Goal: Task Accomplishment & Management: Manage account settings

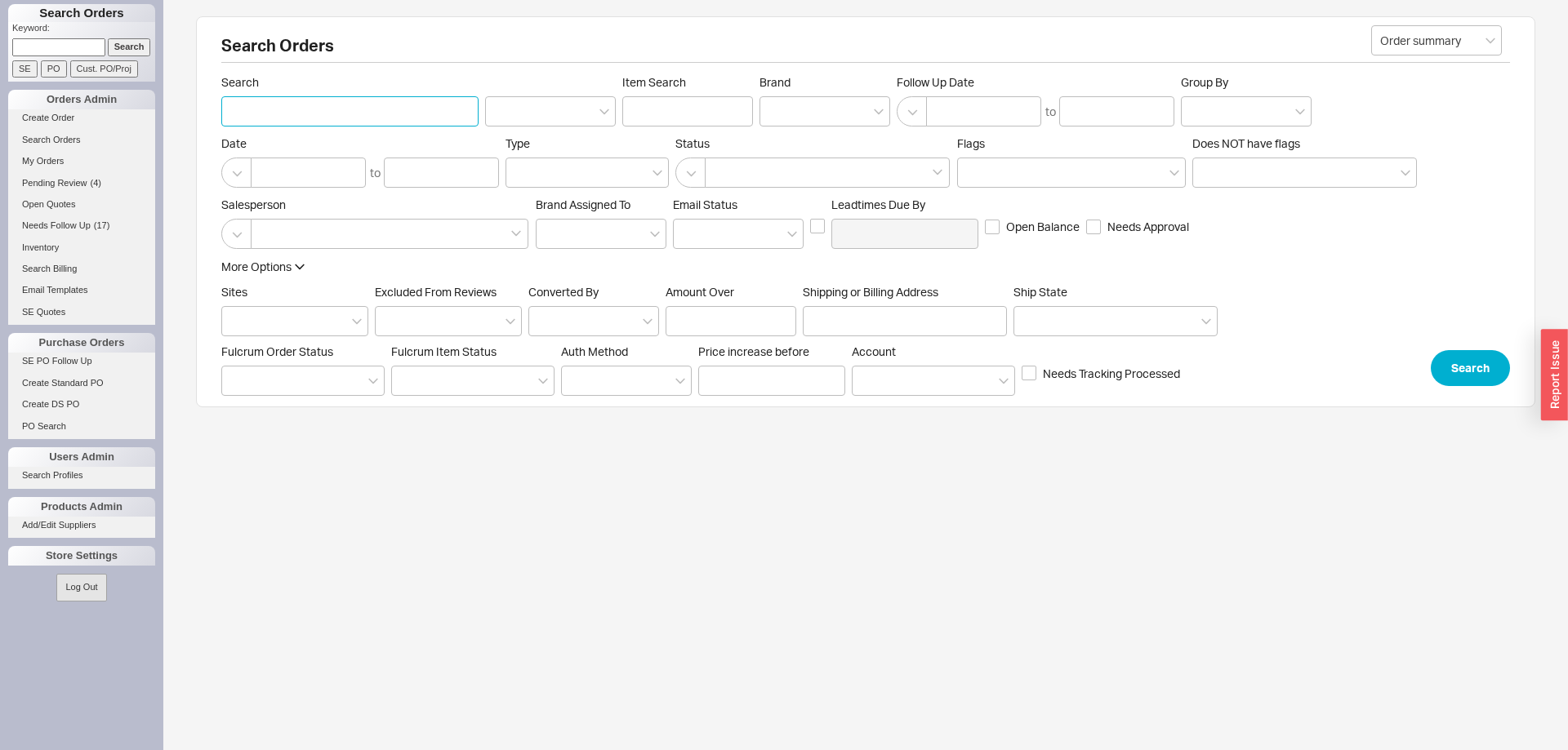
paste input "Sayegh"
type input "Sayegh"
click at [1484, 359] on button "Search" at bounding box center [1470, 367] width 80 height 36
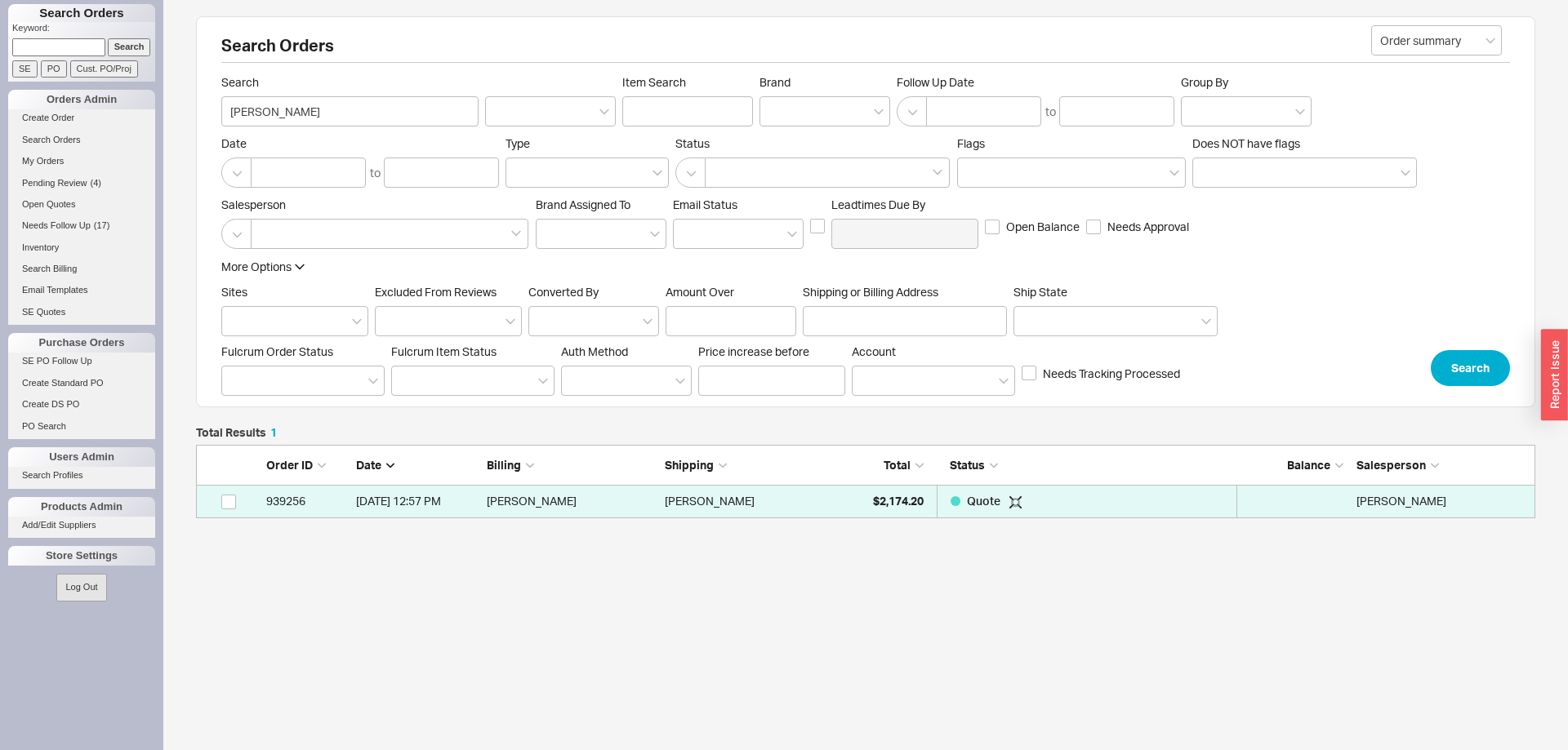
scroll to position [73, 1339]
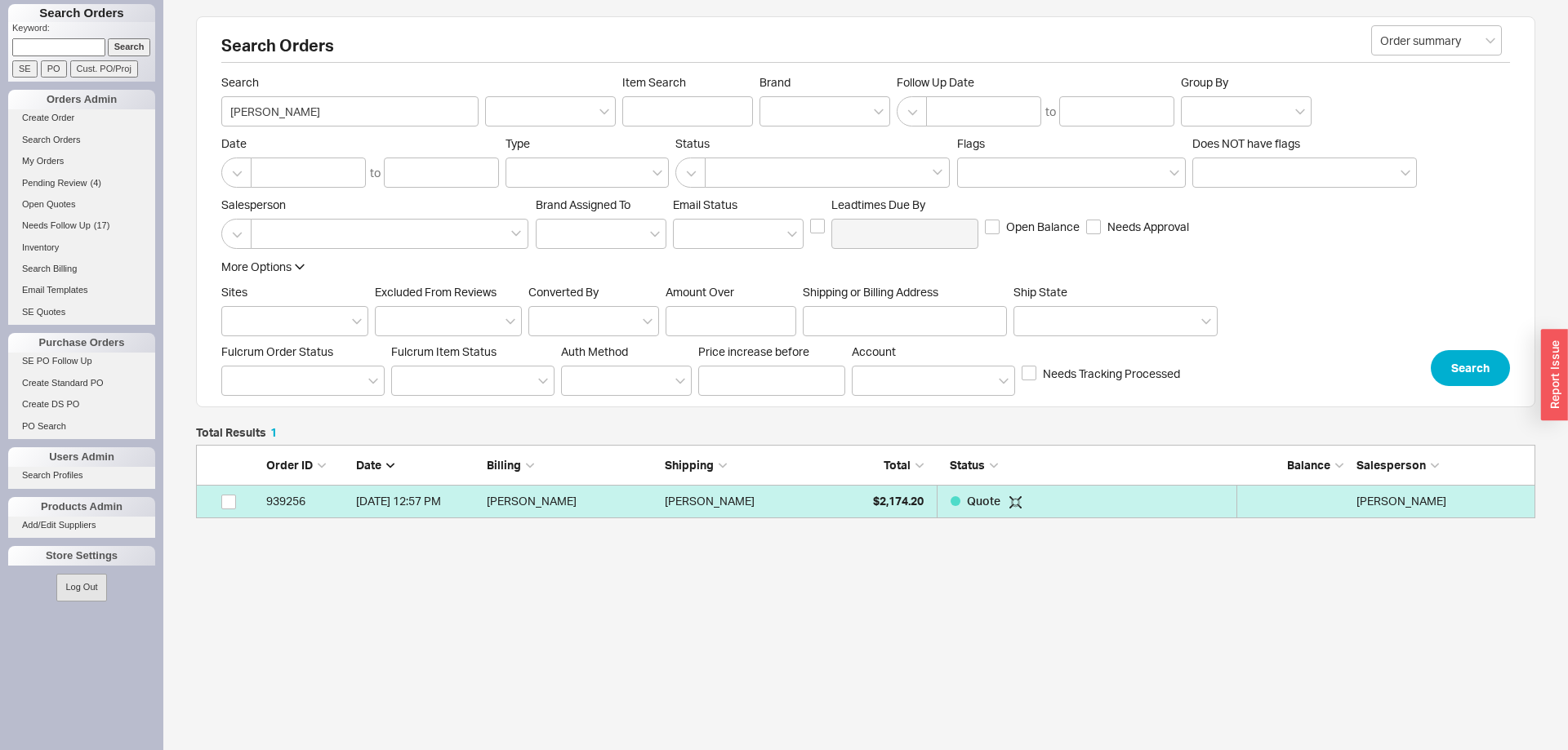
click at [762, 502] on div "[PERSON_NAME]" at bounding box center [750, 501] width 170 height 33
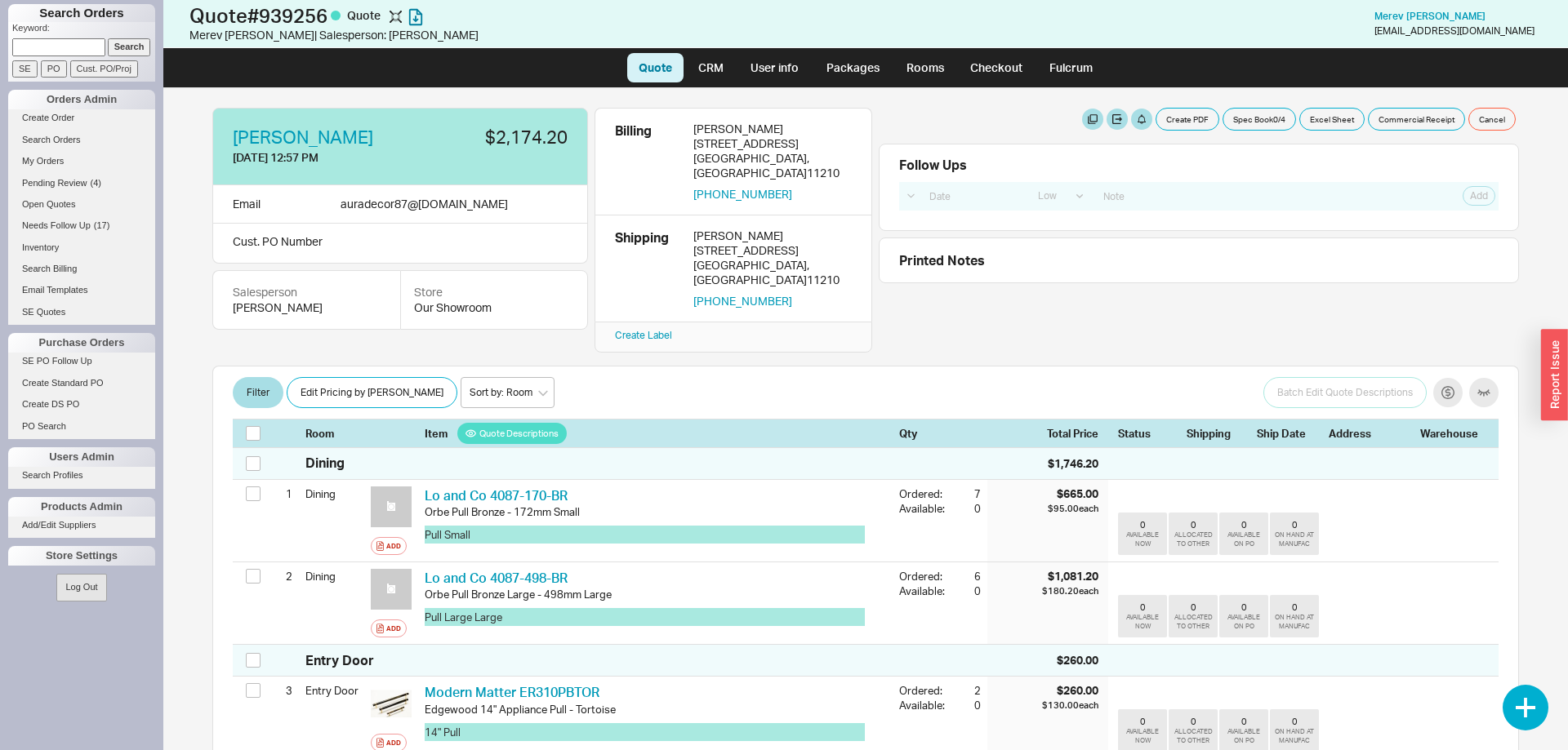
select select "LOW"
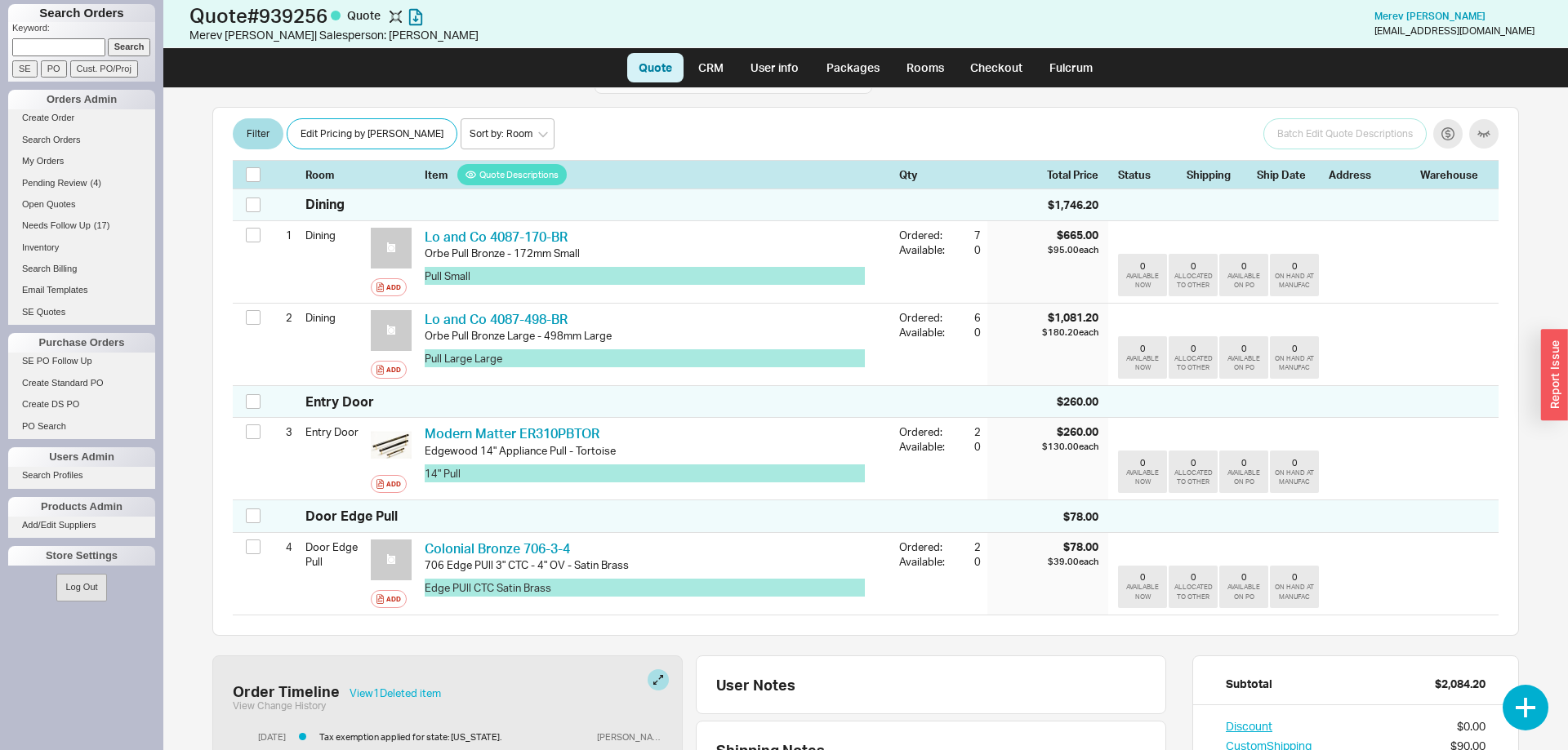
scroll to position [178, 0]
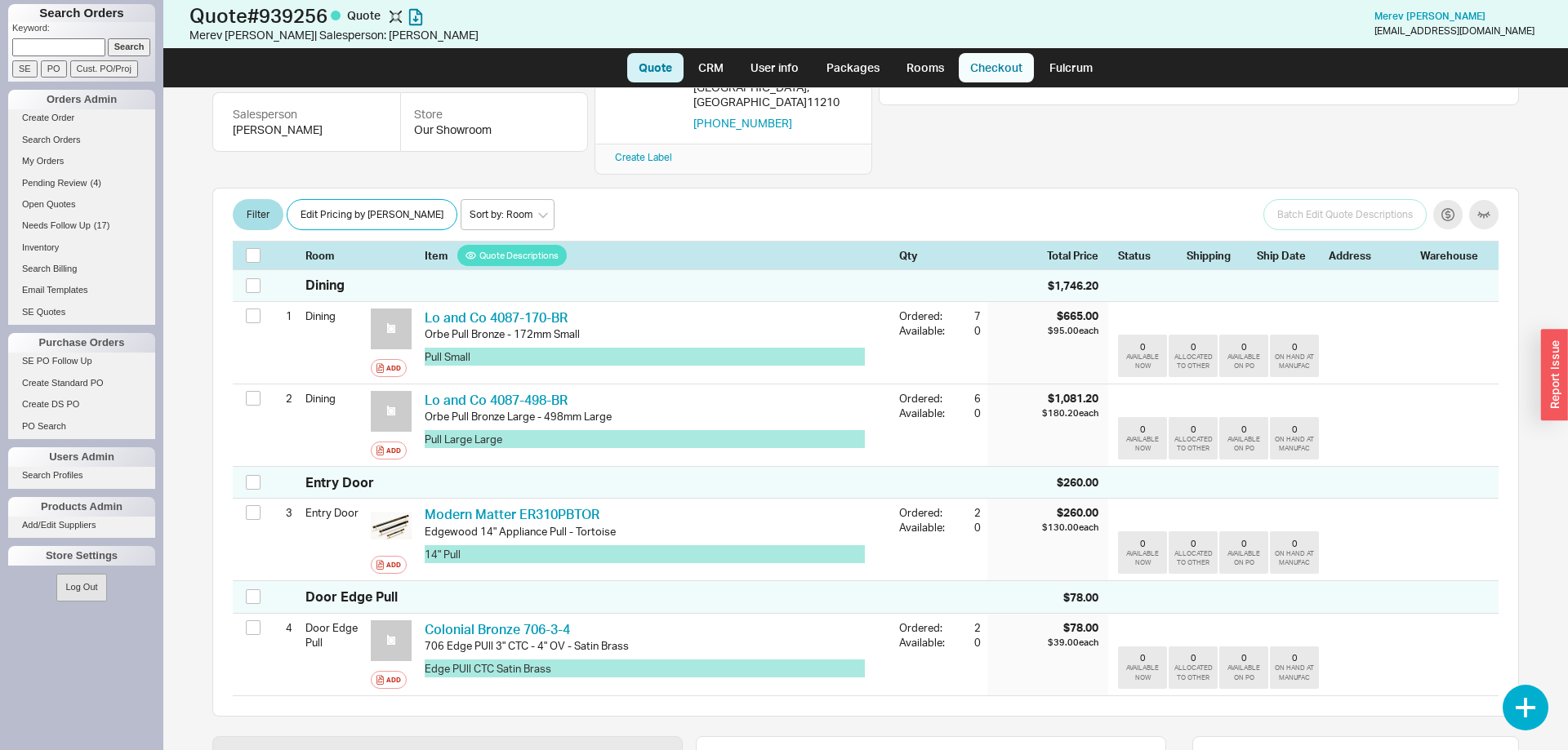
click at [974, 66] on link "Checkout" at bounding box center [995, 67] width 75 height 29
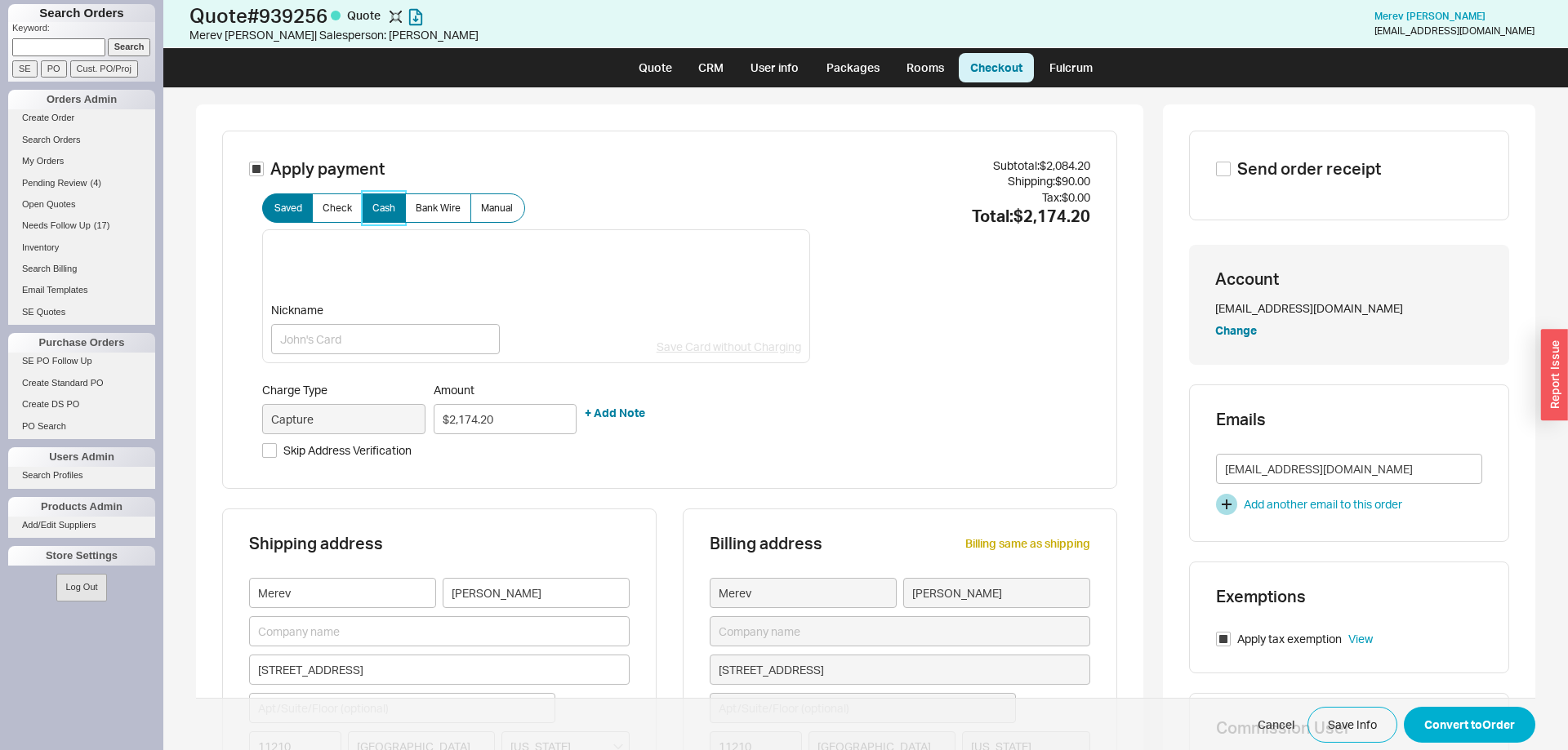
click at [378, 207] on span "Cash" at bounding box center [384, 208] width 23 height 13
click at [0, 0] on input "Cash" at bounding box center [0, 0] width 0 height 0
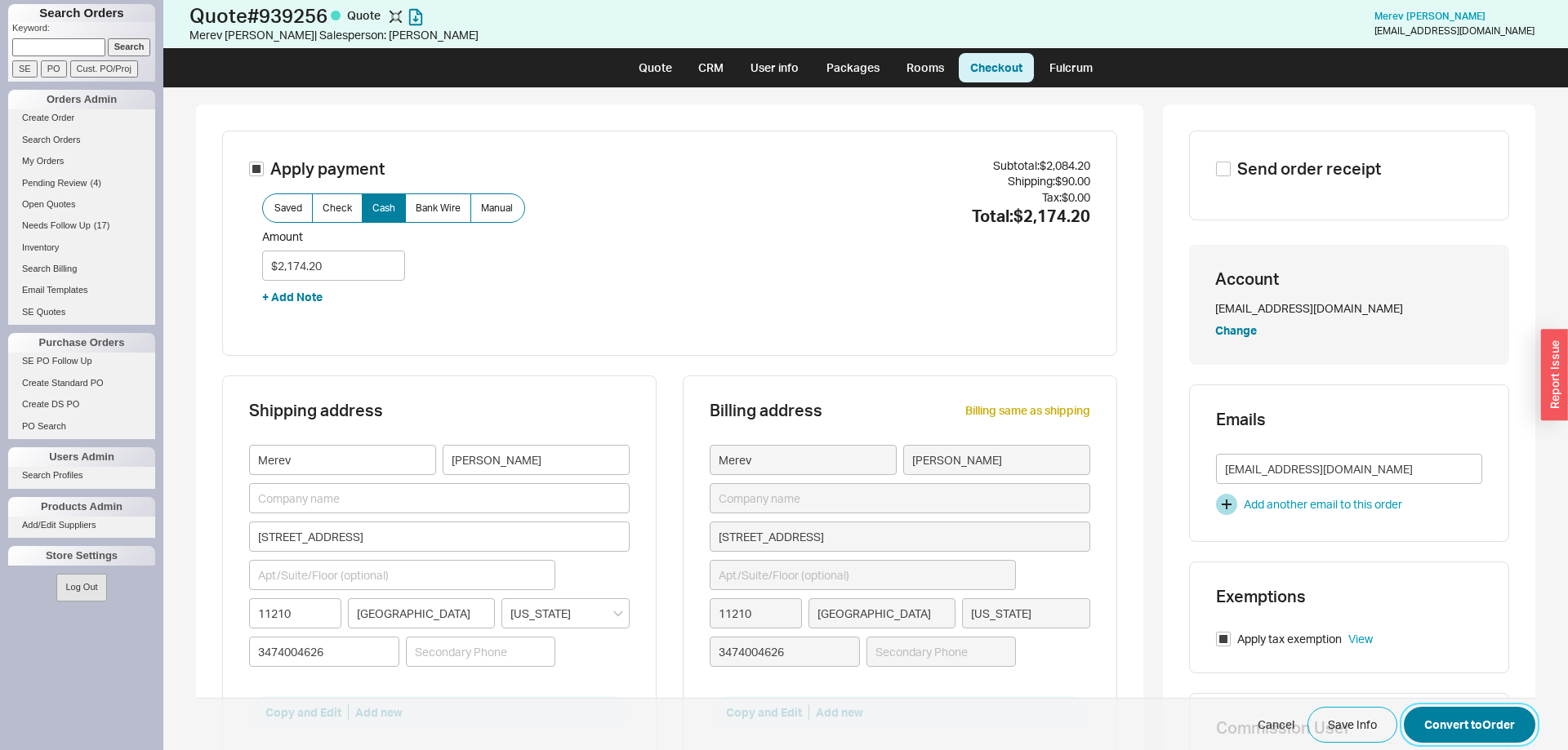
click at [1495, 724] on button "Convert to Order" at bounding box center [1469, 724] width 132 height 36
select select "LOW"
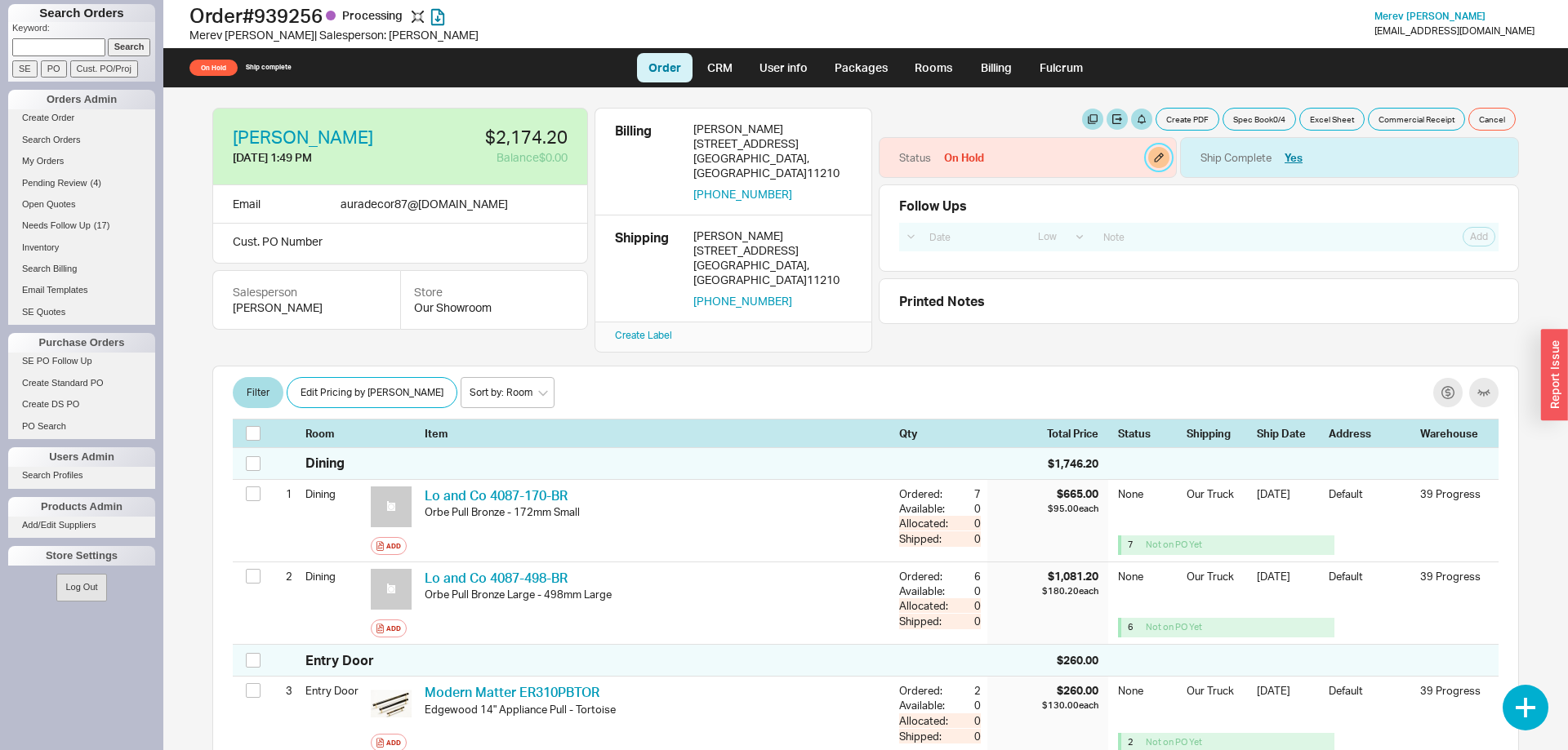
click at [1154, 155] on button "button" at bounding box center [1159, 157] width 21 height 21
select select "On Hold"
click at [1003, 198] on select "None On Hold Call Before Ship Hold for Balance Hold For Payment Wait For Cust. …" at bounding box center [1081, 213] width 156 height 30
select select
click option "None" at bounding box center [0, 0] width 0 height 0
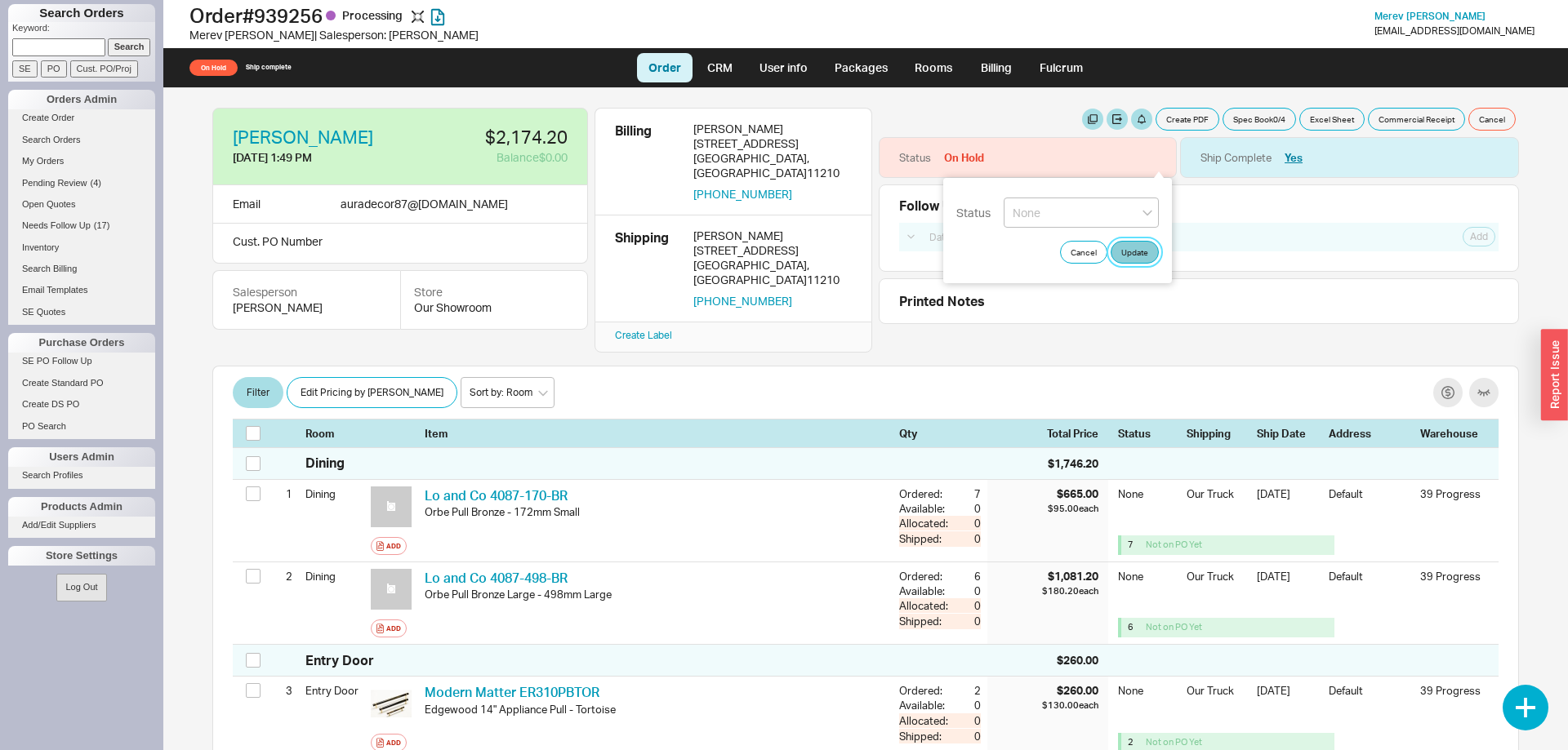
click at [1140, 248] on button "Update" at bounding box center [1134, 252] width 48 height 23
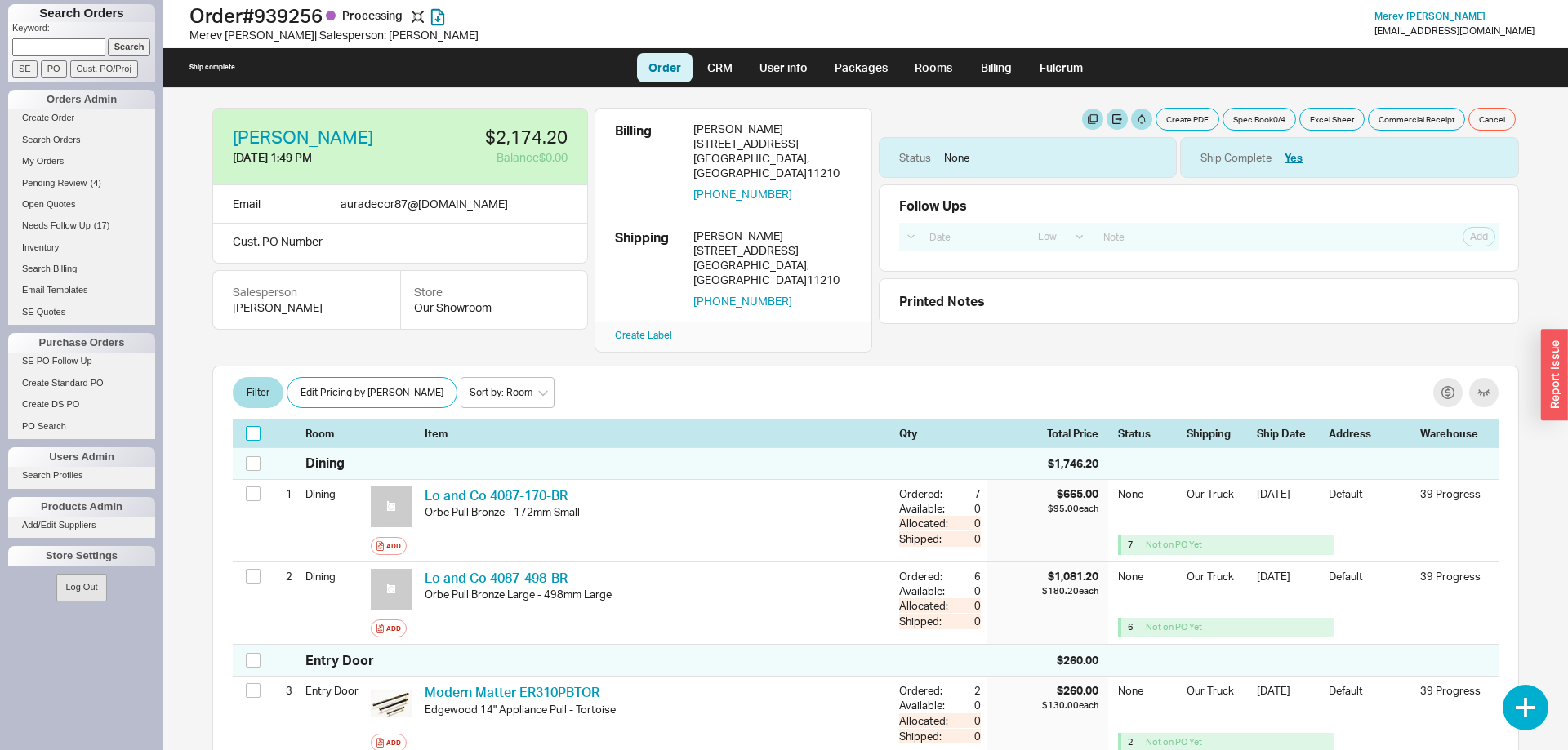
click at [254, 426] on input "checkbox" at bounding box center [253, 433] width 15 height 15
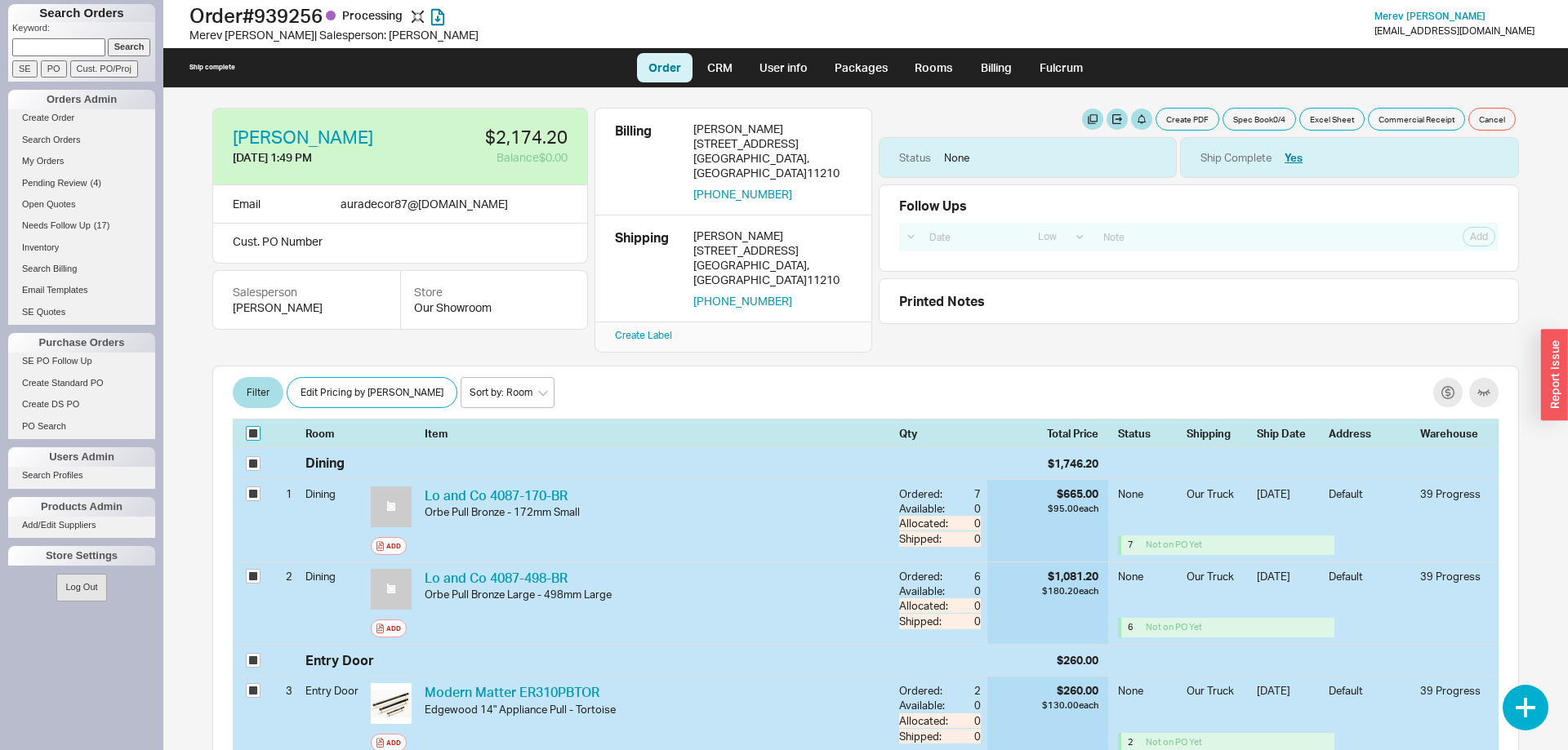
checkbox input "true"
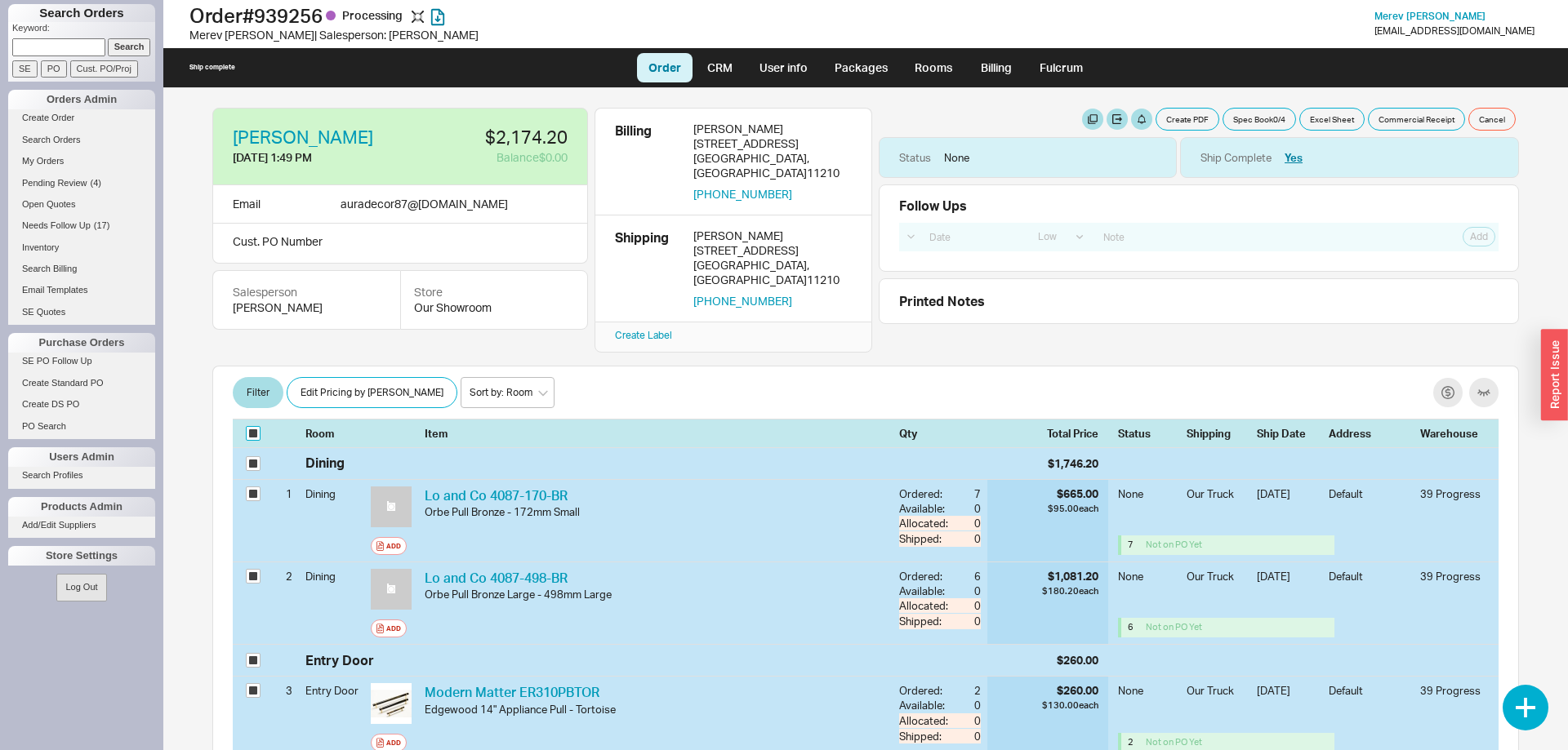
checkbox input "true"
click at [314, 377] on button "Batch Edit" at bounding box center [323, 392] width 73 height 31
select select "8"
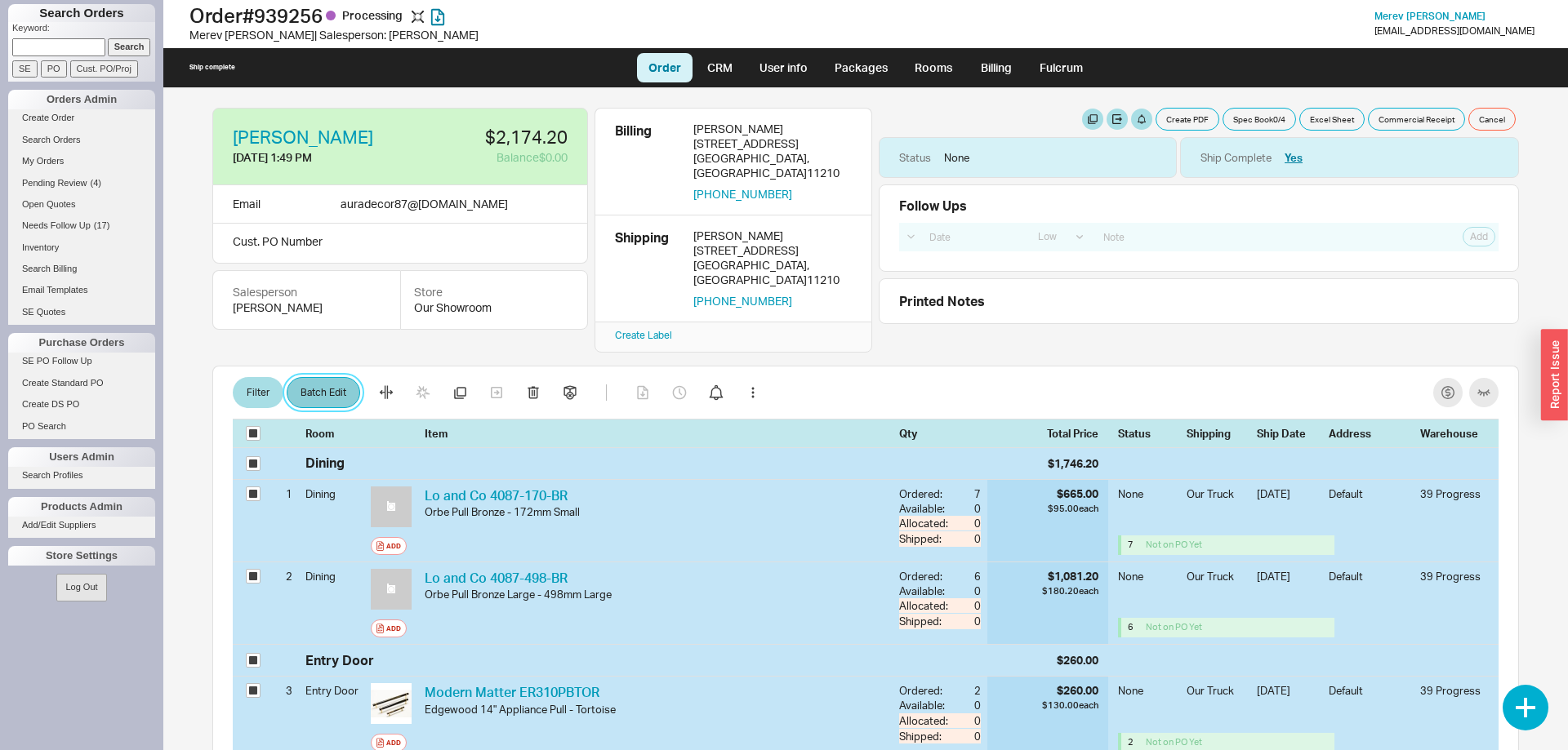
select select "3"
select select "8"
select select "3"
select select "8"
select select "3"
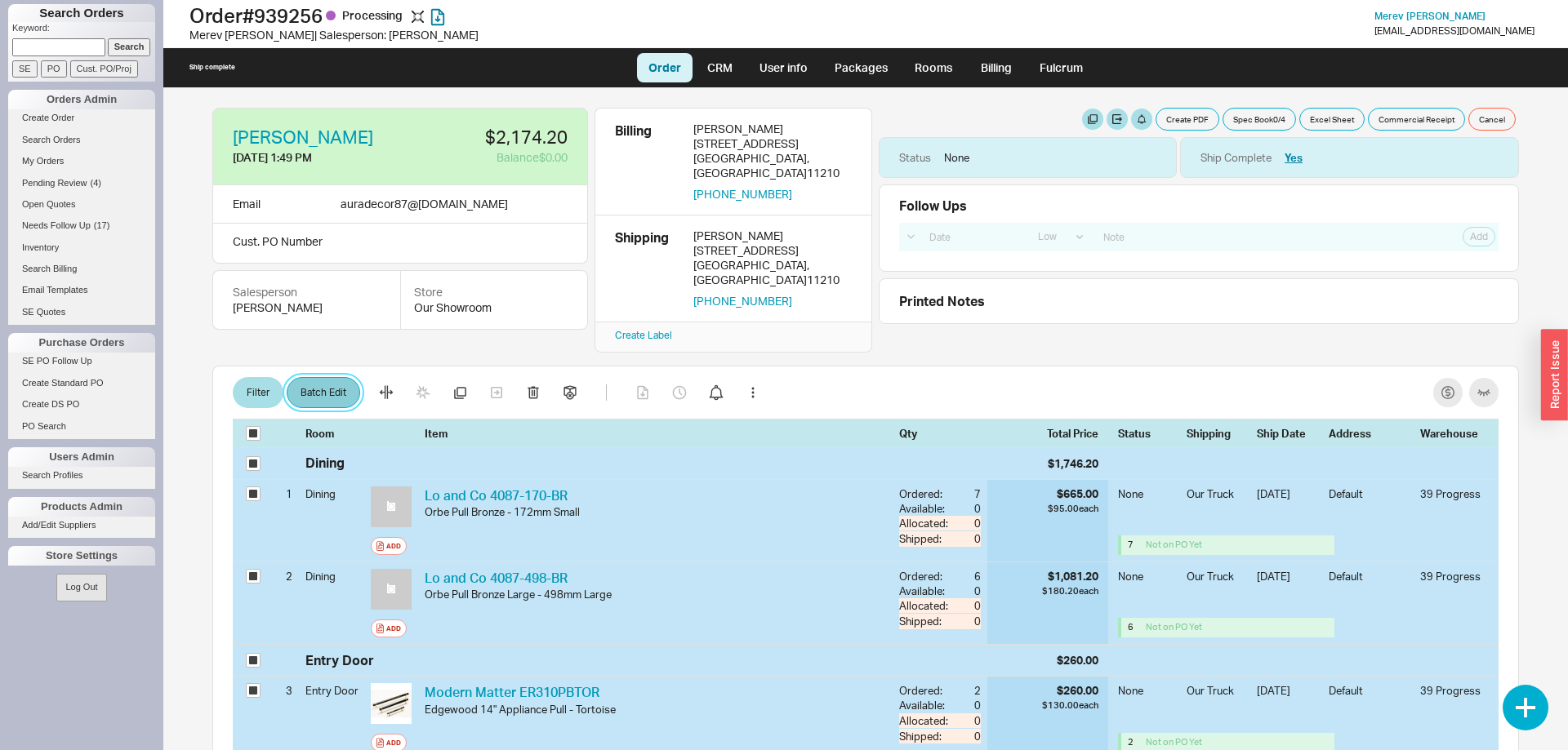
select select "8"
select select "3"
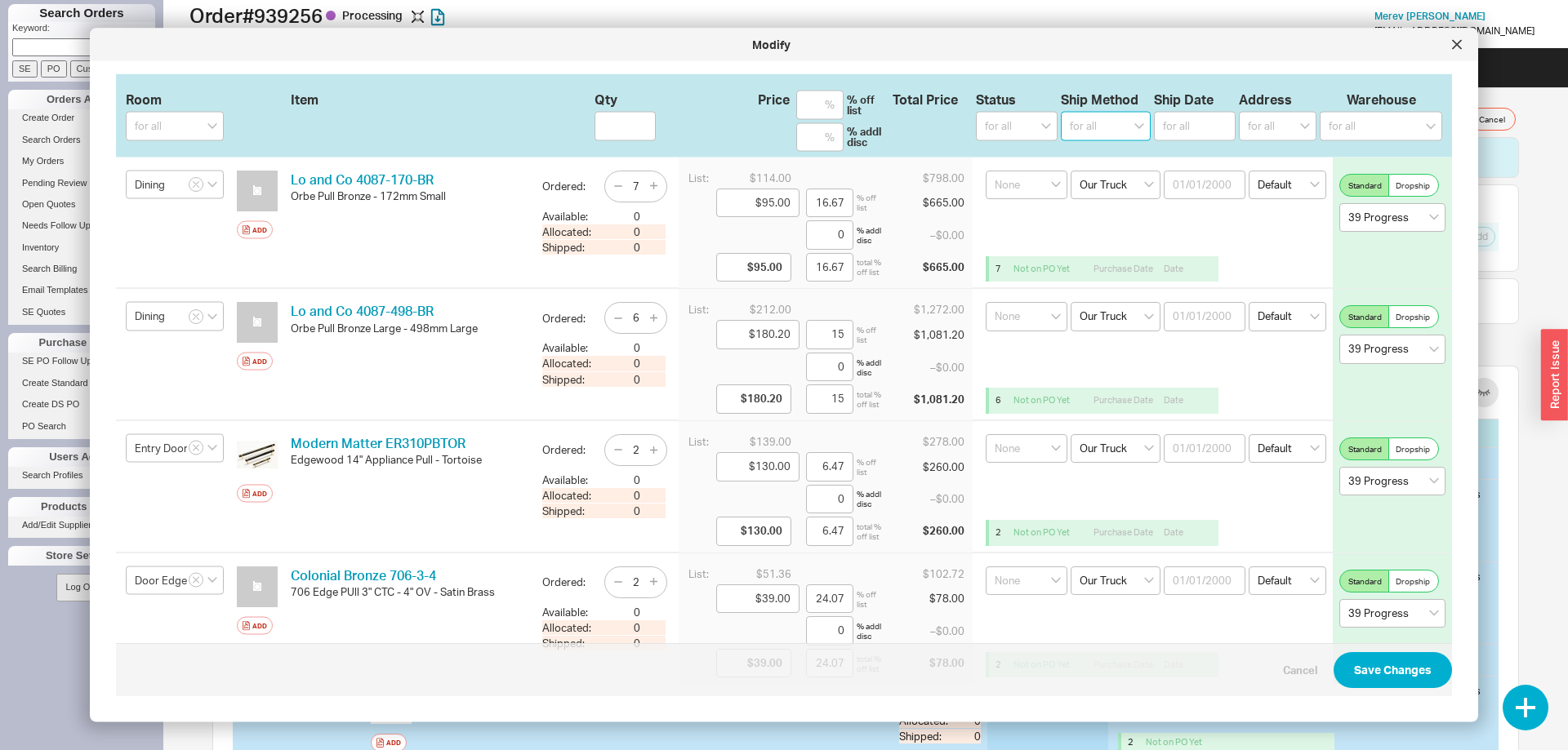
click at [1061, 112] on select "for all Ground LTL Our Truck --------------- Customer Pickup - Showroom Custome…" at bounding box center [1106, 126] width 90 height 29
select select "1"
click option "Ground" at bounding box center [0, 0] width 0 height 0
select select
select select "1"
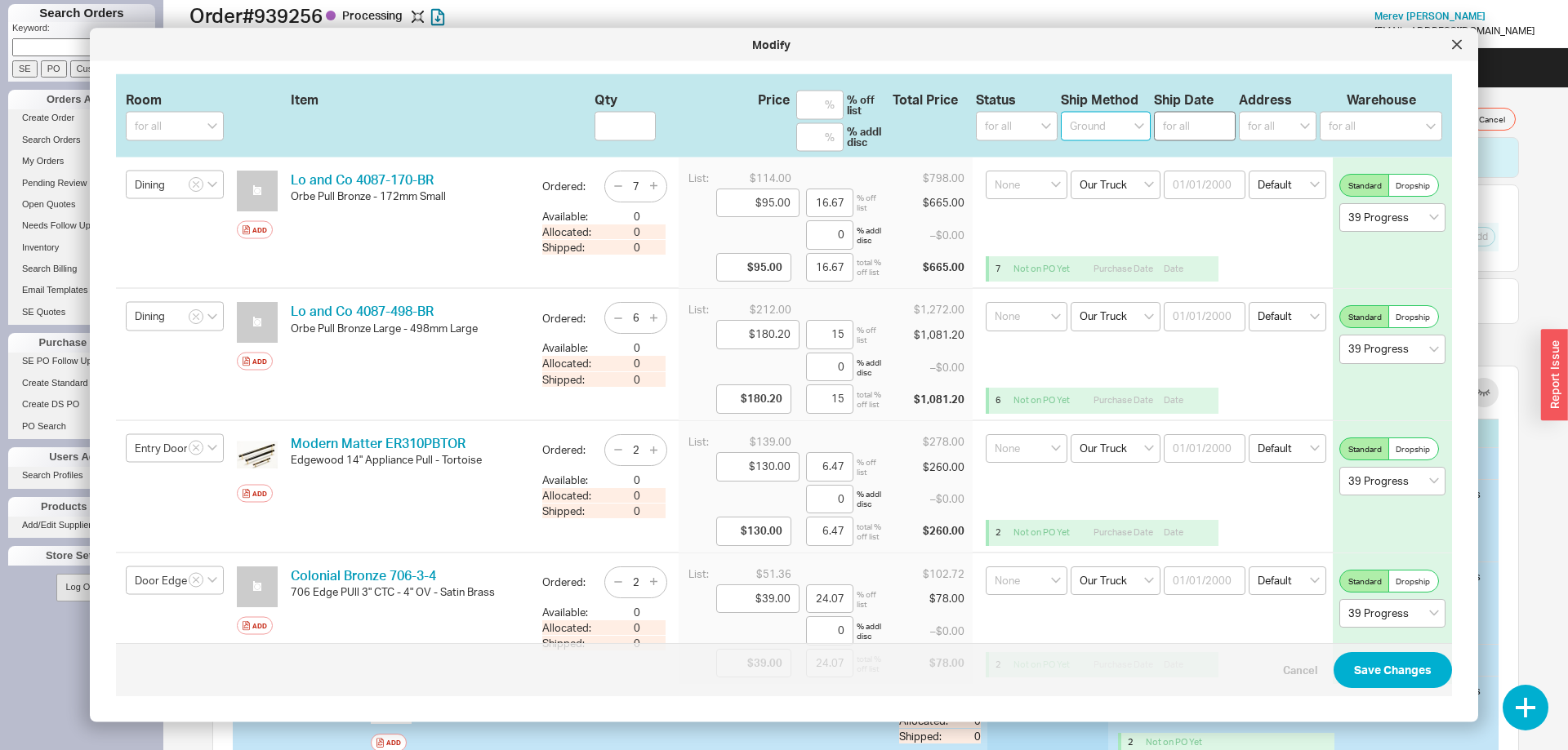
select select "1"
click at [1182, 126] on input at bounding box center [1194, 126] width 81 height 29
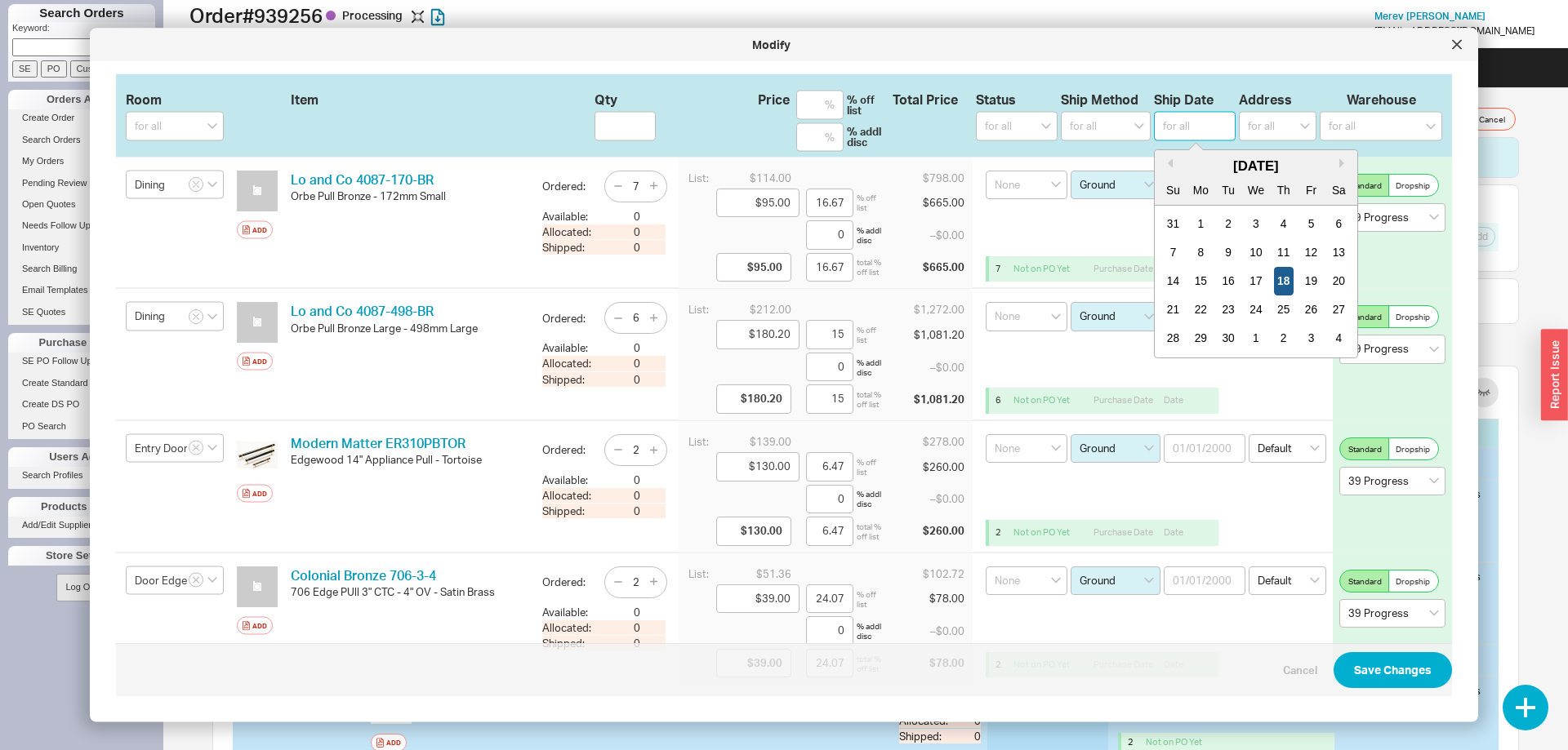
click at [1290, 275] on div "18" at bounding box center [1283, 281] width 19 height 28
type input "09/18/2025"
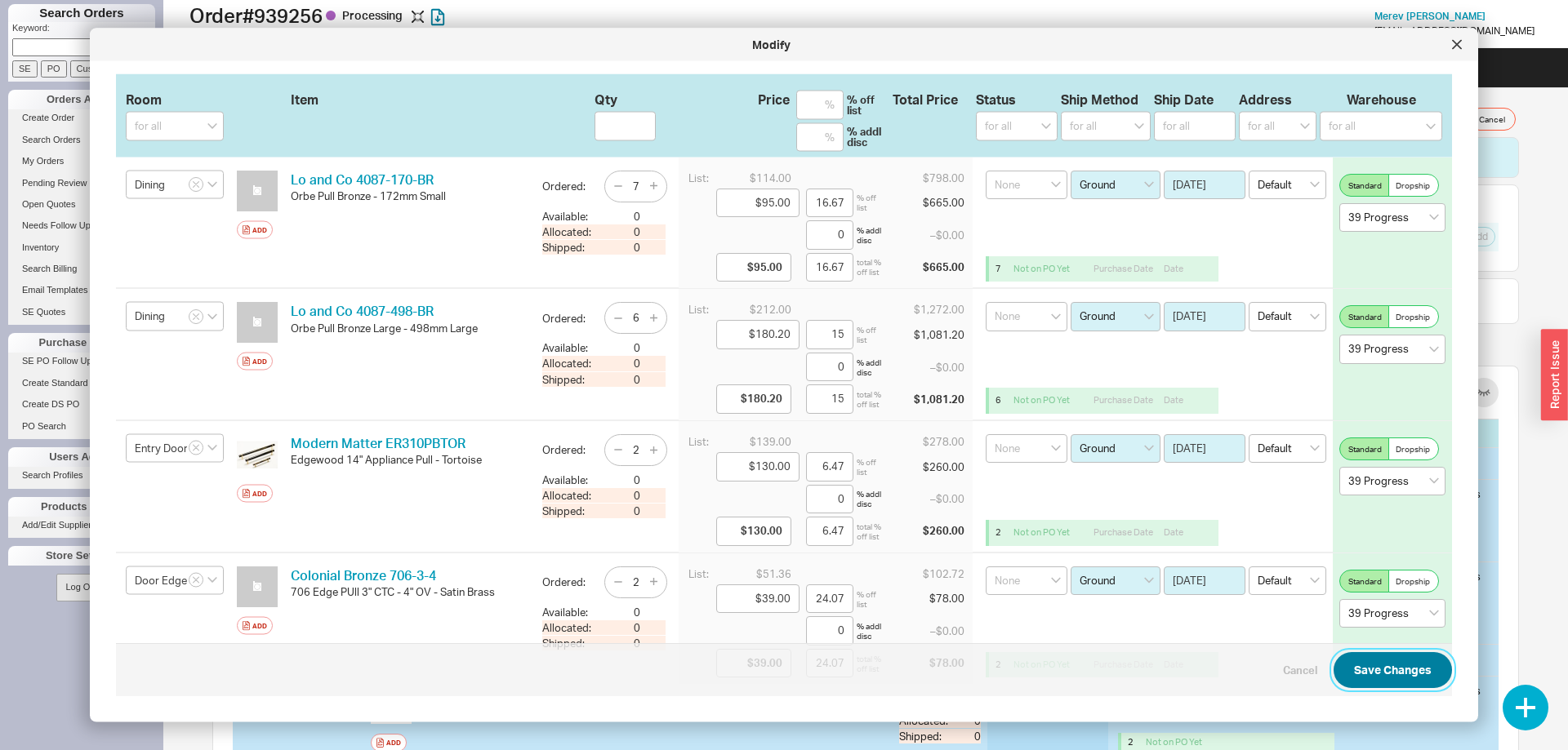
click at [1407, 685] on button "Save Changes" at bounding box center [1392, 670] width 118 height 36
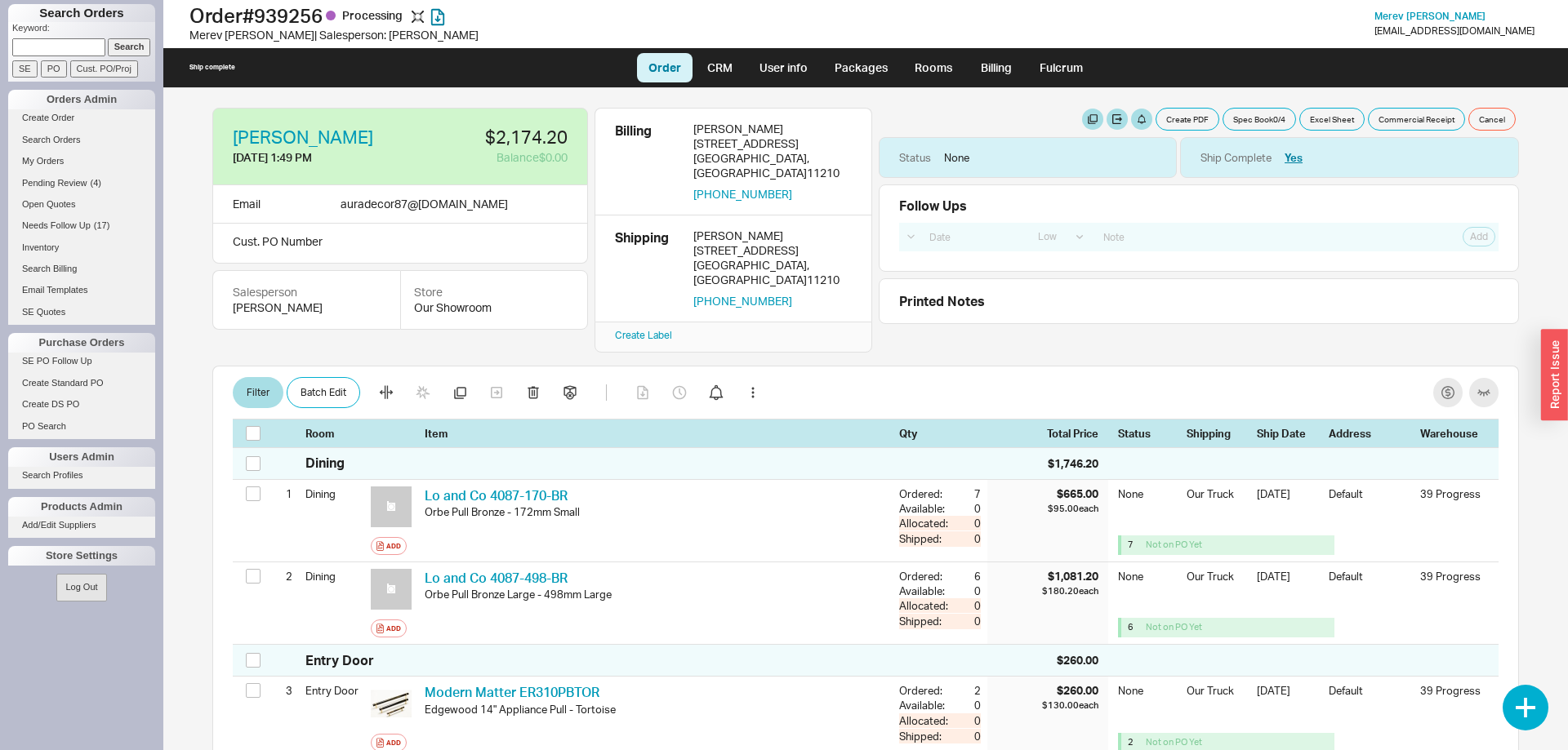
checkbox input "false"
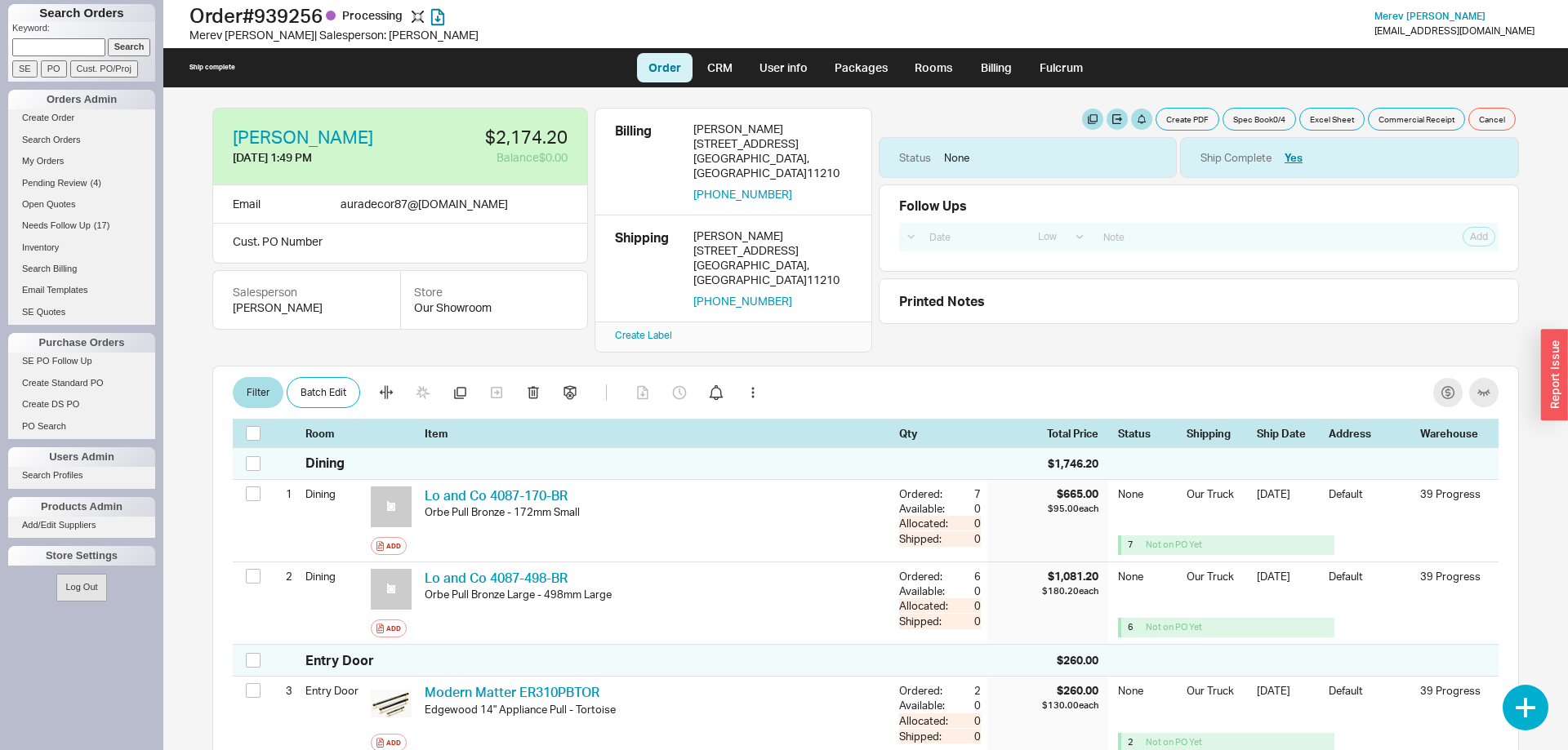
checkbox input "false"
click at [1183, 112] on button "Create PDF" at bounding box center [1187, 119] width 64 height 23
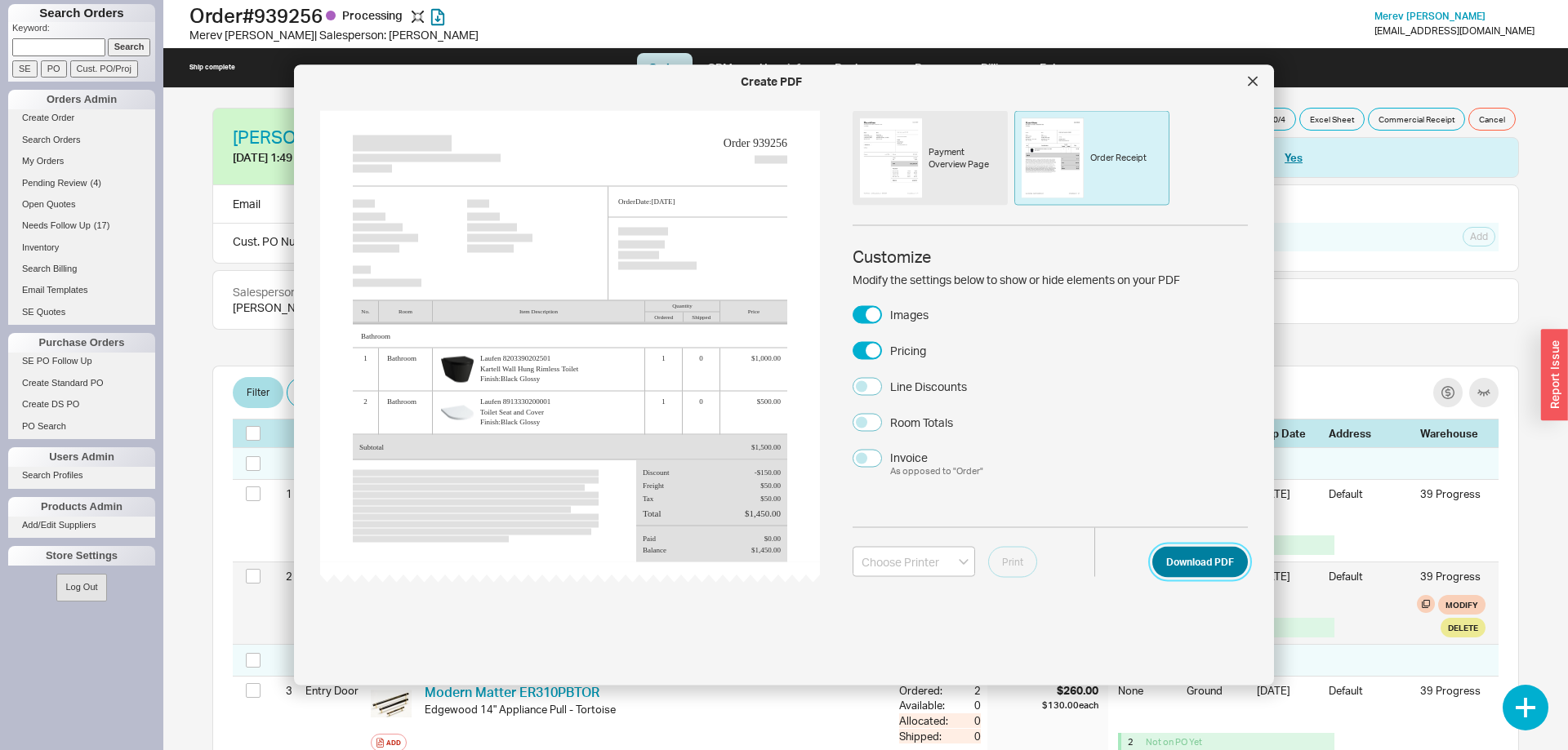
click at [1204, 572] on button "Download PDF" at bounding box center [1199, 561] width 95 height 31
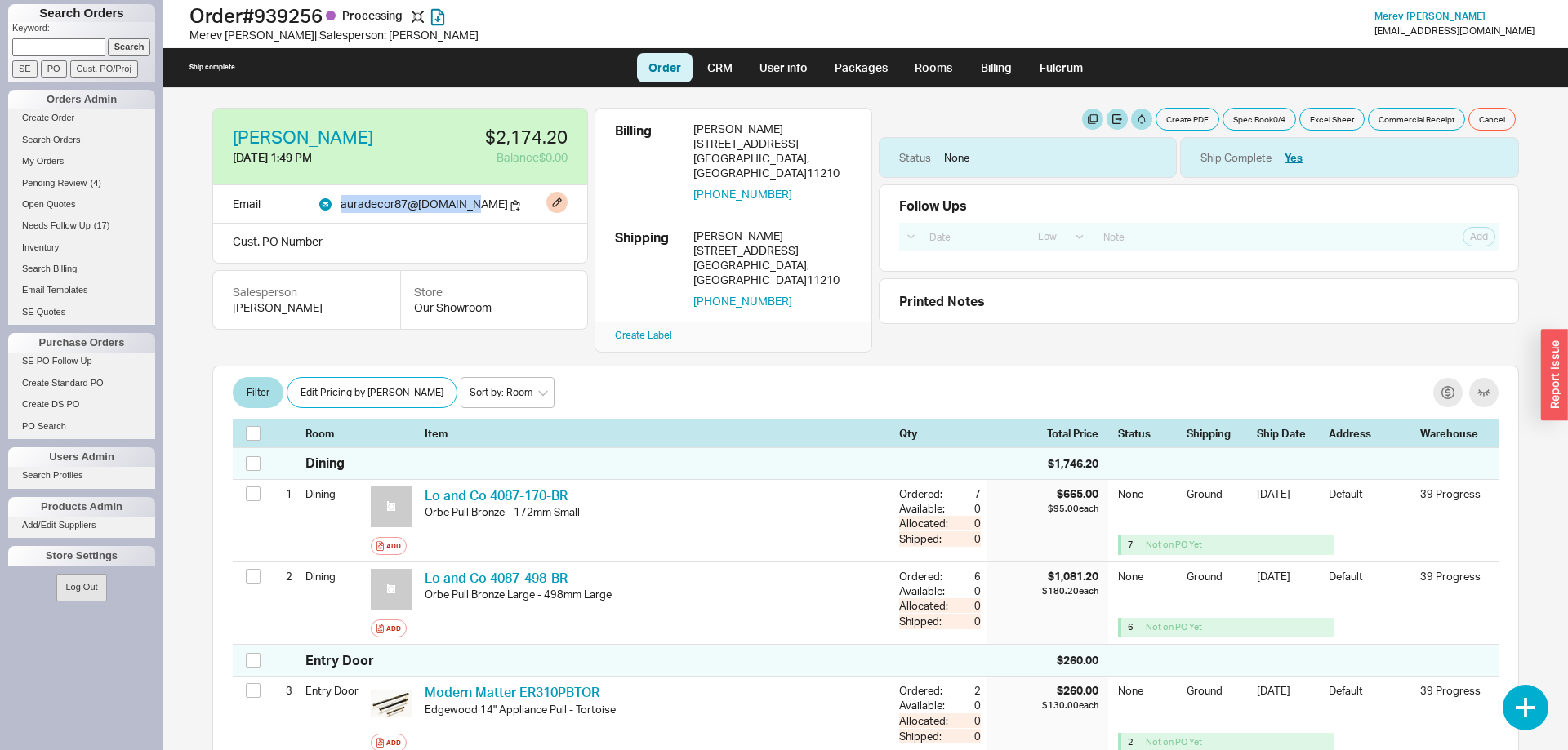
drag, startPoint x: 469, startPoint y: 206, endPoint x: 336, endPoint y: 213, distance: 133.2
click at [336, 213] on div "Email auradecor87 @ gmail.com" at bounding box center [400, 204] width 376 height 38
copy span "auradecor87 @ gmail.com"
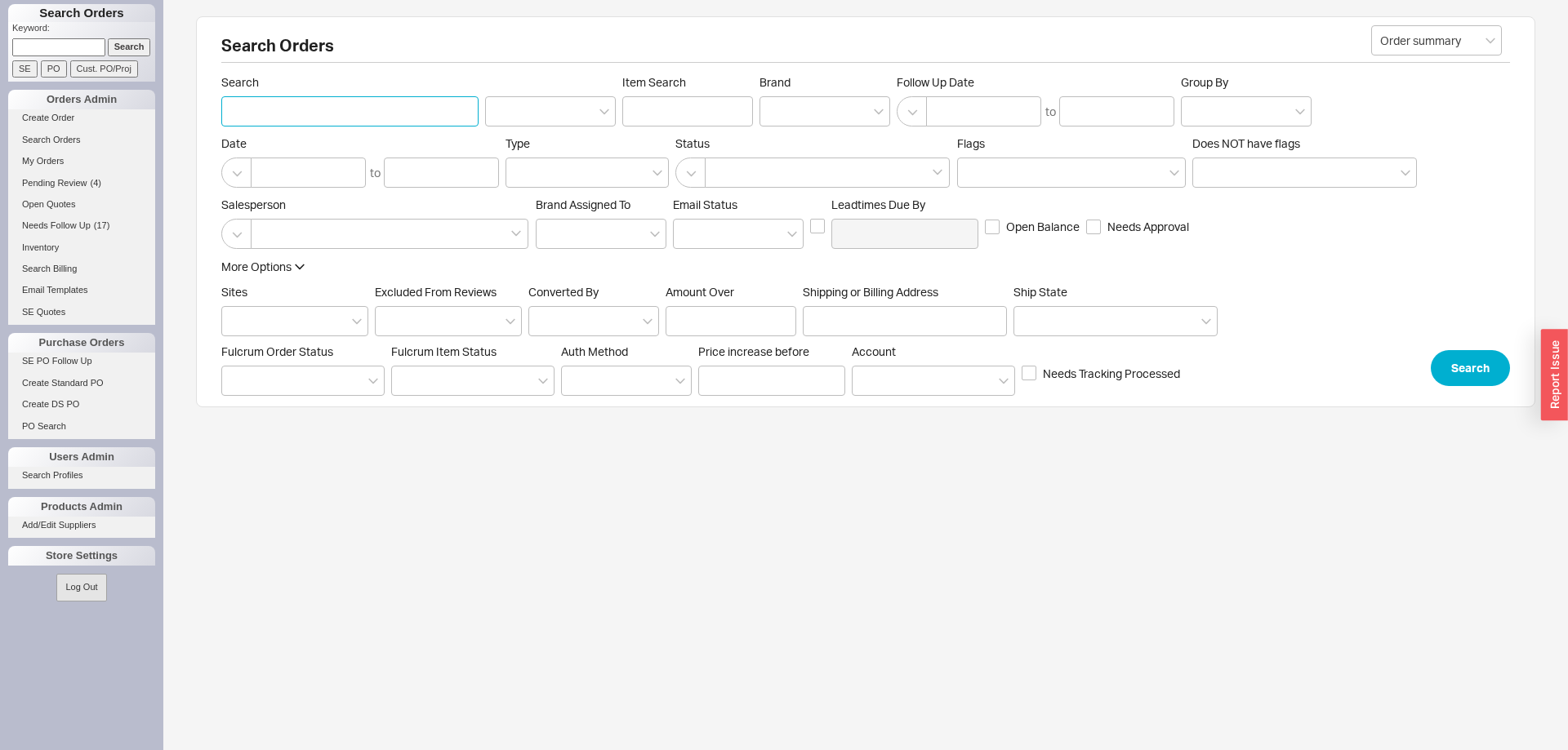
paste input "Bill Suk"
type input "Bill Suk"
click at [1463, 367] on button "Search" at bounding box center [1470, 367] width 80 height 36
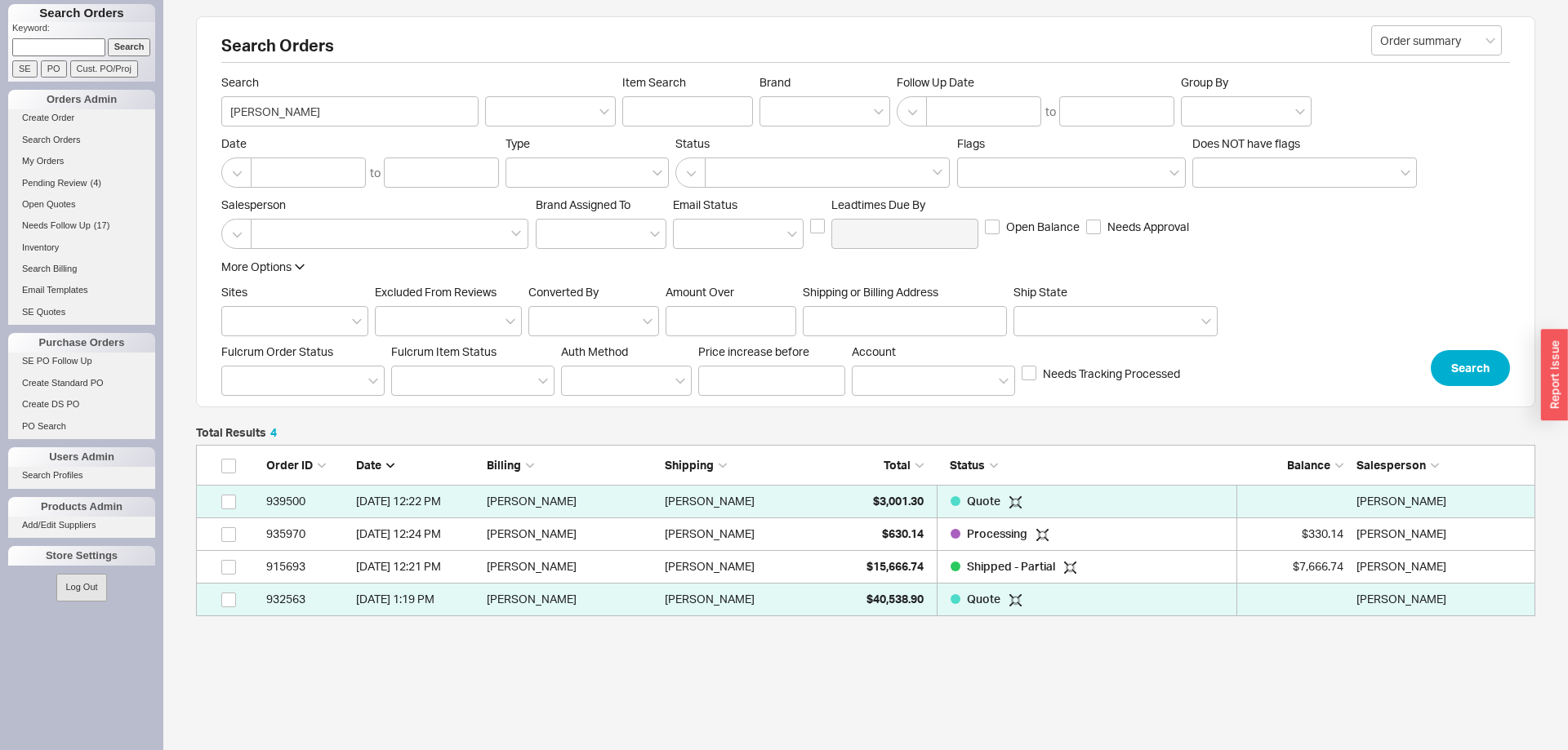
scroll to position [1, 1]
click at [917, 526] on div "$630.14" at bounding box center [882, 534] width 81 height 33
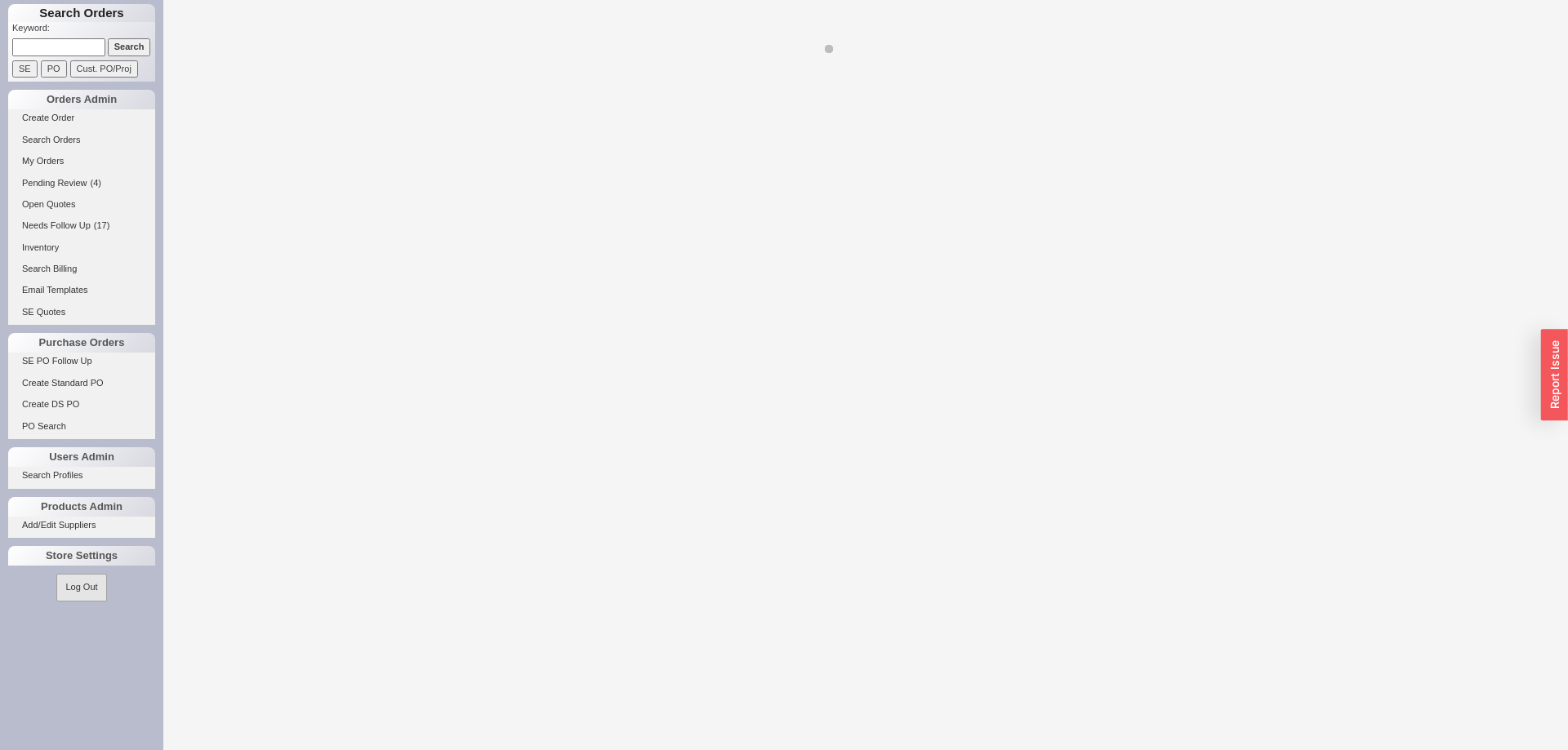
select select "LOW"
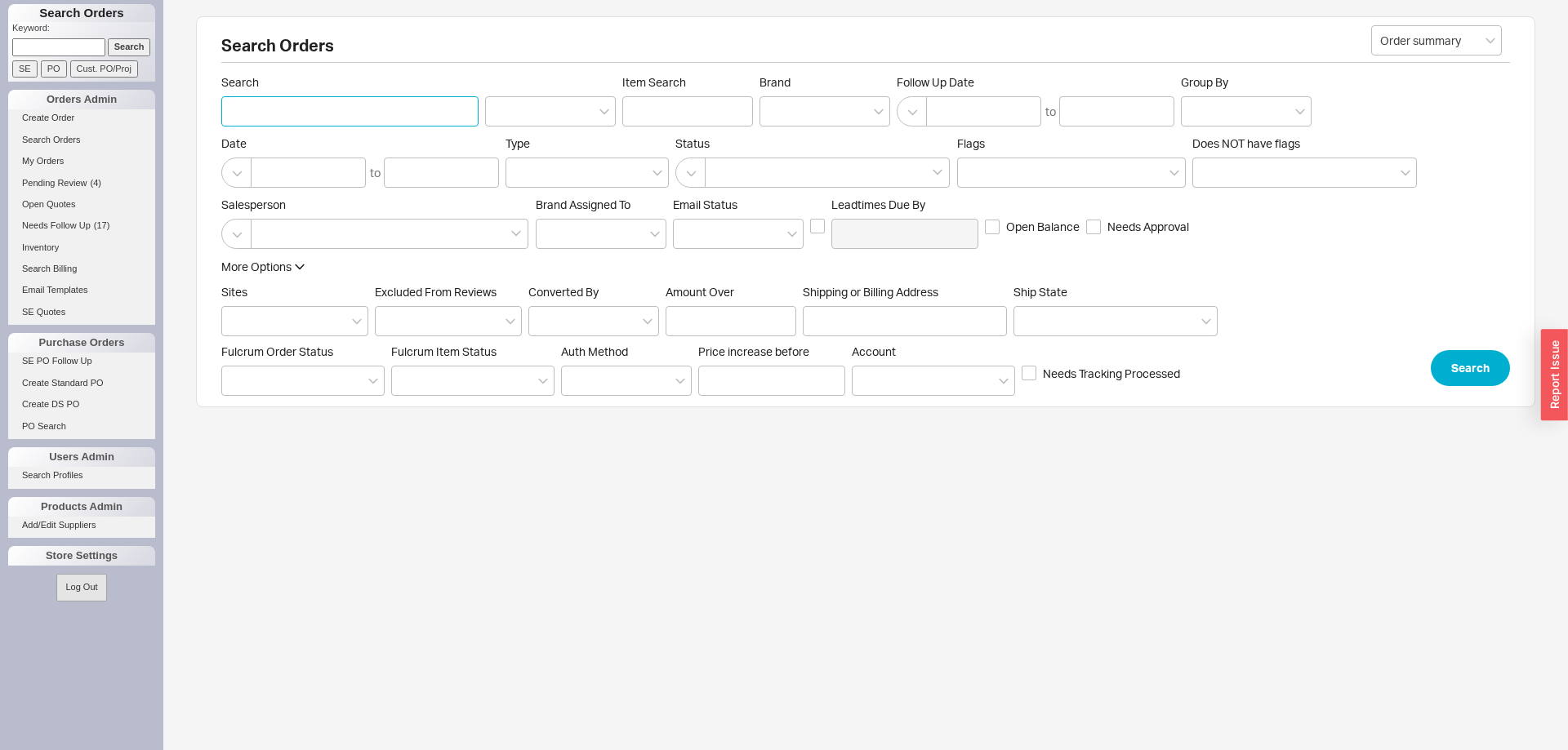
paste input "852259"
type input "852259"
click at [1456, 371] on button "Search" at bounding box center [1470, 367] width 80 height 36
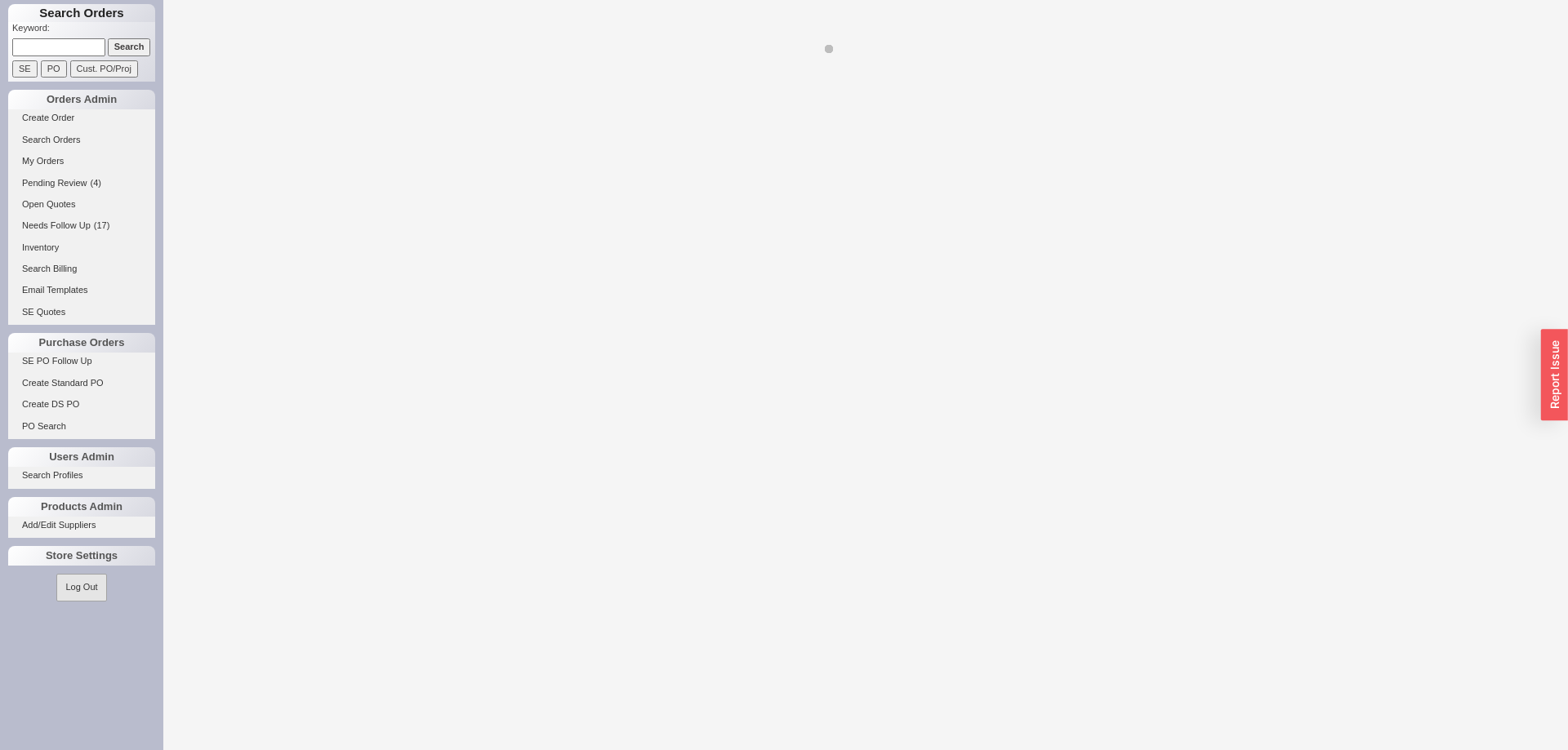
select select "LOW"
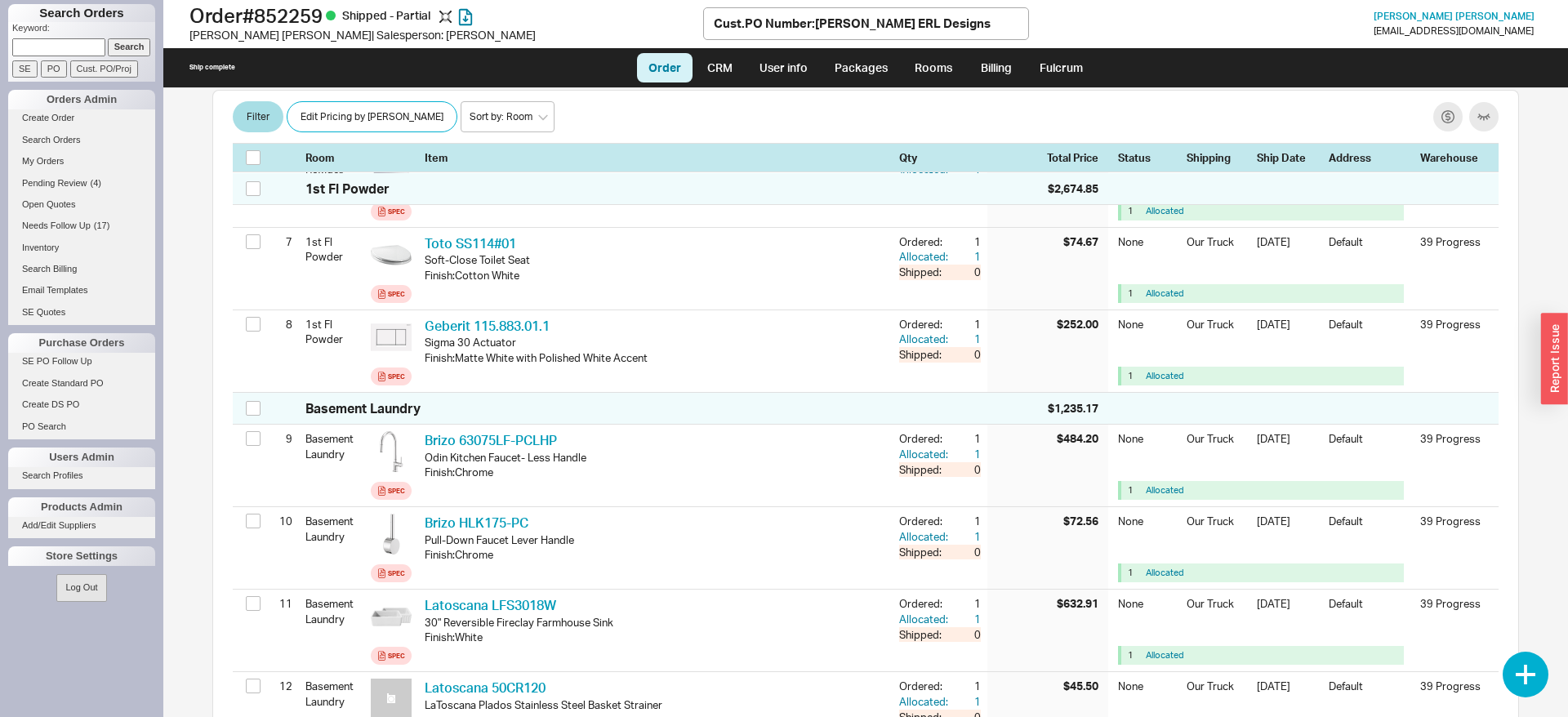
scroll to position [4287, 0]
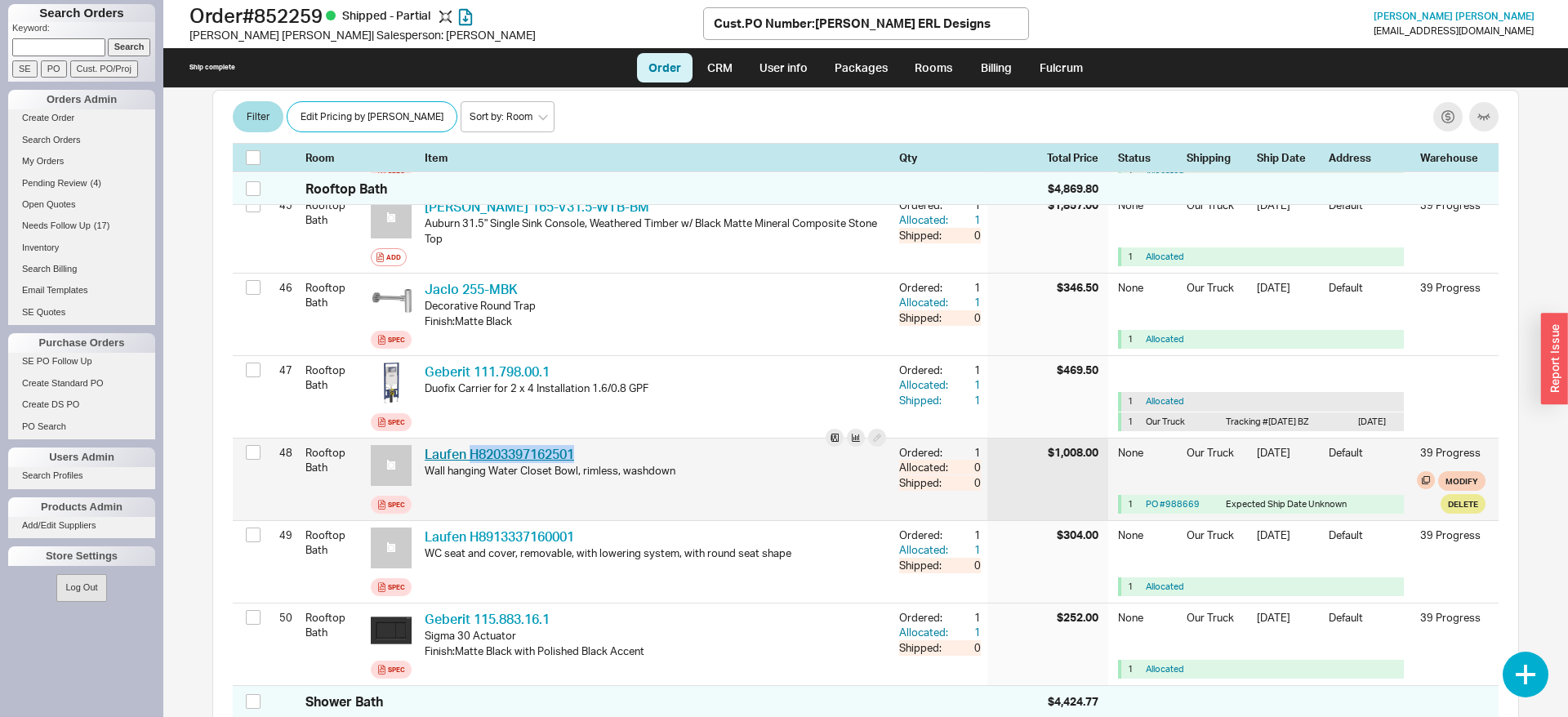
drag, startPoint x: 589, startPoint y: 413, endPoint x: 471, endPoint y: 417, distance: 118.1
click at [471, 445] on div "Laufen H8203397162501 LFN H8203397162501" at bounding box center [655, 454] width 461 height 18
drag, startPoint x: 471, startPoint y: 417, endPoint x: 476, endPoint y: 432, distance: 15.8
copy link "H8203397162501"
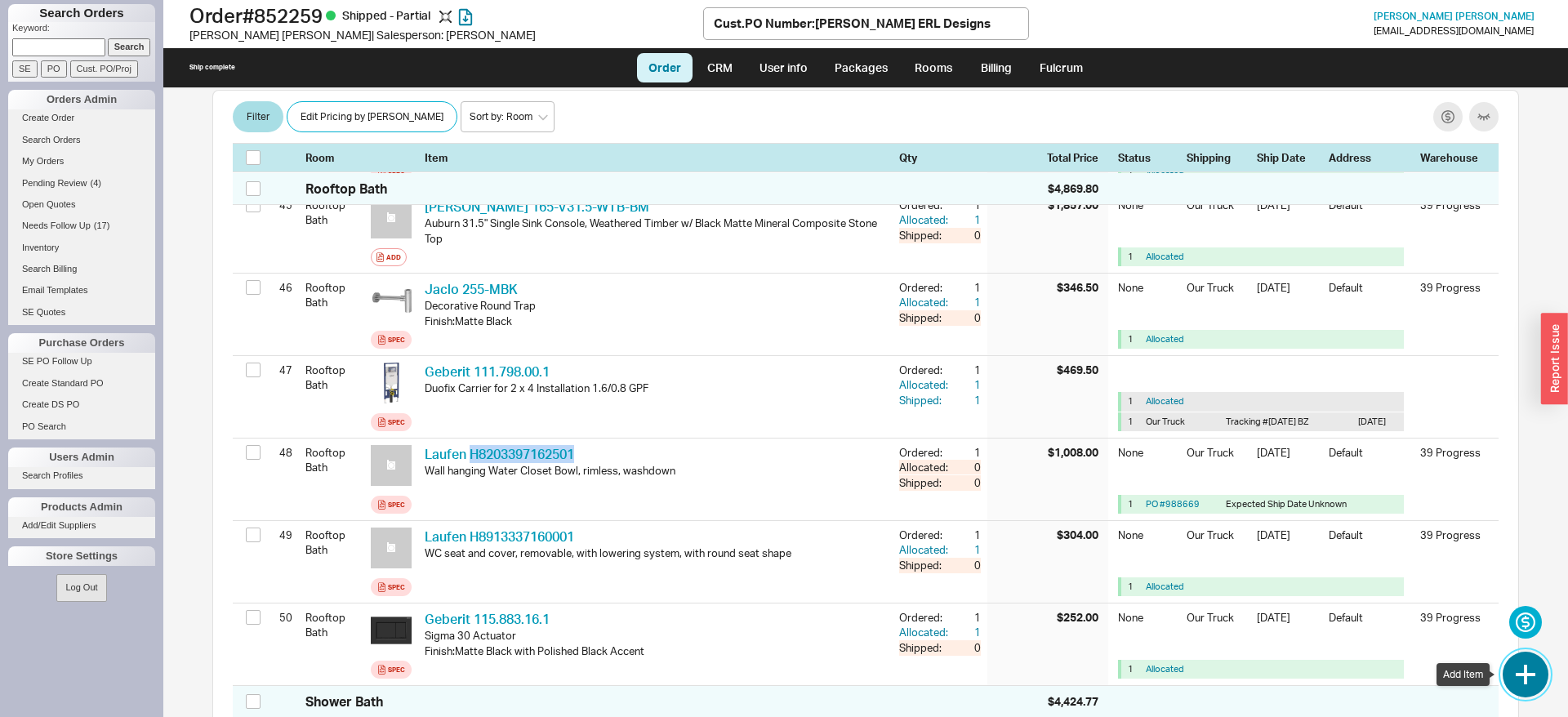
click at [1528, 683] on button "button" at bounding box center [1526, 675] width 46 height 46
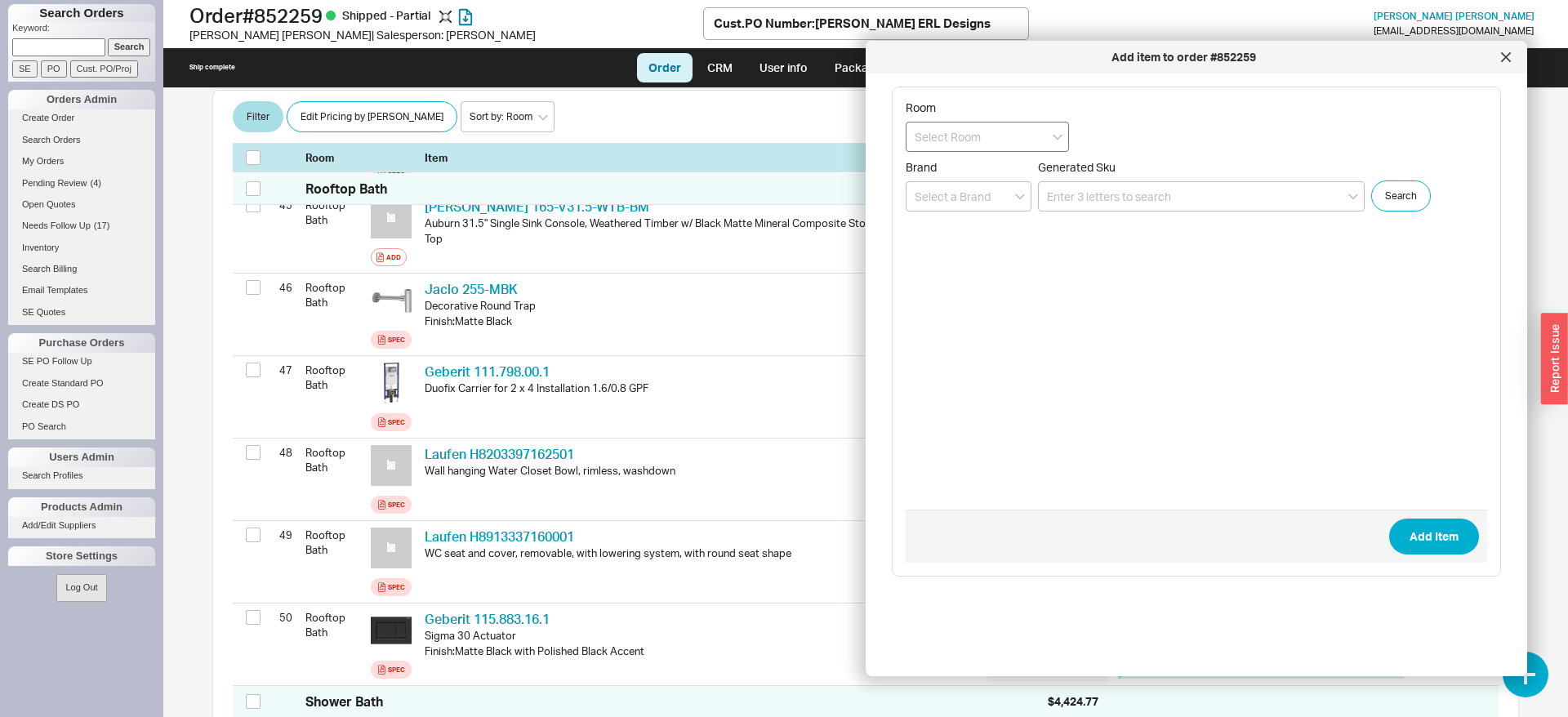
click at [991, 144] on input at bounding box center [986, 137] width 164 height 30
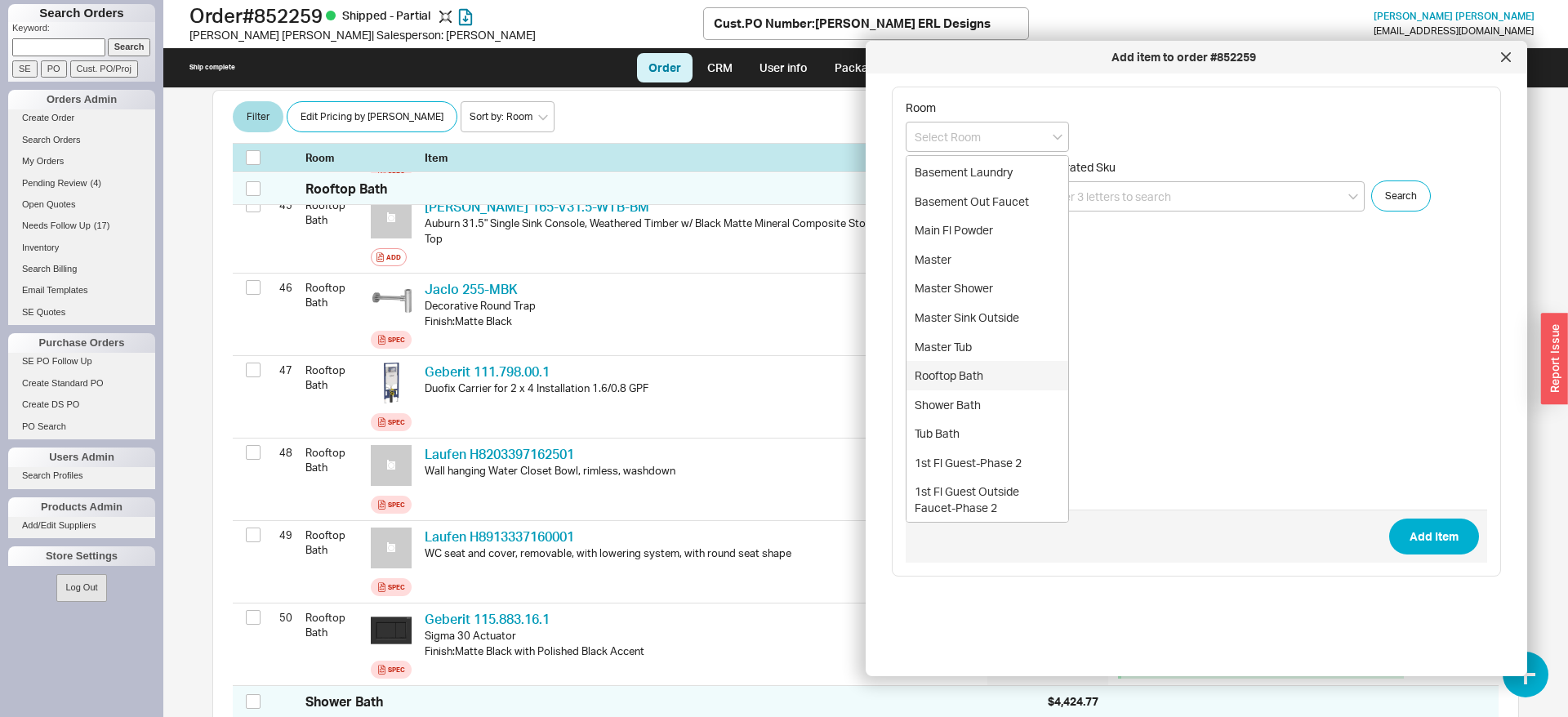
scroll to position [263, 0]
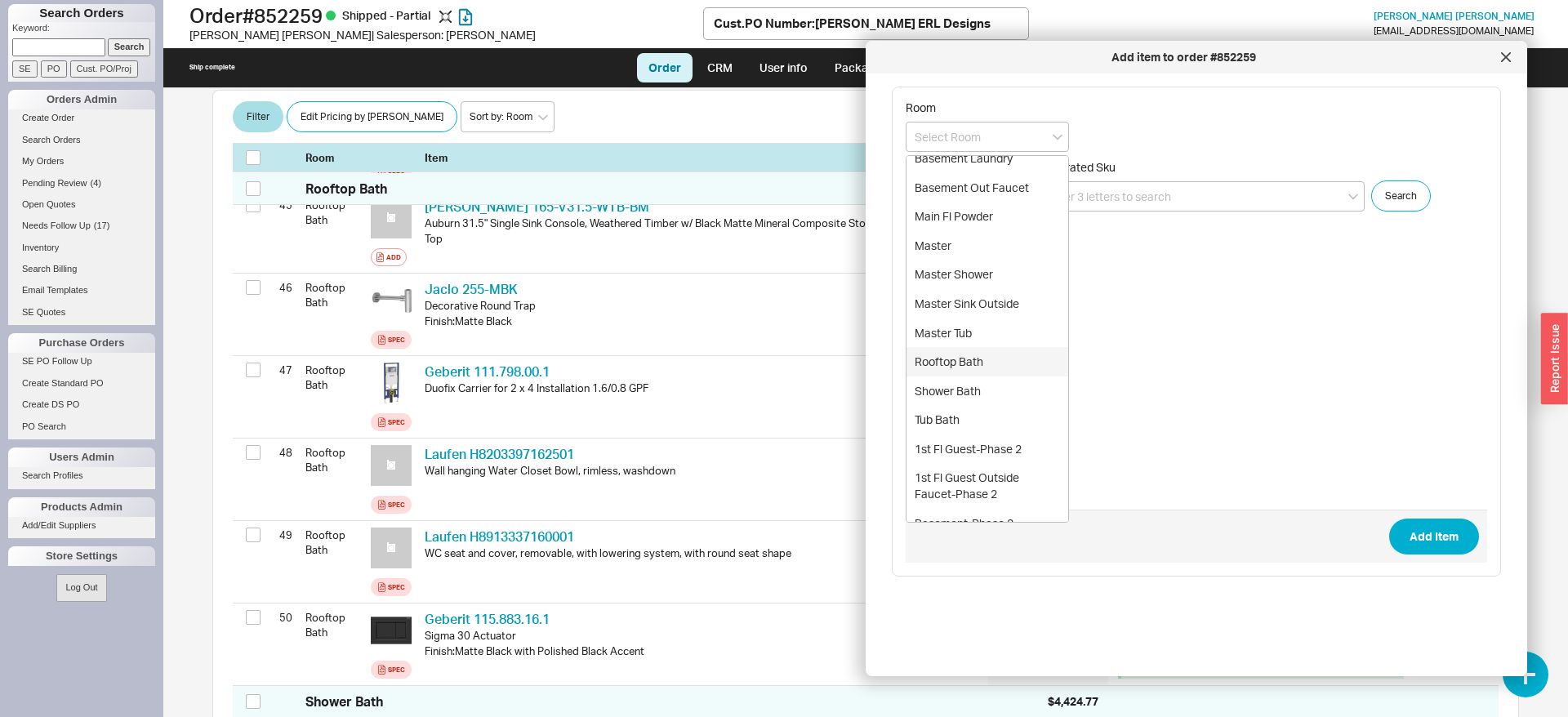
click at [1009, 348] on div "Rooftop Bath" at bounding box center [986, 362] width 162 height 29
type input "Rooftop Bath"
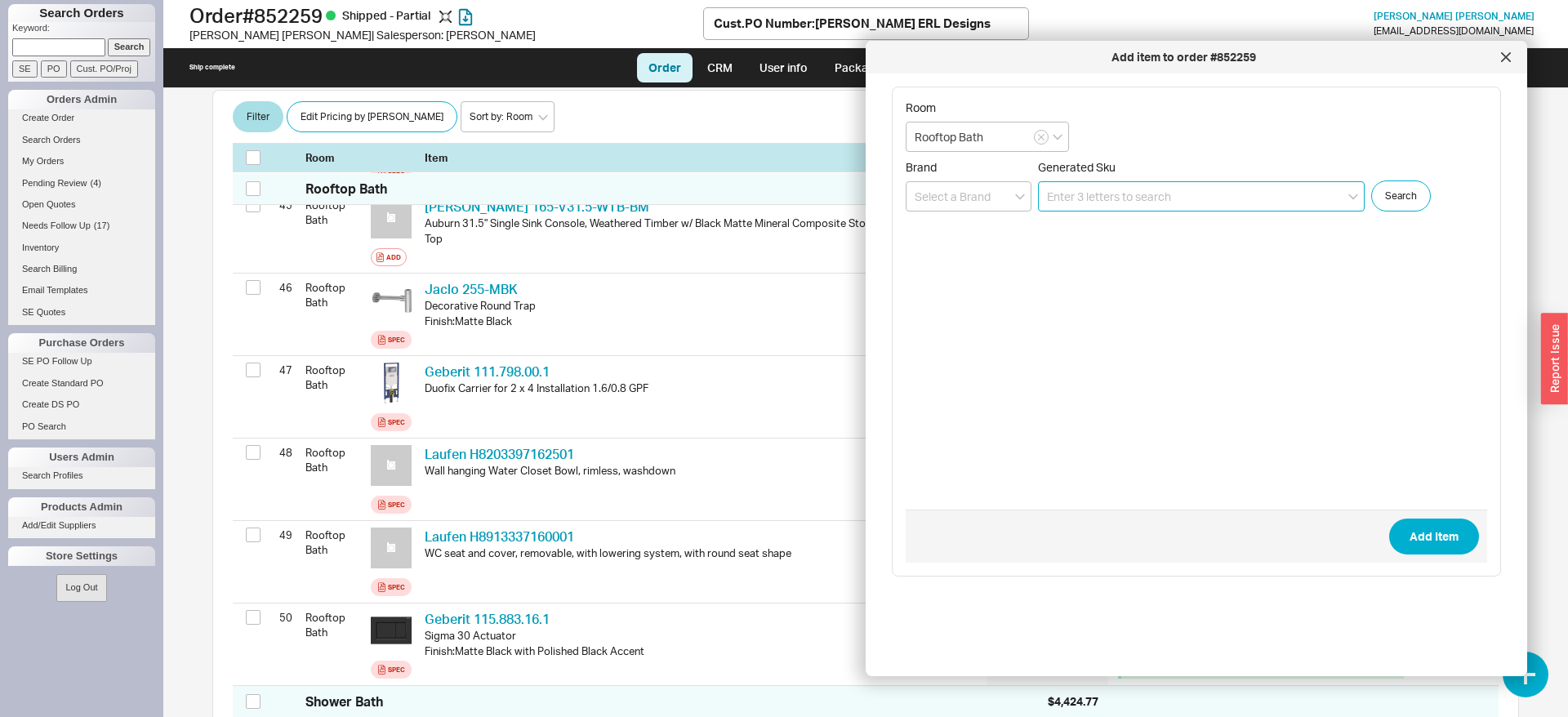
paste input "H8203397162501"
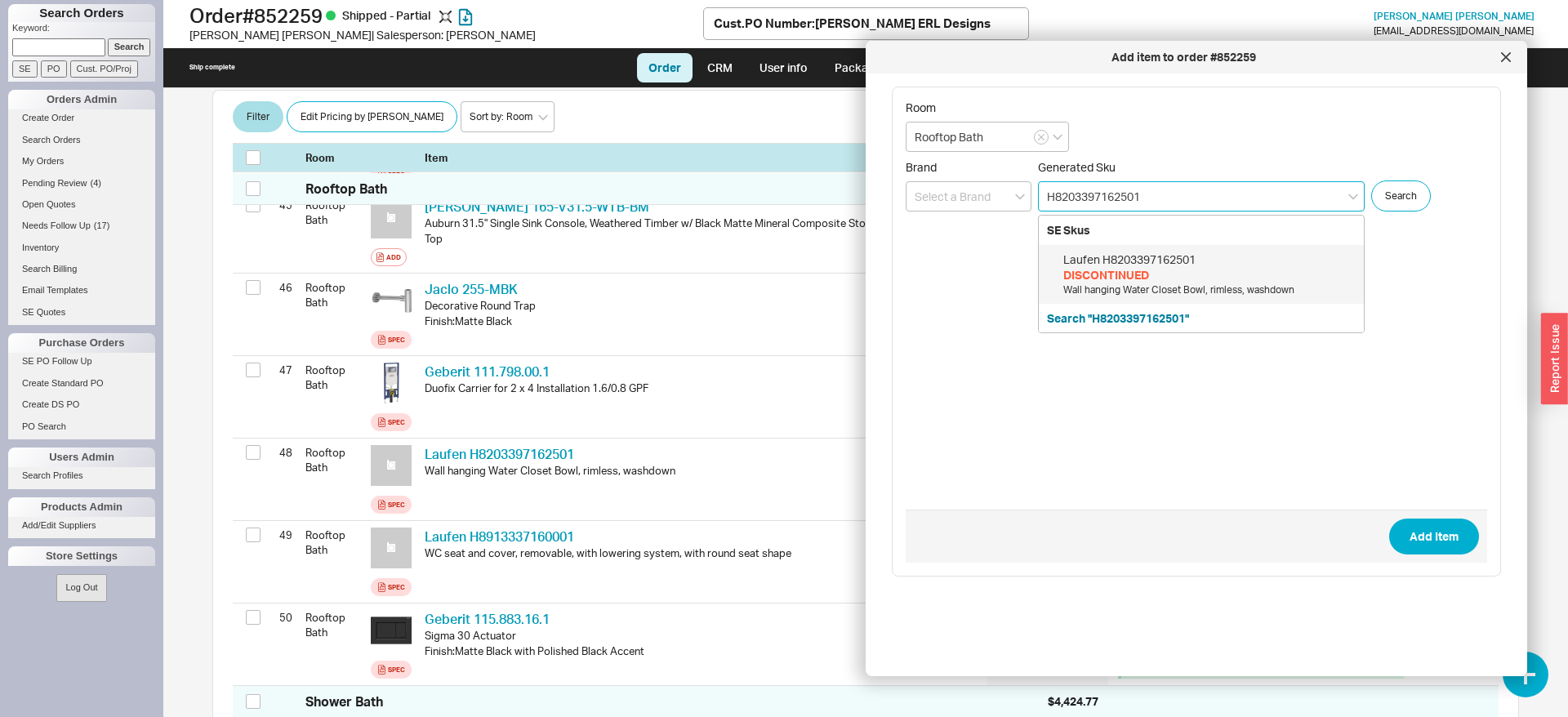
click at [1155, 258] on div "Laufen H8203397162501" at bounding box center [1209, 260] width 293 height 16
type input "H8203397162501"
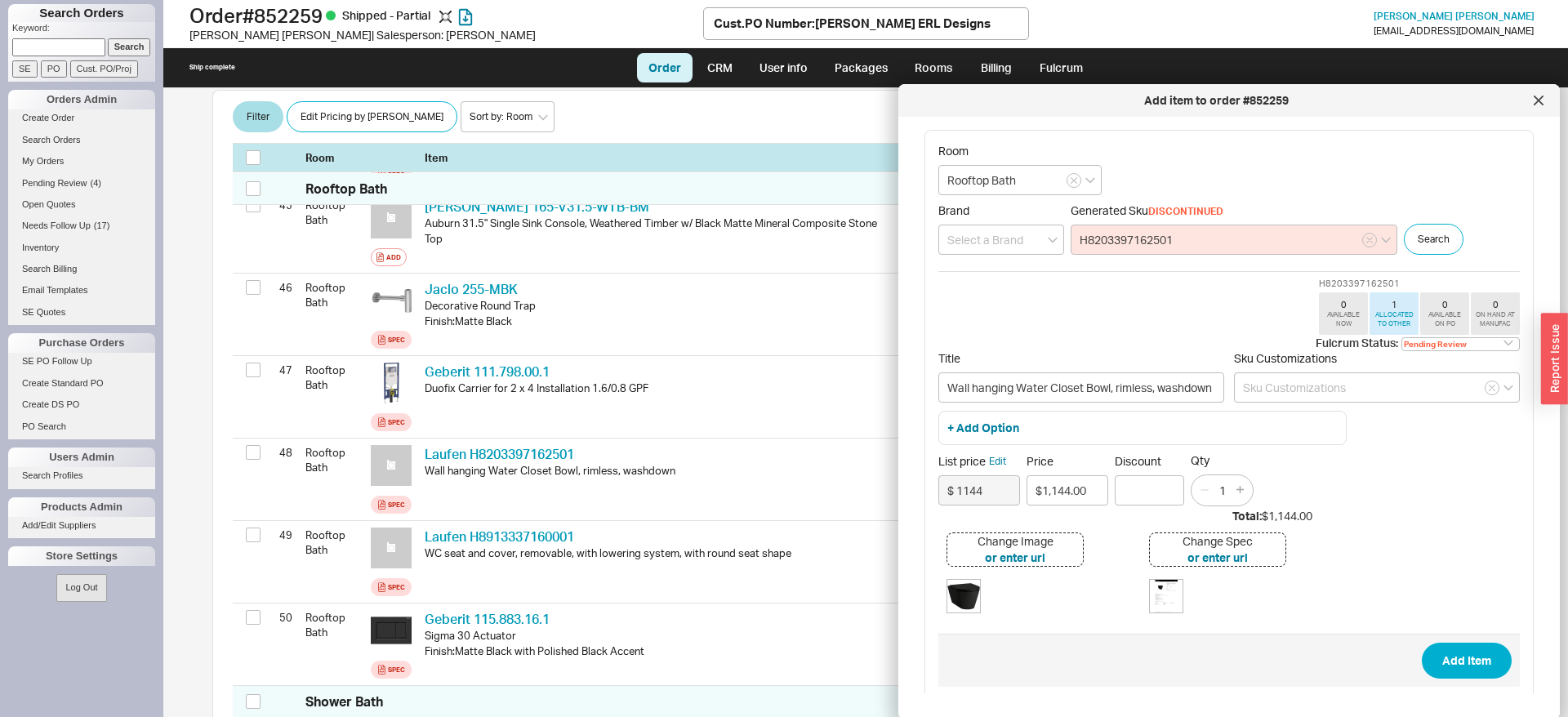
click at [1190, 103] on div "Add item to order #852259" at bounding box center [1215, 100] width 619 height 16
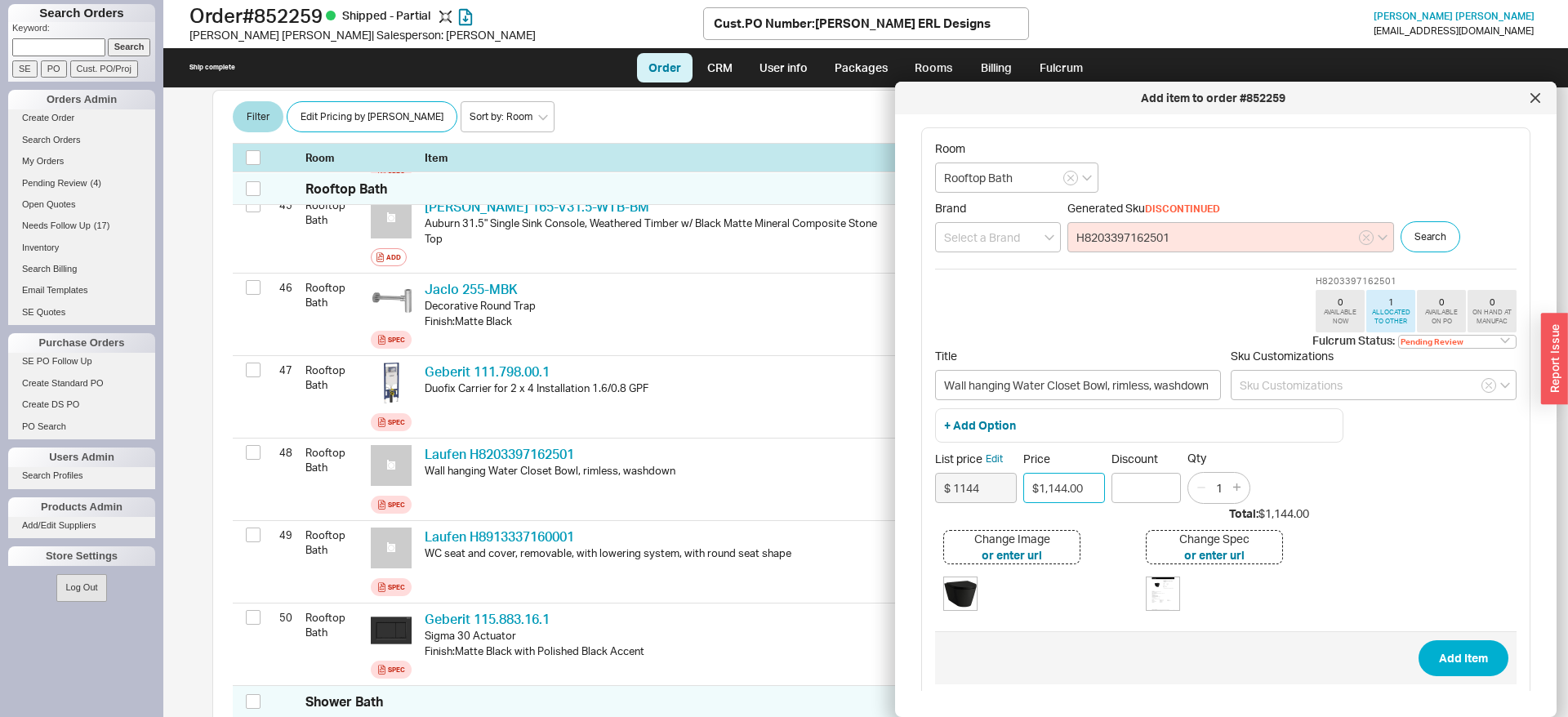
drag, startPoint x: 1087, startPoint y: 490, endPoint x: 1016, endPoint y: 489, distance: 71.0
click at [1023, 489] on input "$1,144.00" at bounding box center [1063, 488] width 81 height 30
type input "$1,008.00"
click at [1397, 335] on select "Pending Review None On Hold Call Before Ship Hold for Balance Wait For Cust. Ca…" at bounding box center [1457, 342] width 118 height 14
select select
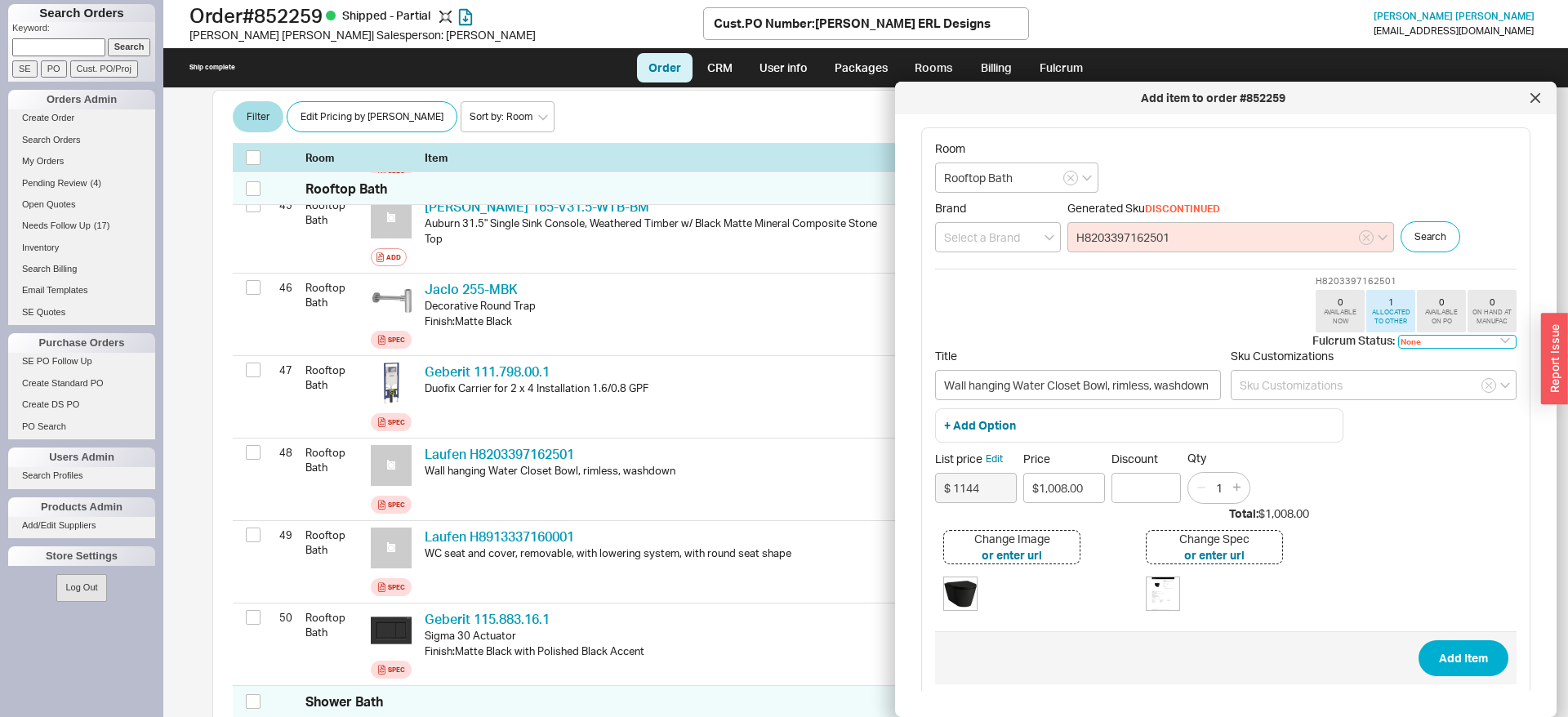
click option "None" at bounding box center [0, 0] width 0 height 0
click at [1450, 661] on button "Add Item" at bounding box center [1464, 658] width 90 height 36
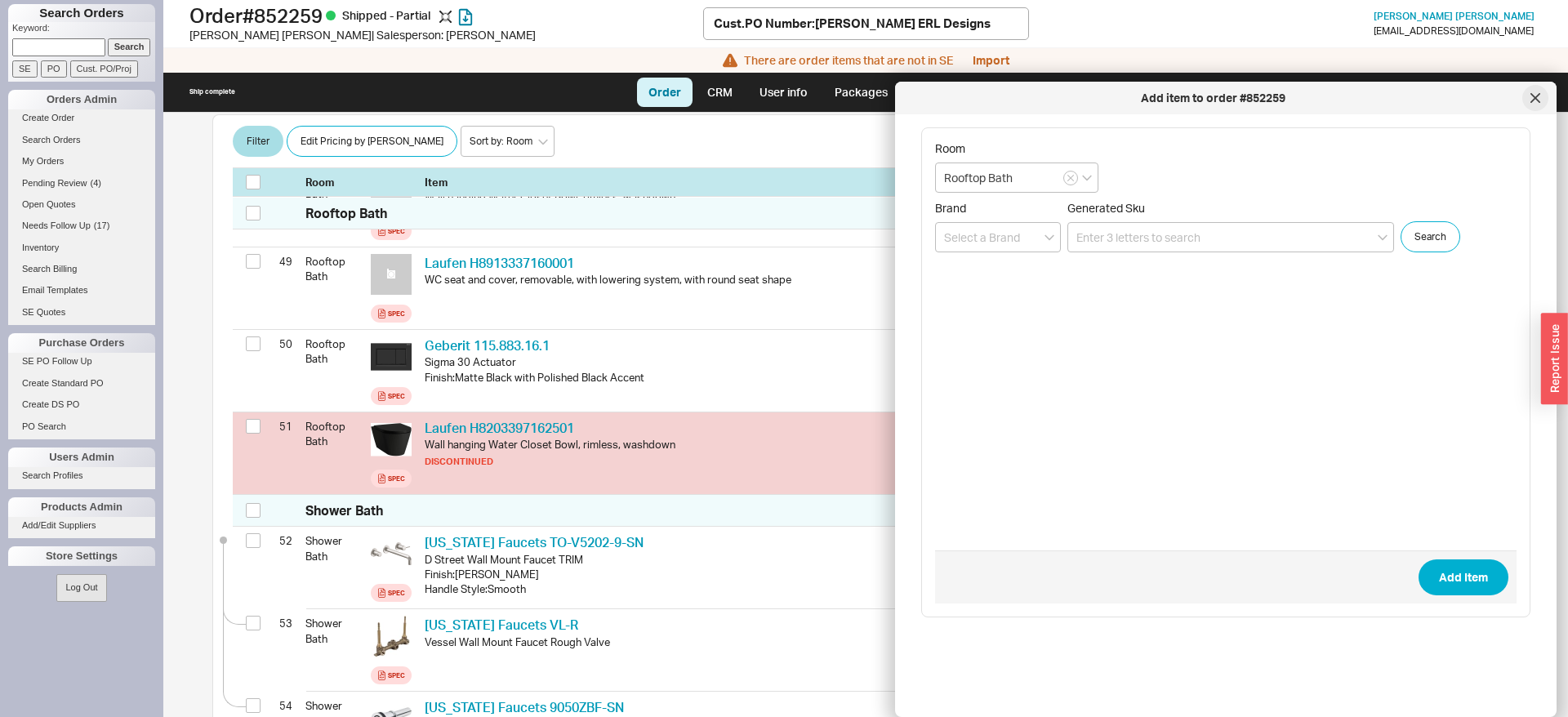
scroll to position [4586, 0]
click at [1534, 102] on icon at bounding box center [1534, 97] width 10 height 10
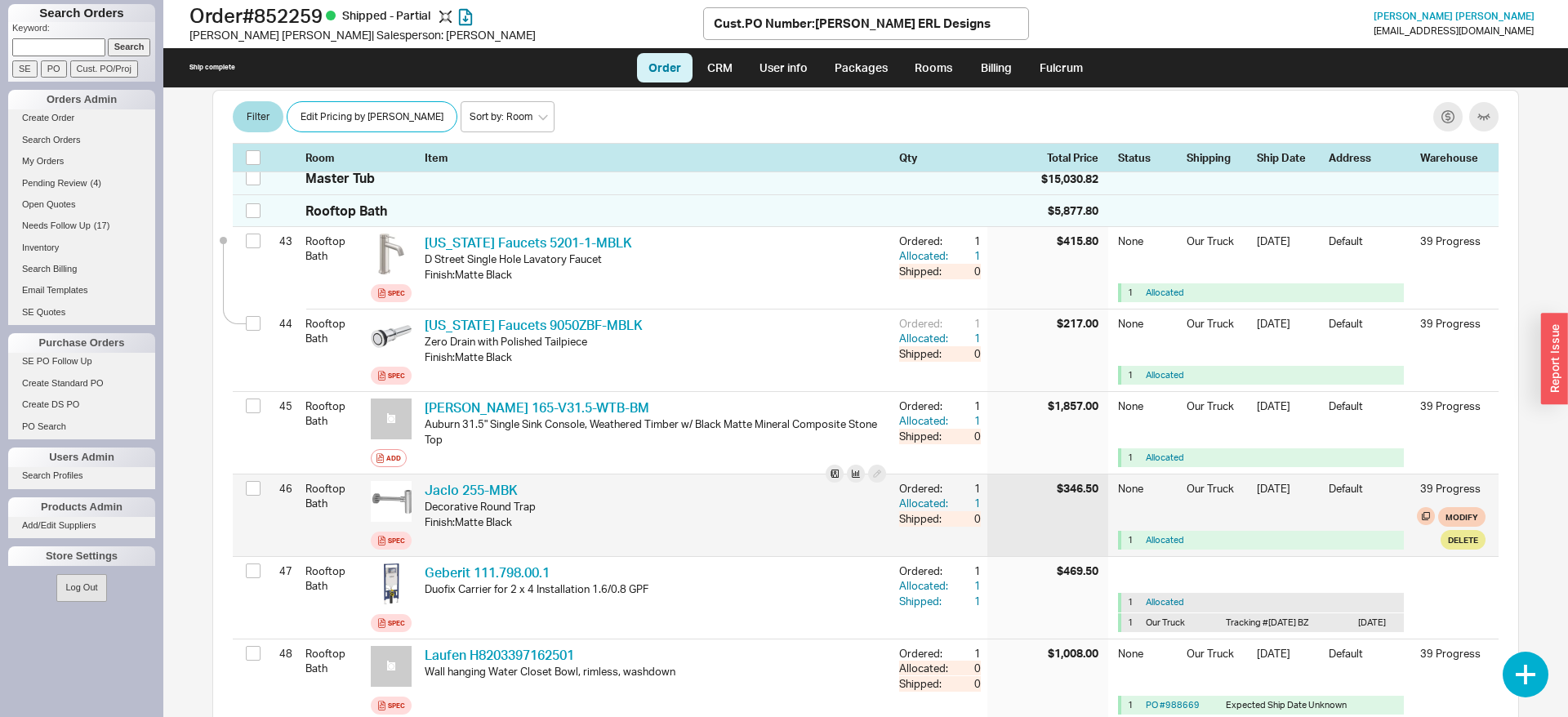
scroll to position [4252, 0]
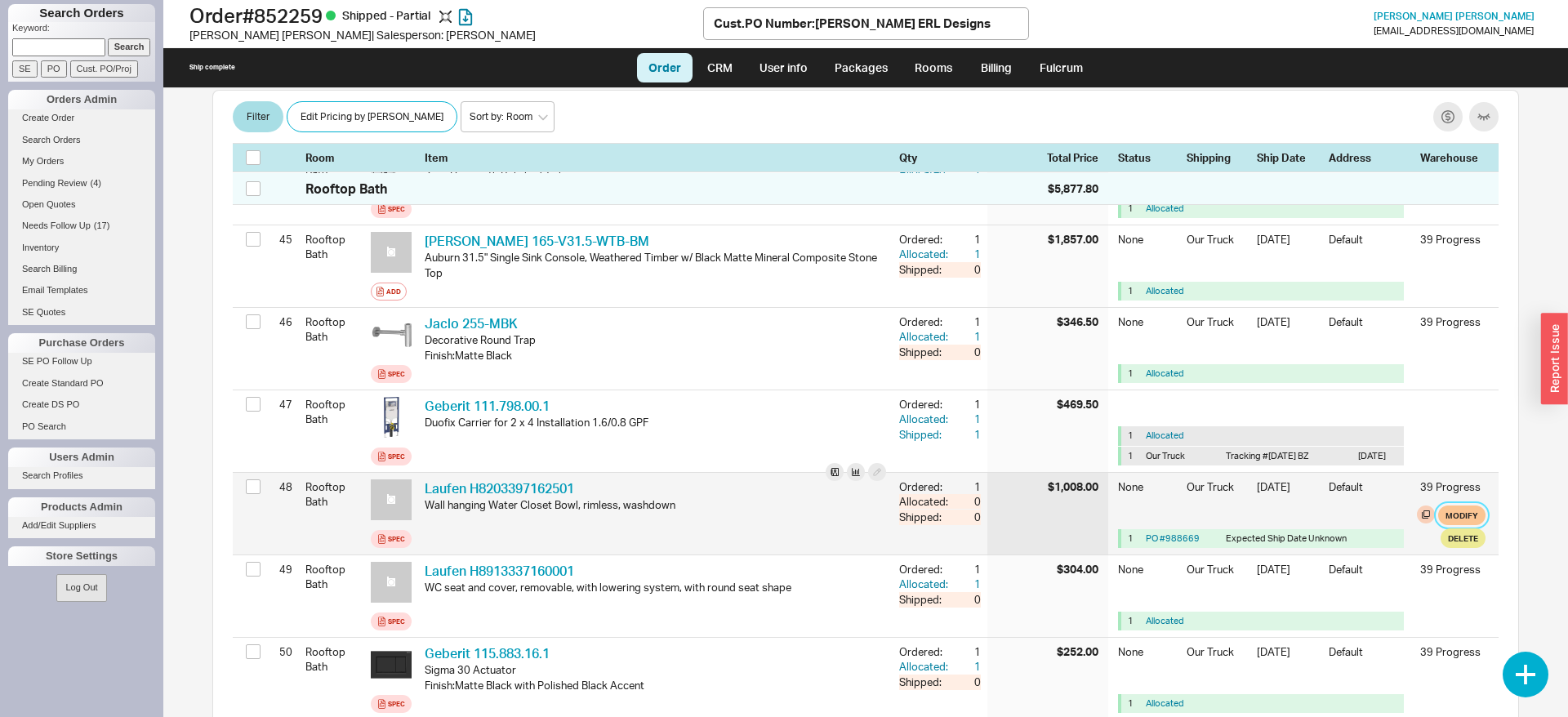
click at [1446, 506] on button "Modify" at bounding box center [1462, 515] width 48 height 19
select select "8"
select select "3"
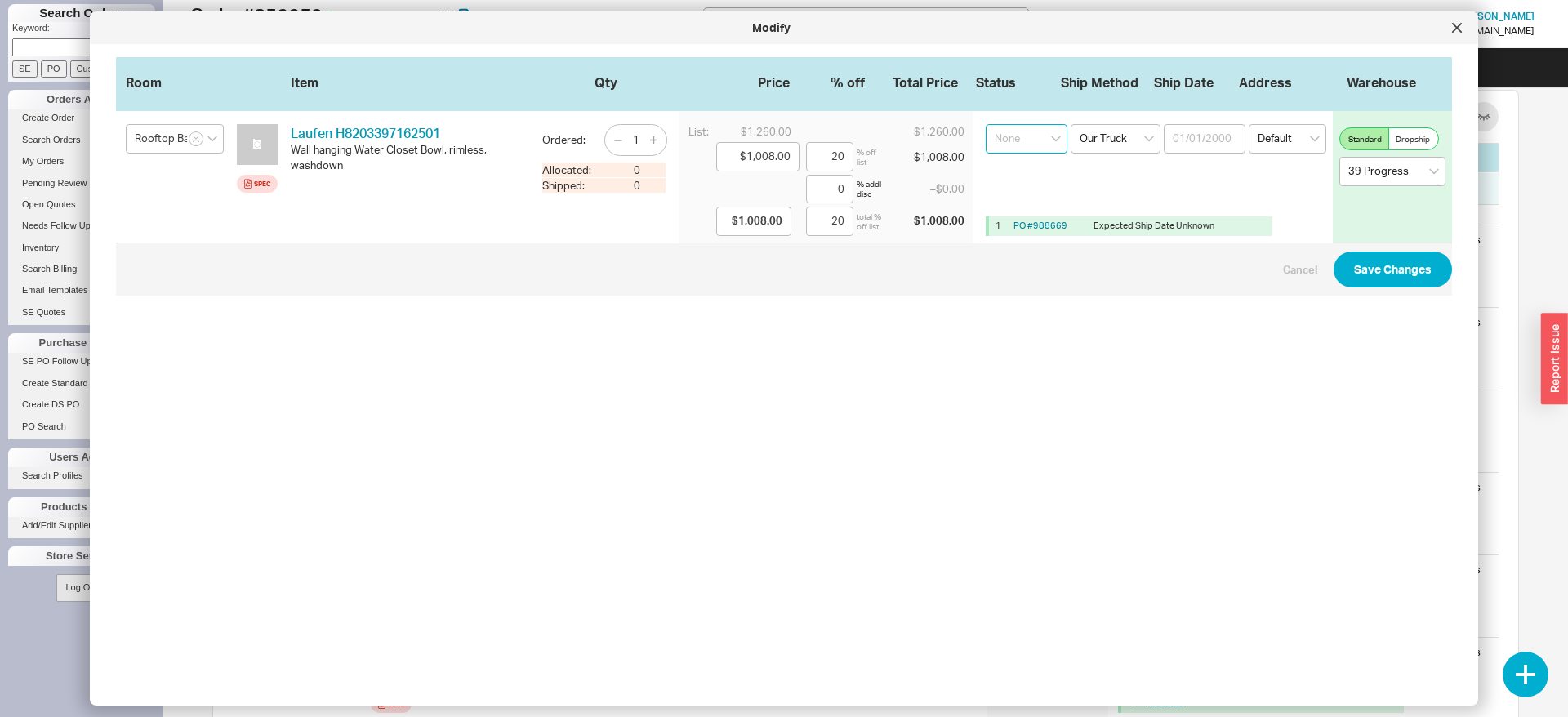
click at [986, 124] on select "None On Hold Call Before Ship Hold for Balance Wait For Cust. Call Waiting for …" at bounding box center [1026, 138] width 81 height 29
select select "Waiting for RGA"
click option "Waiting for RGA" at bounding box center [0, 0] width 0 height 0
drag, startPoint x: 465, startPoint y: 125, endPoint x: 286, endPoint y: 134, distance: 179.2
click at [286, 134] on div "Rooftop Bath Spec Laufen H8203397162501 LFN H8203397162501 Wall hanging Water C…" at bounding box center [783, 177] width 1336 height 132
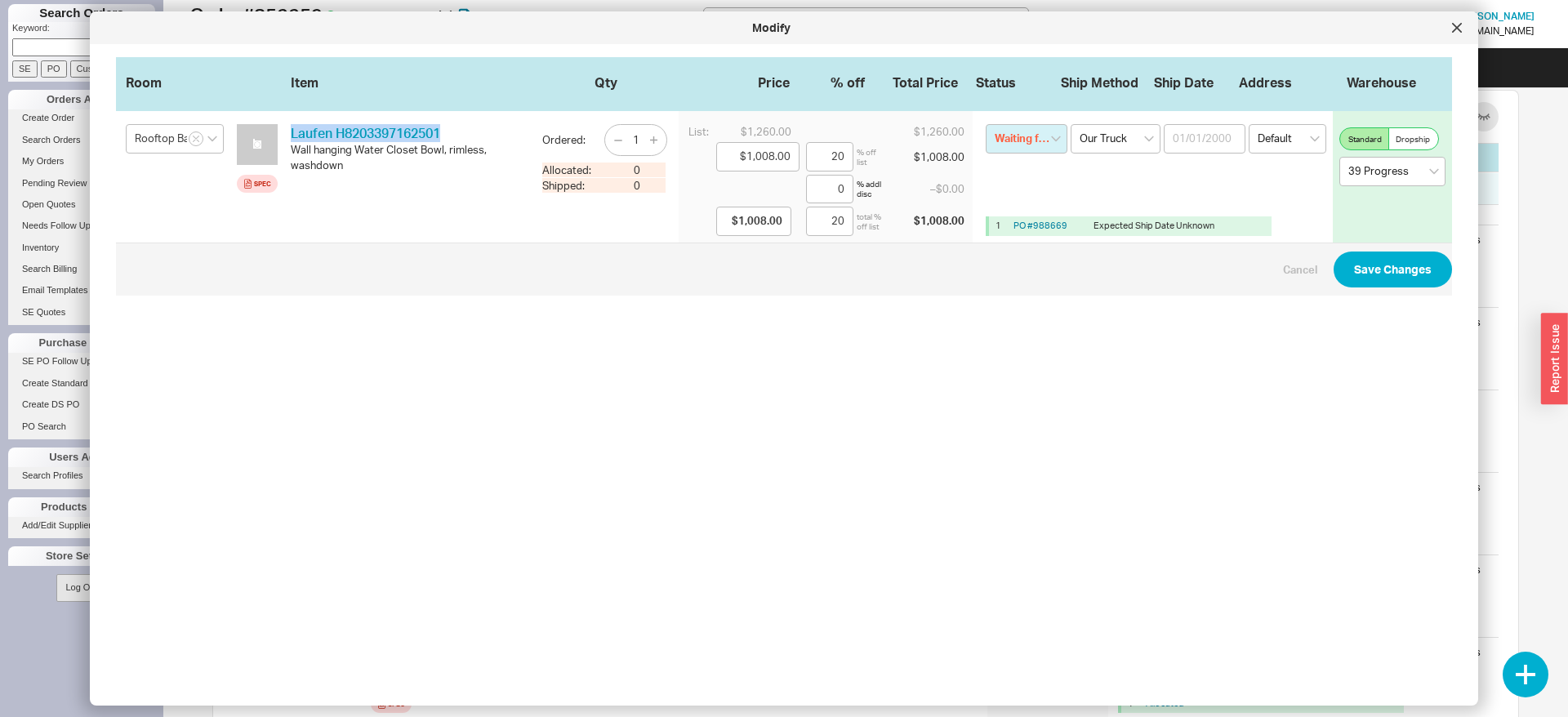
copy link "Laufen H8203397162501"
click at [1416, 260] on button "Save Changes" at bounding box center [1392, 270] width 118 height 36
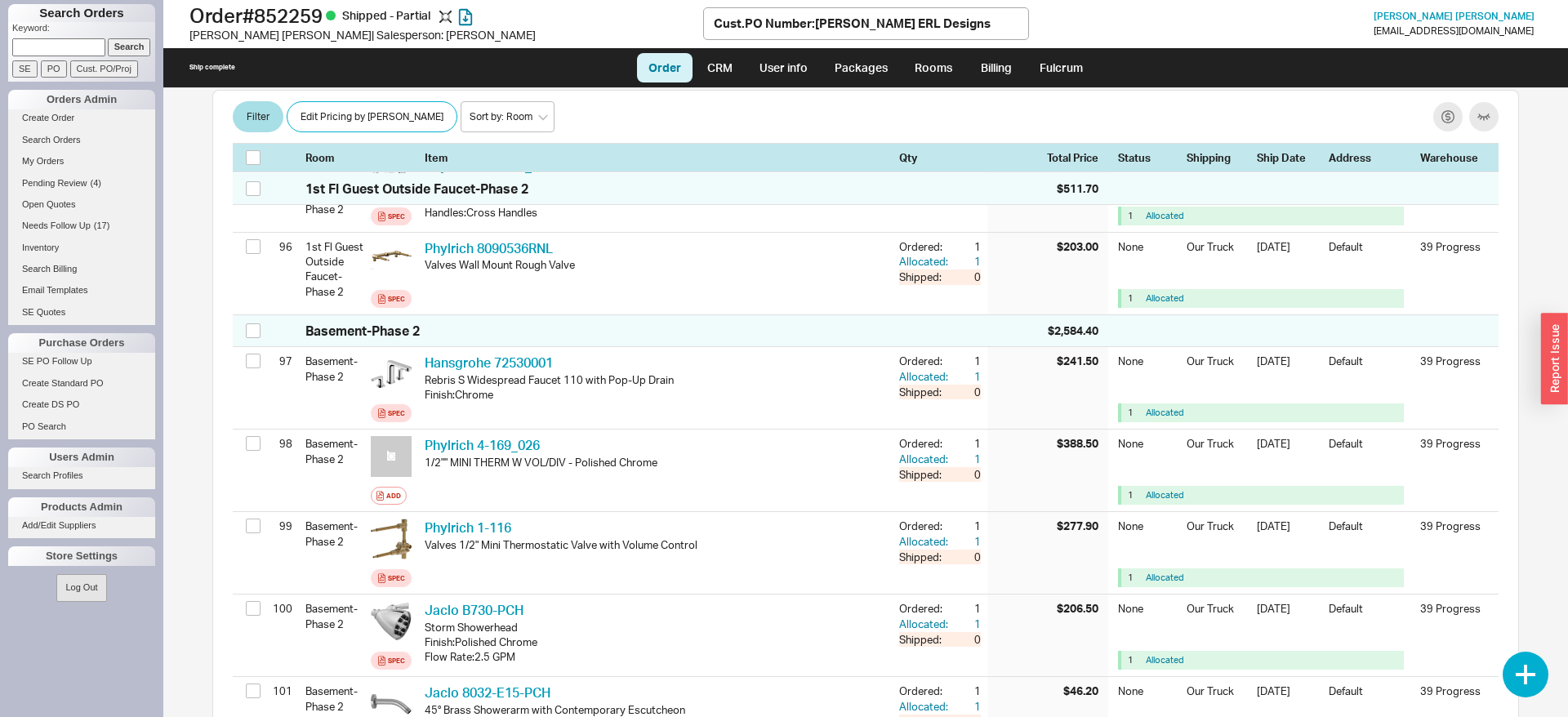
scroll to position [9186, 0]
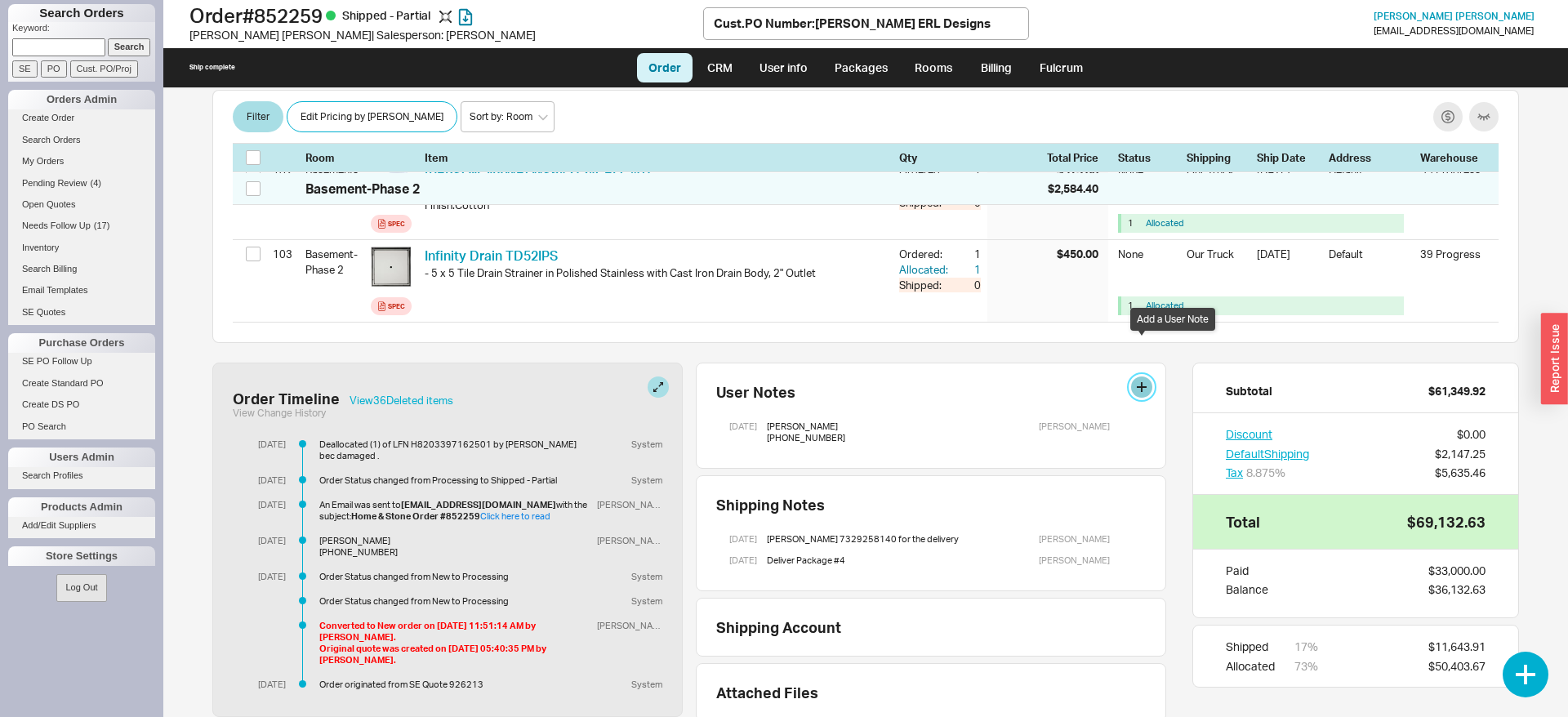
click at [1137, 377] on button at bounding box center [1141, 387] width 21 height 21
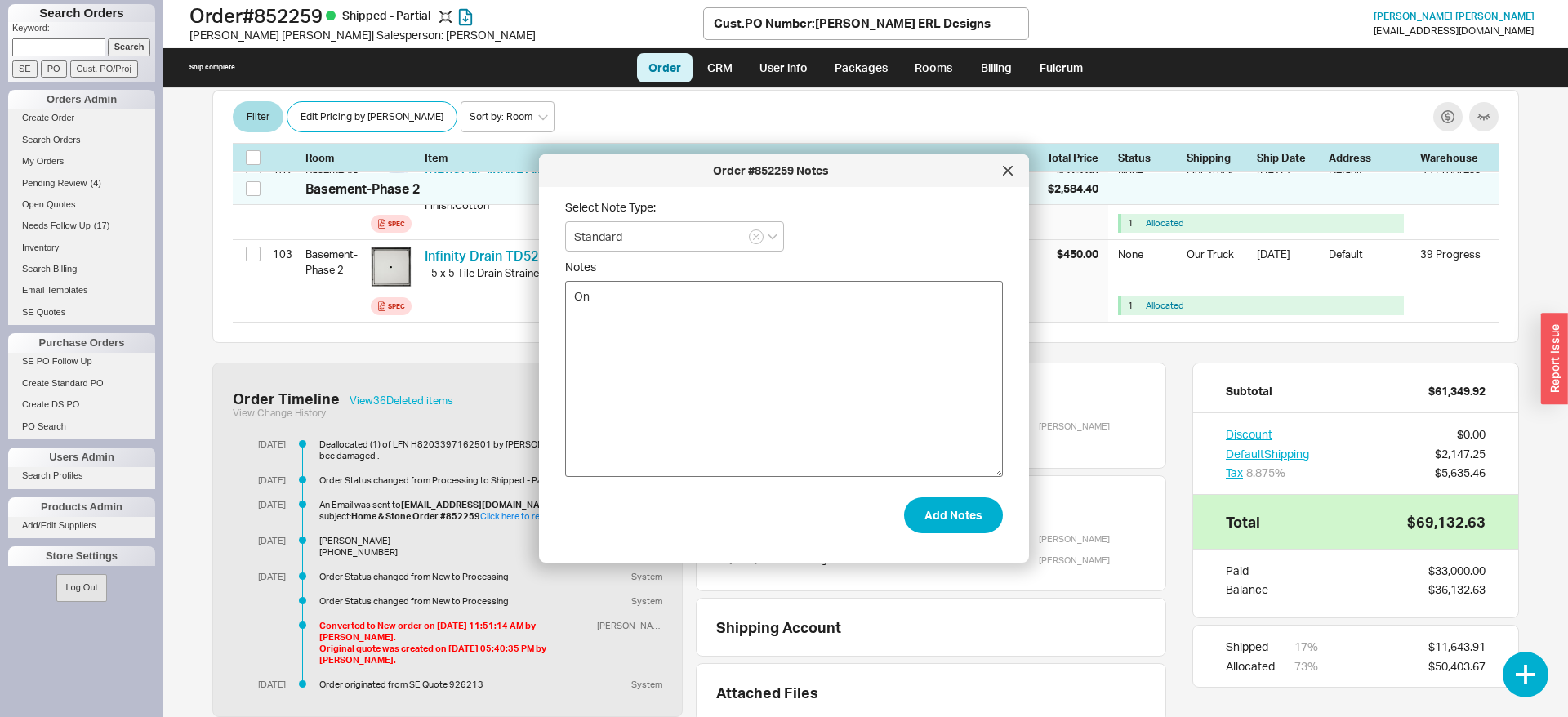
type textarea "O"
type textarea "The Laufen H8203397162501 came in damaged - order another one as per warehouse"
click at [975, 506] on button "Add Notes" at bounding box center [954, 515] width 99 height 36
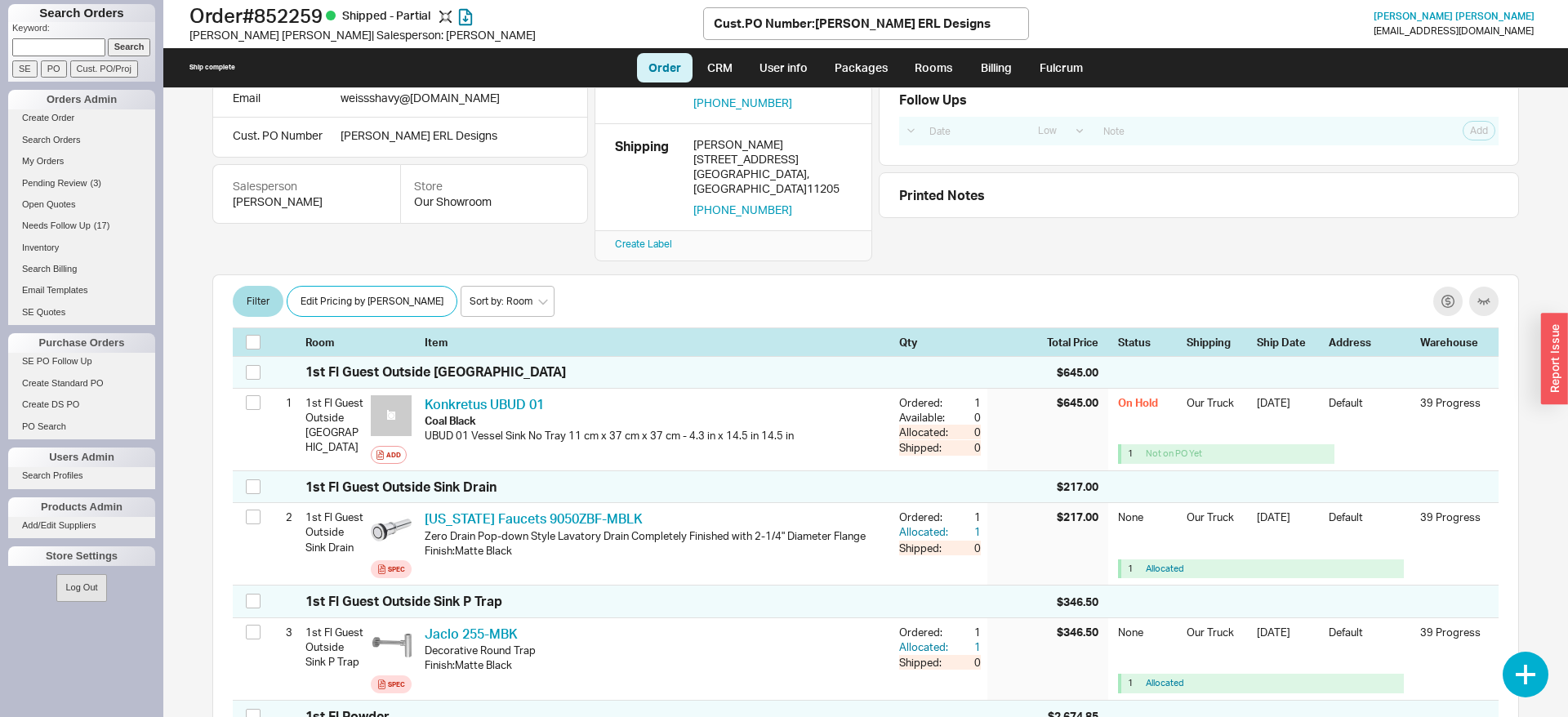
scroll to position [0, 0]
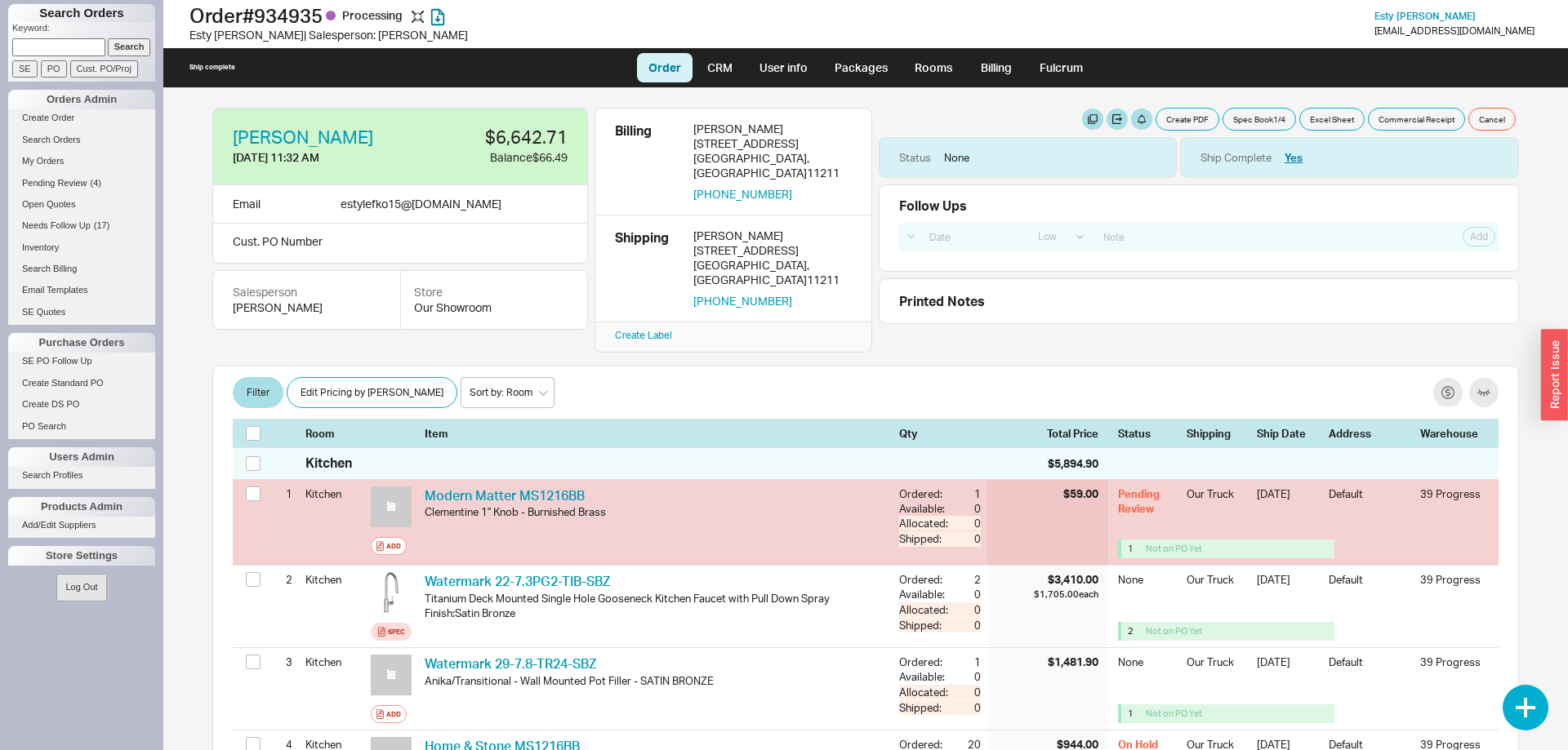
select select "LOW"
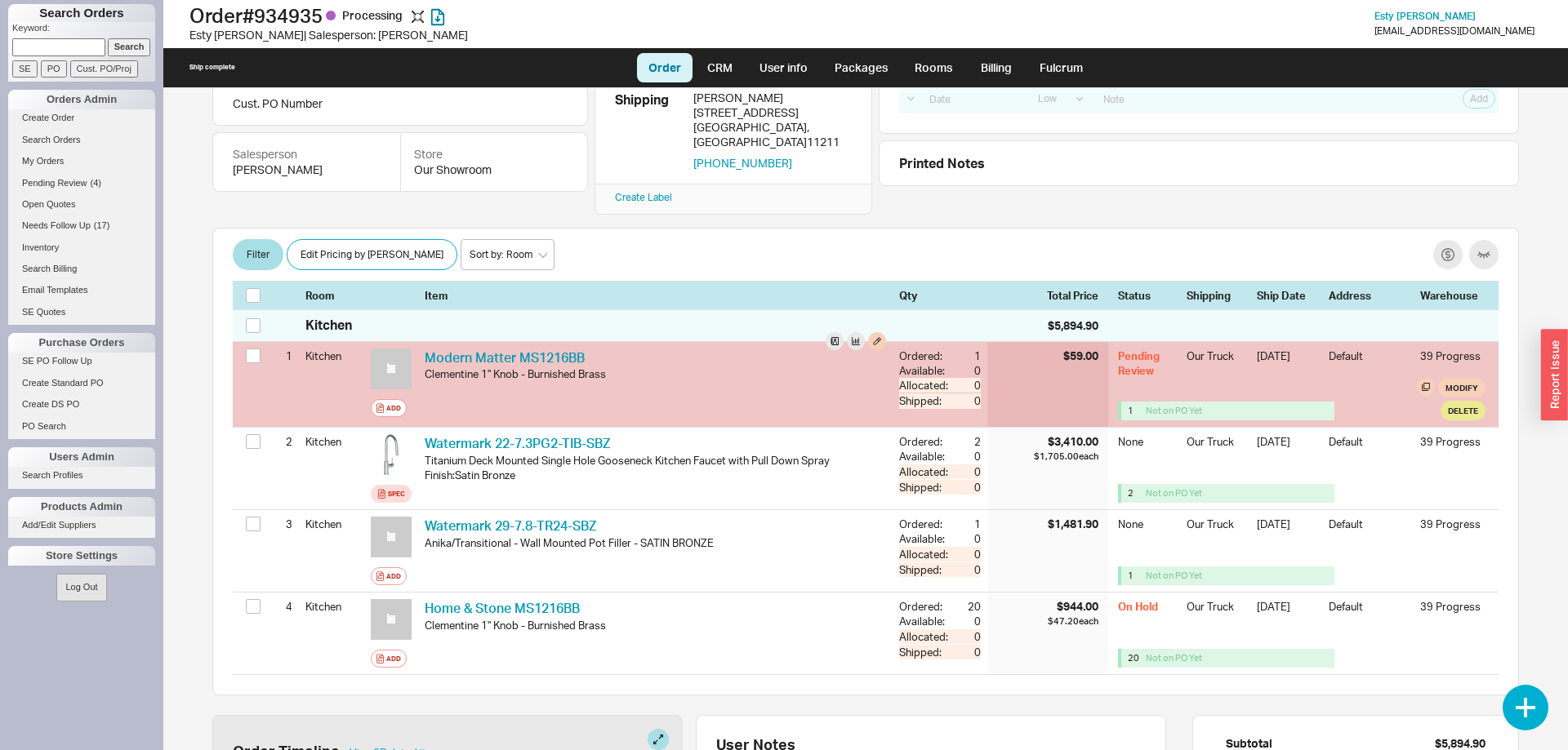
scroll to position [83, 0]
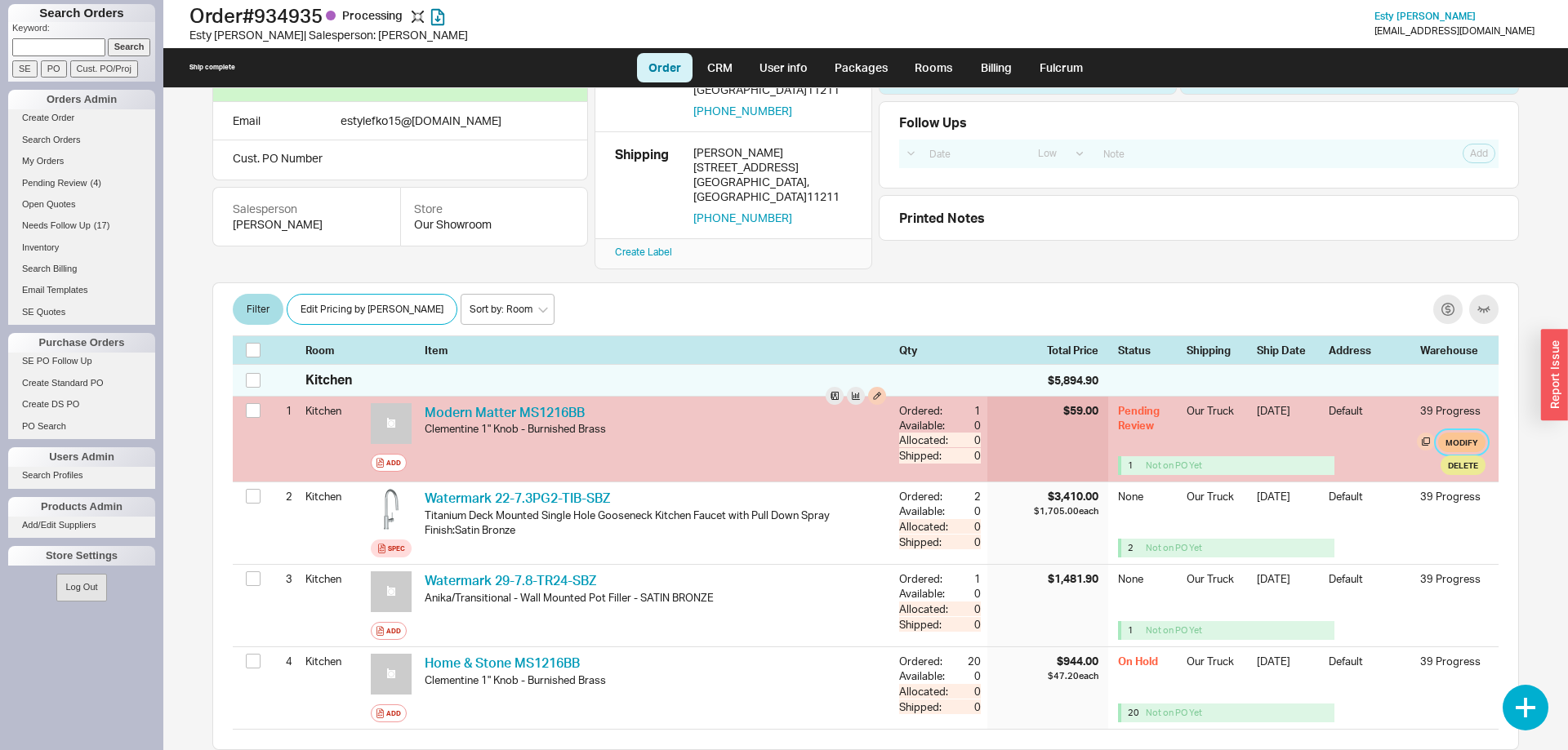
click at [1466, 433] on button "Modify" at bounding box center [1462, 443] width 48 height 19
select select "8"
select select "3"
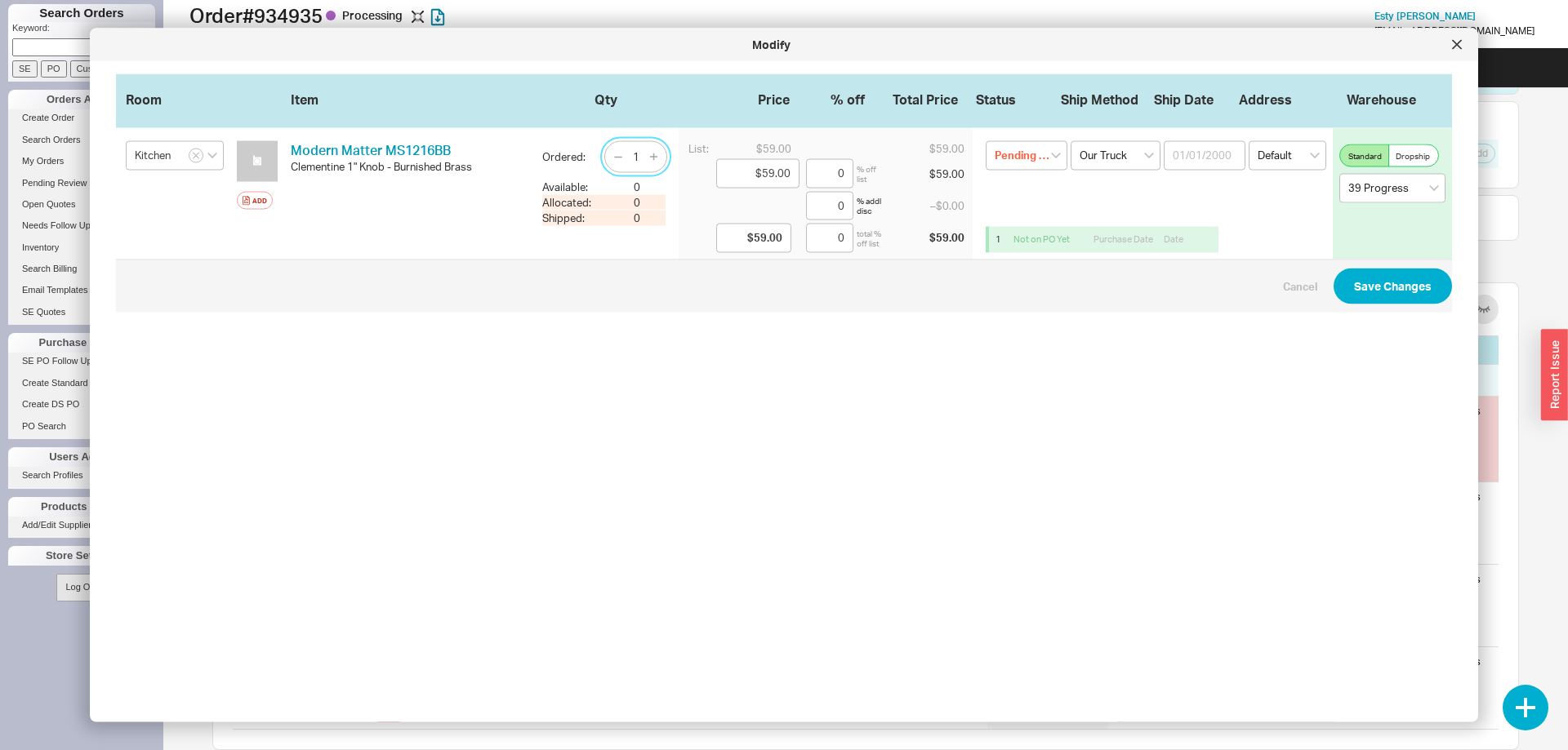
click at [640, 160] on input "1" at bounding box center [636, 156] width 23 height 20
type input "20"
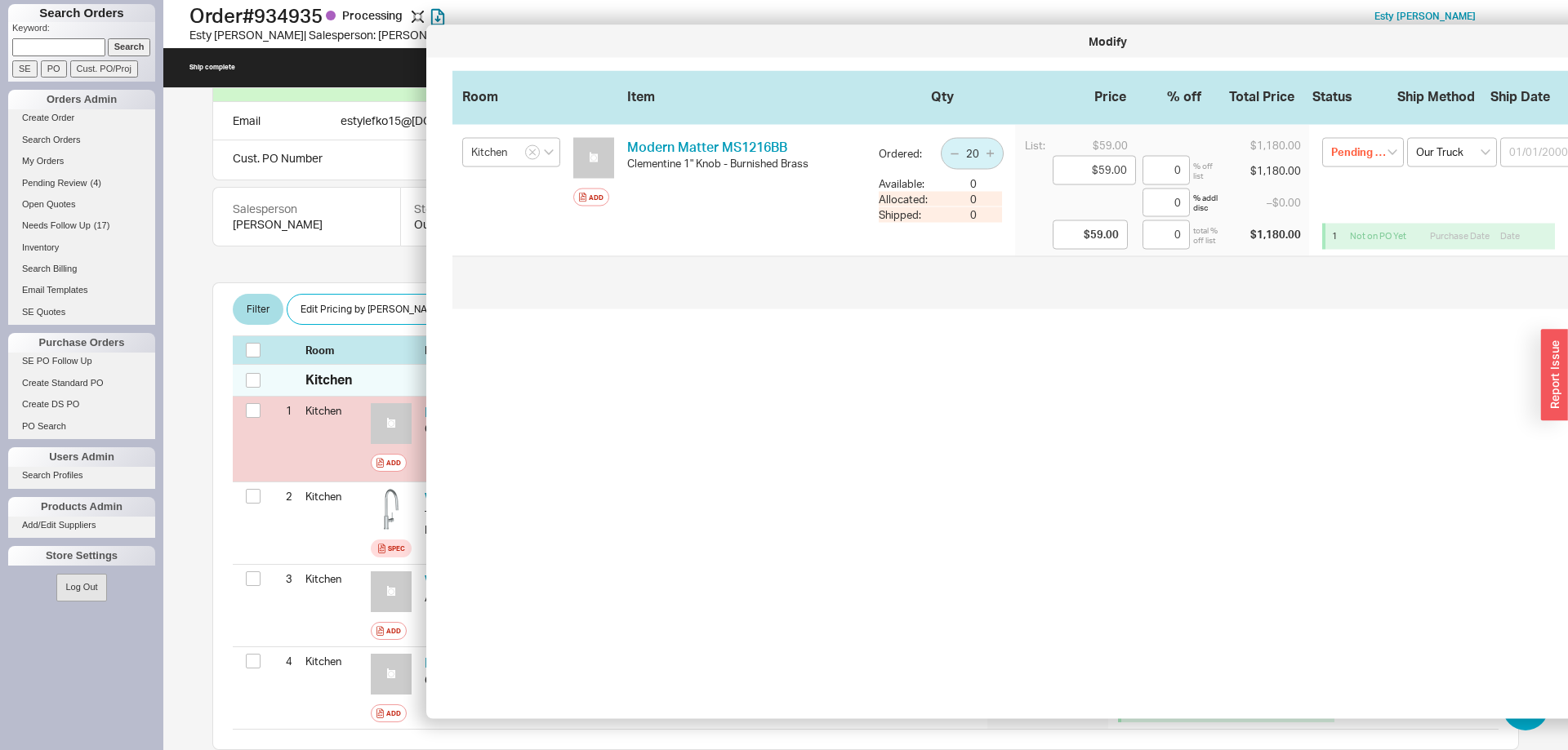
drag, startPoint x: 856, startPoint y: 49, endPoint x: 1172, endPoint y: 66, distance: 316.5
click at [1177, 49] on div "Modify" at bounding box center [1107, 42] width 1345 height 16
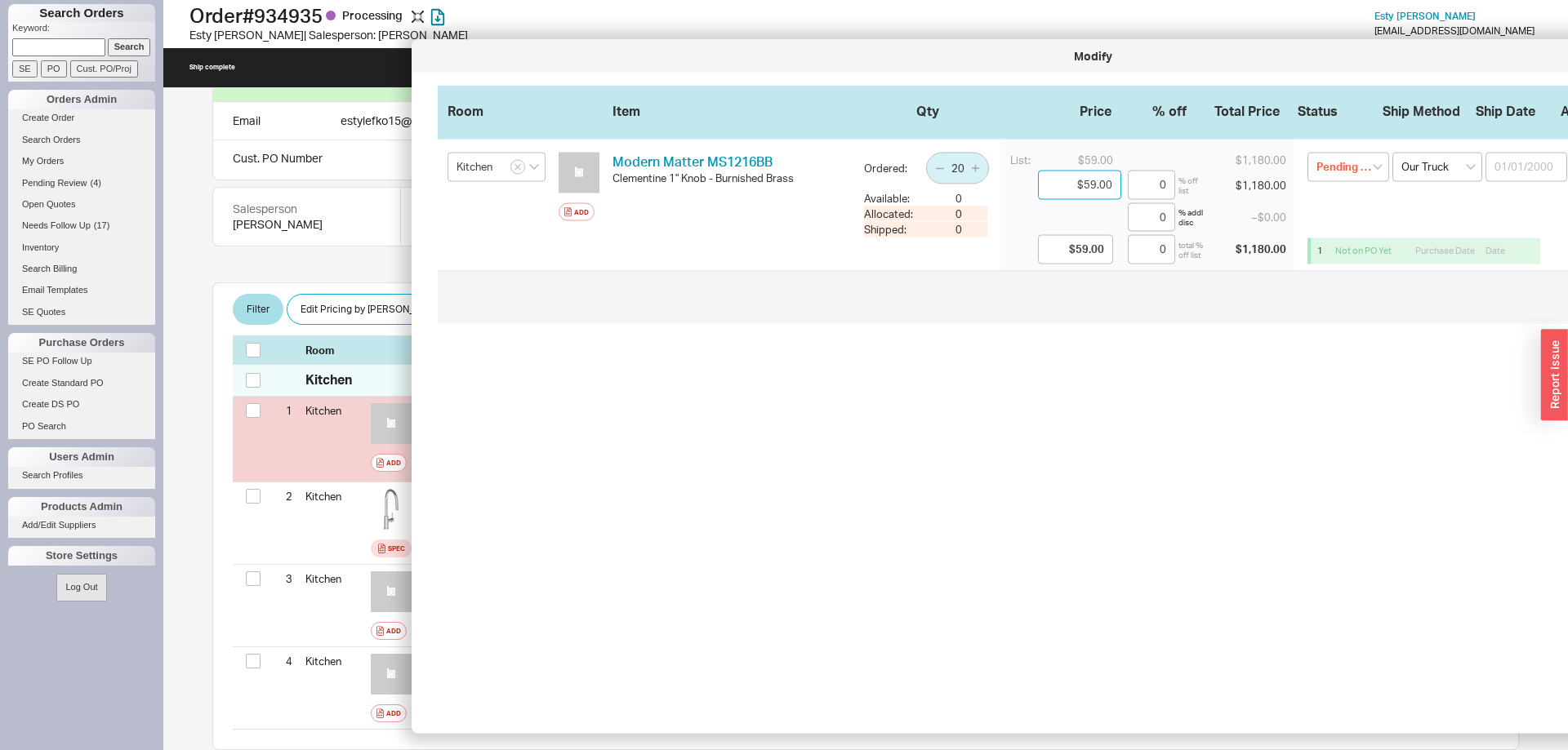
click at [1089, 184] on input "$59.00" at bounding box center [1079, 185] width 83 height 29
drag, startPoint x: 1084, startPoint y: 186, endPoint x: 1121, endPoint y: 196, distance: 38.3
click at [1121, 196] on input "$59.00" at bounding box center [1079, 185] width 83 height 29
type input "$4.00"
type input "93.22"
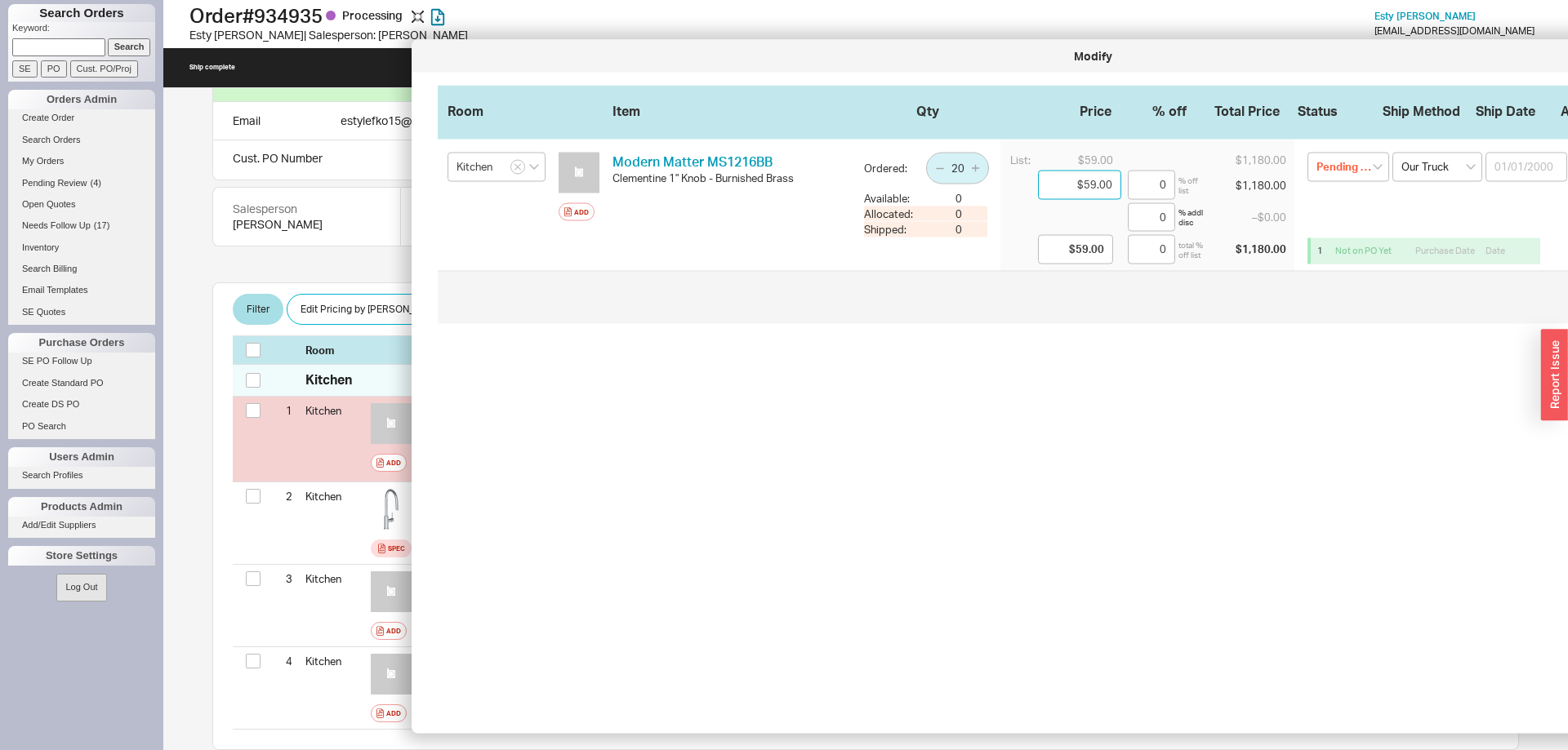
type input "$4.00"
type input "93.22"
type input "$47.00"
type input "20.34"
type input "$47.00"
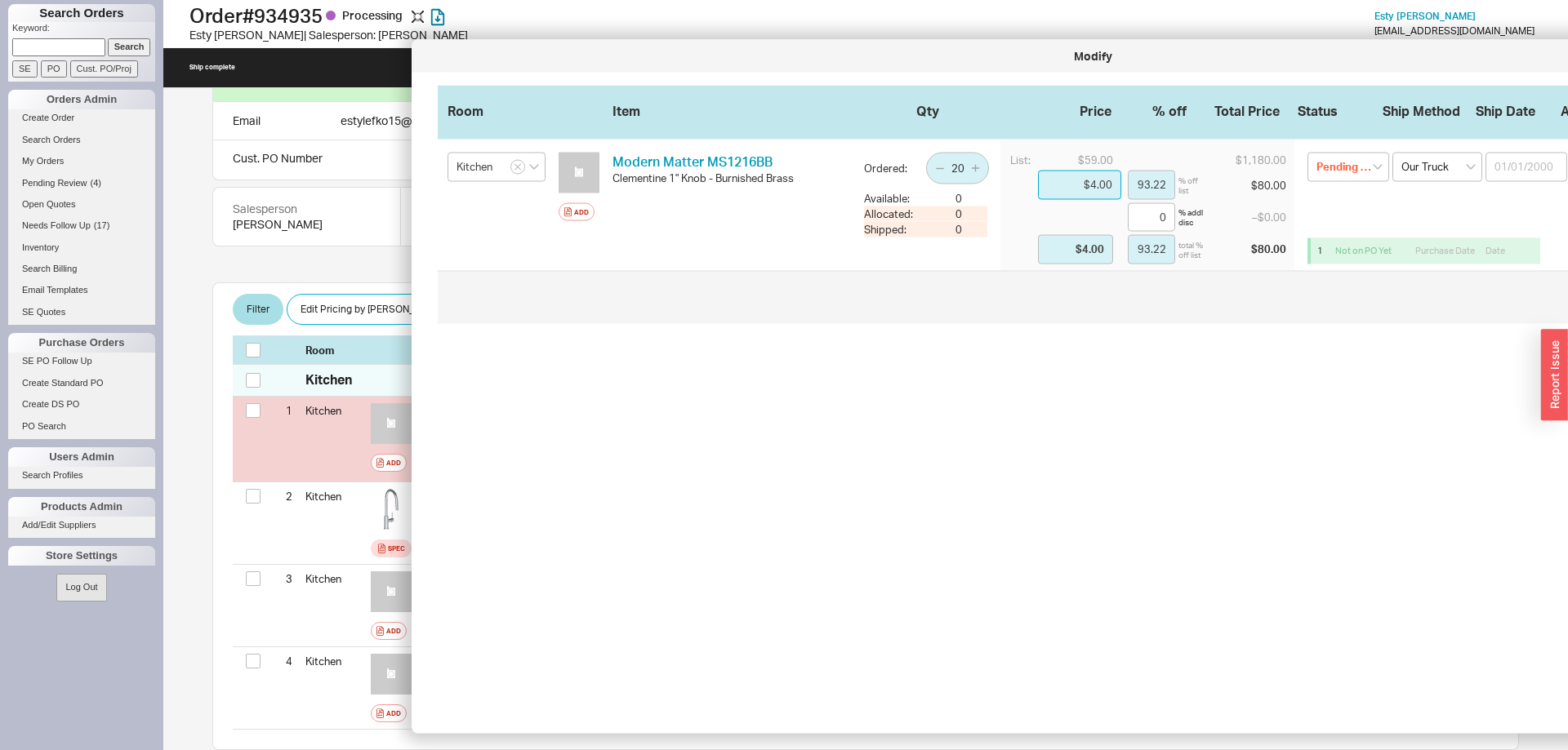
type input "20.34"
type input "$47.20"
type input "20"
type input "$47.20"
type input "20"
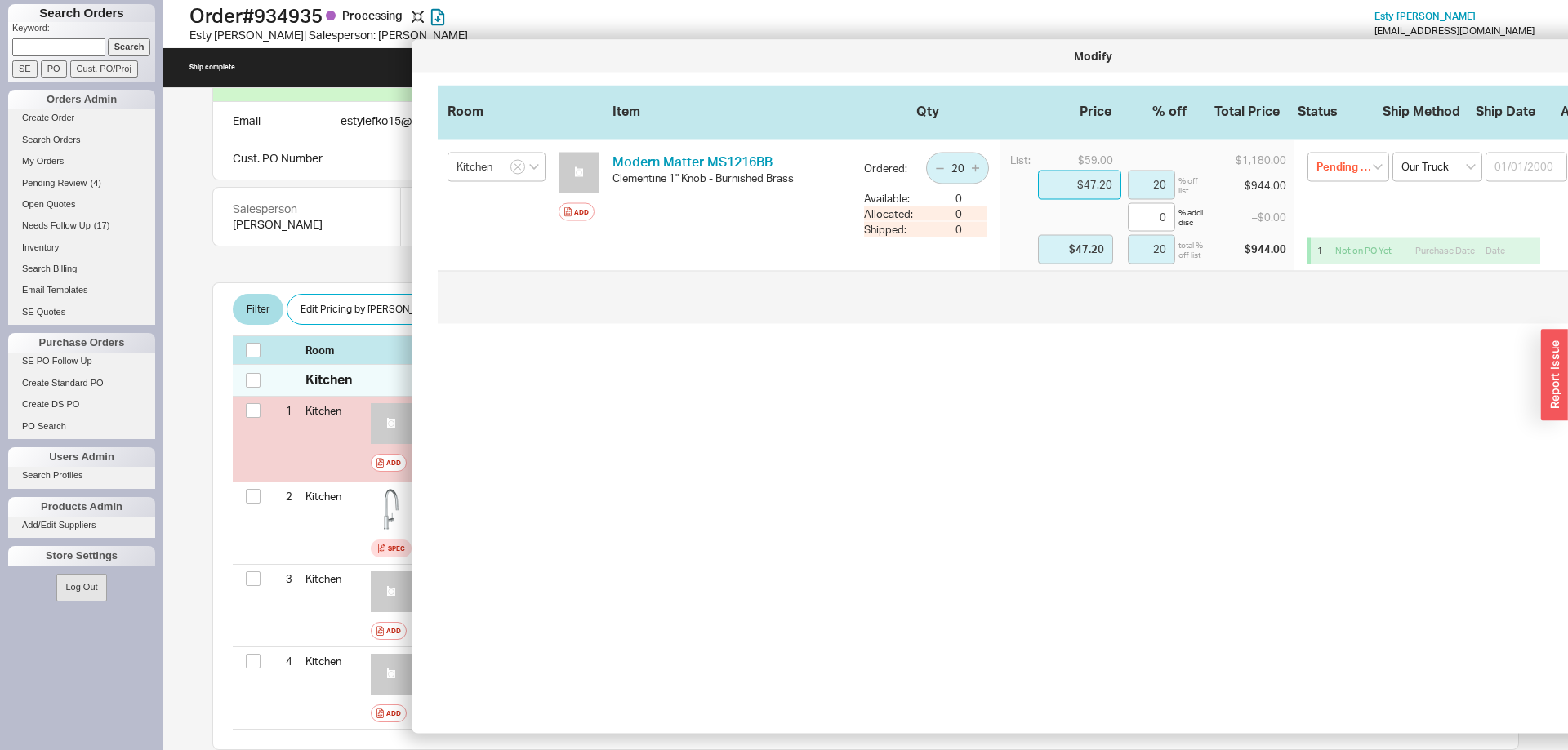
type input "$47.20"
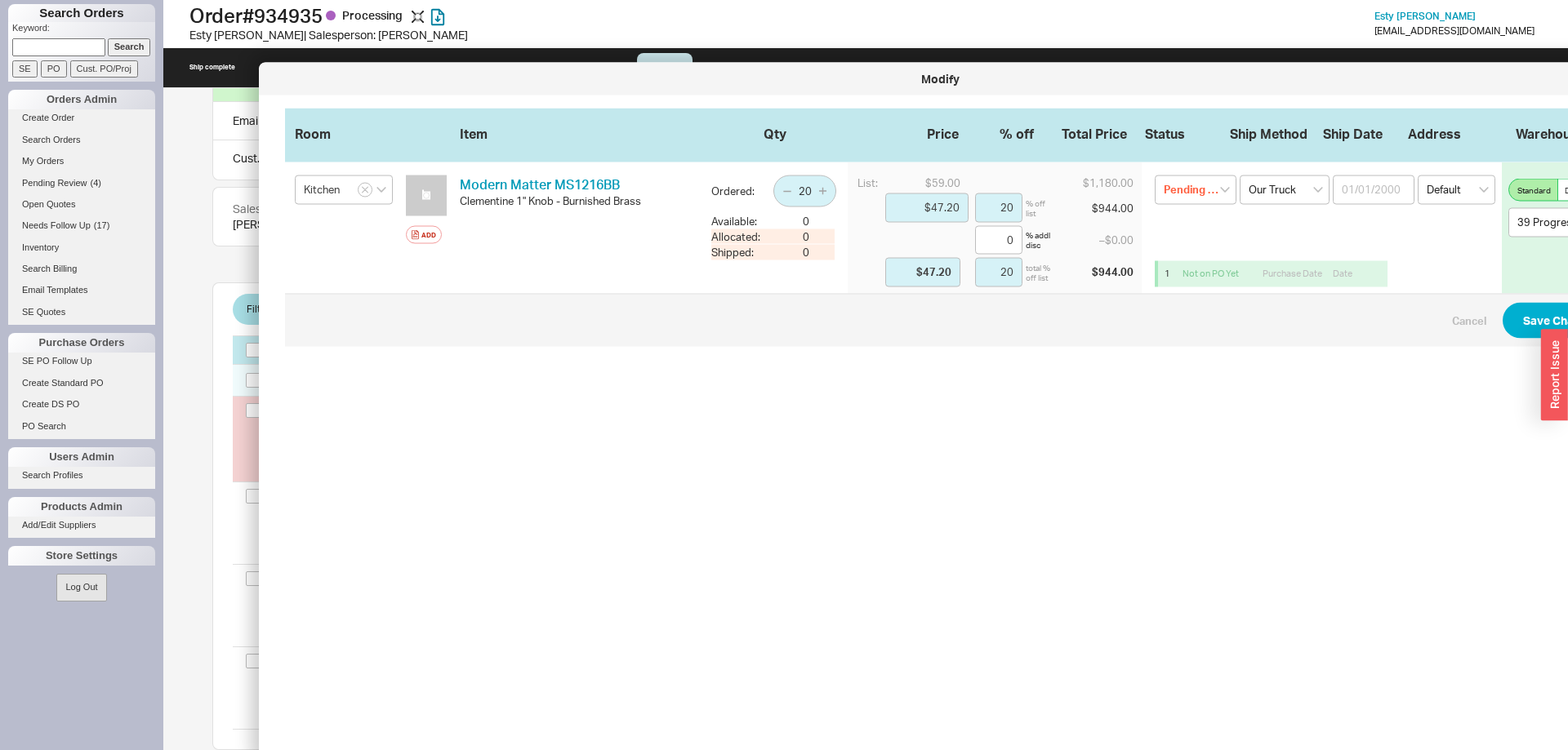
drag, startPoint x: 1059, startPoint y: 70, endPoint x: 925, endPoint y: 169, distance: 166.6
click at [823, 87] on div "Modify" at bounding box center [940, 79] width 1345 height 16
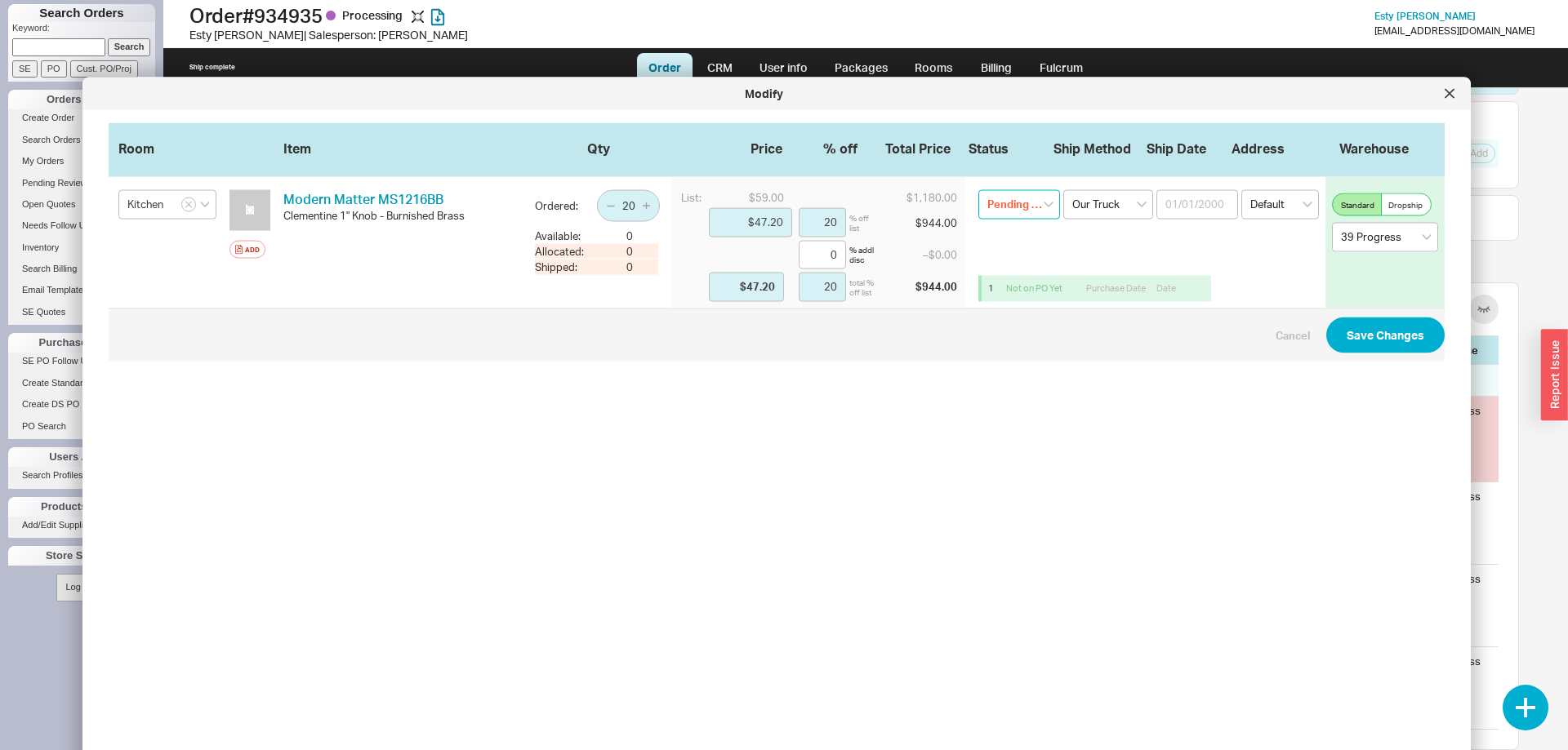
click at [978, 190] on select "Pending Review None On Hold Call Before Ship Hold for Balance Wait For Cust. Ca…" at bounding box center [1019, 204] width 81 height 29
select select
click option "None" at bounding box center [0, 0] width 0 height 0
click at [1413, 337] on button "Save Changes" at bounding box center [1385, 334] width 118 height 36
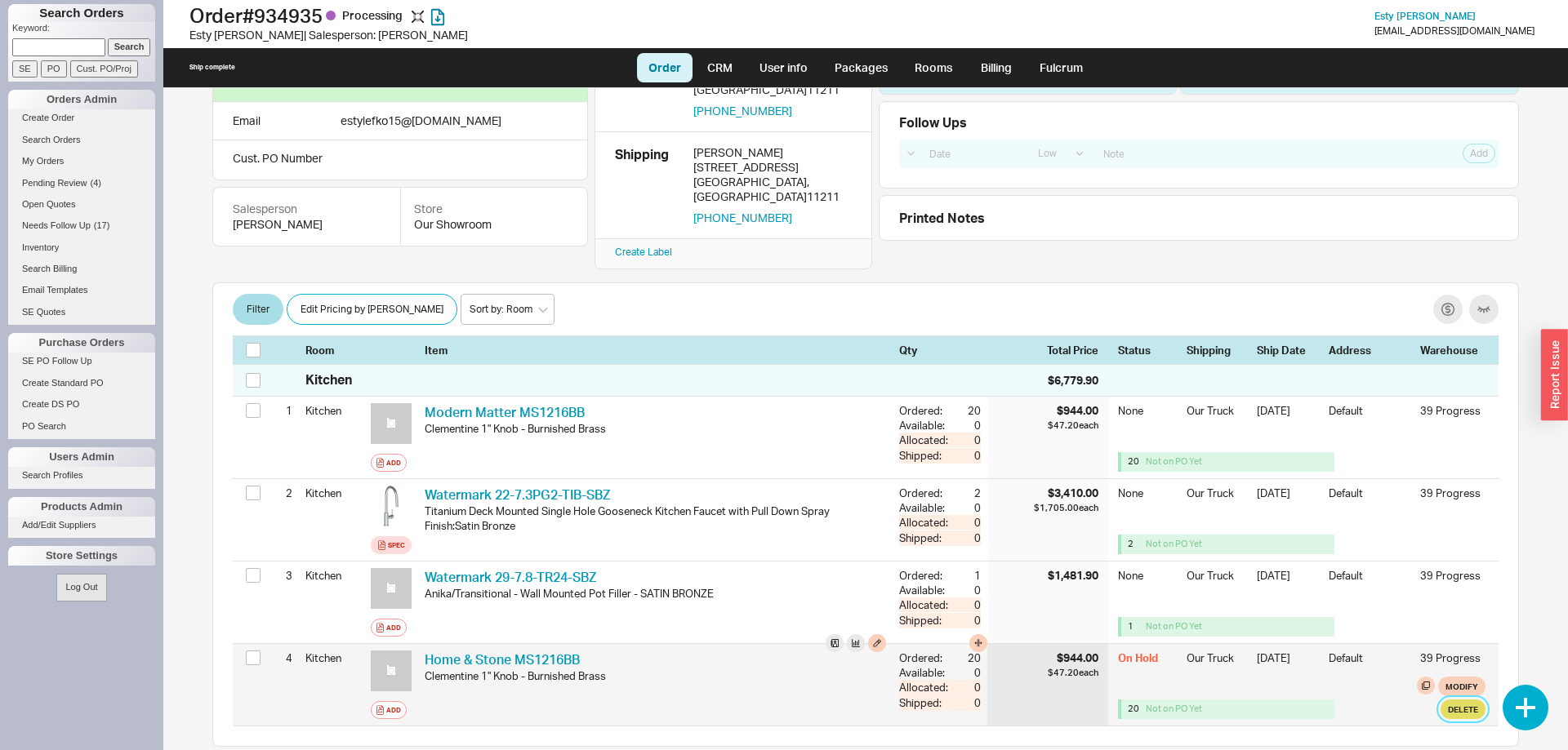
click at [1467, 700] on button "Delete" at bounding box center [1462, 709] width 45 height 19
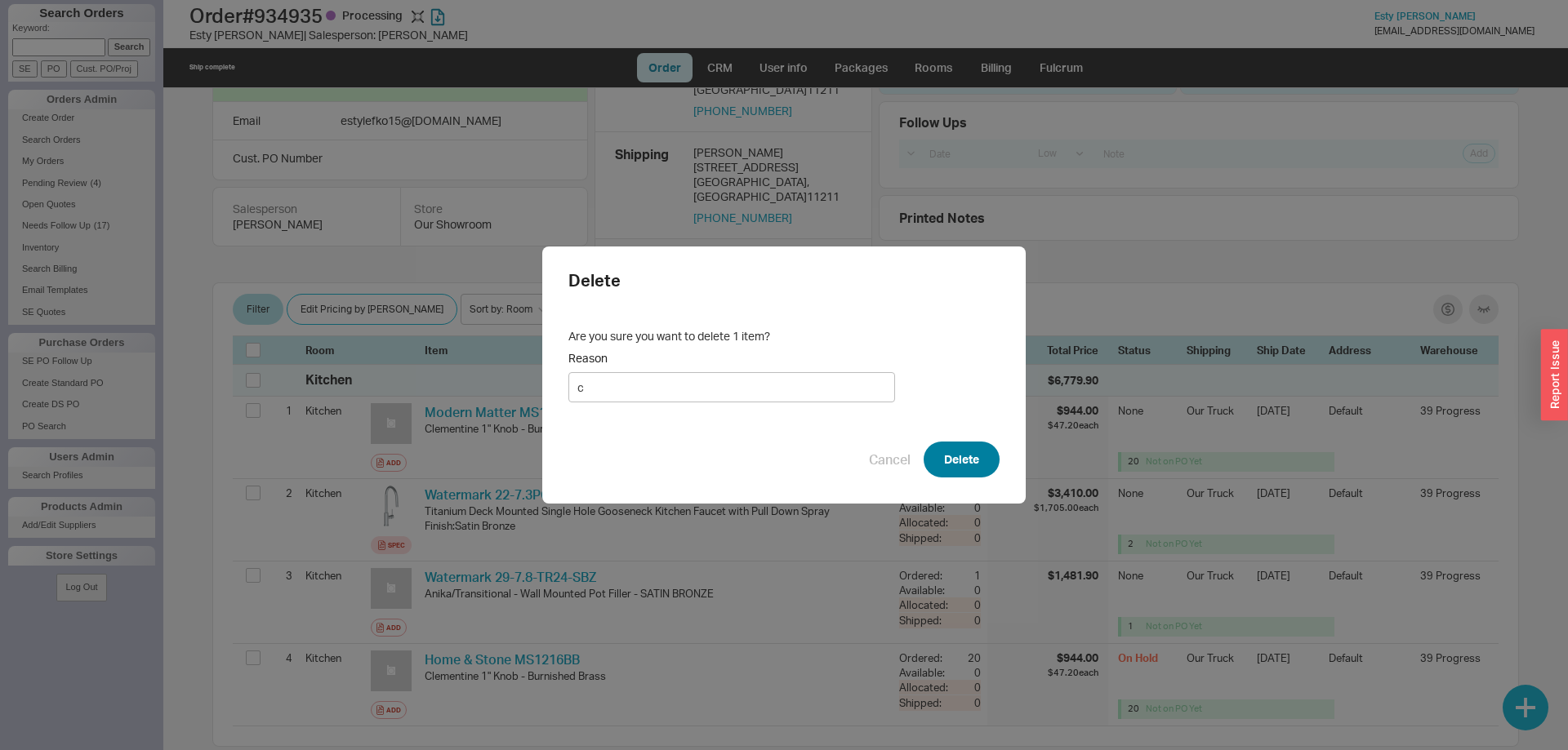
type input "c"
click at [966, 457] on button "Delete" at bounding box center [962, 459] width 76 height 36
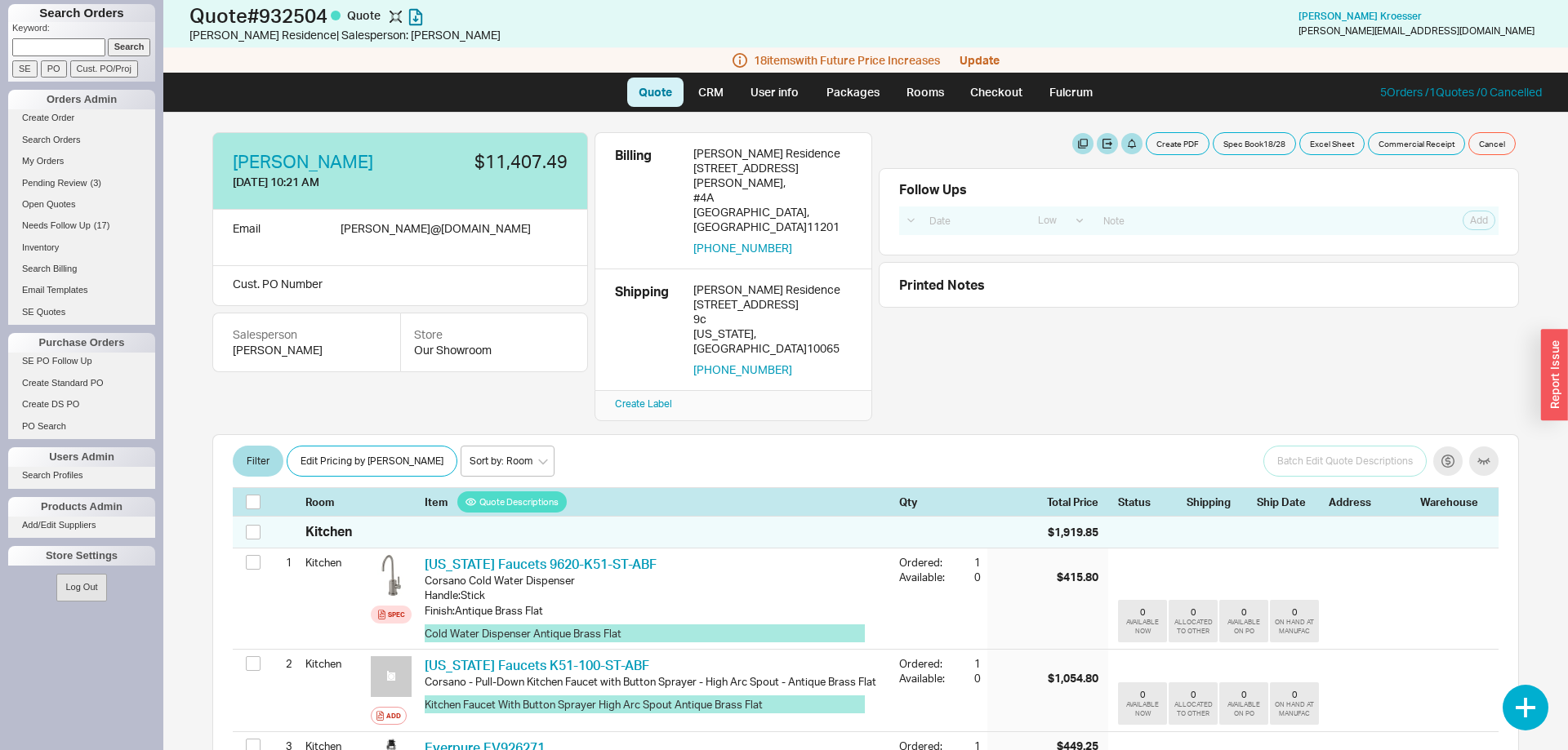
select select "LOW"
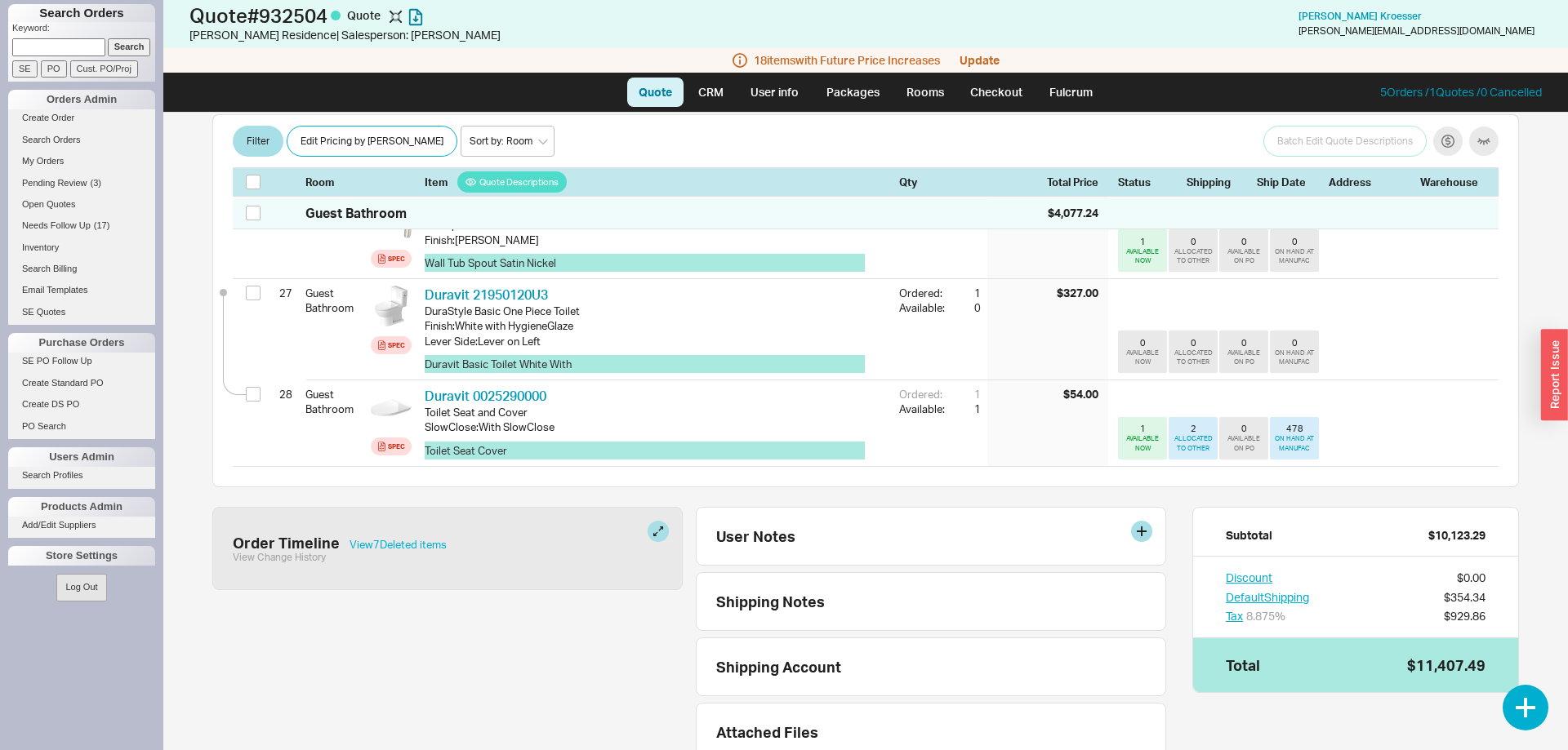
scroll to position [2275, 0]
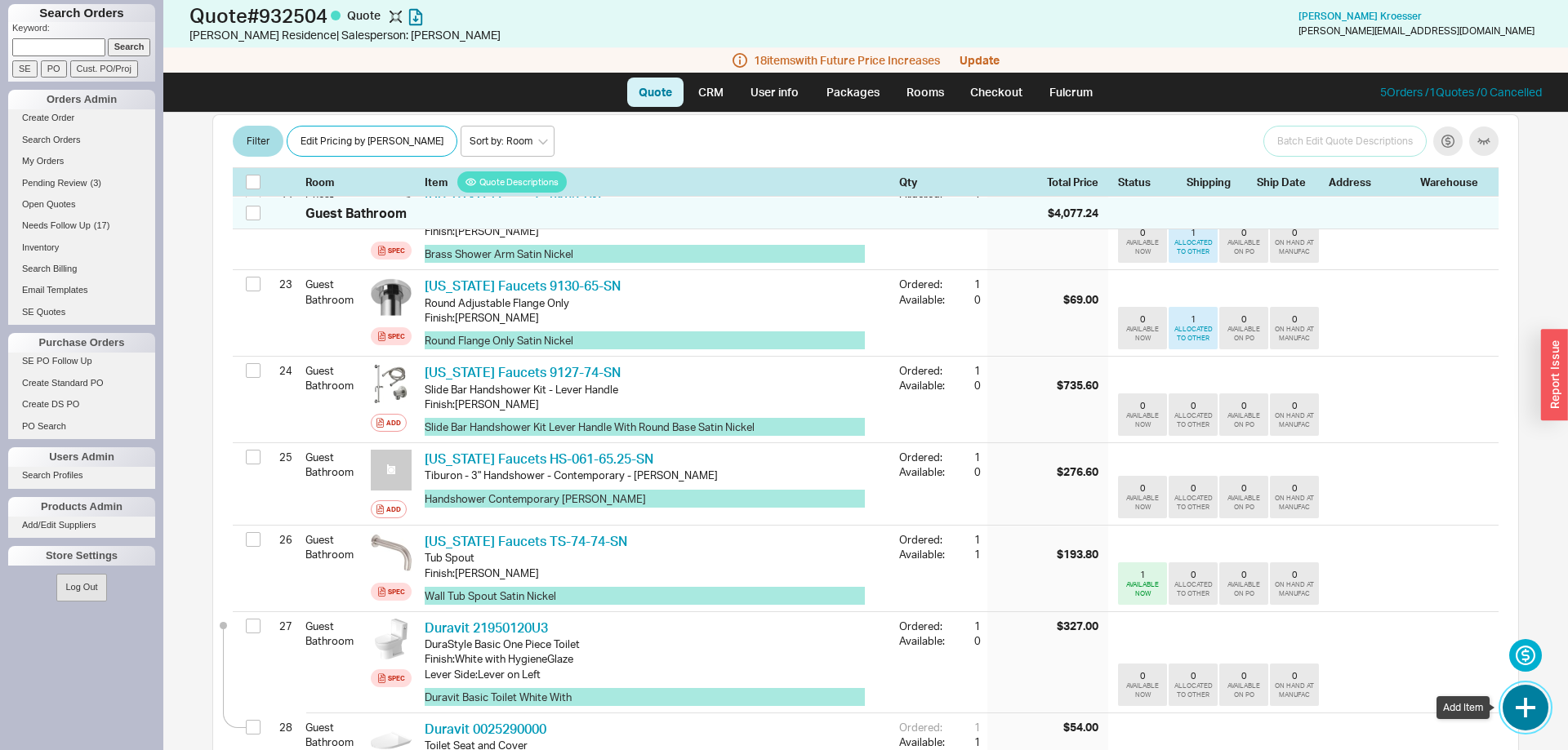
click at [1535, 698] on button "button" at bounding box center [1526, 708] width 46 height 46
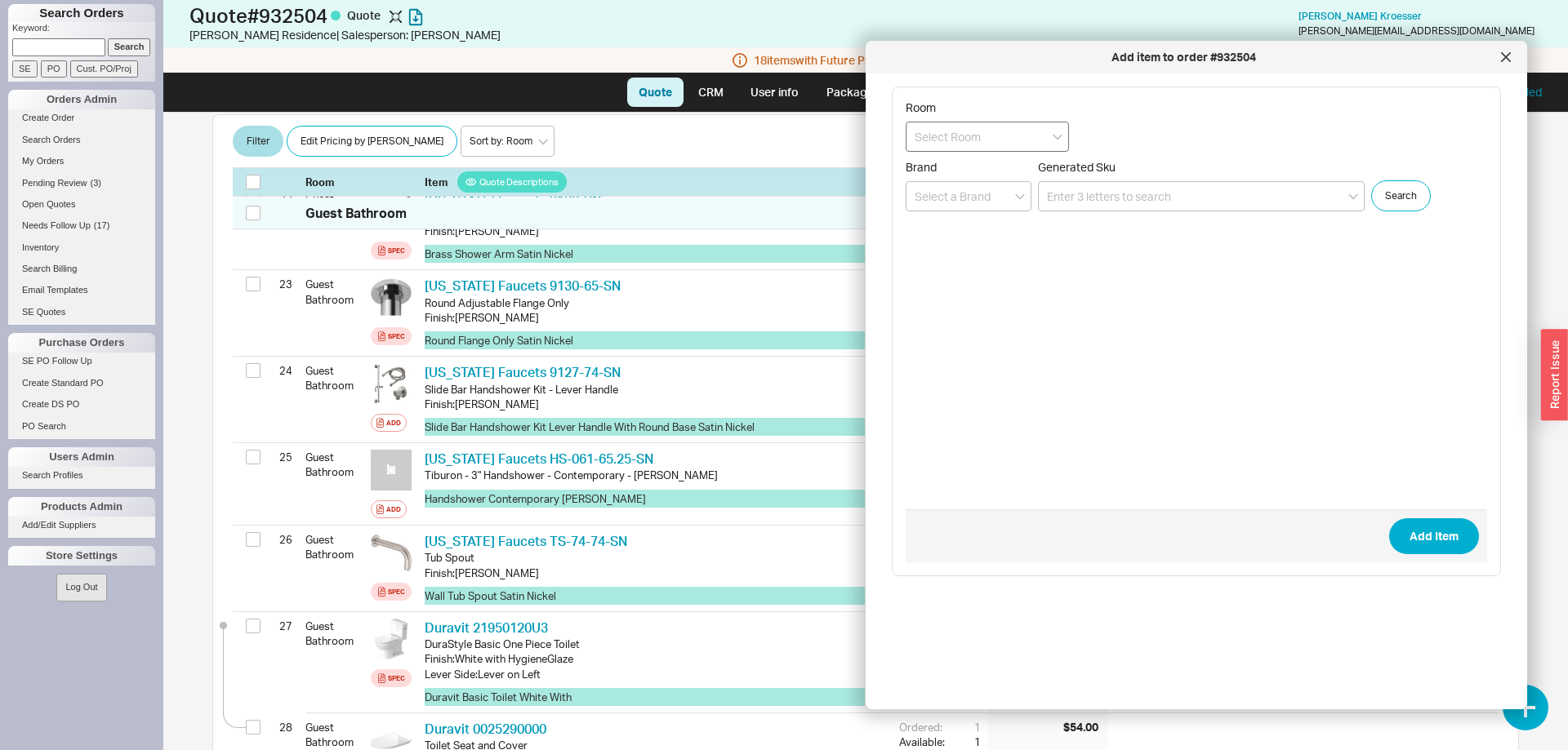
click at [989, 129] on input at bounding box center [986, 137] width 164 height 30
click at [989, 228] on div "Guest Bathroom" at bounding box center [986, 228] width 162 height 29
type input "Guest Bathroom"
paste input "792825"
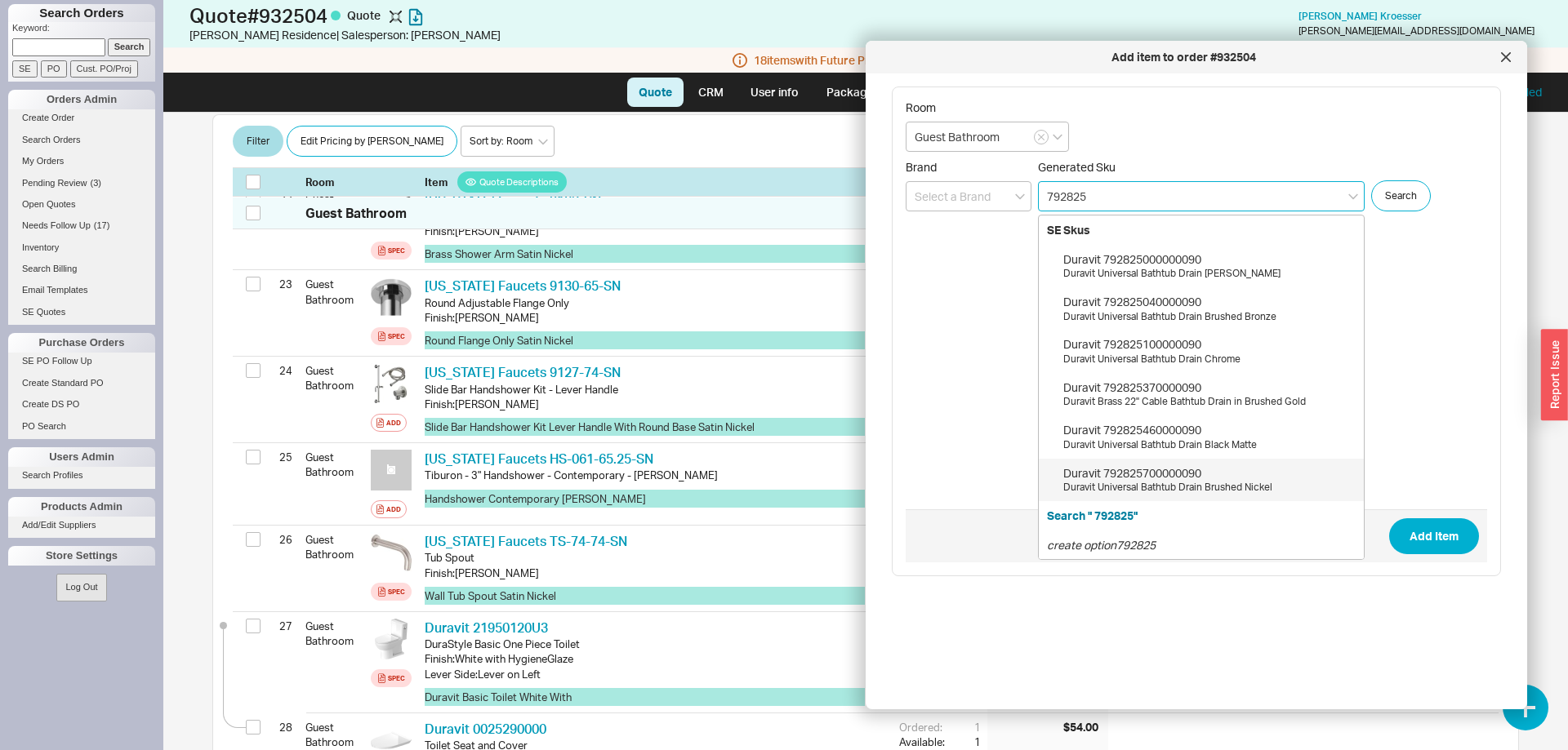
click at [1213, 484] on div "Duravit Universal Bathtub Drain Brushed Nickel" at bounding box center [1209, 488] width 293 height 14
type input "792825700000090"
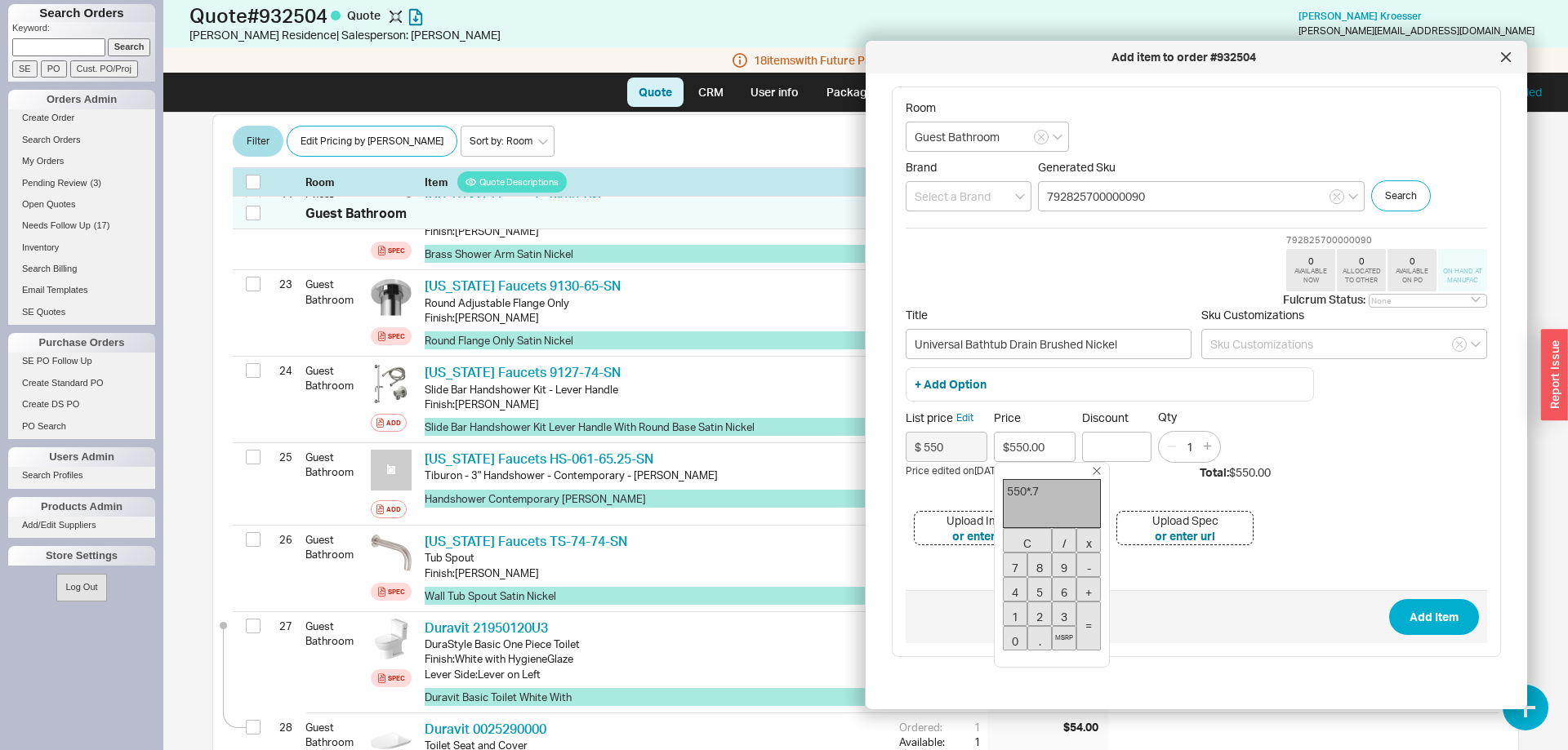
type input "$385.00"
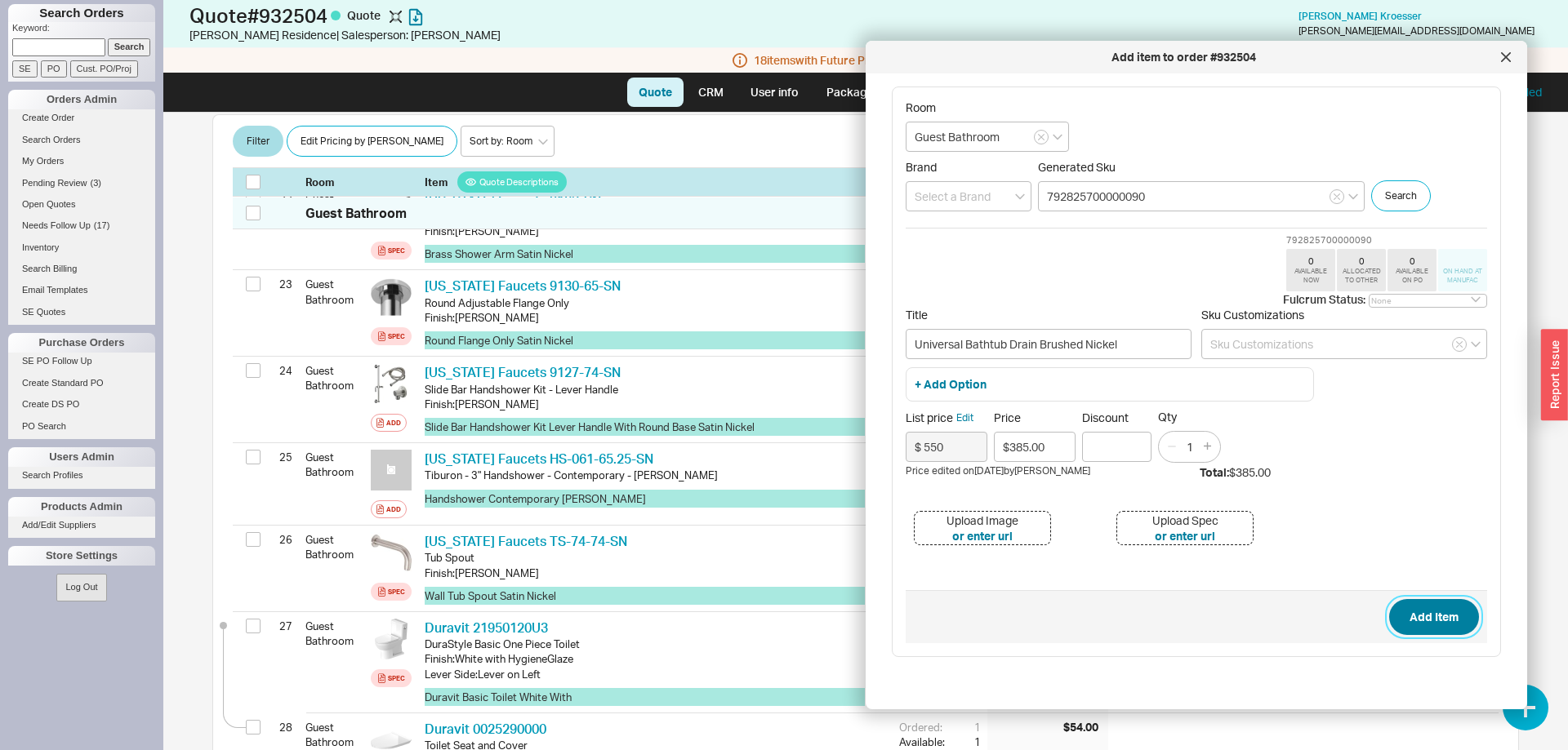
click at [1450, 615] on button "Add Item" at bounding box center [1434, 617] width 90 height 36
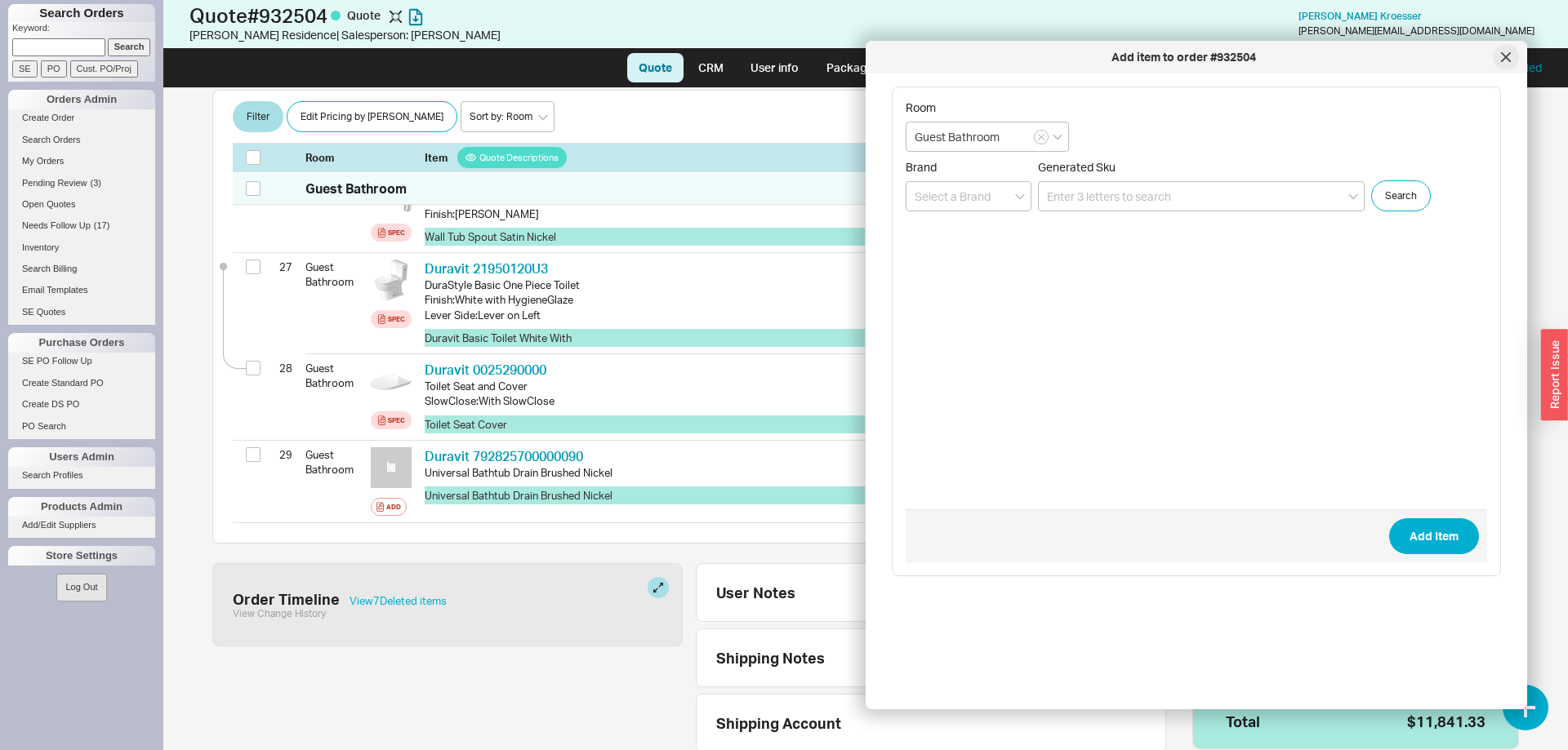
click at [1503, 57] on icon at bounding box center [1505, 57] width 10 height 10
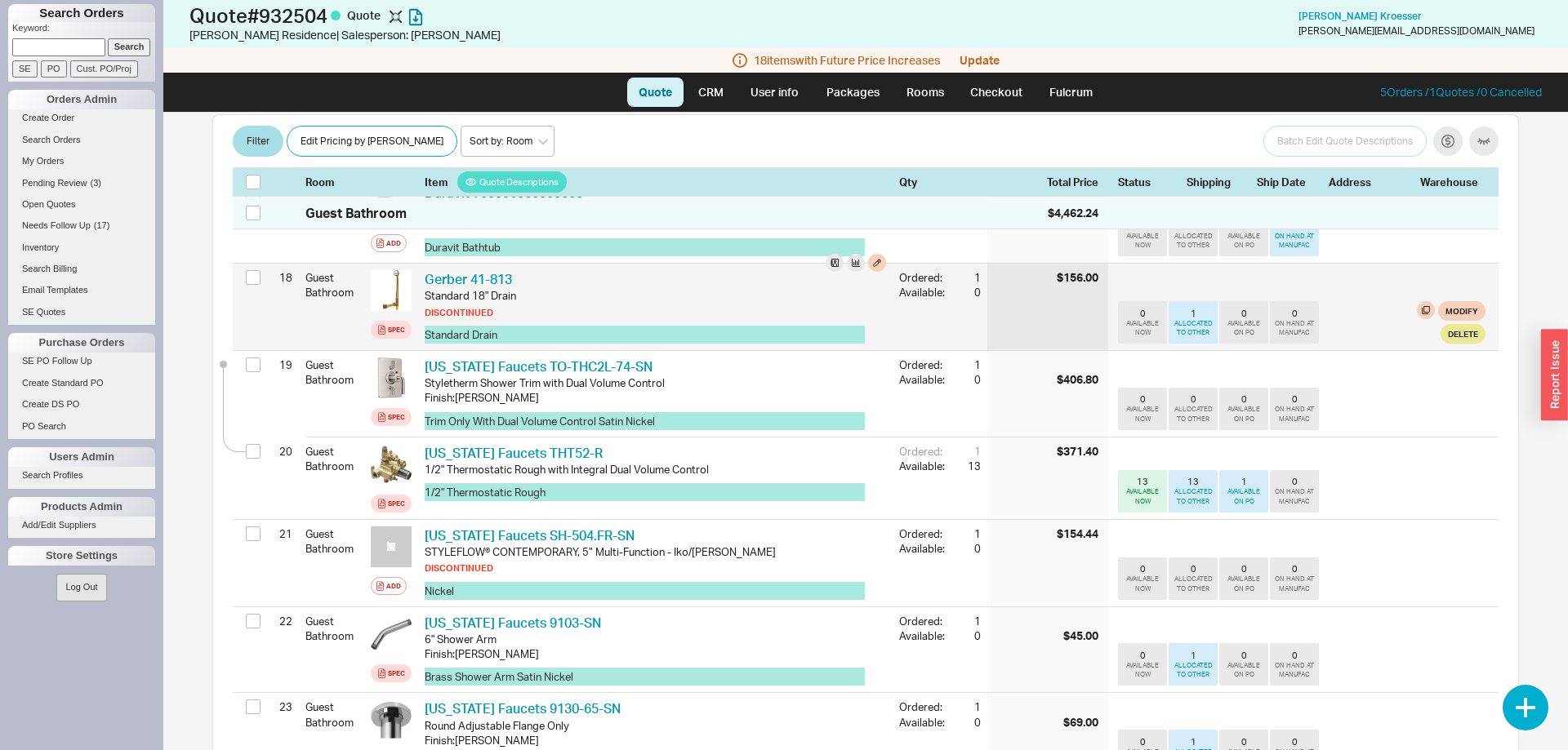
scroll to position [1703, 0]
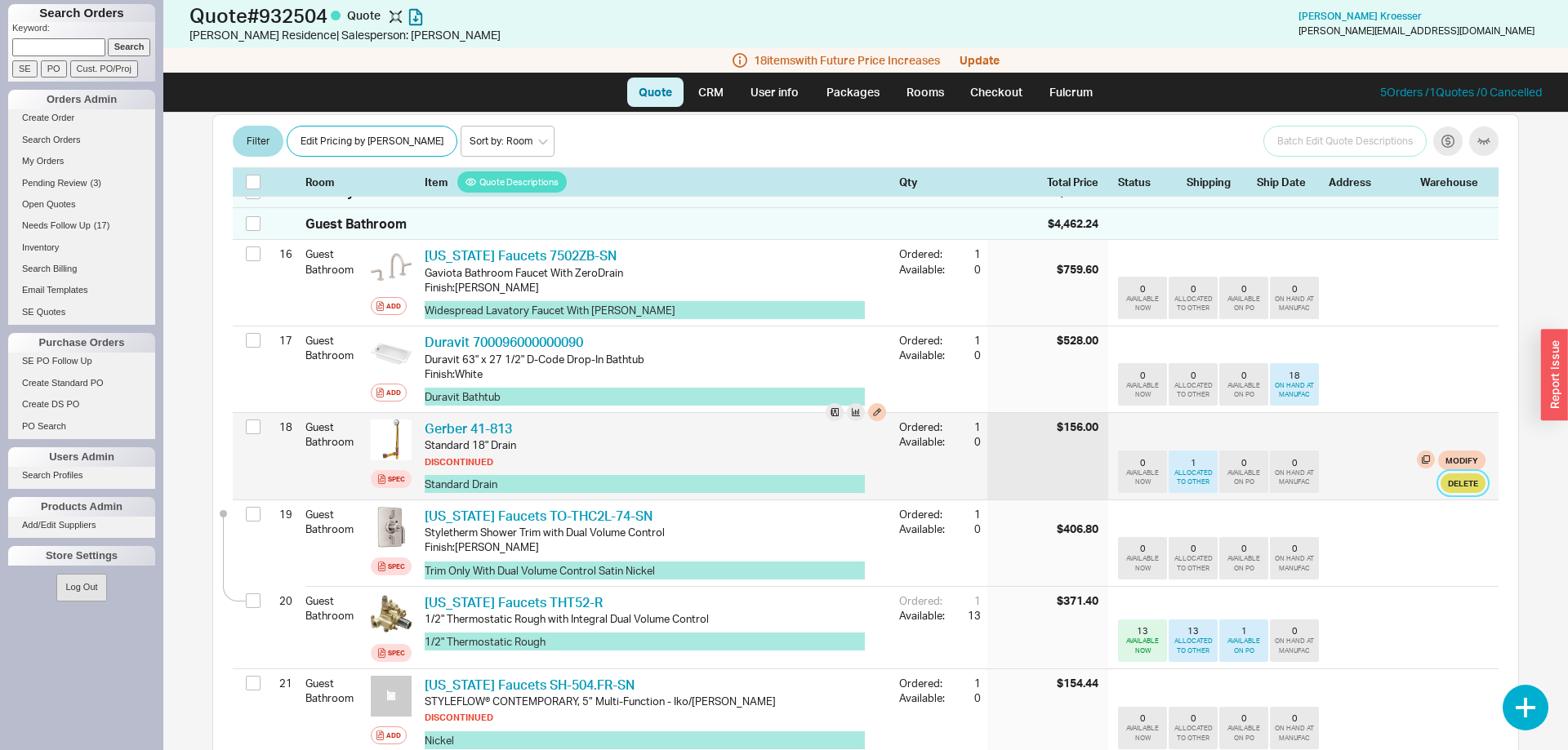
click at [1463, 473] on button "Delete" at bounding box center [1462, 483] width 45 height 19
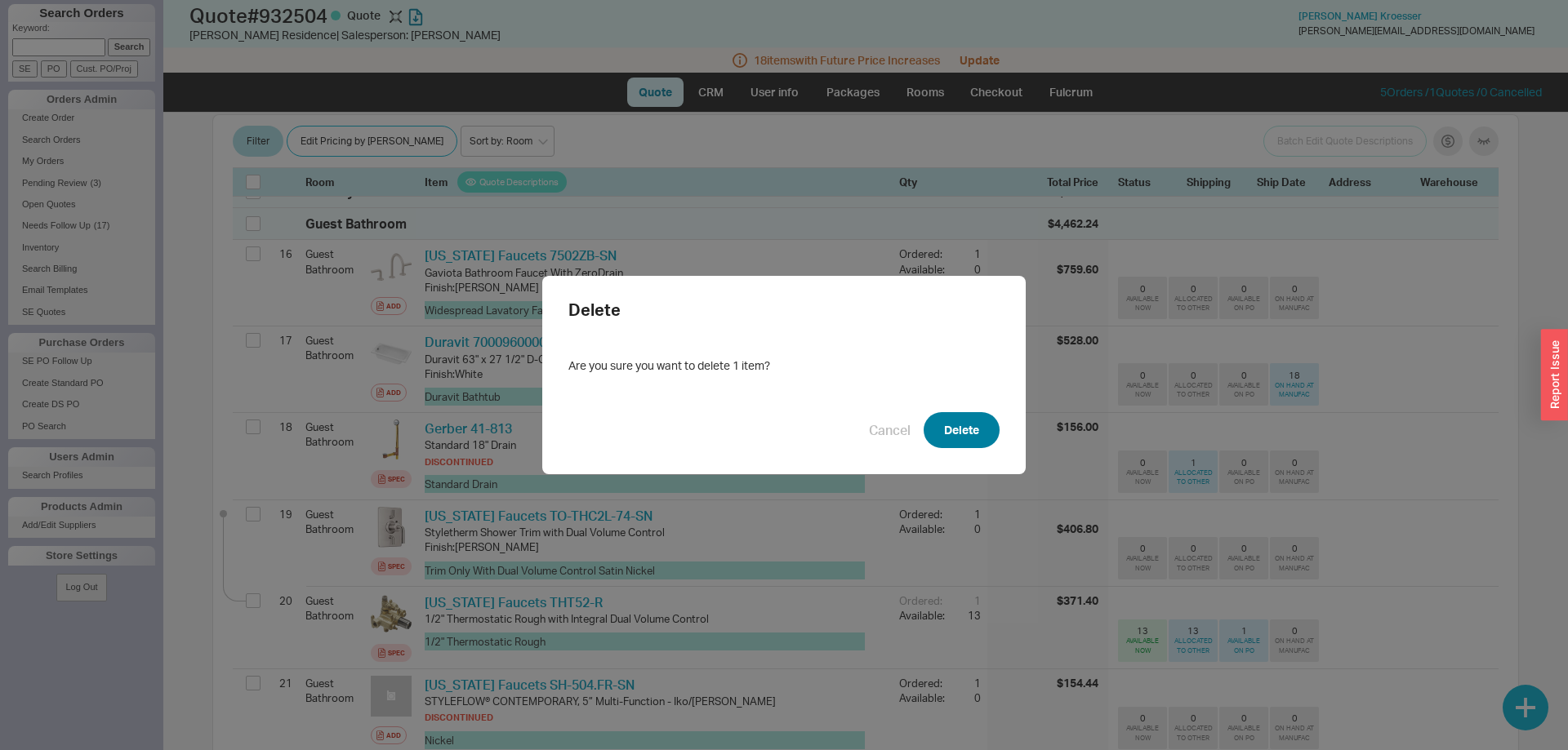
click at [971, 423] on button "Delete" at bounding box center [962, 429] width 76 height 36
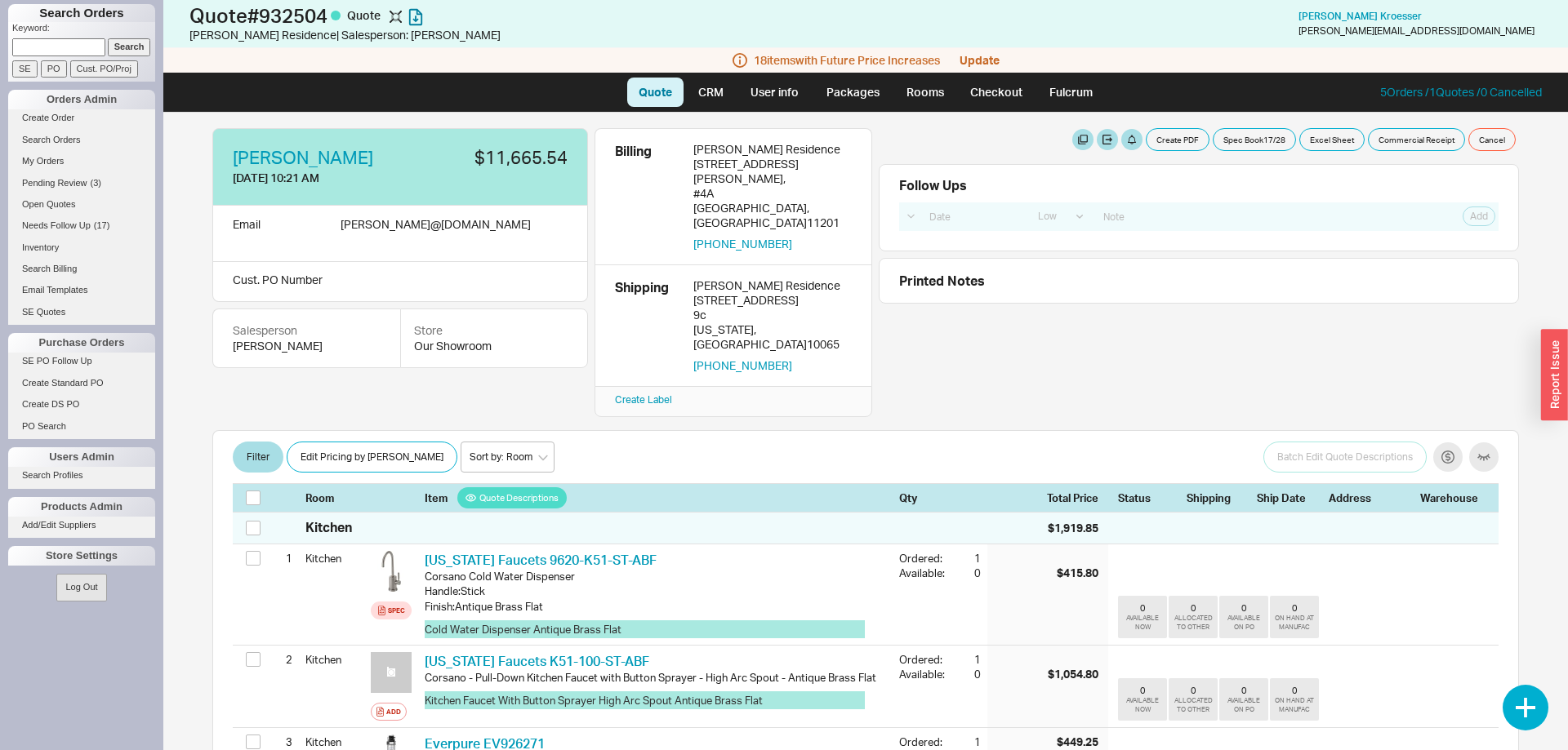
scroll to position [0, 0]
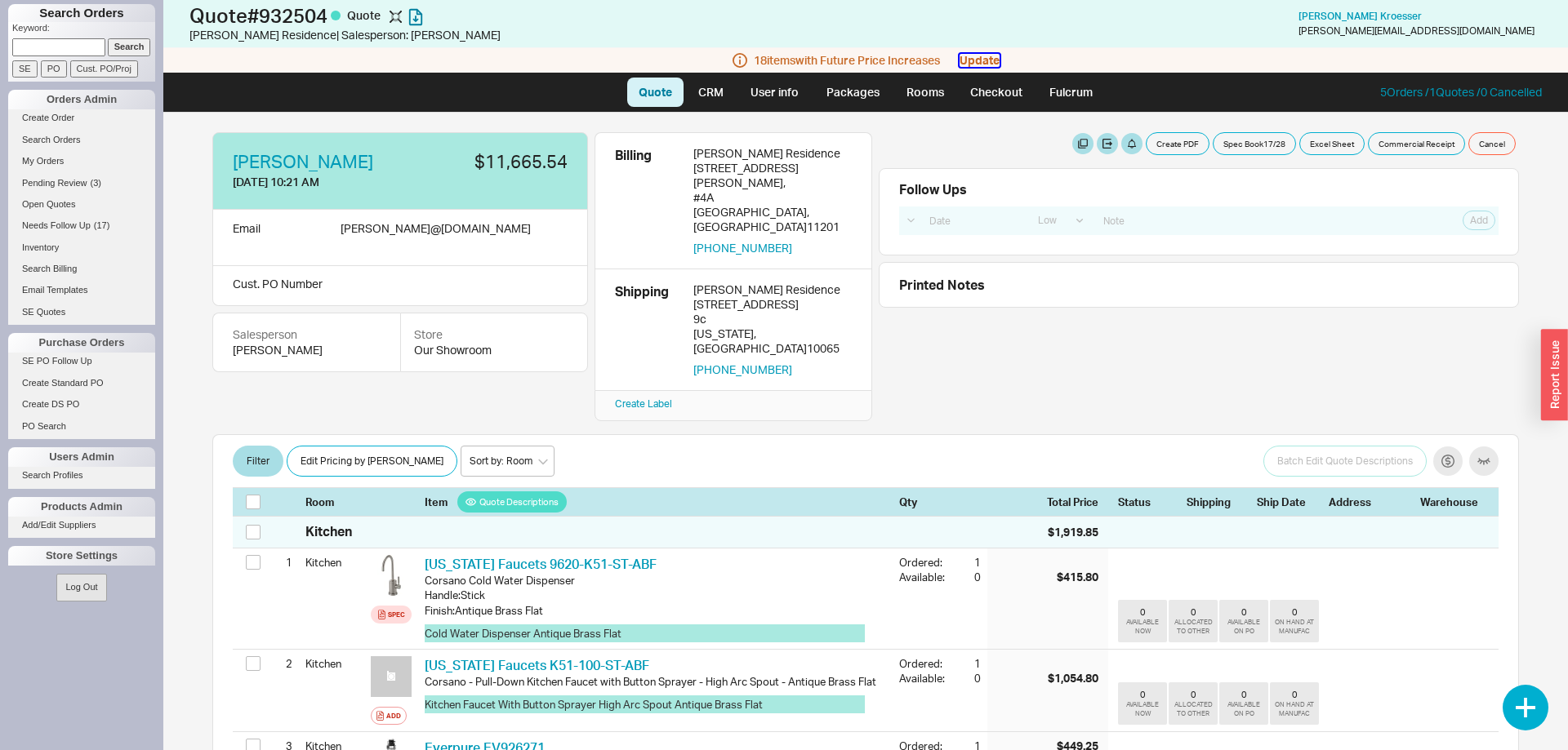
click at [979, 61] on button "Update" at bounding box center [978, 60] width 40 height 13
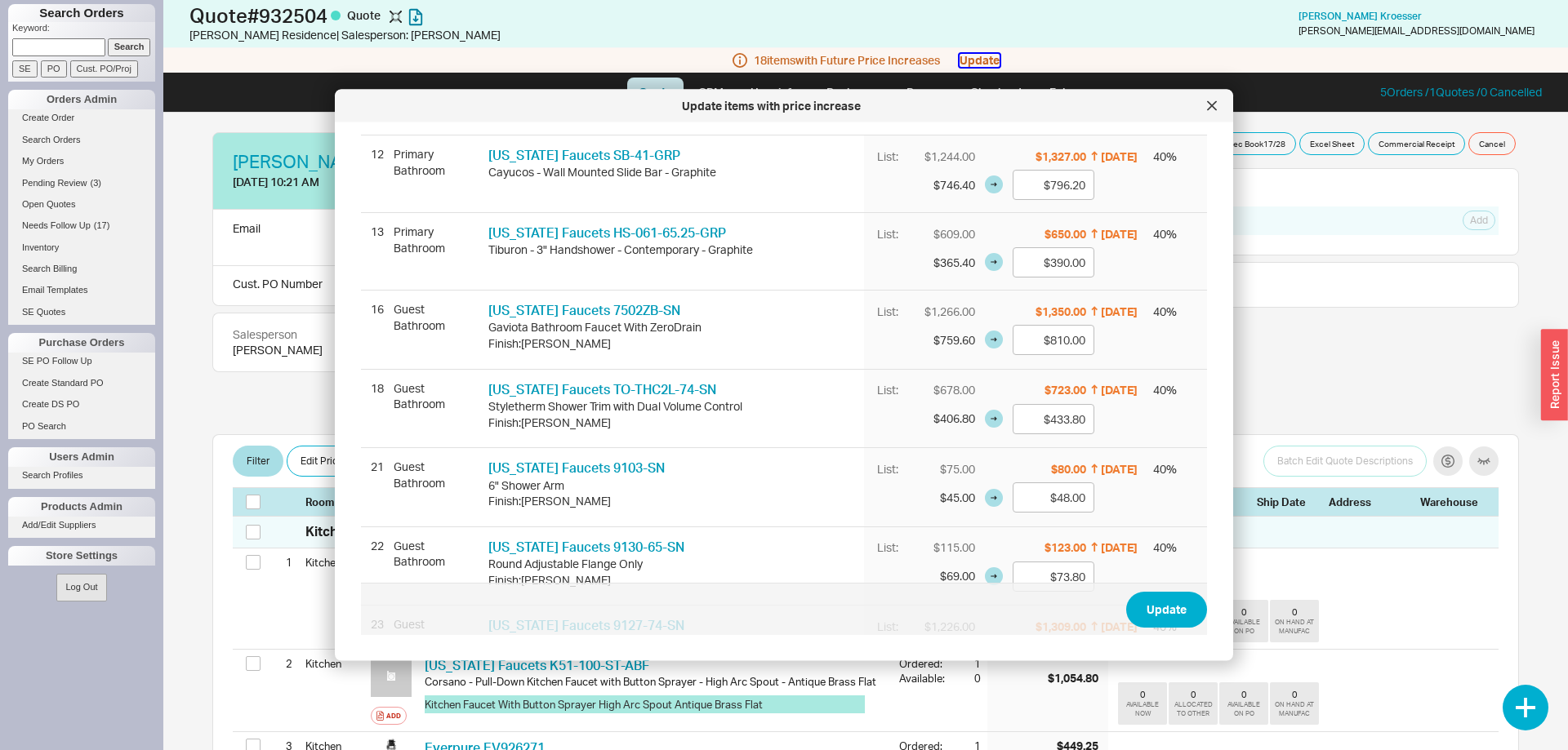
scroll to position [1125, 0]
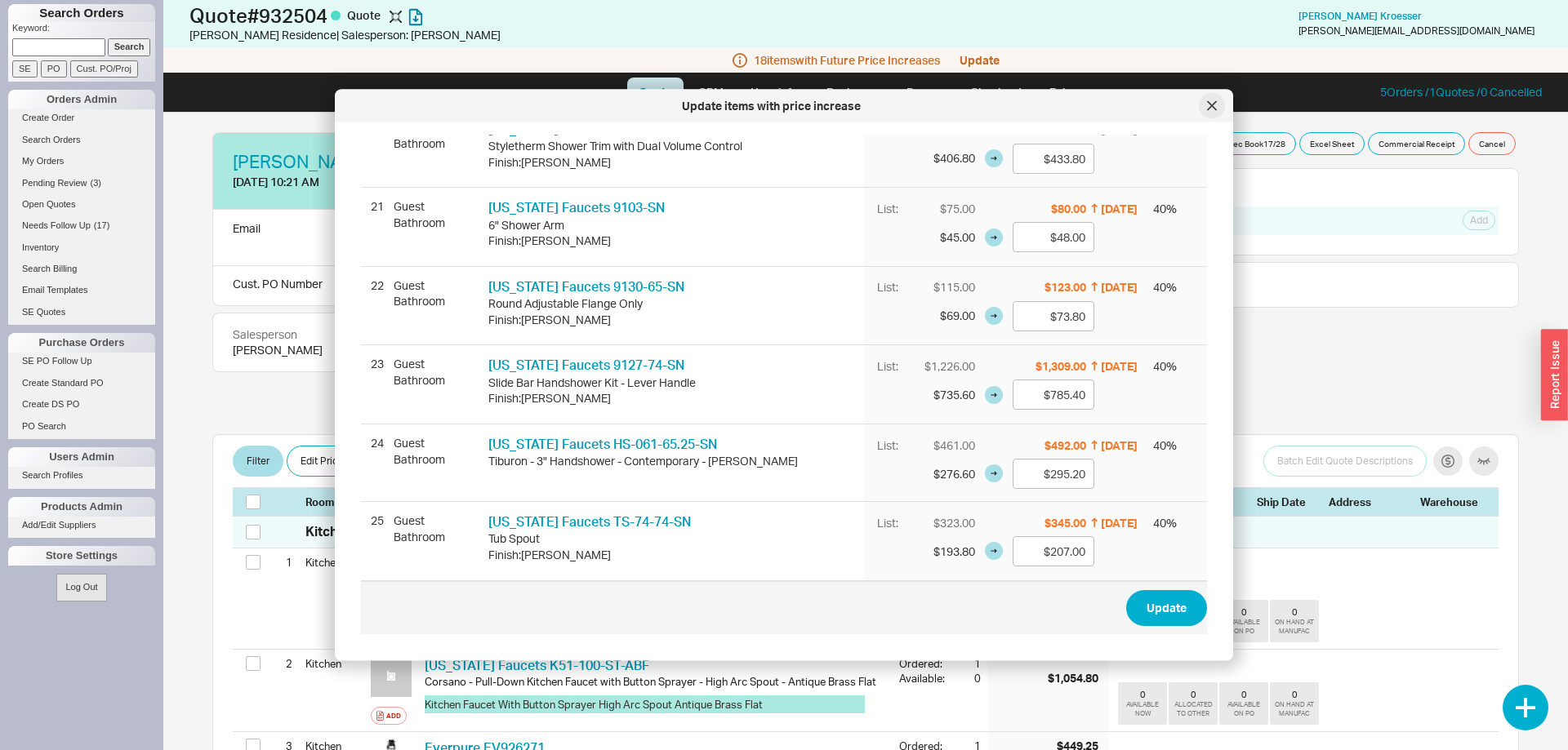
click at [1219, 102] on div at bounding box center [1212, 106] width 27 height 27
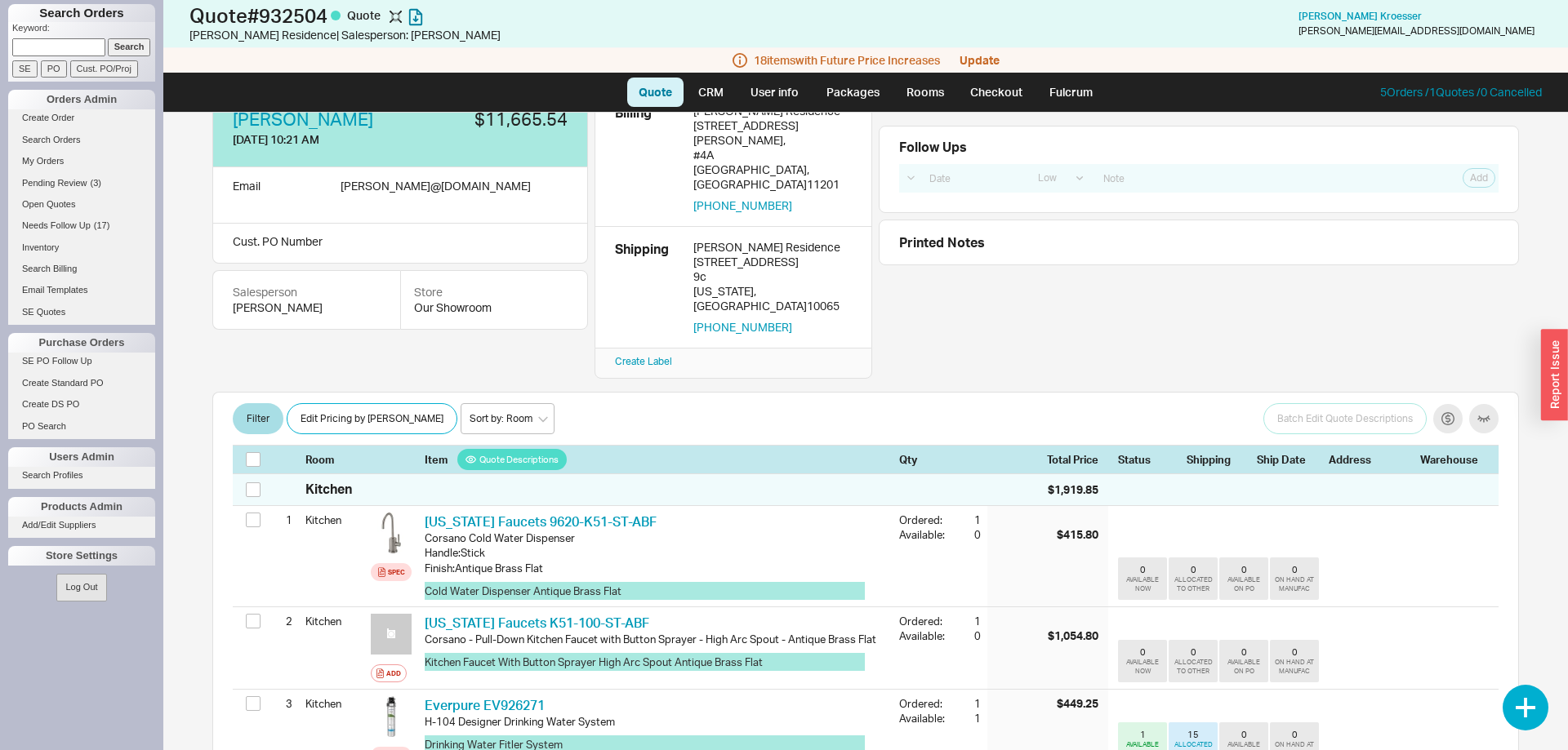
scroll to position [0, 0]
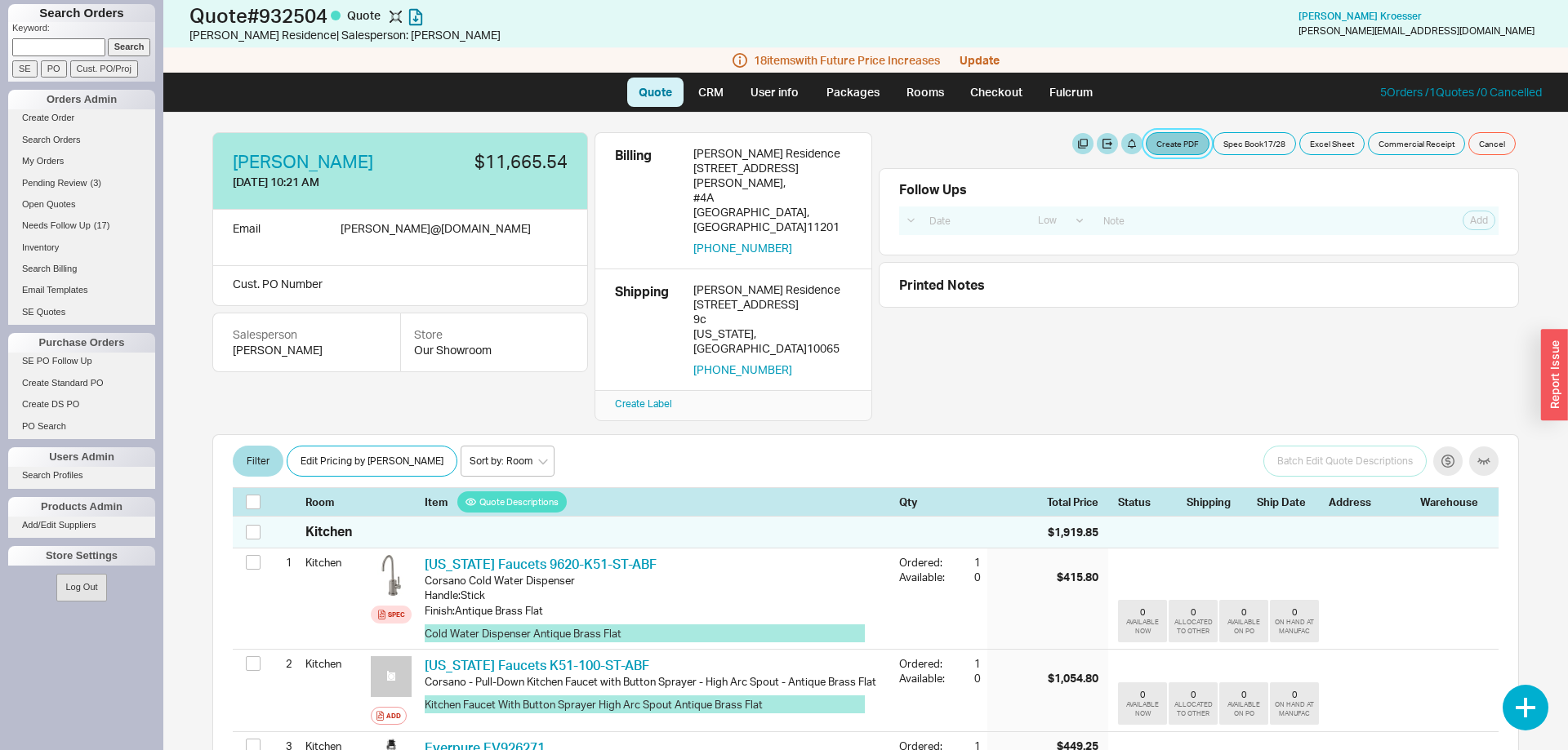
click at [1184, 145] on button "Create PDF" at bounding box center [1177, 144] width 64 height 23
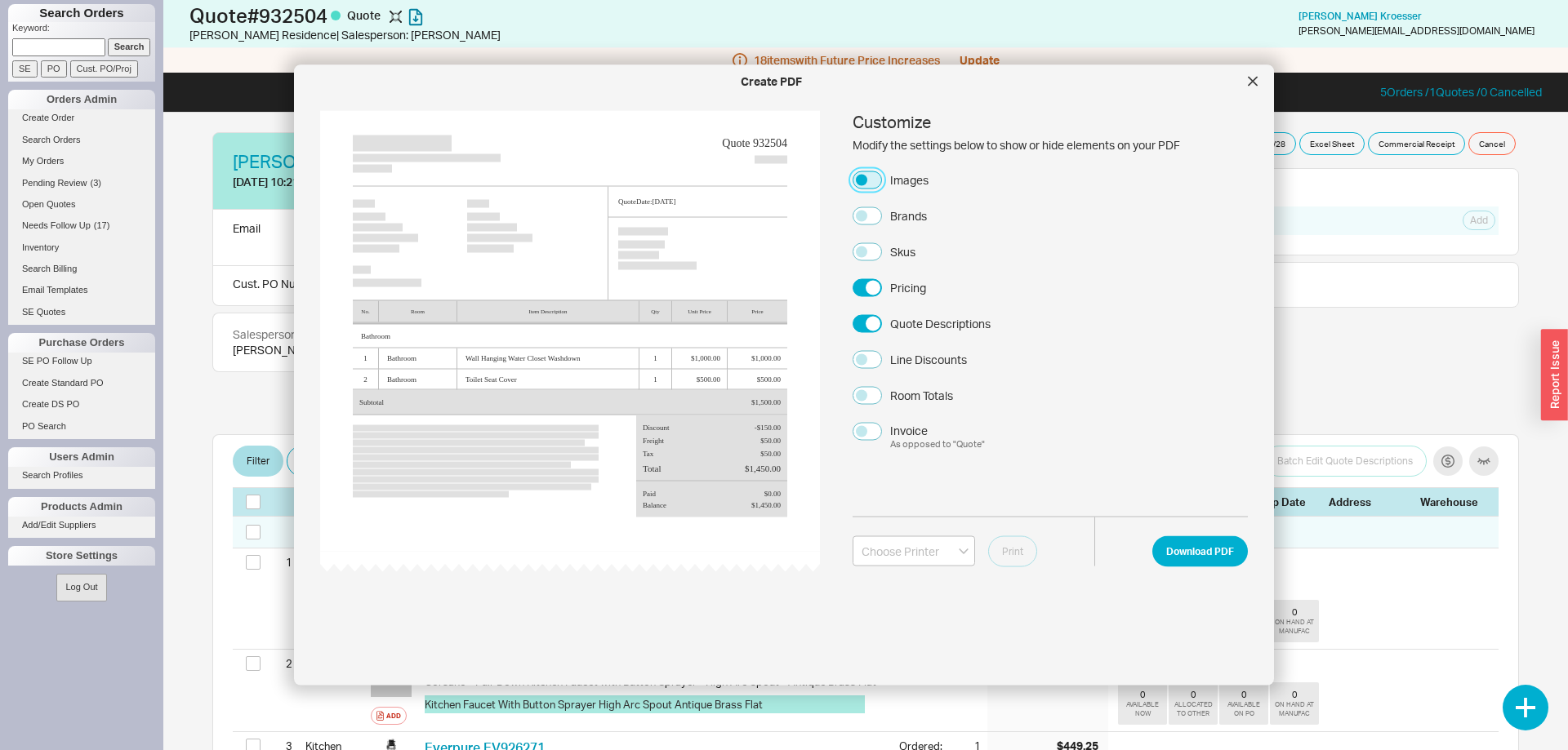
click at [869, 178] on button "Images" at bounding box center [866, 179] width 29 height 18
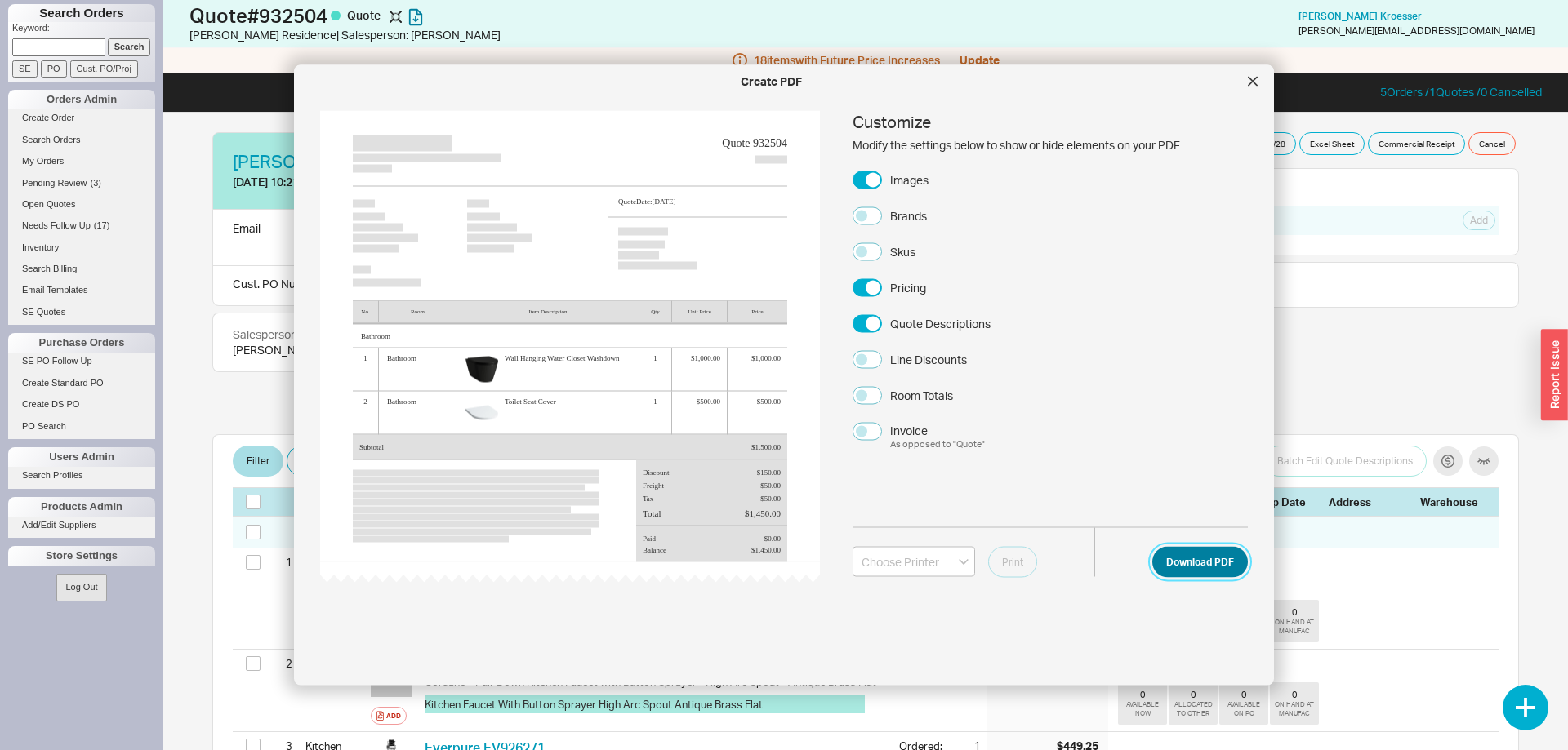
click at [1208, 564] on button "Download PDF" at bounding box center [1199, 561] width 95 height 31
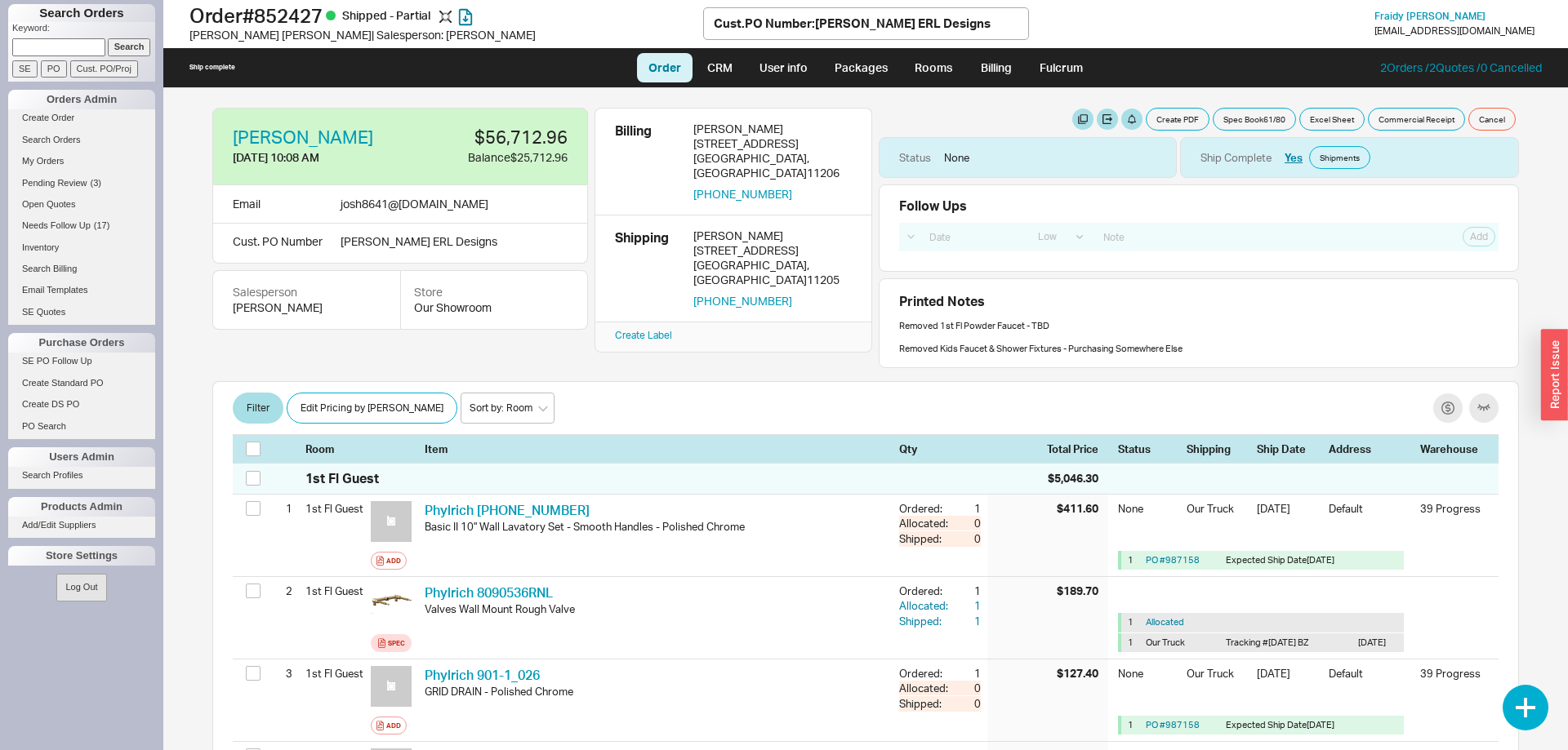
select select "LOW"
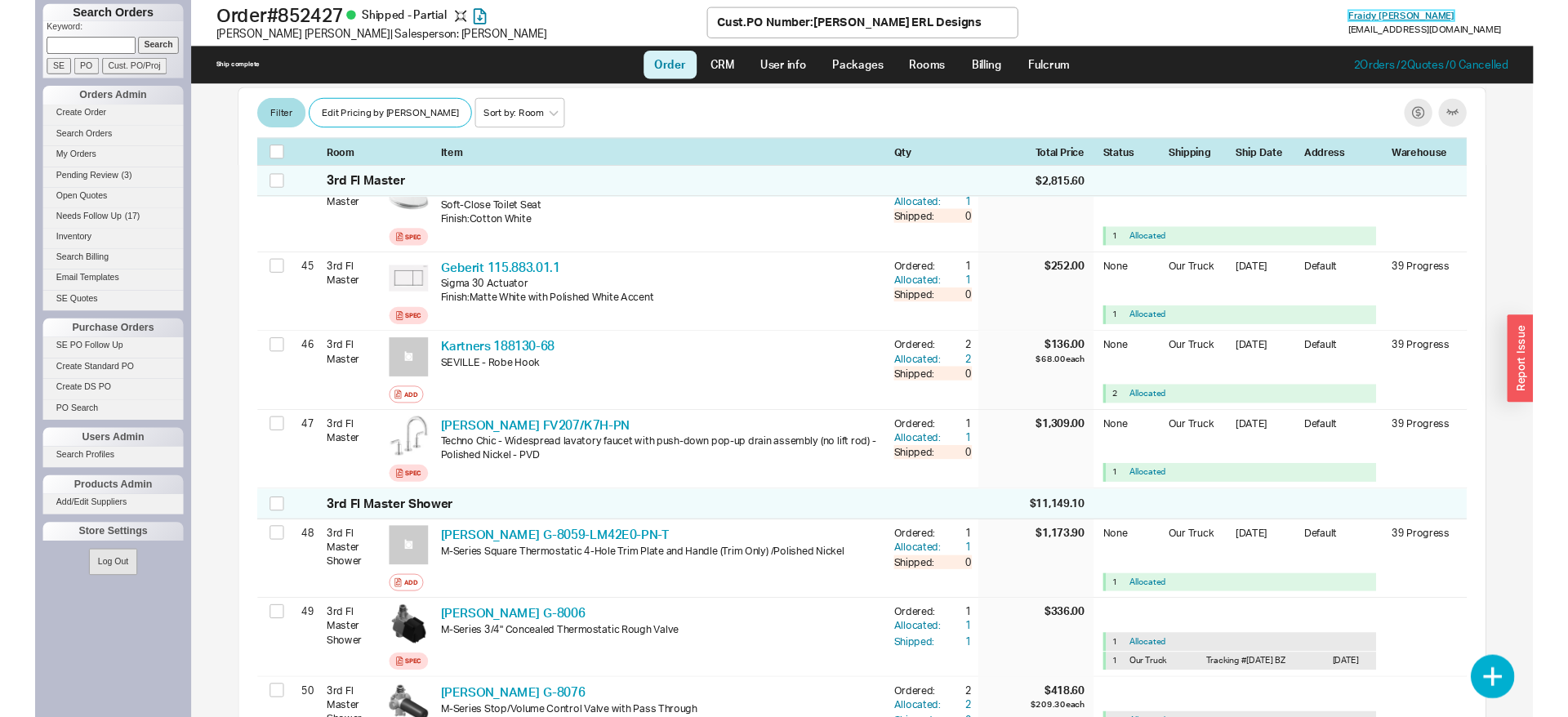
scroll to position [3581, 0]
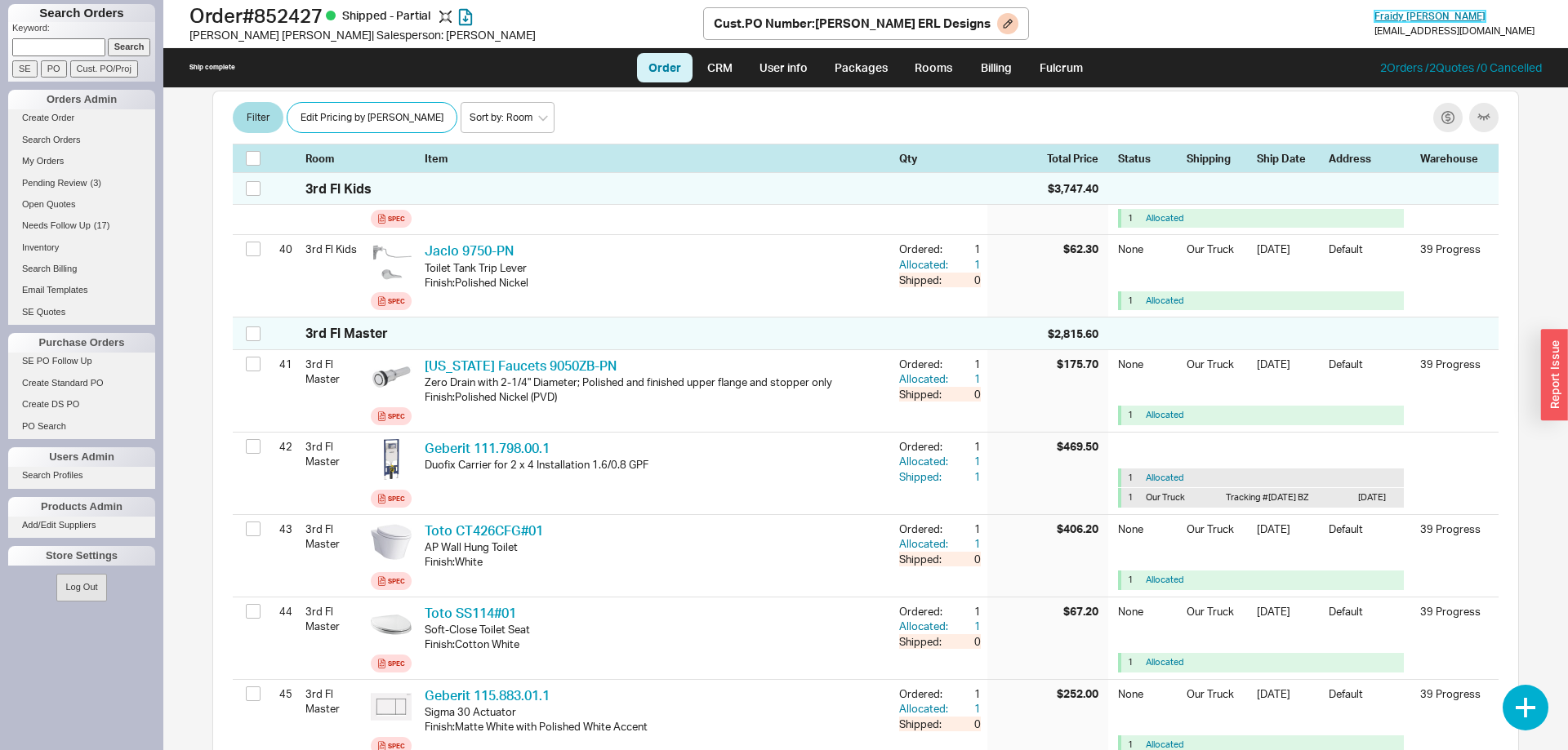
click at [1459, 14] on span "[PERSON_NAME]" at bounding box center [1430, 16] width 111 height 12
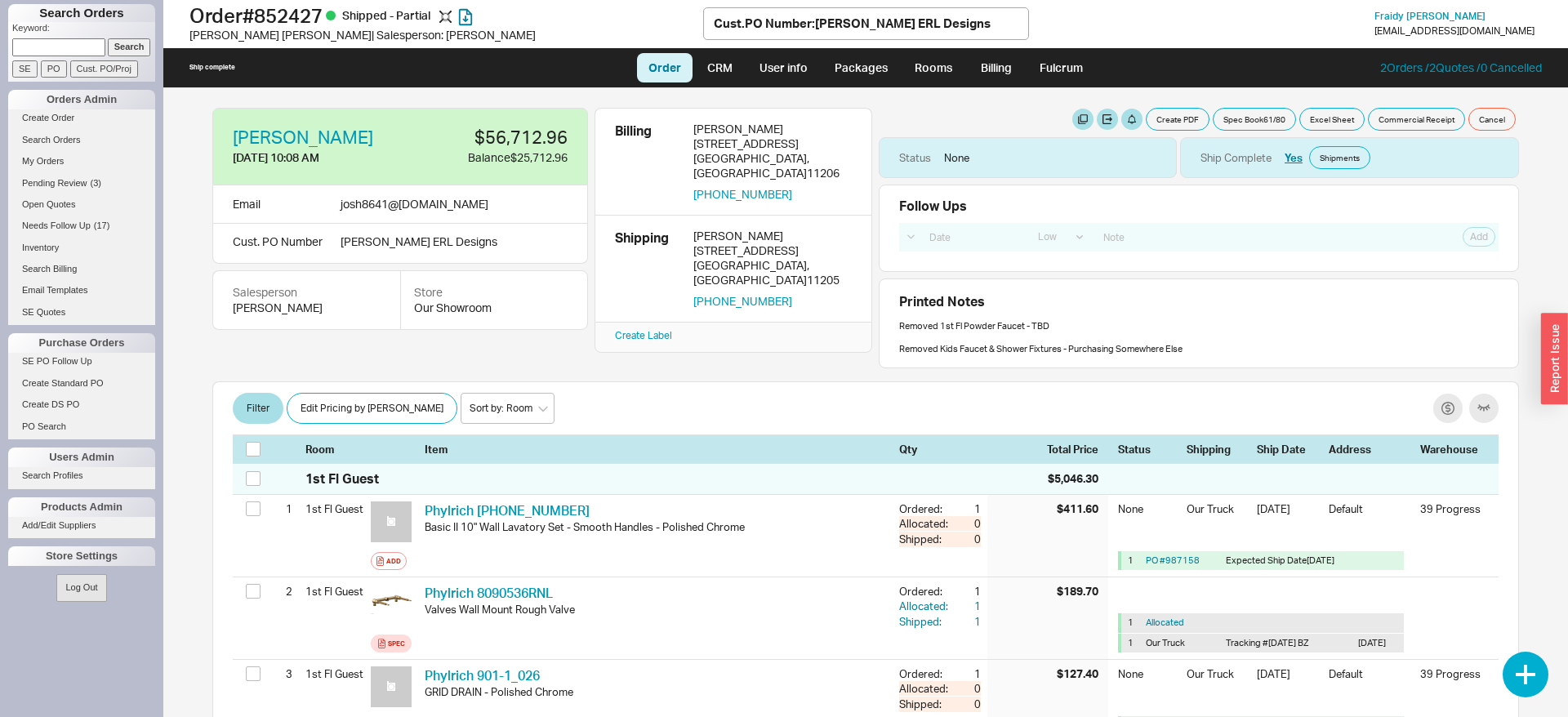
scroll to position [6869, 0]
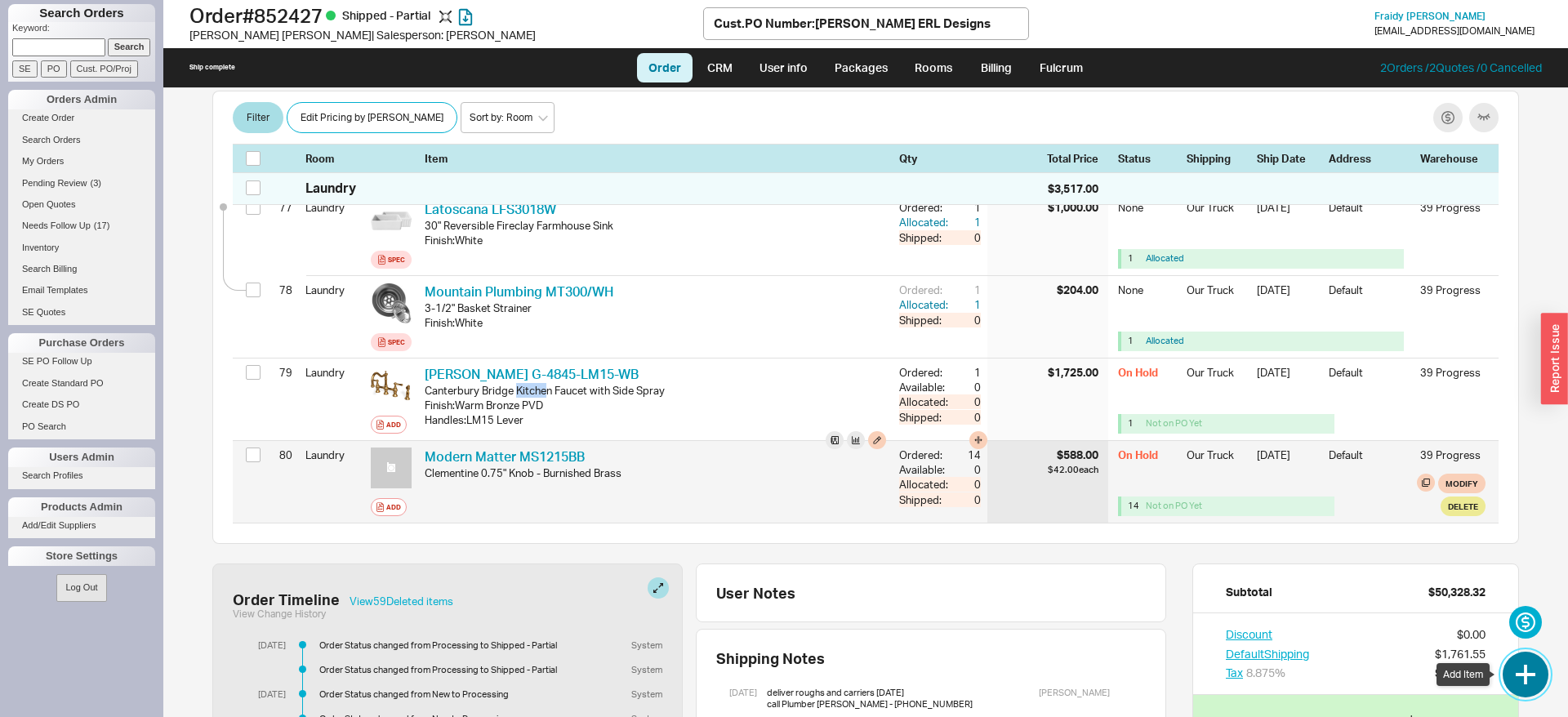
drag, startPoint x: 1515, startPoint y: 673, endPoint x: 1254, endPoint y: 521, distance: 302.0
click at [1516, 673] on button "button" at bounding box center [1526, 675] width 46 height 46
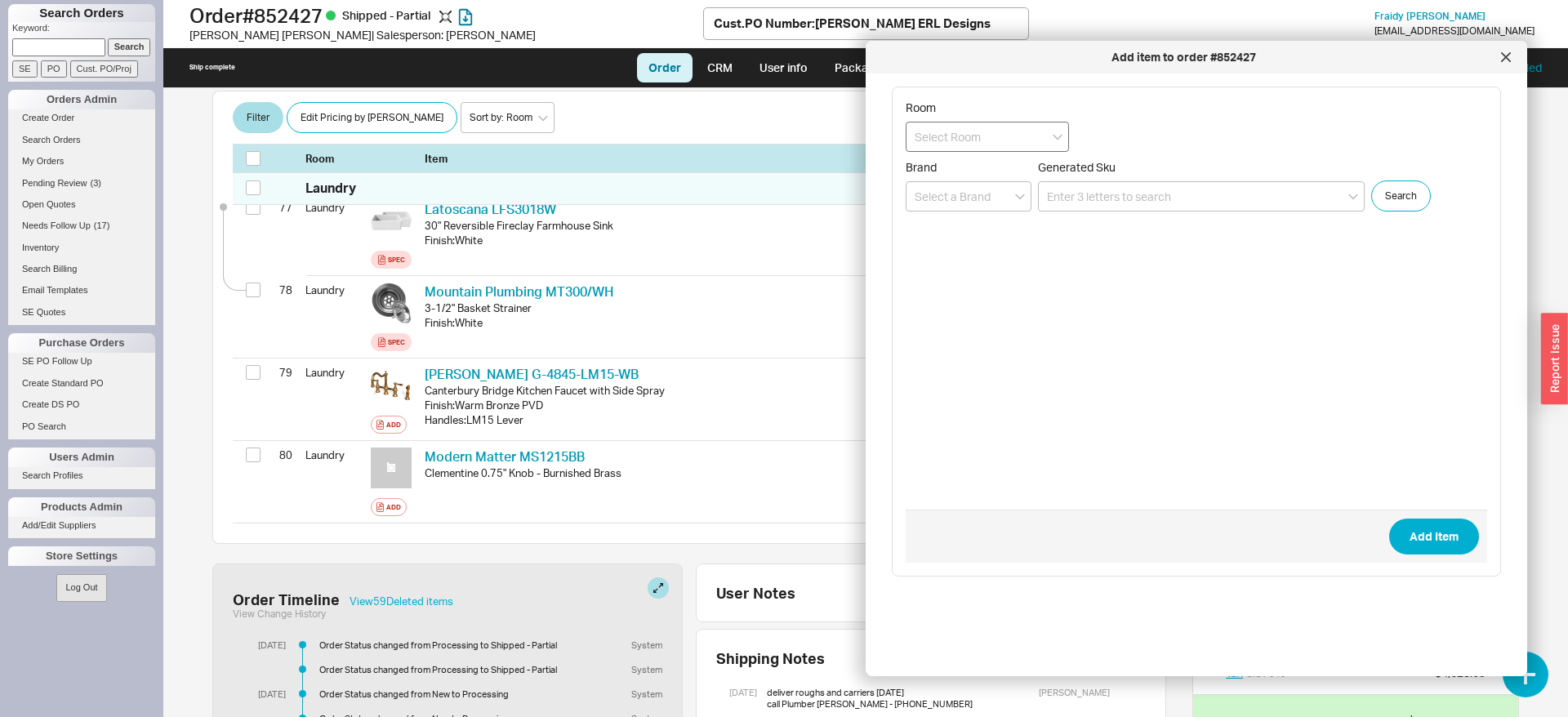
click at [948, 140] on input at bounding box center [986, 137] width 164 height 30
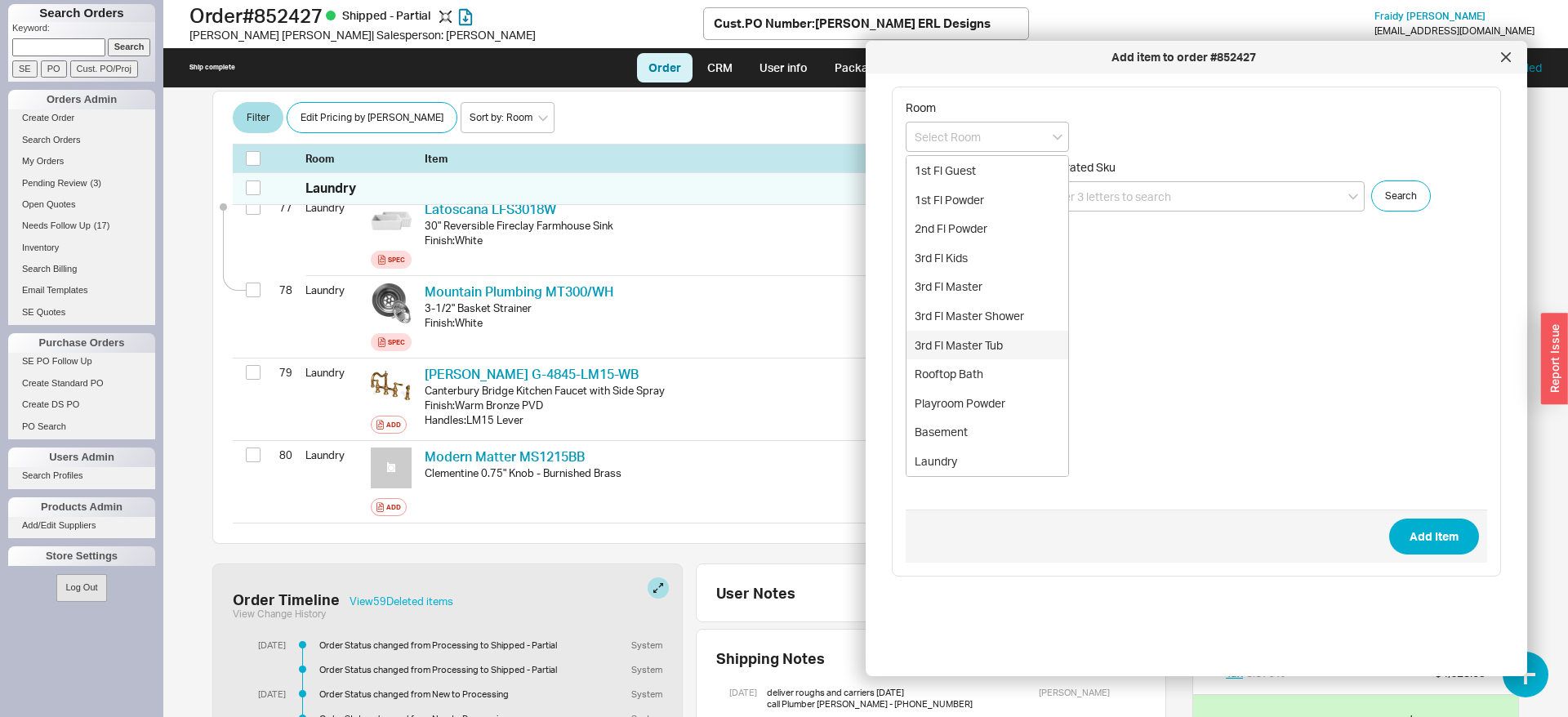
click at [990, 340] on div "3rd Fl Master Tub" at bounding box center [986, 345] width 162 height 29
type input "3rd Fl Master Tub"
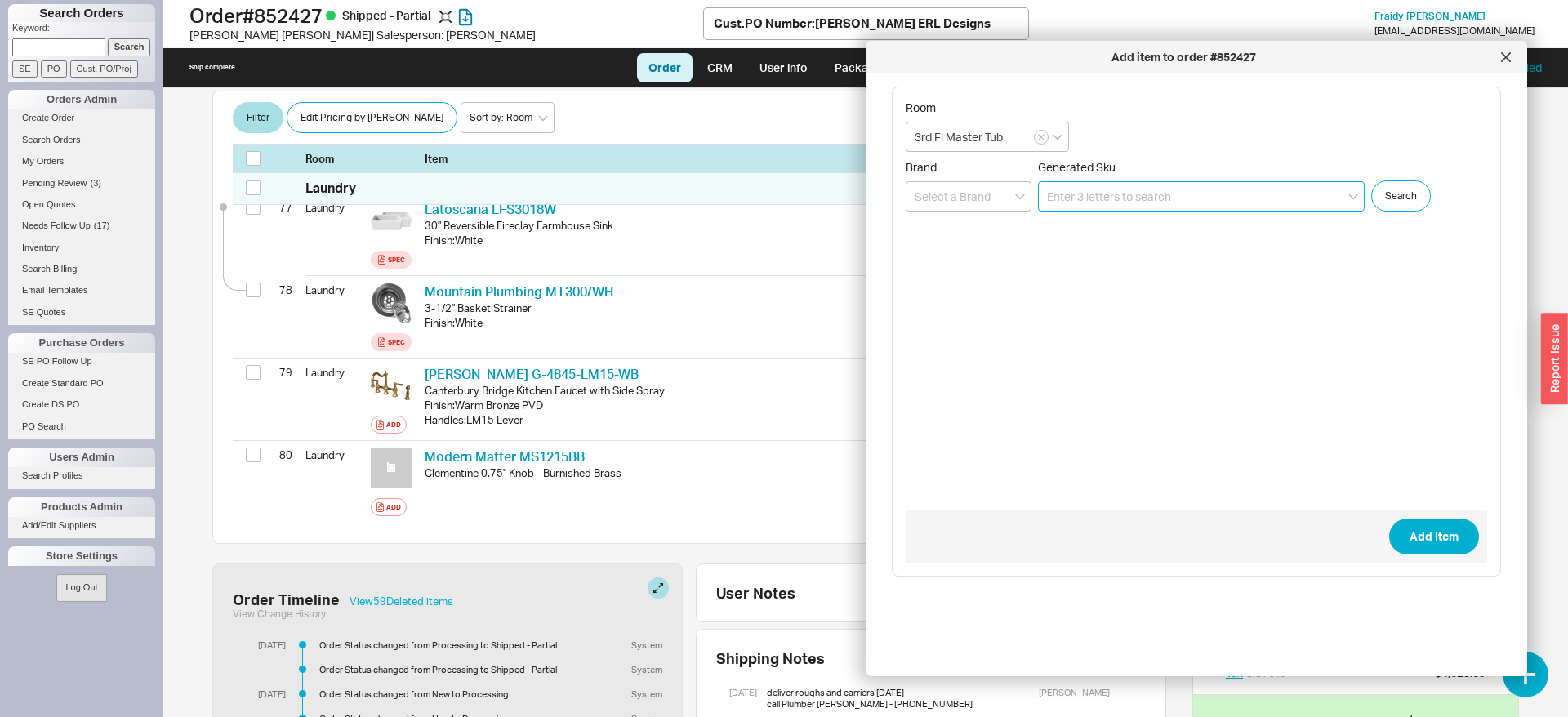
paste input "2154-WW"
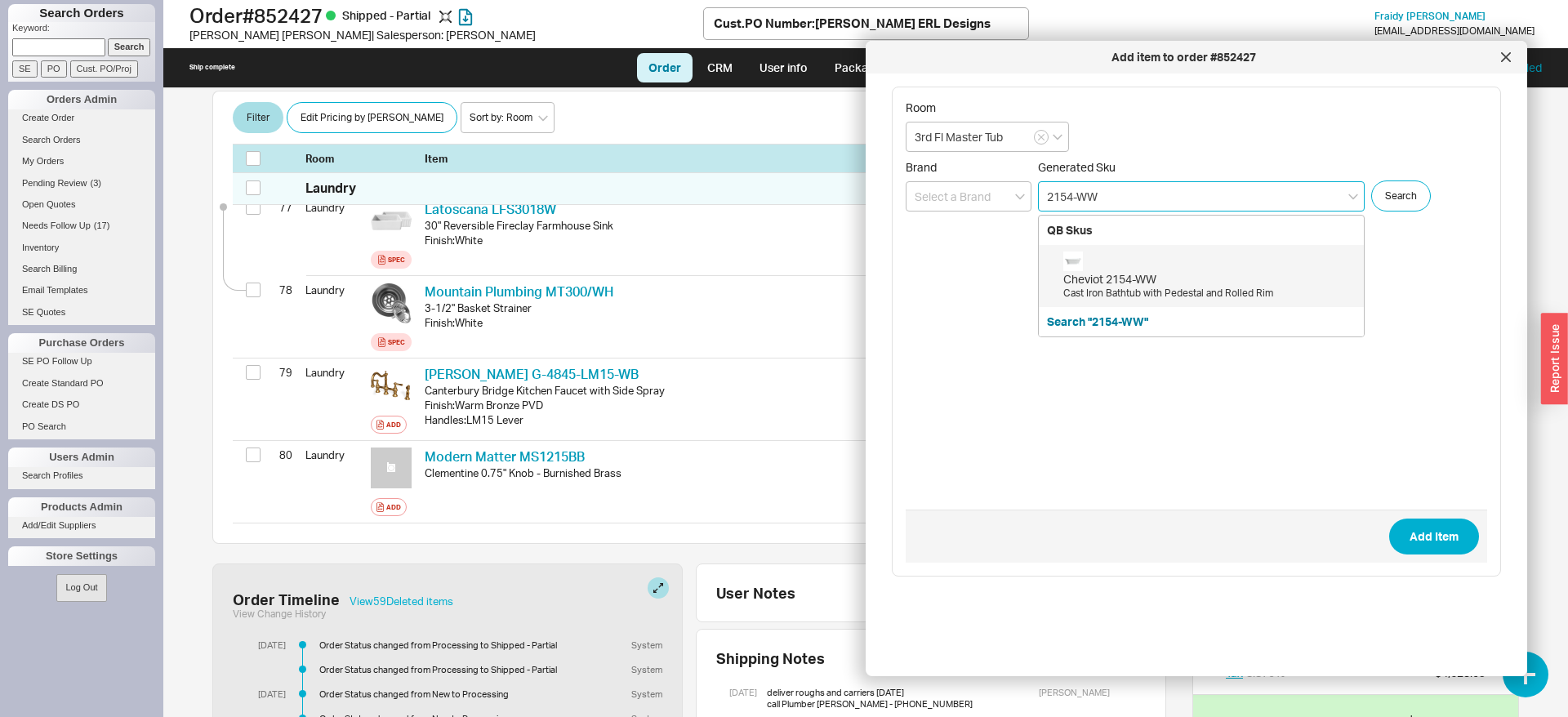
click at [1165, 291] on div "Cast Iron Bathtub with Pedestal and Rolled Rim" at bounding box center [1209, 294] width 293 height 14
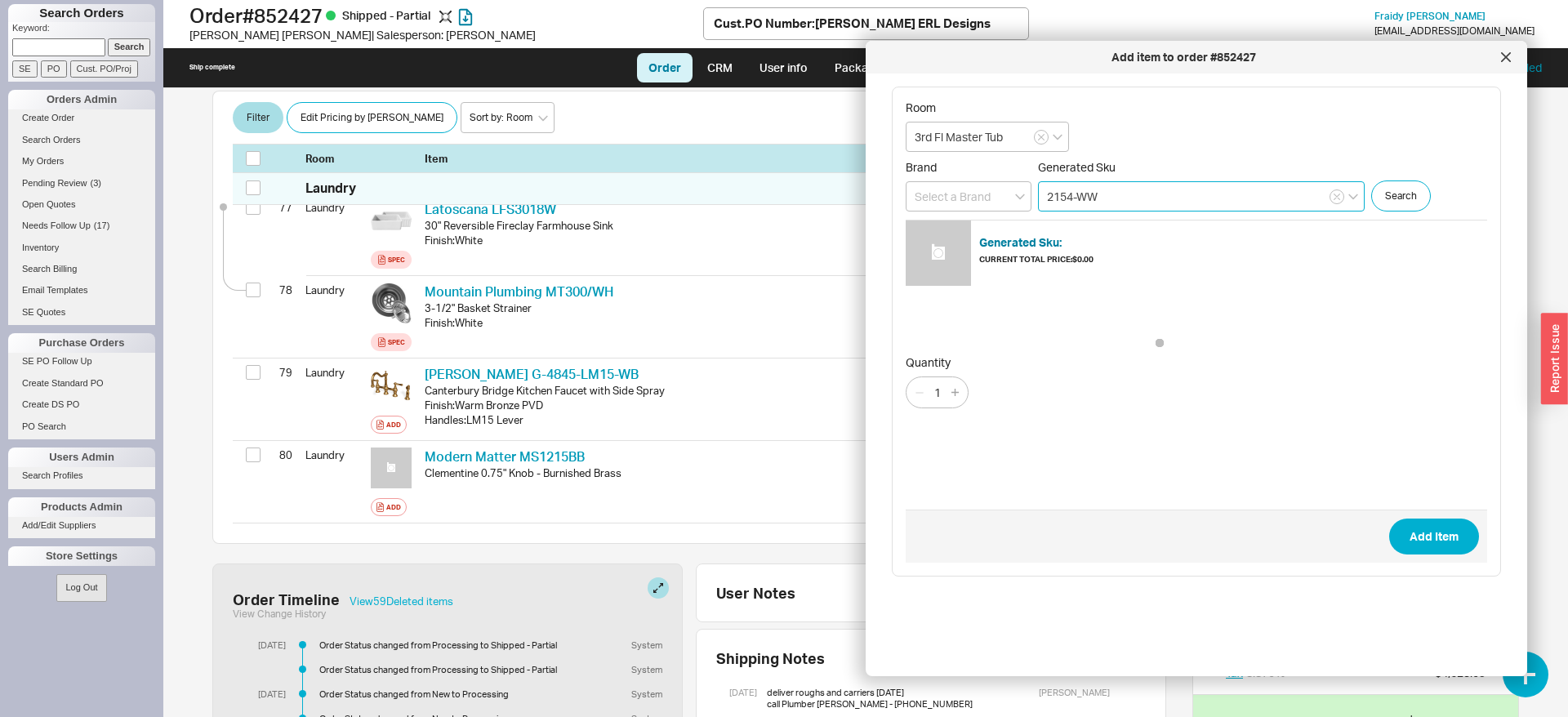
type input "2154-WW"
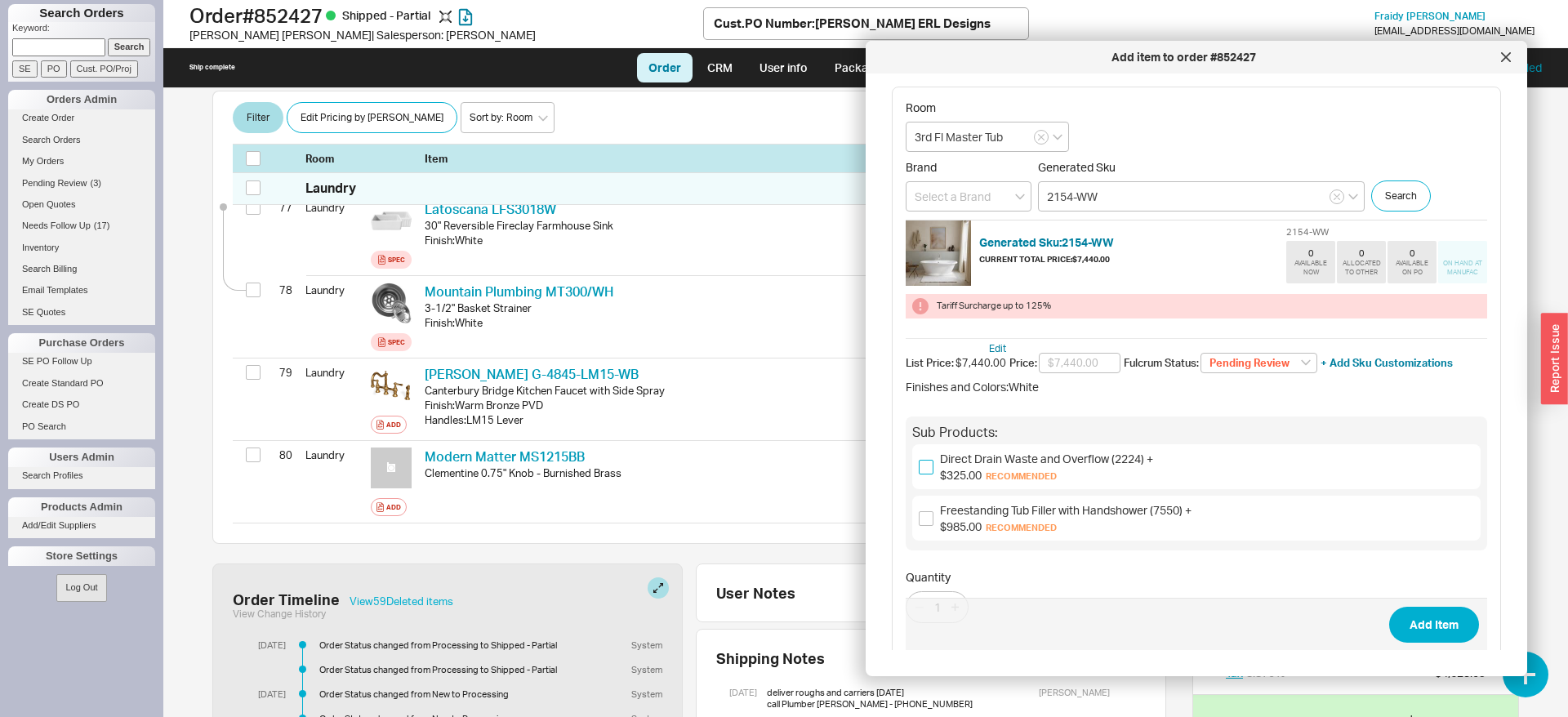
click at [928, 468] on input "Direct Drain Waste and Overflow (2224) + $325.00 Recommended" at bounding box center [925, 467] width 15 height 15
checkbox input "true"
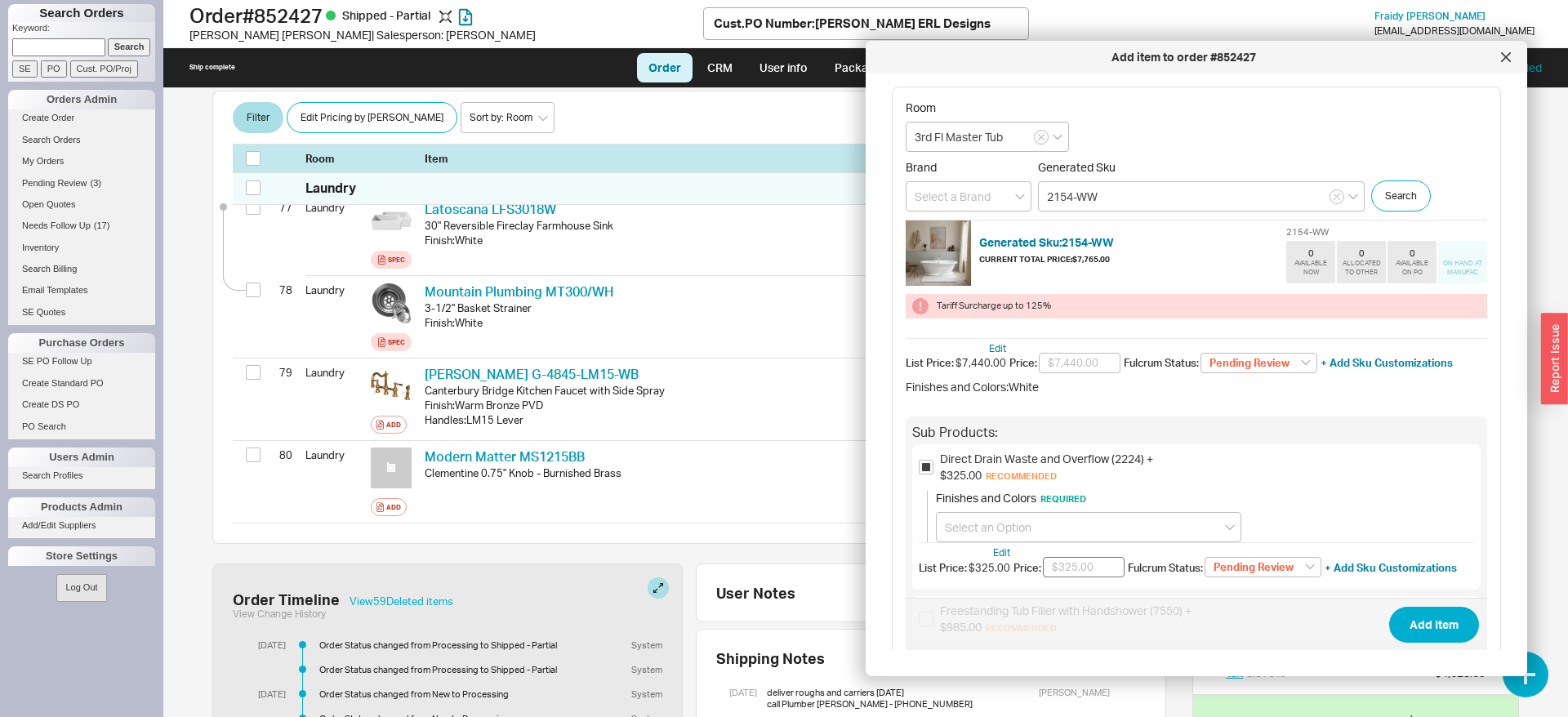
scroll to position [141, 0]
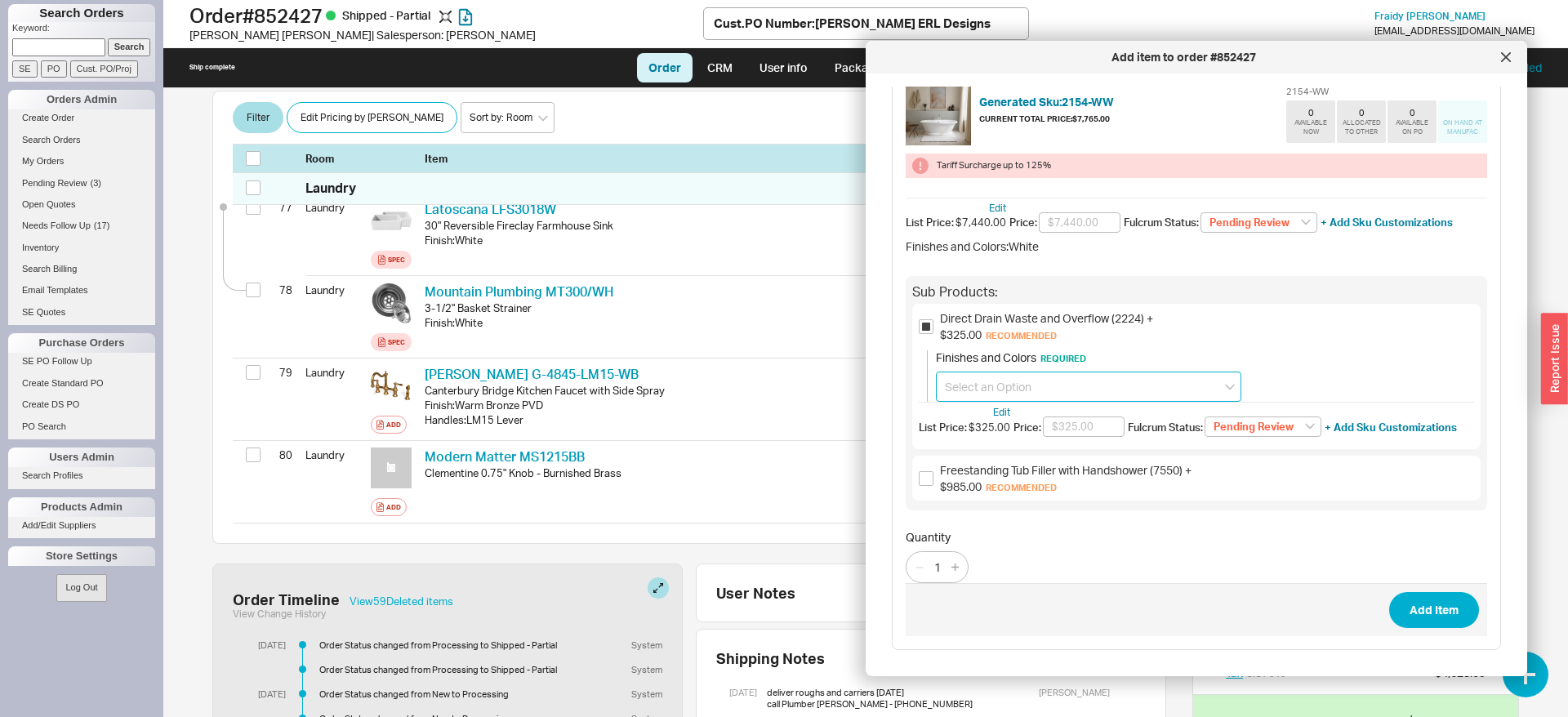
click at [1149, 392] on input at bounding box center [1088, 386] width 305 height 30
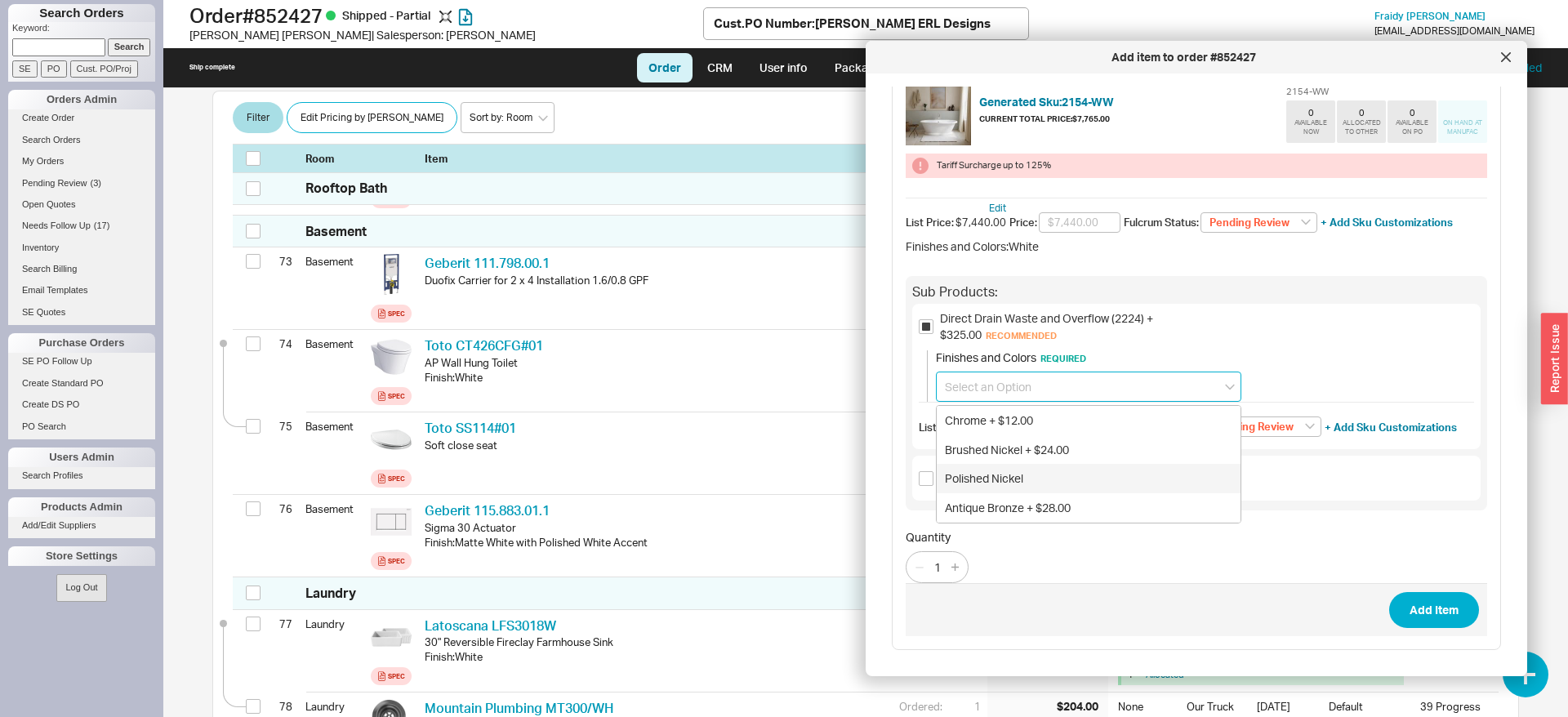
click at [1089, 486] on div "Polished Nickel" at bounding box center [1089, 478] width 304 height 29
type input "Polished Nickel"
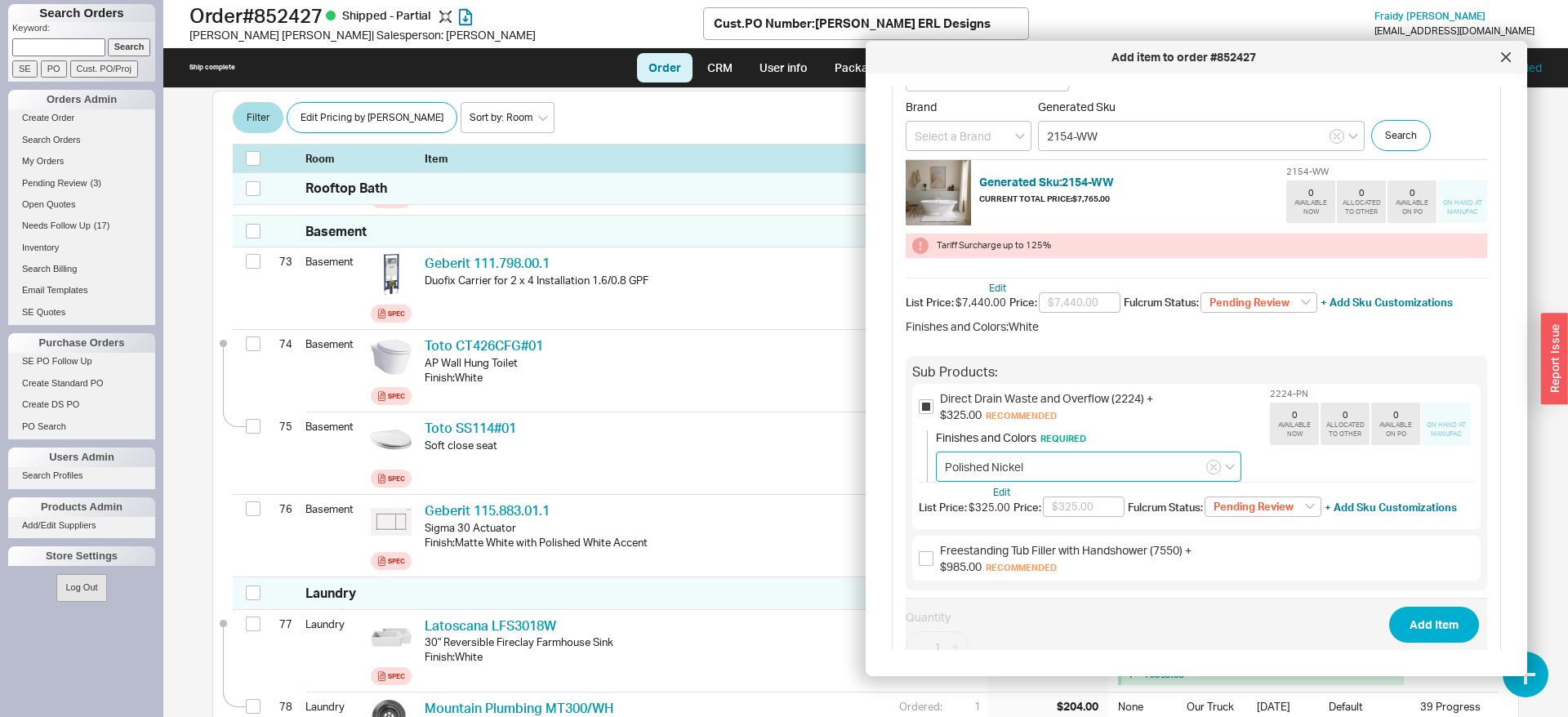
scroll to position [0, 0]
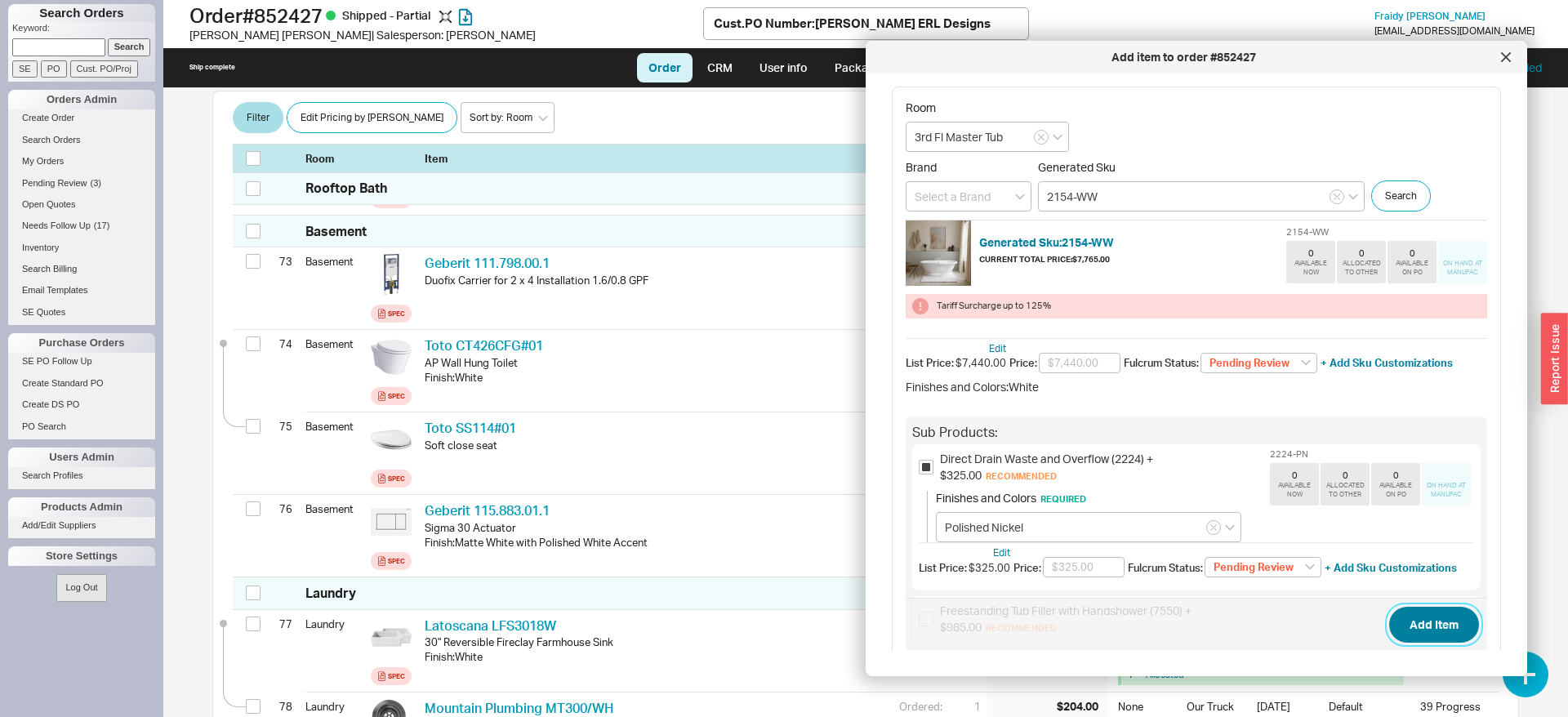
click at [1464, 619] on button "Add Item" at bounding box center [1434, 624] width 90 height 36
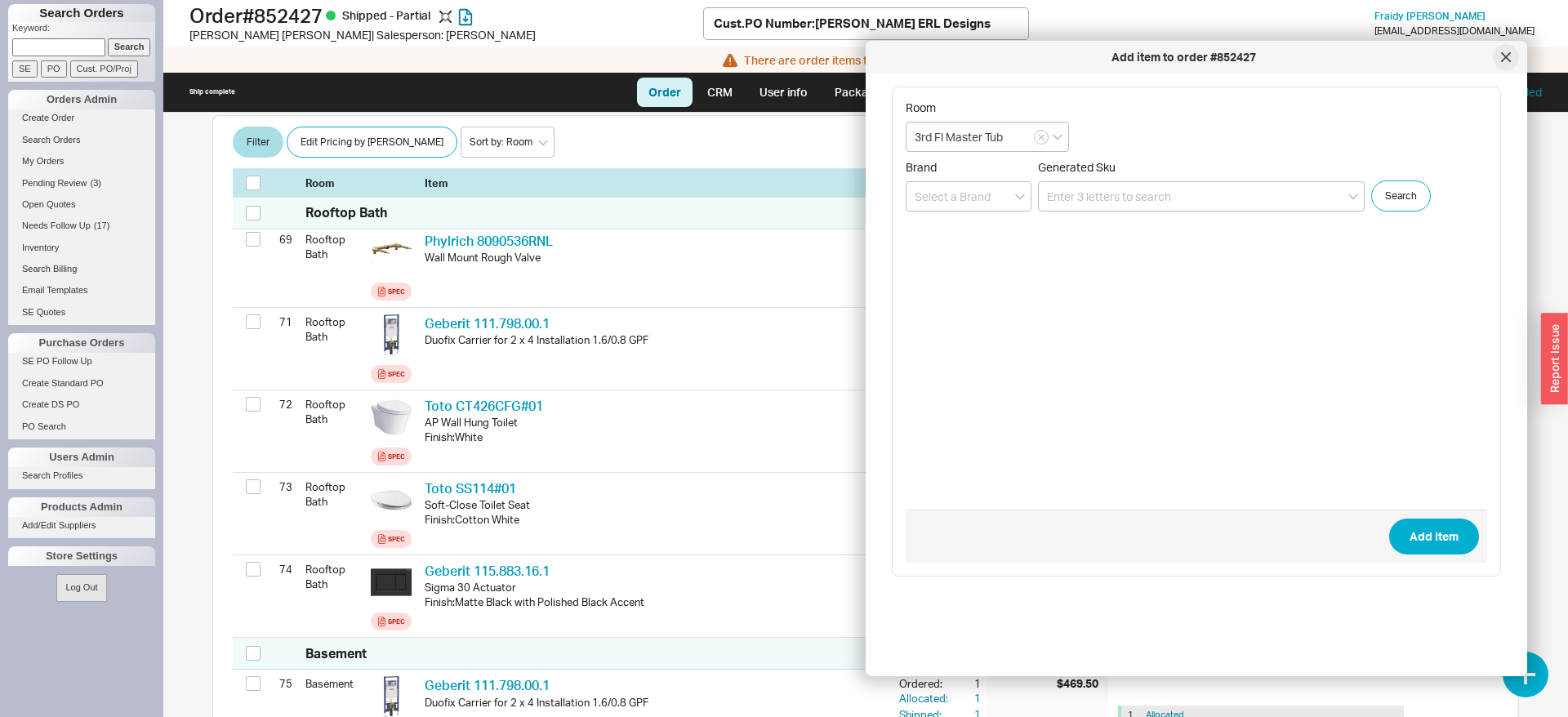
click at [1499, 62] on div at bounding box center [1506, 57] width 27 height 27
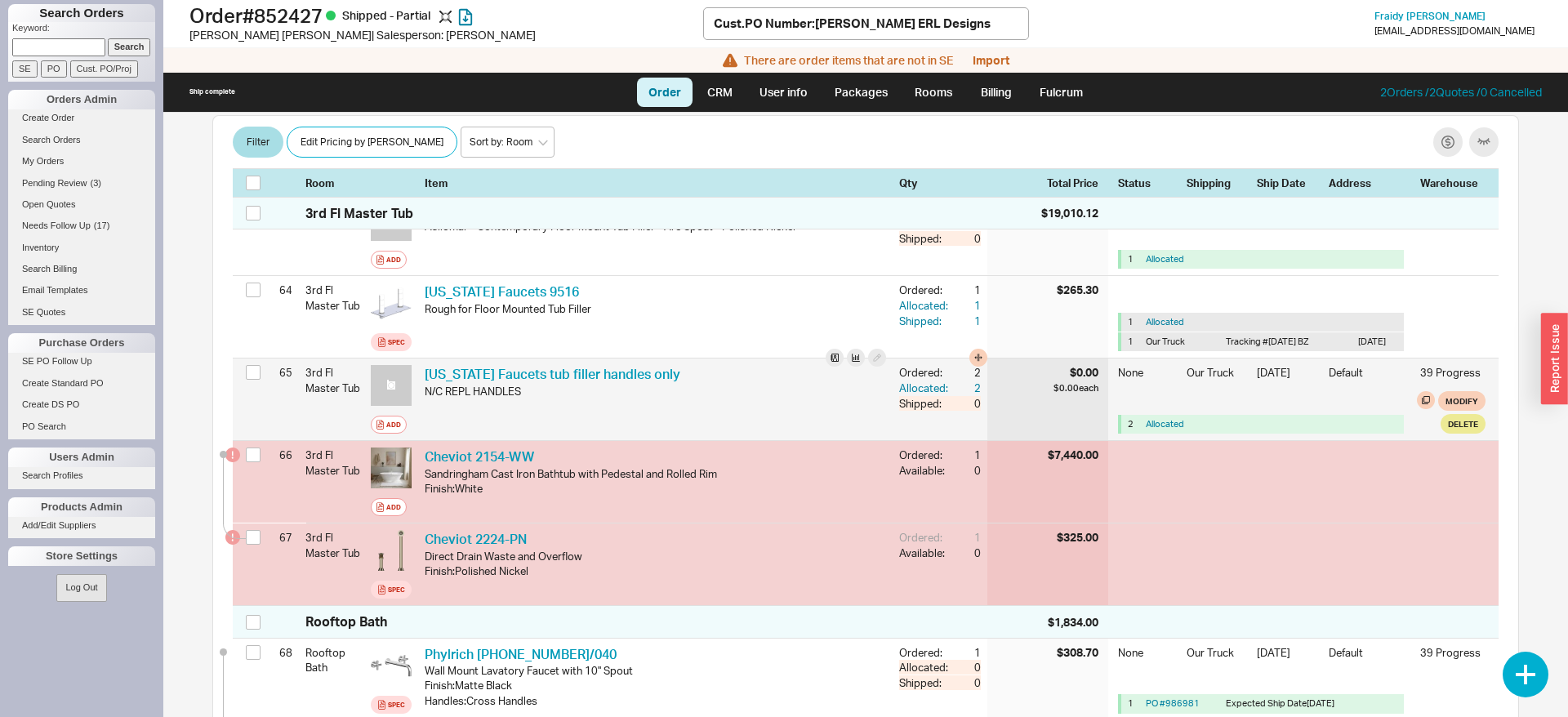
scroll to position [5638, 0]
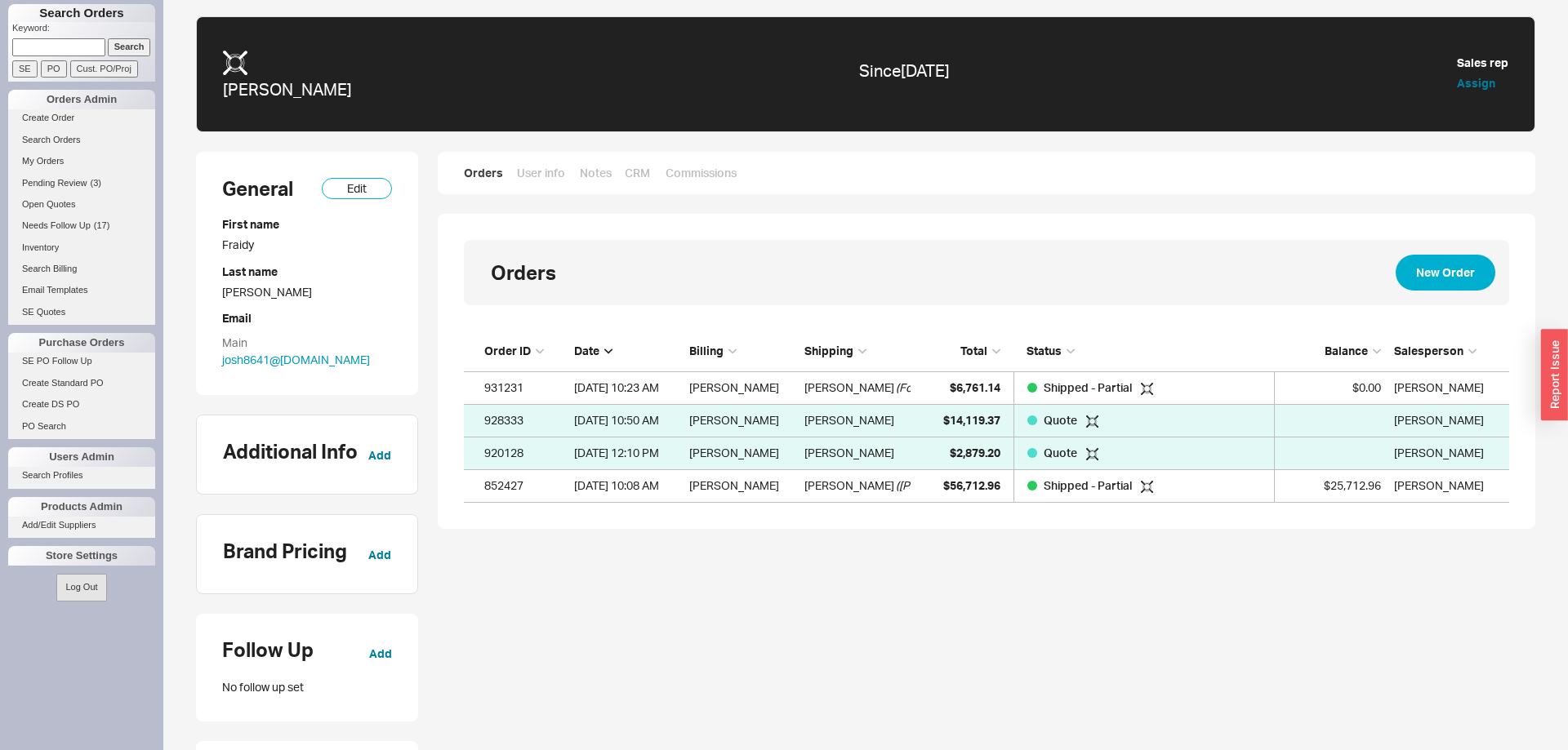
scroll to position [1, 1]
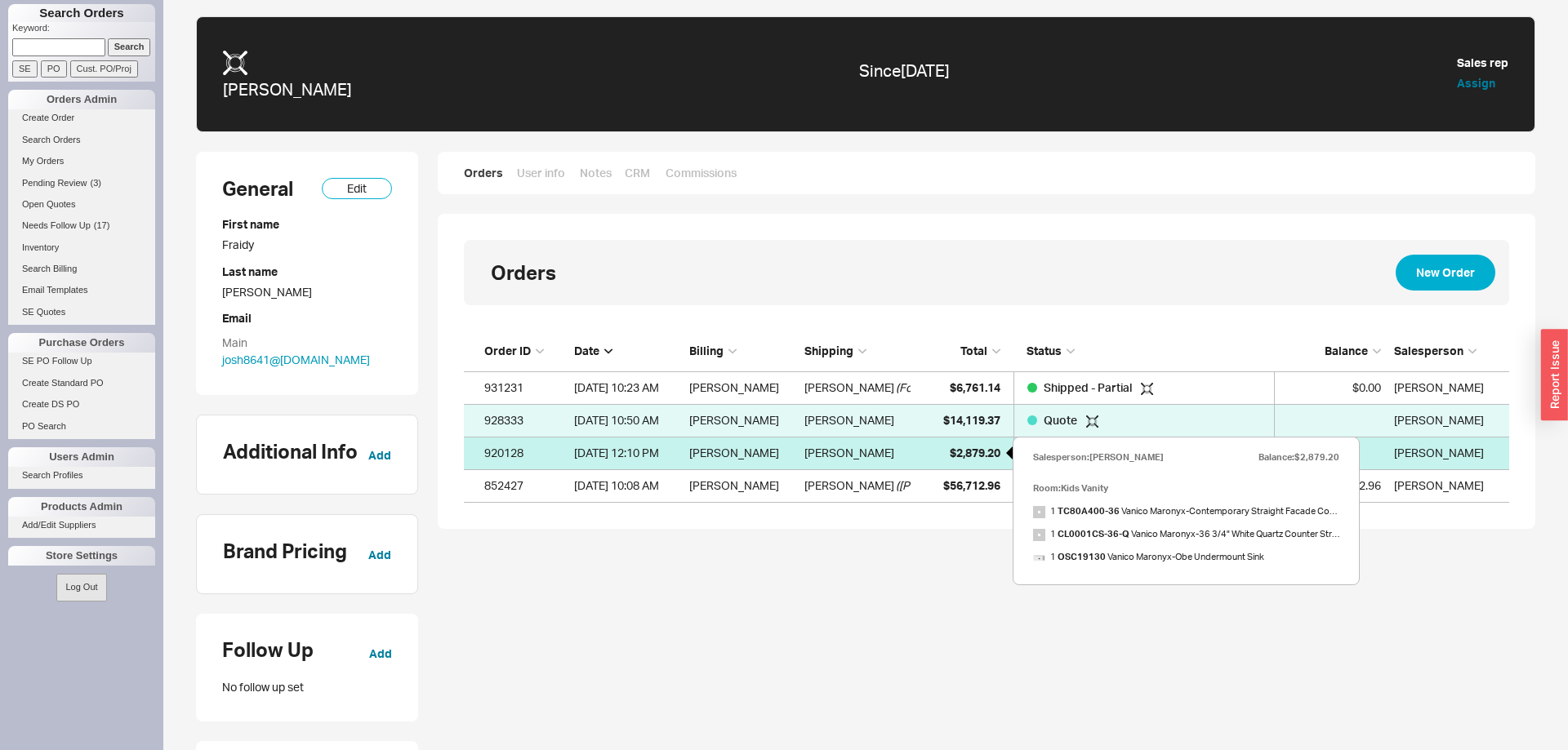
click at [997, 451] on span "$2,879.20" at bounding box center [974, 452] width 50 height 14
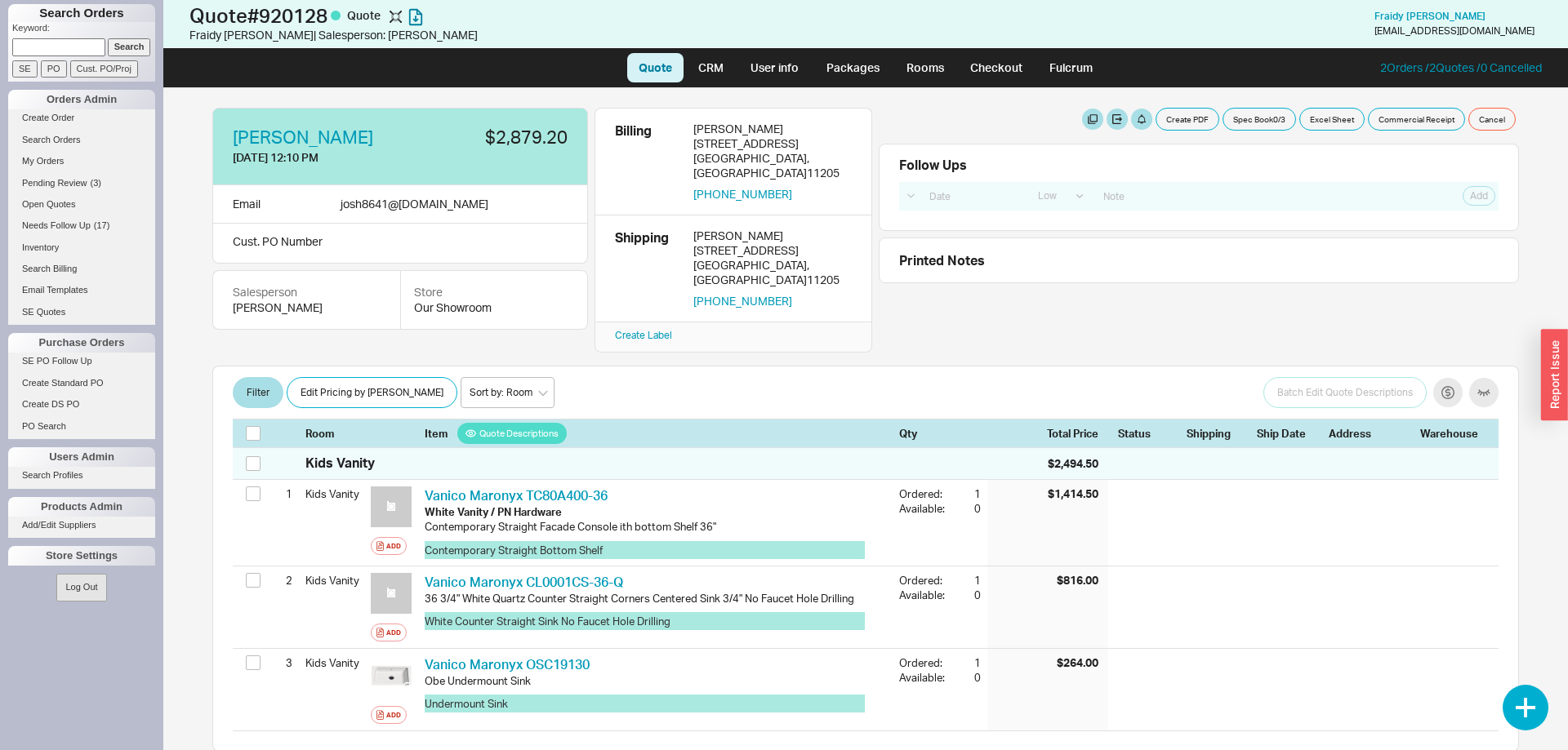
select select "LOW"
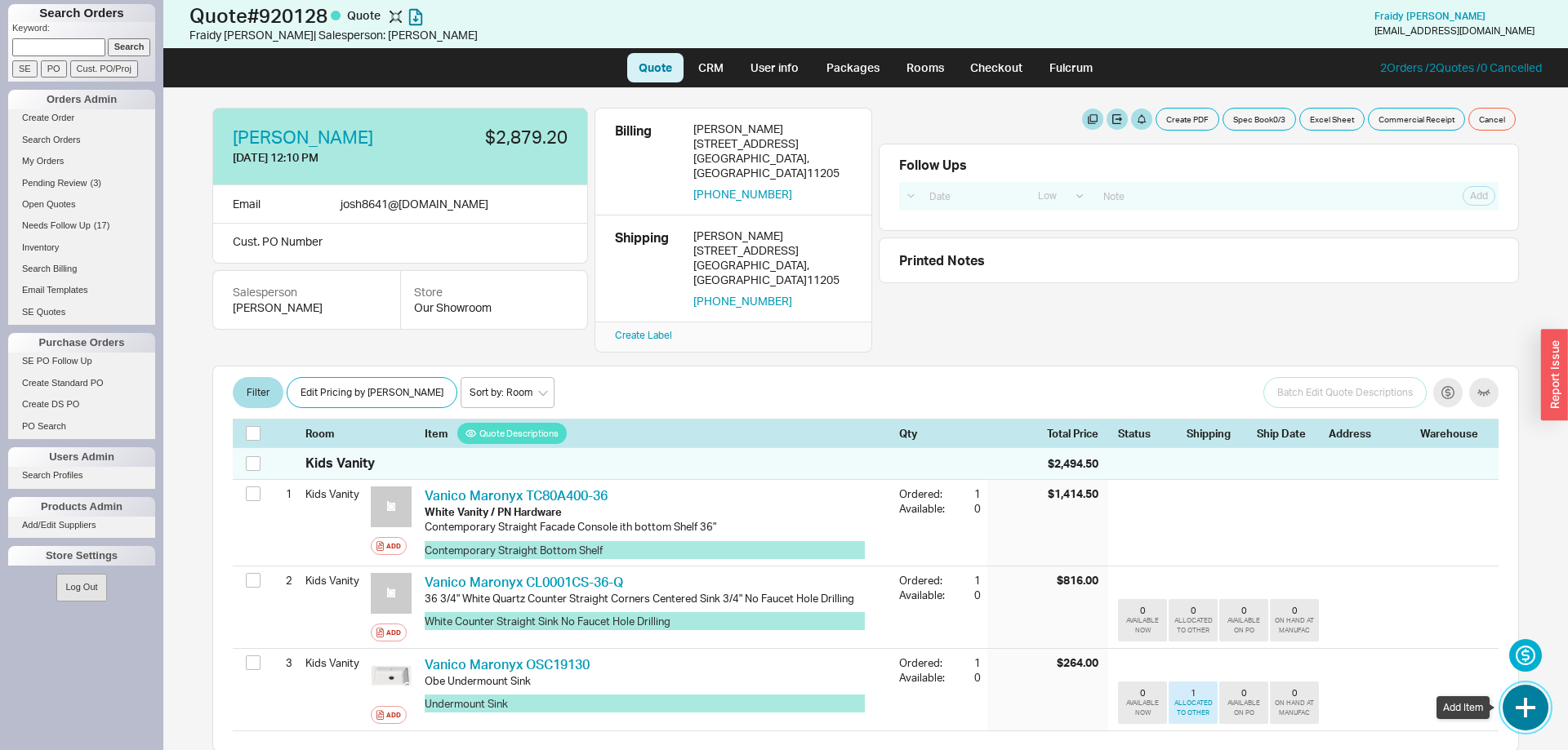
click at [1526, 699] on button "button" at bounding box center [1526, 708] width 46 height 46
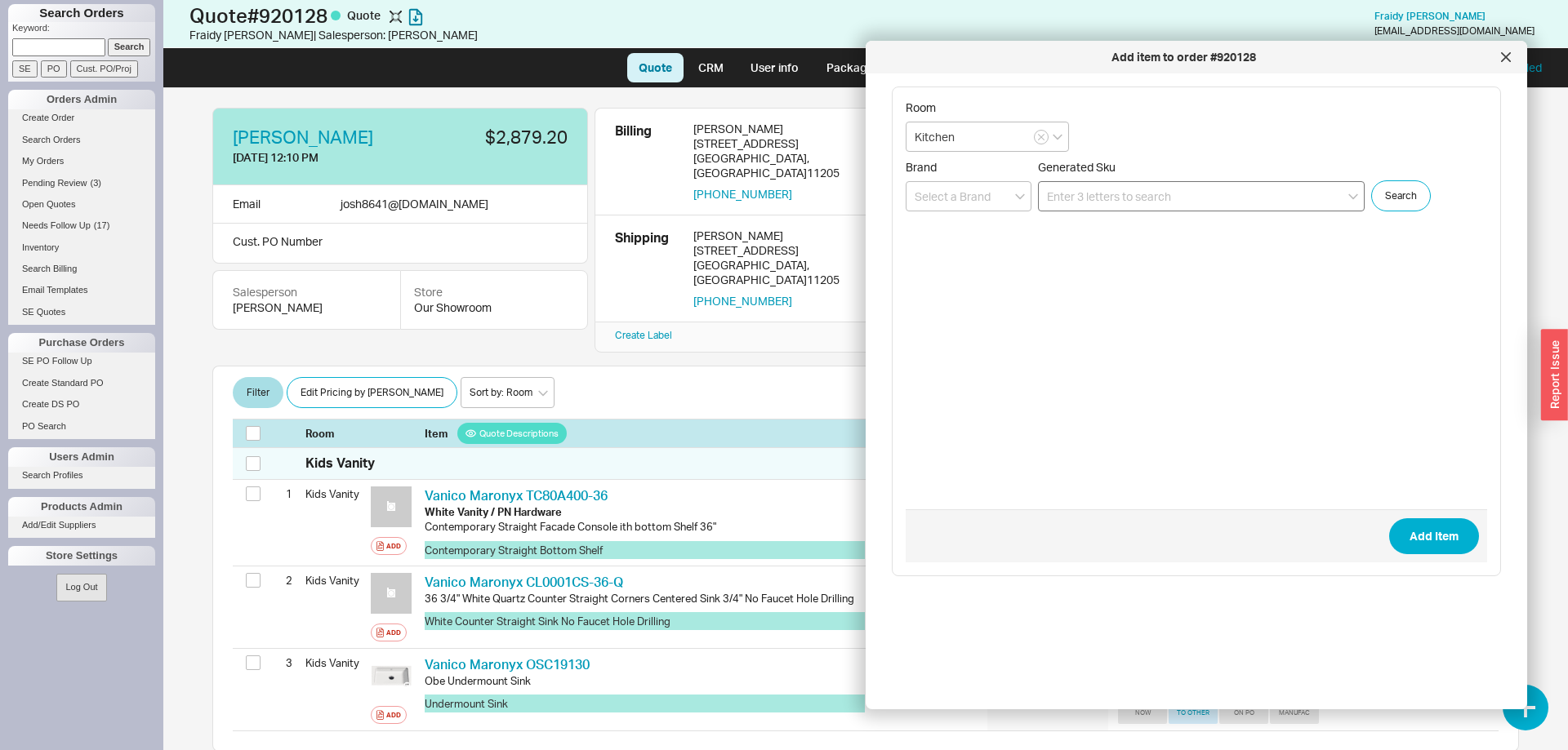
type input "Kitchen"
click at [1088, 200] on input at bounding box center [1200, 196] width 326 height 30
paste input "21-7PG2-E3"
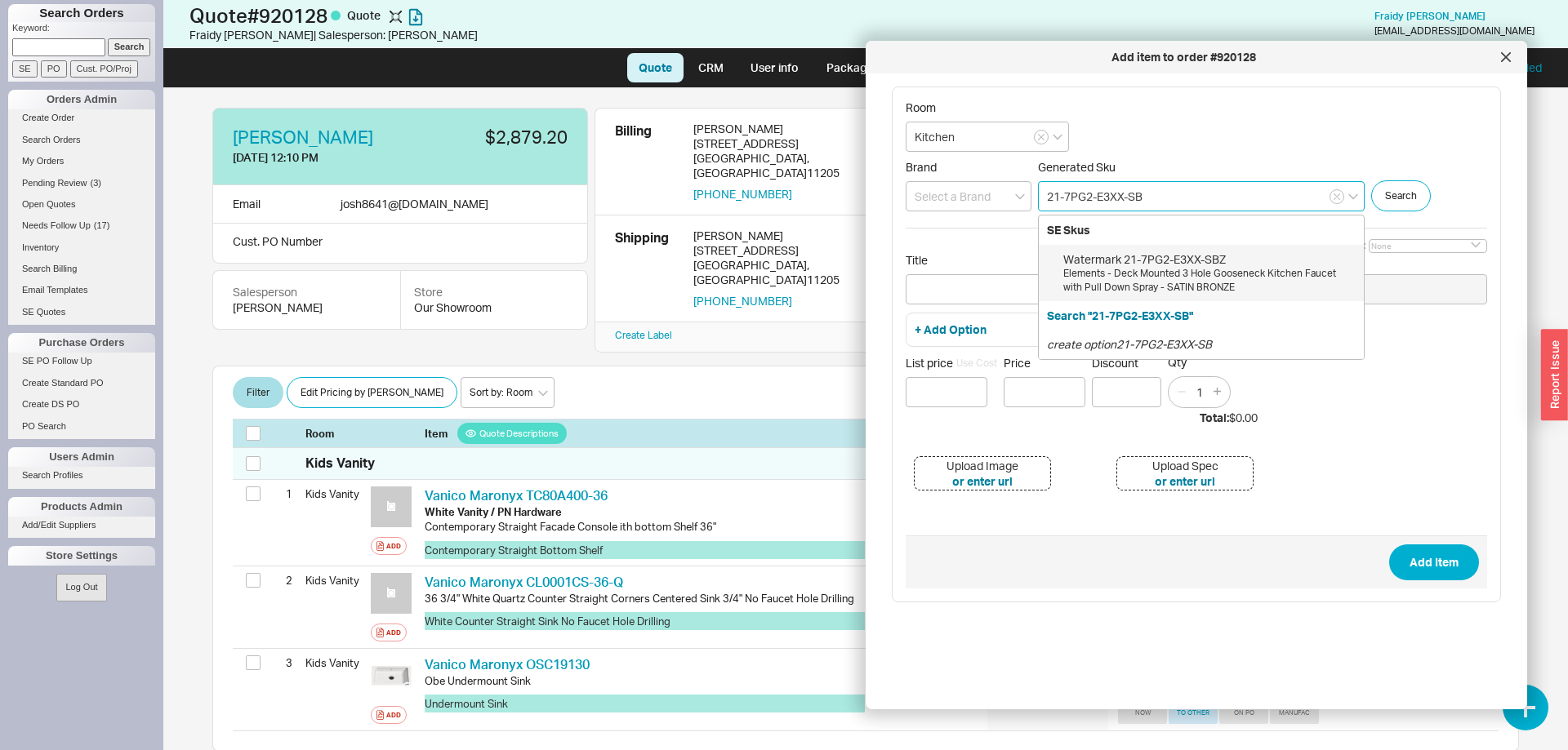
click at [1129, 264] on div "Watermark 21-7PG2-E3XX-SBZ" at bounding box center [1209, 260] width 293 height 16
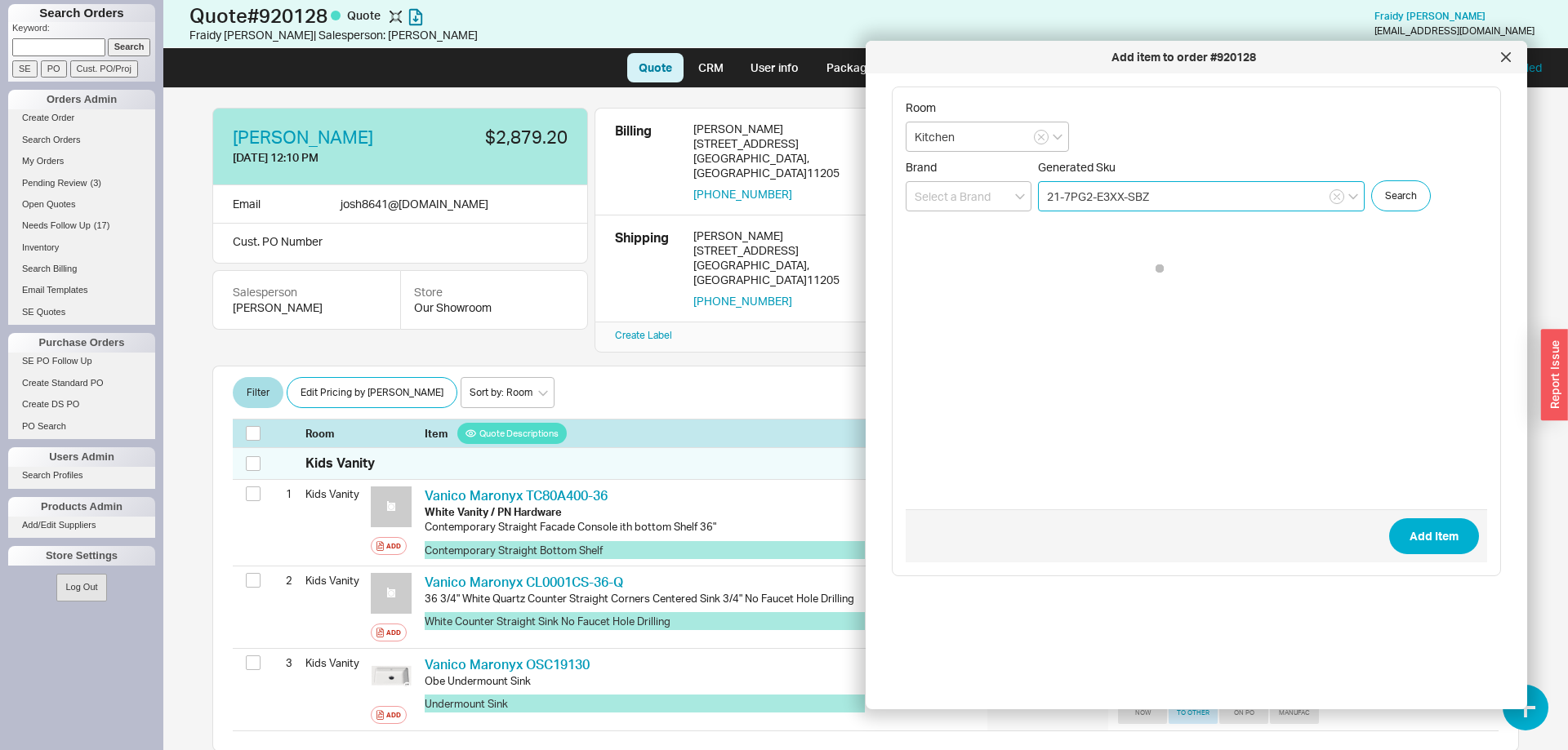
type input "21-7PG2-E3XX-SBZ"
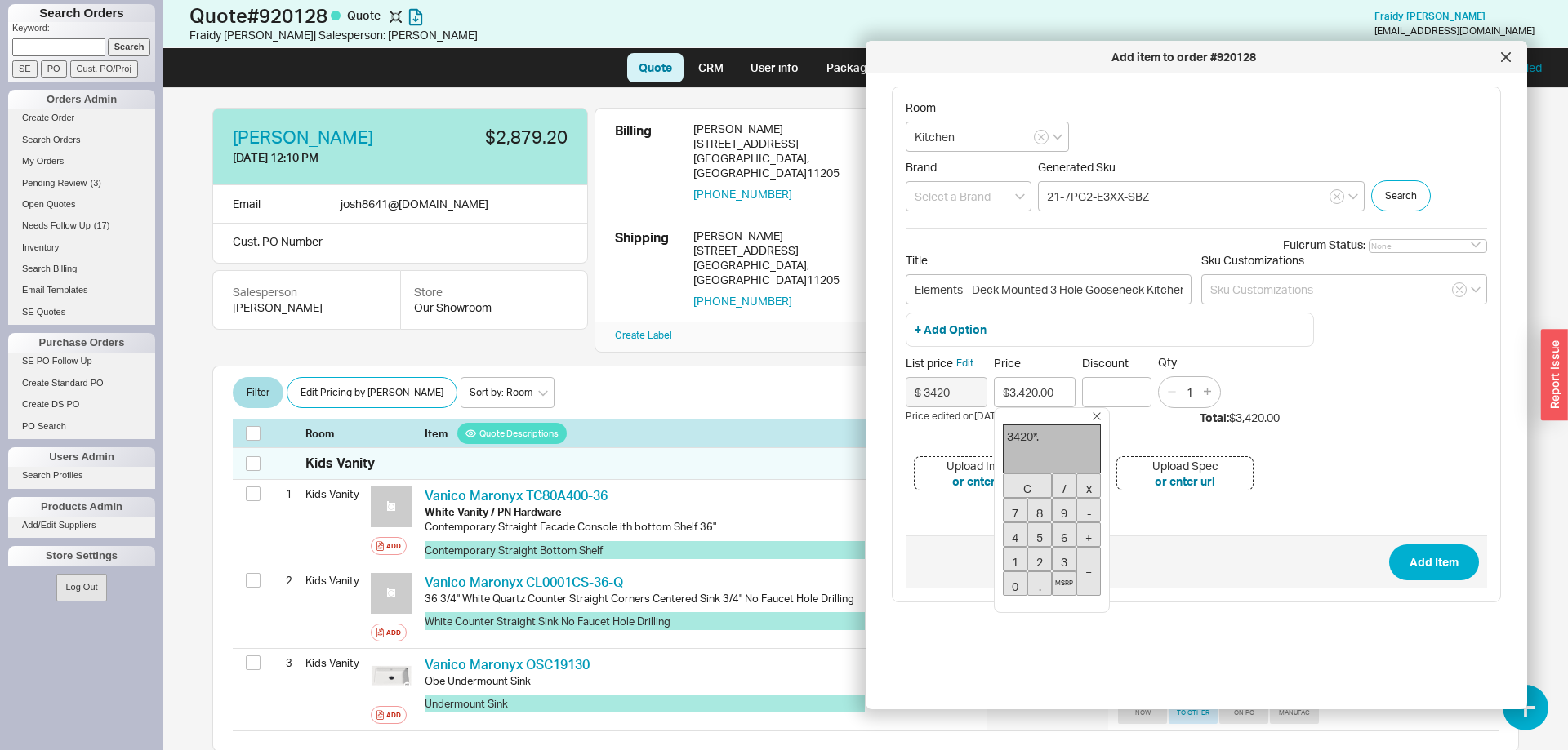
type input "$2,394.00"
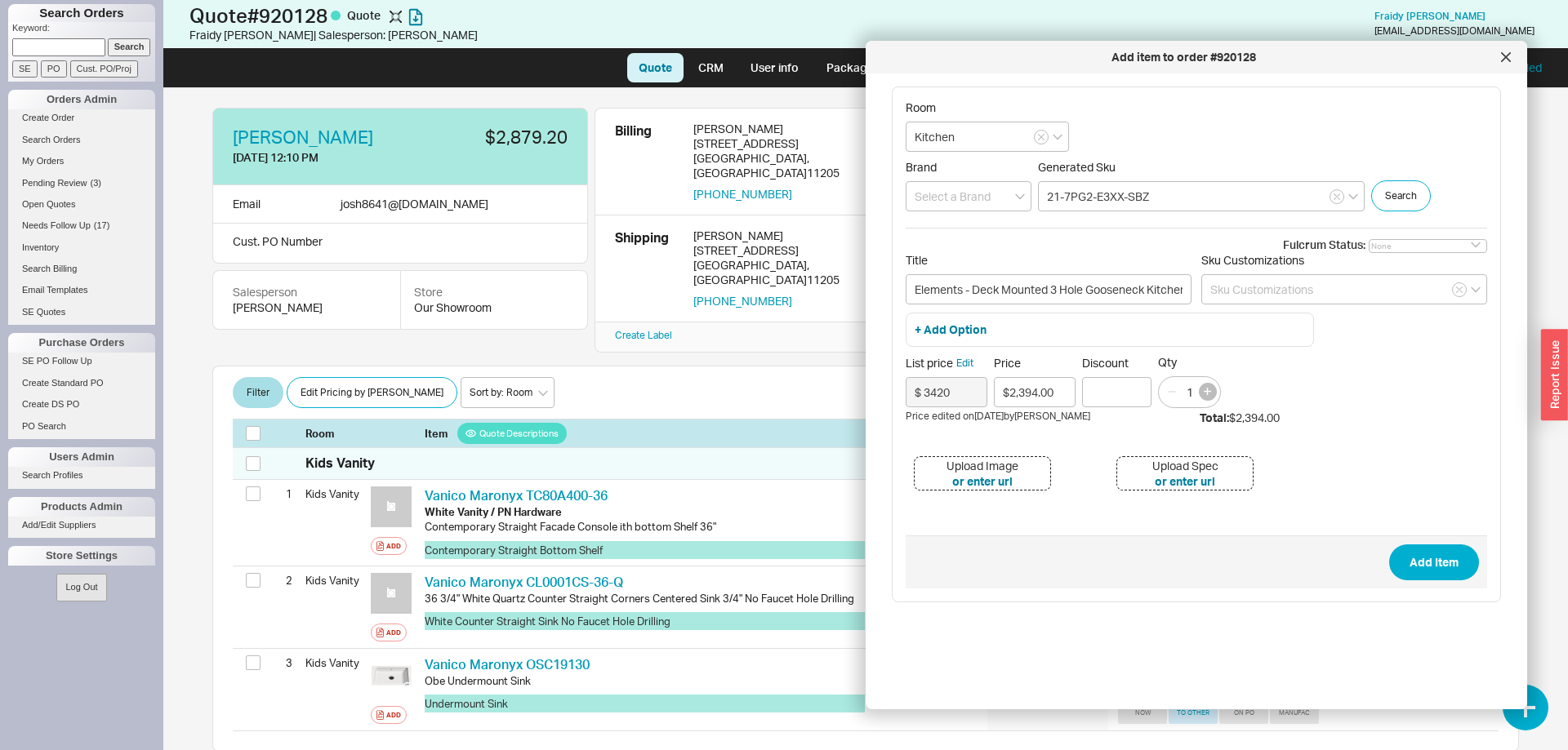
click at [1207, 398] on button "button" at bounding box center [1207, 391] width 18 height 18
type input "2"
click at [1446, 560] on button "Add Item" at bounding box center [1434, 562] width 90 height 36
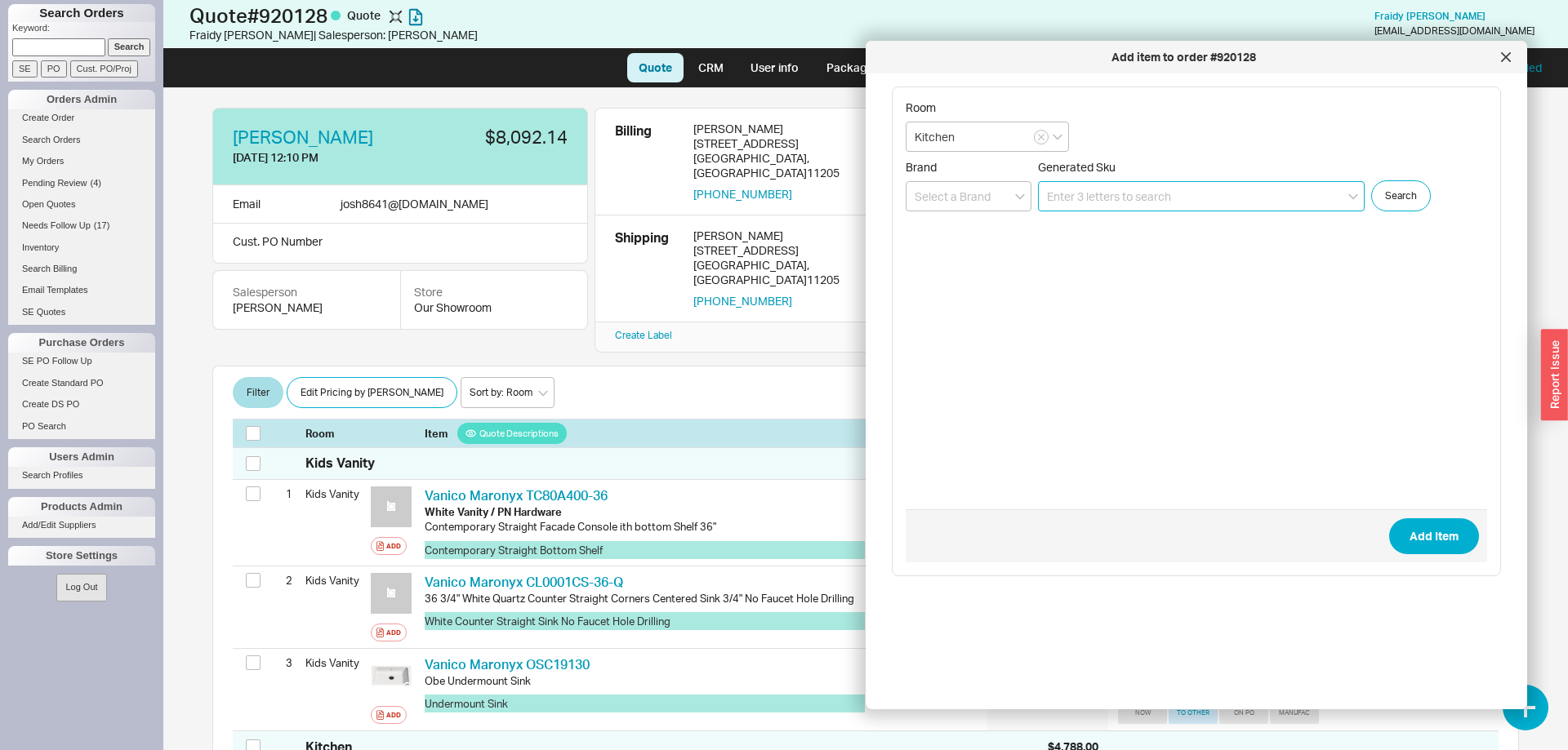
scroll to position [333, 0]
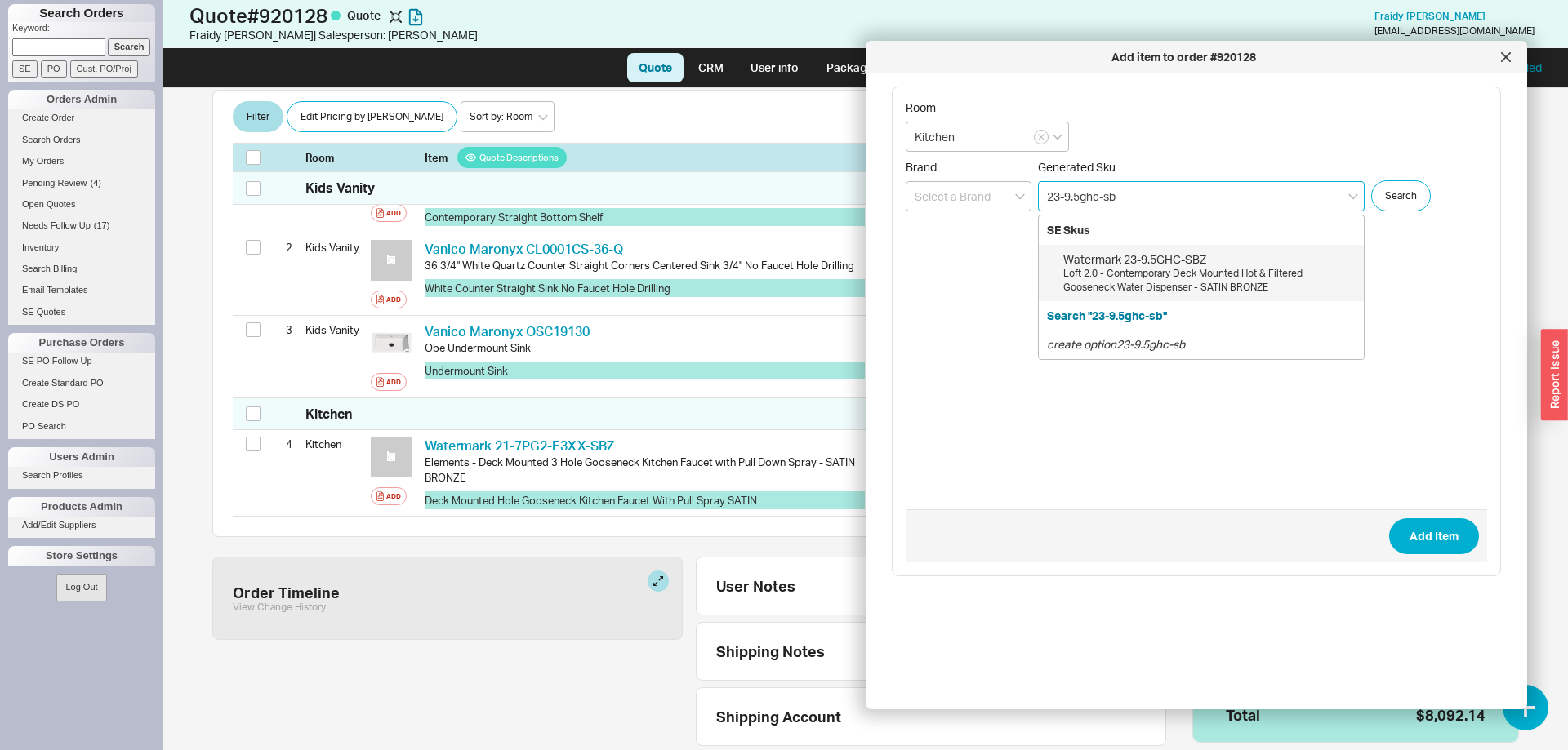
click at [1229, 267] on div "Watermark 23-9.5GHC-SBZ" at bounding box center [1209, 260] width 293 height 16
type input "23-9.5GHC-SBZ"
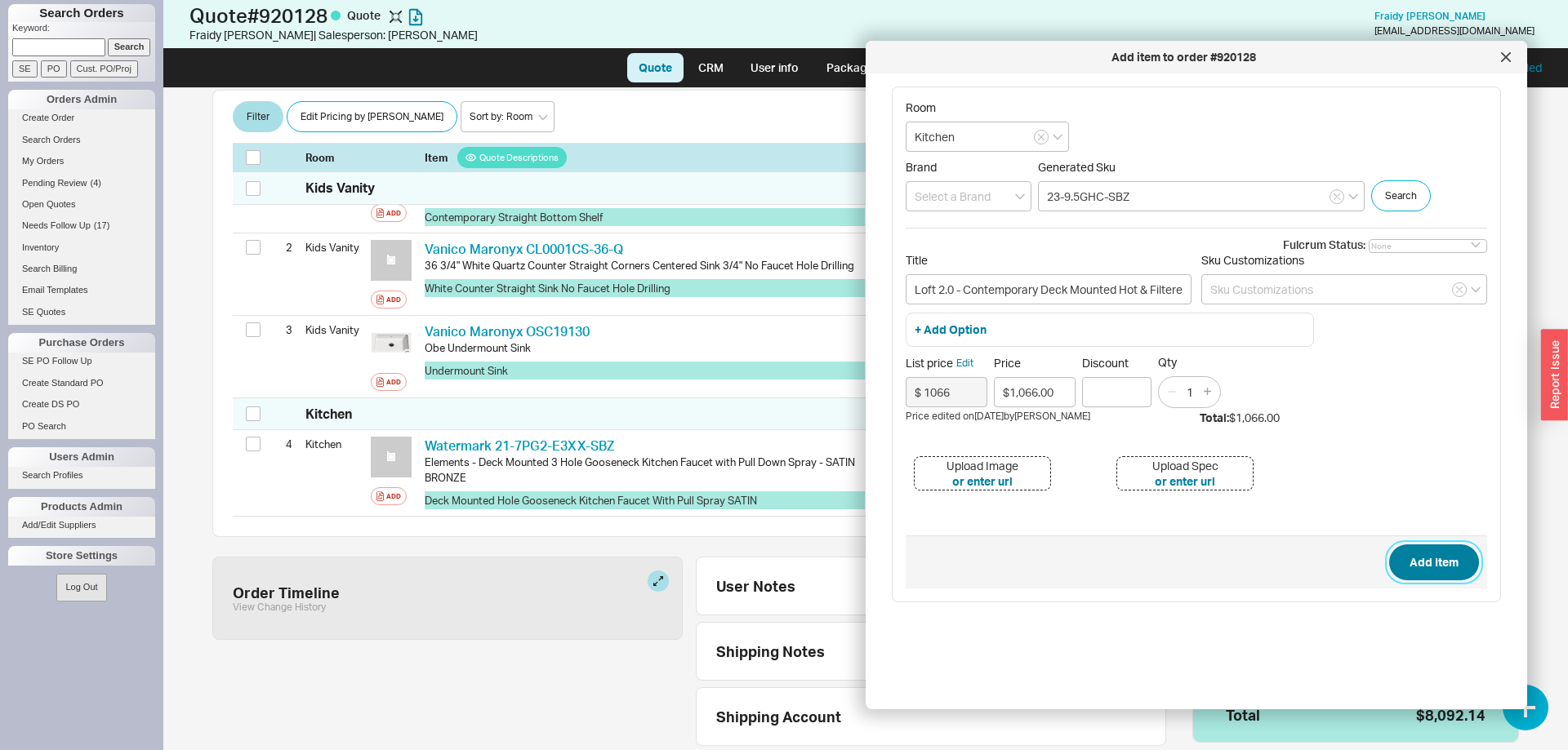
click at [1450, 563] on button "Add Item" at bounding box center [1434, 562] width 90 height 36
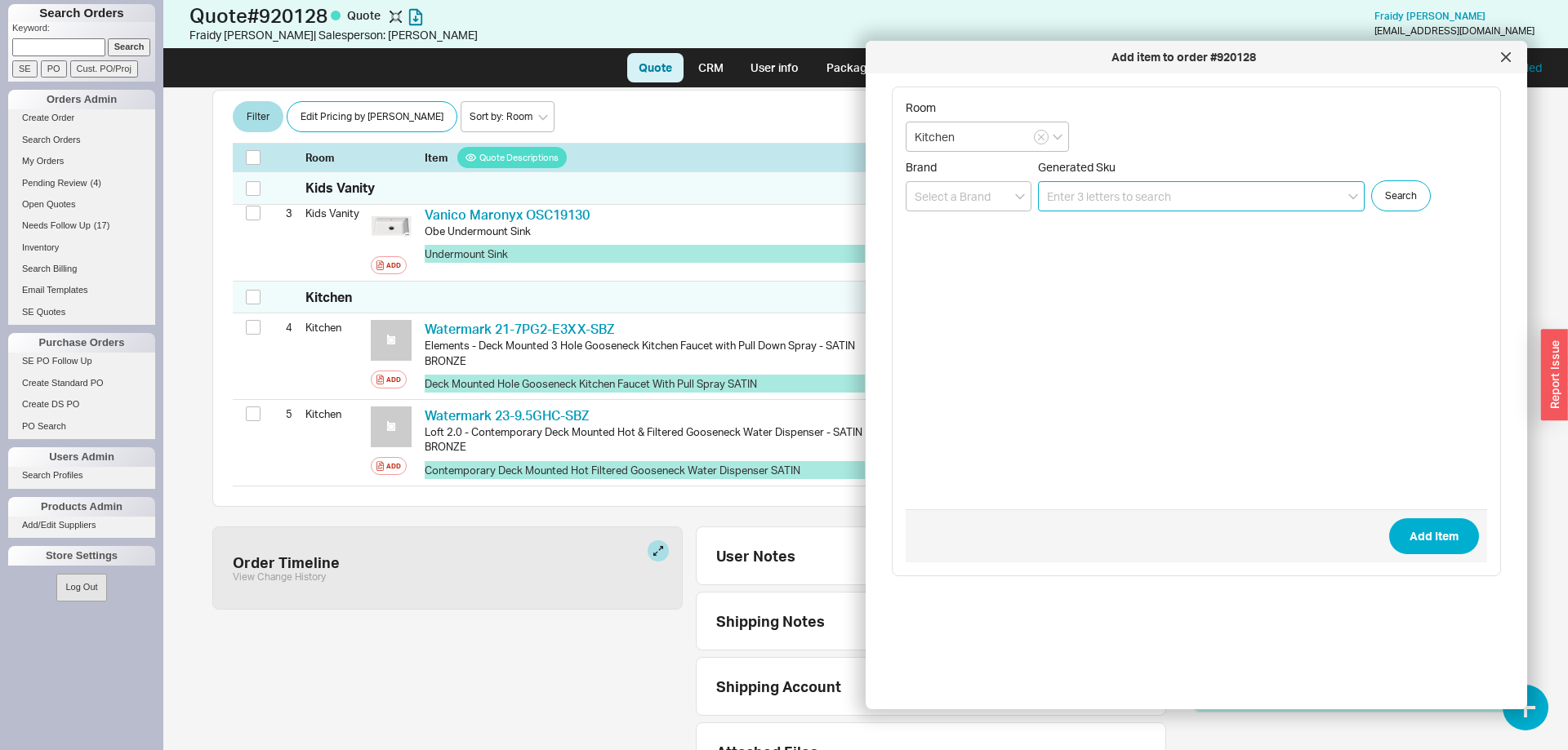
scroll to position [451, 0]
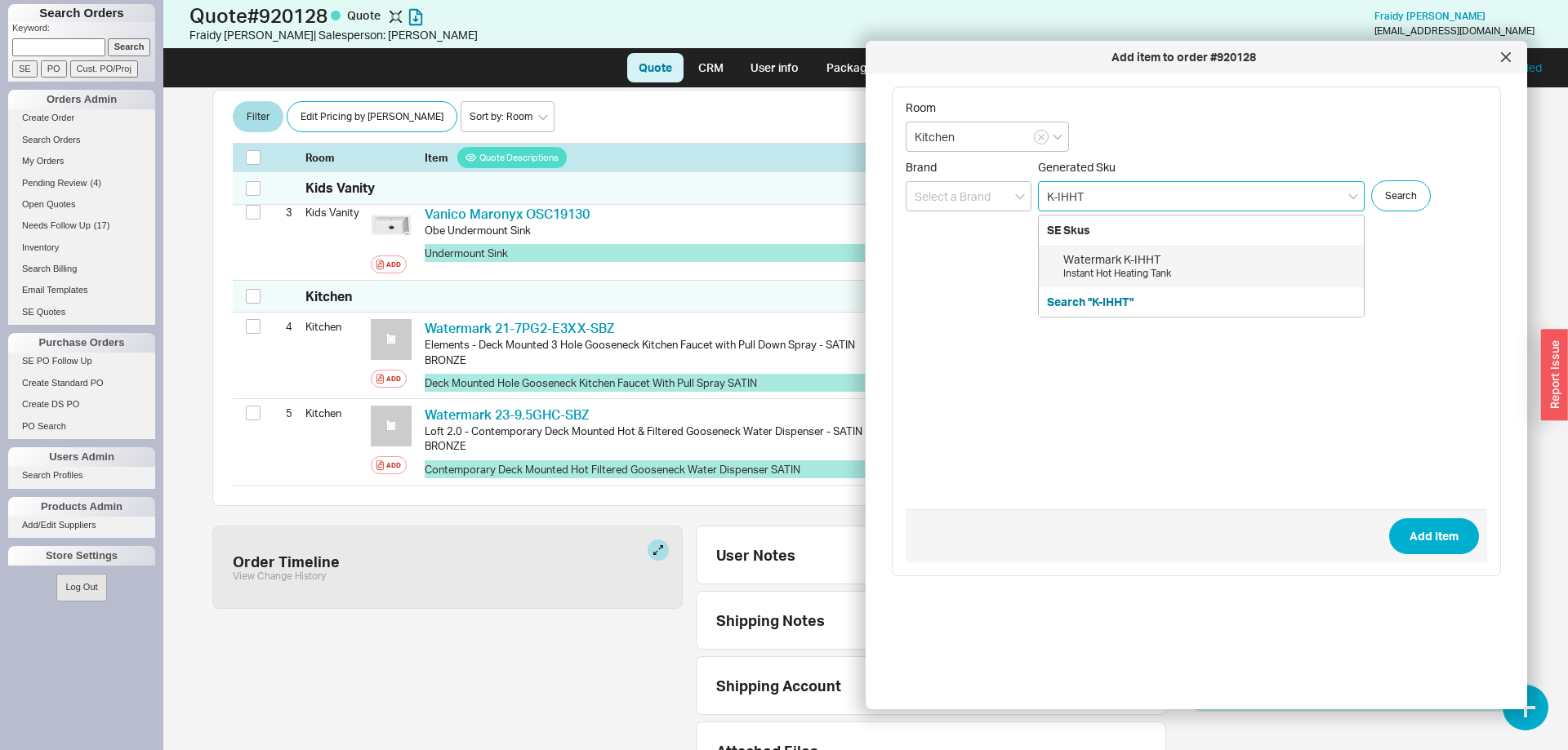
click at [1139, 256] on div "Watermark K-IHHT" at bounding box center [1209, 260] width 293 height 16
type input "K-IHHT"
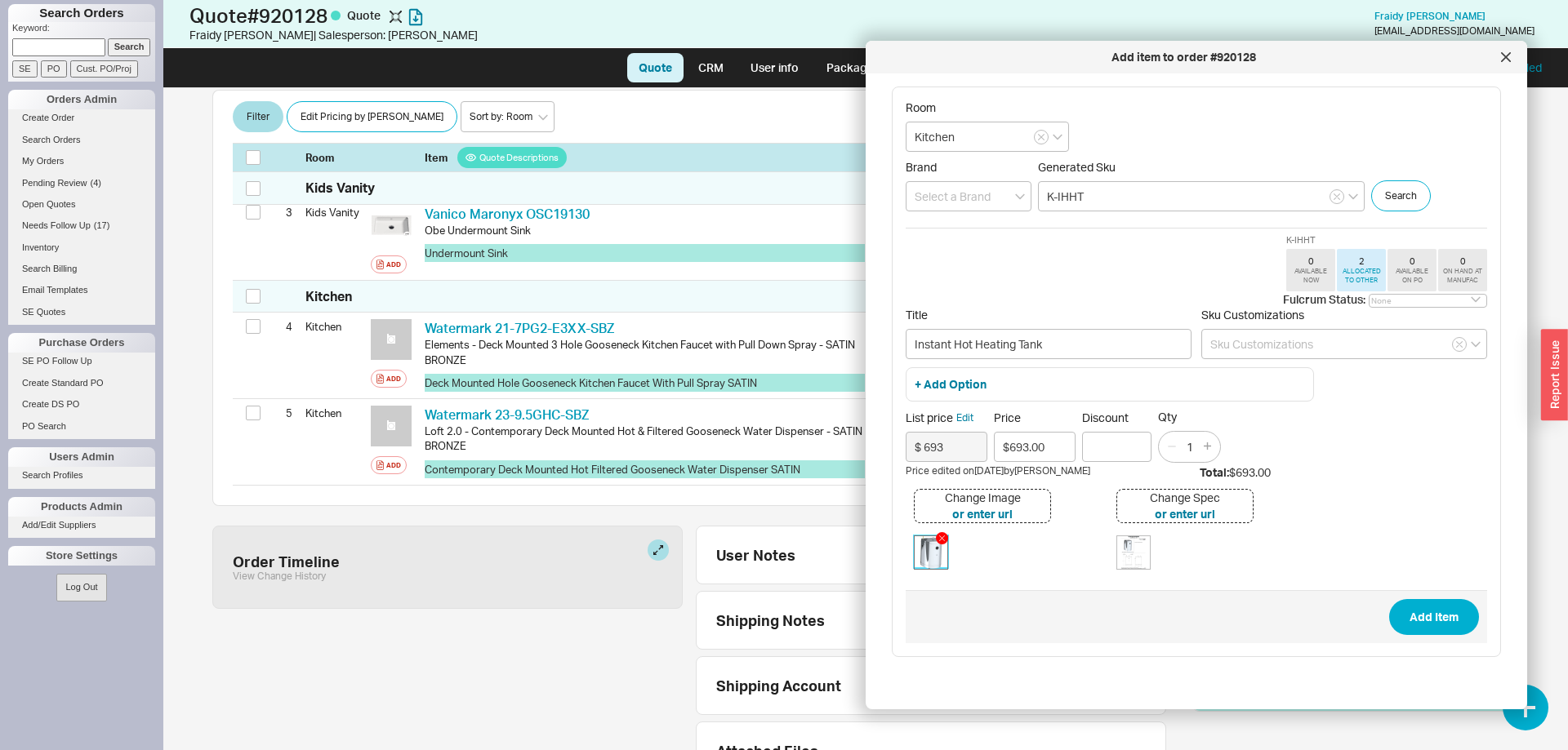
click at [939, 556] on img at bounding box center [931, 552] width 33 height 33
click at [1130, 543] on img at bounding box center [1133, 552] width 33 height 33
click at [1115, 177] on div "Generated Sku K-IHHT" at bounding box center [1200, 186] width 326 height 51
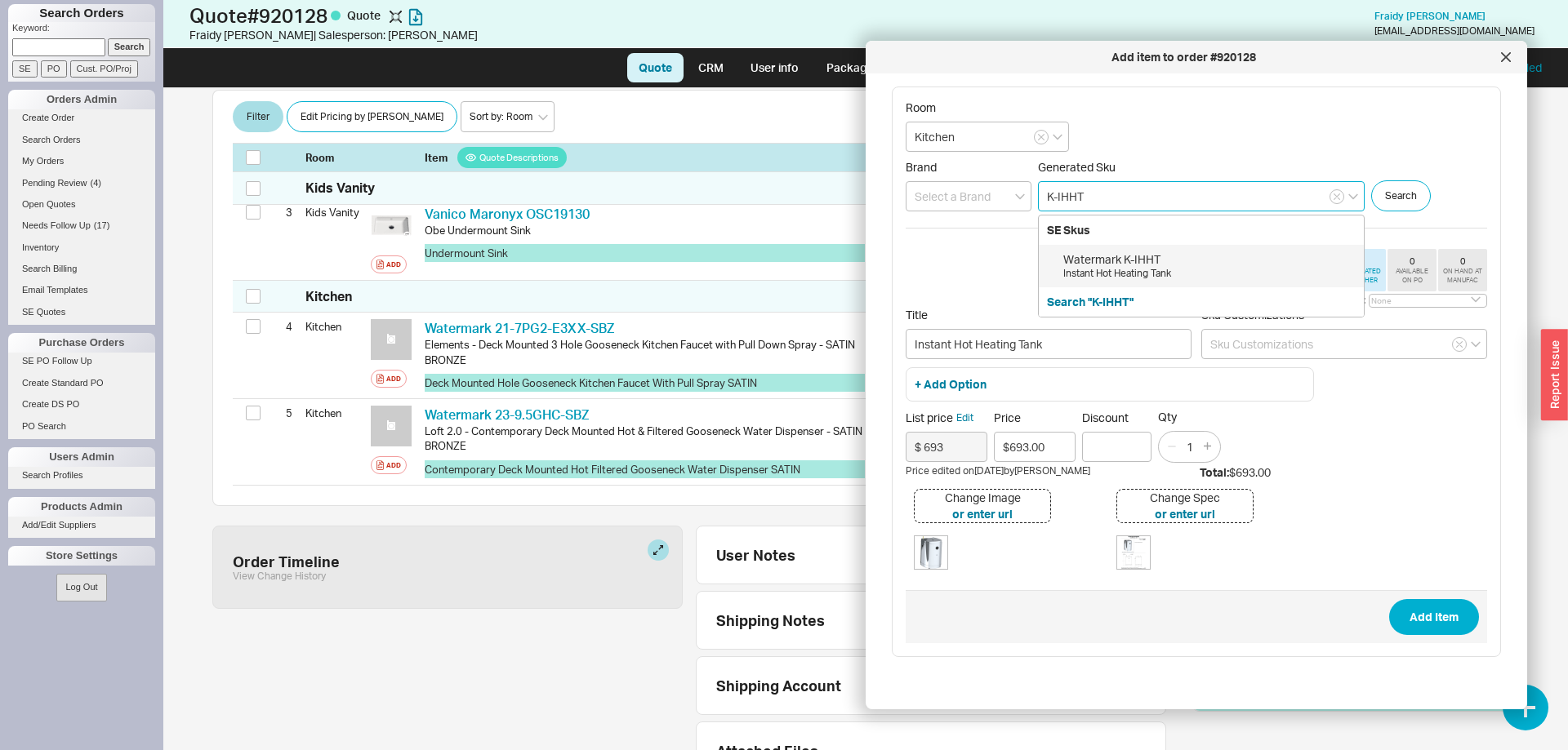
click at [1108, 197] on input "K-IHHT" at bounding box center [1200, 196] width 326 height 30
click at [1045, 444] on input "$693.00" at bounding box center [1034, 447] width 81 height 30
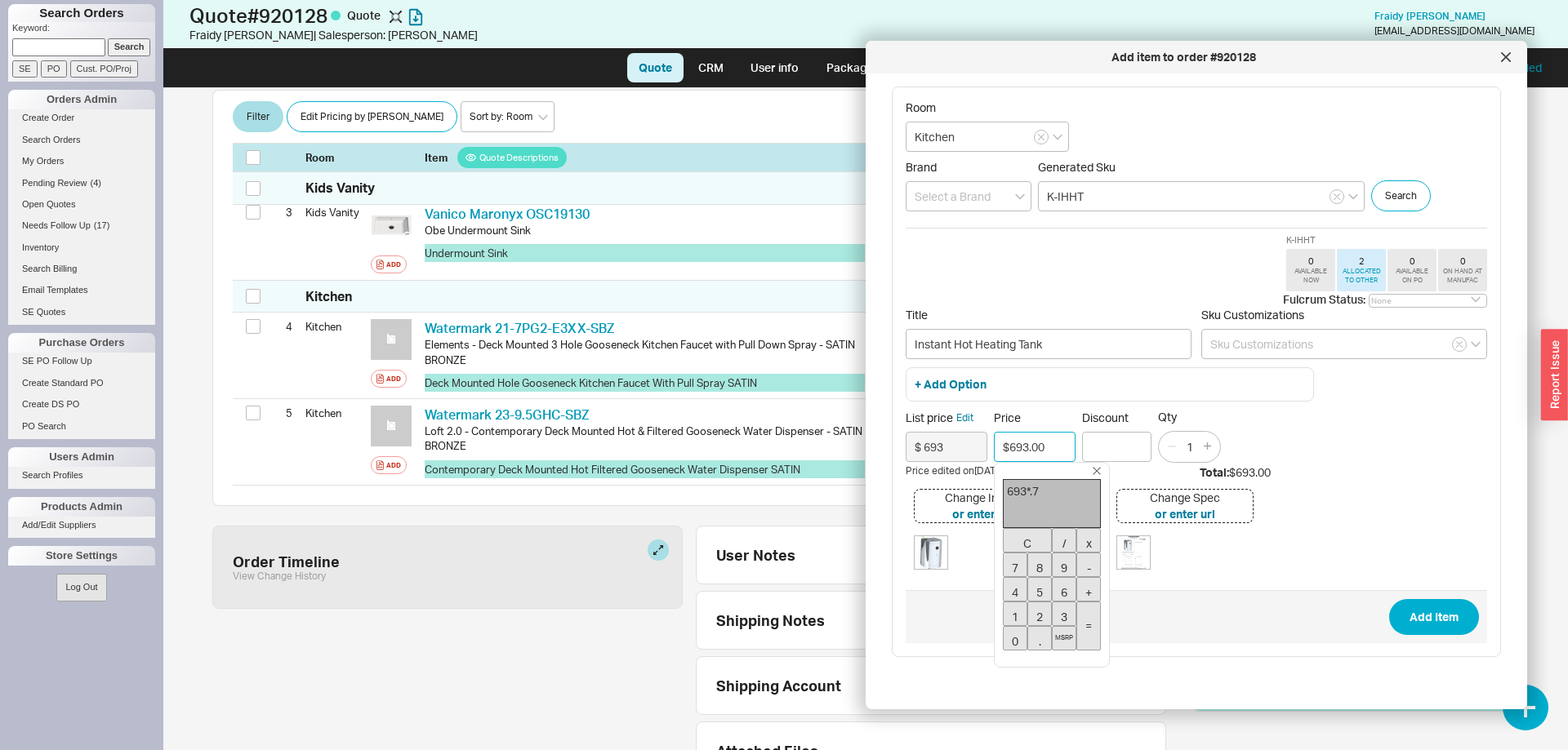
type input "$485.10"
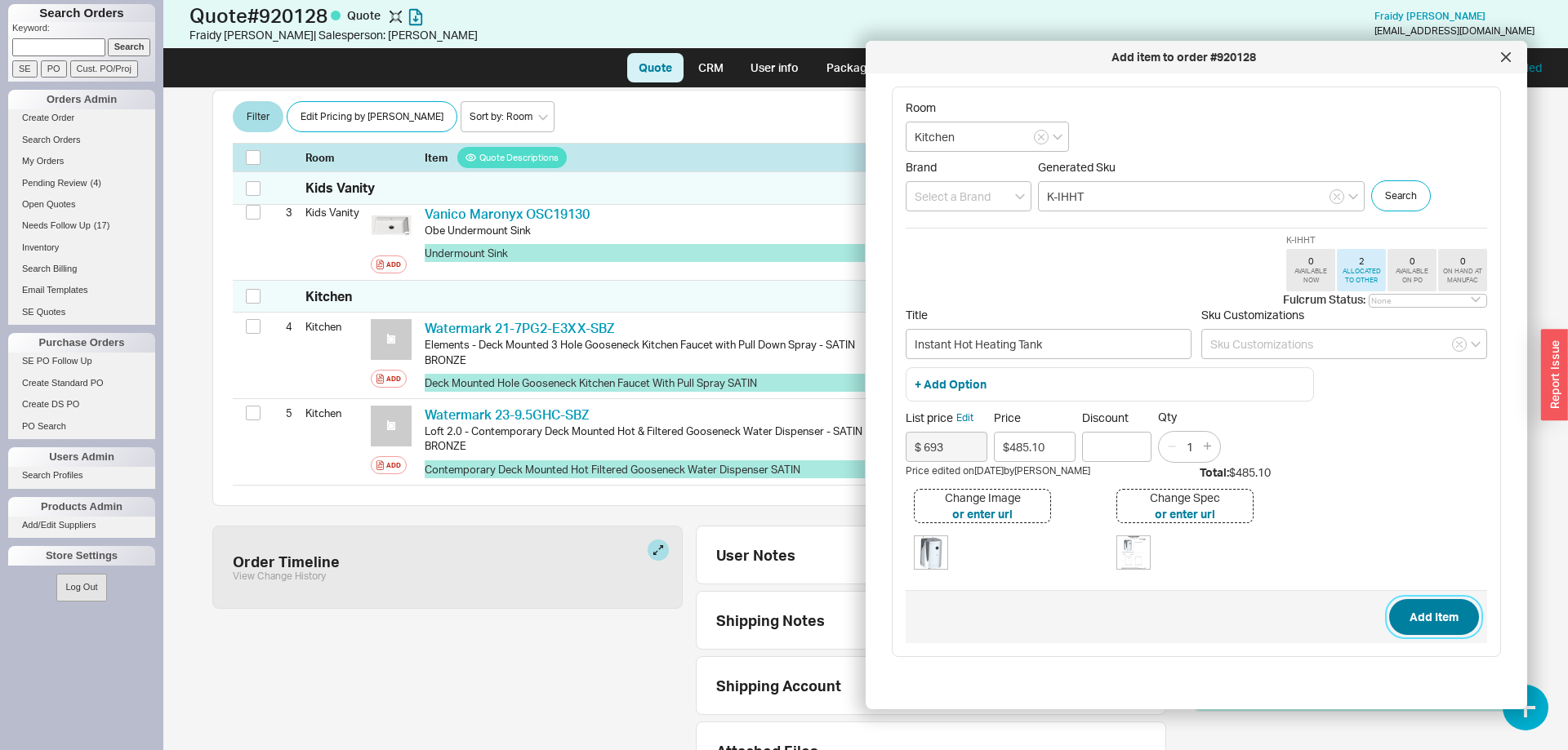
click at [1420, 612] on button "Add Item" at bounding box center [1434, 617] width 90 height 36
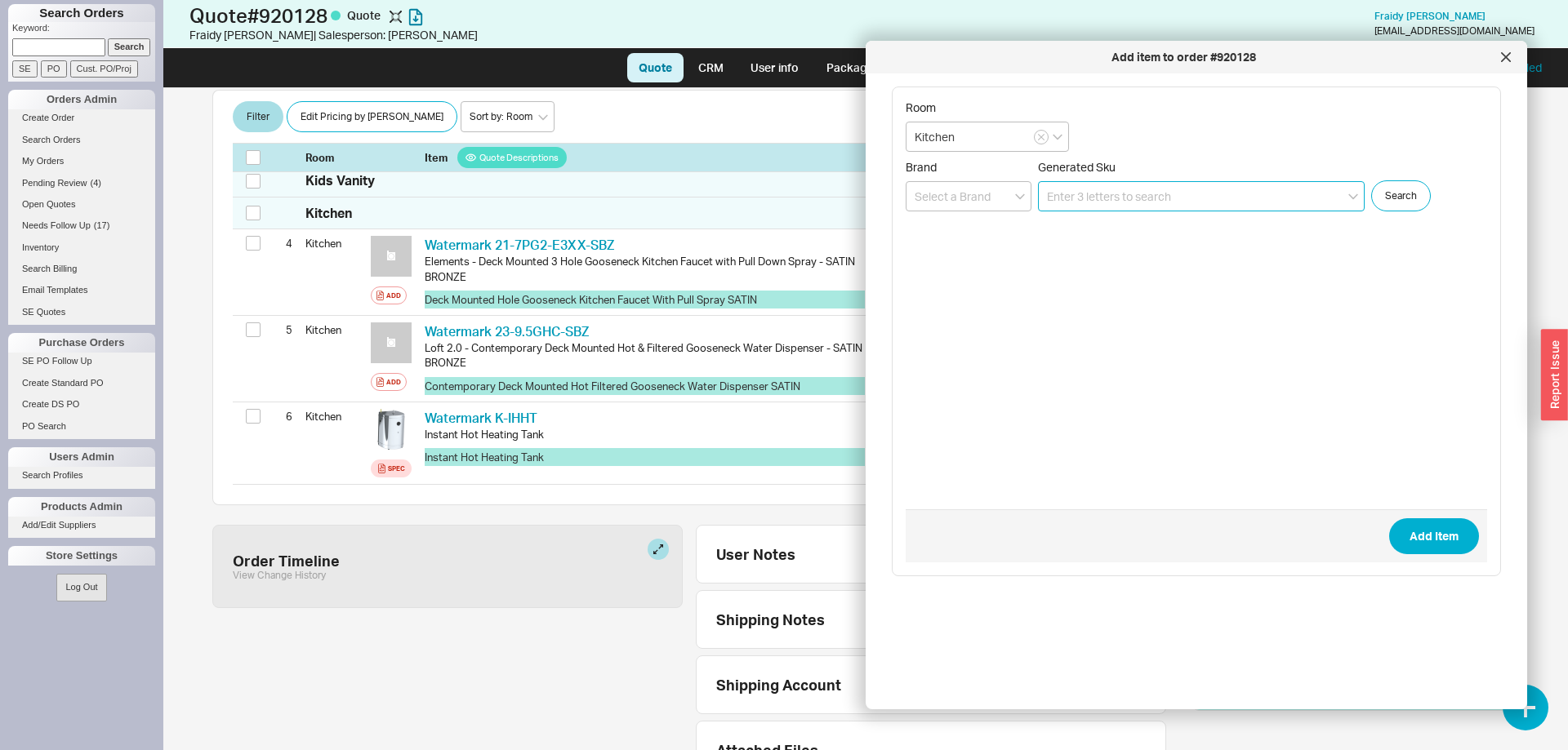
scroll to position [534, 0]
click at [1503, 61] on icon at bounding box center [1505, 57] width 10 height 10
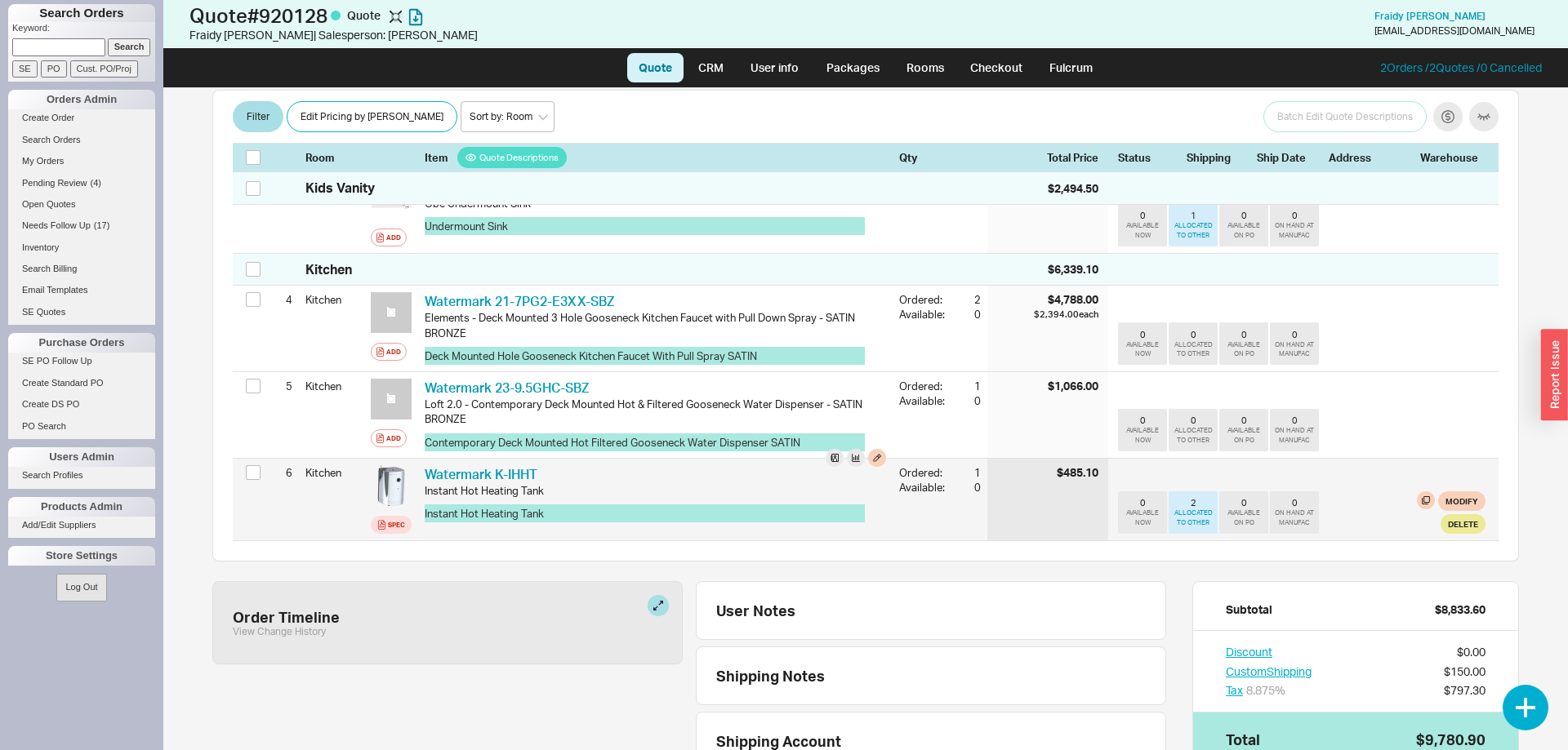
scroll to position [451, 0]
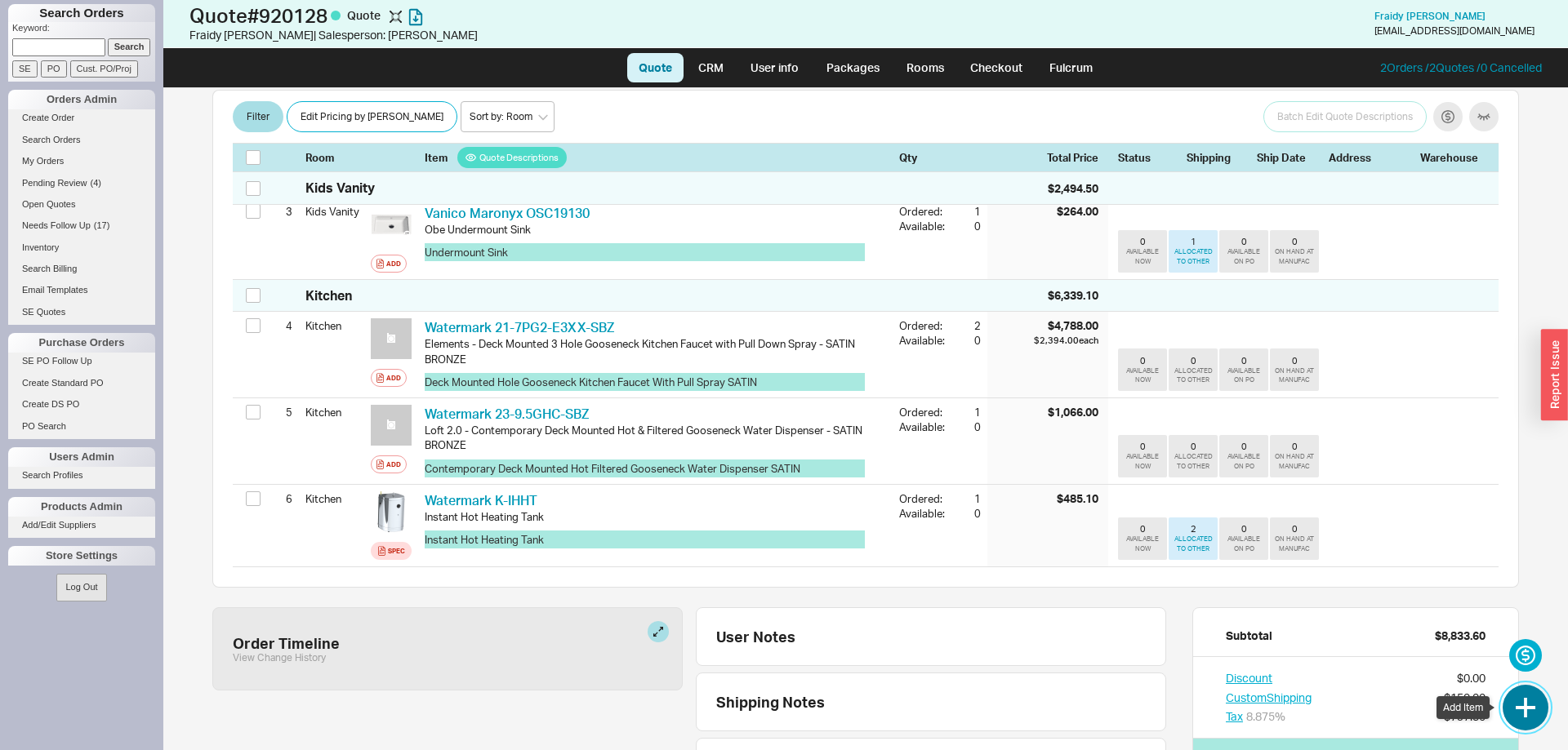
click at [1509, 696] on button "button" at bounding box center [1526, 708] width 46 height 46
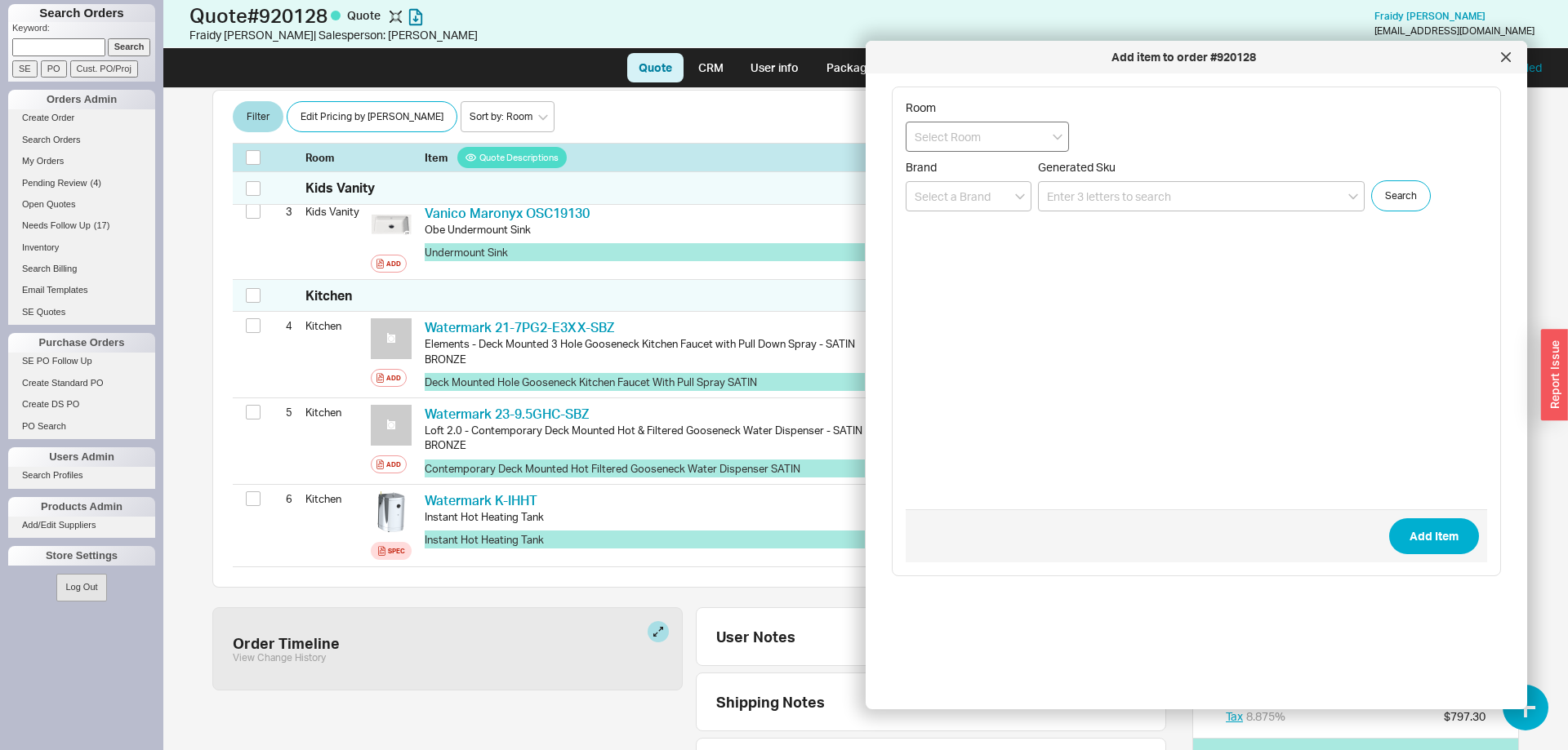
click at [958, 137] on input at bounding box center [986, 137] width 164 height 30
drag, startPoint x: 960, startPoint y: 201, endPoint x: 1065, endPoint y: 208, distance: 105.2
click at [961, 201] on div "Kitchen" at bounding box center [986, 200] width 162 height 29
type input "Kitchen"
click at [1119, 208] on input at bounding box center [1200, 196] width 326 height 30
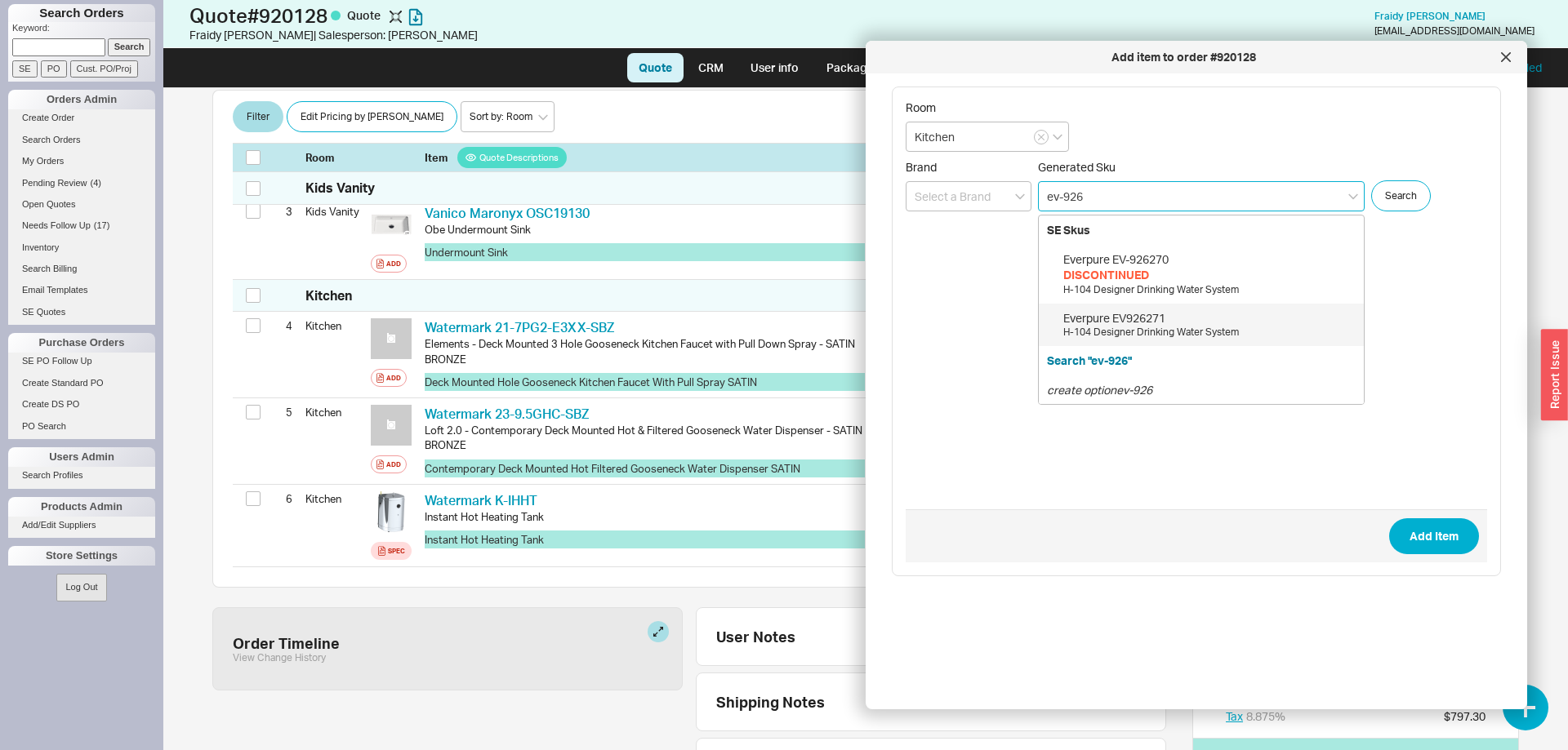
click at [1152, 321] on div "Everpure EV926271" at bounding box center [1209, 318] width 293 height 16
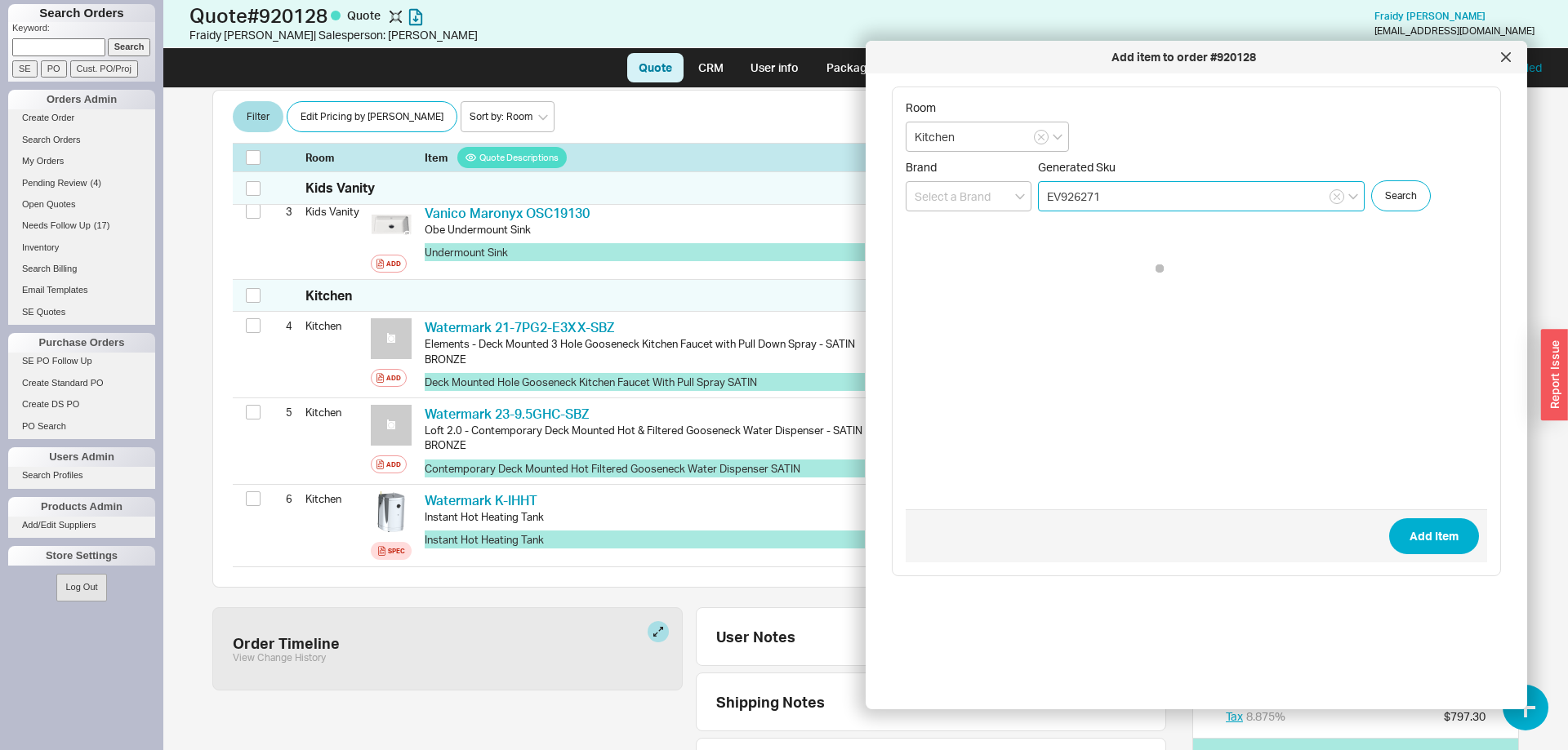
type input "EV926271"
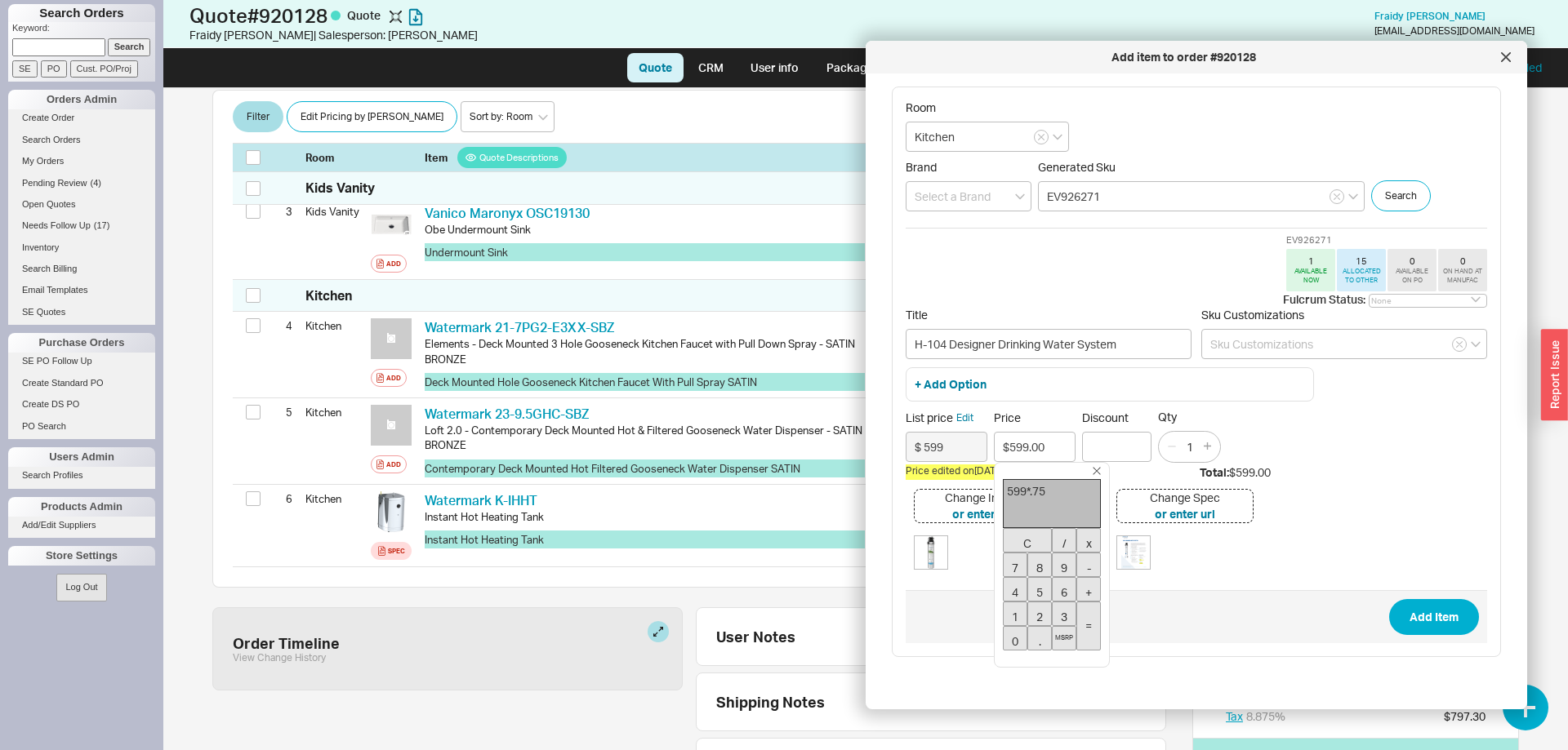
type input "$449.25"
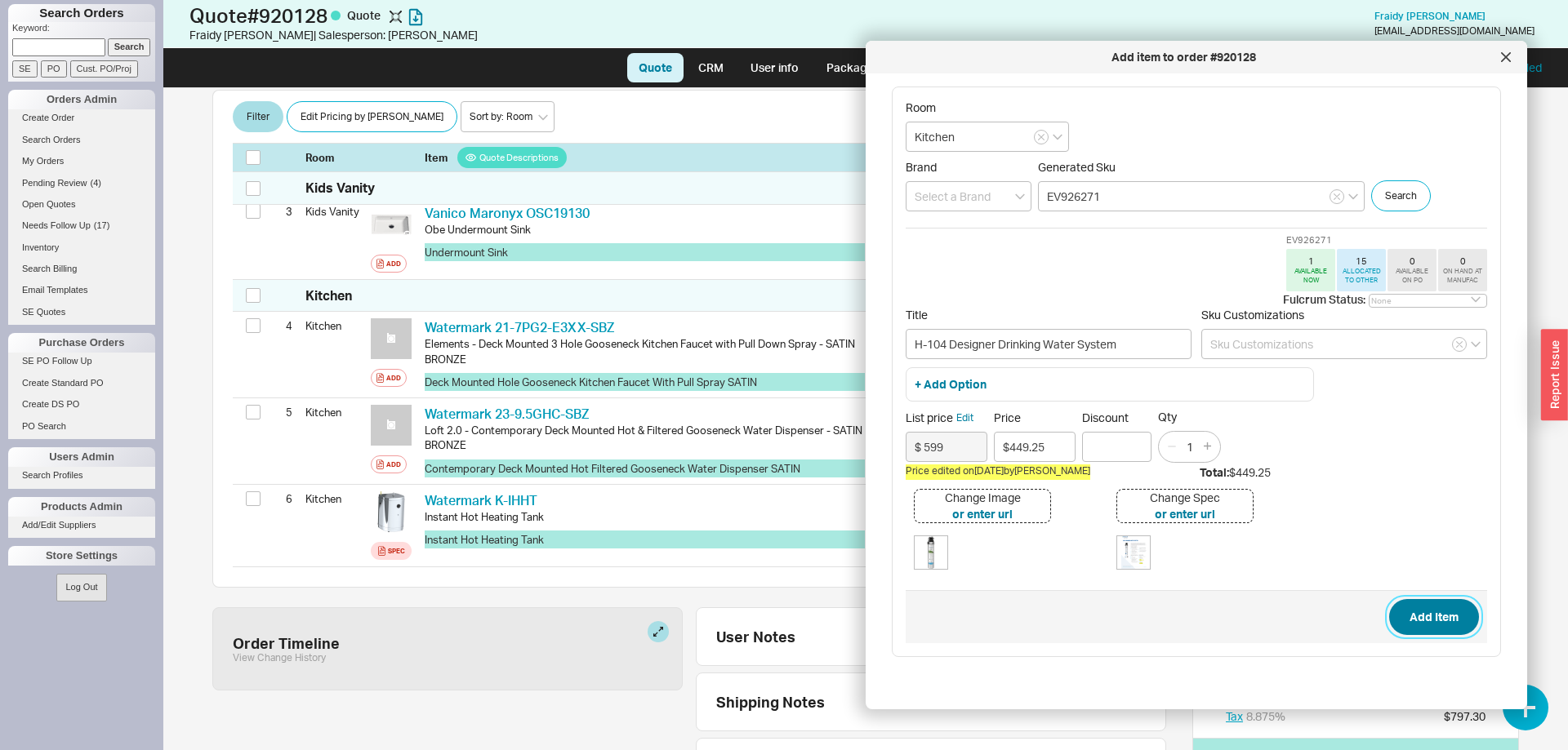
click at [1452, 621] on button "Add Item" at bounding box center [1434, 617] width 90 height 36
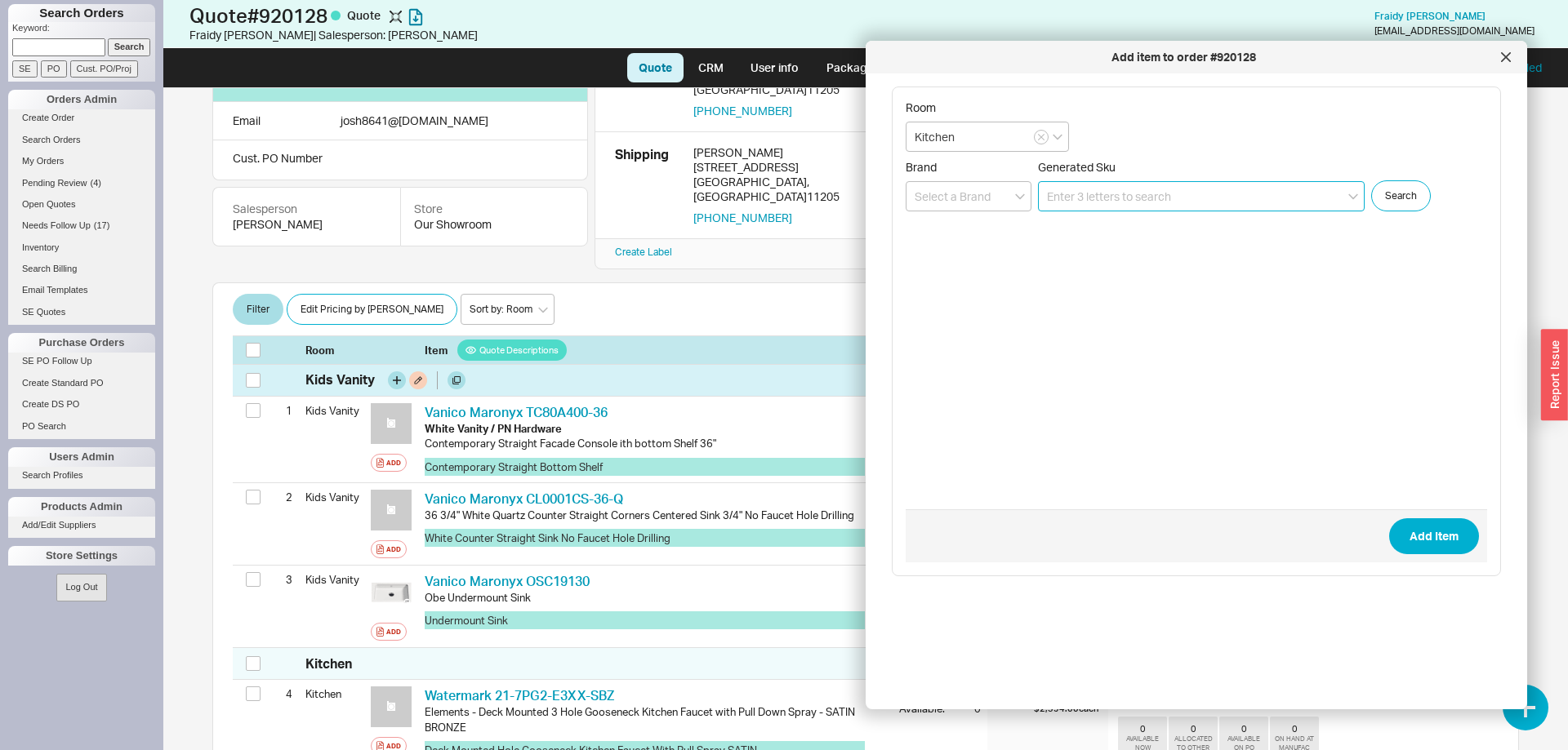
scroll to position [499, 0]
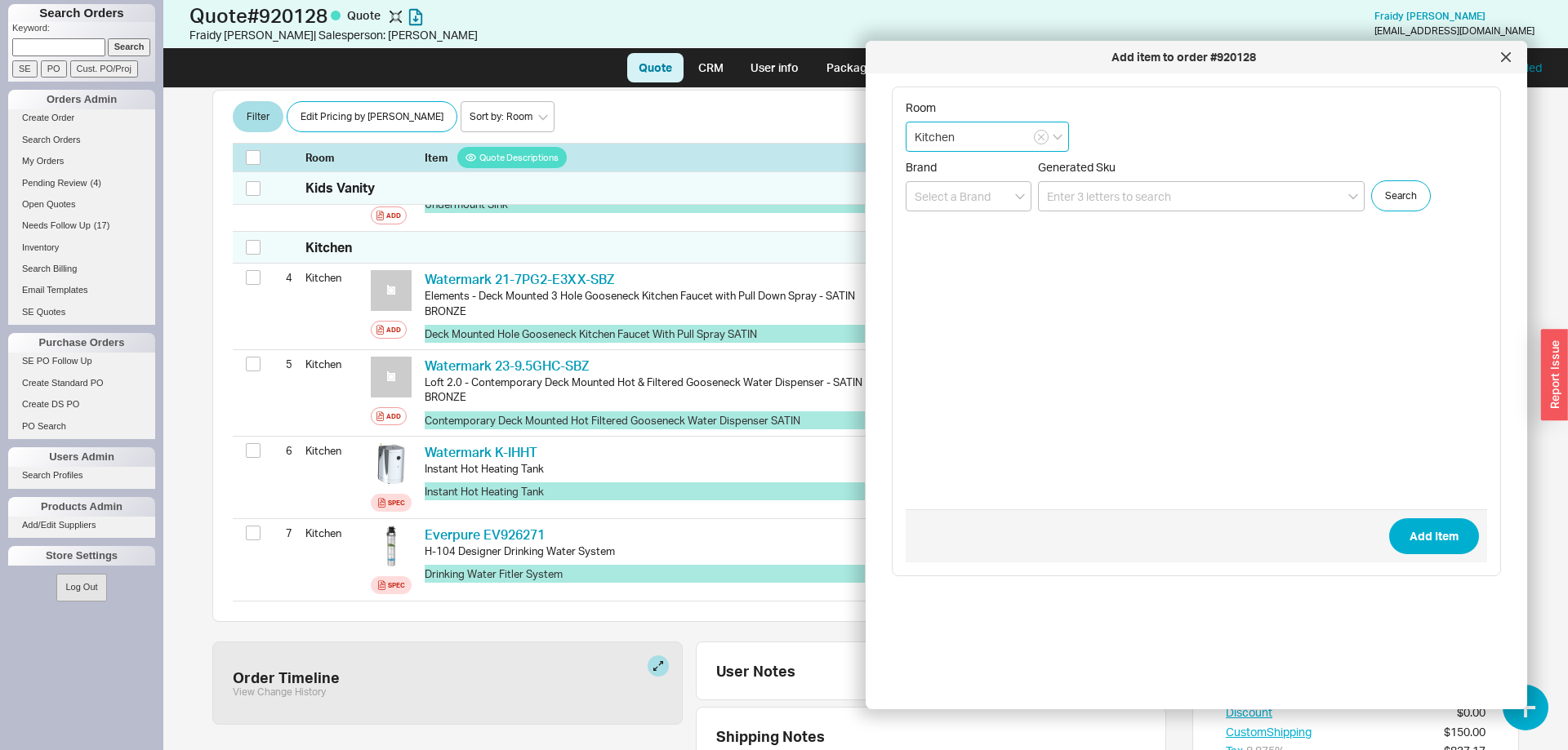
click at [1062, 133] on input "Kitchen" at bounding box center [986, 137] width 164 height 30
click at [907, 144] on input "Kitchen" at bounding box center [986, 137] width 164 height 30
click at [970, 134] on input "Kitchen" at bounding box center [986, 137] width 164 height 30
click at [990, 173] on div "Kids Vanity" at bounding box center [986, 170] width 162 height 29
type input "Kids Vanity"
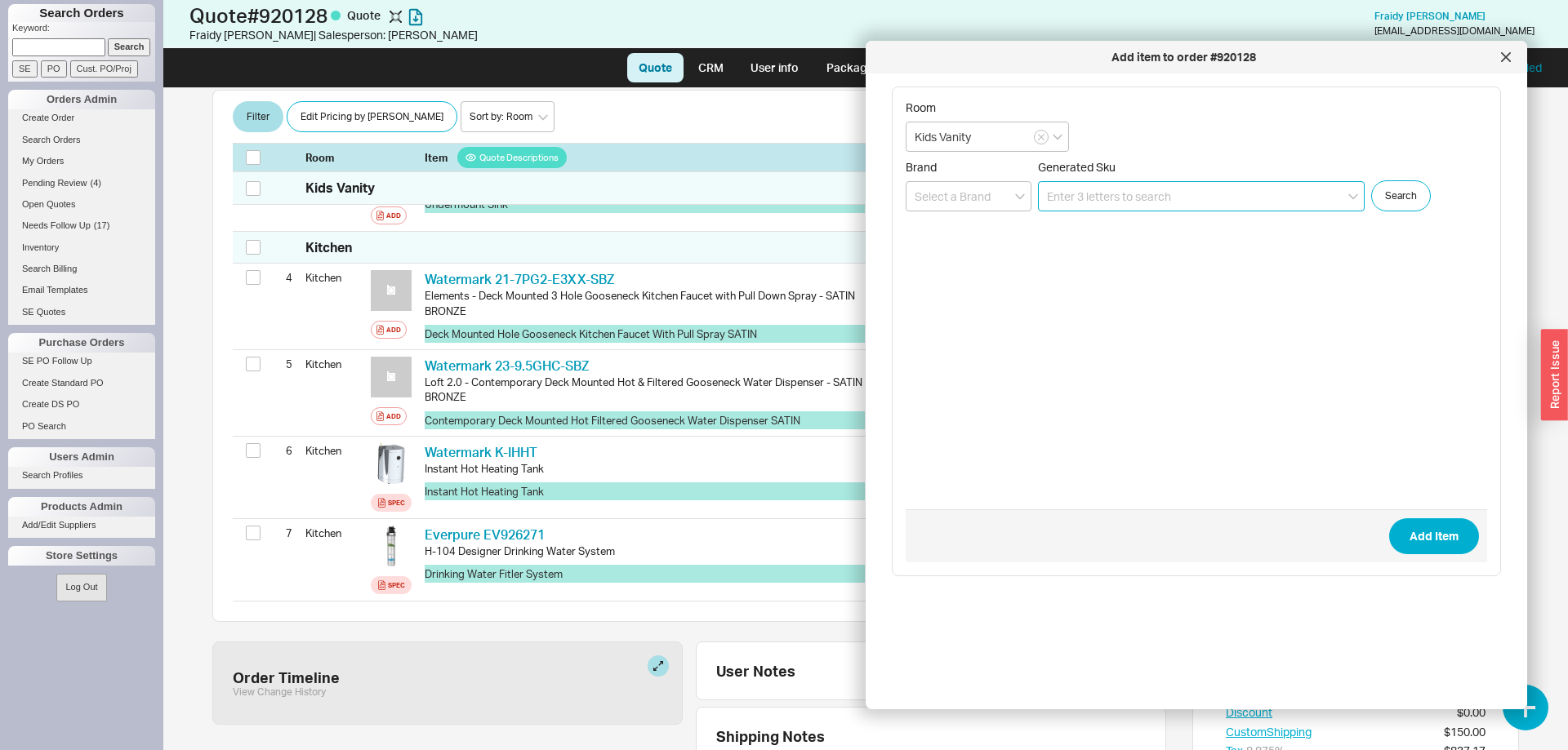
click at [1085, 190] on input at bounding box center [1200, 196] width 326 height 30
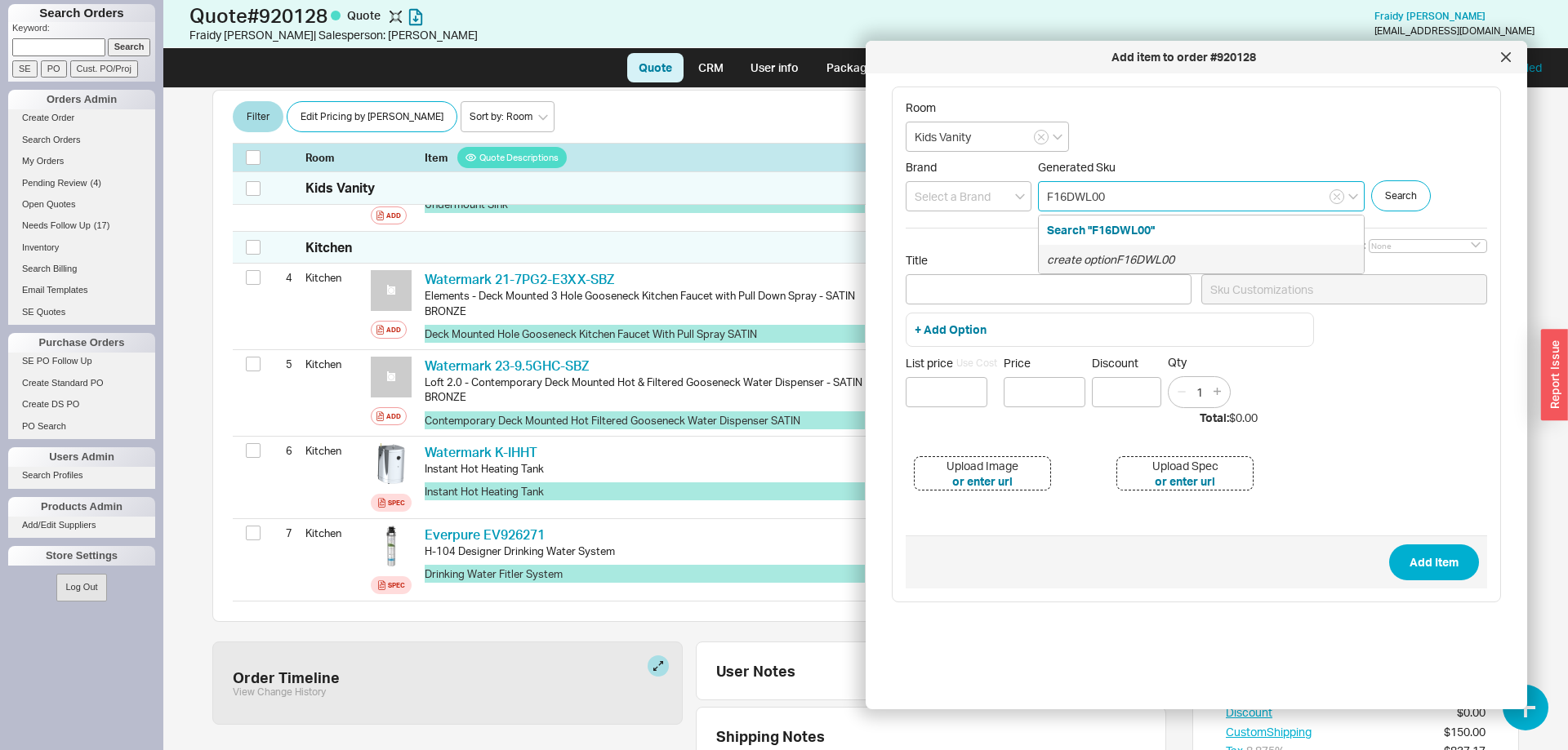
click at [1305, 263] on div "create option F16DWL00" at bounding box center [1201, 259] width 325 height 29
type input "F16DWL00"
click at [948, 309] on div "Title Sku Customizations" at bounding box center [1196, 282] width 582 height 59
click at [940, 295] on input "Title" at bounding box center [1047, 289] width 285 height 30
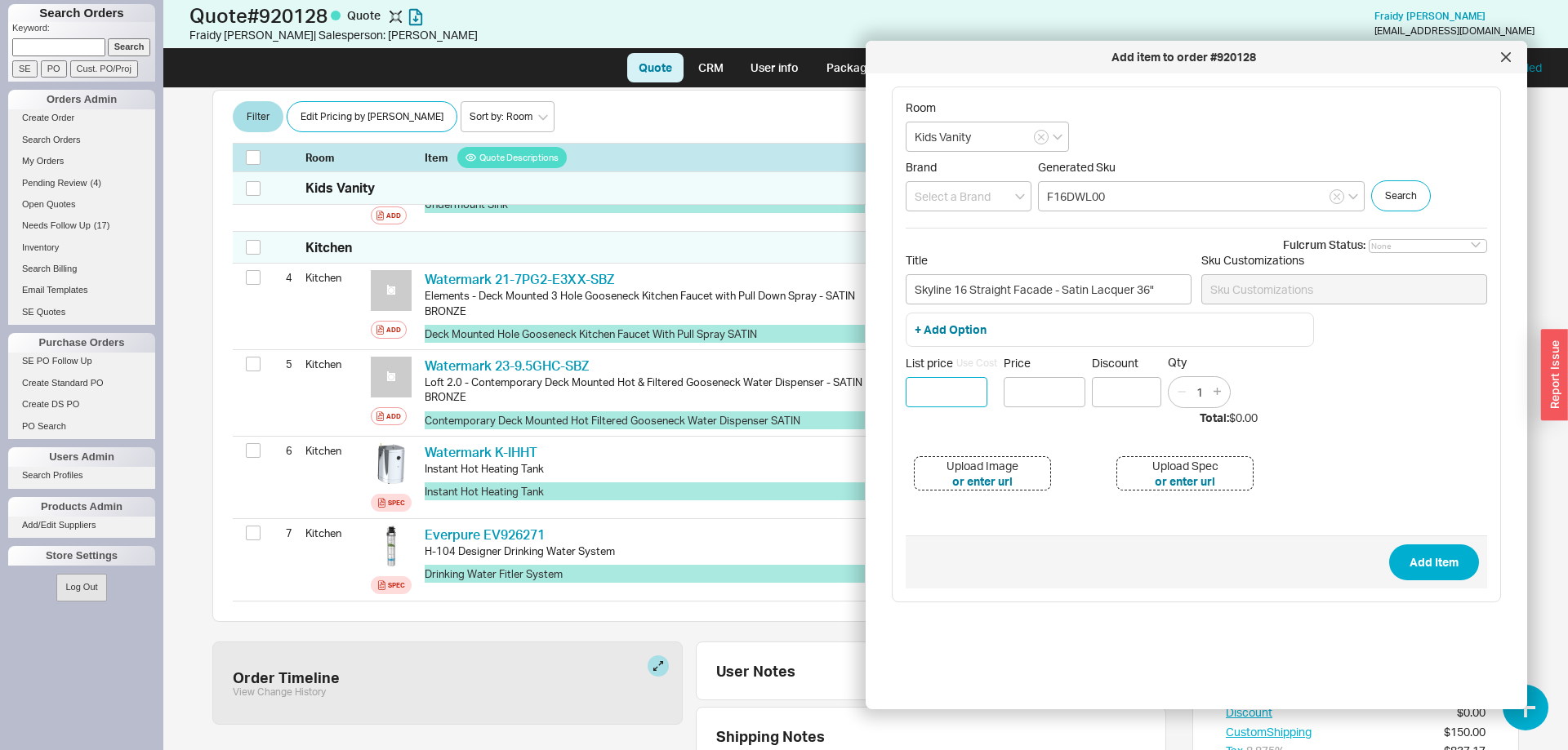
type input "Skyline 16 Straight Facade - Satin Lacquer 36""
click at [921, 396] on input at bounding box center [946, 392] width 81 height 30
type input "$ 224"
click at [1035, 388] on input "Price" at bounding box center [1044, 392] width 81 height 30
type input "$224.00"
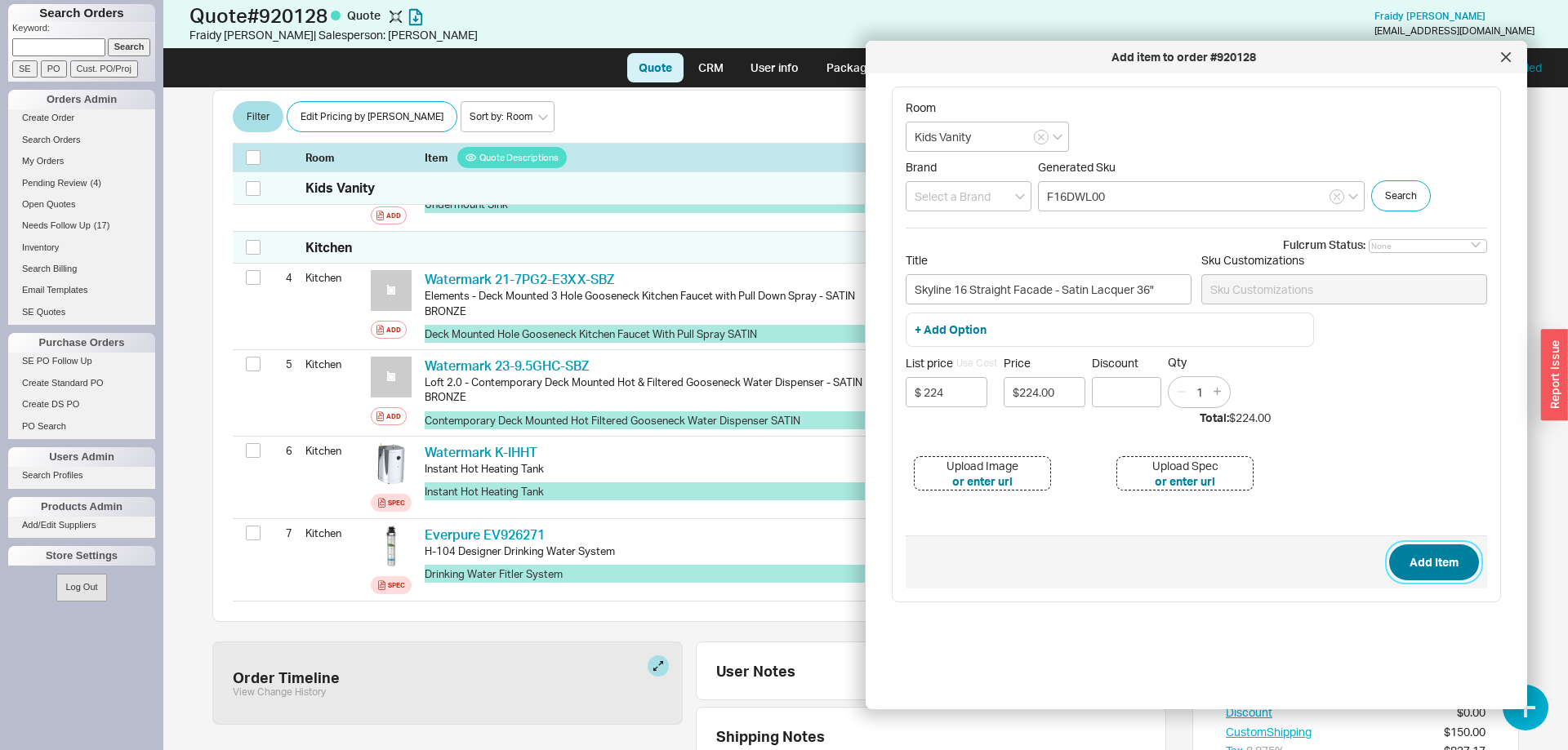
click at [1429, 558] on button "Add Item" at bounding box center [1434, 562] width 90 height 36
click at [940, 194] on input at bounding box center [968, 196] width 126 height 30
click at [947, 232] on div "Vanico Maronyx" at bounding box center [968, 230] width 124 height 29
type input "Vanico Maronyx"
click at [1450, 567] on button "Add Item" at bounding box center [1434, 562] width 90 height 36
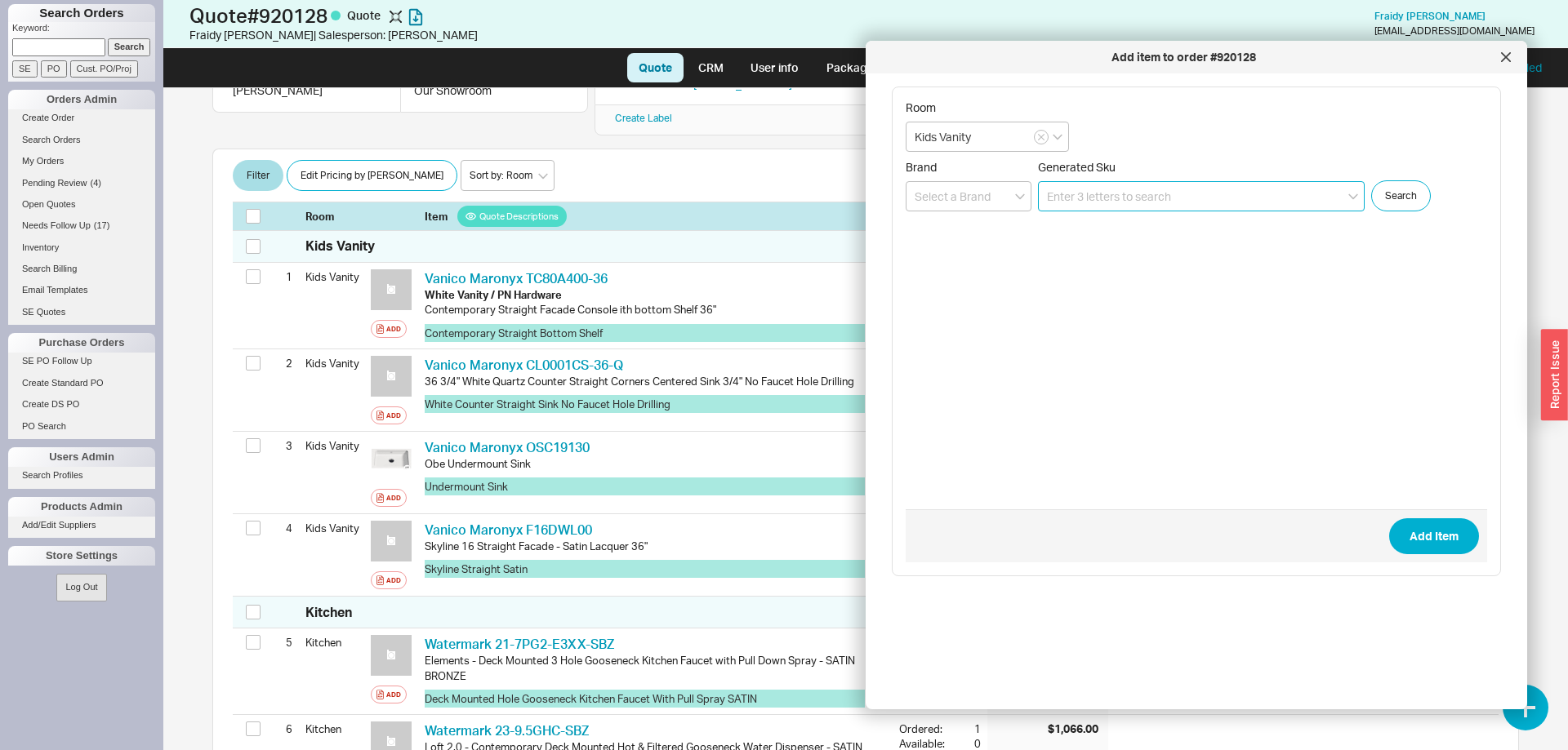
scroll to position [163, 0]
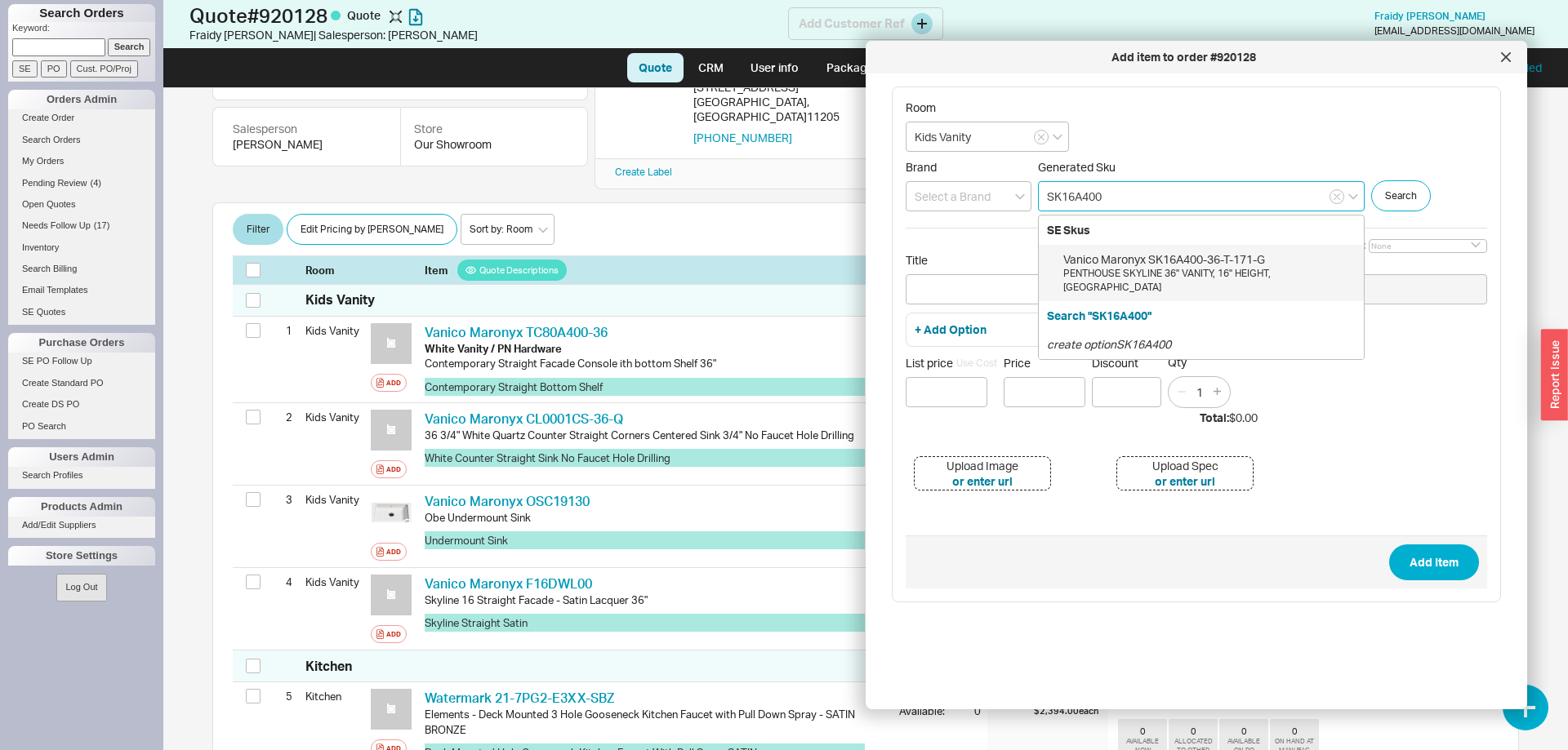
type input "SK16A400"
click at [947, 294] on input "Title" at bounding box center [1047, 289] width 285 height 30
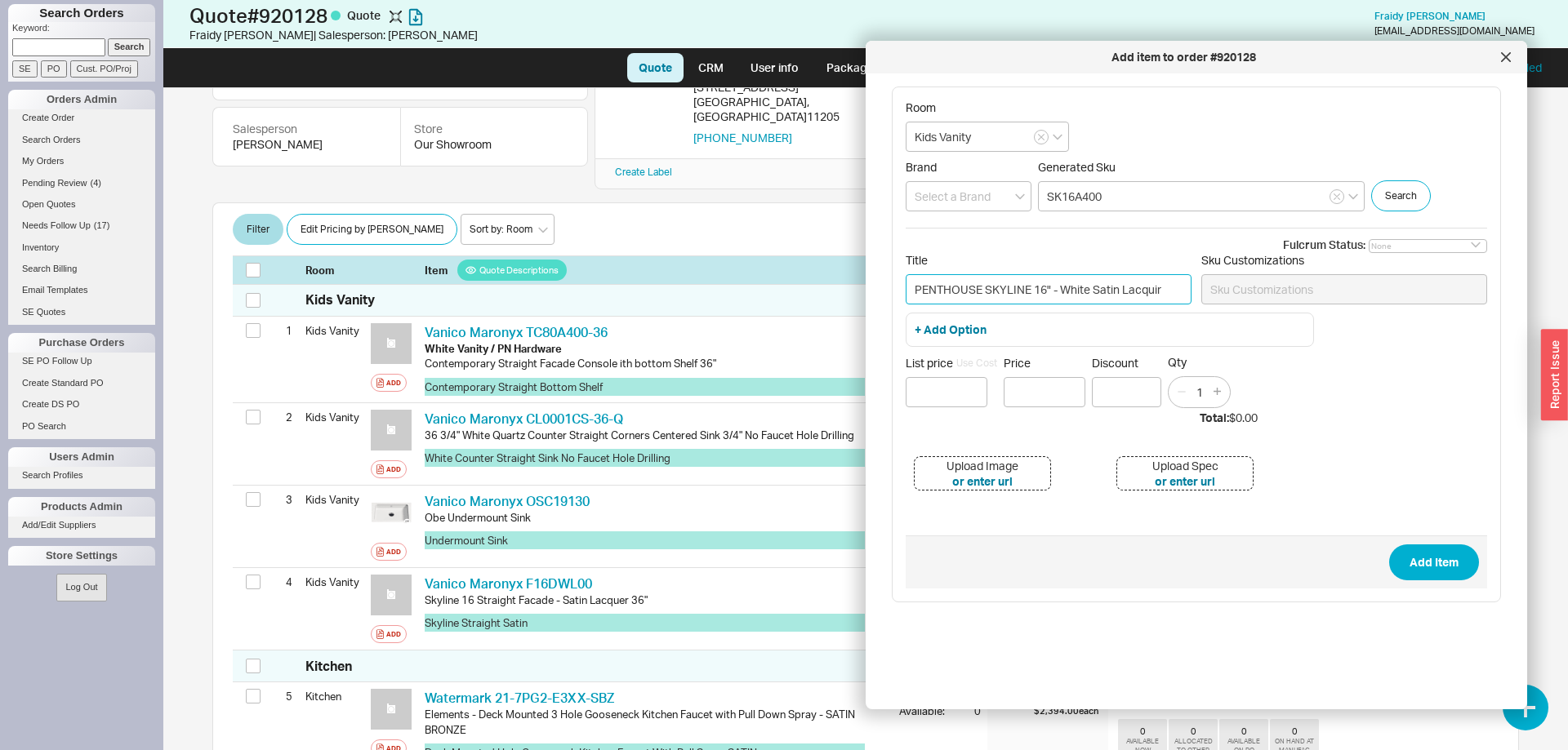
click at [1151, 286] on input "PENTHOUSE SKYLINE 16" - White Satin Lacquir" at bounding box center [1047, 289] width 285 height 30
click at [1185, 187] on input "SK16A400" at bounding box center [1200, 196] width 326 height 30
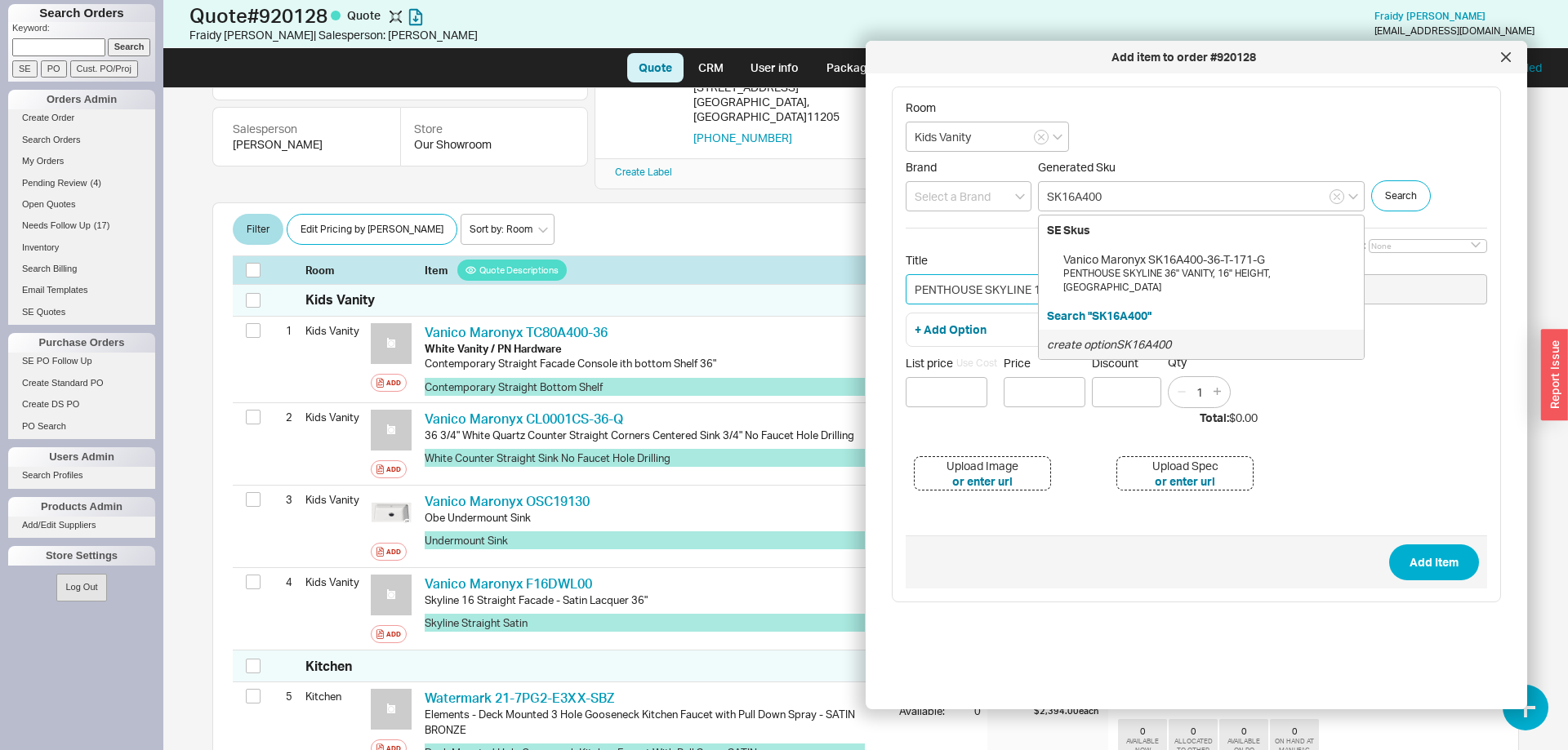
click at [1005, 299] on input "PENTHOUSE SKYLINE 16" - White Satin Lacquer" at bounding box center [1047, 289] width 285 height 30
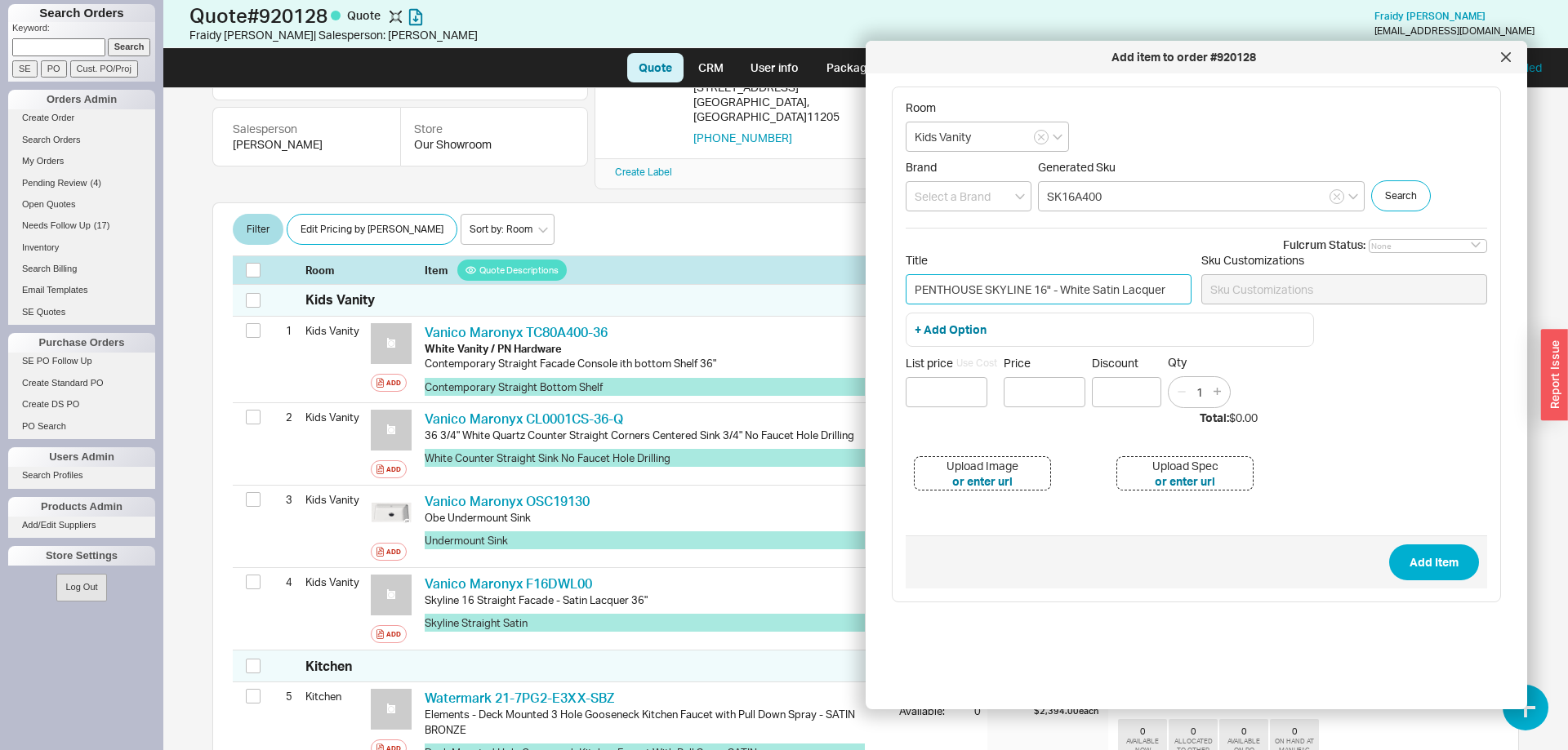
click at [1050, 284] on input "PENTHOUSE SKYLINE 16" - White Satin Lacquer" at bounding box center [1047, 289] width 285 height 30
type input "PENTHOUSE SKYLINE 16" HEIGHT - White Satin Lacquer"
click at [974, 397] on input at bounding box center [946, 392] width 81 height 30
type input "$ 1914"
click at [1072, 386] on input "Price" at bounding box center [1044, 392] width 81 height 30
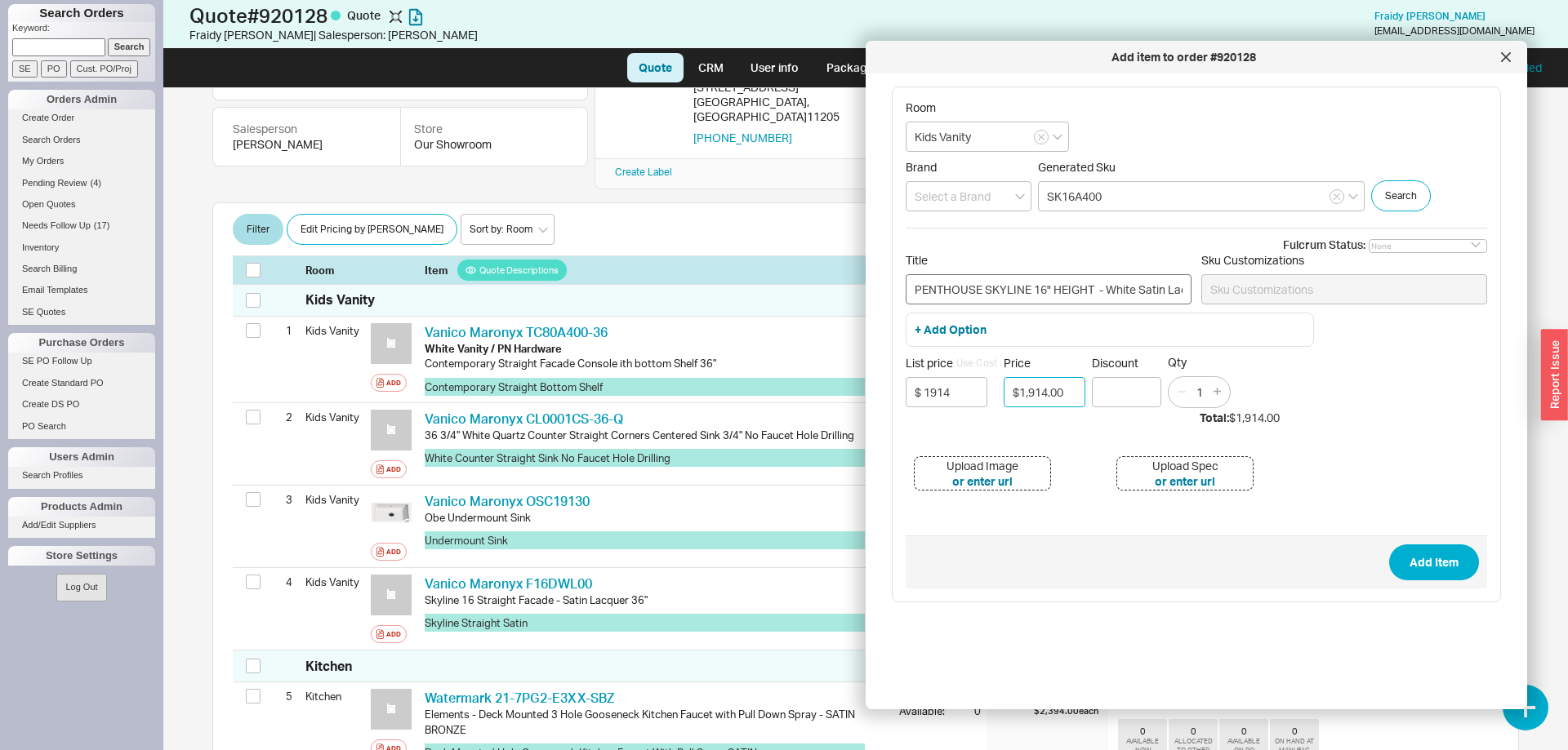
type input "$1,914.00"
drag, startPoint x: 1102, startPoint y: 290, endPoint x: 1285, endPoint y: 312, distance: 184.3
click at [1191, 305] on input "PENTHOUSE SKYLINE 16" HEIGHT - White Satin Lacquer" at bounding box center [1047, 289] width 285 height 30
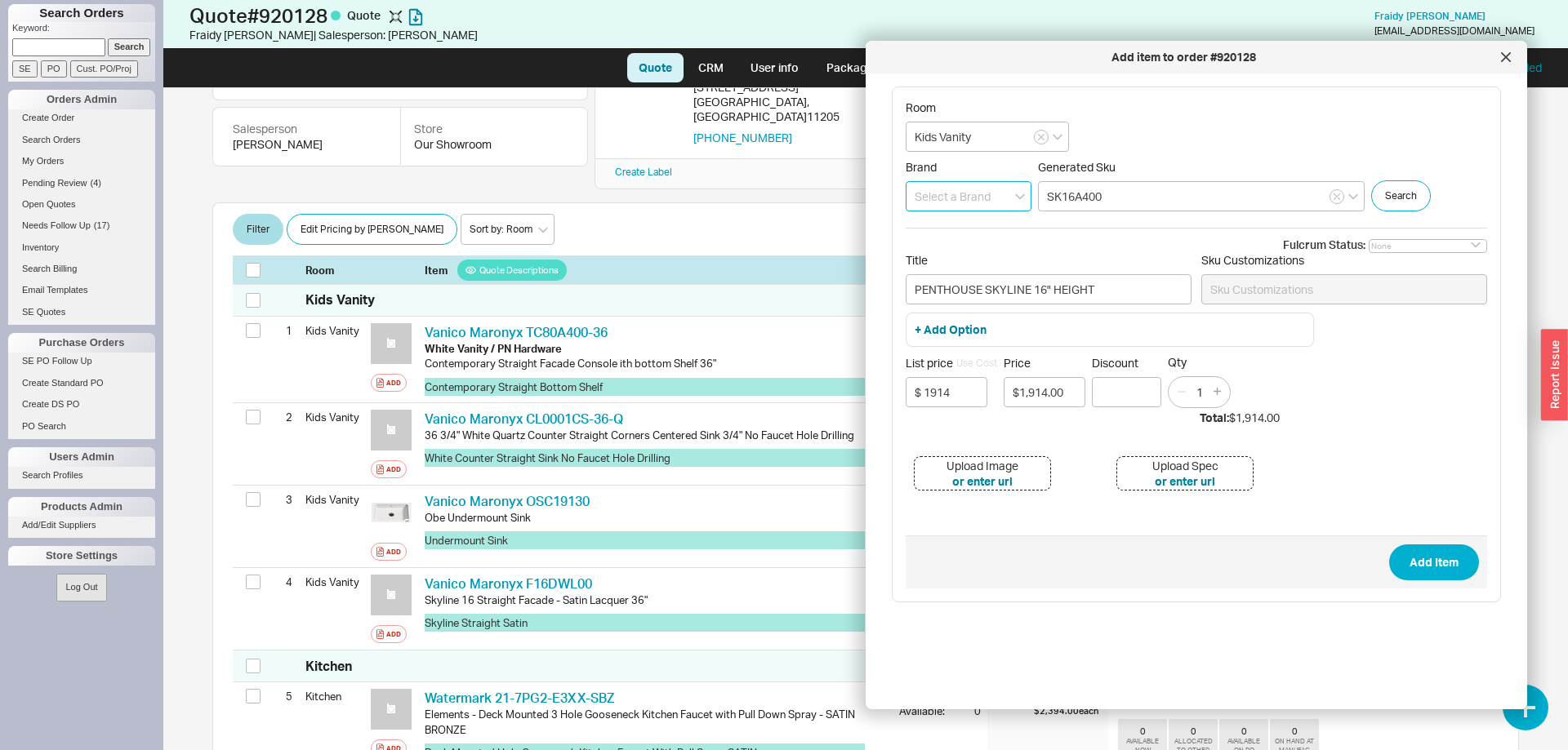
type input "PENTHOUSE SKYLINE 16" HEIGHT"
click at [931, 202] on input at bounding box center [968, 196] width 126 height 30
click at [945, 224] on div "Vanico Maronyx" at bounding box center [968, 230] width 124 height 29
type input "Vanico Maronyx"
click at [1459, 558] on button "Add Item" at bounding box center [1434, 562] width 90 height 36
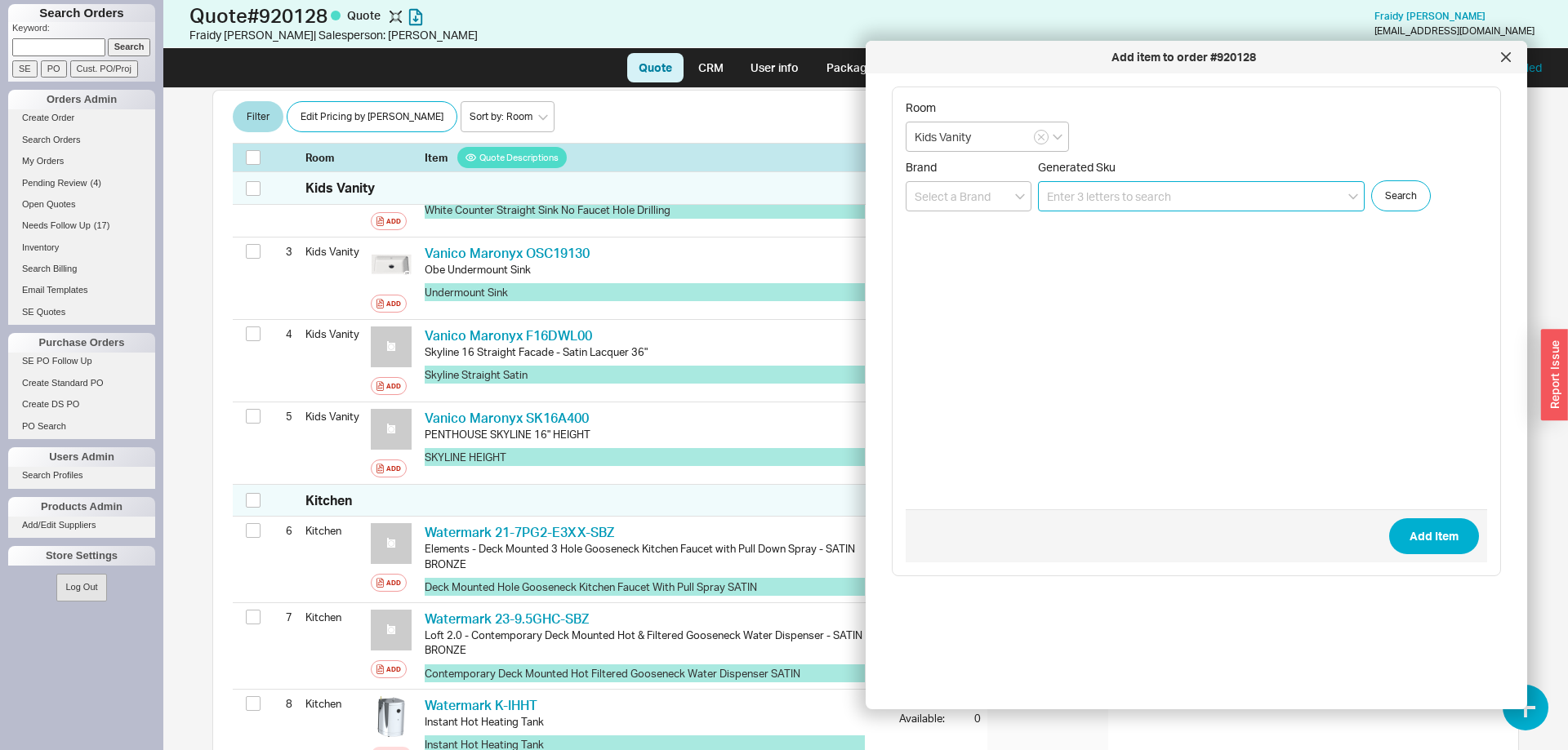
scroll to position [412, 0]
paste input "PSC12X00"
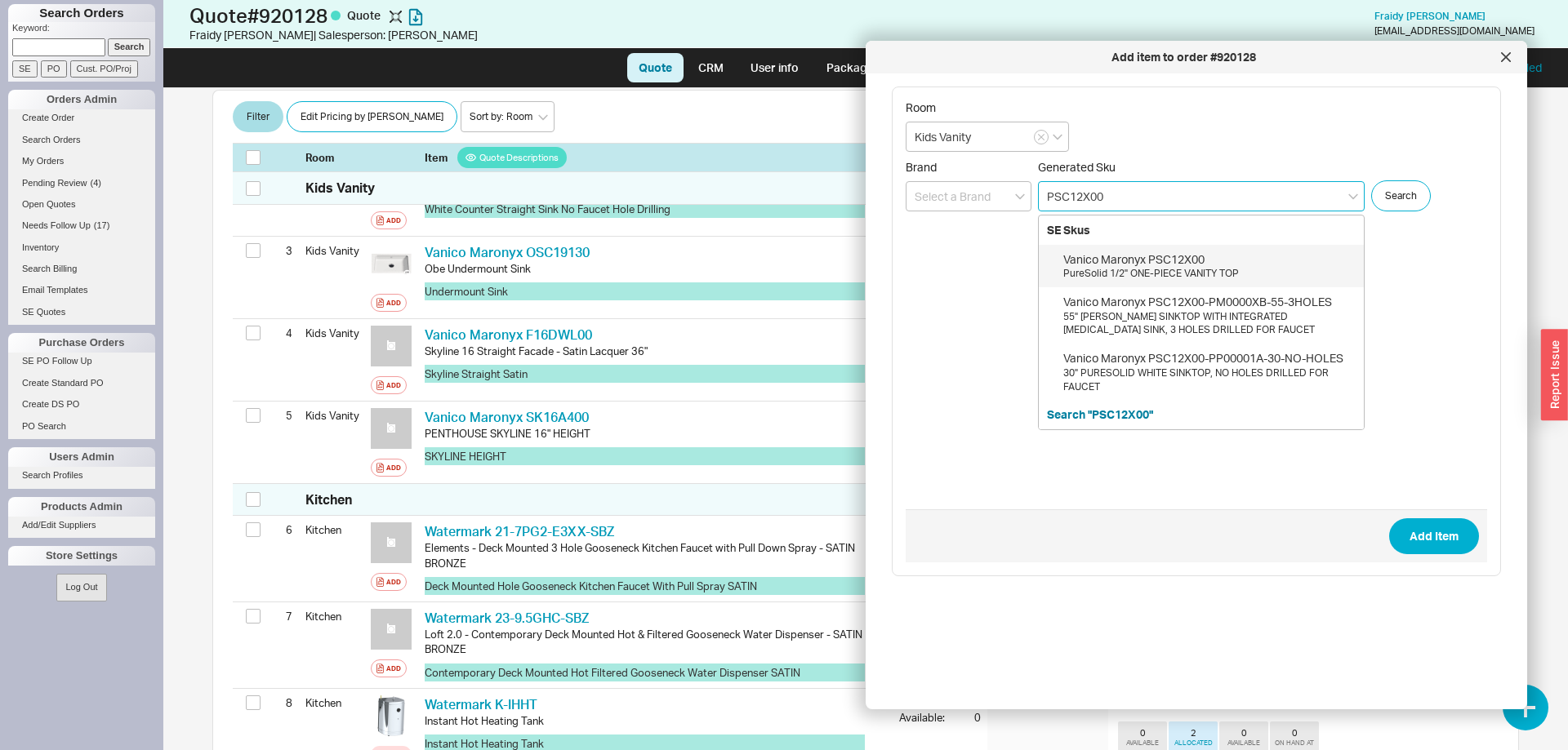
click at [1130, 272] on div "PureSolid 1/2" ONE-PIECE VANITY TOP" at bounding box center [1209, 274] width 293 height 14
type input "PSC12X00"
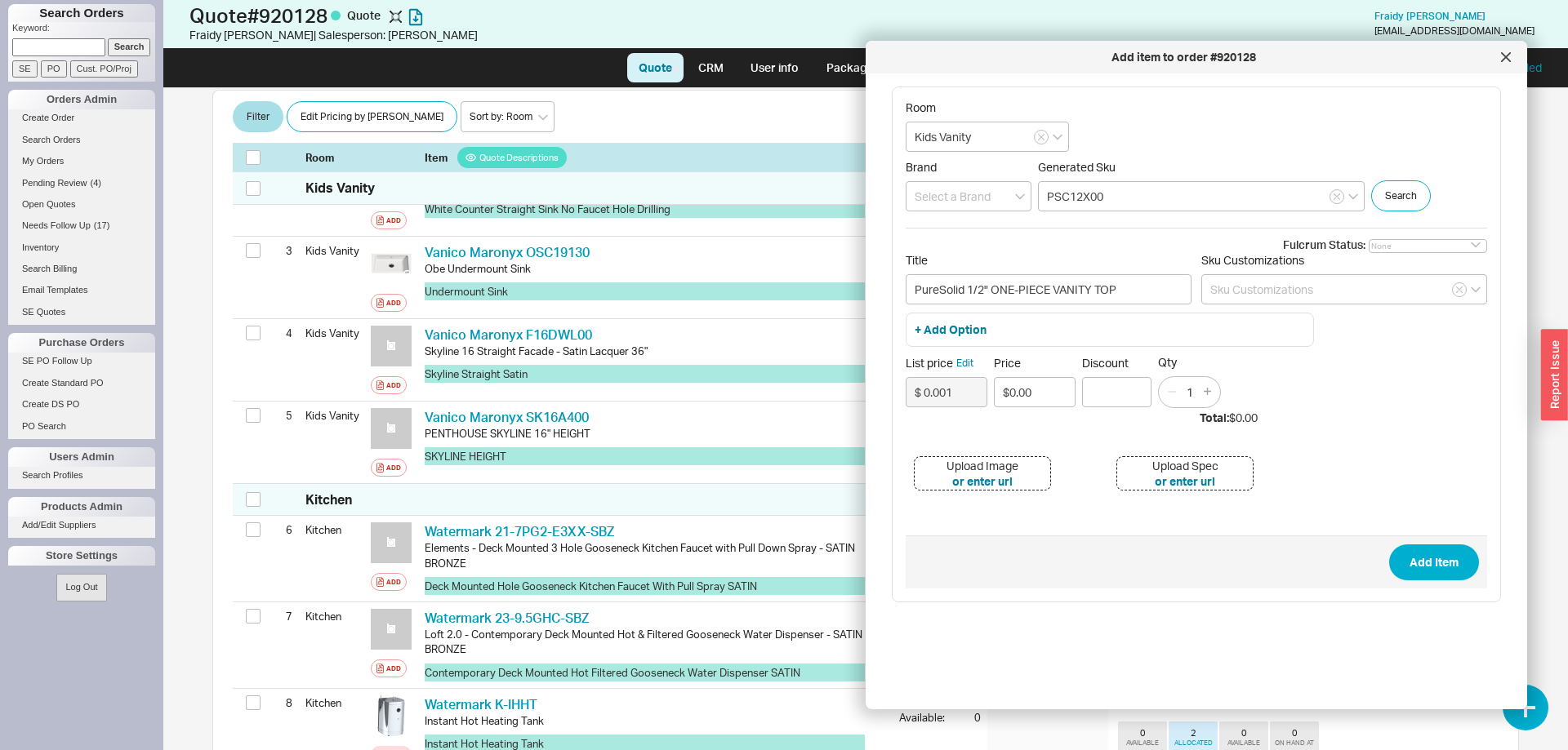
drag, startPoint x: 1010, startPoint y: 388, endPoint x: 915, endPoint y: 383, distance: 95.1
click at [993, 382] on input "$0.00" at bounding box center [1034, 392] width 81 height 30
type input "$1,038.00"
click at [970, 202] on input at bounding box center [968, 196] width 126 height 30
click at [990, 221] on div "Vanico Maronyx" at bounding box center [968, 230] width 124 height 29
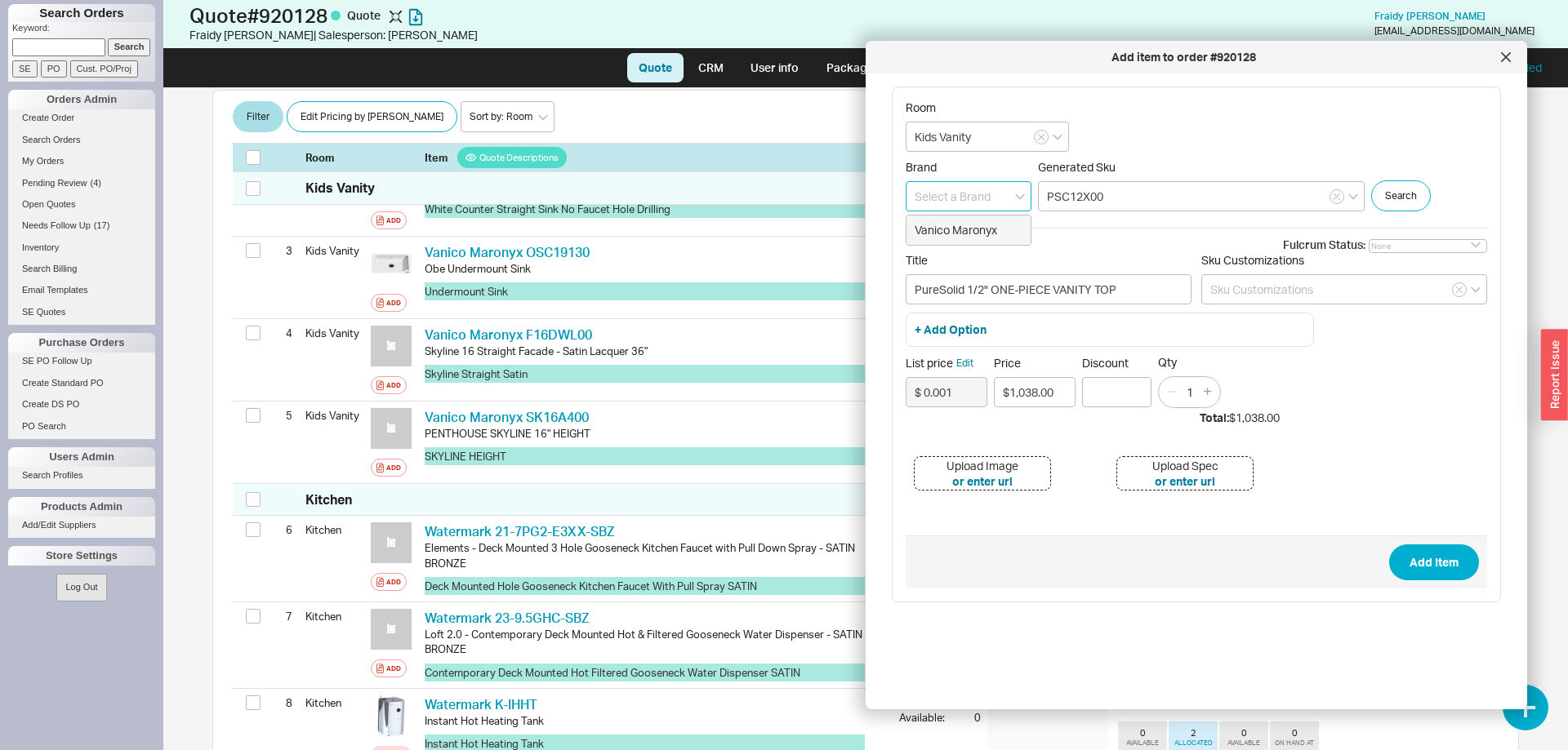
type input "Vanico Maronyx"
click at [1447, 564] on button "Add Item" at bounding box center [1434, 562] width 90 height 36
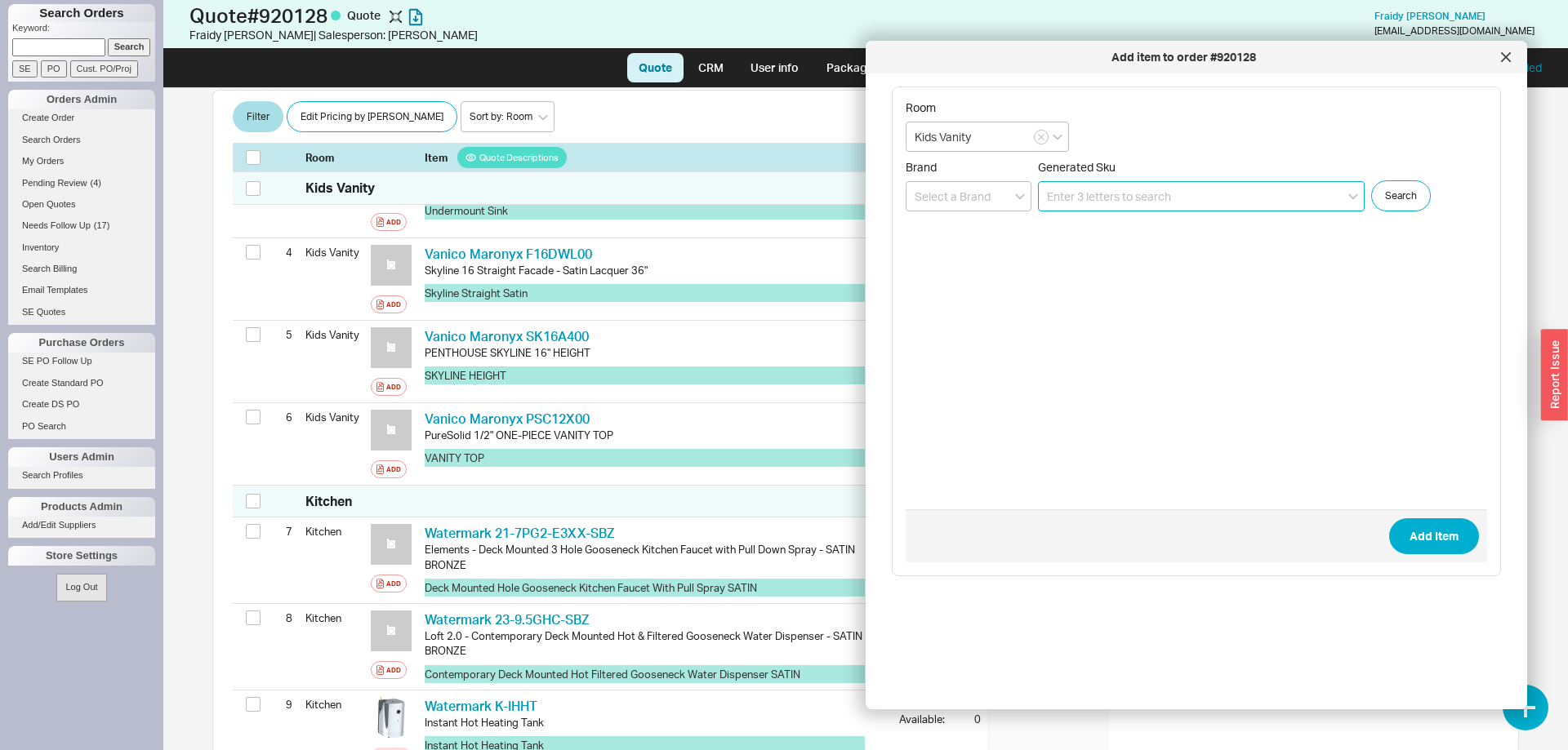
scroll to position [495, 0]
click at [1516, 59] on div at bounding box center [1506, 57] width 27 height 27
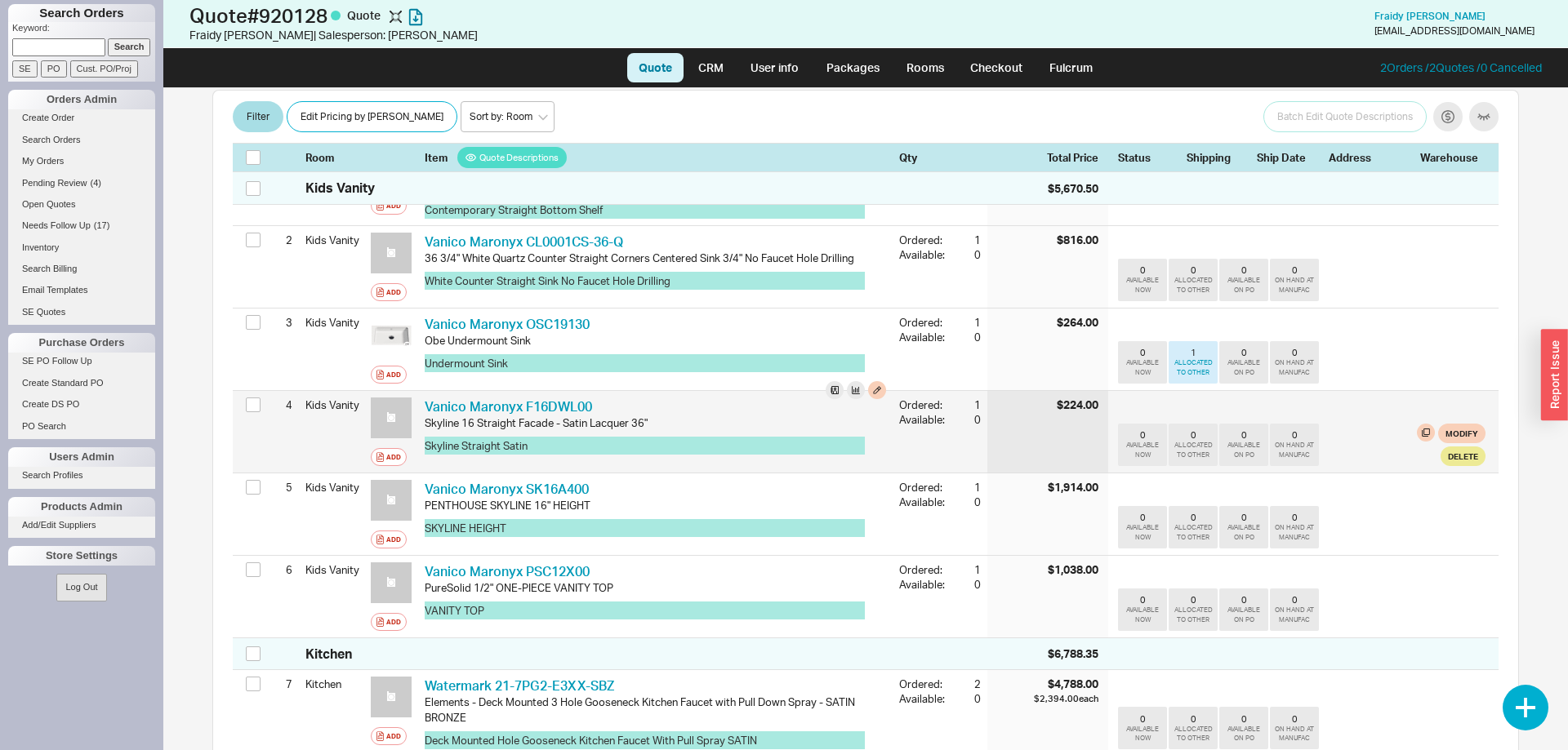
scroll to position [245, 0]
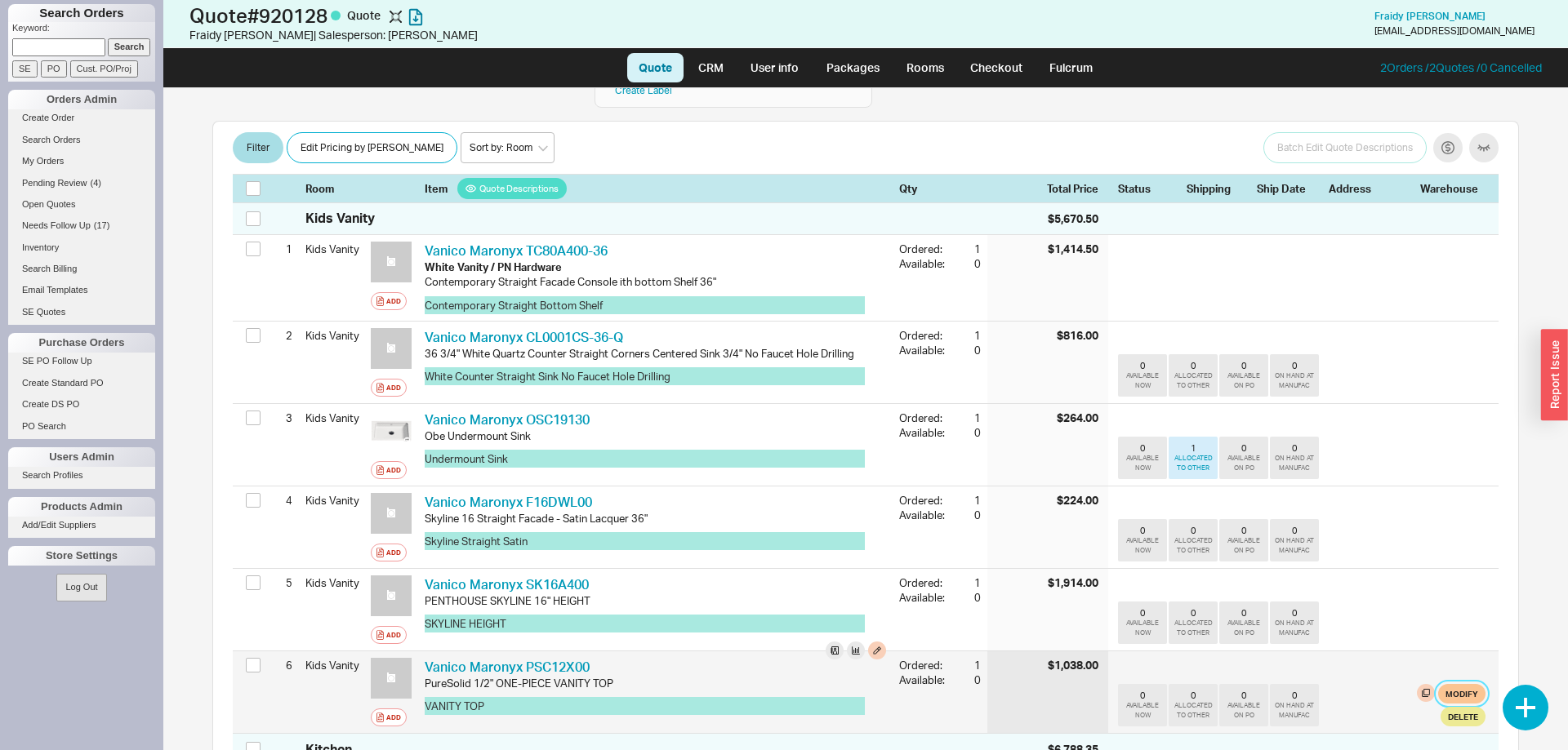
click at [1451, 684] on button "Modify" at bounding box center [1462, 693] width 48 height 19
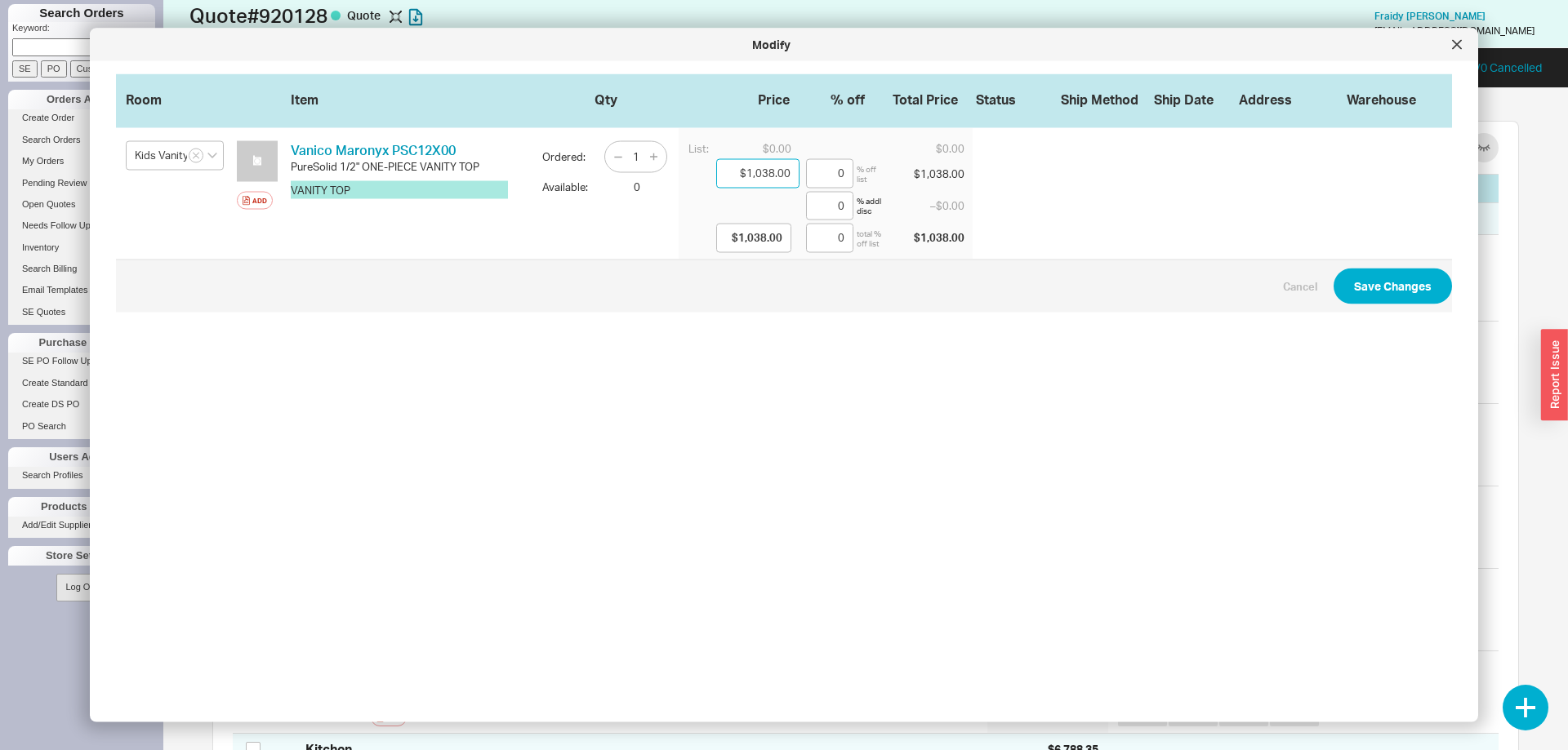
drag, startPoint x: 747, startPoint y: 172, endPoint x: 913, endPoint y: 192, distance: 167.2
click at [799, 178] on input "$1,038.00" at bounding box center [757, 173] width 83 height 29
type input "$8.00"
type input "$83.00"
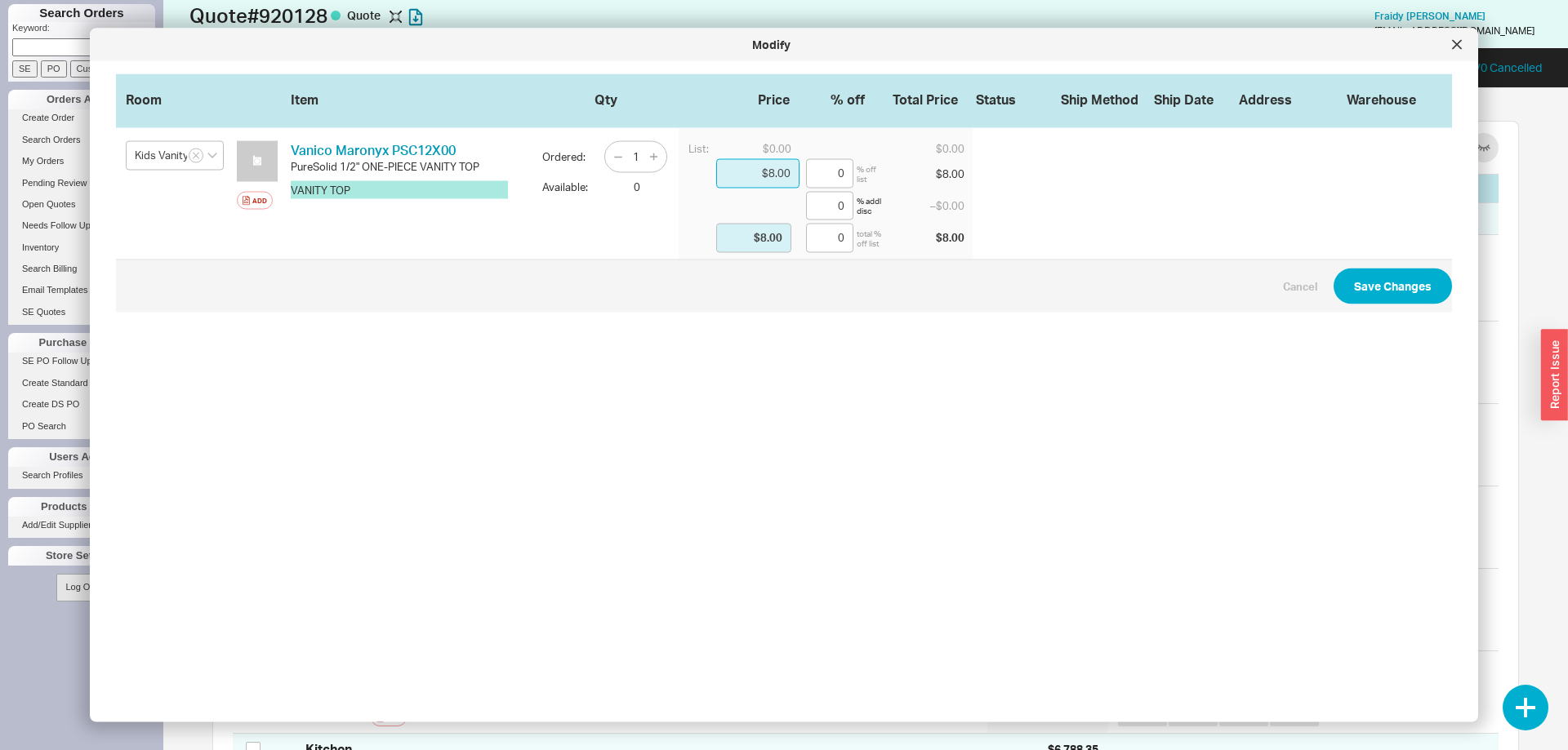
type input "$83.00"
type input "$830.00"
click at [1389, 284] on button "Save Changes" at bounding box center [1392, 285] width 118 height 36
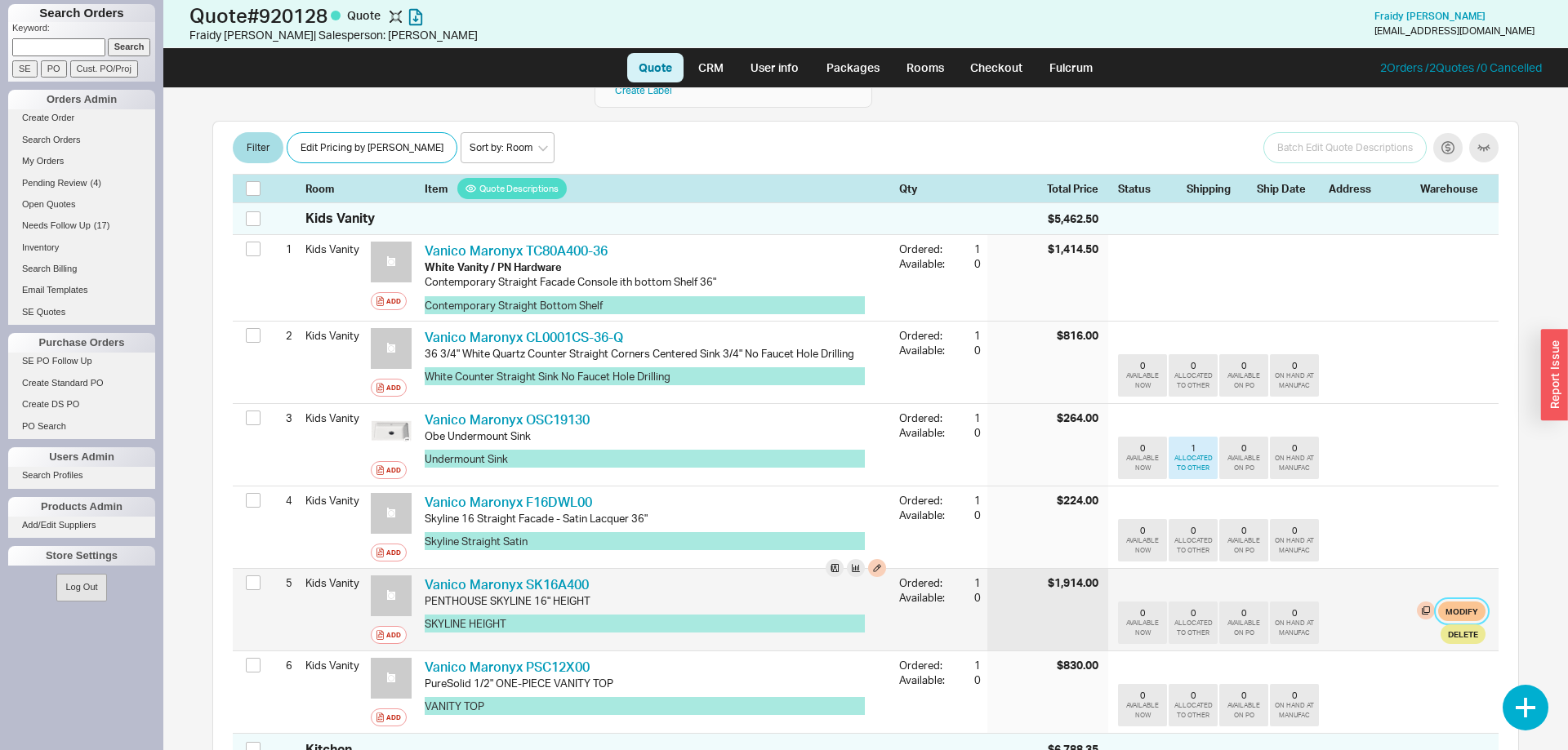
click at [1458, 602] on button "Modify" at bounding box center [1462, 611] width 48 height 19
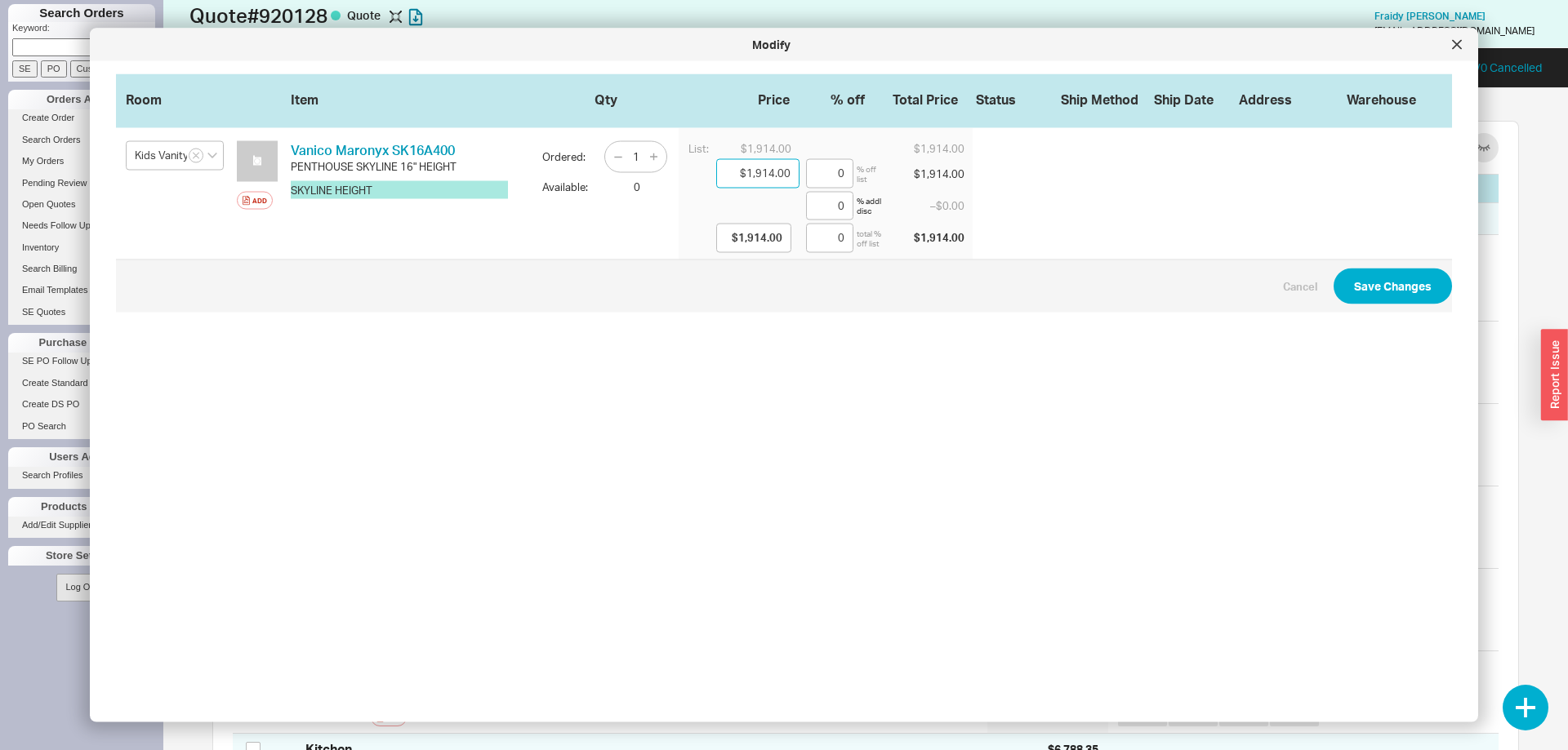
drag, startPoint x: 759, startPoint y: 176, endPoint x: 853, endPoint y: 199, distance: 96.8
click at [799, 188] on input "$1,914.00" at bounding box center [757, 173] width 83 height 29
type input "$14.00"
type input "99.27"
type input "$14.00"
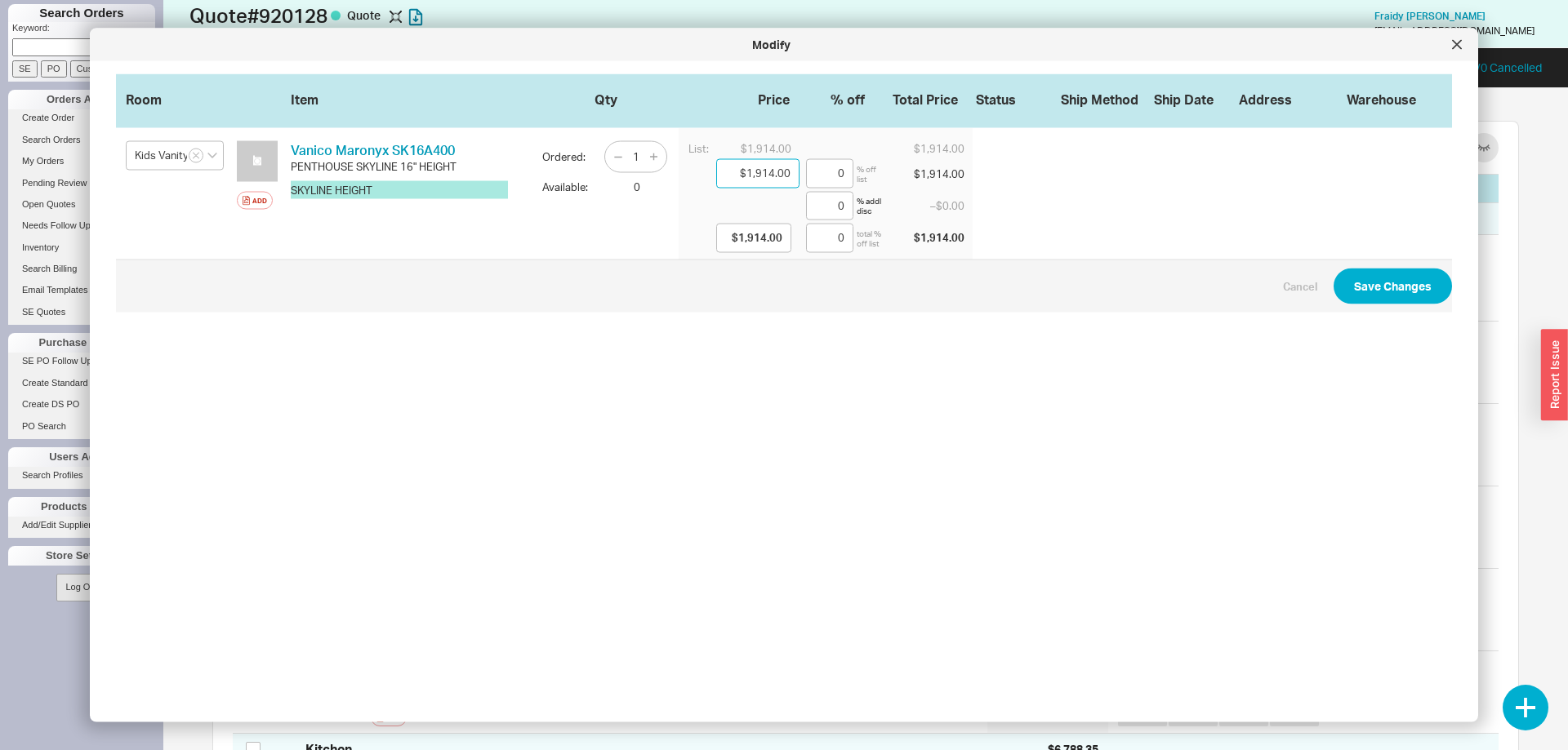
type input "99.27"
type input "$143.00"
type input "92.53"
type input "$143.00"
type input "92.53"
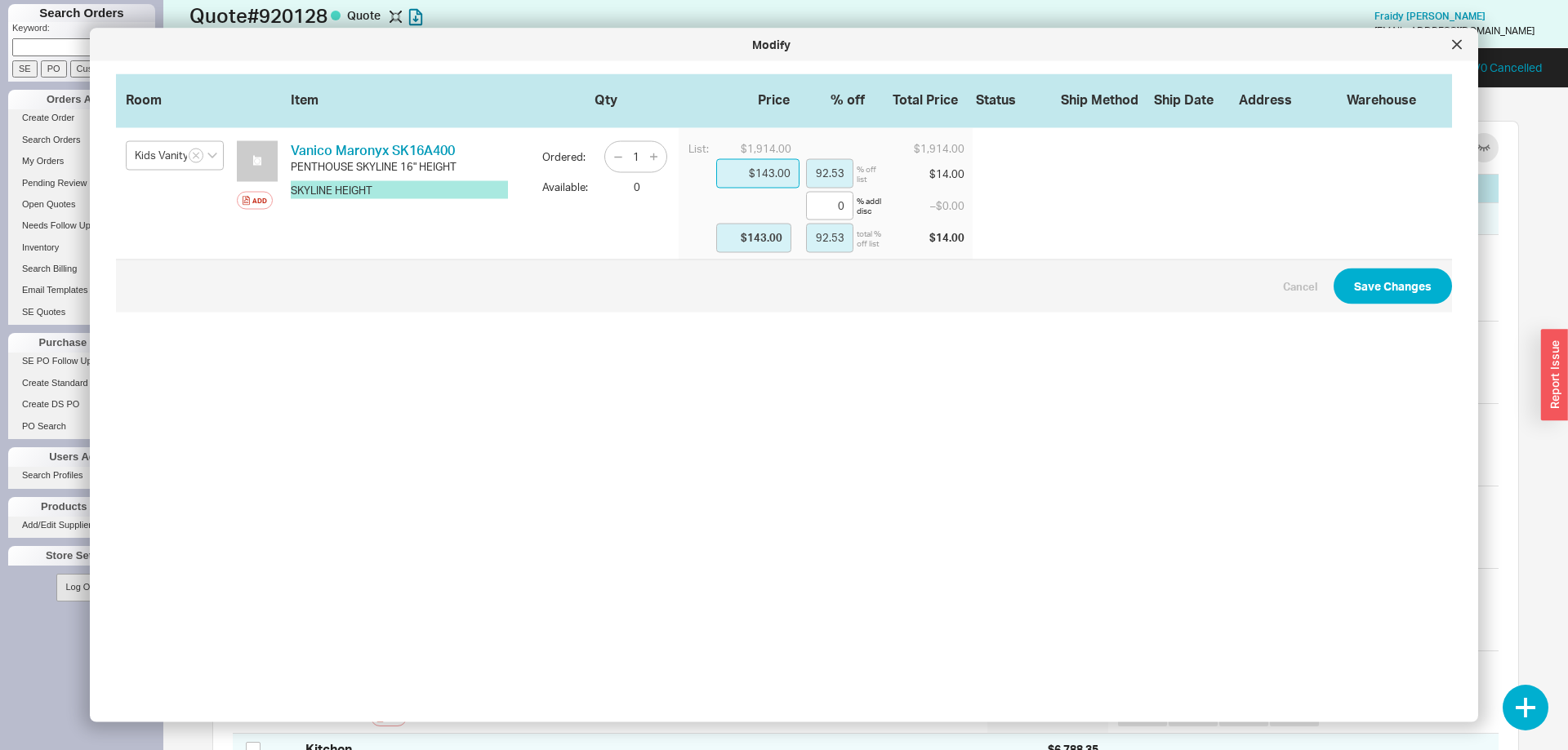
type input "$1,435.00"
type input "25.03"
type input "$1,435.00"
type input "25.03"
type input "$1,435.00"
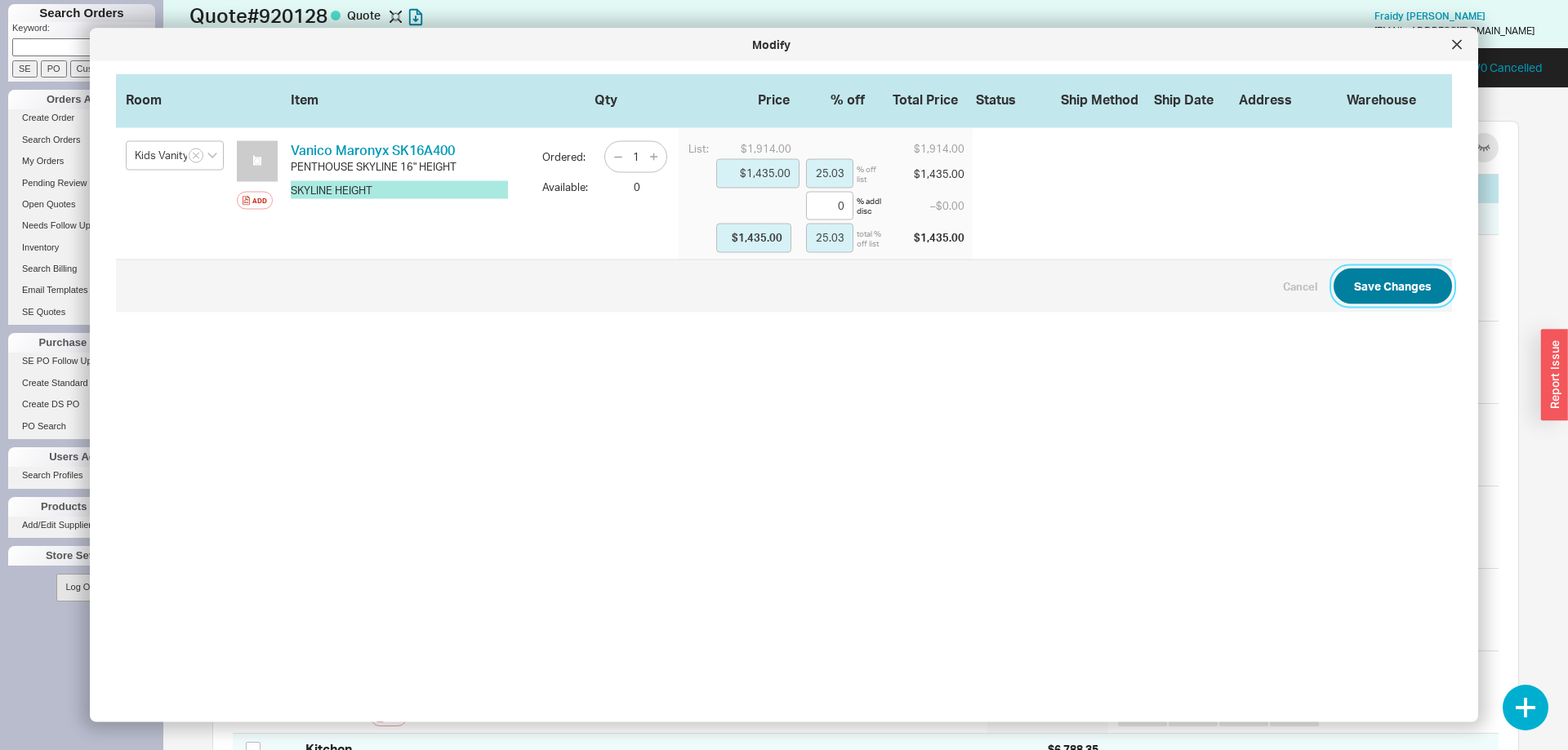
click at [1389, 286] on button "Save Changes" at bounding box center [1392, 285] width 118 height 36
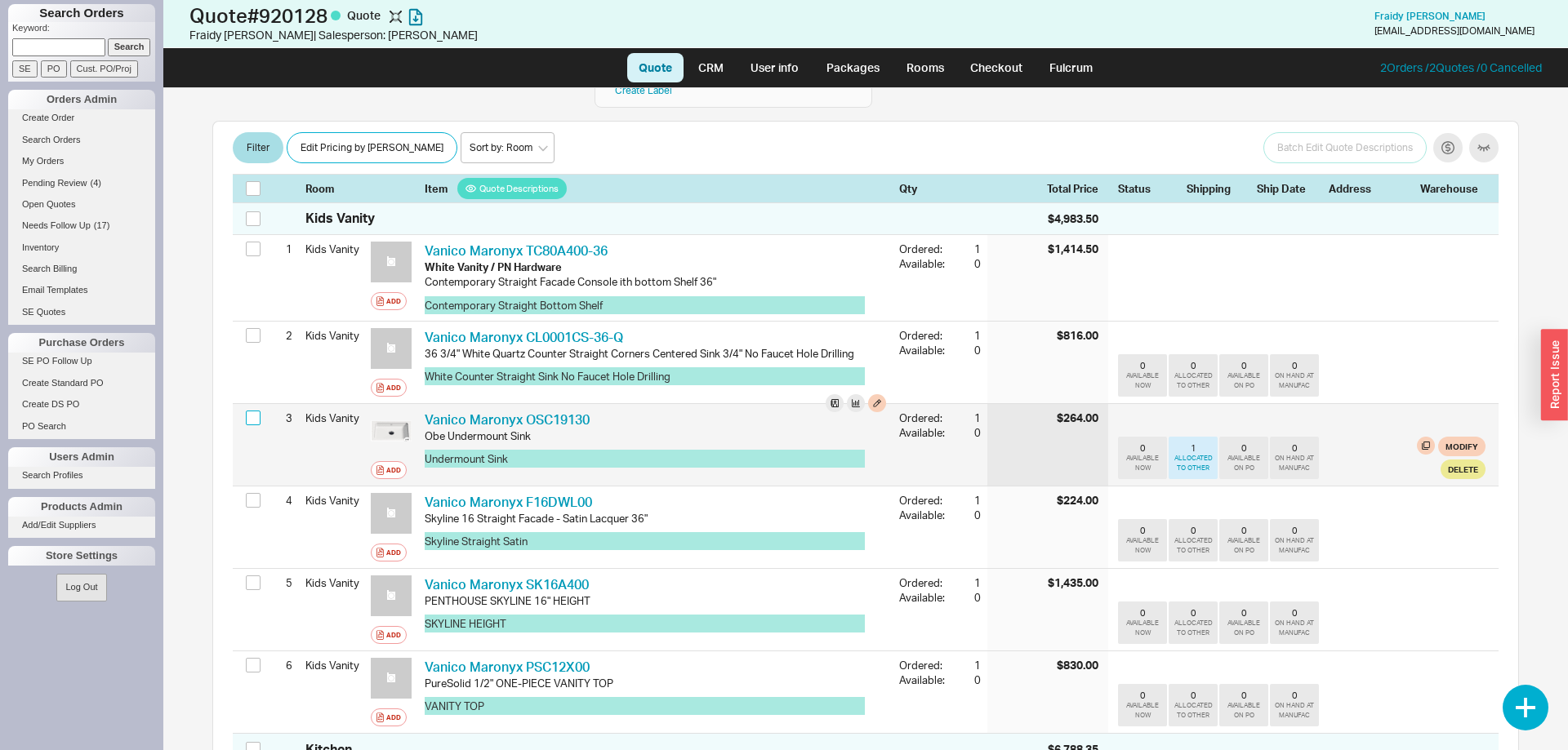
click at [252, 411] on input "checkbox" at bounding box center [253, 418] width 15 height 15
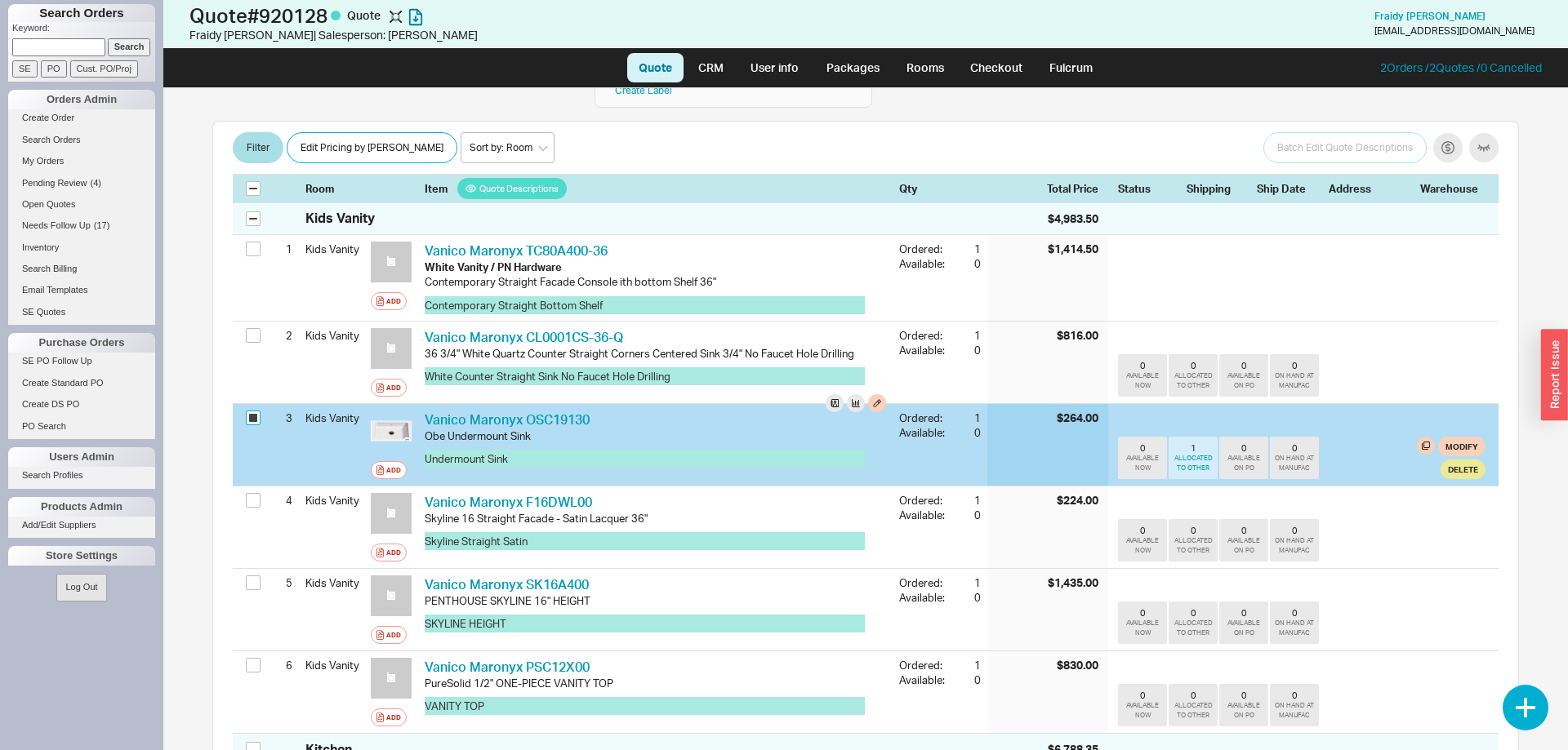
checkbox input "true"
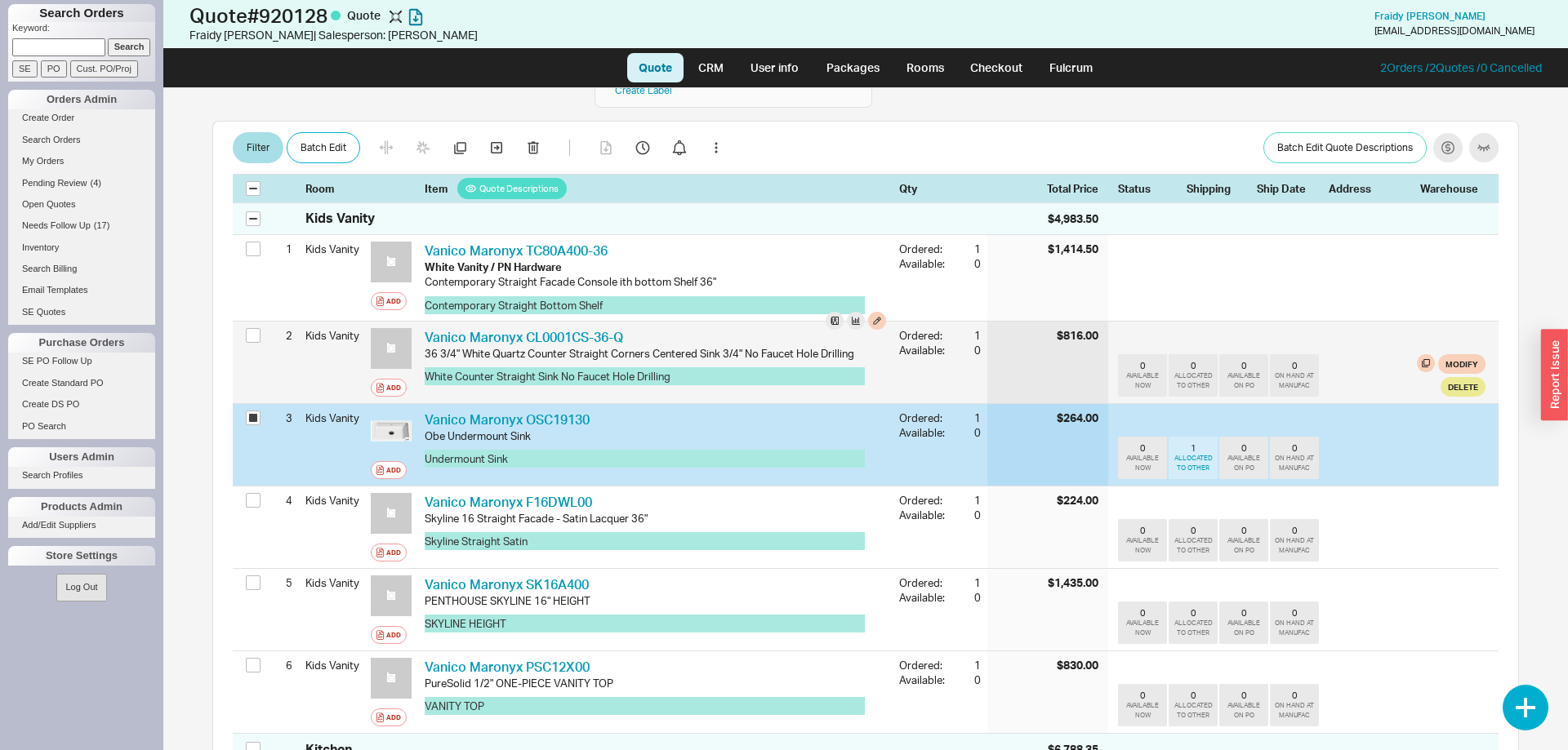
click at [258, 322] on div at bounding box center [255, 337] width 19 height 31
click at [252, 328] on input "checkbox" at bounding box center [253, 335] width 15 height 15
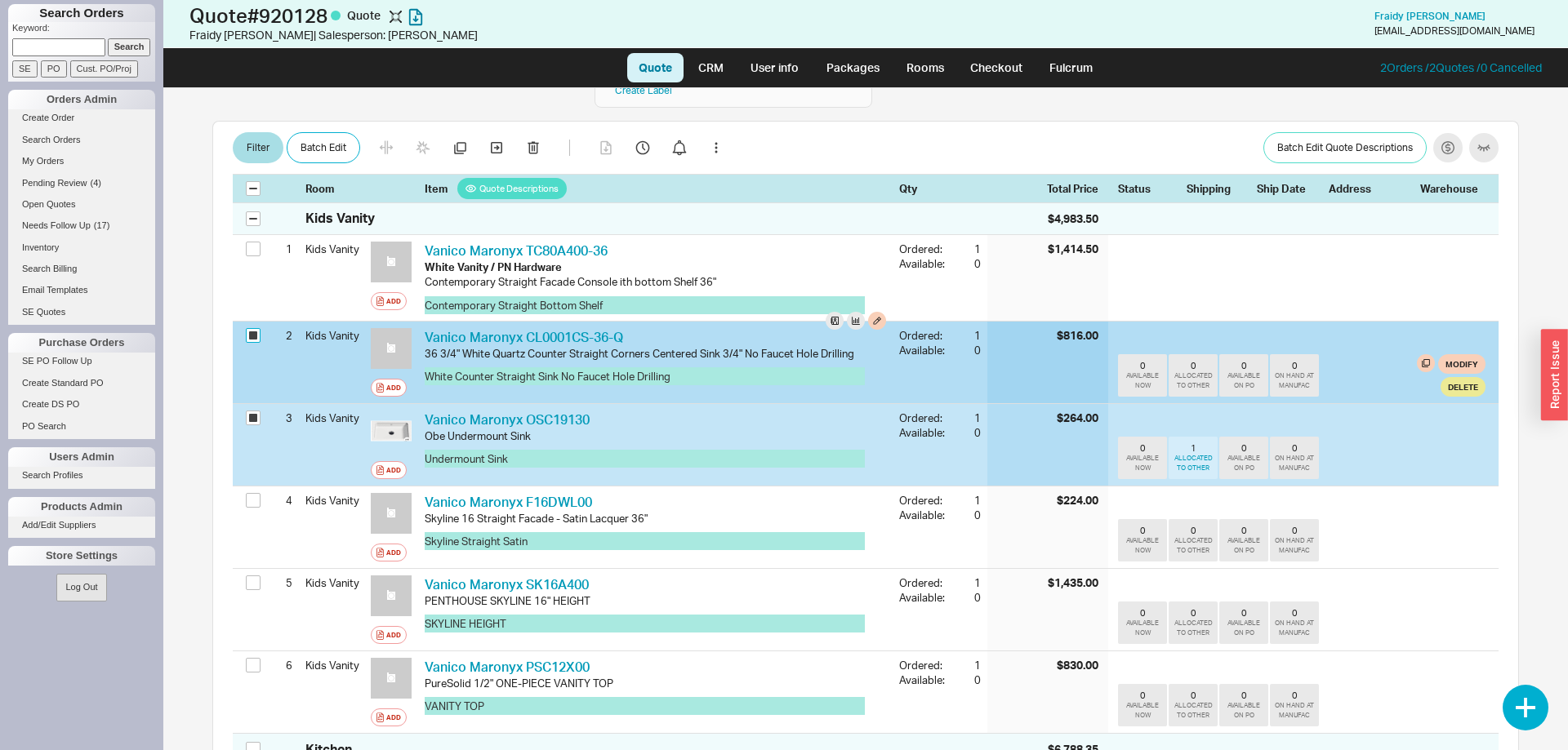
checkbox input "true"
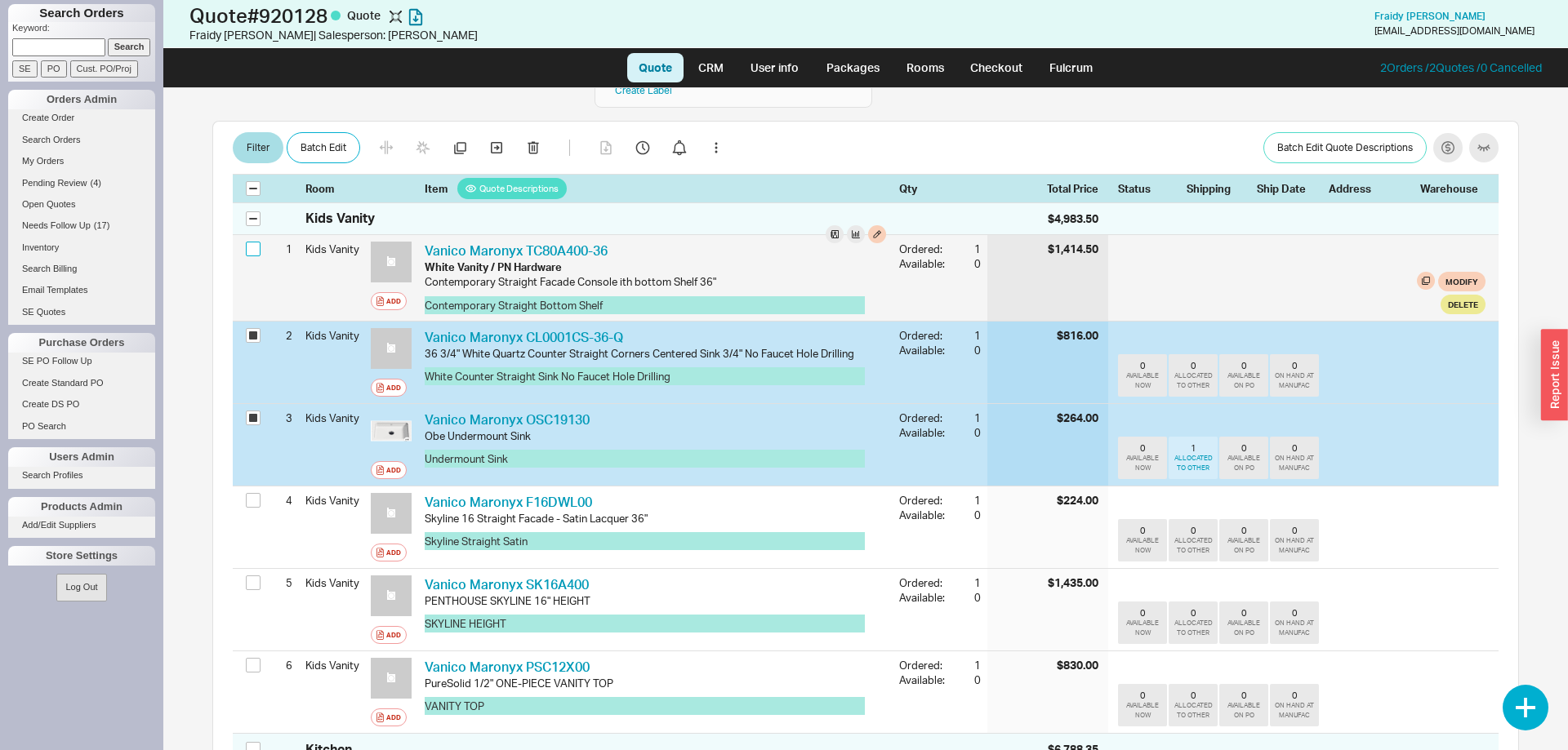
click at [249, 241] on input "checkbox" at bounding box center [253, 248] width 15 height 15
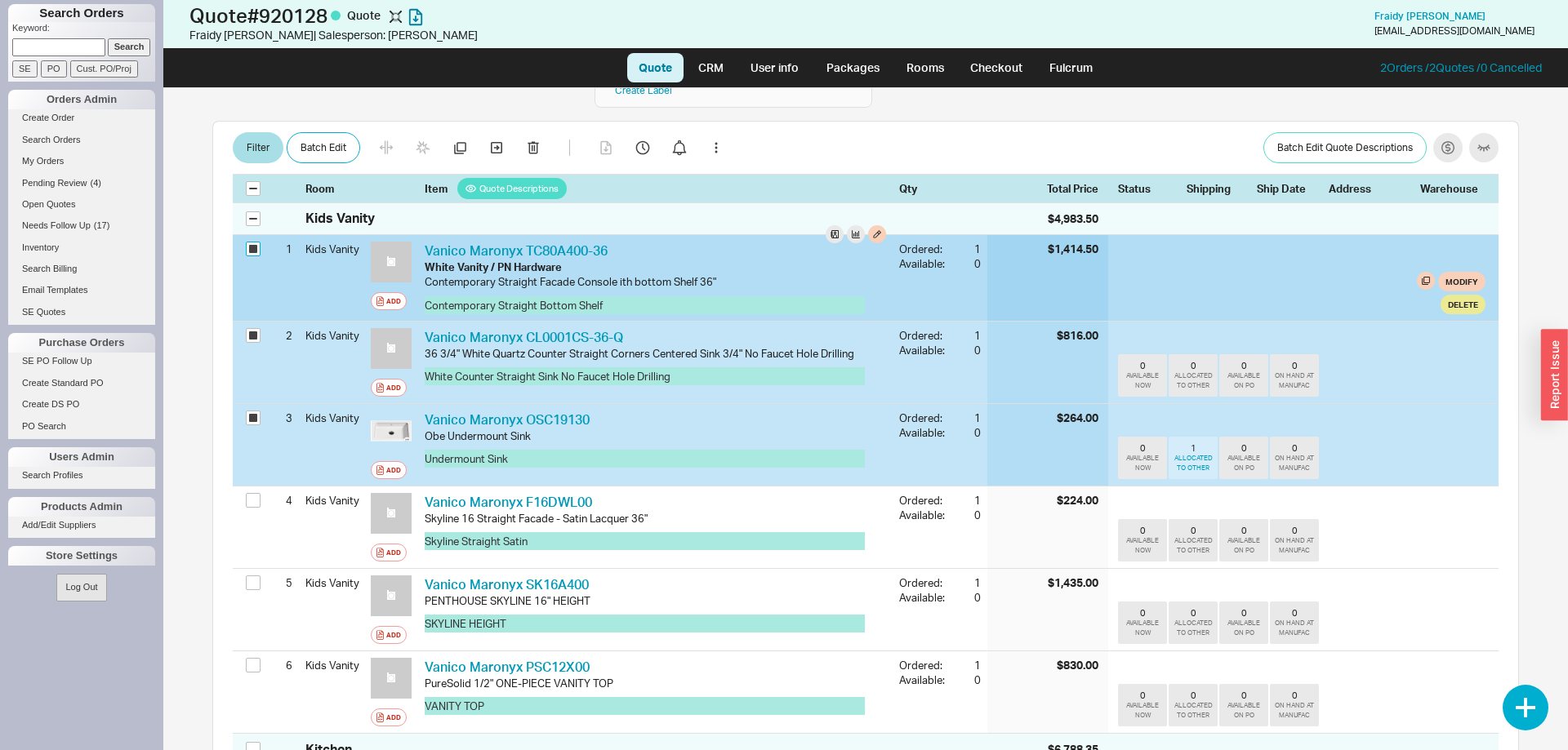
checkbox input "true"
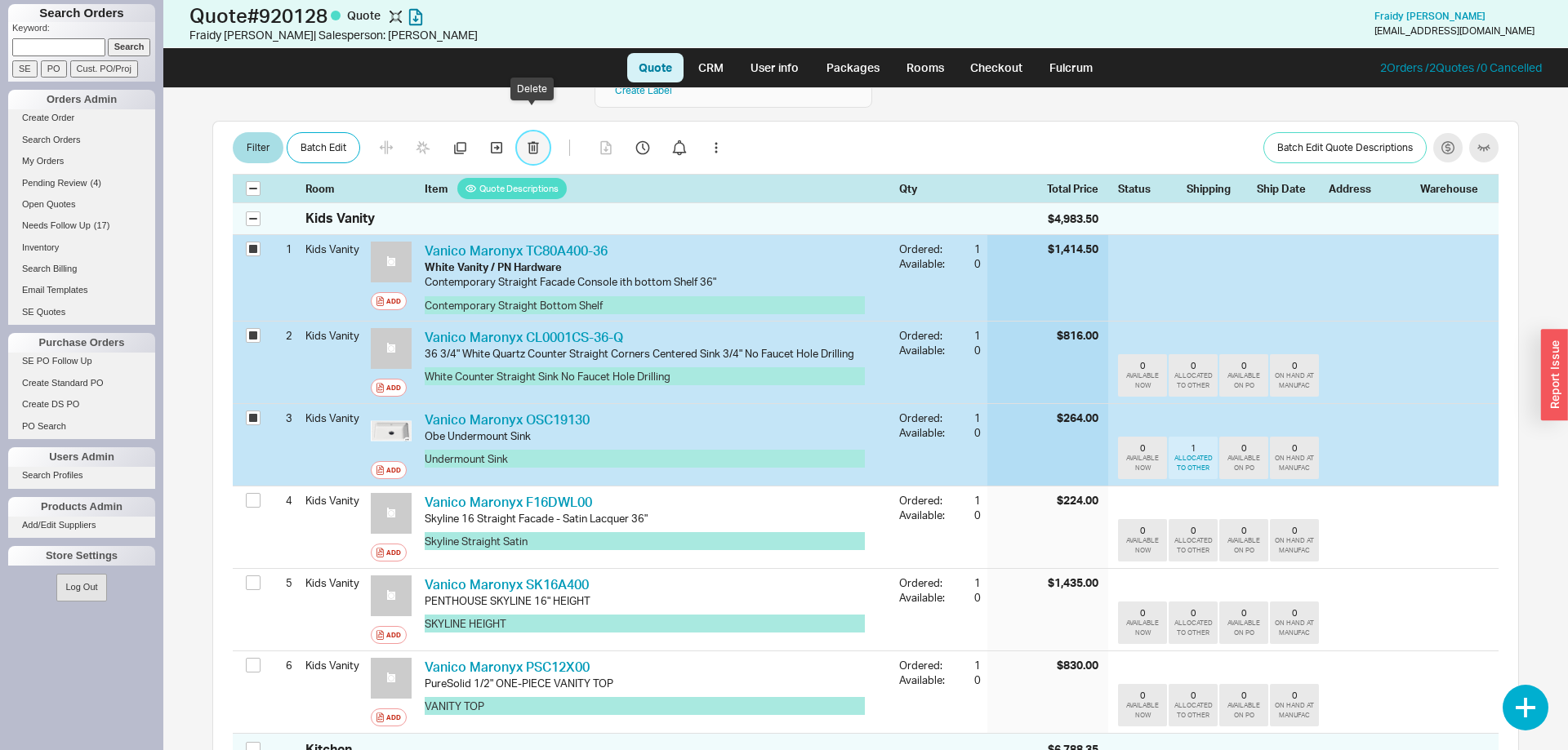
click at [529, 141] on icon "button" at bounding box center [533, 148] width 11 height 13
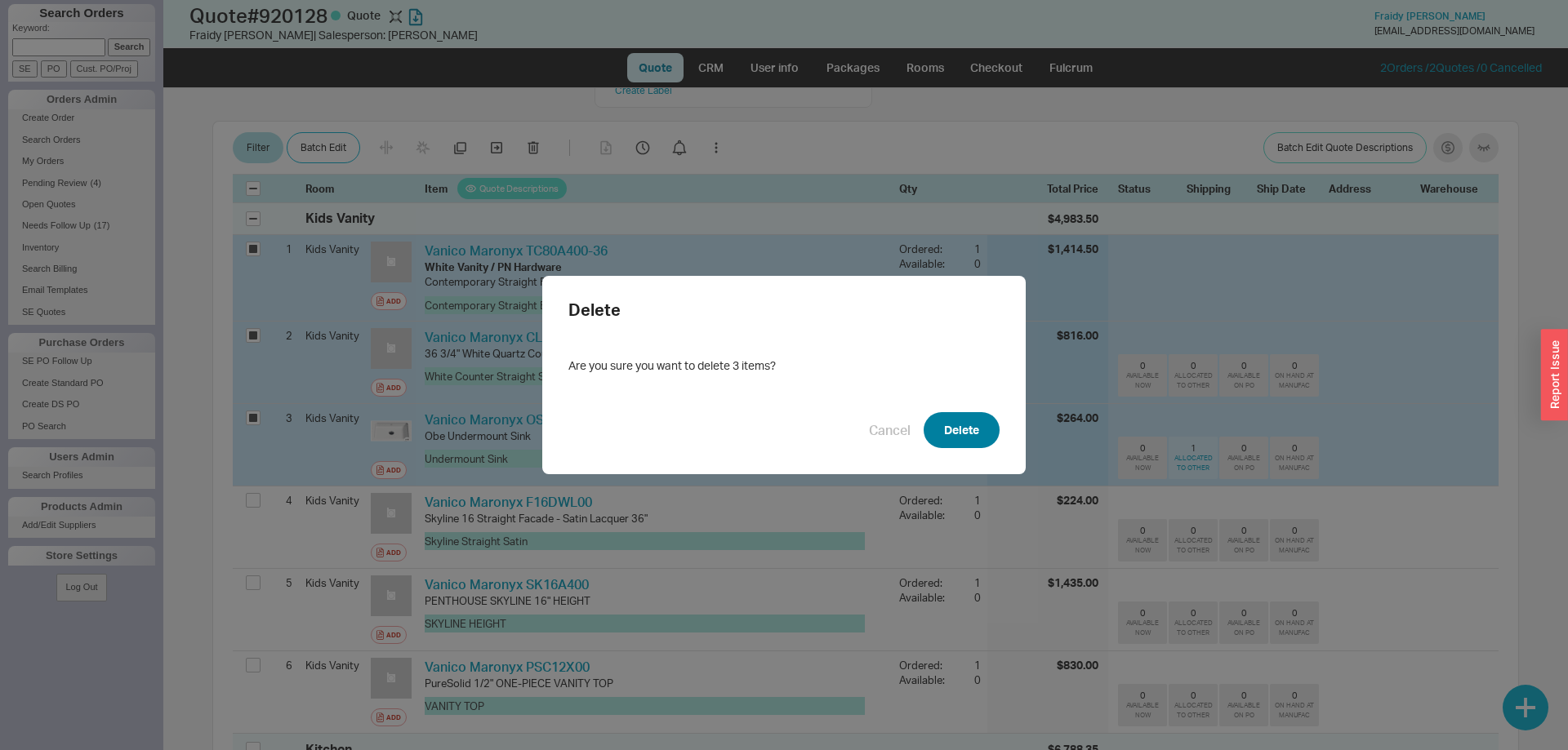
drag, startPoint x: 974, startPoint y: 434, endPoint x: 1303, endPoint y: 360, distance: 337.2
click at [973, 434] on button "Delete" at bounding box center [962, 429] width 76 height 36
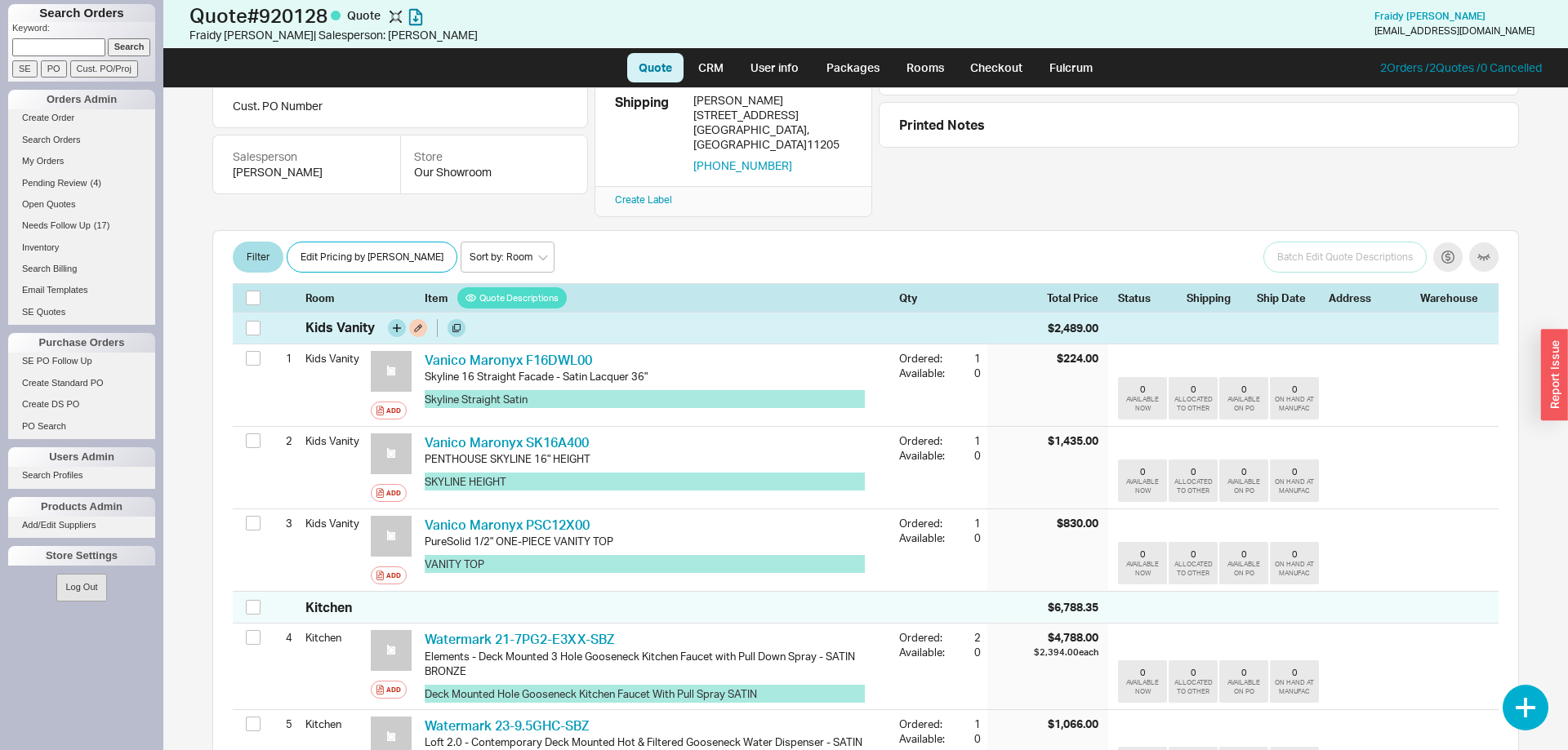
scroll to position [79, 0]
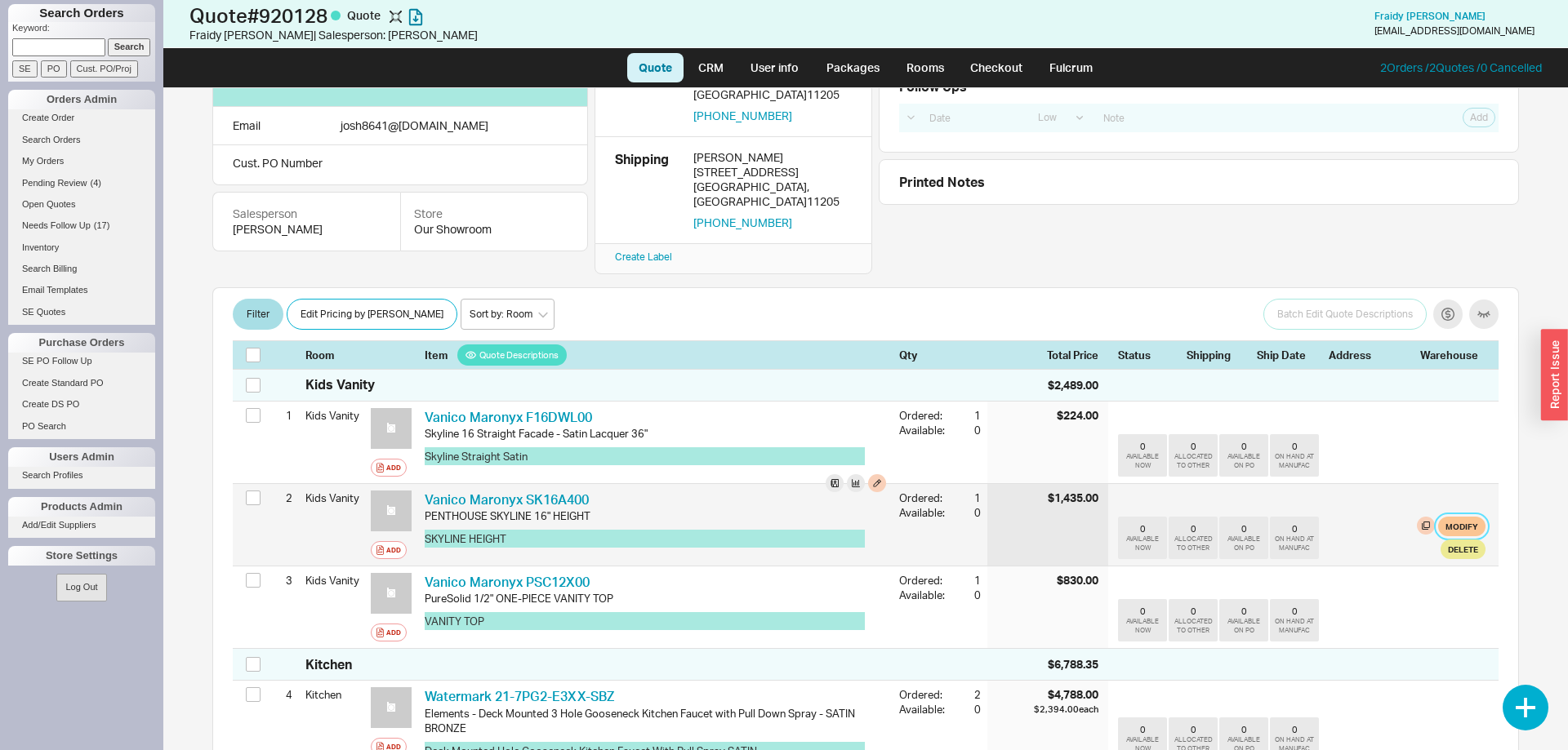
click at [1461, 517] on button "Modify" at bounding box center [1462, 527] width 48 height 19
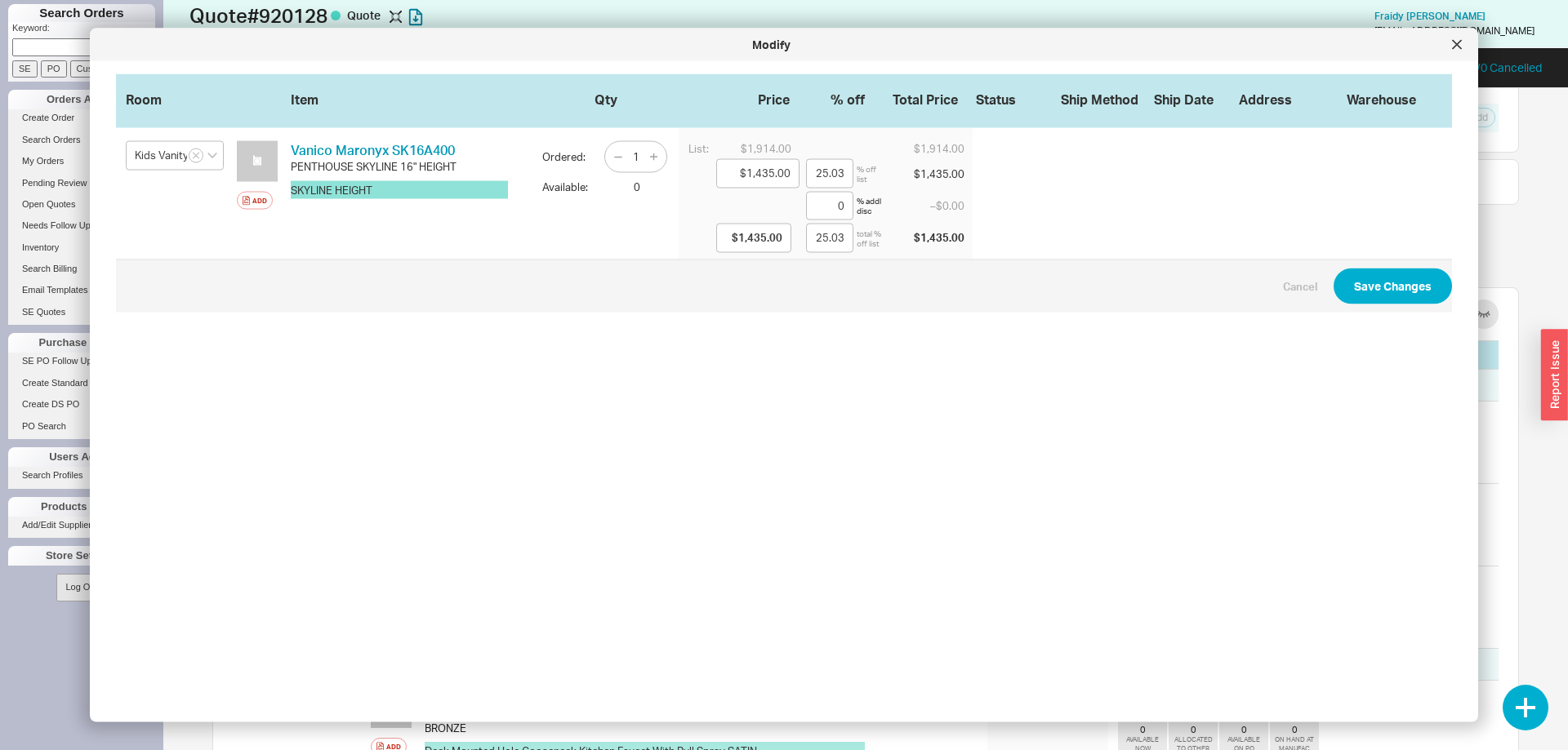
click at [395, 193] on button "SKYLINE HEIGHT" at bounding box center [400, 189] width 217 height 18
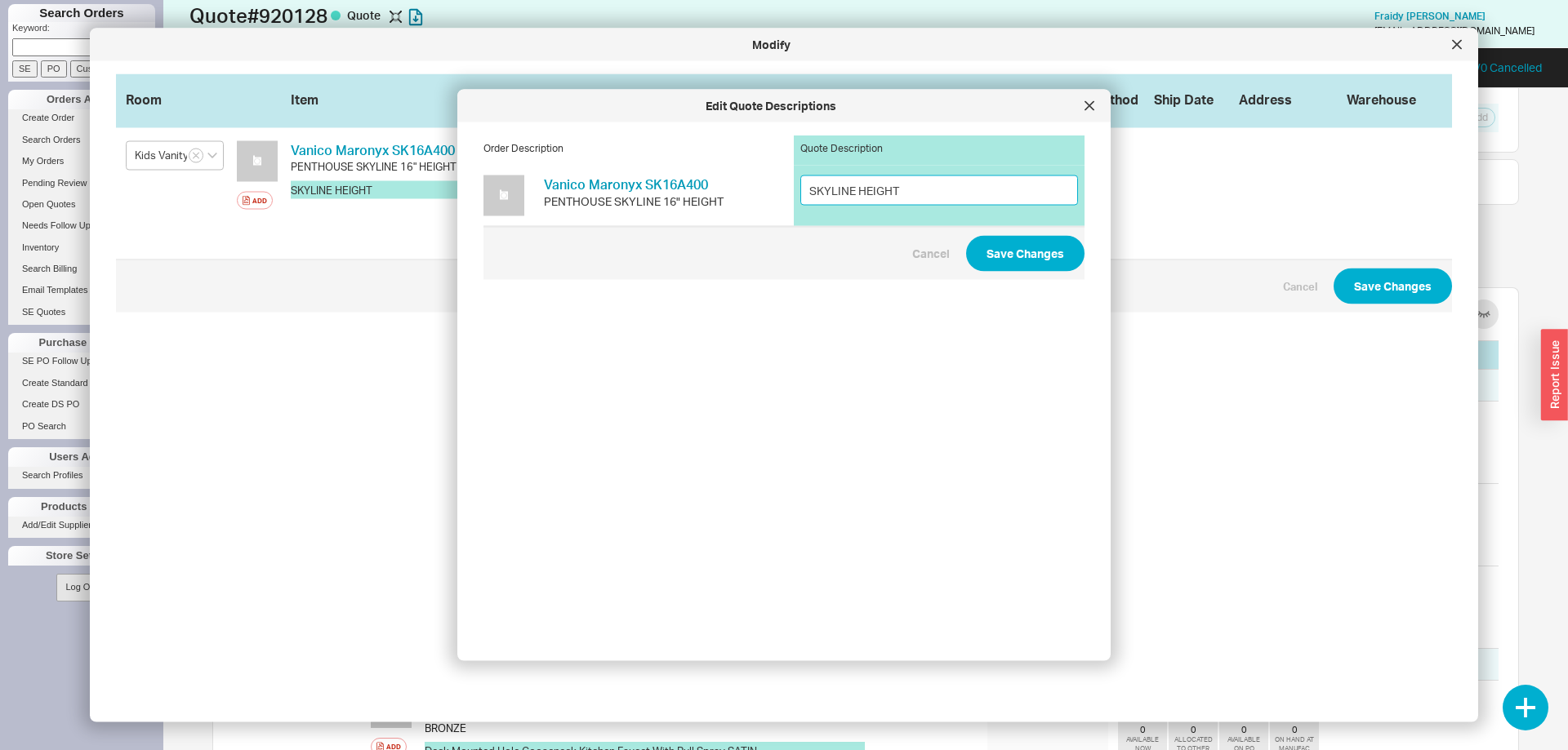
click at [925, 181] on input "SKYLINE HEIGHT" at bounding box center [939, 190] width 278 height 30
type input "SKYLINE HEIGHT / White Satin Lacquer"
click at [979, 251] on button "Save Changes" at bounding box center [1025, 253] width 118 height 36
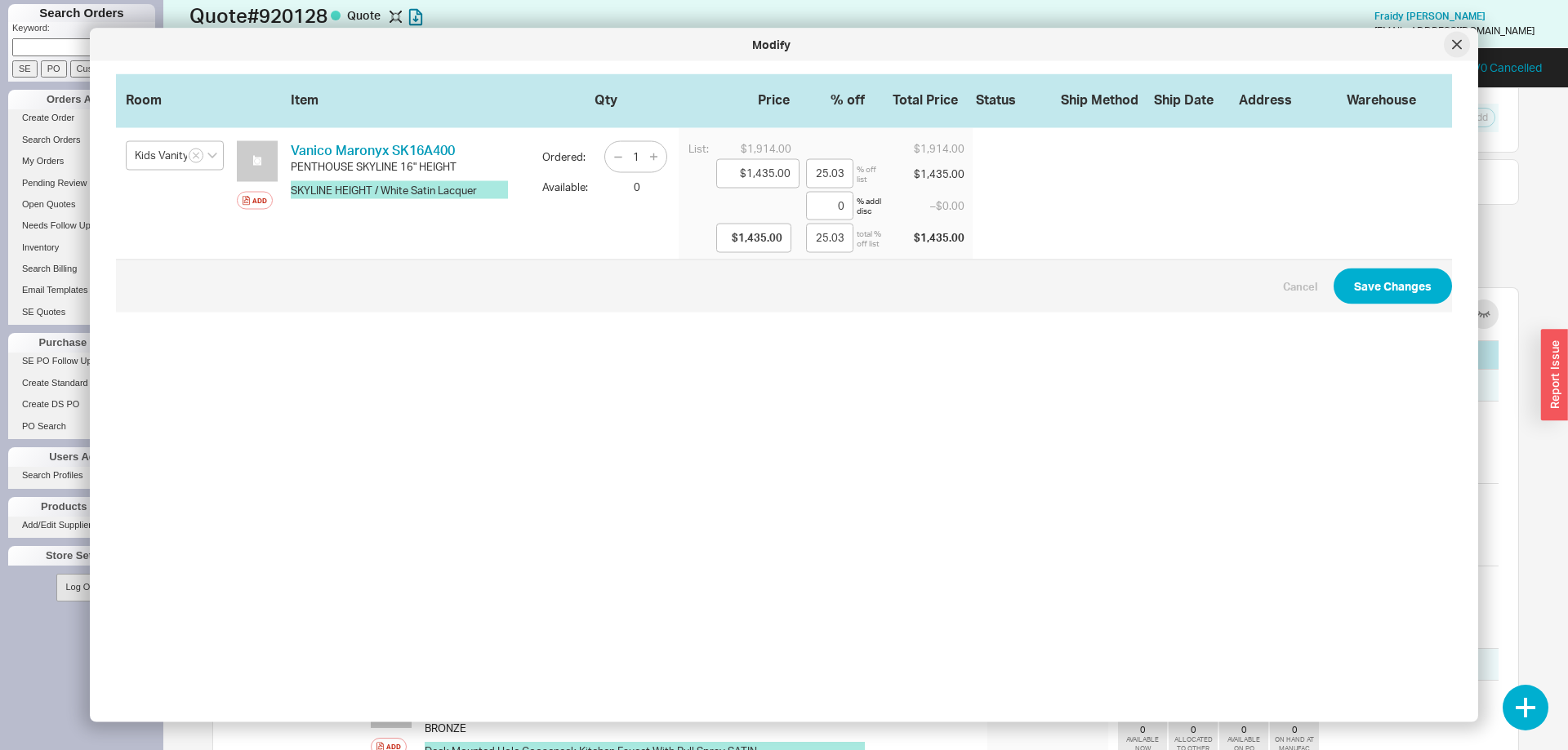
click at [1454, 44] on icon at bounding box center [1456, 44] width 10 height 10
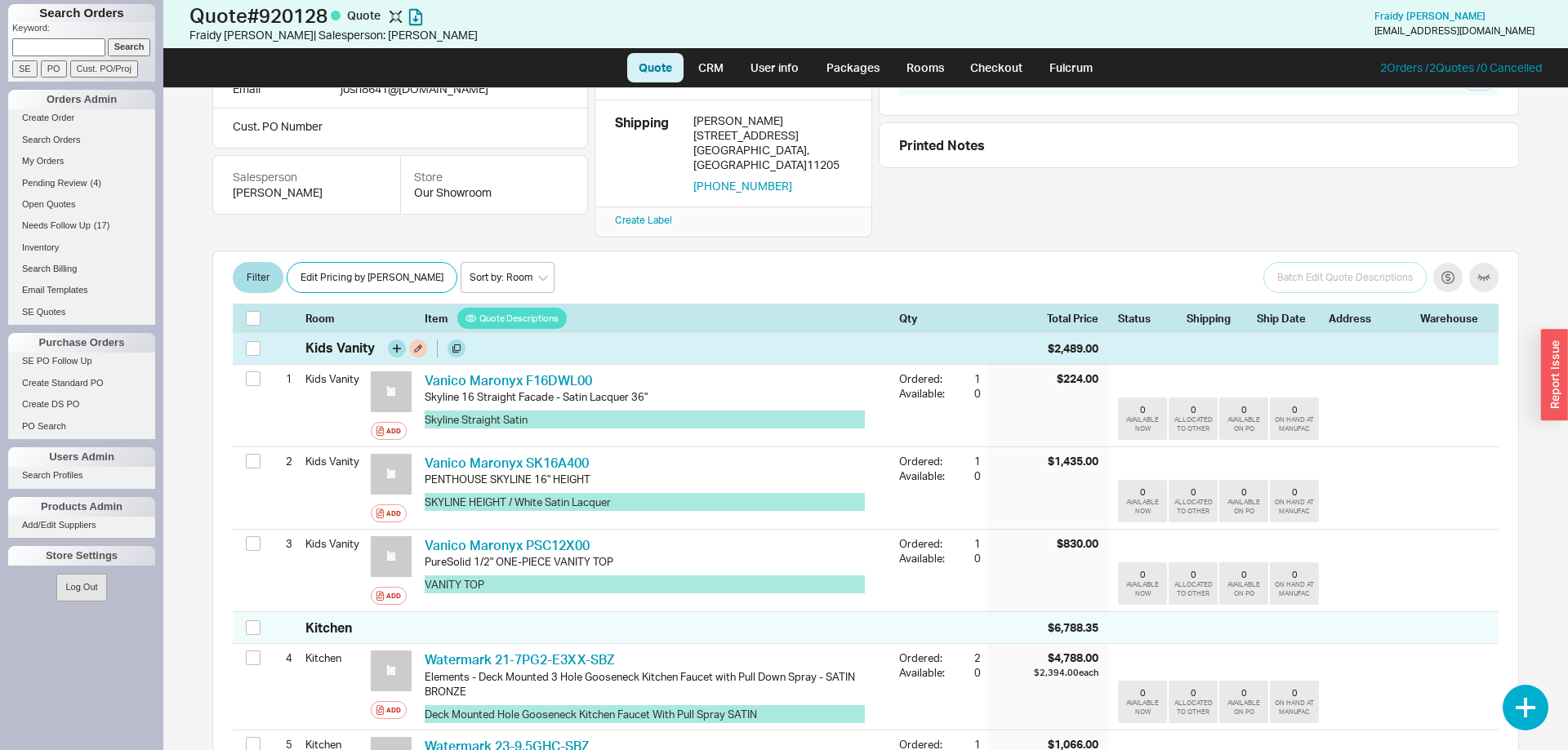
scroll to position [0, 0]
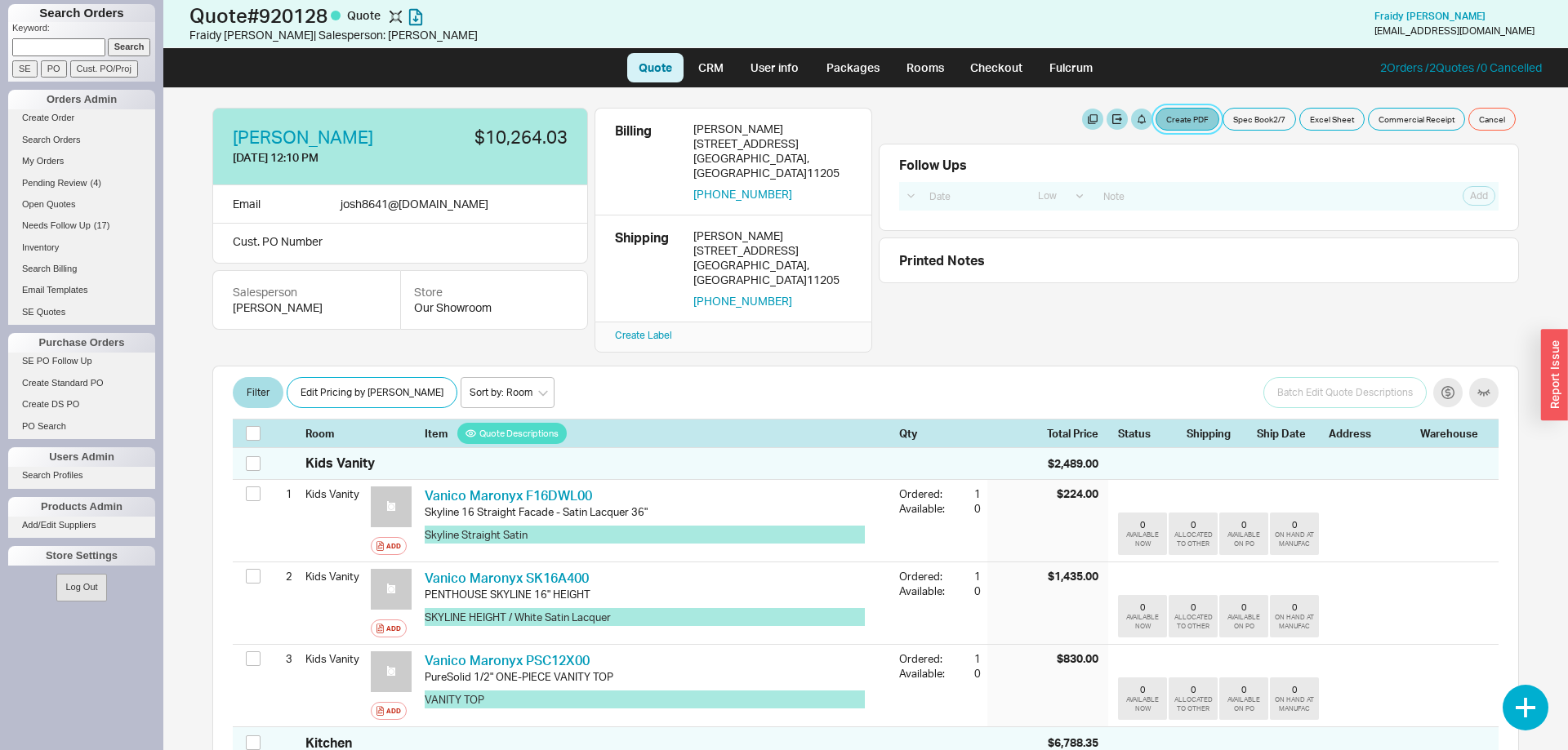
click at [1172, 111] on button "Create PDF" at bounding box center [1187, 119] width 64 height 23
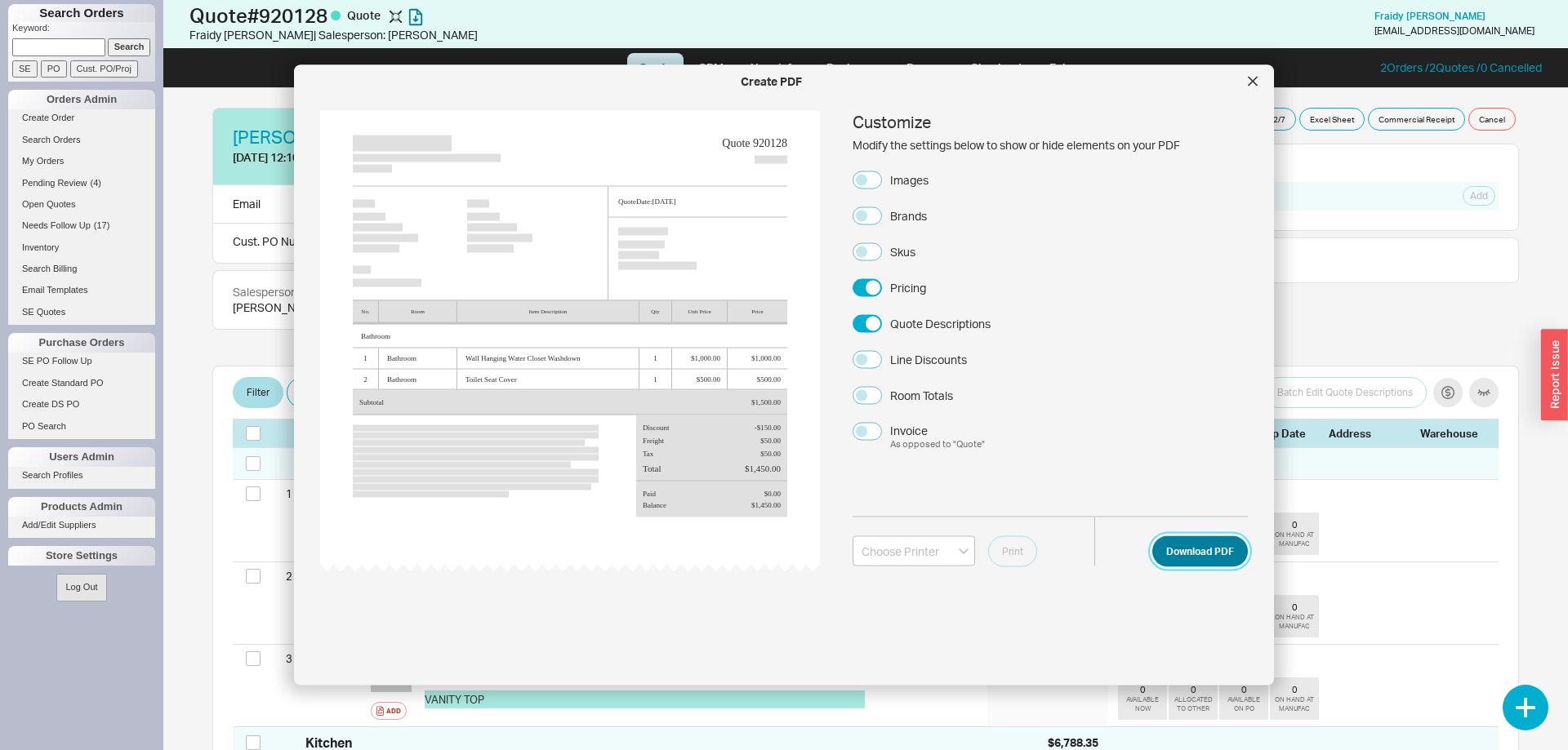
click at [1200, 540] on button "Download PDF" at bounding box center [1199, 550] width 95 height 31
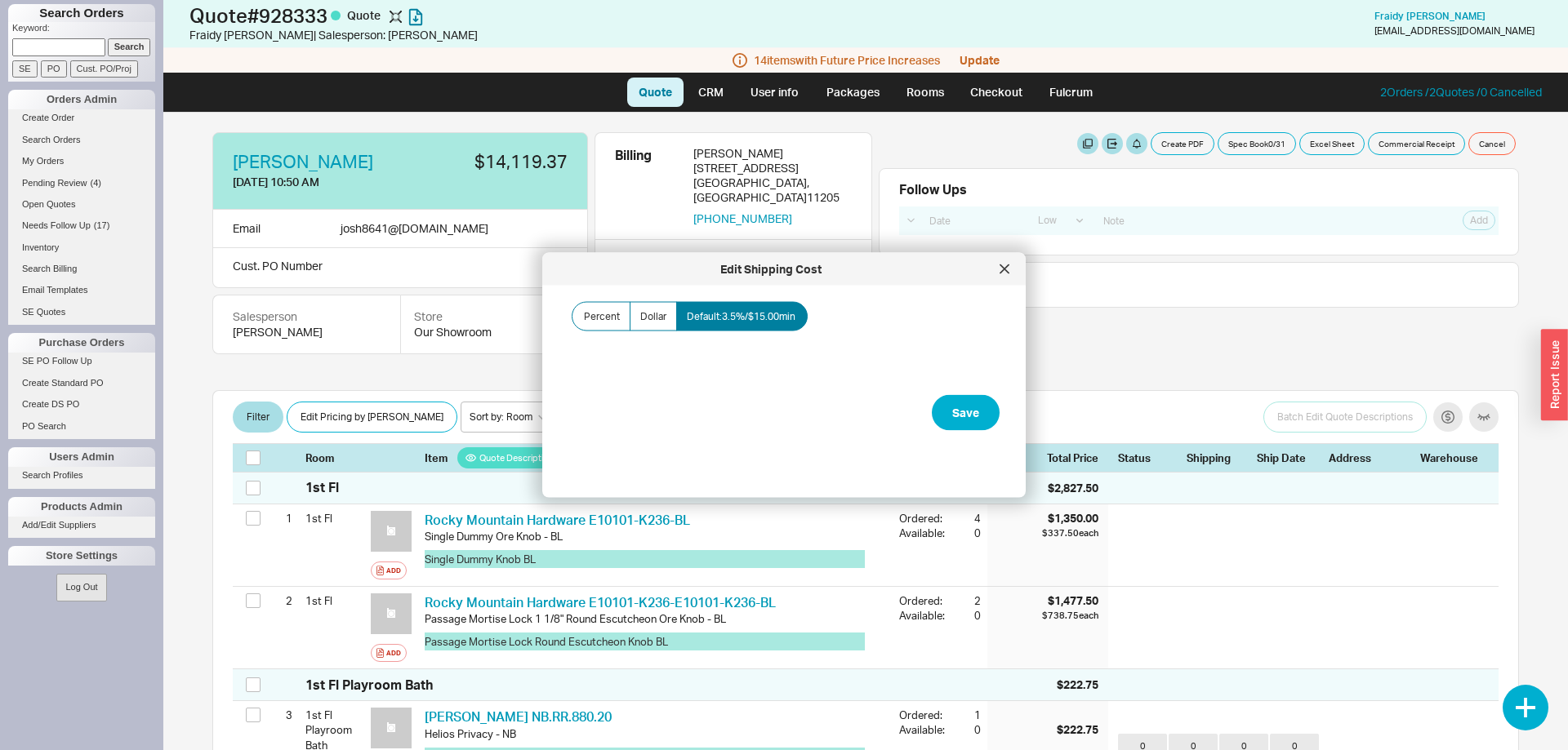
select select "LOW"
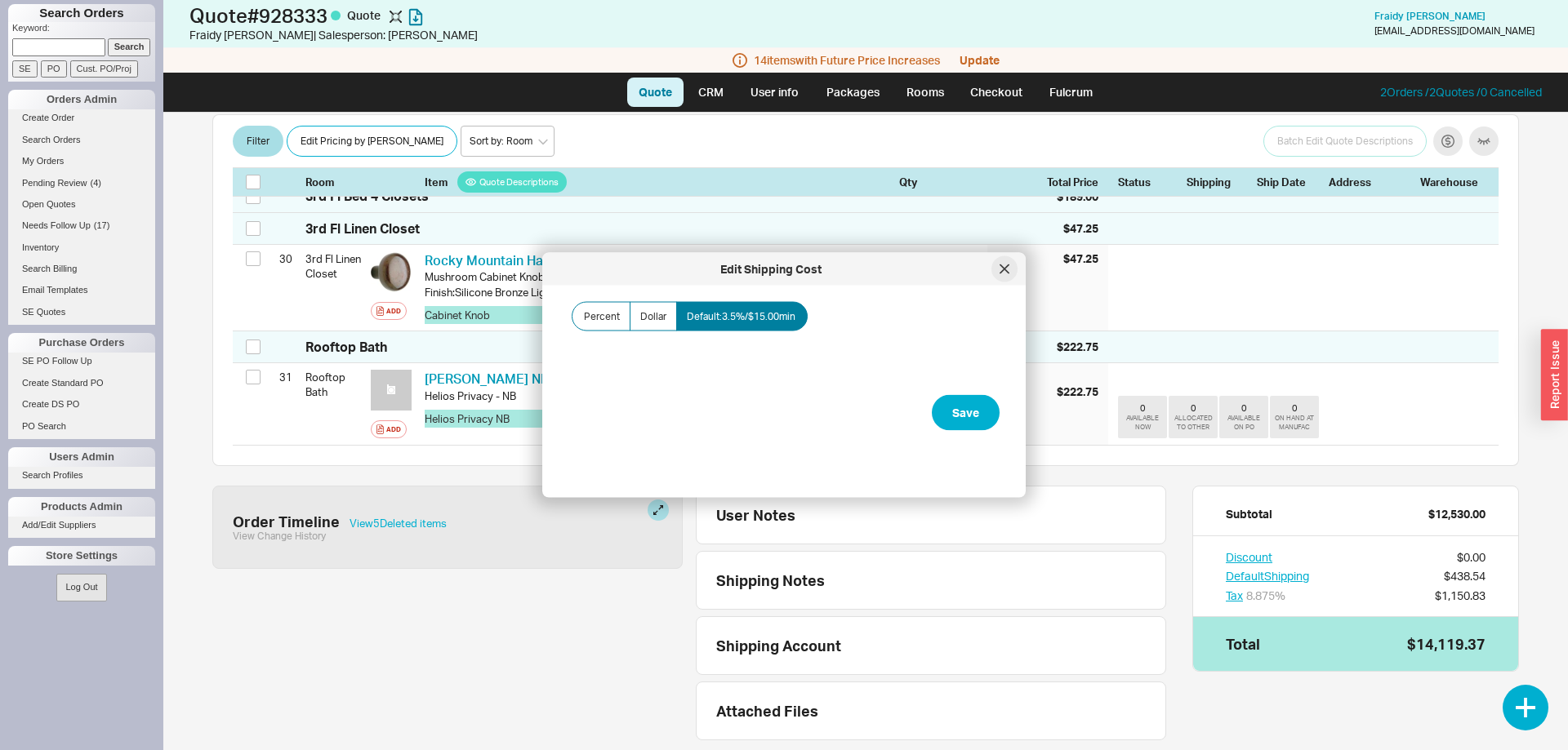
click at [1012, 264] on div at bounding box center [1004, 269] width 27 height 27
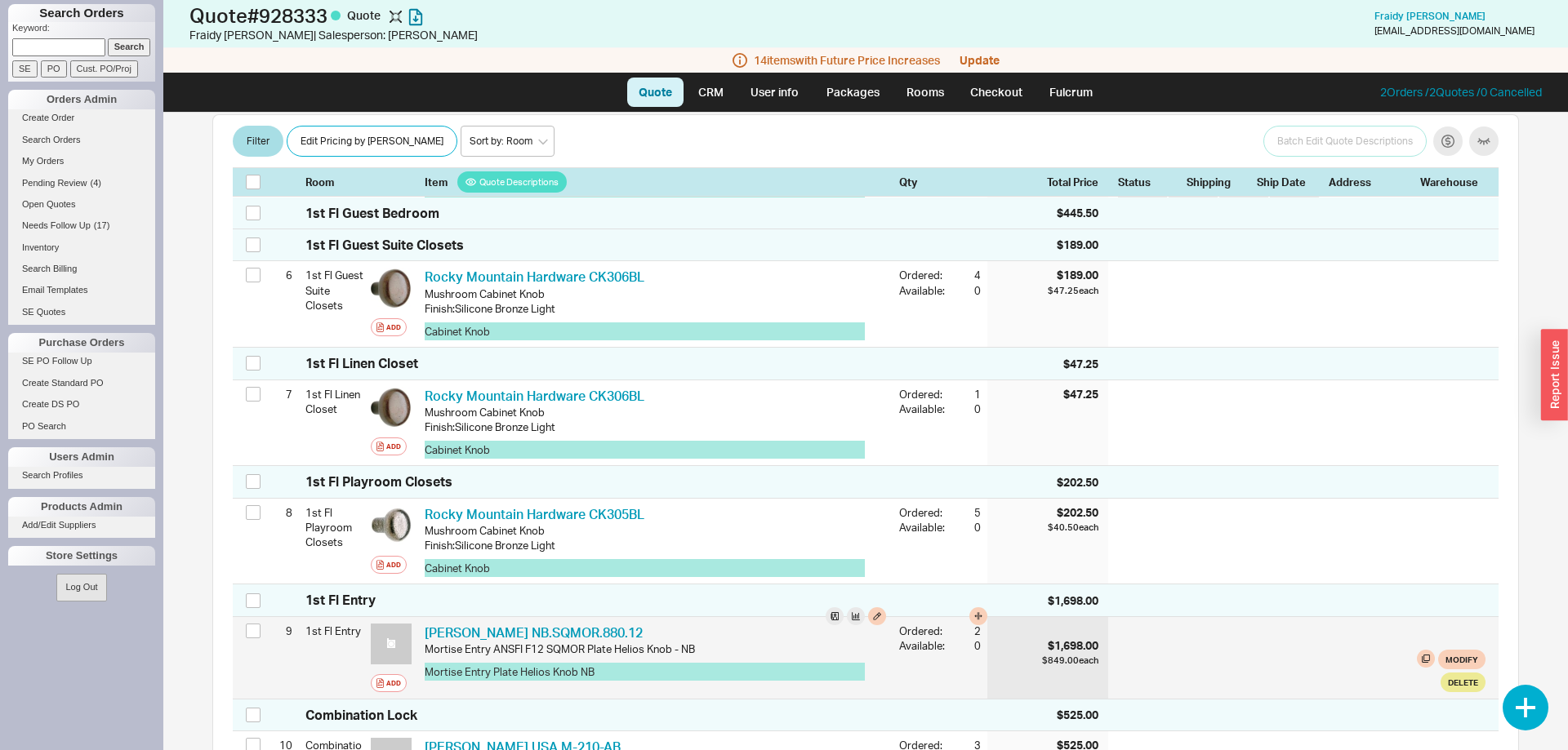
scroll to position [742, 0]
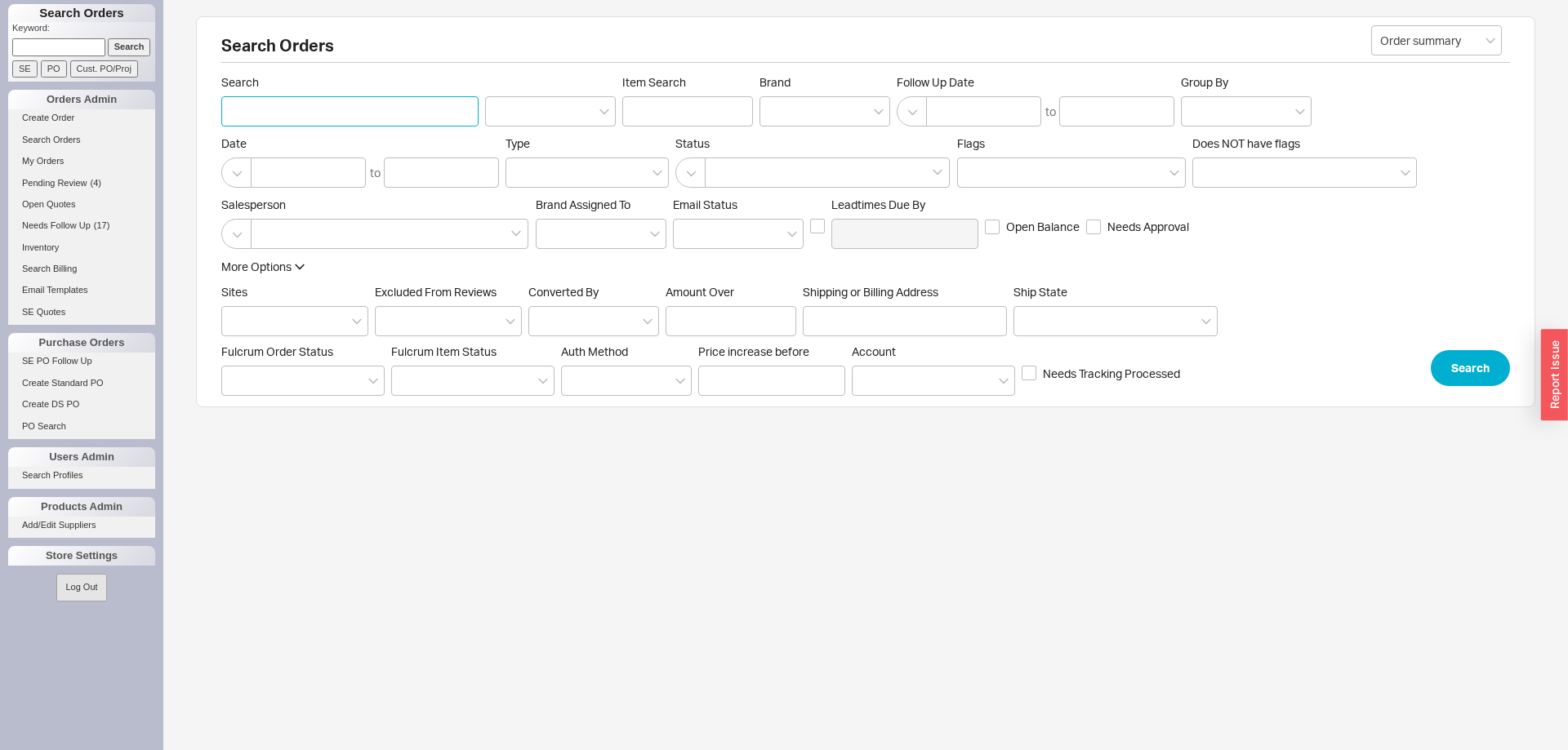
click at [325, 117] on input "Search" at bounding box center [349, 111] width 257 height 30
type input "[PERSON_NAME]"
click at [1462, 369] on button "Search" at bounding box center [1470, 367] width 80 height 36
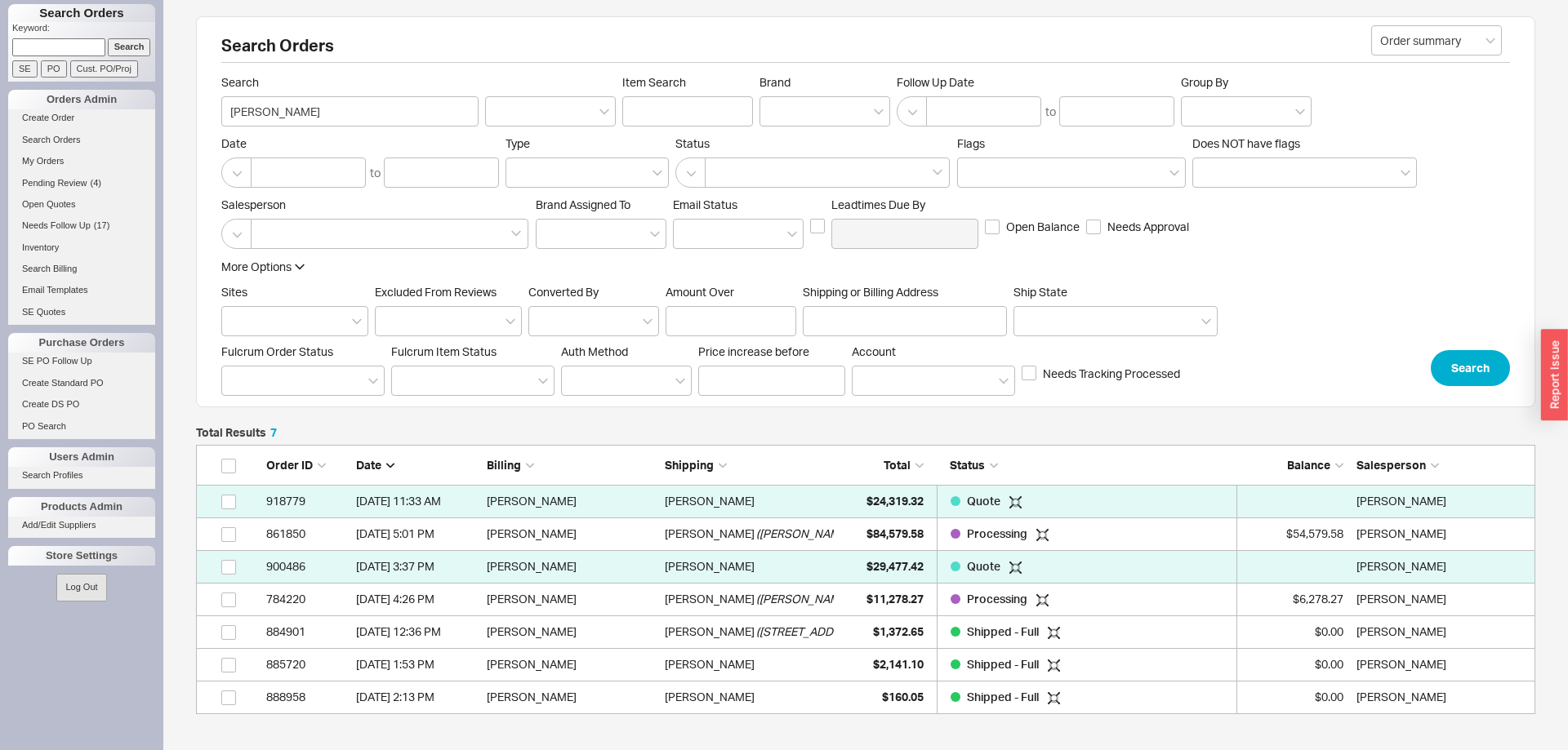
scroll to position [1, 1]
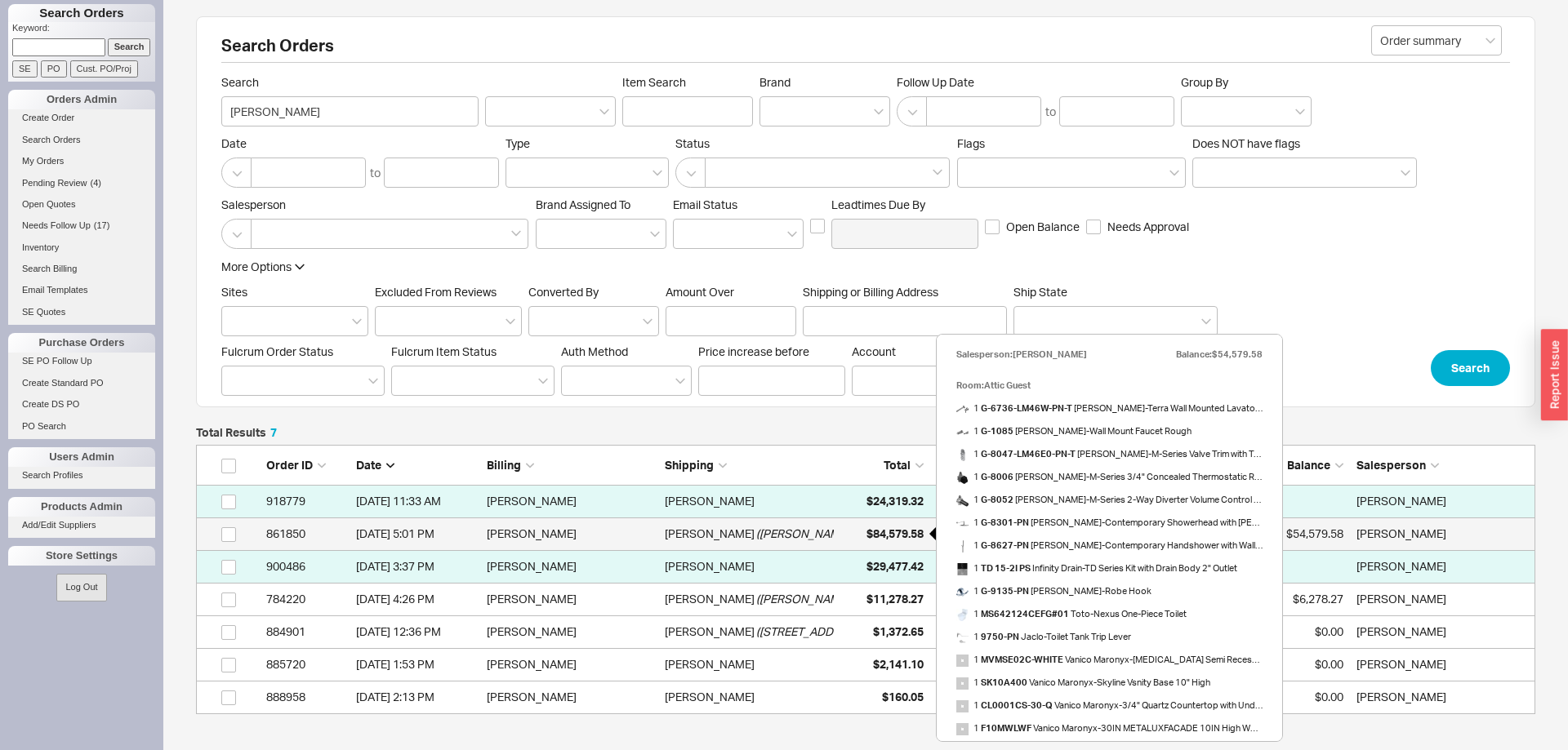
click at [891, 541] on span "$84,579.58" at bounding box center [894, 534] width 57 height 14
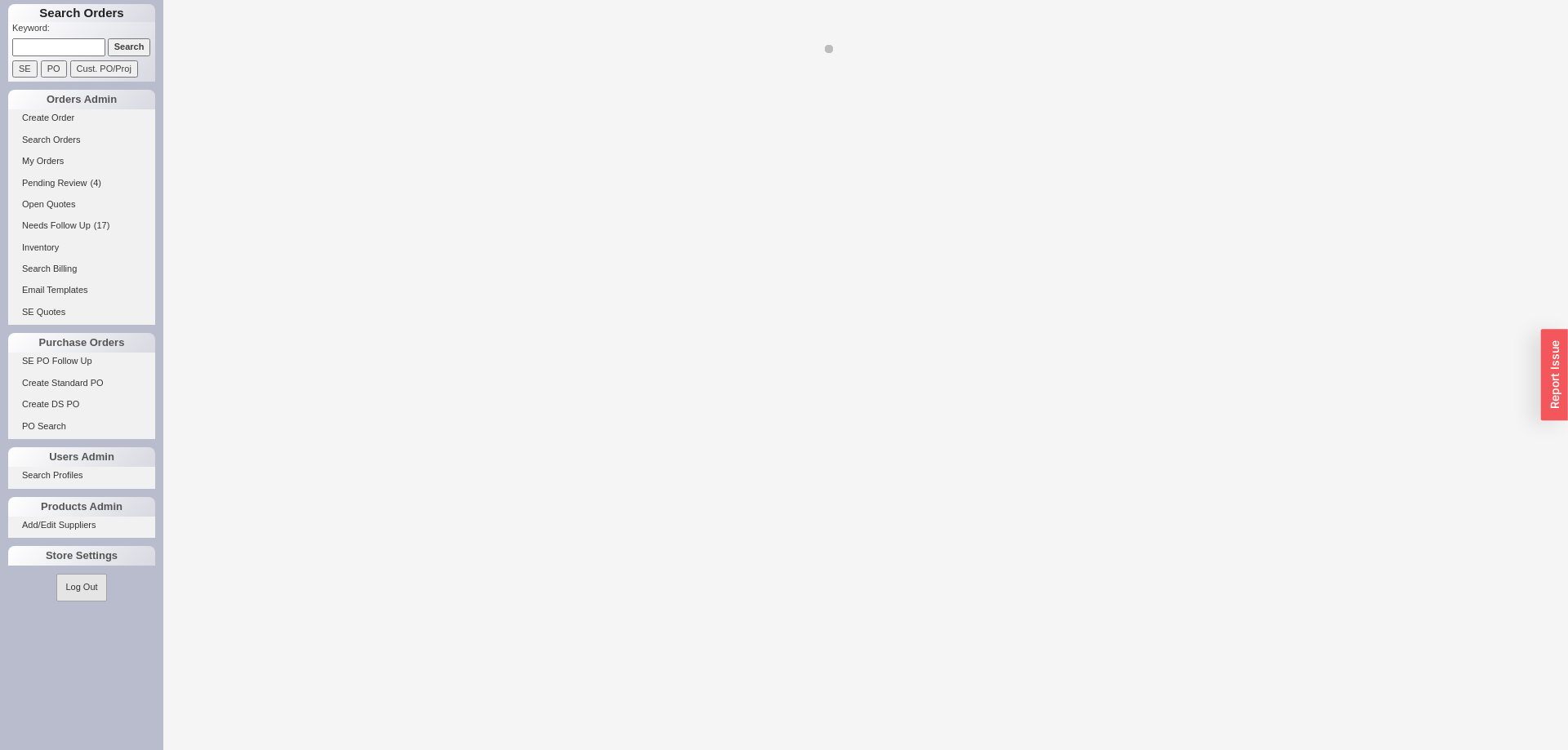
select select "LOW"
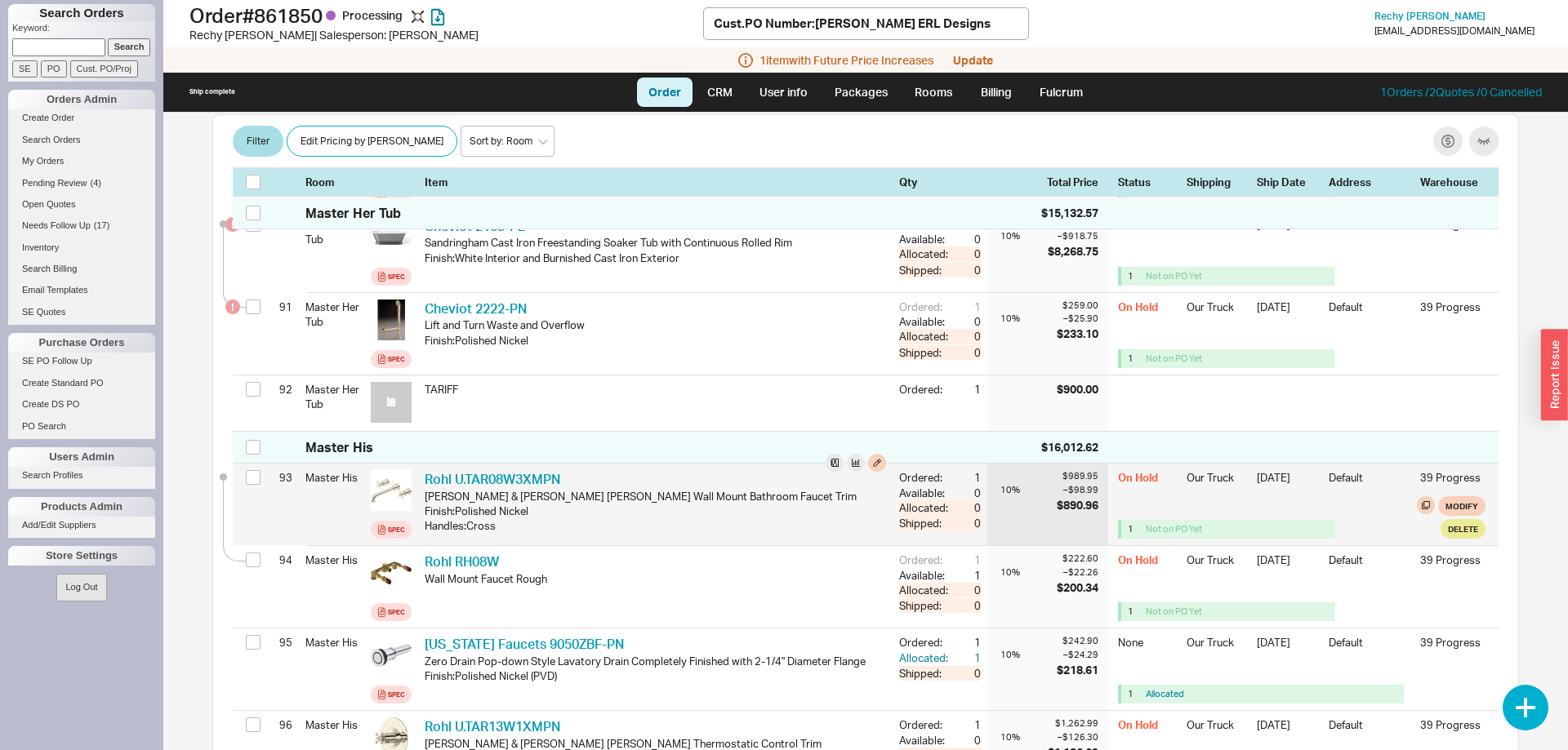
scroll to position [7824, 0]
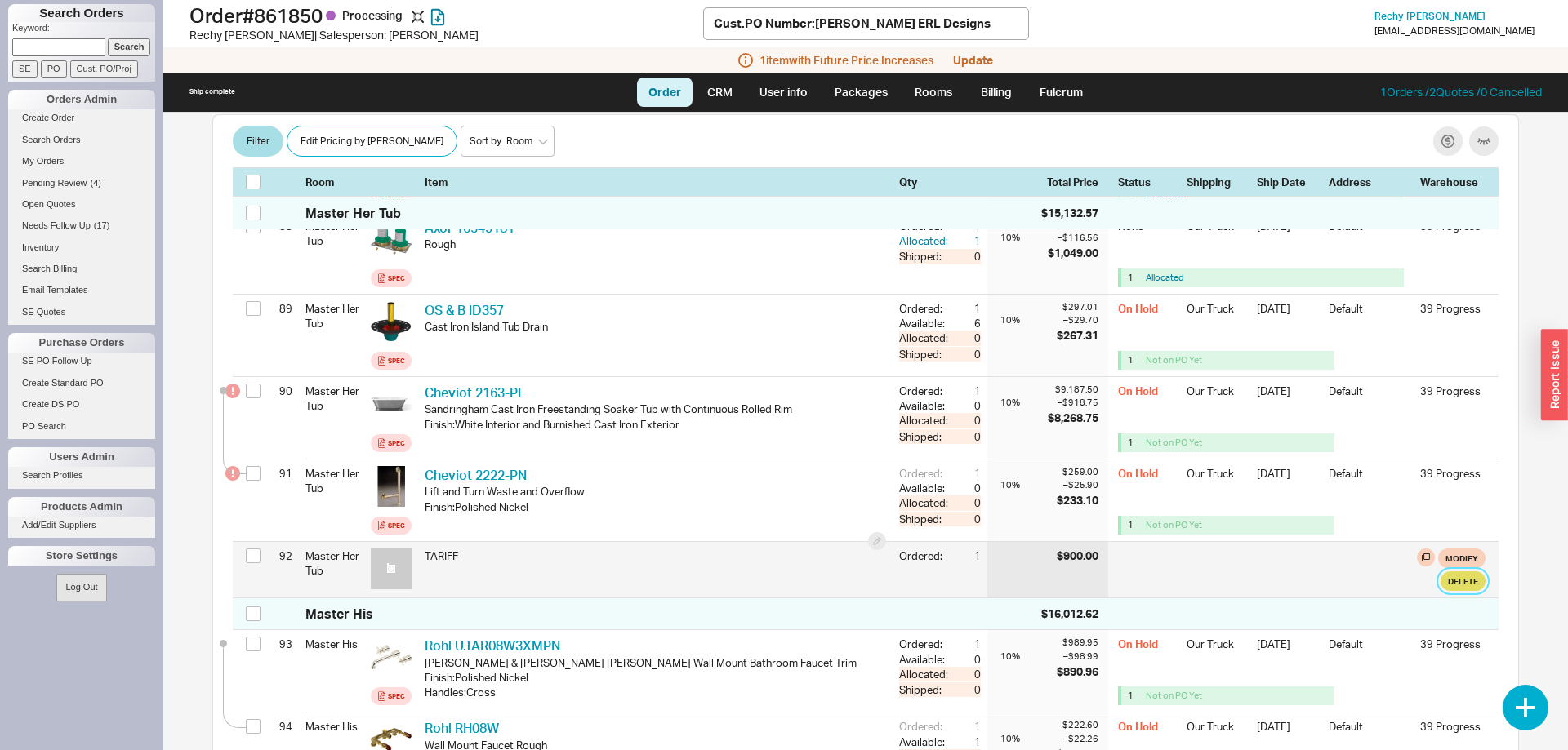
click at [1462, 572] on button "Delete" at bounding box center [1462, 581] width 45 height 19
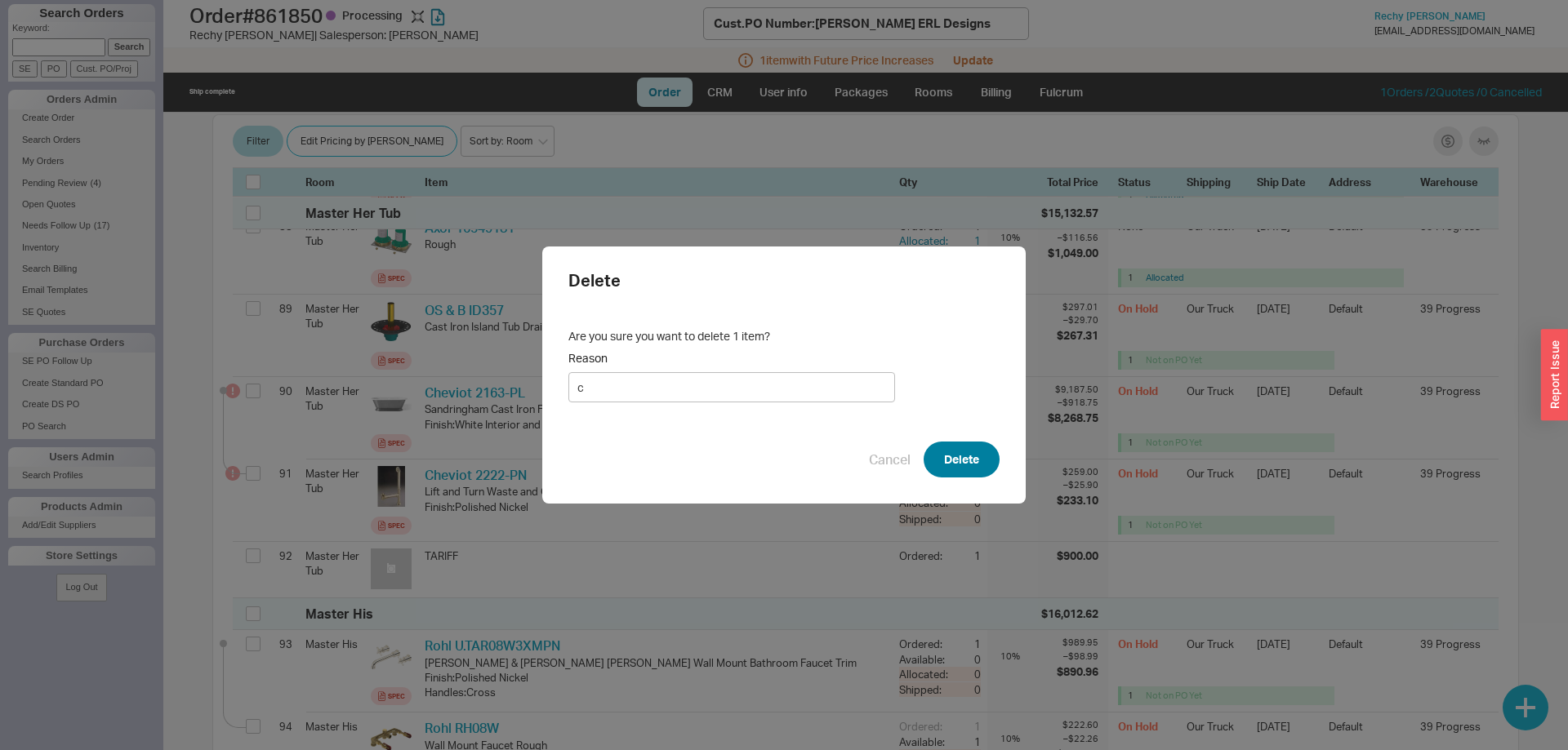
type input "c"
click at [951, 471] on button "Delete" at bounding box center [962, 459] width 76 height 36
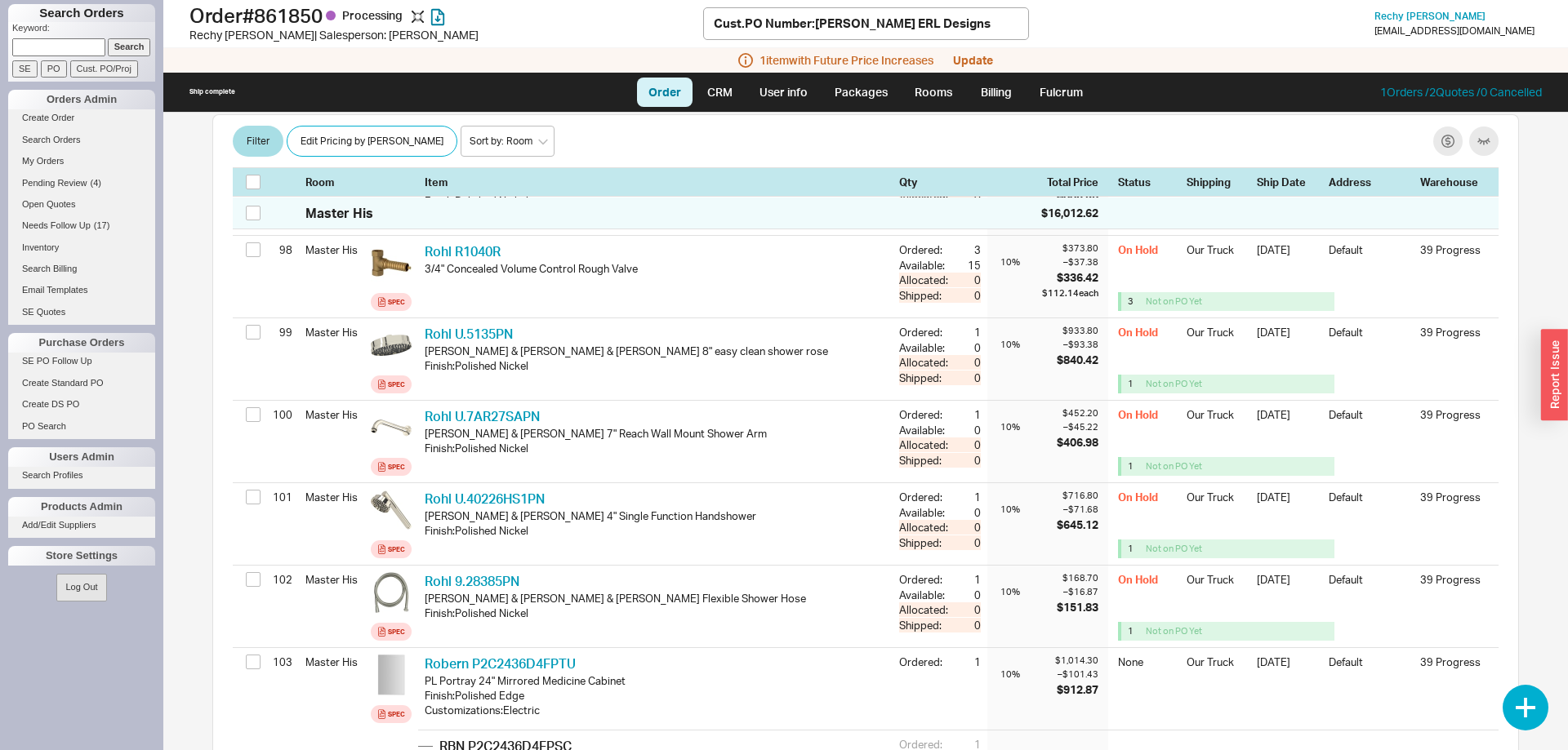
scroll to position [9072, 0]
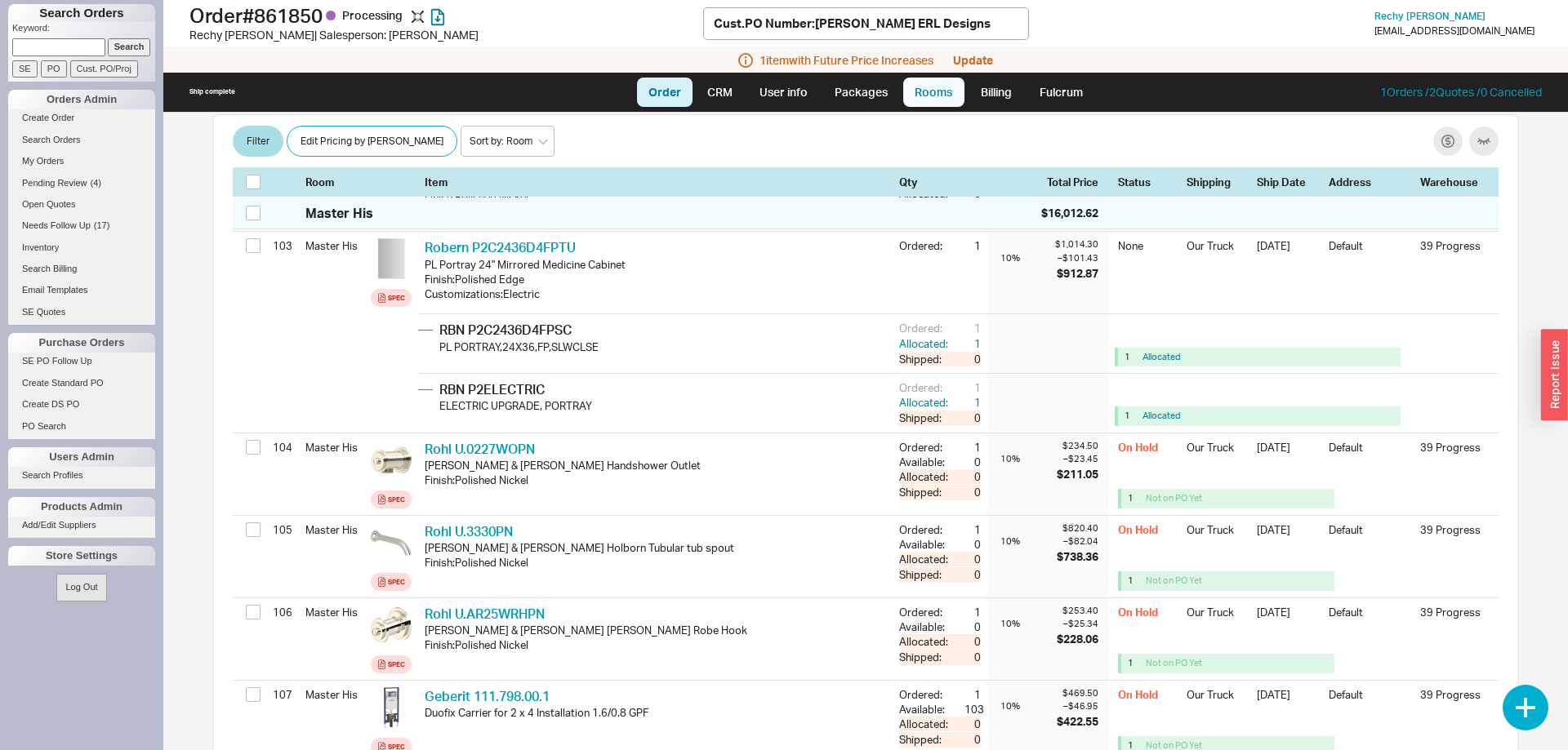
click at [917, 98] on link "Rooms" at bounding box center [933, 92] width 61 height 29
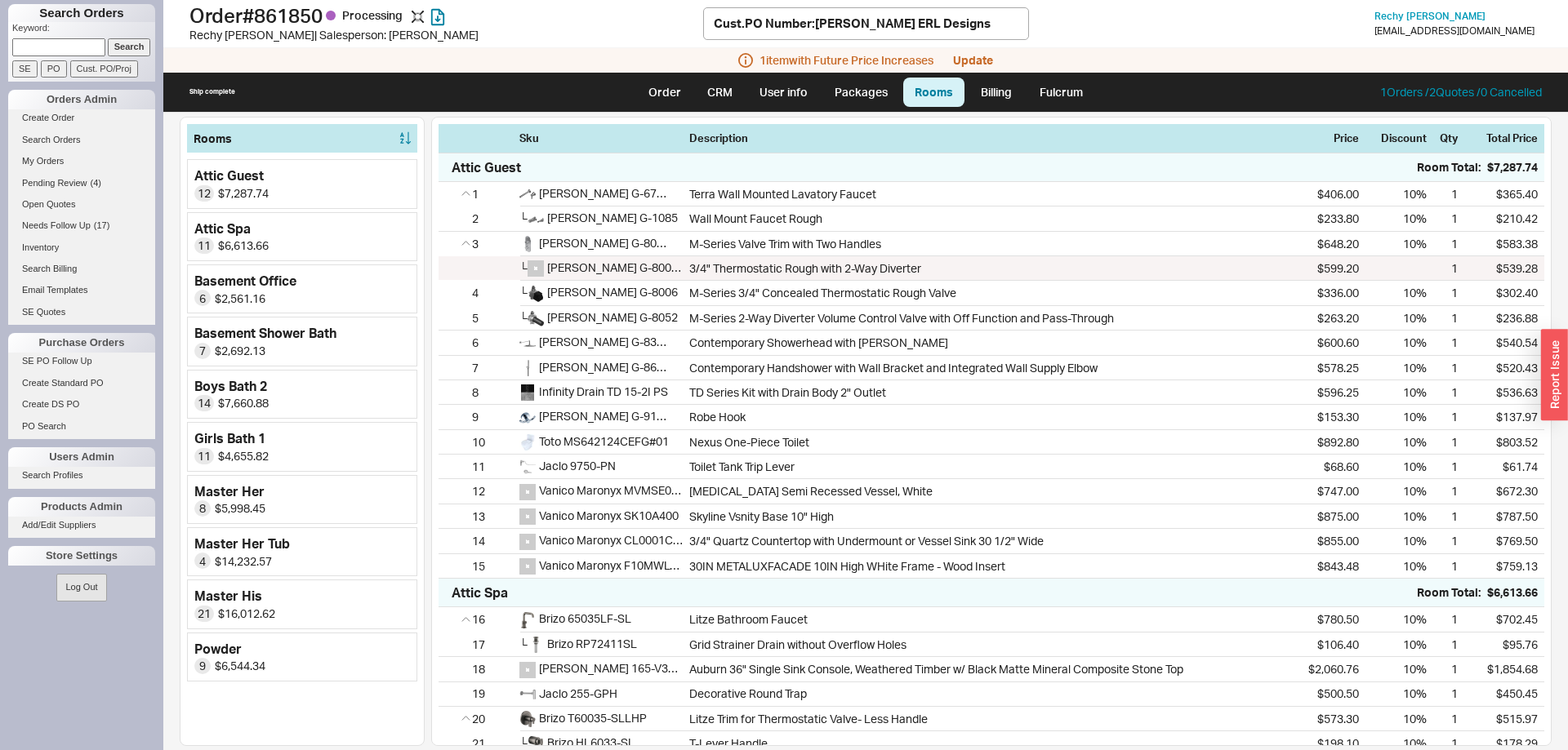
click at [681, 108] on ul "Order CRM User info Packages Rooms Billing Fulcrum" at bounding box center [865, 92] width 471 height 39
click at [678, 102] on link "Order" at bounding box center [665, 92] width 56 height 29
select select "LOW"
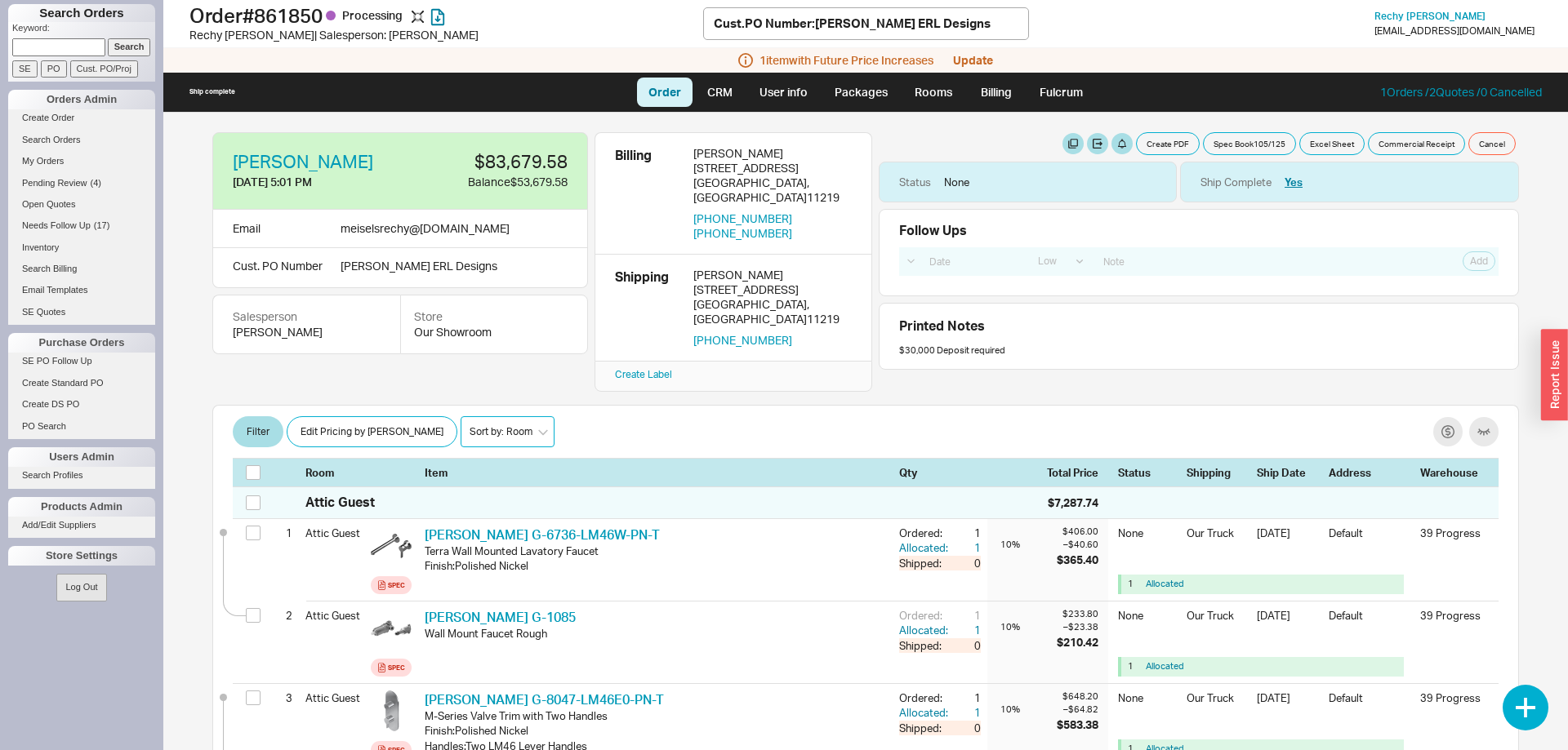
click at [461, 416] on select "Sort by: Room Sort by: Brand Sort by: Date" at bounding box center [507, 431] width 94 height 31
click at [679, 429] on div "Filter Edit Pricing by Brand Sort by: Room Sort by: Brand Sort by: Date Room It…" at bounding box center [865, 445] width 1306 height 81
click at [940, 88] on link "Rooms" at bounding box center [933, 92] width 61 height 29
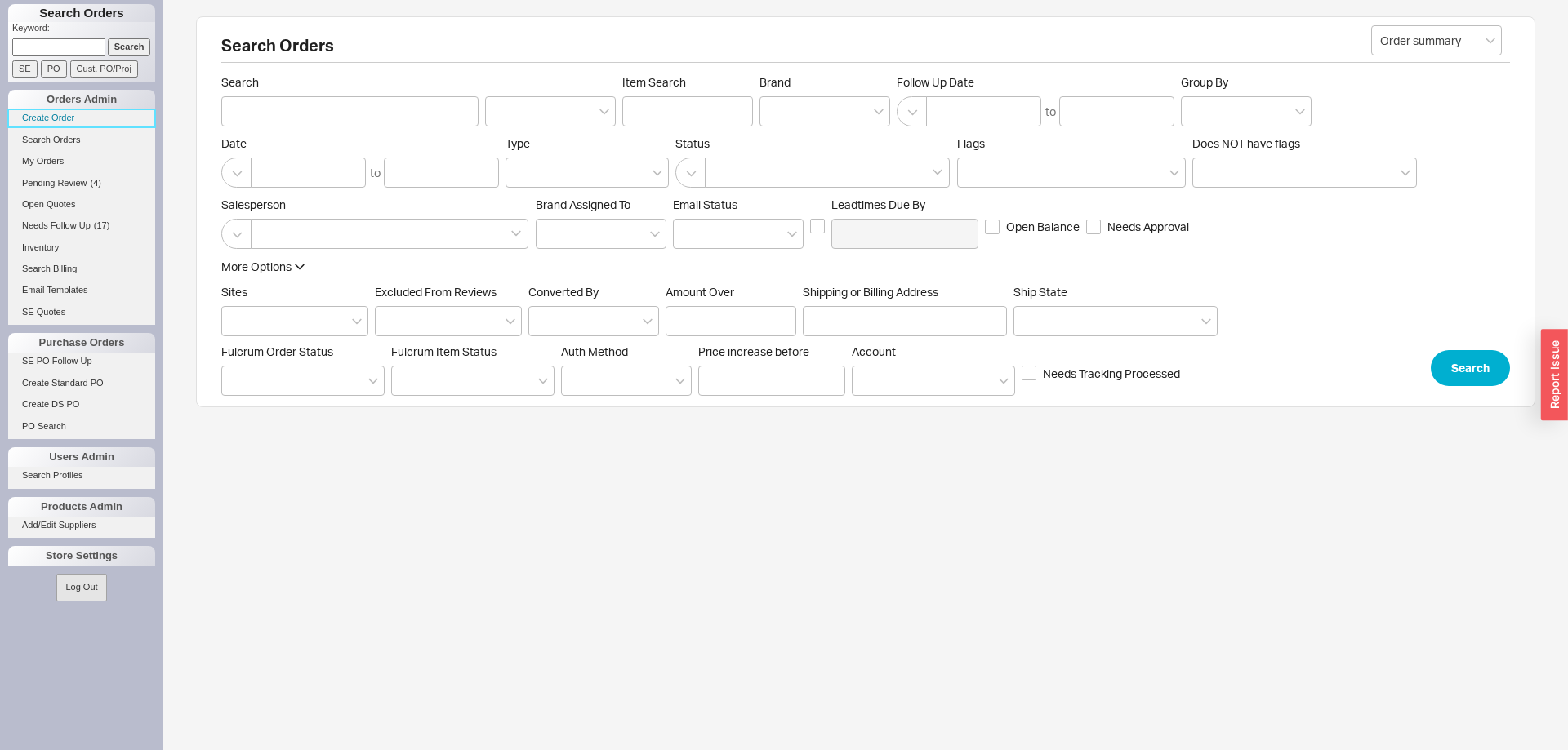
click at [51, 115] on link "Create Order" at bounding box center [81, 117] width 147 height 17
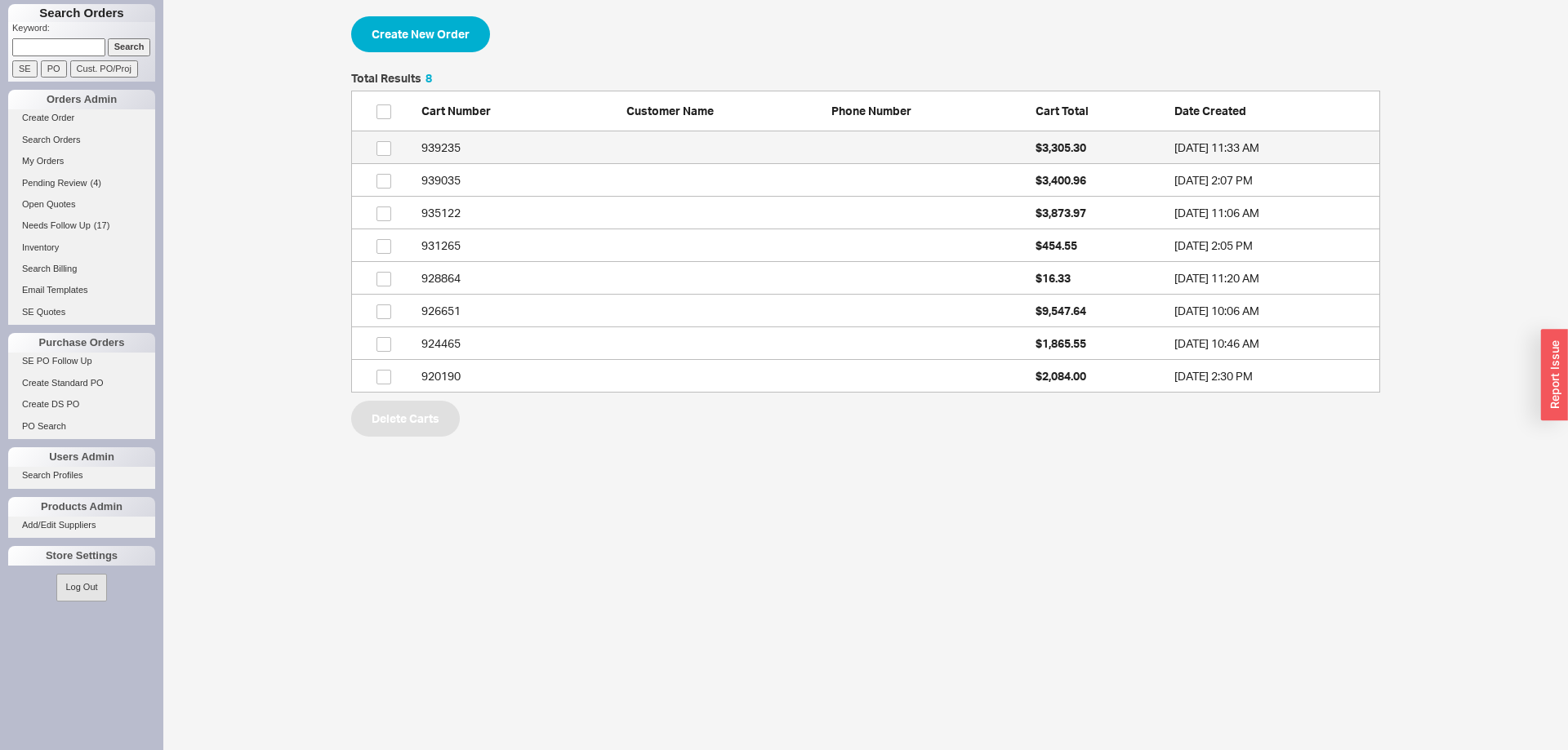
scroll to position [320, 1029]
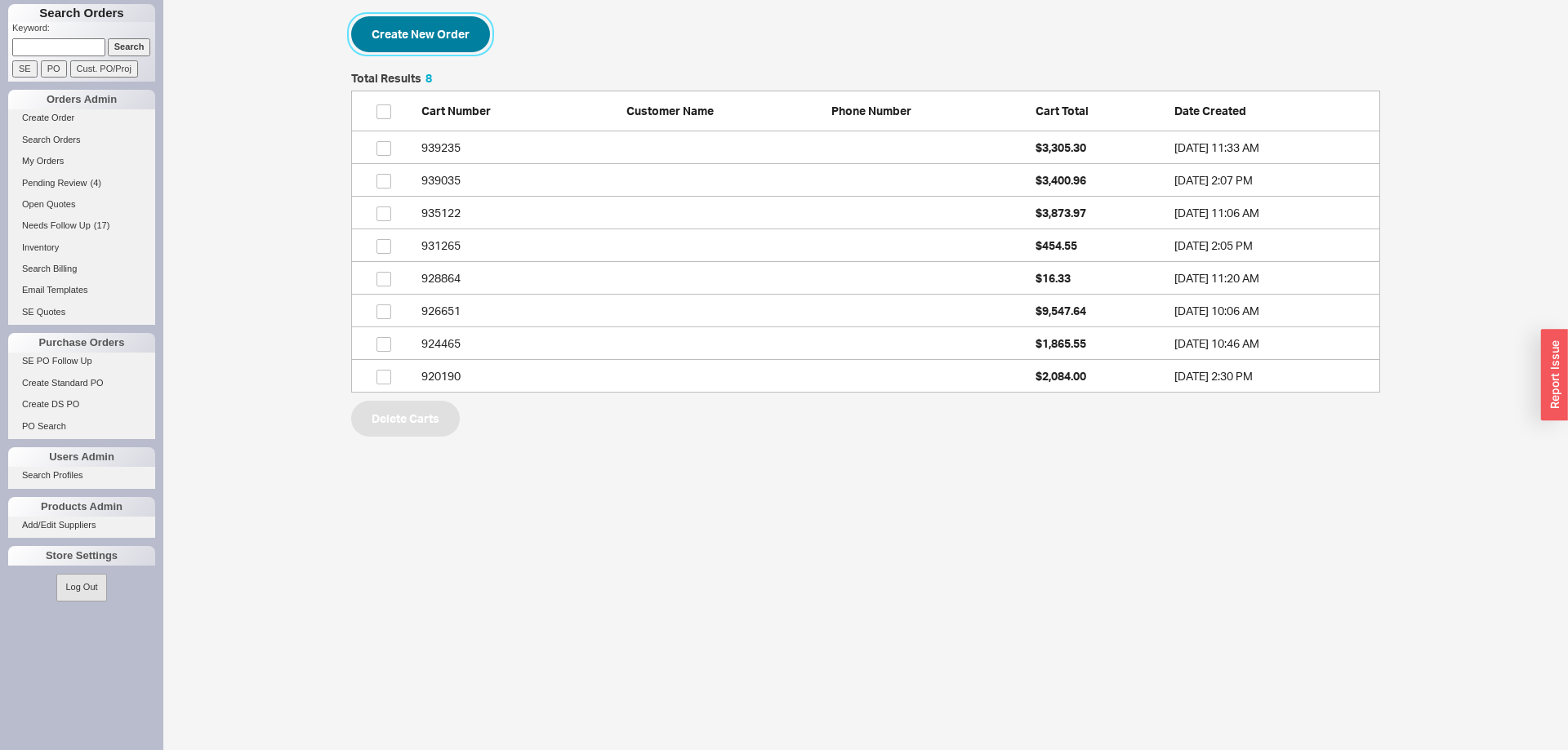
click at [416, 29] on button "Create New Order" at bounding box center [420, 34] width 139 height 36
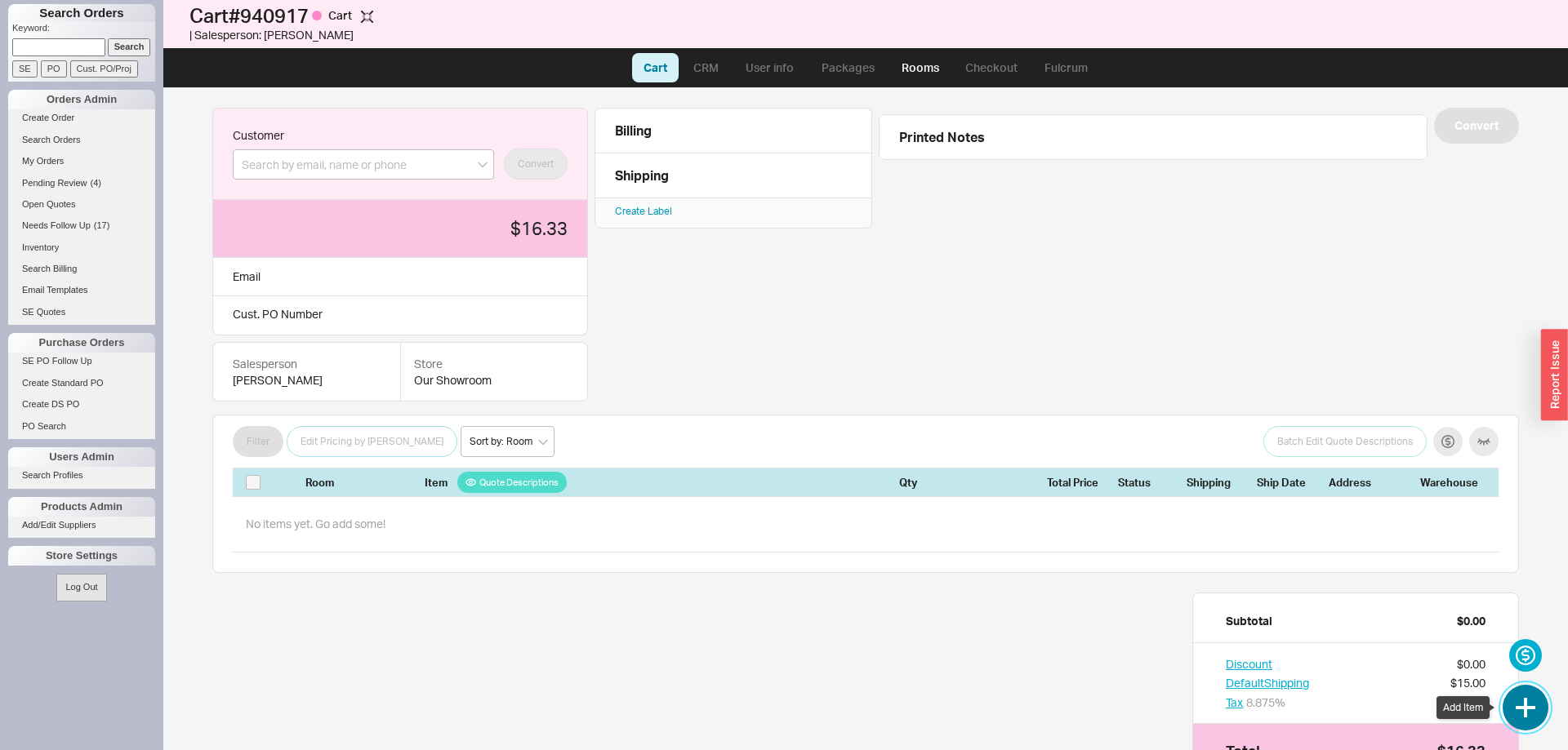
click at [1534, 708] on button "button" at bounding box center [1526, 708] width 46 height 46
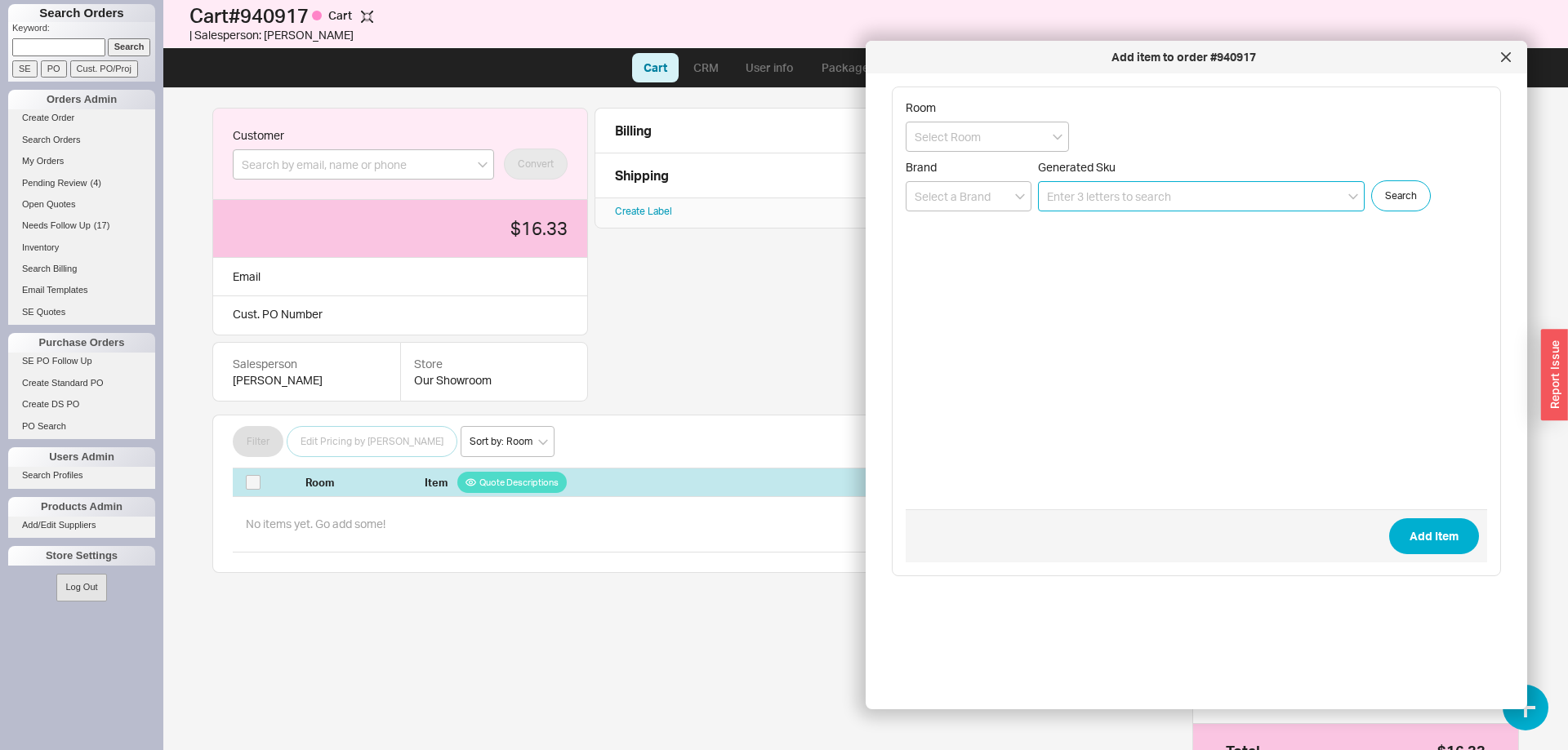
click at [1101, 192] on input at bounding box center [1200, 196] width 326 height 30
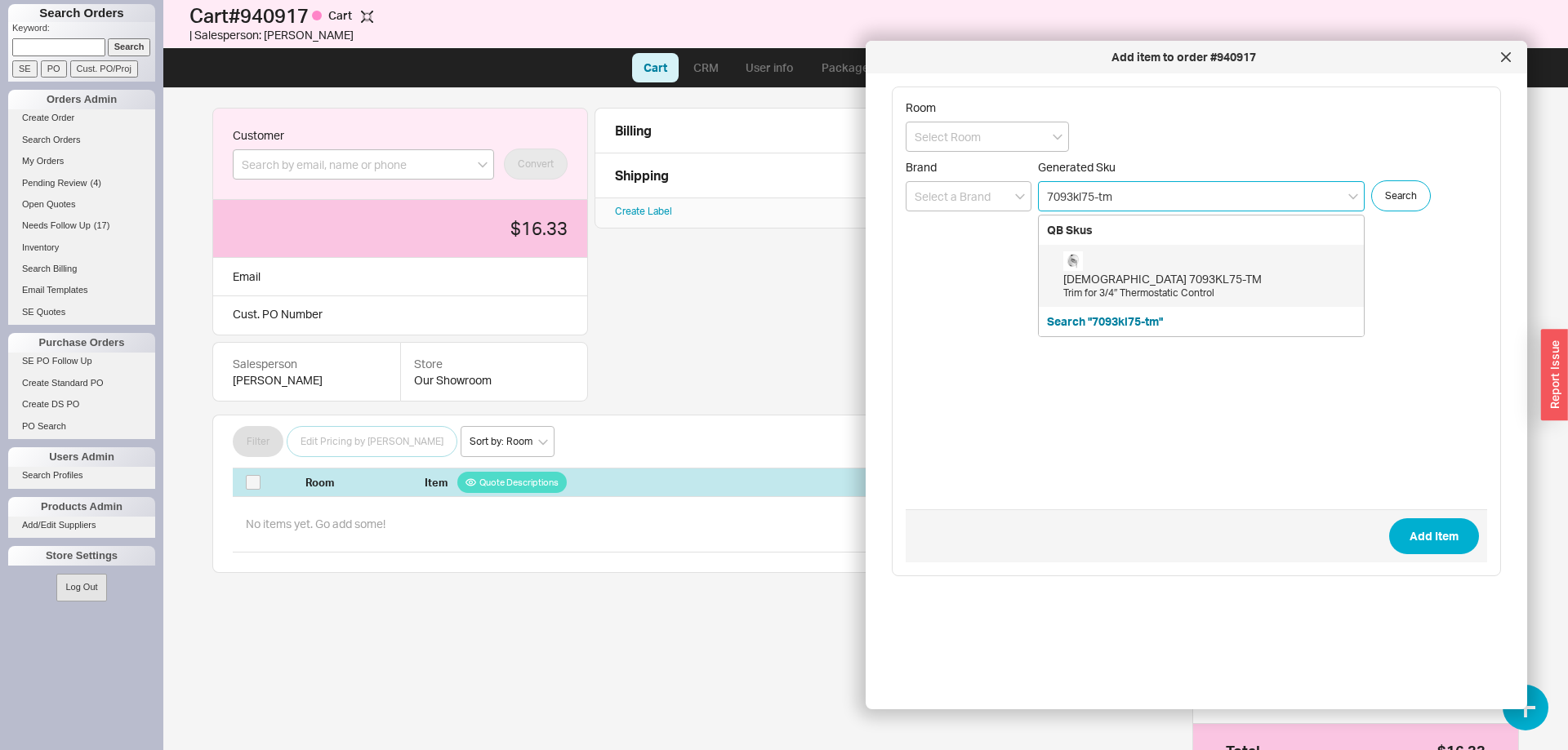
click at [1164, 284] on div "Santec 7093KL75-TM" at bounding box center [1209, 279] width 293 height 16
type input "7093KL75-TM"
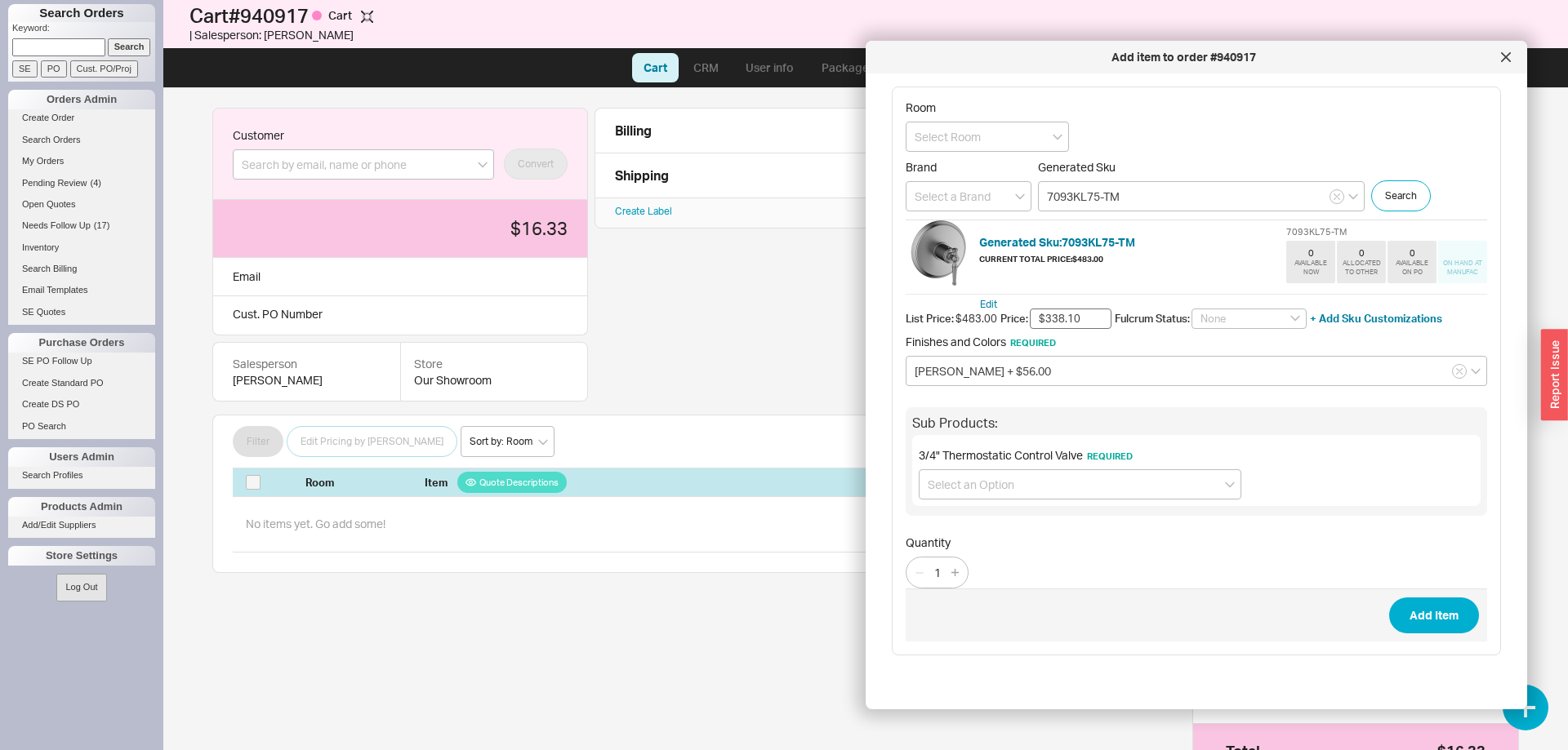
drag, startPoint x: 1059, startPoint y: 326, endPoint x: 1085, endPoint y: 327, distance: 26.0
click at [1085, 327] on input "$338.10" at bounding box center [1070, 319] width 81 height 21
click at [1084, 319] on input "$338.10" at bounding box center [1070, 319] width 81 height 21
type input "$338.00"
click at [945, 139] on input at bounding box center [986, 137] width 164 height 30
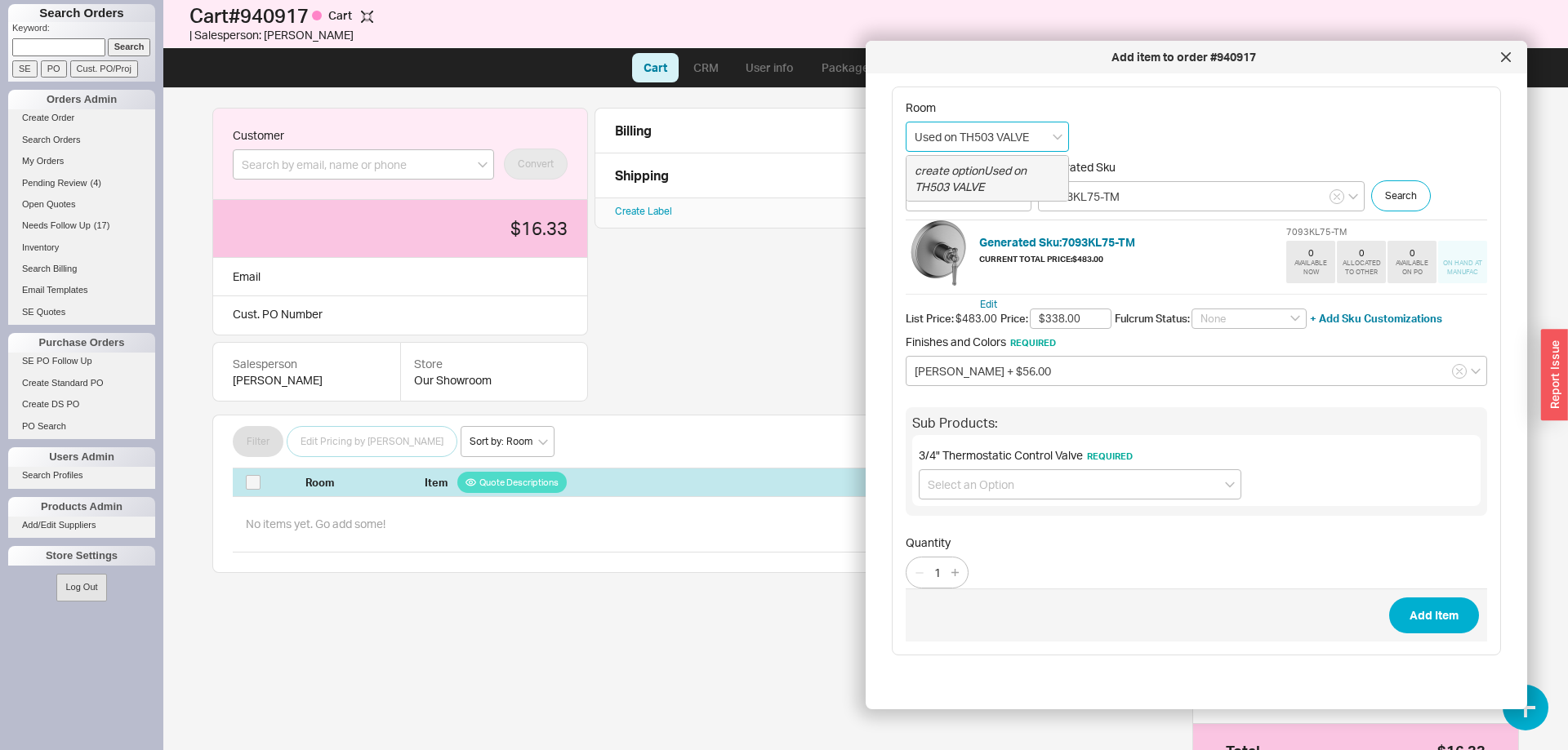
drag, startPoint x: 992, startPoint y: 136, endPoint x: 1001, endPoint y: 140, distance: 9.8
click at [1001, 140] on input "Used on TH503 VALVE" at bounding box center [986, 137] width 164 height 30
click at [994, 139] on input "Used on TH503 VALVE" at bounding box center [986, 137] width 164 height 30
type input "Used on TH5034 VALVE"
click at [1433, 617] on button "Add Item" at bounding box center [1434, 615] width 90 height 36
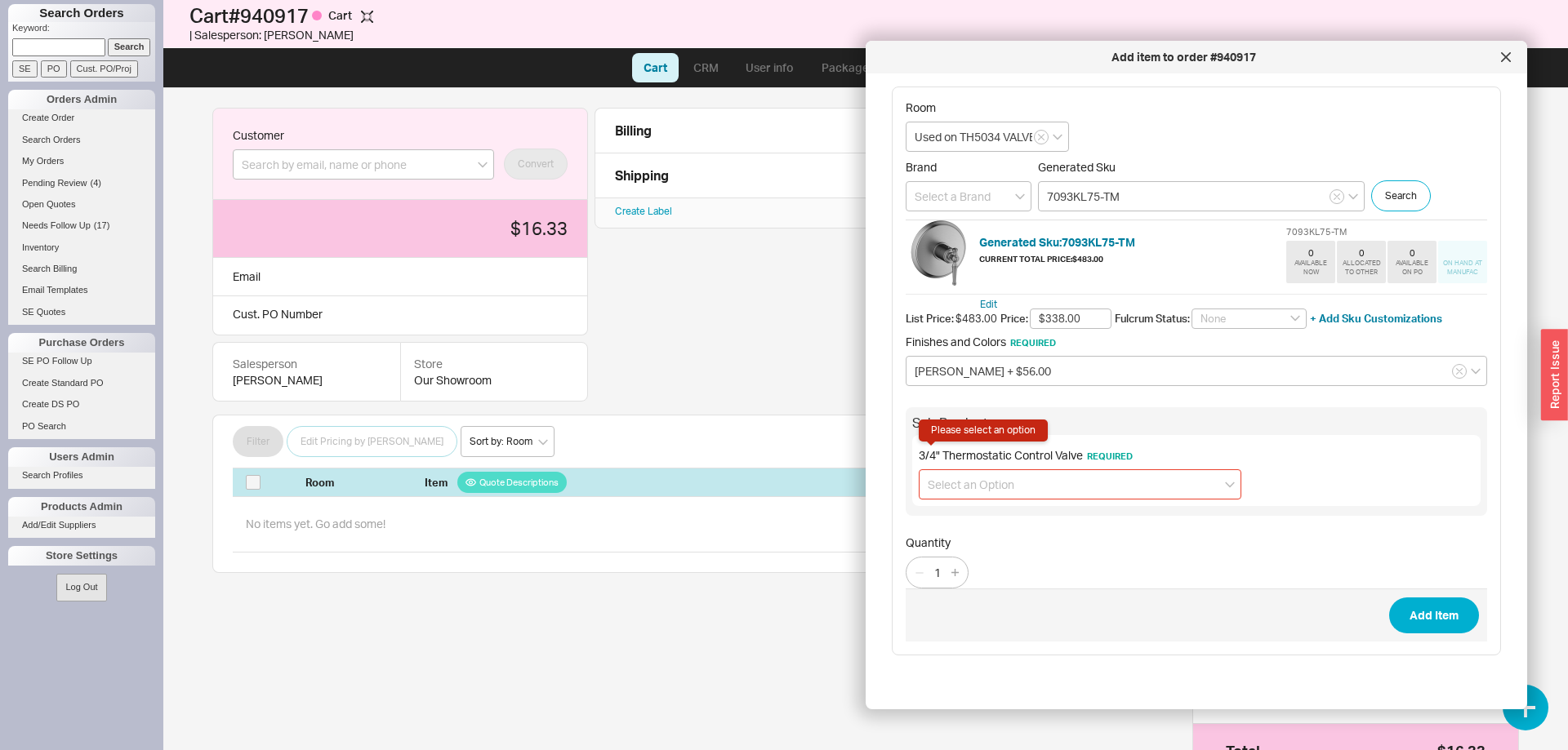
drag, startPoint x: 1035, startPoint y: 466, endPoint x: 1034, endPoint y: 484, distance: 18.0
click at [1036, 467] on div "3/4" Thermostatic Control Valve Required Please select an option" at bounding box center [1079, 473] width 323 height 51
click at [1025, 490] on input at bounding box center [1079, 484] width 323 height 30
click at [1022, 548] on div "No 3/4" Thermostatic Control Valve required" at bounding box center [1079, 547] width 321 height 29
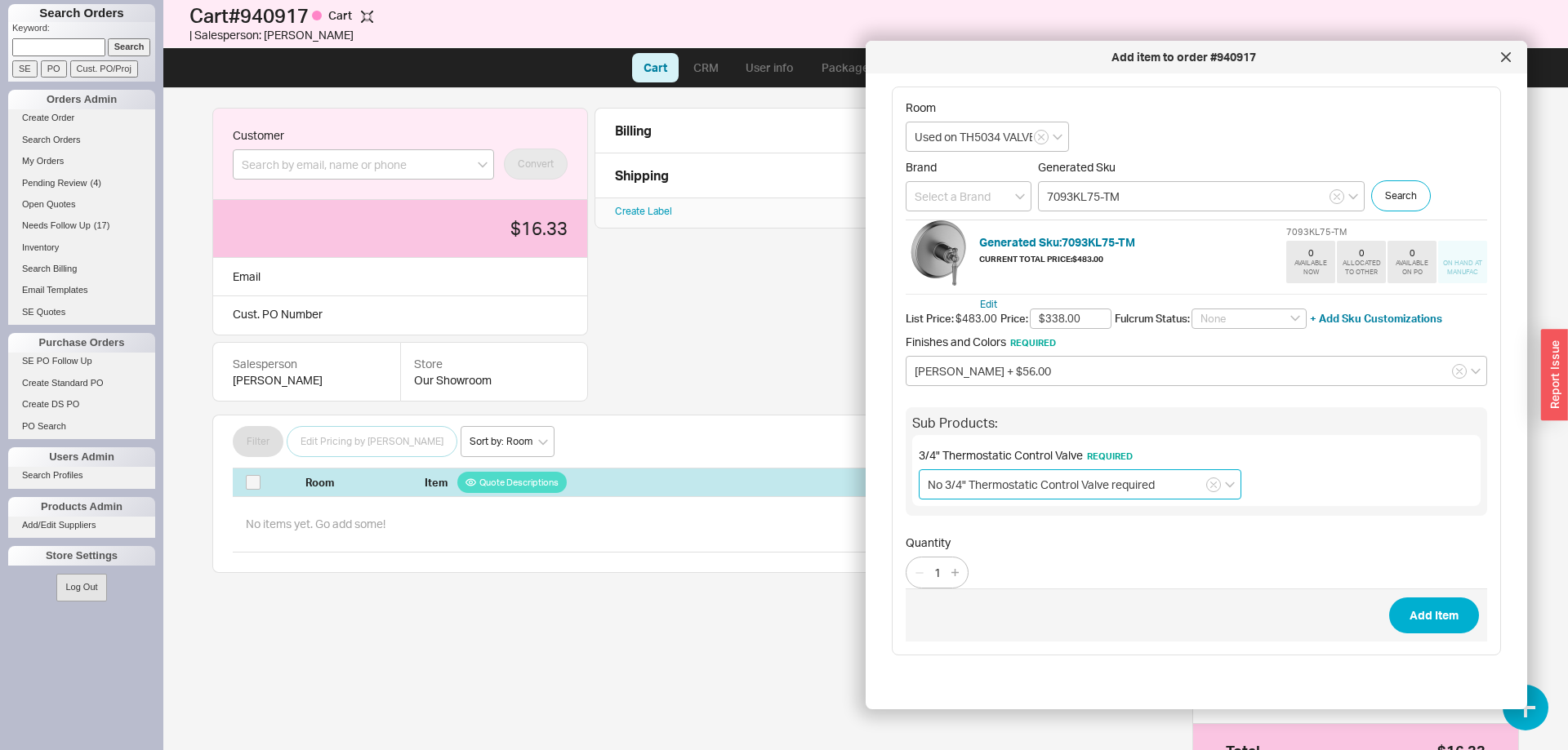
type input "No 3/4" Thermostatic Control Valve required"
click at [1435, 619] on button "Add Item" at bounding box center [1434, 615] width 90 height 36
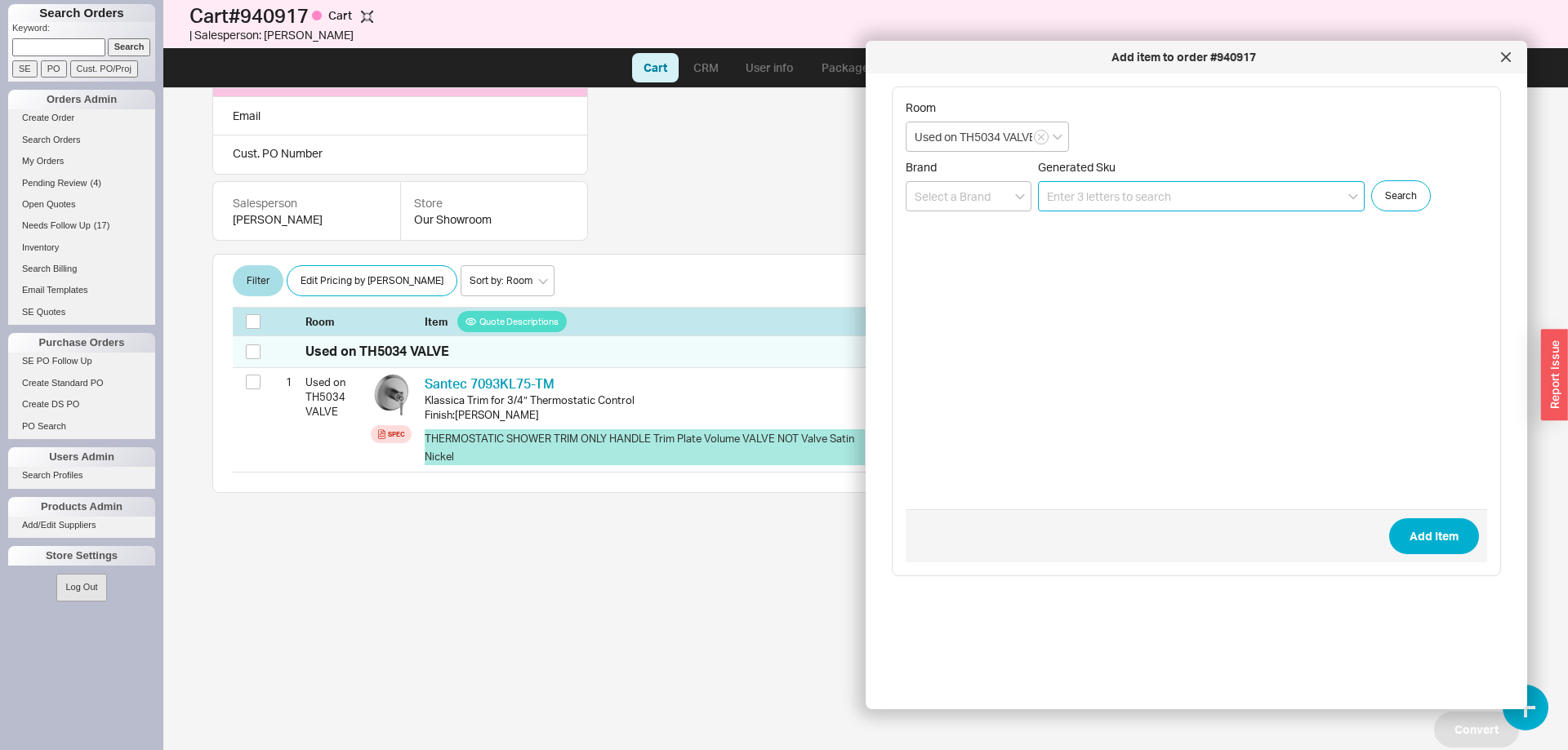
scroll to position [162, 0]
click at [1509, 53] on icon at bounding box center [1505, 57] width 8 height 8
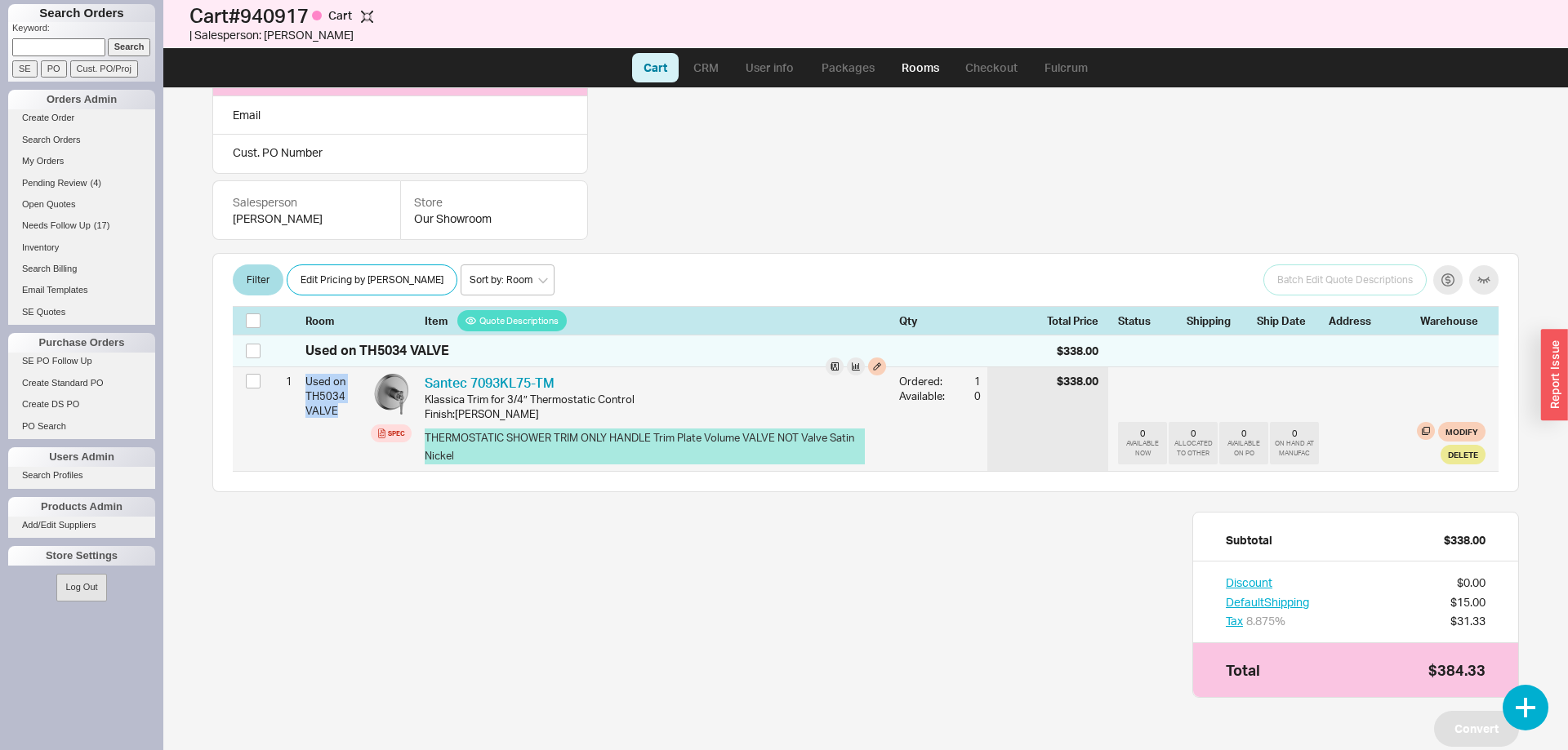
drag, startPoint x: 344, startPoint y: 407, endPoint x: 306, endPoint y: 384, distance: 44.4
click at [306, 384] on div "Used on TH5034 VALVE" at bounding box center [334, 397] width 59 height 58
copy div "Used on TH5034 VALVE"
click at [880, 365] on button "button" at bounding box center [877, 367] width 18 height 18
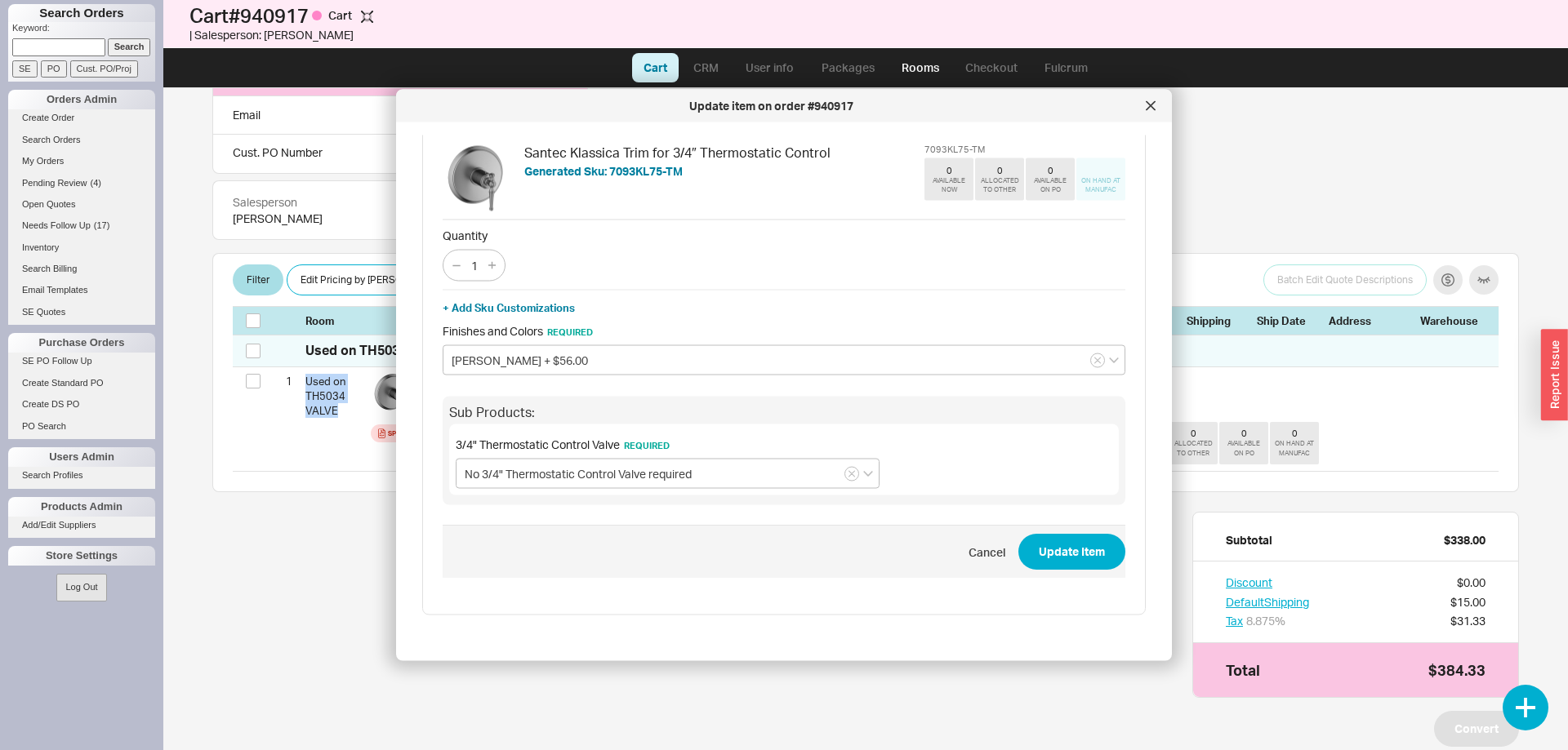
scroll to position [0, 0]
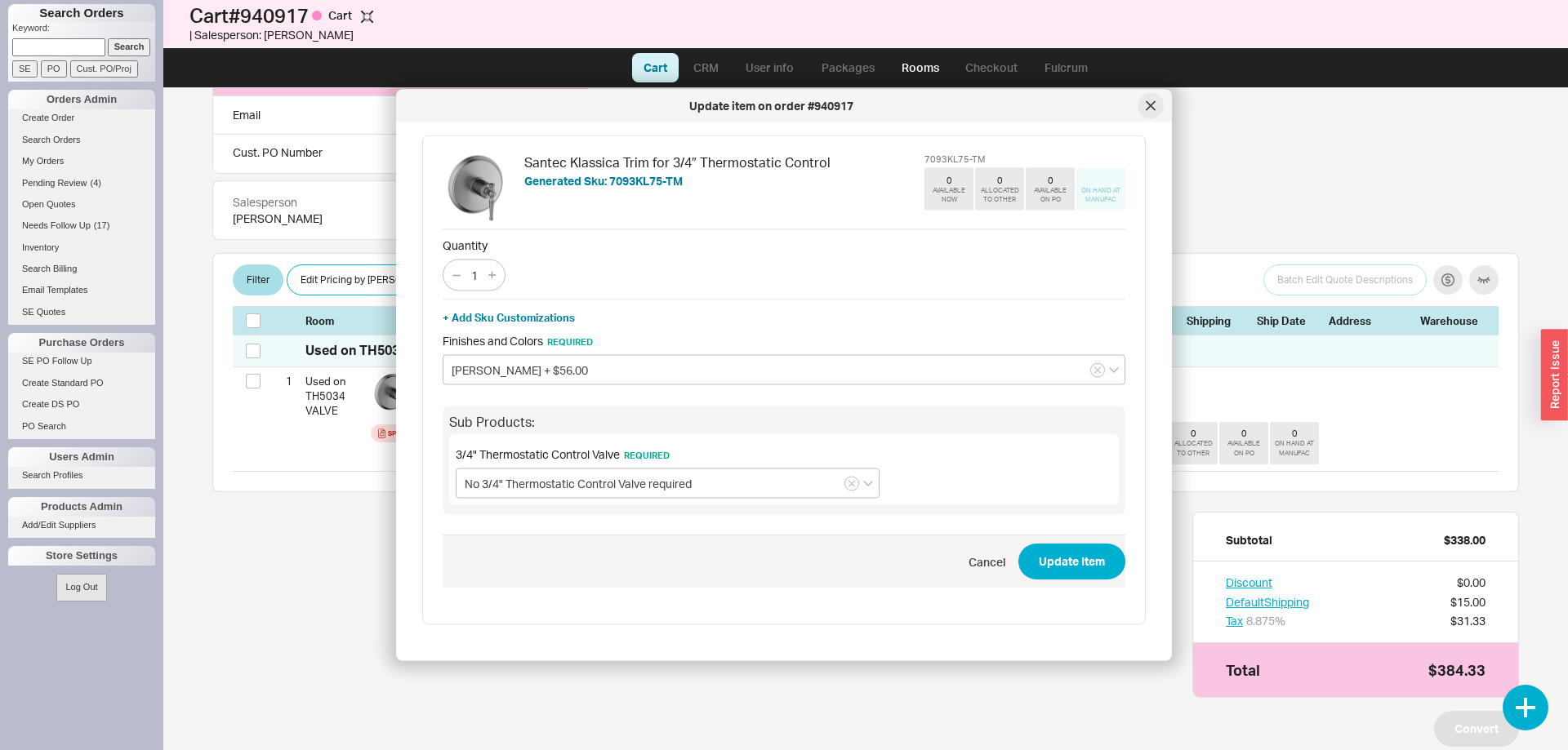
click at [1146, 111] on div at bounding box center [1151, 106] width 27 height 27
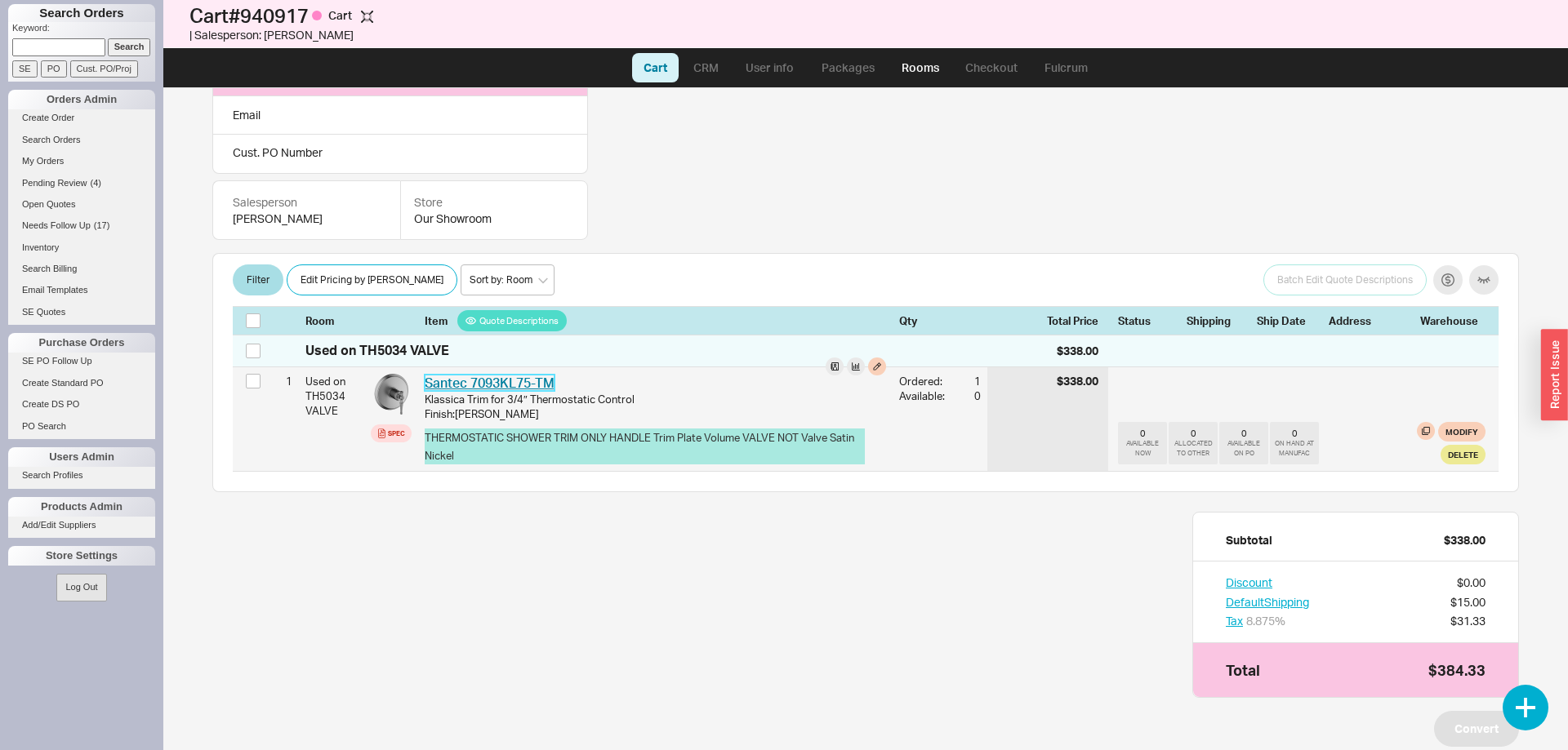
click at [513, 378] on link "Santec 7093KL75-TM" at bounding box center [489, 383] width 130 height 16
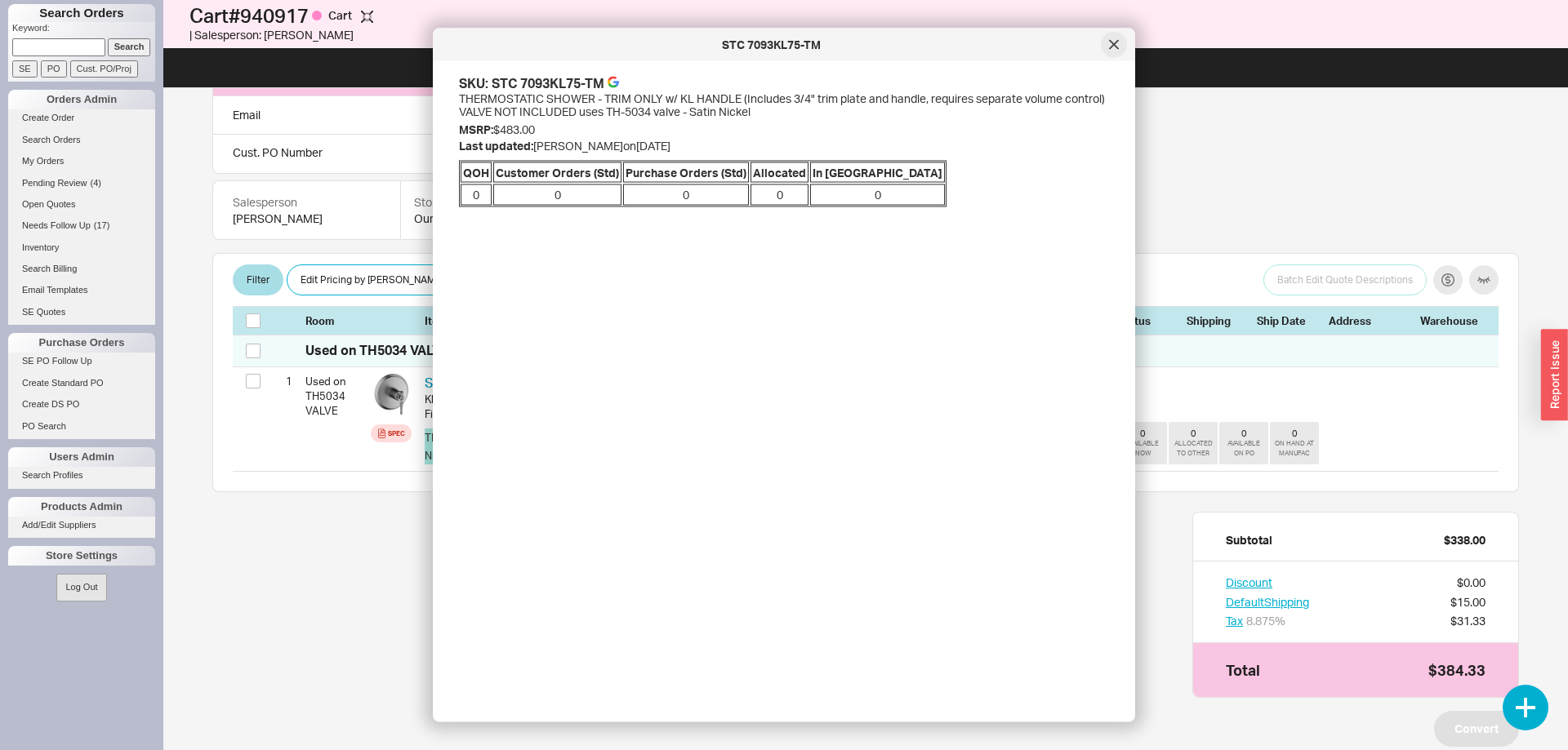
click at [1108, 49] on div at bounding box center [1114, 45] width 27 height 27
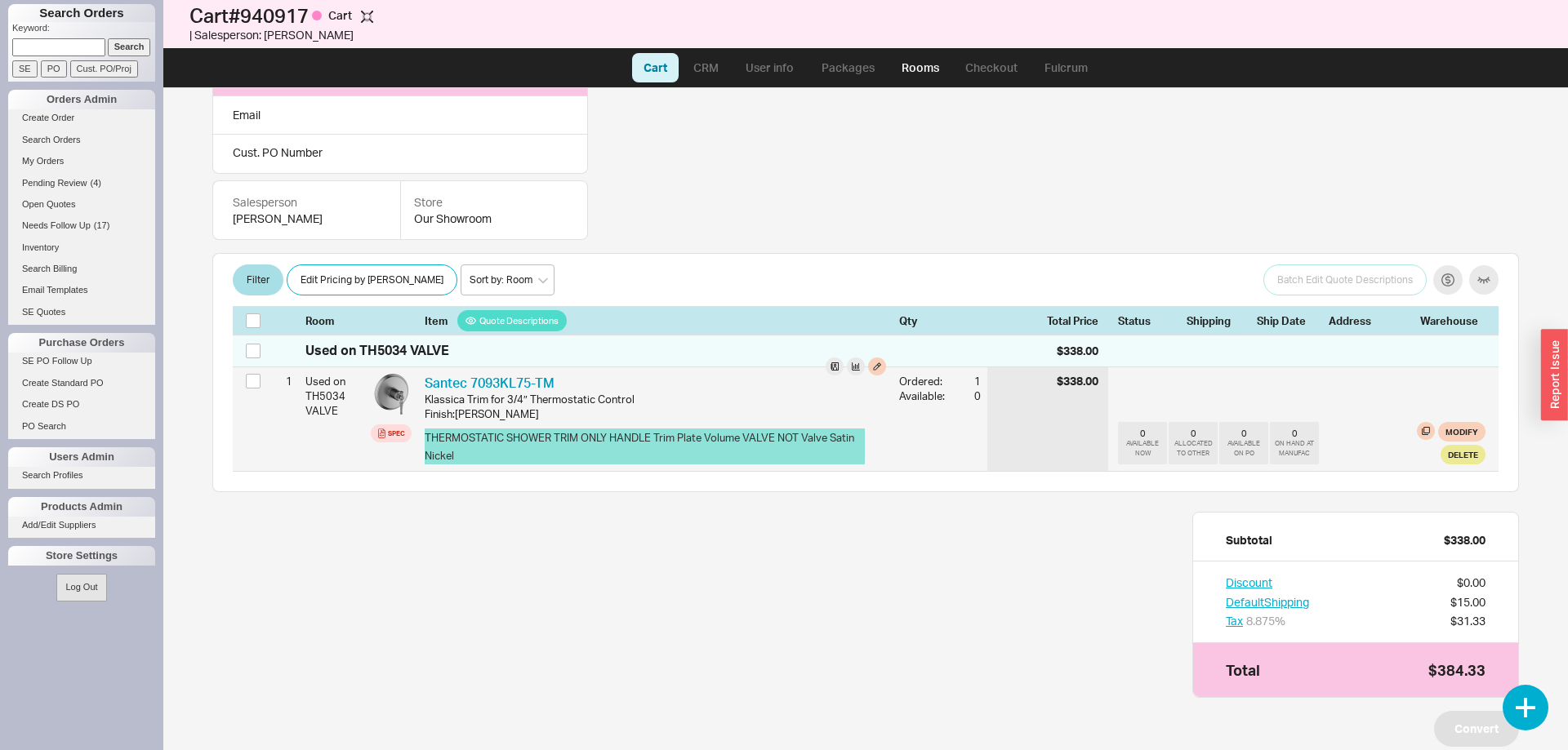
click at [821, 443] on button "THERMOSTATIC SHOWER TRIM ONLY HANDLE Trim Plate Volume VALVE NOT Valve Satin Ni…" at bounding box center [644, 446] width 440 height 36
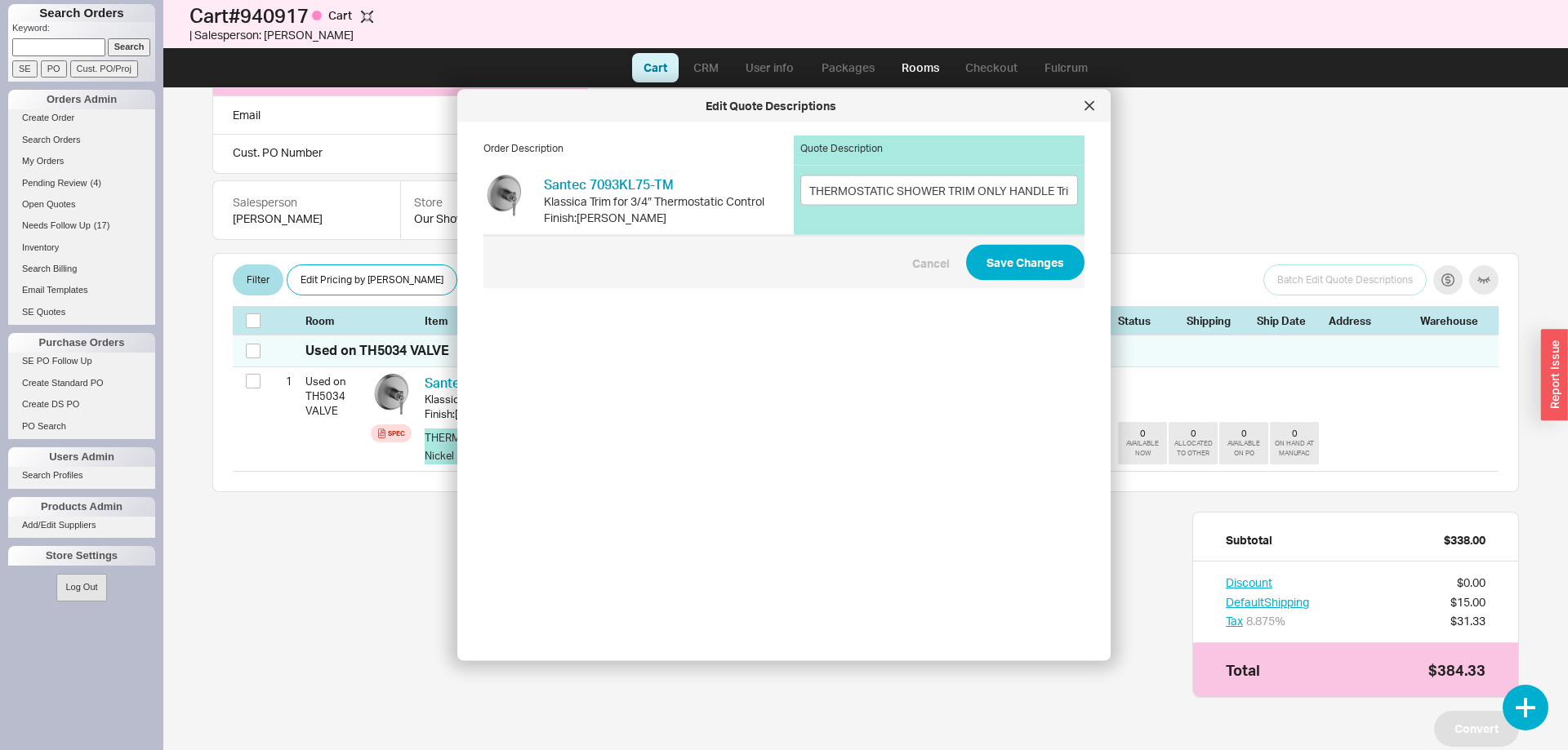
click at [1091, 104] on icon at bounding box center [1089, 105] width 8 height 8
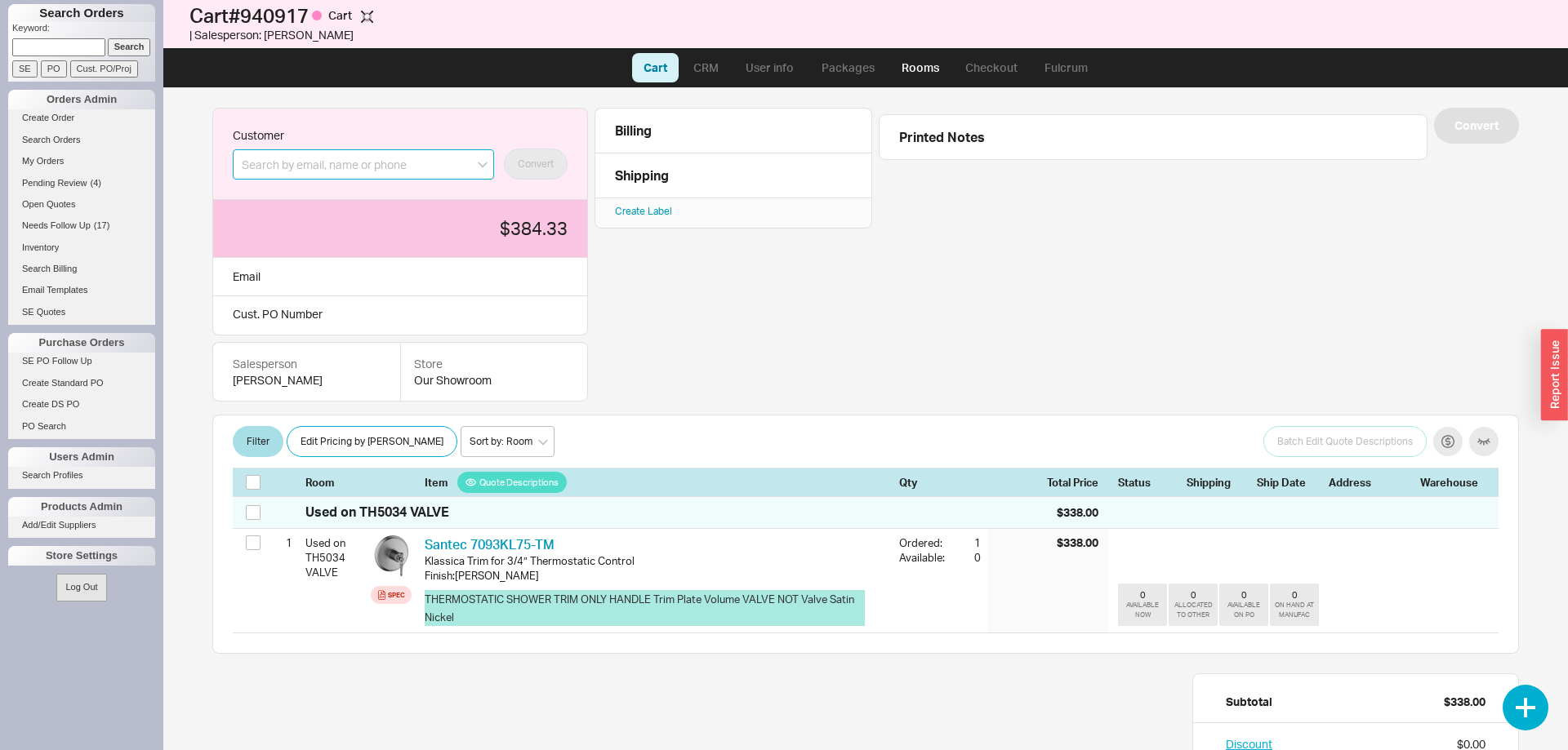
click at [362, 162] on input at bounding box center [363, 164] width 262 height 30
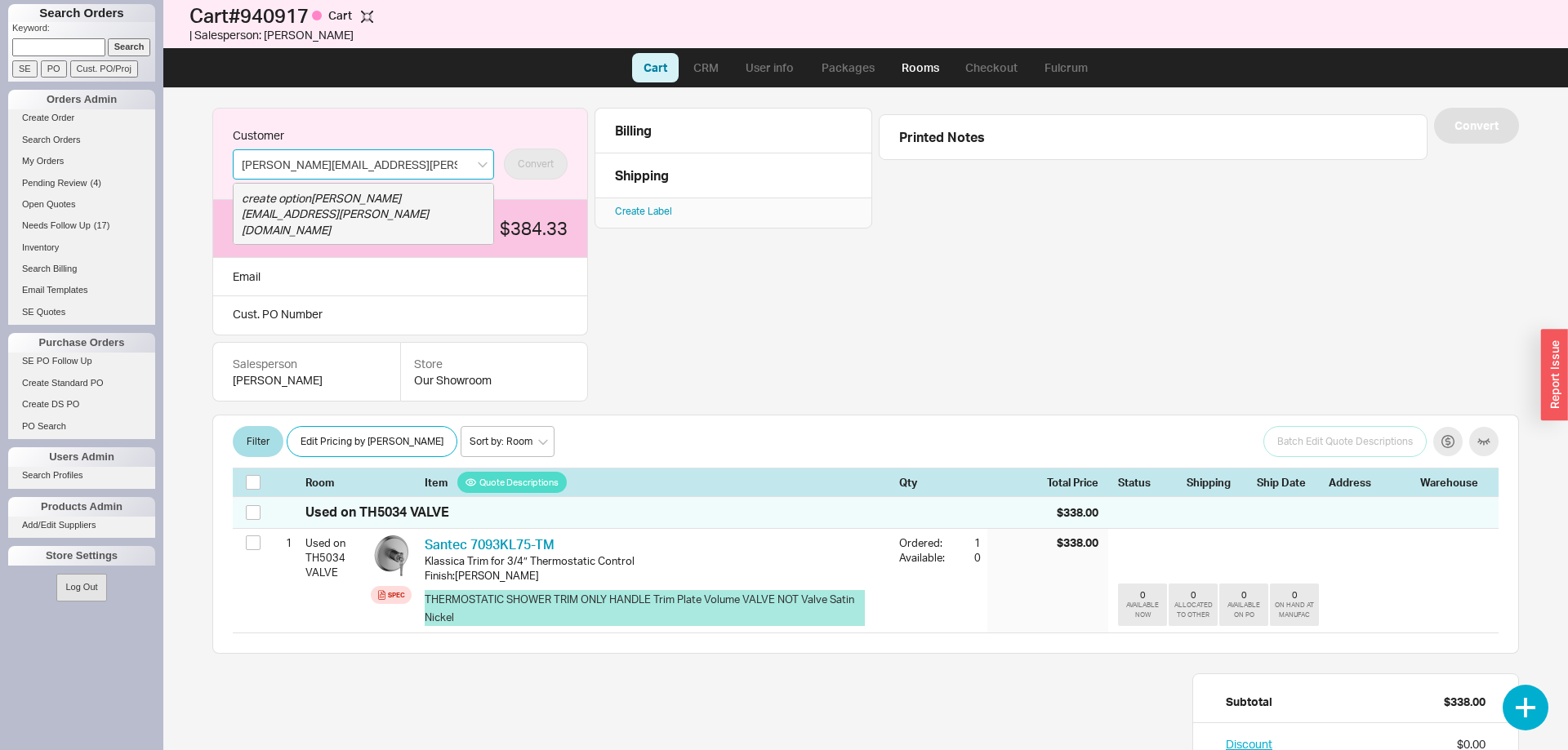
click at [408, 203] on icon "create option adam.steinsapir@gmail.com" at bounding box center [335, 214] width 187 height 46
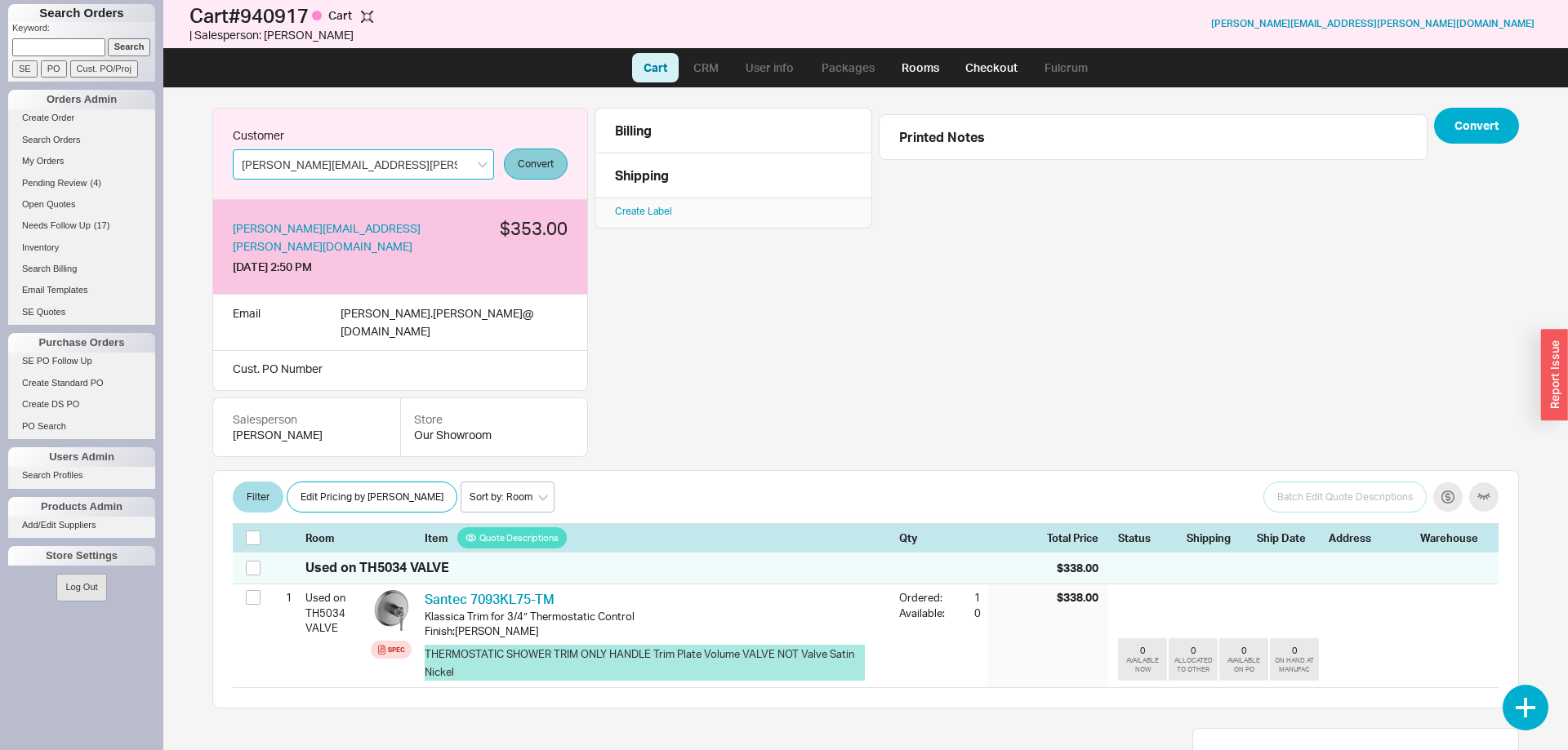
type input "adam.steinsapir@gmail.com"
click at [543, 167] on button "Convert" at bounding box center [536, 163] width 64 height 31
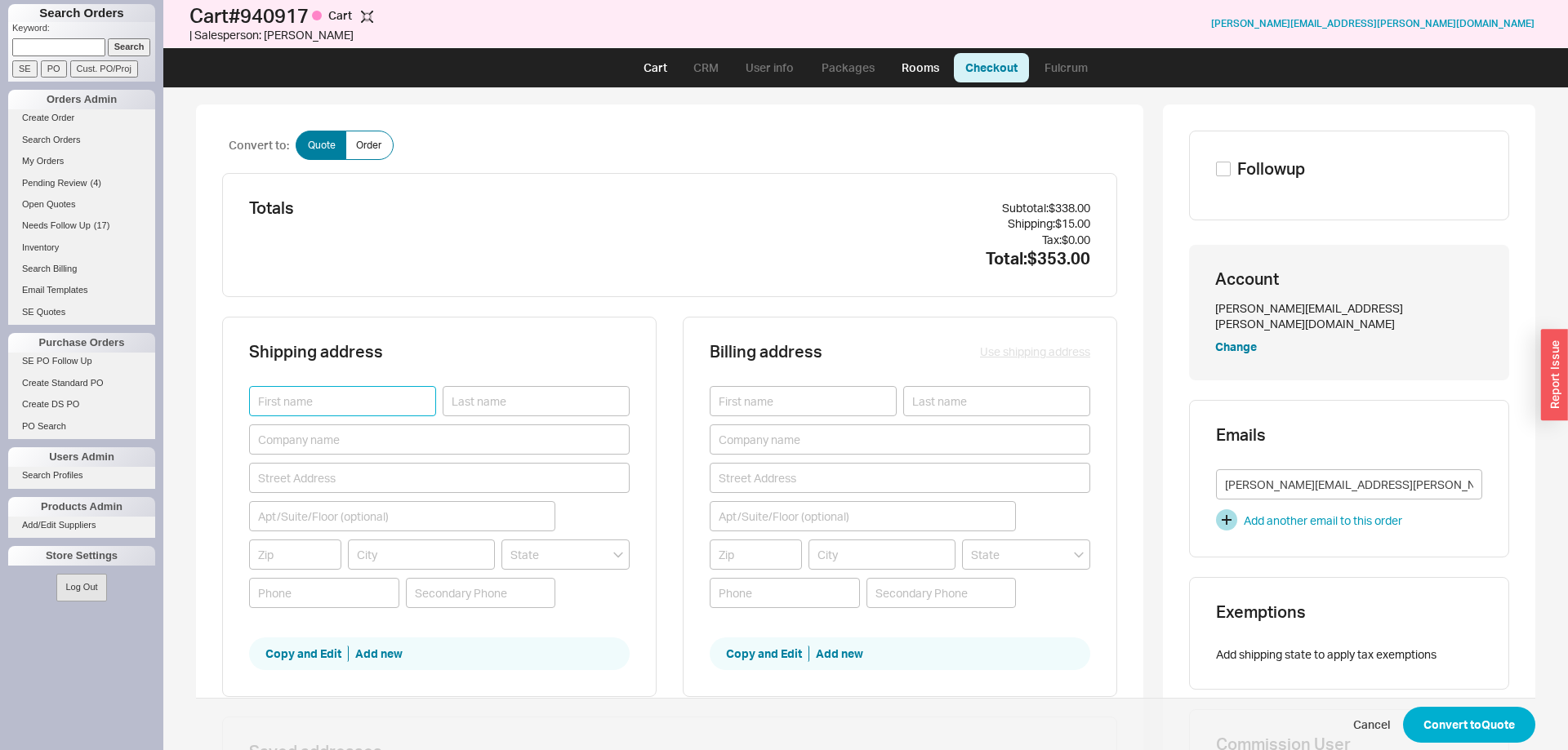
click at [331, 405] on input at bounding box center [343, 401] width 187 height 30
type input "Adam"
drag, startPoint x: 490, startPoint y: 405, endPoint x: 495, endPoint y: 426, distance: 21.6
click at [491, 405] on input at bounding box center [537, 401] width 187 height 30
type input "Stein"
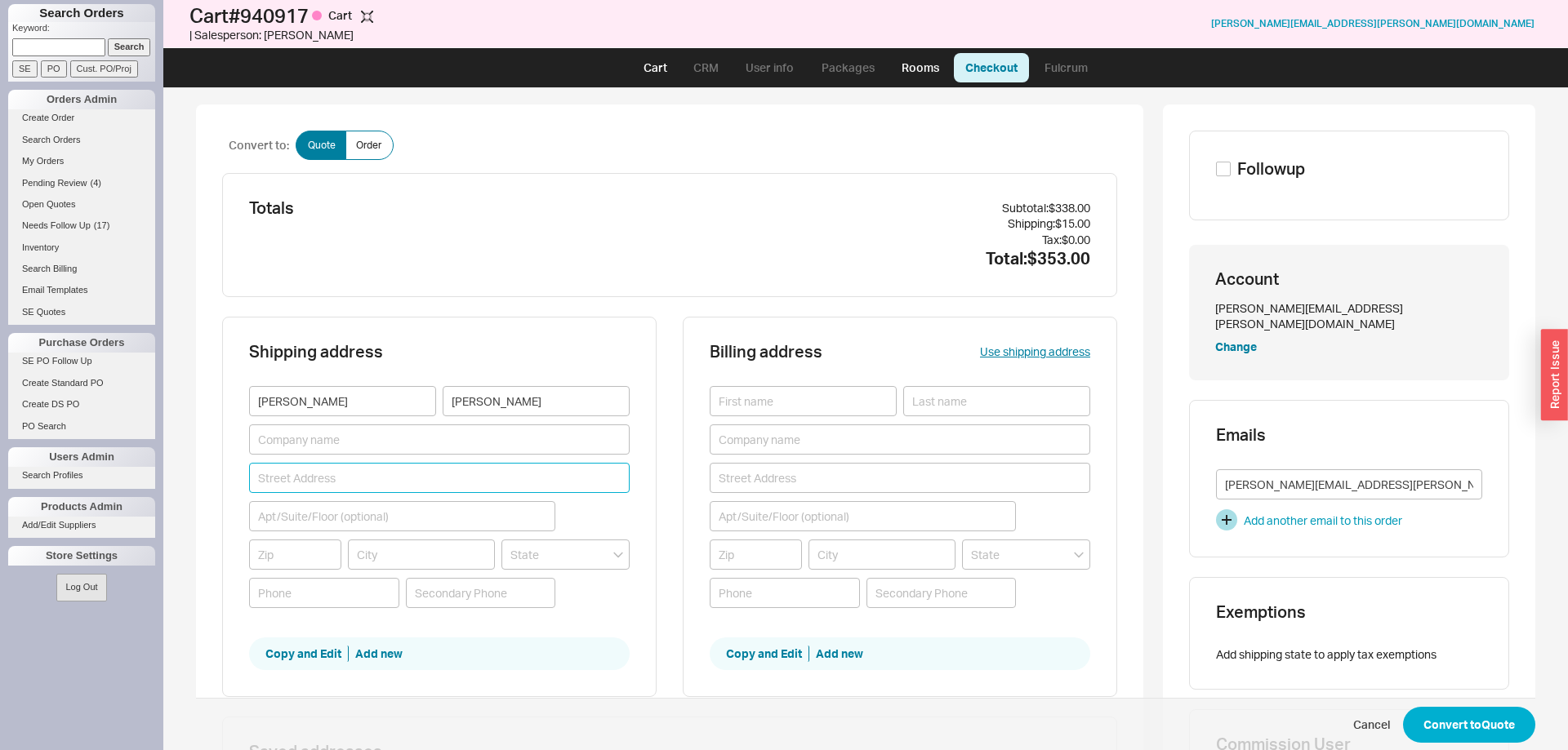
click at [407, 484] on input at bounding box center [439, 478] width 380 height 30
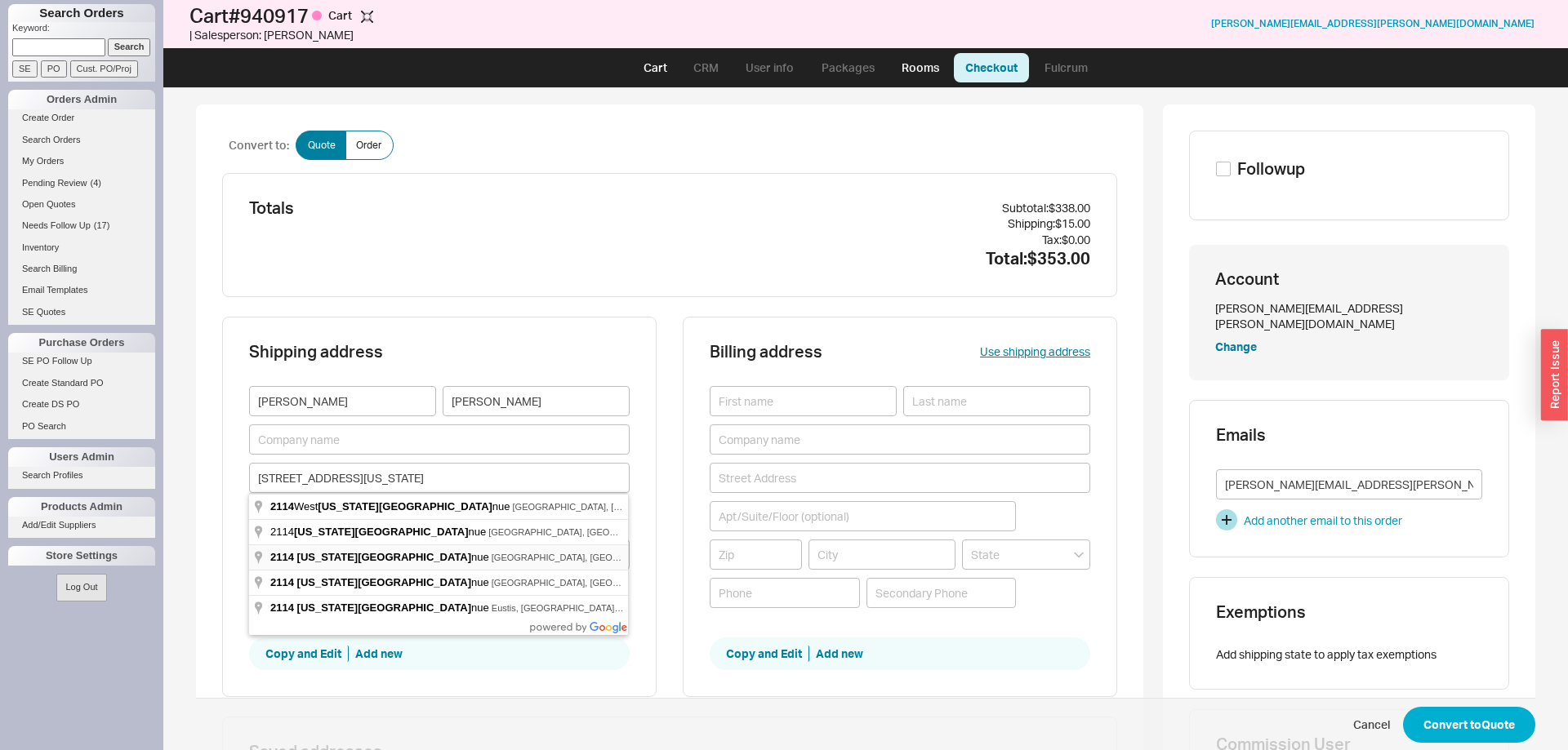
type input "2114 Virginia Avenue"
type input "22101"
type input "McLean"
type input "Virginia"
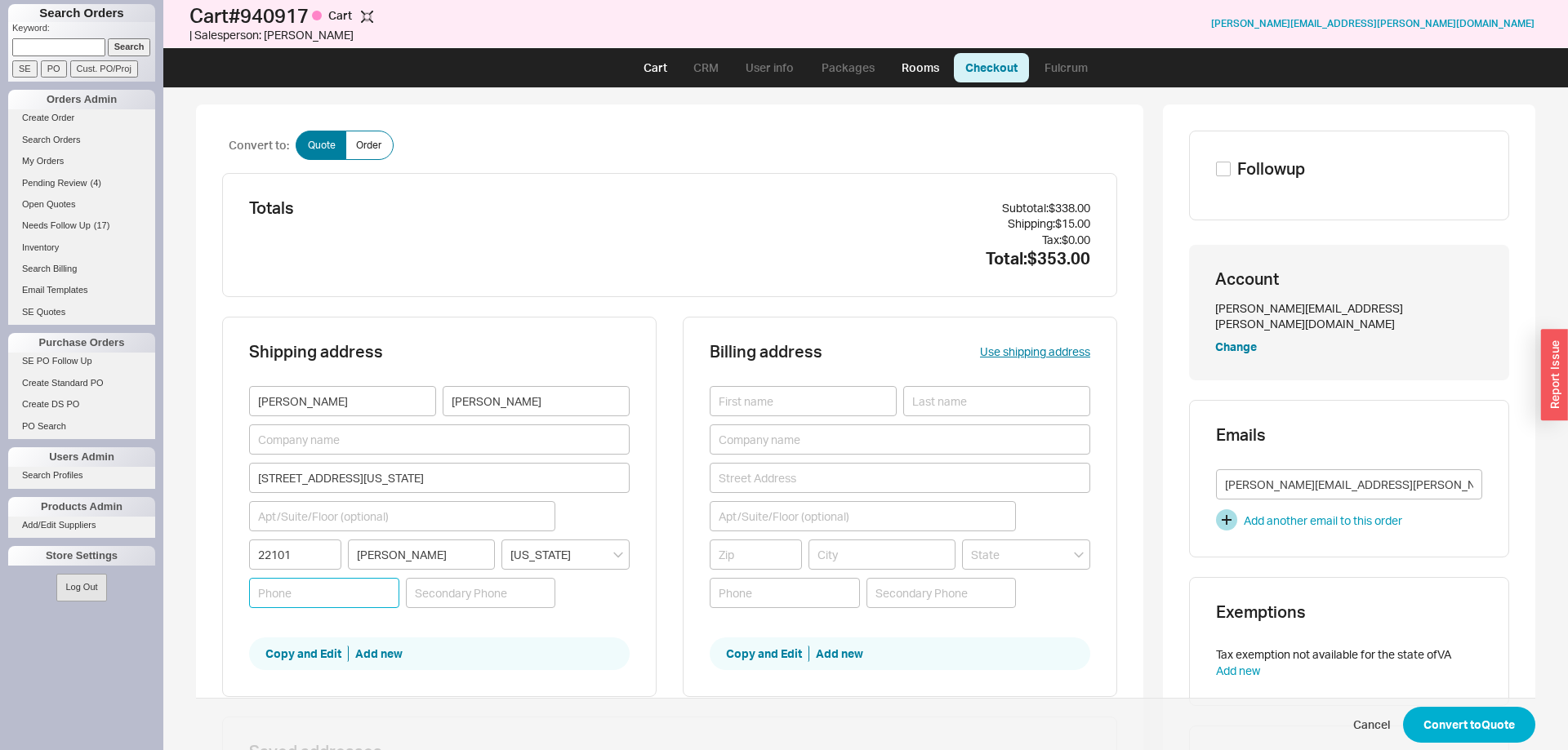
click at [338, 594] on input at bounding box center [324, 593] width 150 height 30
type input "9178566606"
click at [1024, 351] on button "Use shipping address" at bounding box center [1034, 352] width 110 height 16
type input "Adam"
type input "Stein"
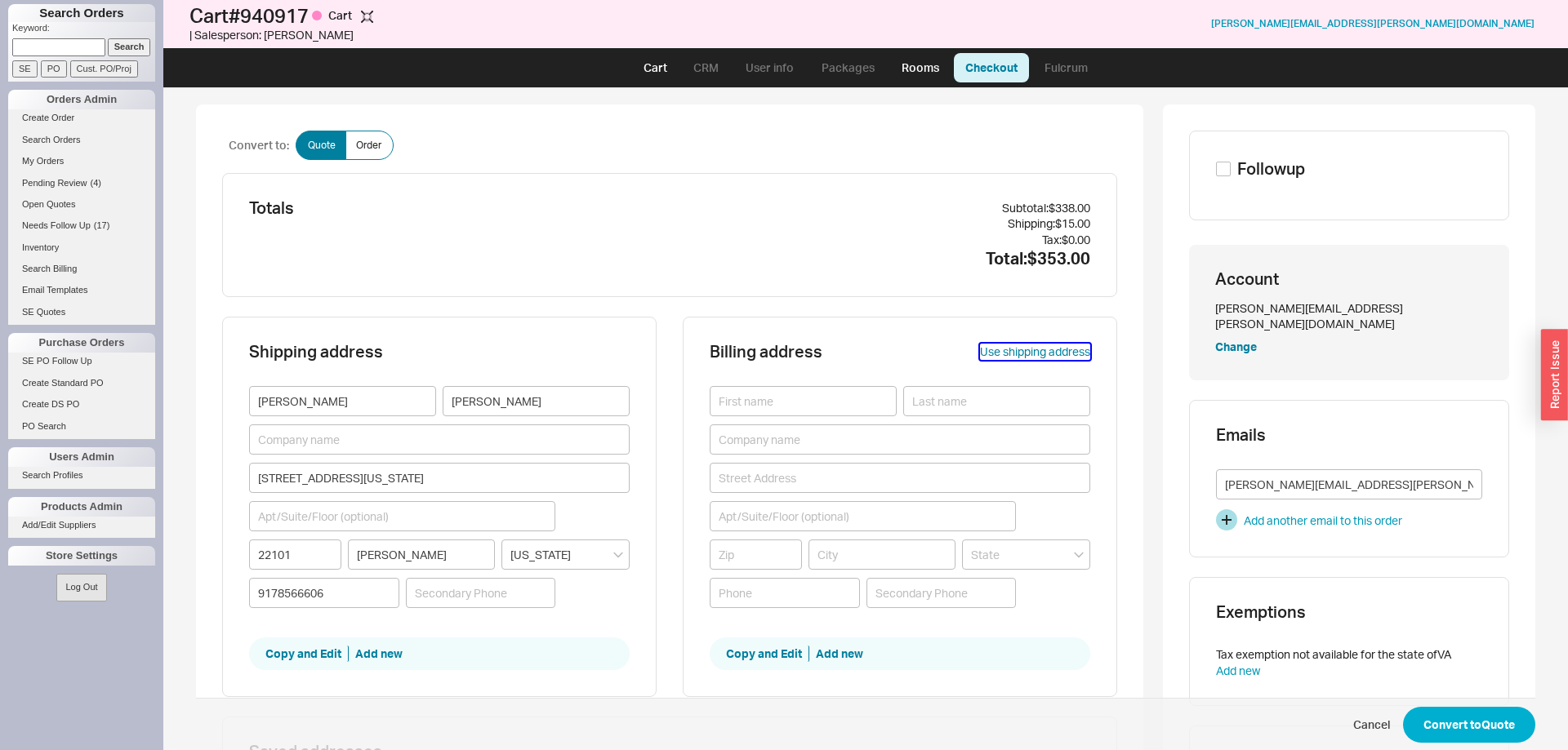
type input "2114 Virginia Avenue"
type input "22101"
type input "McLean"
type input "9178566606"
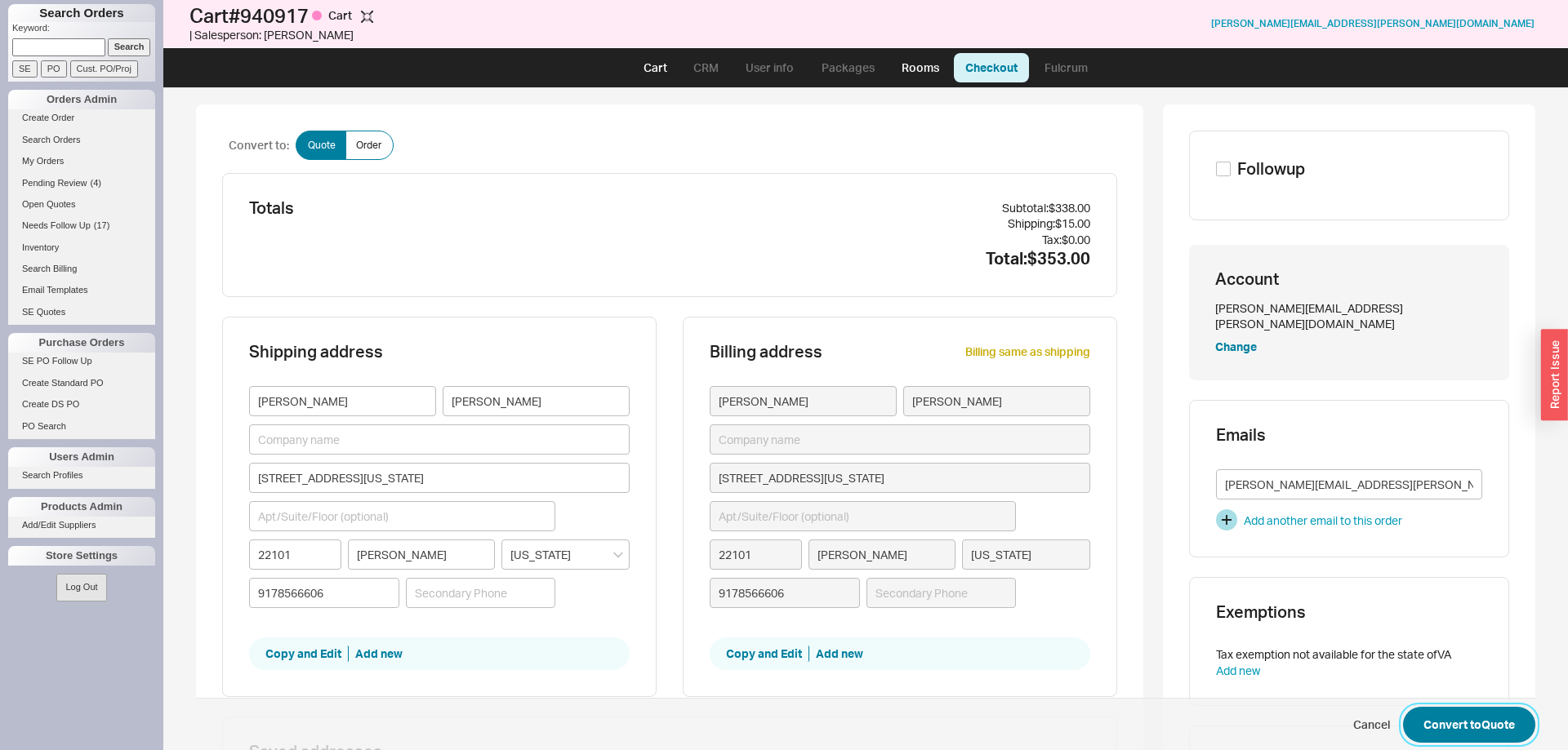
click at [1501, 727] on button "Convert to Quote" at bounding box center [1469, 724] width 133 height 36
select select "LOW"
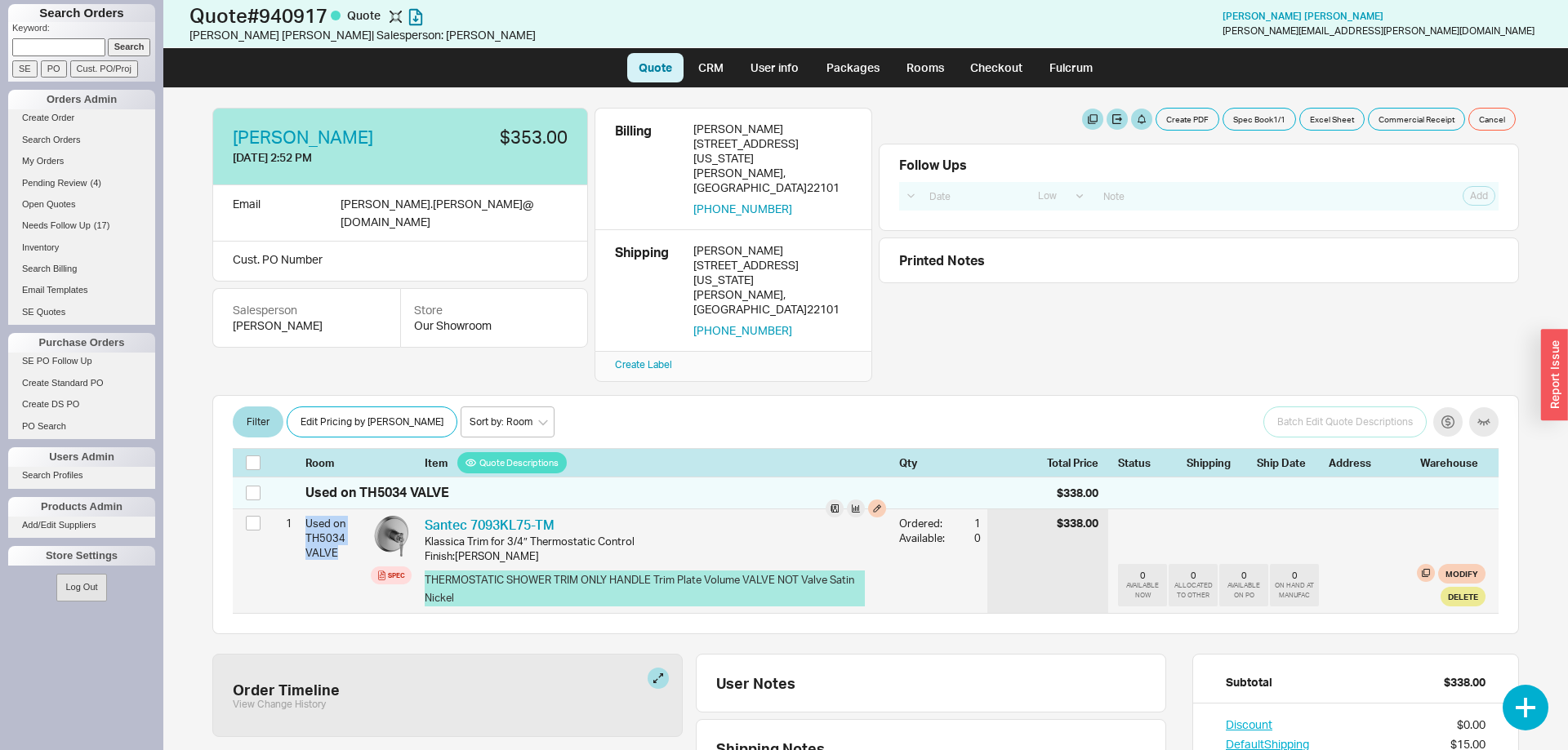
drag, startPoint x: 348, startPoint y: 509, endPoint x: 305, endPoint y: 471, distance: 57.4
click at [304, 509] on div "1 Used on TH5034 VALVE Spec Santec 7093KL75-TM STC 7093KL75-TM Klassica Trim fo…" at bounding box center [865, 560] width 1266 height 103
copy div "Used on TH5034 VALVE"
click at [875, 499] on button "button" at bounding box center [877, 508] width 18 height 18
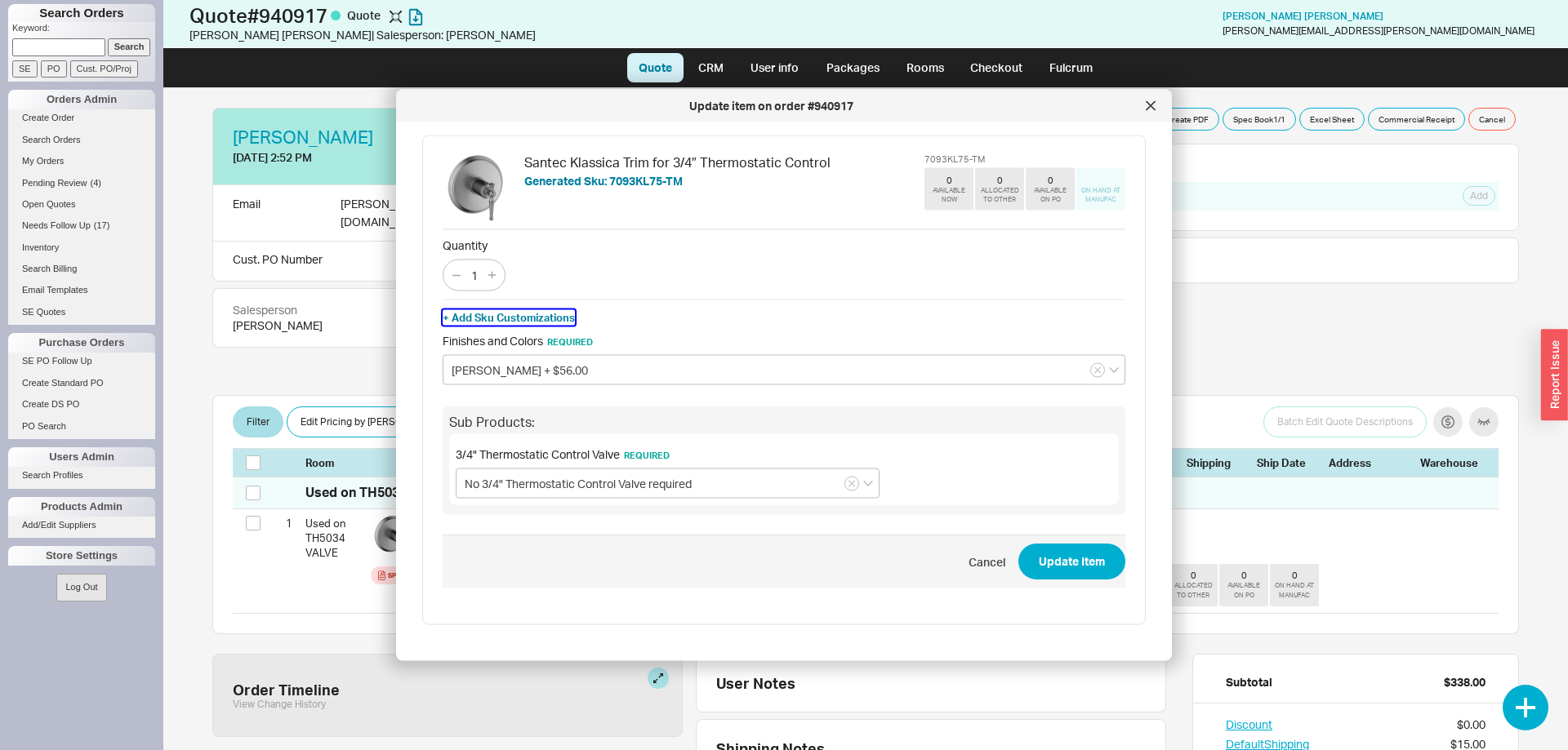
click at [543, 320] on button "+ Add Sku Customizations" at bounding box center [509, 317] width 133 height 15
paste input "Used on TH5034 VALVE"
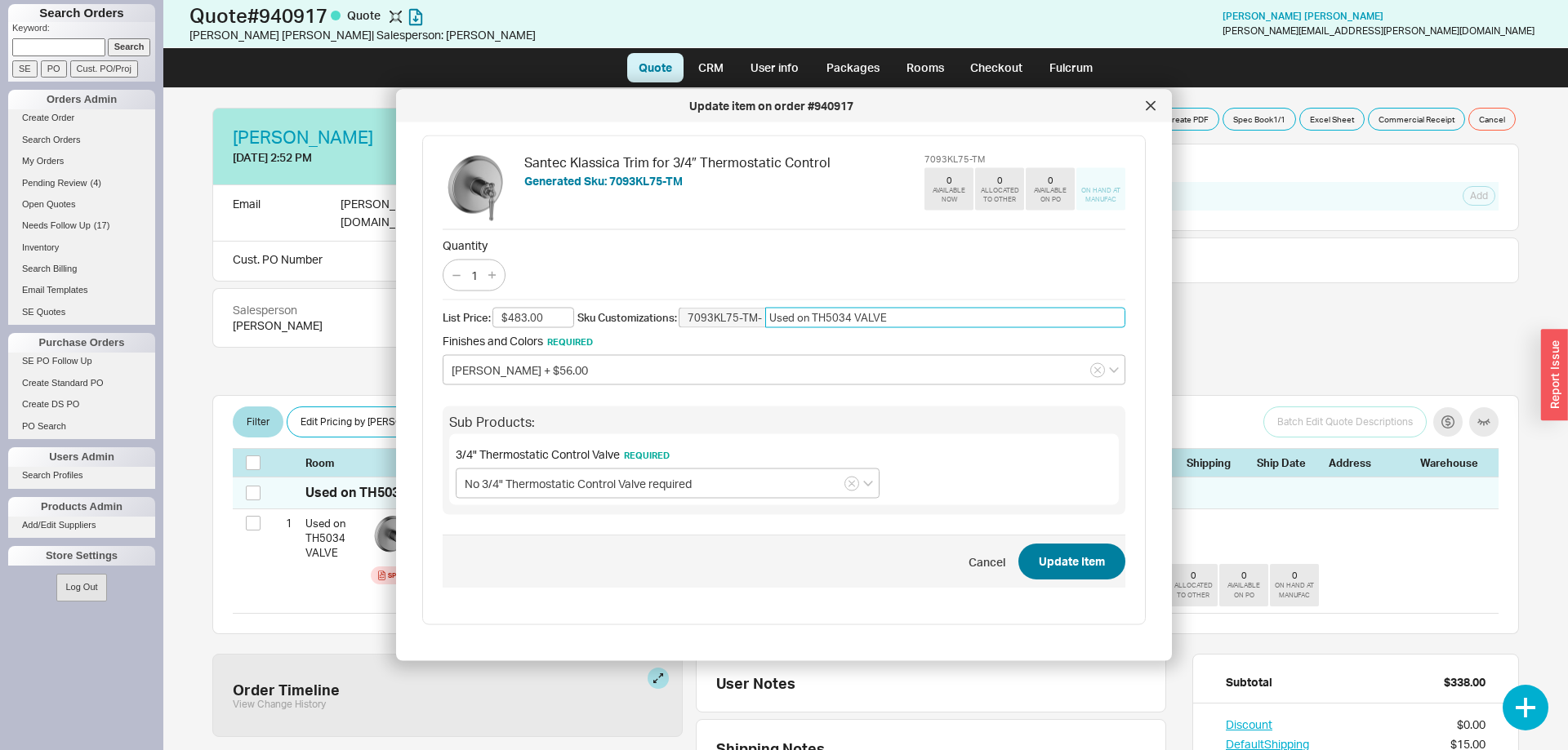
type input "Used on TH5034 VALVE"
click at [1097, 557] on button "Update Item" at bounding box center [1071, 561] width 107 height 36
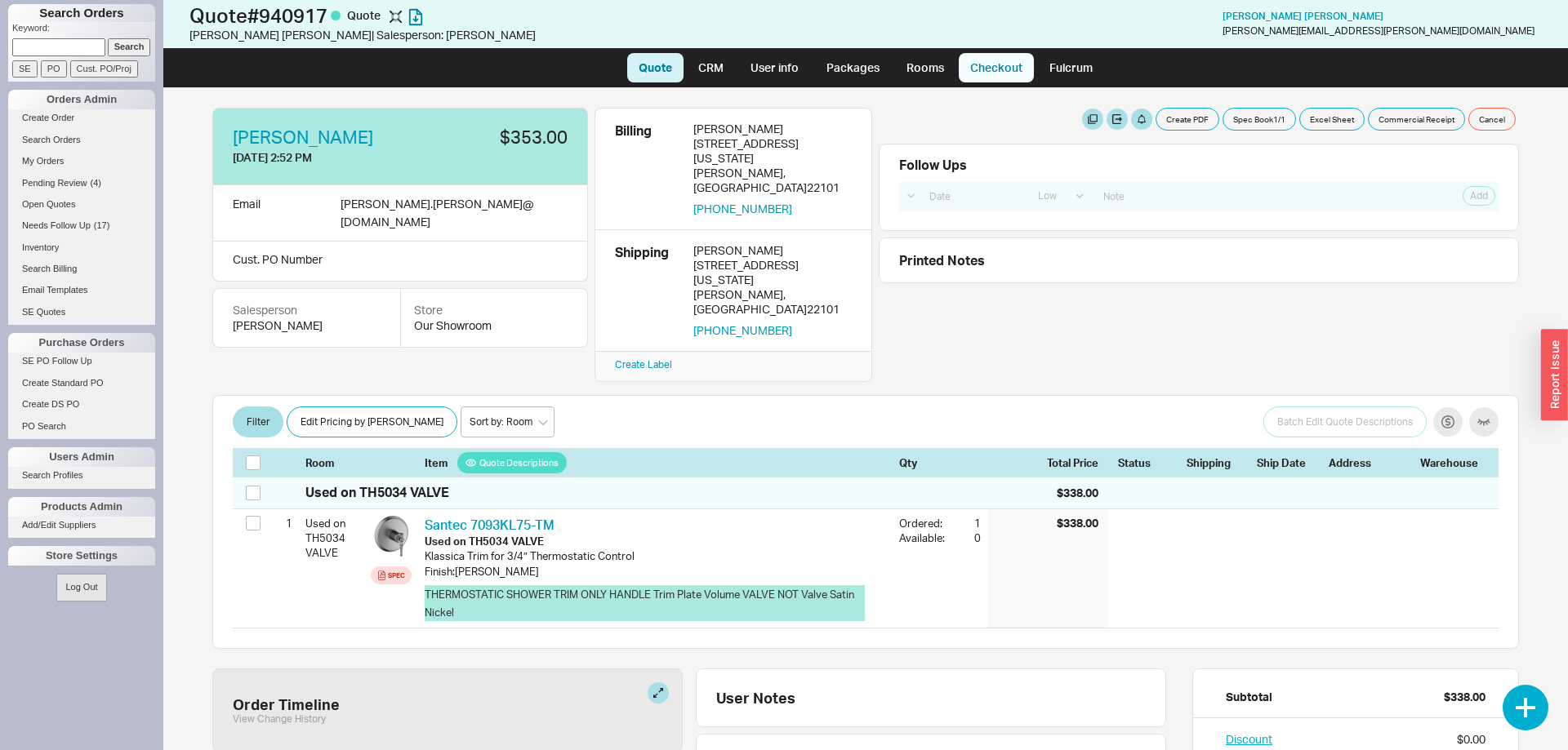
click at [989, 68] on link "Checkout" at bounding box center [995, 67] width 75 height 29
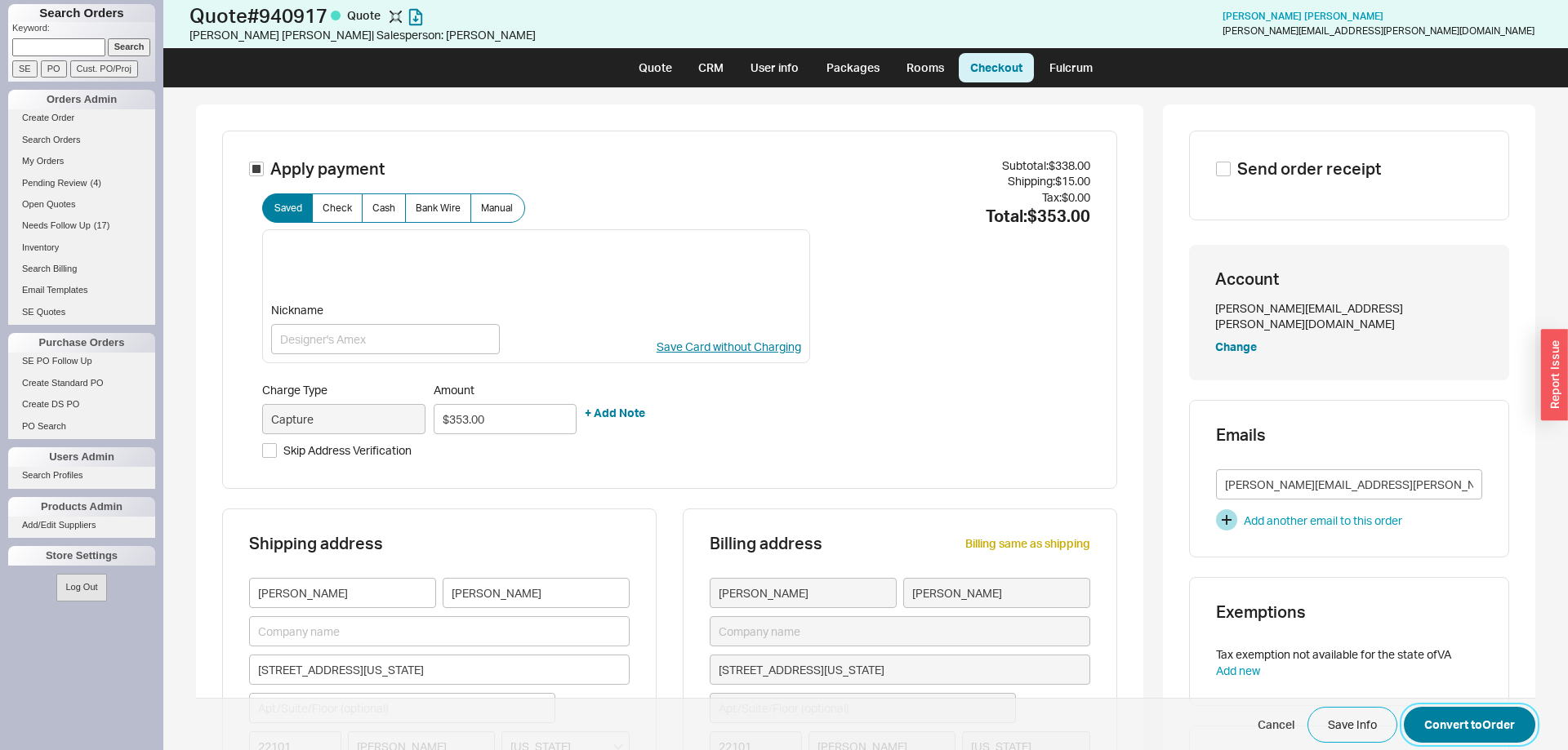
click at [1484, 715] on button "Convert to Order" at bounding box center [1469, 724] width 132 height 36
select select "LOW"
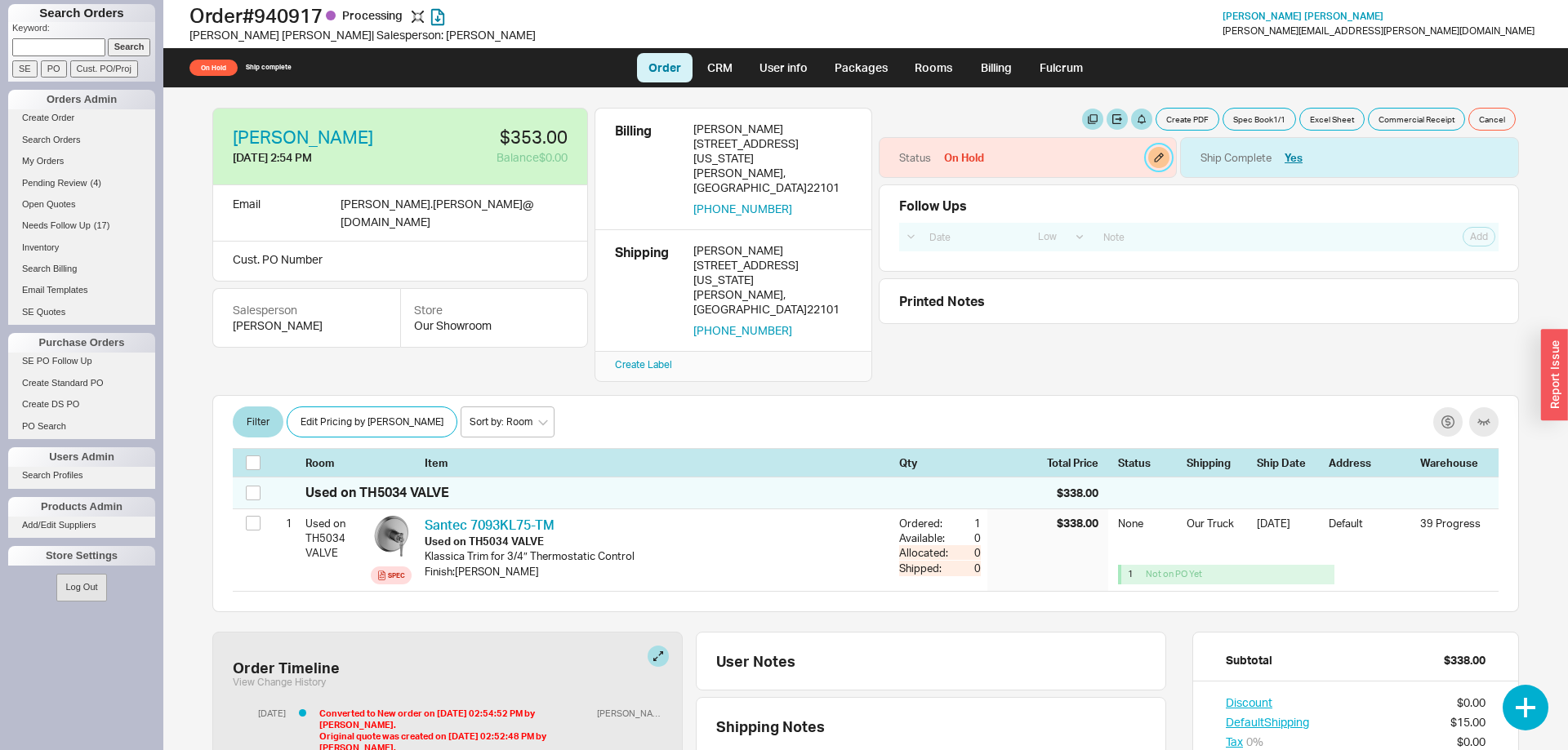
click at [1161, 156] on button "button" at bounding box center [1159, 157] width 21 height 21
select select "On Hold"
click at [1003, 198] on select "None On Hold Call Before Ship Hold for Balance Hold For Payment Wait For Cust. …" at bounding box center [1081, 213] width 156 height 30
select select
click option "None" at bounding box center [0, 0] width 0 height 0
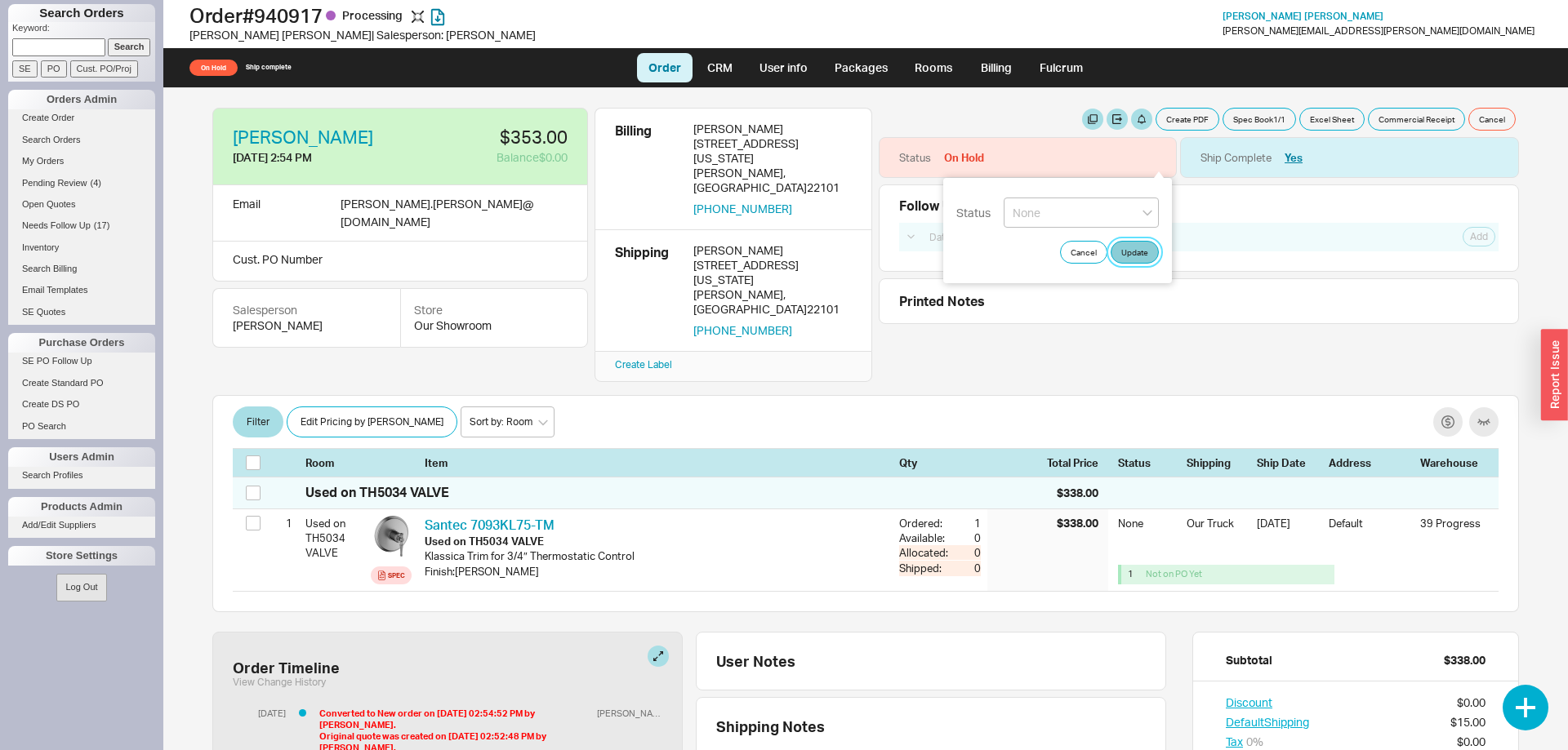
click at [1124, 252] on button "Update" at bounding box center [1134, 252] width 48 height 23
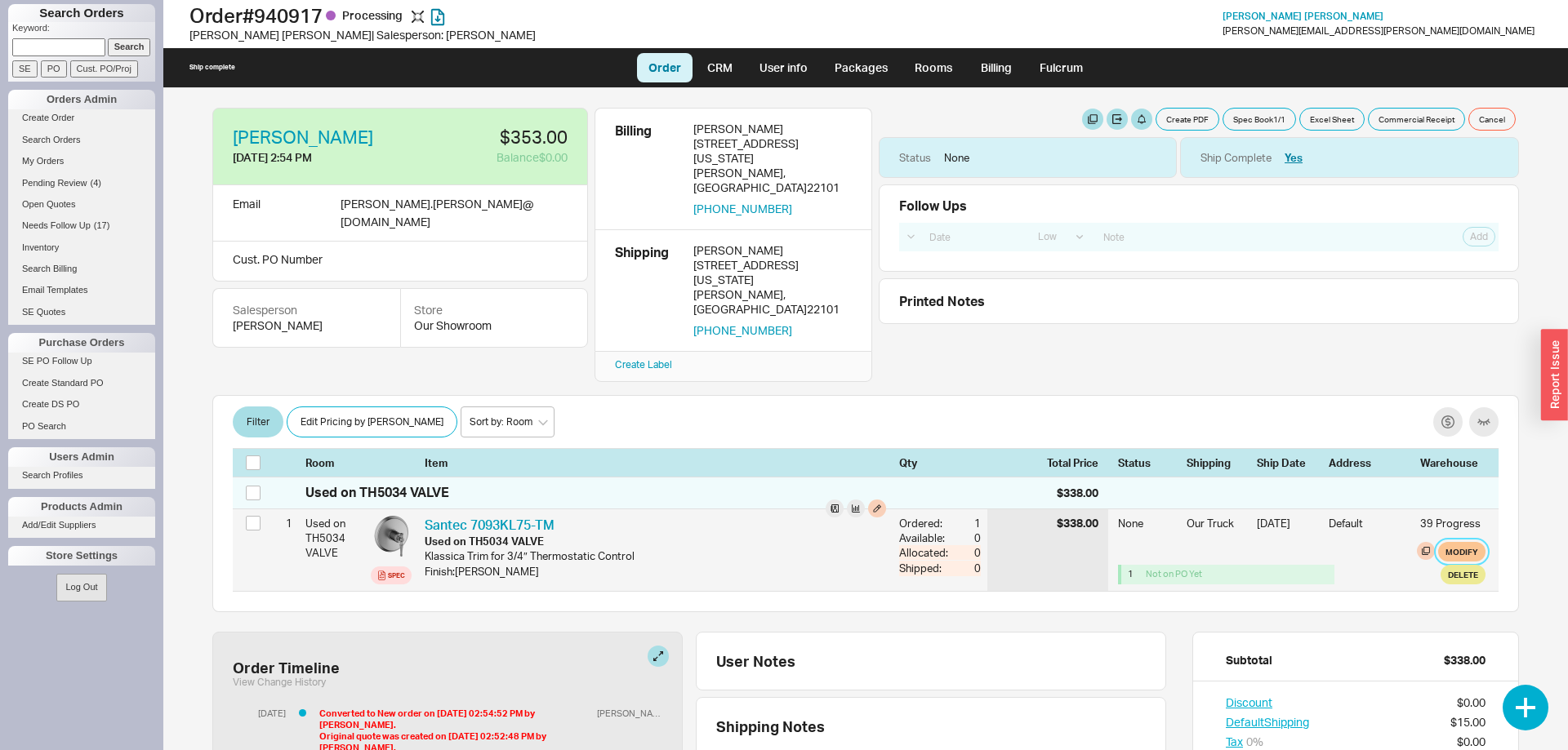
click at [1472, 542] on button "Modify" at bounding box center [1462, 551] width 48 height 19
select select "8"
select select "3"
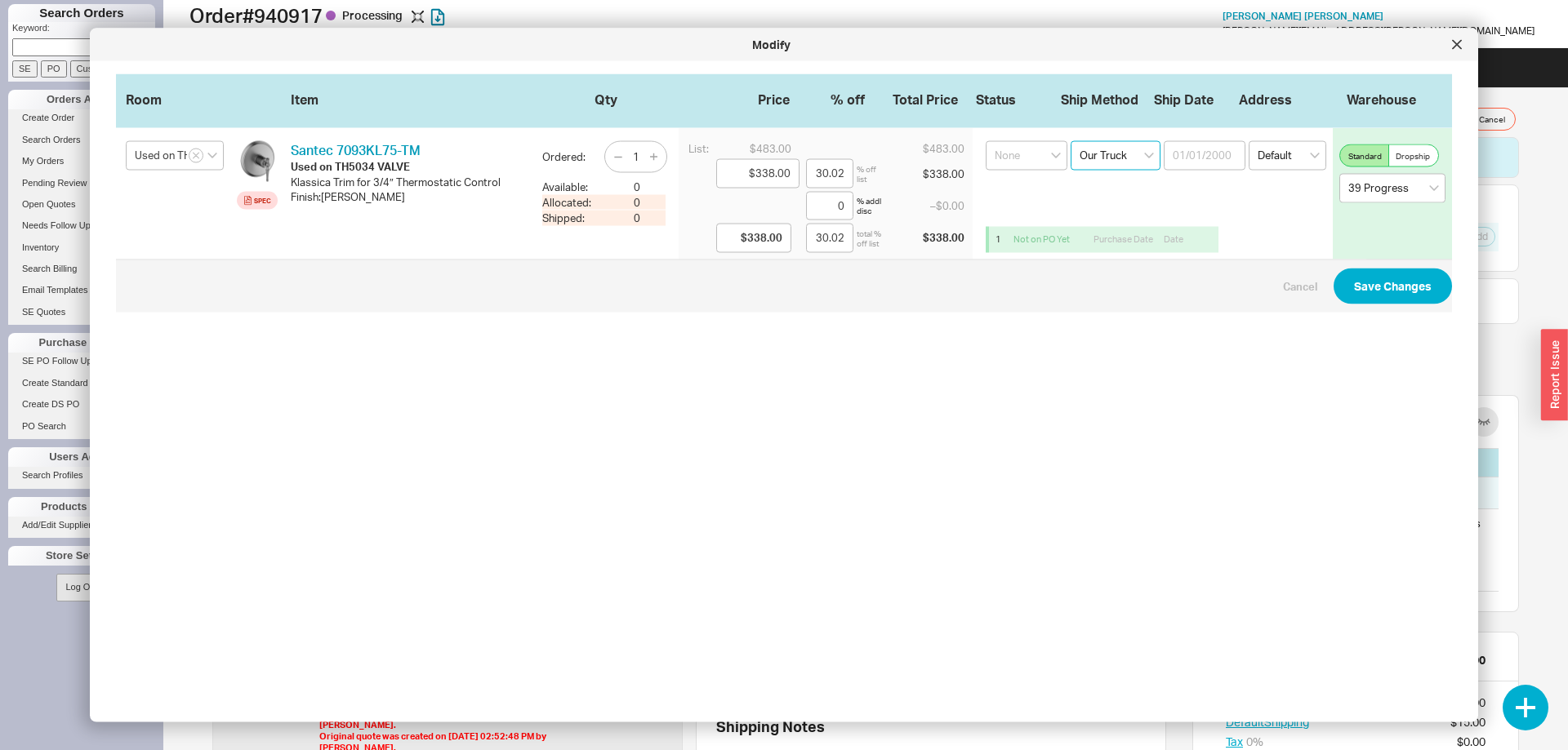
click at [1070, 141] on select "Select an option Ground LTL Our Truck --------------- Customer Pickup - Showroo…" at bounding box center [1115, 155] width 90 height 29
select select "1"
click option "Ground" at bounding box center [0, 0] width 0 height 0
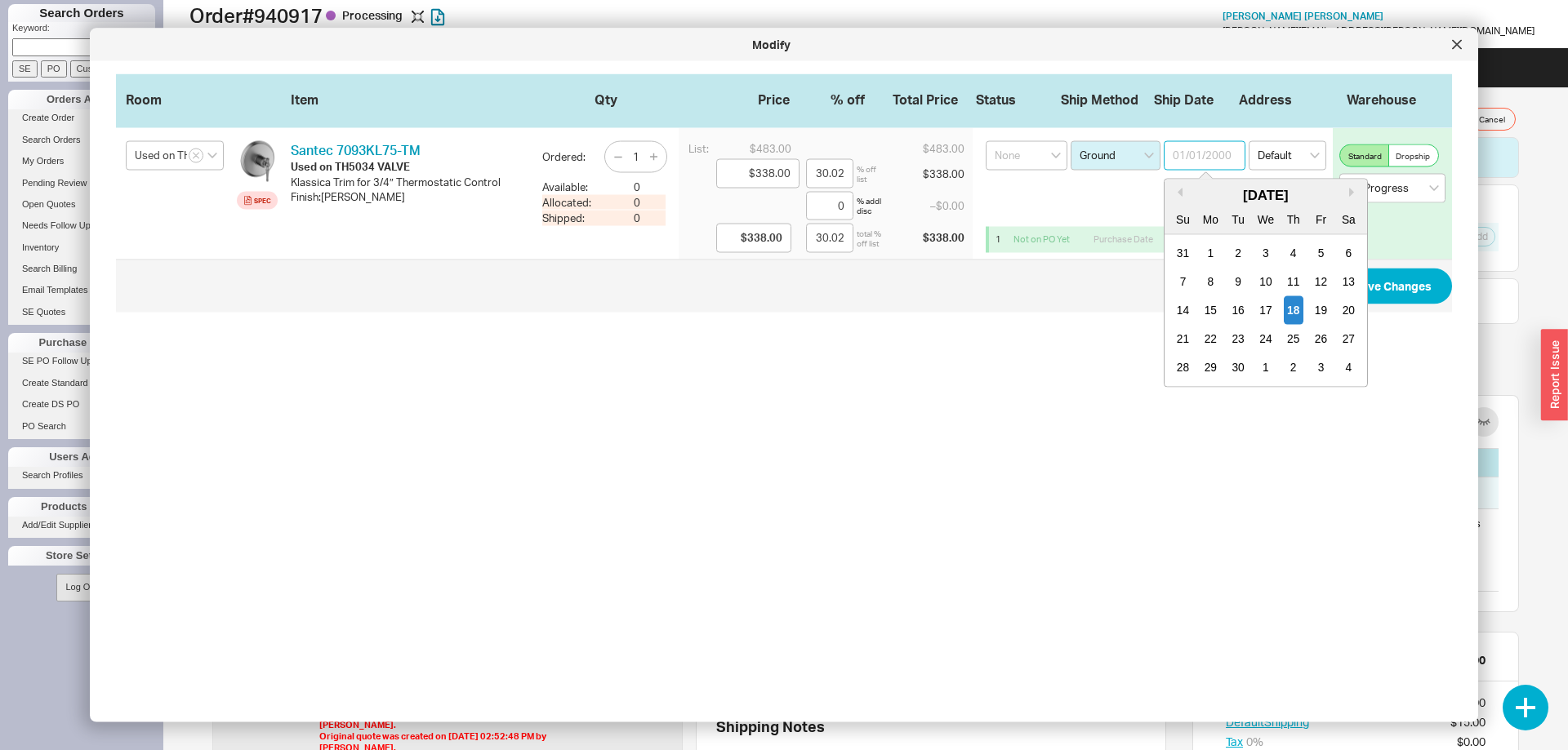
click at [1226, 152] on input at bounding box center [1204, 155] width 81 height 29
click at [1296, 310] on div "18" at bounding box center [1293, 310] width 19 height 28
type input "09/18/2025"
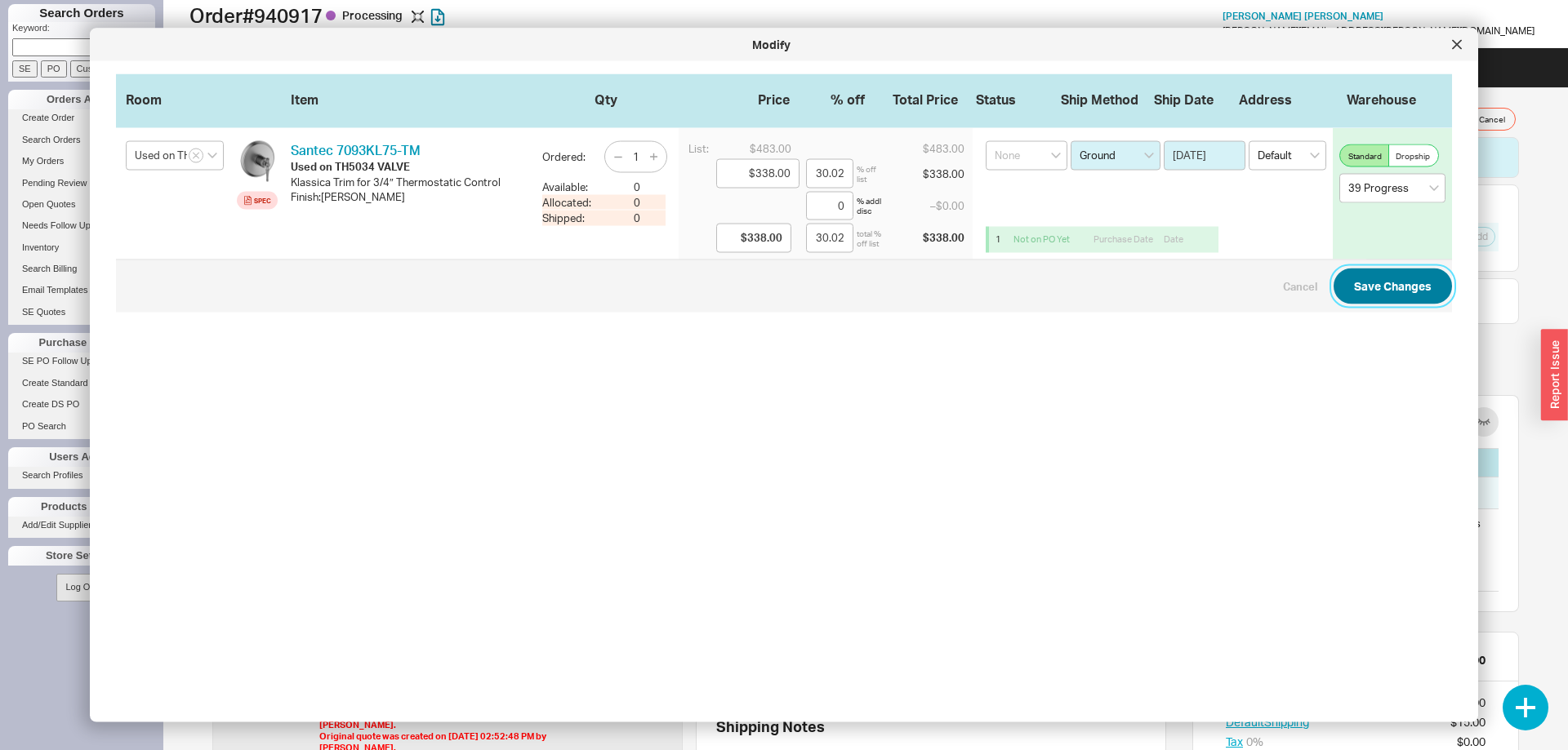
click at [1408, 284] on button "Save Changes" at bounding box center [1392, 285] width 118 height 36
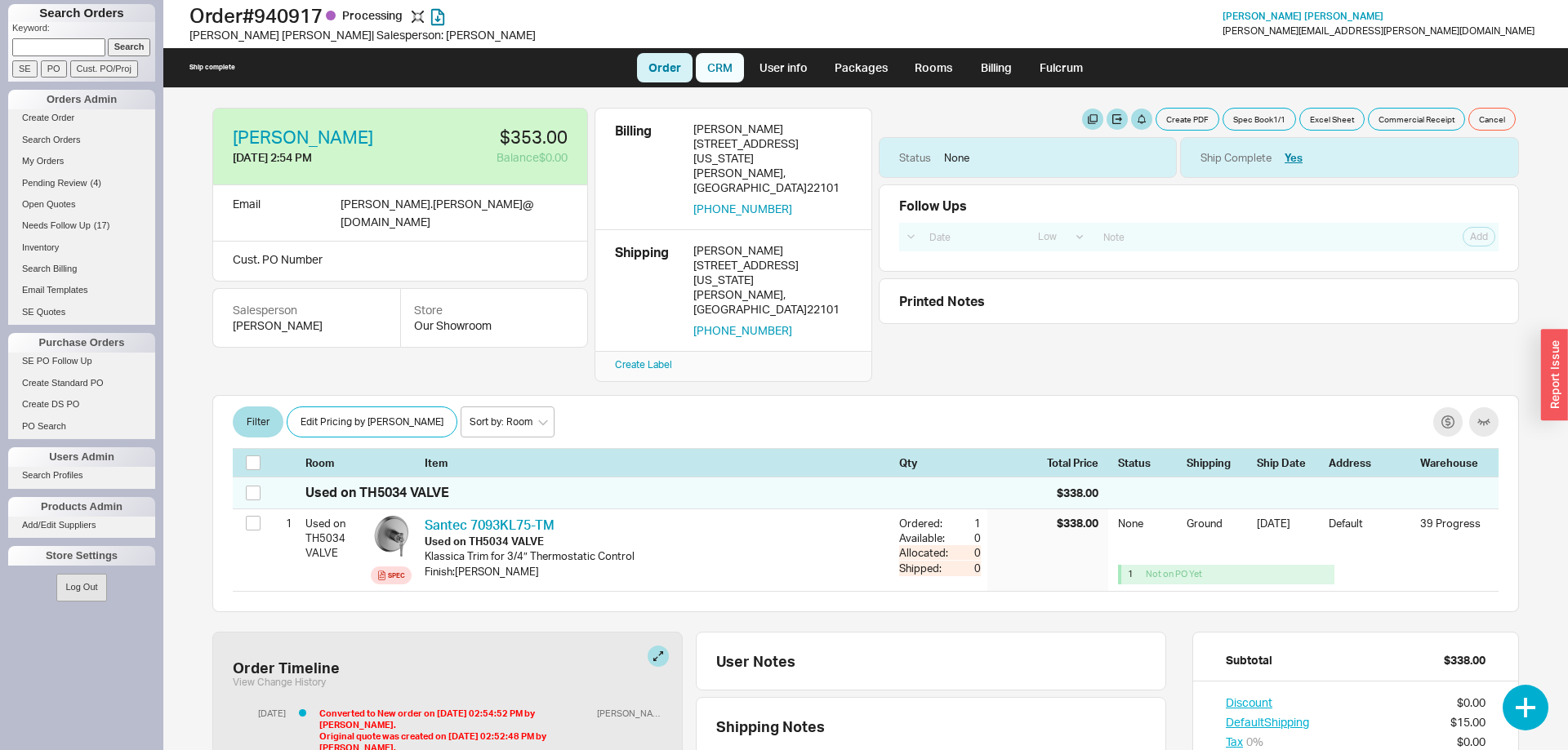
click at [725, 71] on link "CRM" at bounding box center [719, 67] width 48 height 29
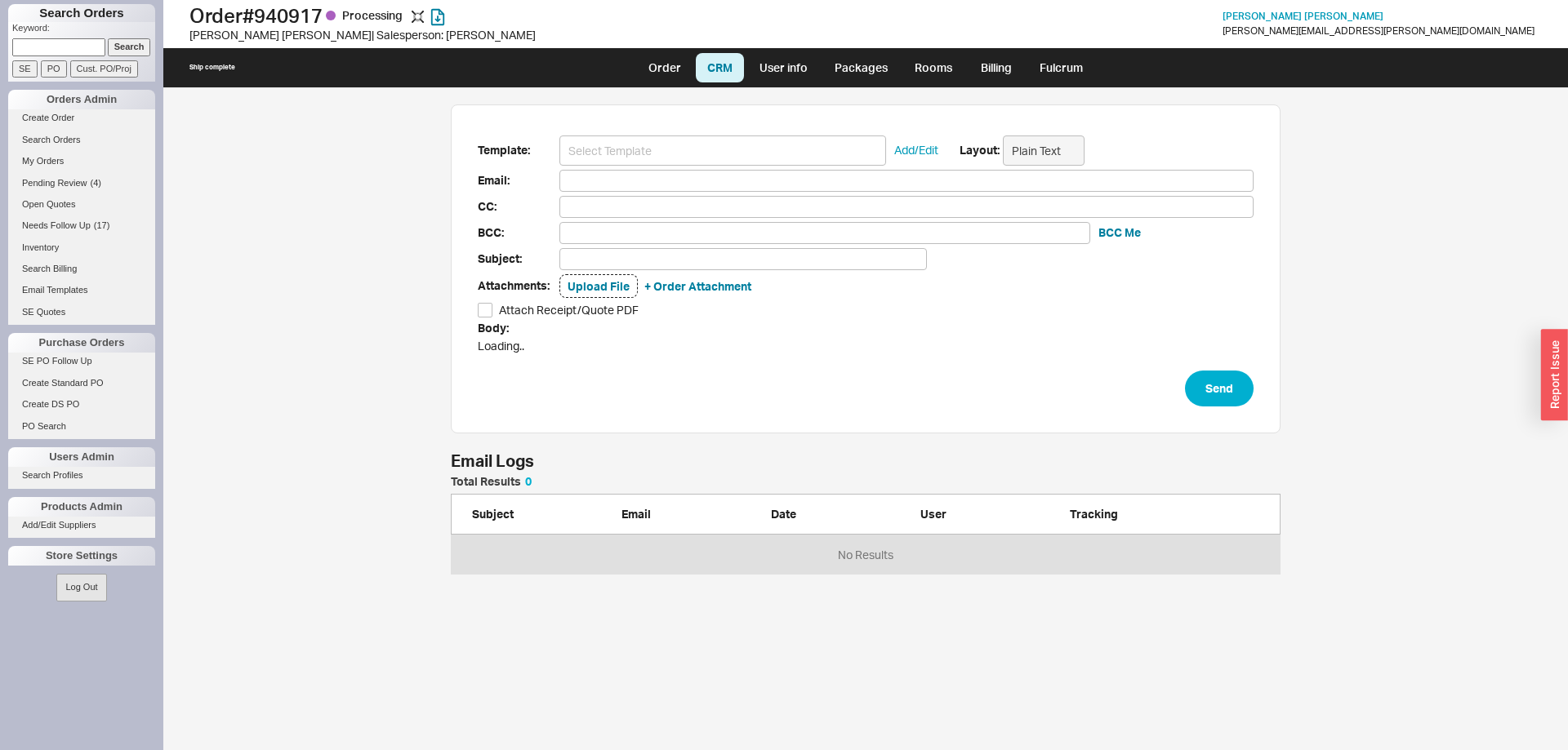
scroll to position [662, 1404]
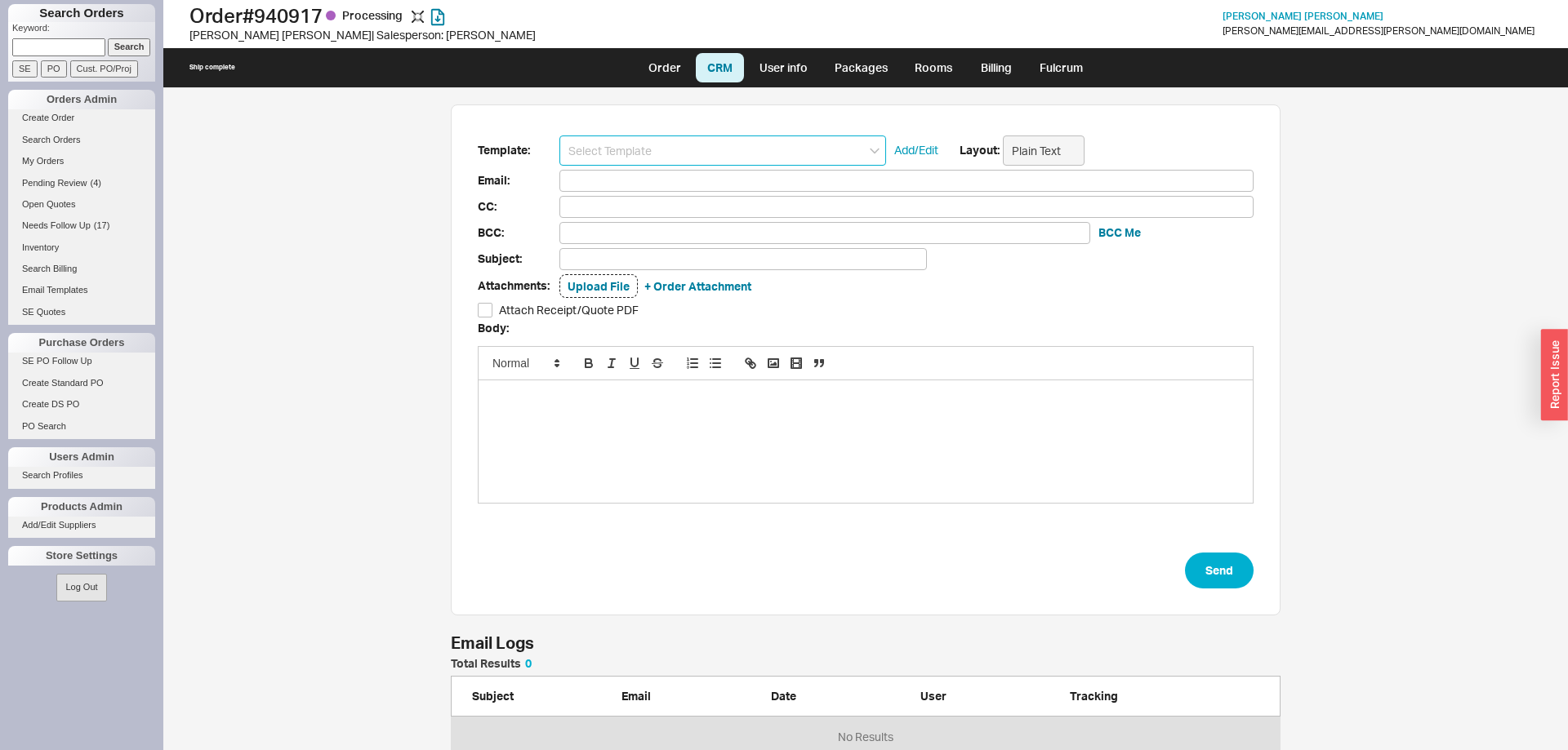
click at [699, 157] on input at bounding box center [722, 150] width 326 height 30
click at [689, 181] on div "HS Receipt" at bounding box center [723, 181] width 325 height 23
type input "adam.steinsapir@gmail.com"
type input "Home & Stone Order #940917"
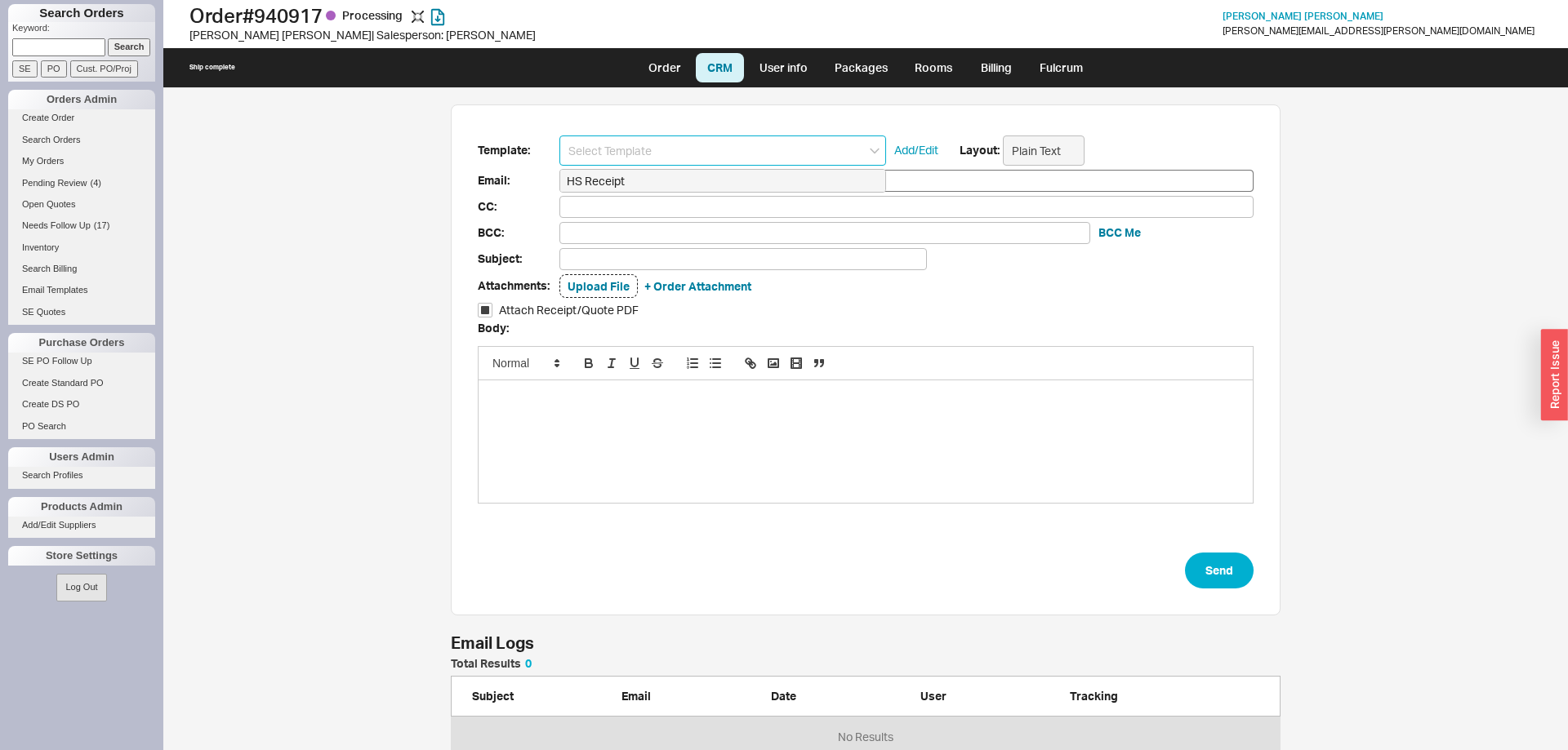
checkbox input "true"
type input "HS Receipt"
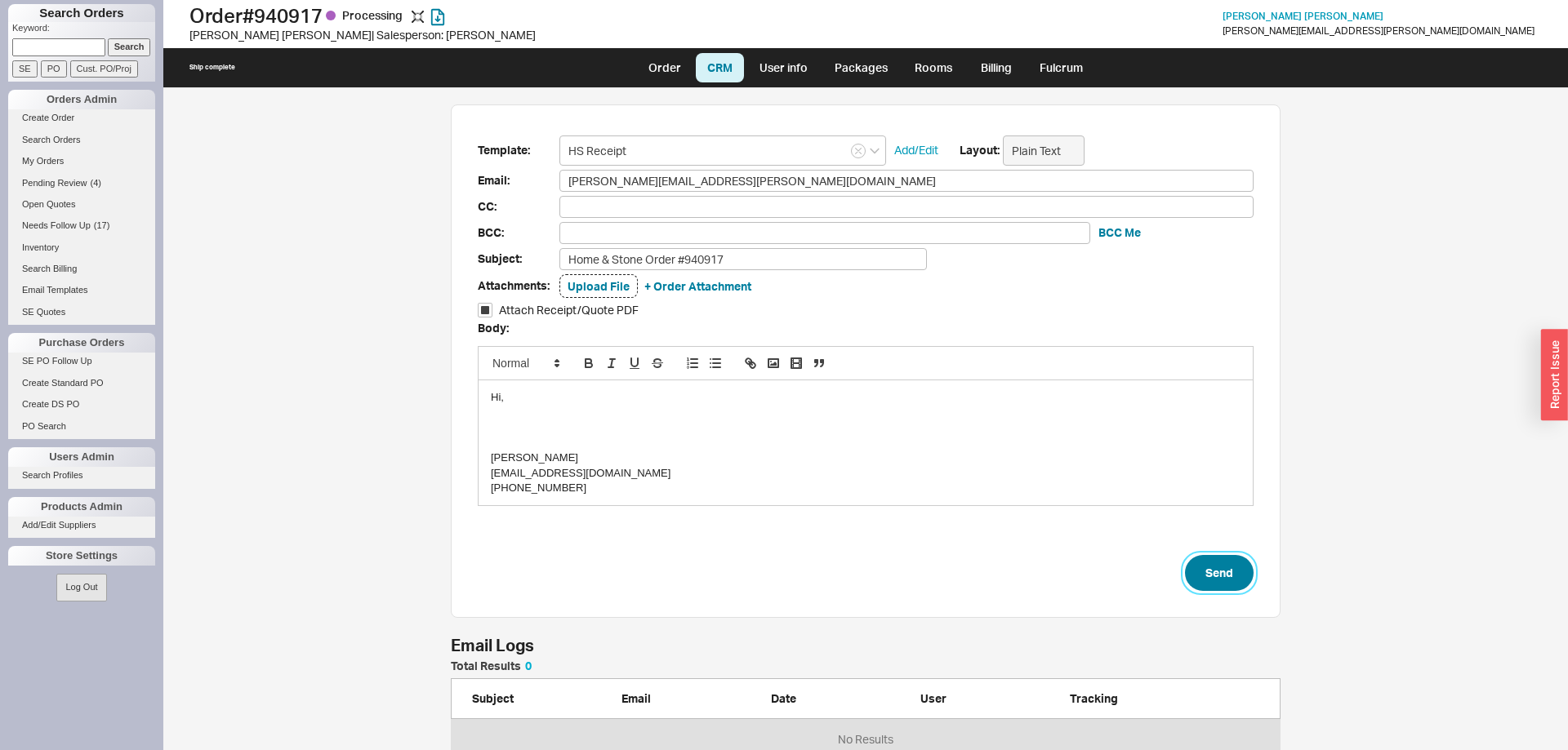
click at [1225, 576] on button "Send" at bounding box center [1219, 572] width 69 height 36
select select "LOW"
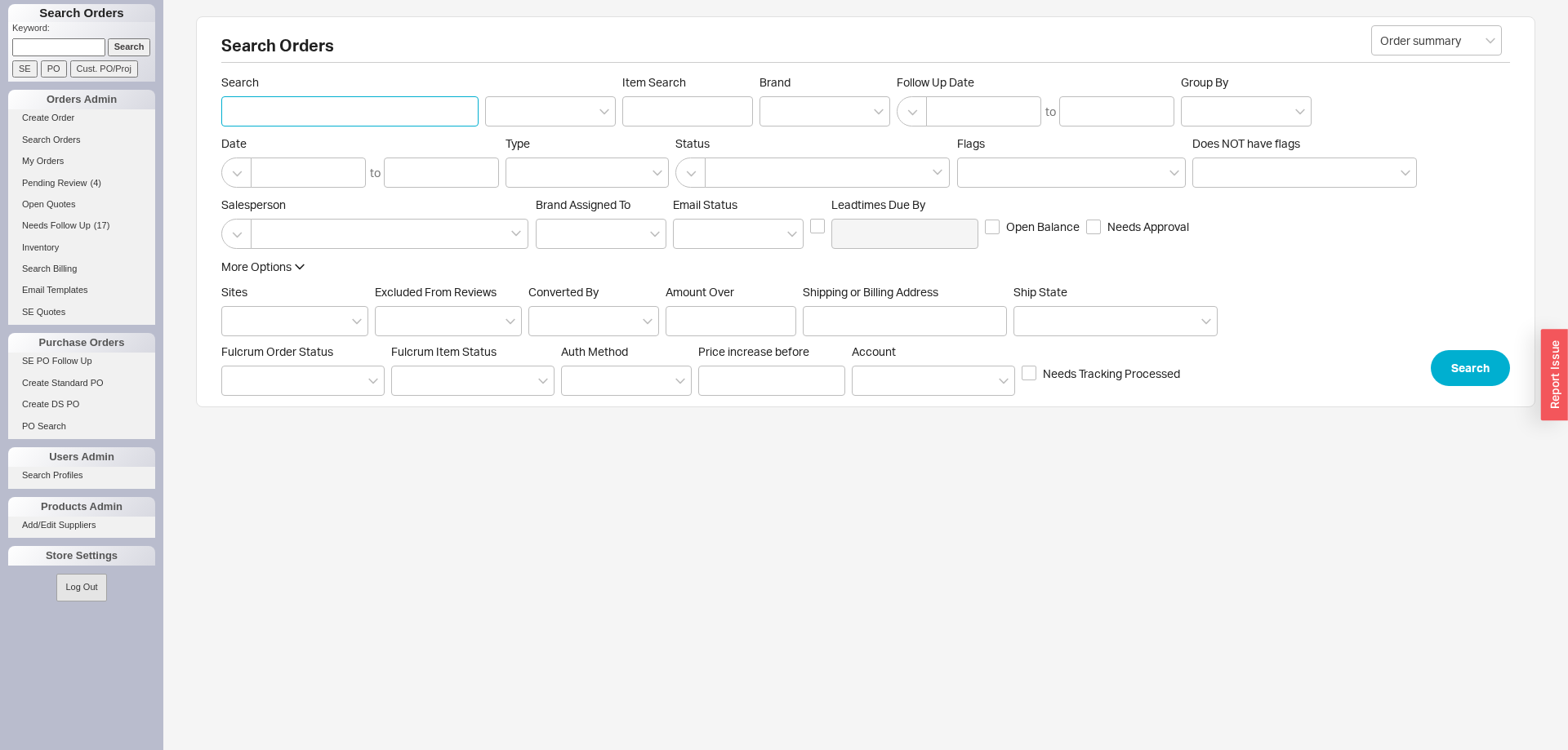
click at [319, 111] on input "Search" at bounding box center [349, 111] width 257 height 30
type input "897692"
click at [1480, 371] on button "Search" at bounding box center [1470, 367] width 80 height 36
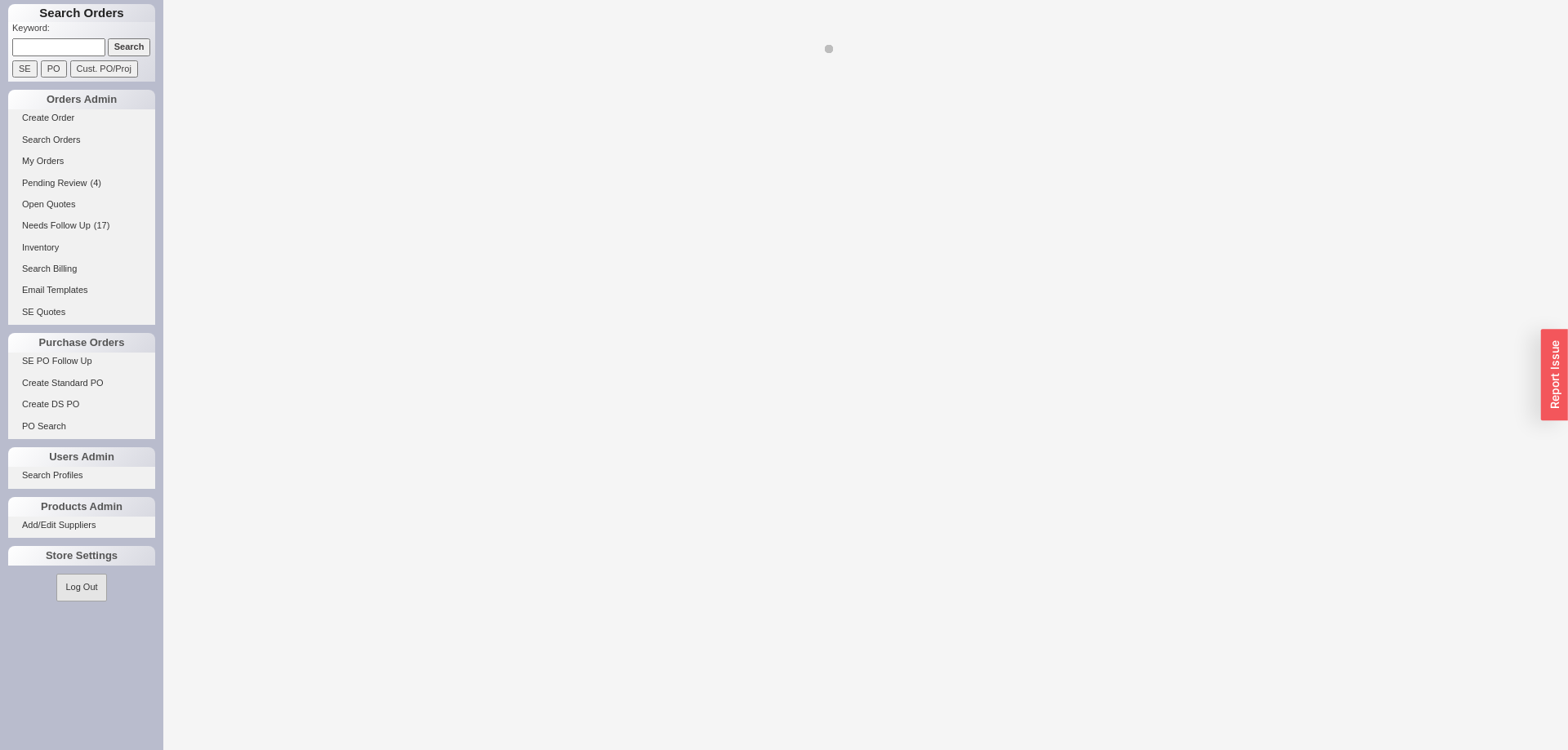
select select "LOW"
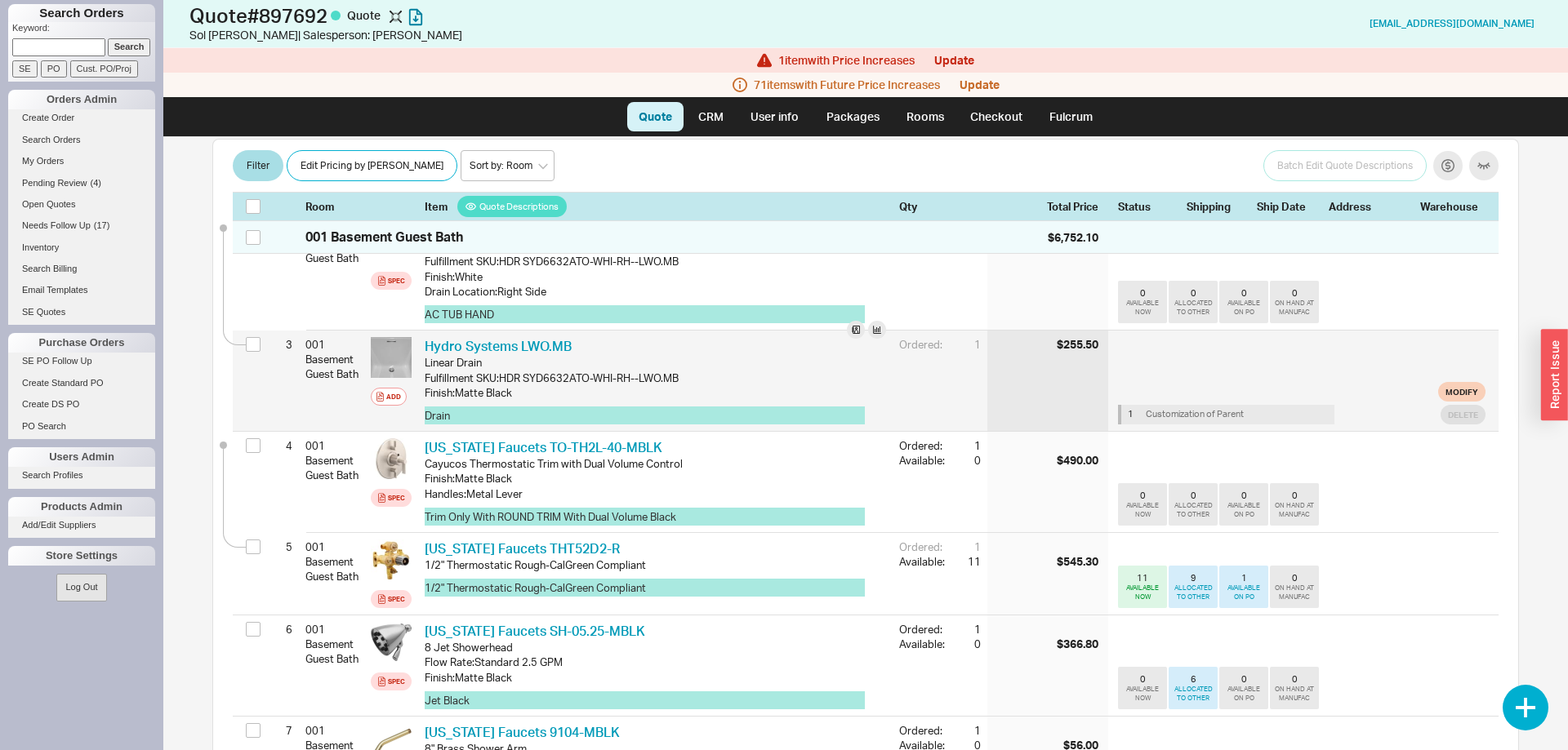
scroll to position [333, 0]
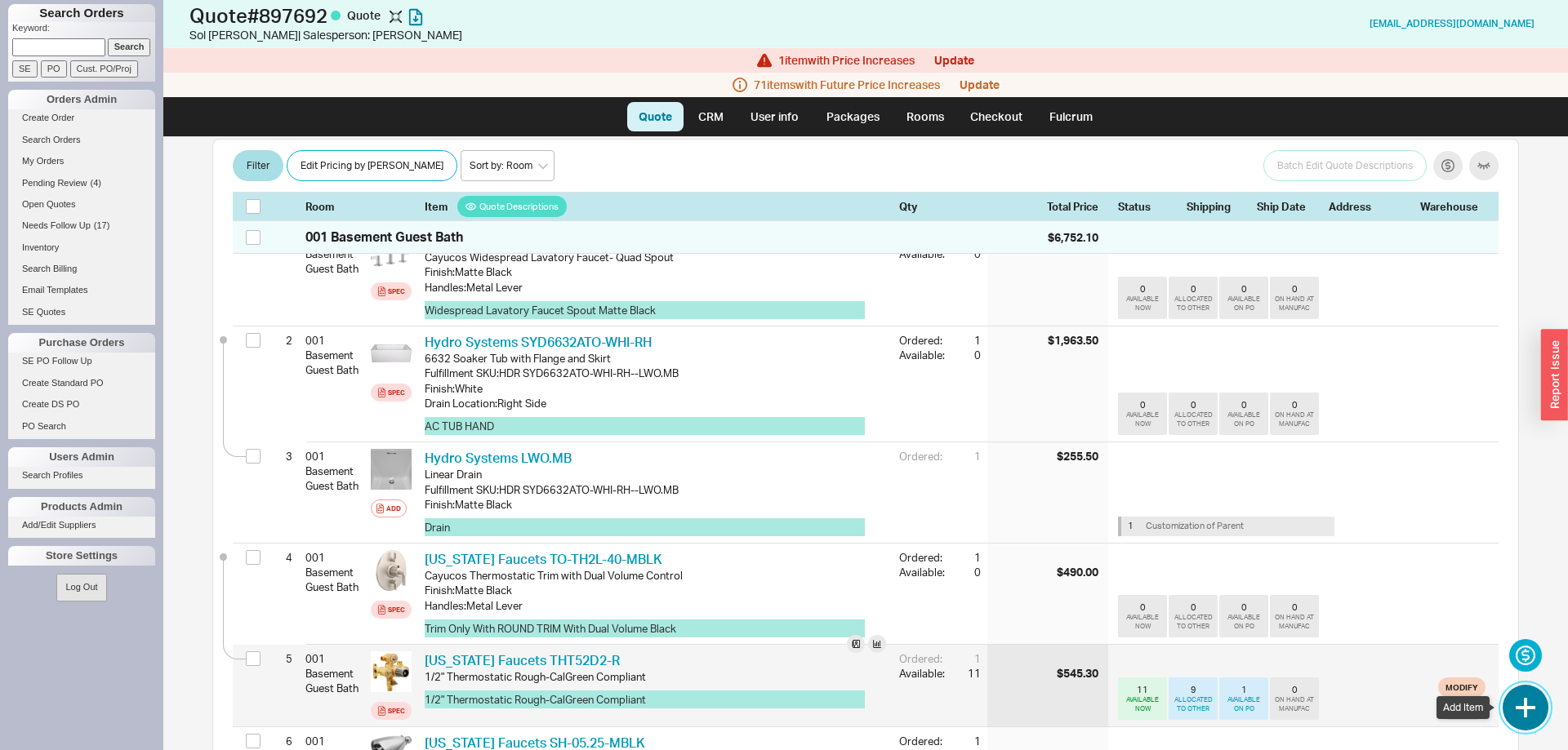
click at [1524, 708] on button "button" at bounding box center [1526, 708] width 46 height 46
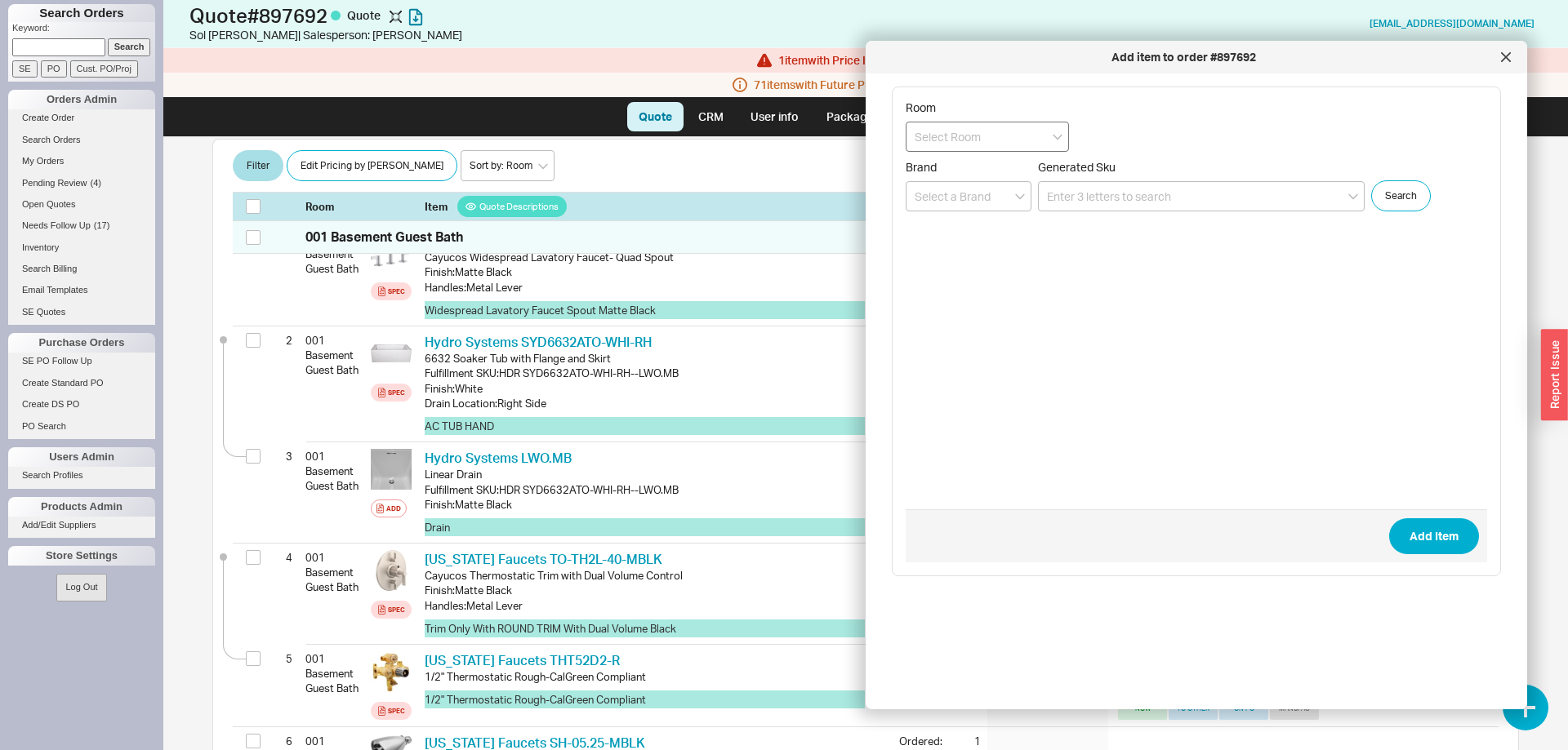
click at [940, 145] on input at bounding box center [986, 137] width 164 height 30
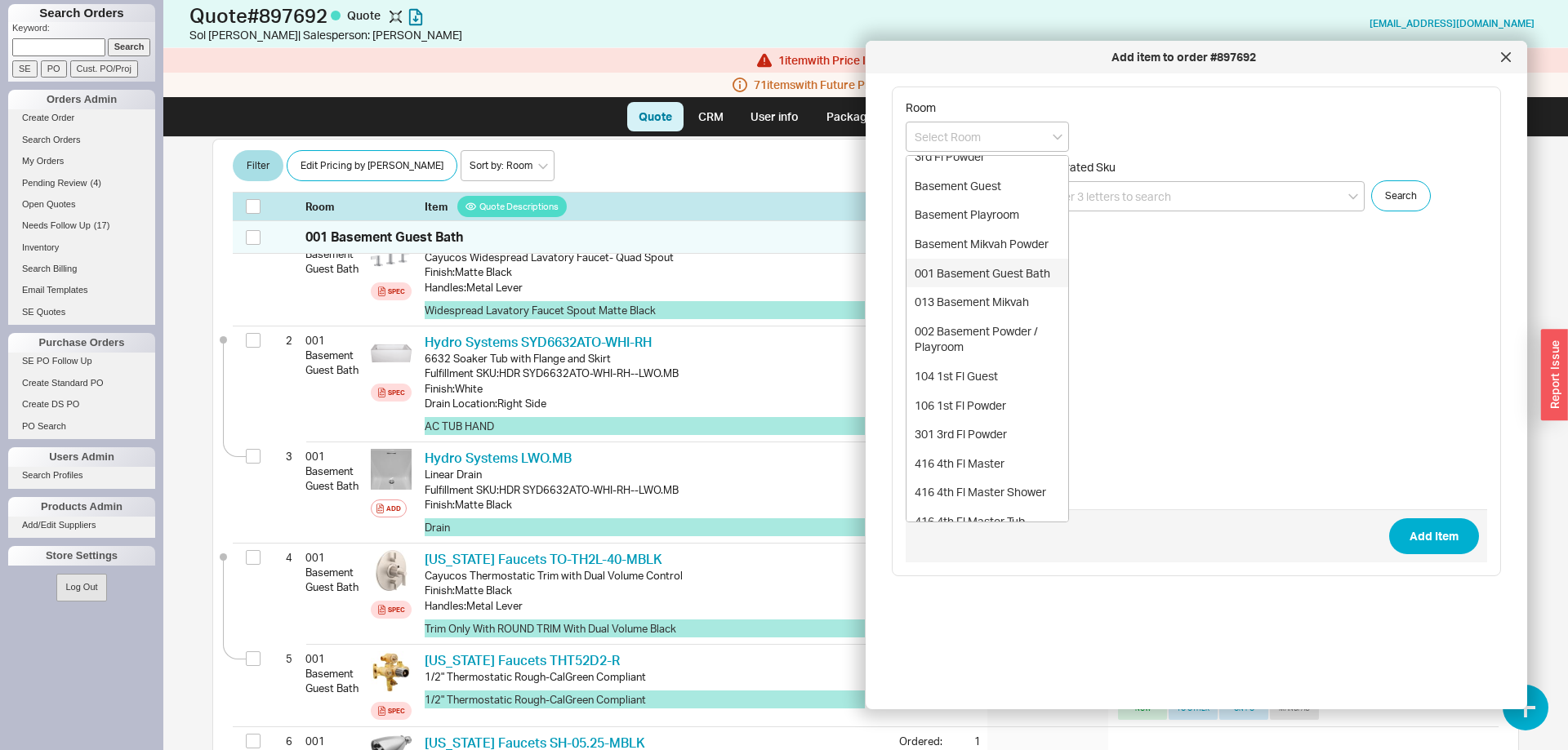
scroll to position [250, 0]
click at [998, 245] on div "001 Basement Guest Bath" at bounding box center [986, 240] width 162 height 29
type input "001 Basement Guest Bath"
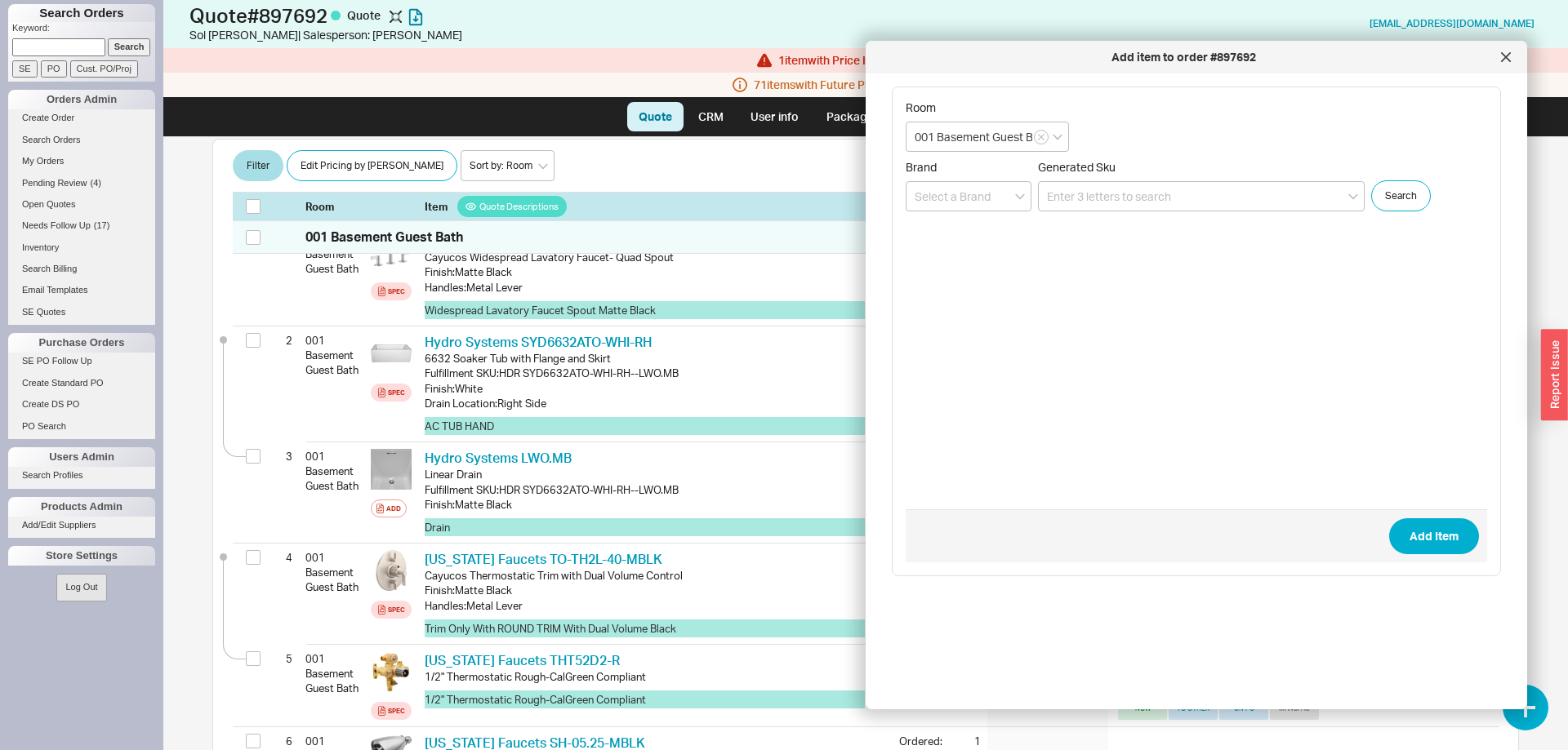
click at [1103, 213] on form "Room 001 Basement Guest Bath Brand Generated Sku Search Add Item" at bounding box center [1196, 331] width 582 height 462
click at [1107, 203] on input at bounding box center [1200, 196] width 326 height 30
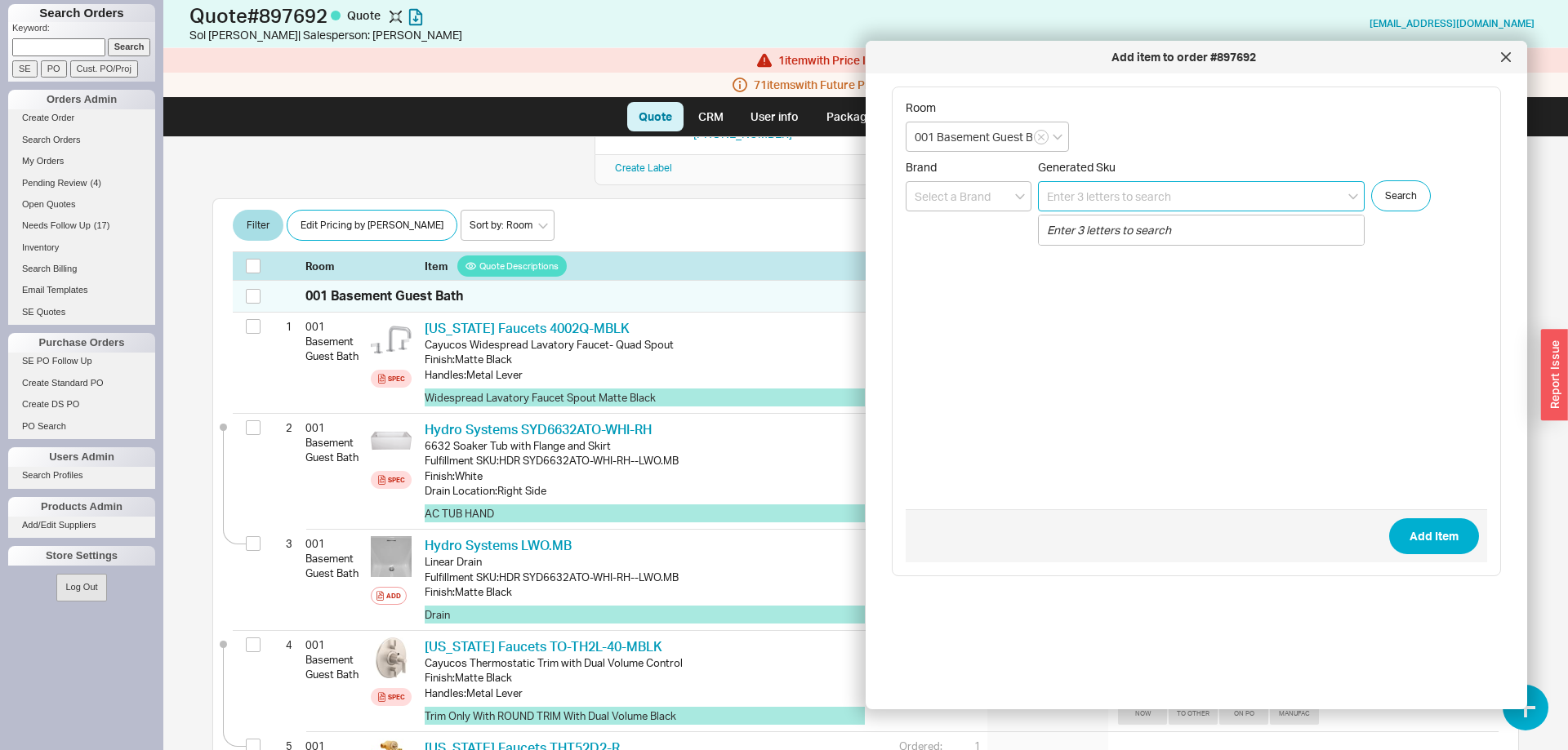
scroll to position [83, 0]
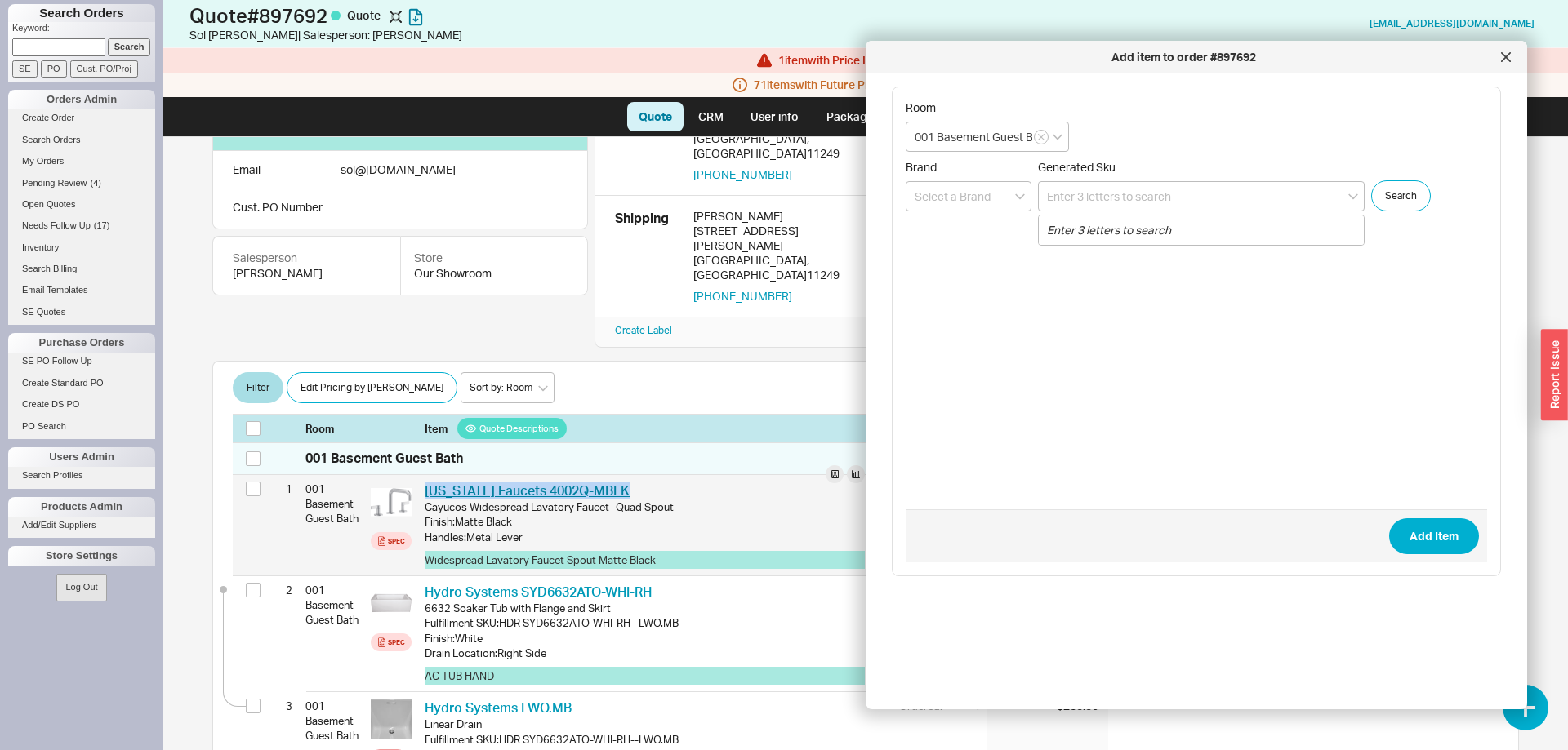
drag, startPoint x: 679, startPoint y: 435, endPoint x: 424, endPoint y: 438, distance: 255.0
click at [422, 475] on div "[US_STATE] Faucets 4002Q-MBLK CAF 4002Q-MBLK Cayucos Widespread Lavatory Faucet…" at bounding box center [655, 526] width 475 height 101
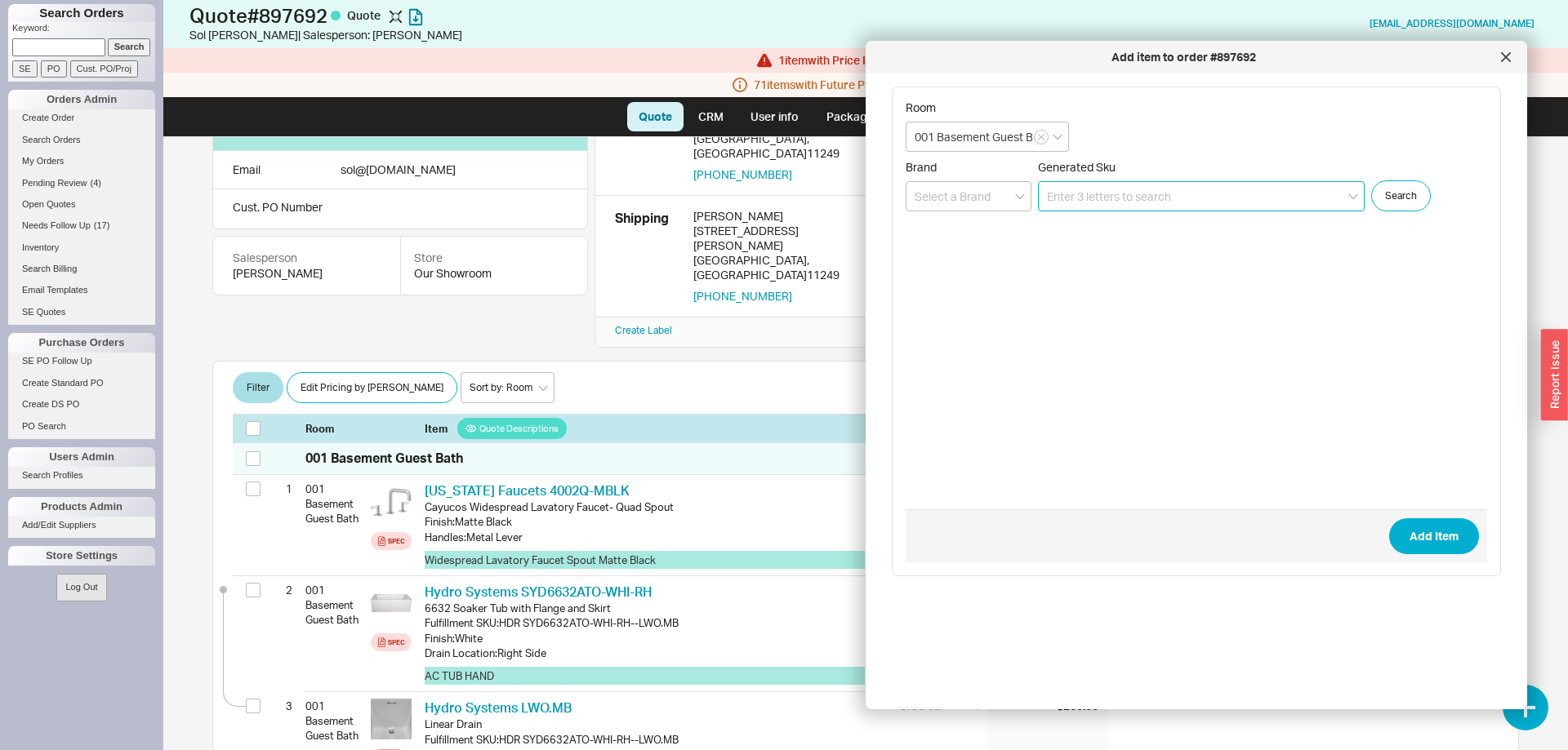
click at [1121, 203] on input at bounding box center [1200, 196] width 326 height 30
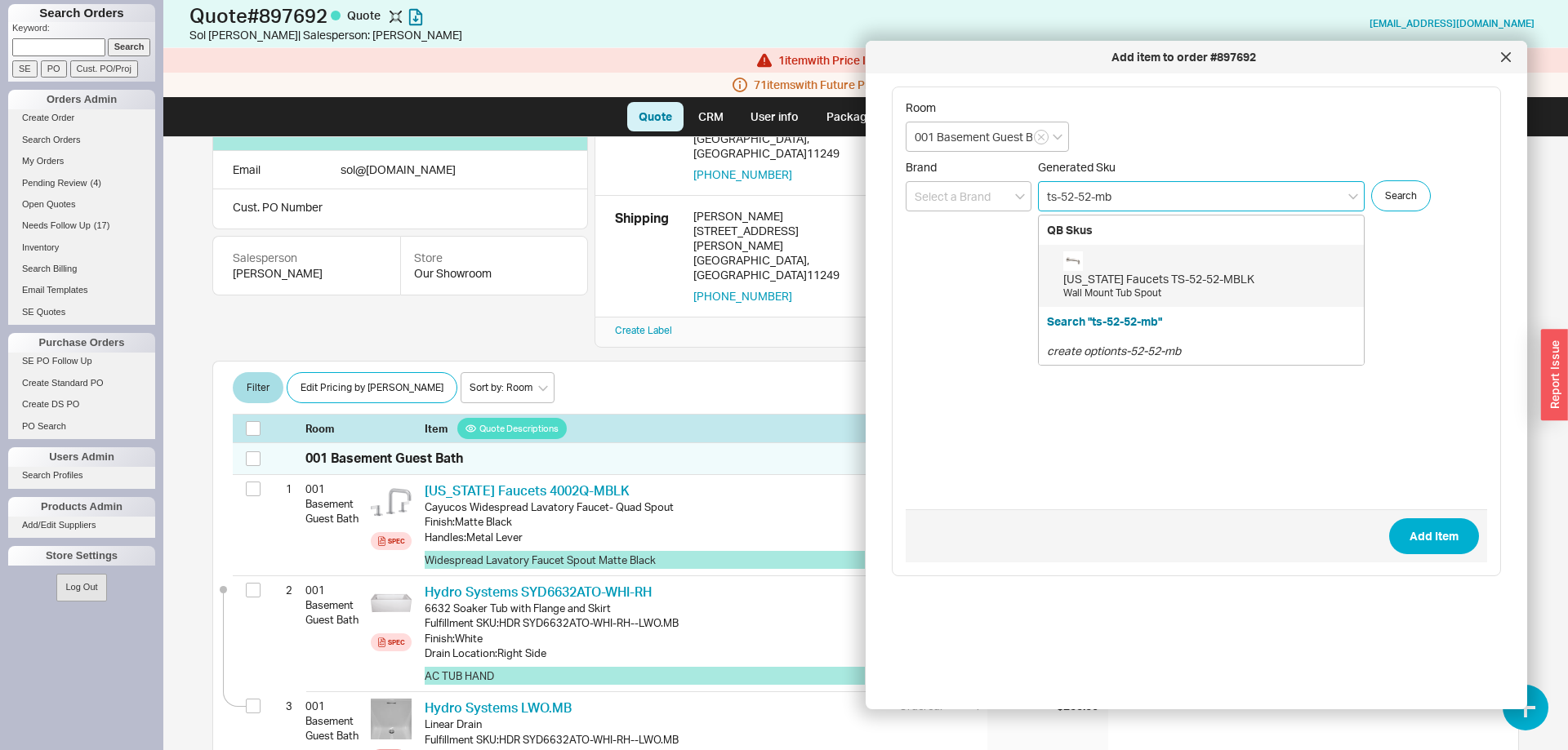
click at [1210, 276] on div "[US_STATE] Faucets TS-52-52-MBLK" at bounding box center [1209, 279] width 293 height 16
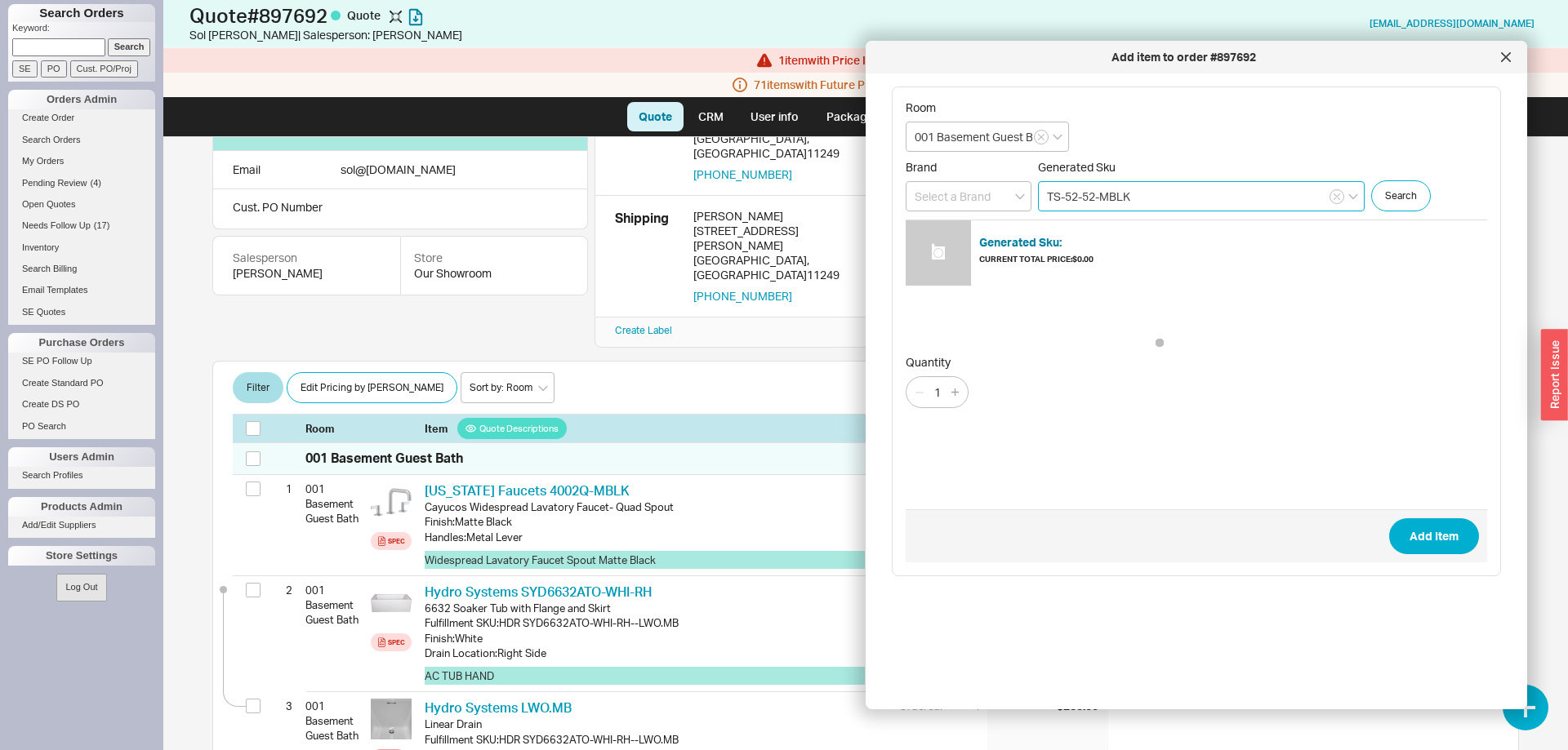
type input "TS-52-52-MBLK"
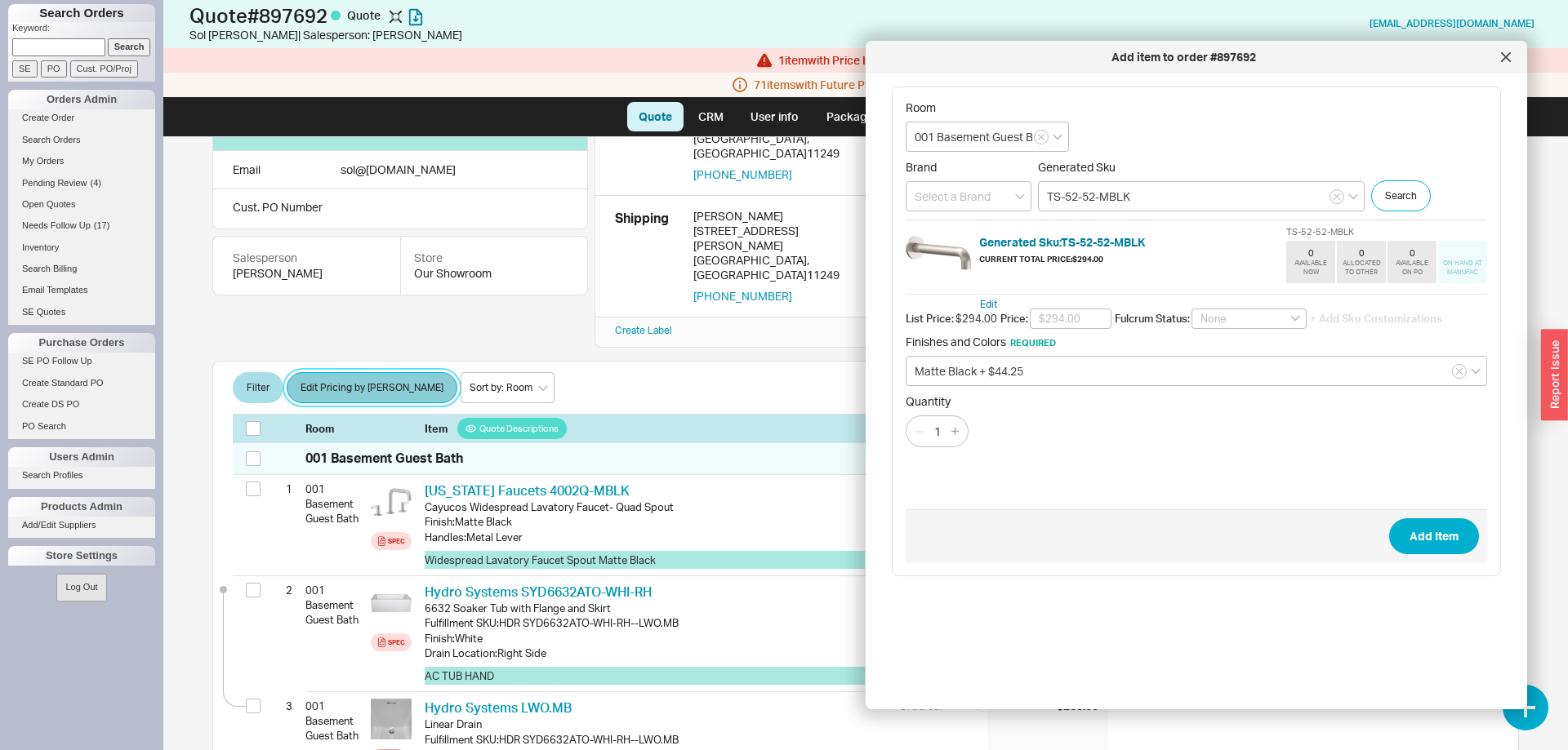
click at [335, 372] on button "Edit Pricing by [PERSON_NAME]" at bounding box center [371, 387] width 171 height 31
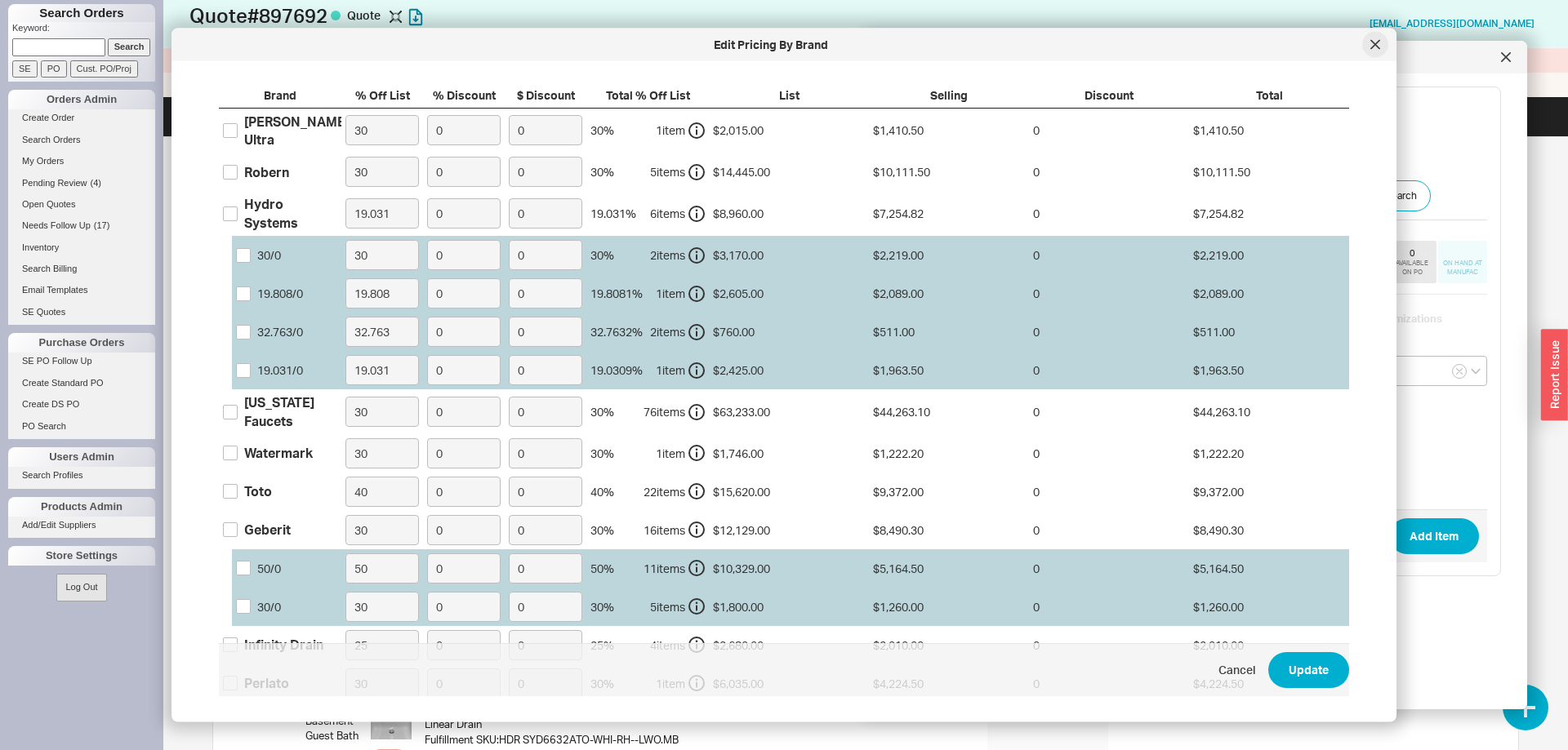
click at [1368, 44] on div at bounding box center [1375, 45] width 27 height 27
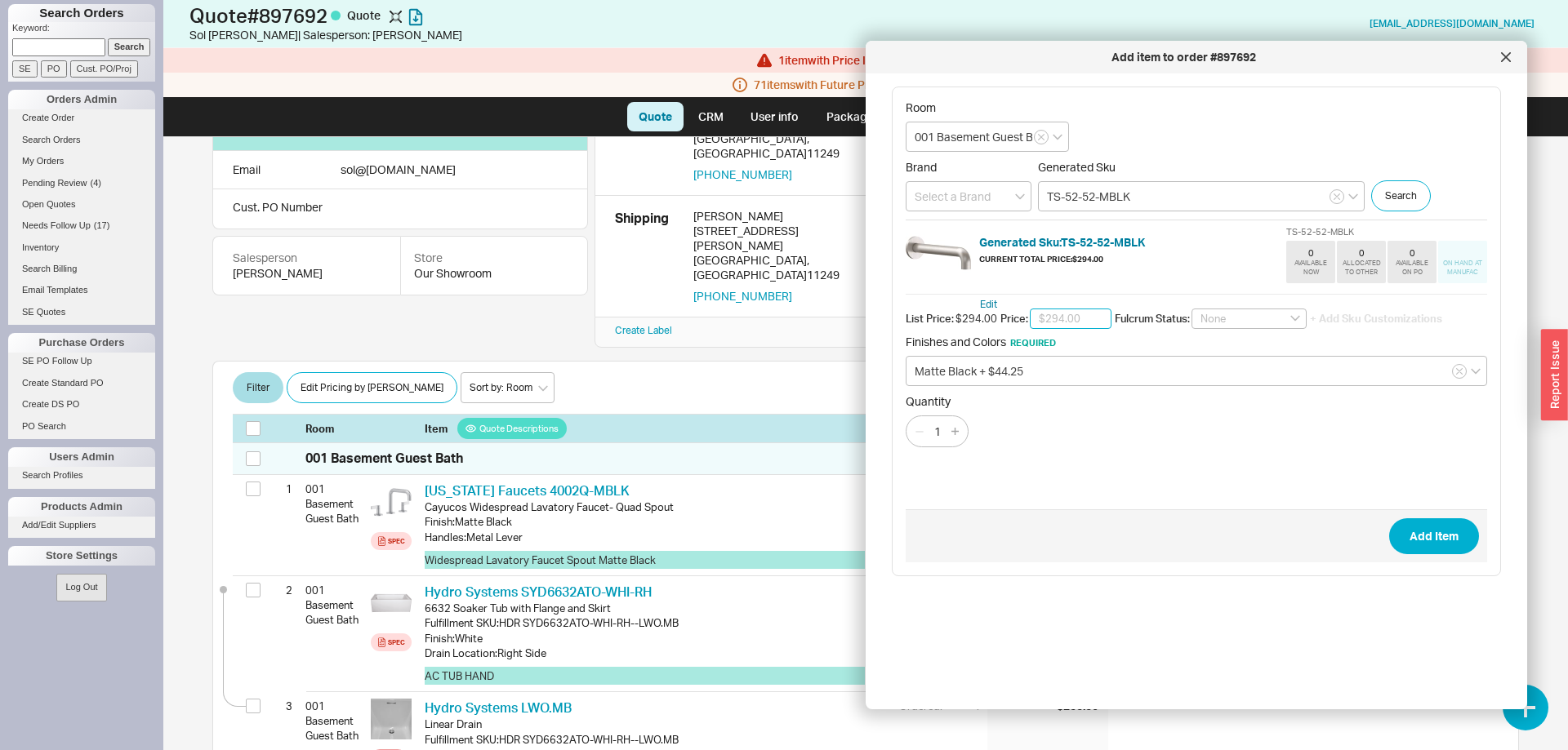
click at [1100, 321] on input "text" at bounding box center [1070, 319] width 81 height 21
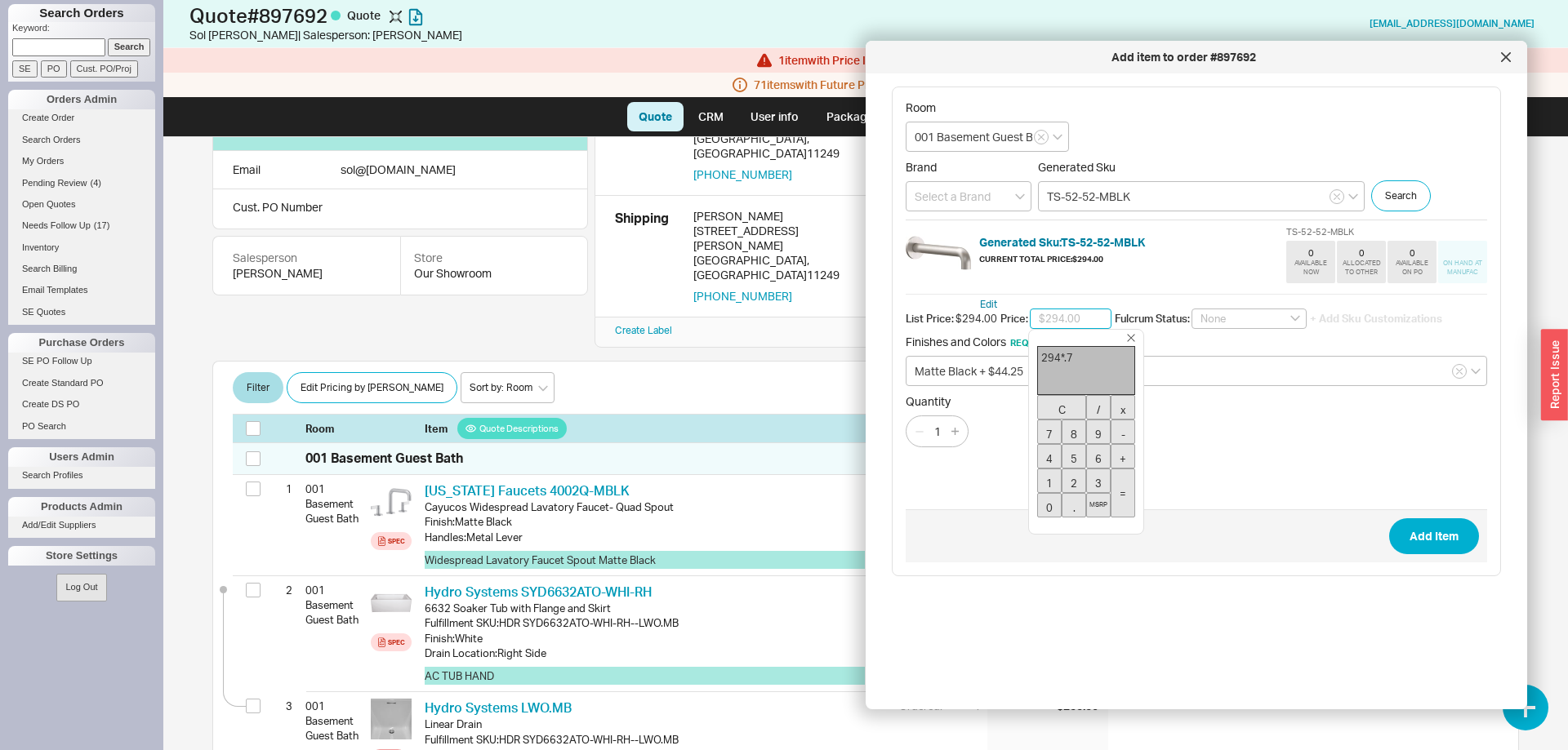
type input "$205.80"
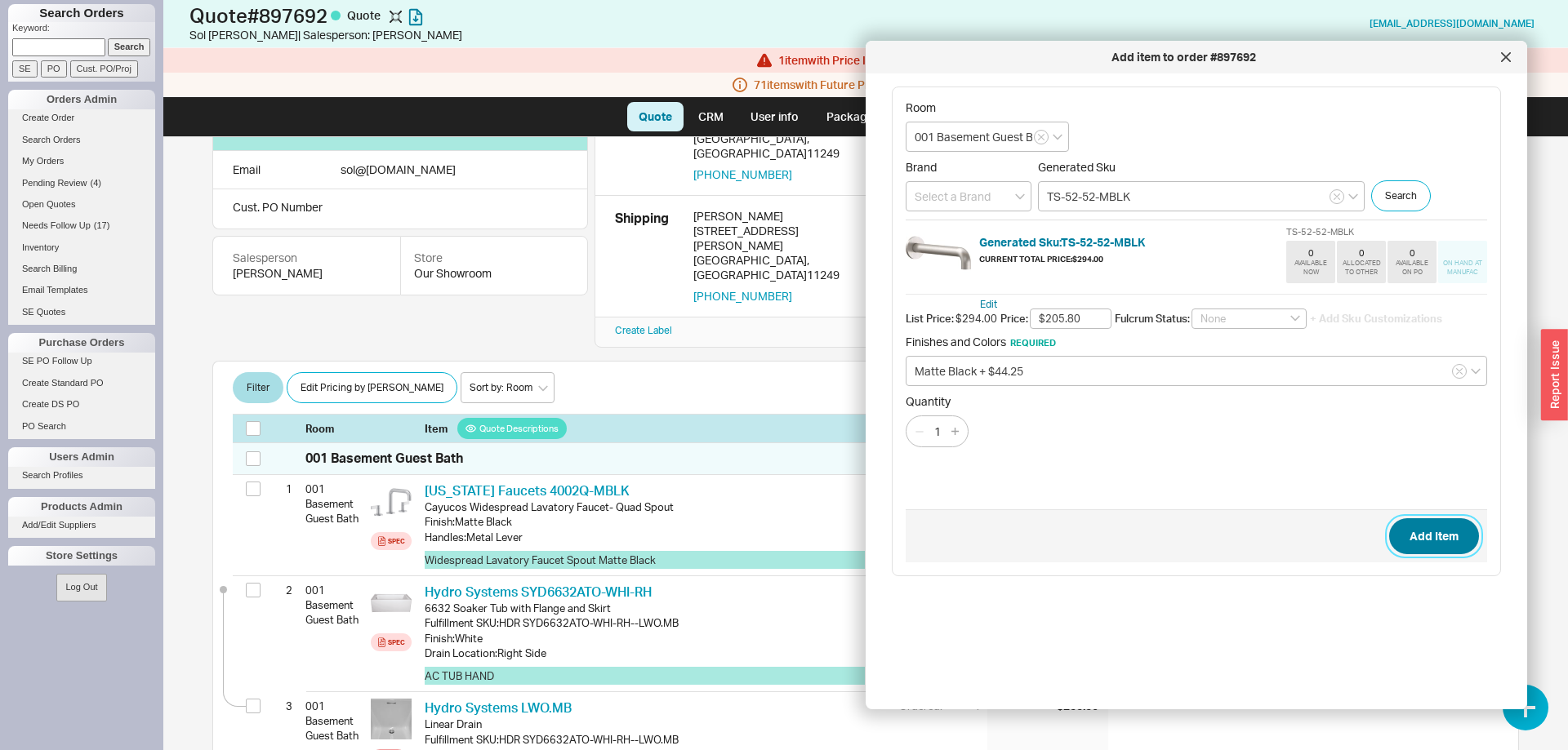
click at [1414, 534] on button "Add Item" at bounding box center [1434, 536] width 90 height 36
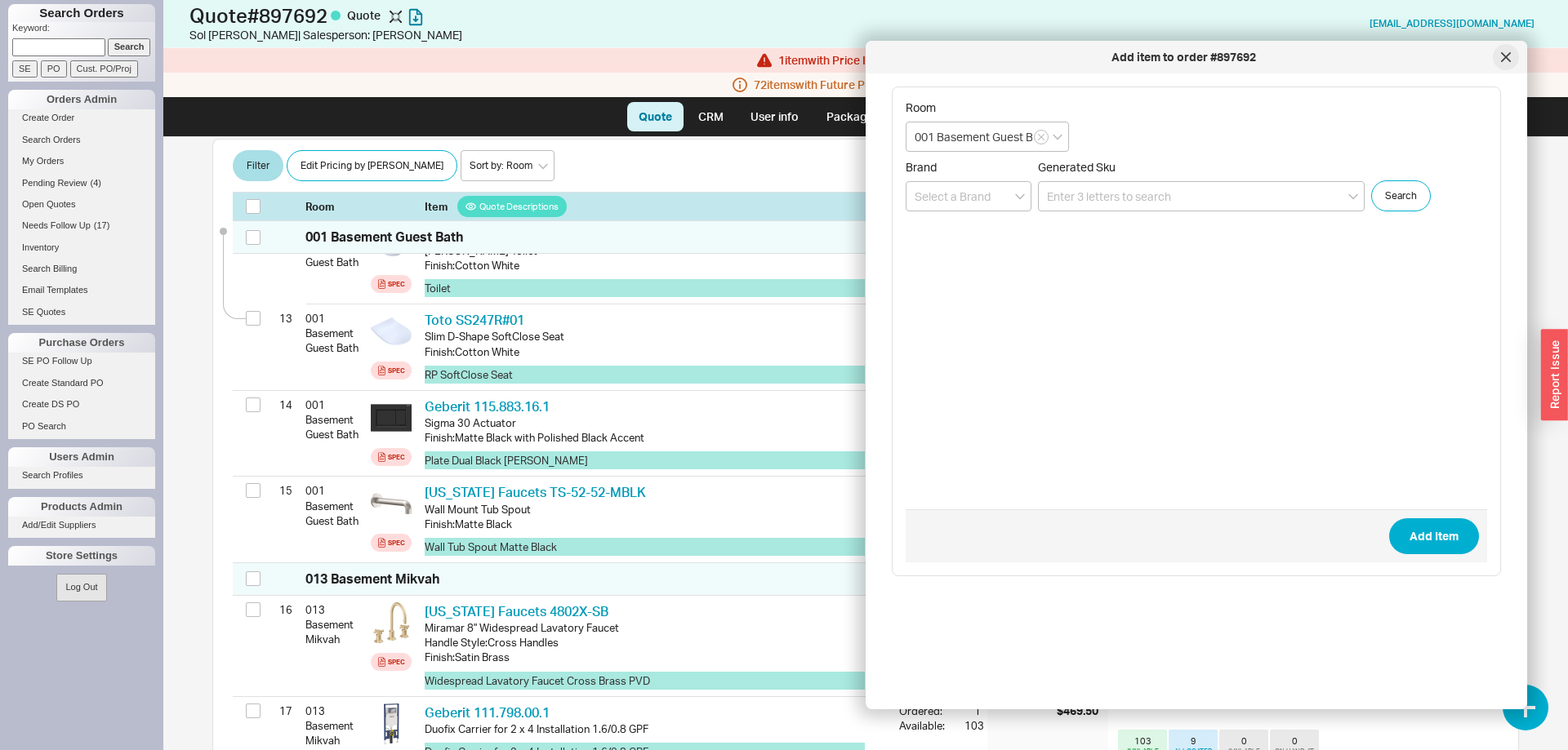
click at [1511, 61] on div at bounding box center [1506, 57] width 27 height 27
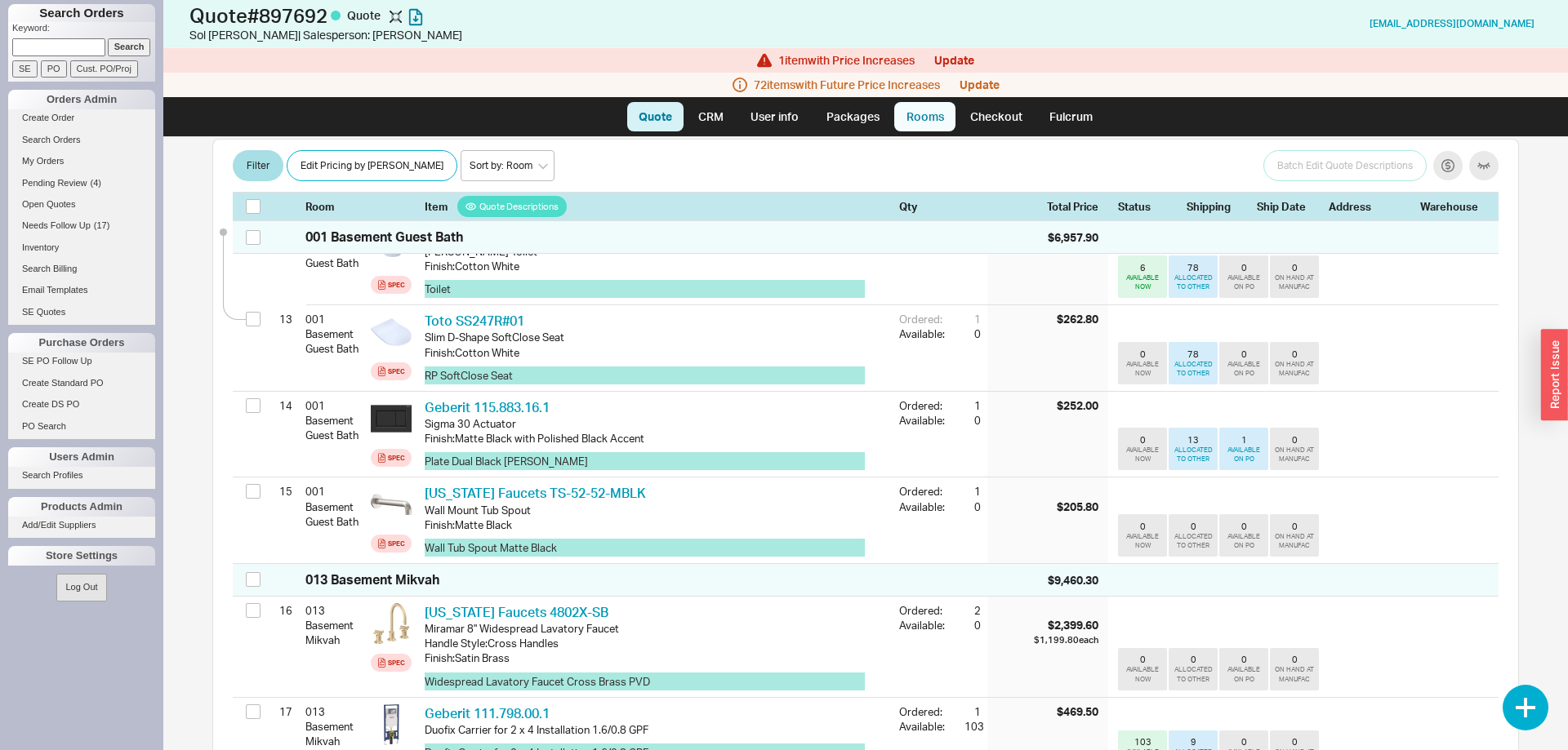
click at [932, 127] on link "Rooms" at bounding box center [924, 116] width 61 height 29
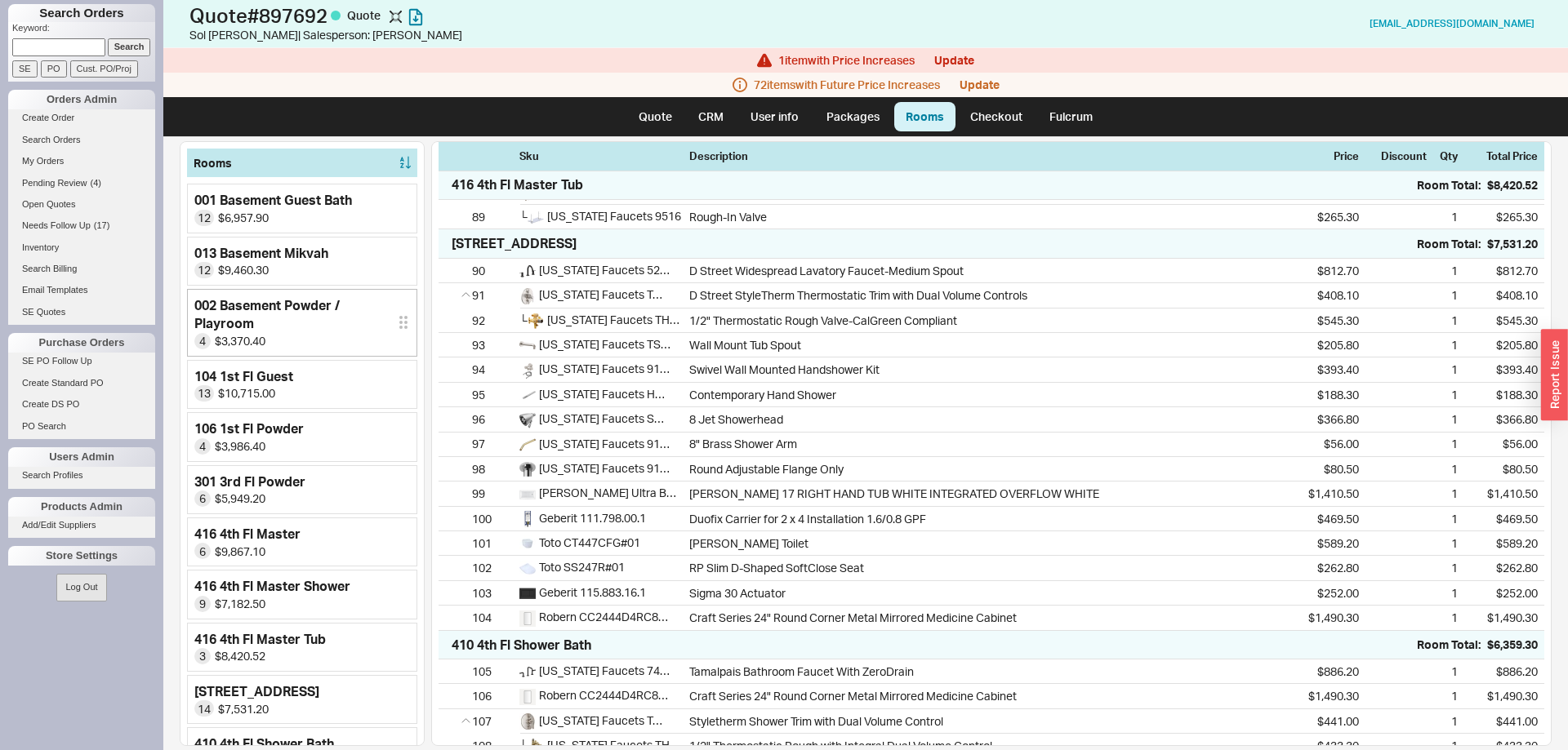
scroll to position [144, 0]
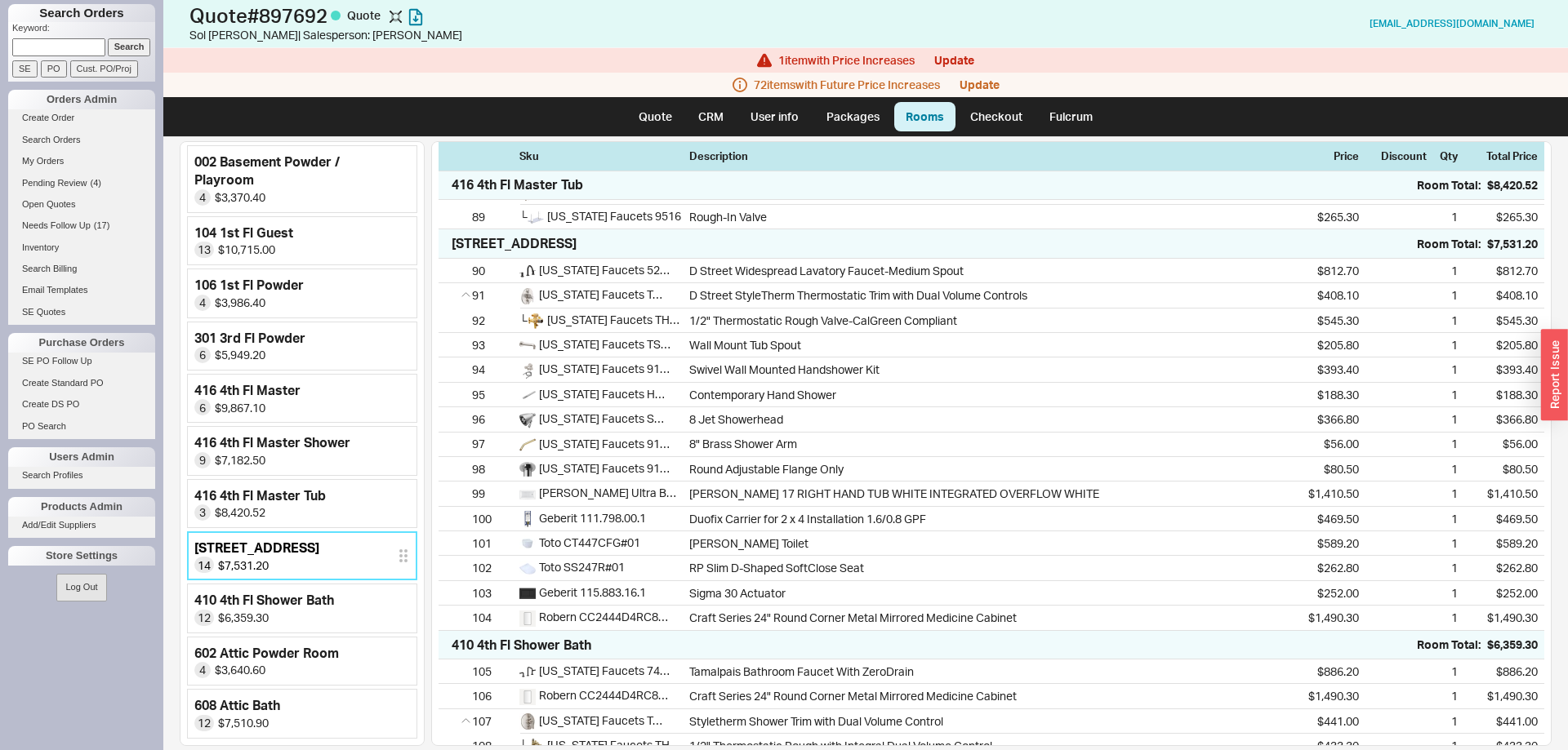
click at [402, 565] on div "412 4th Fl Tub Bath 14 $7,531.20" at bounding box center [302, 556] width 216 height 34
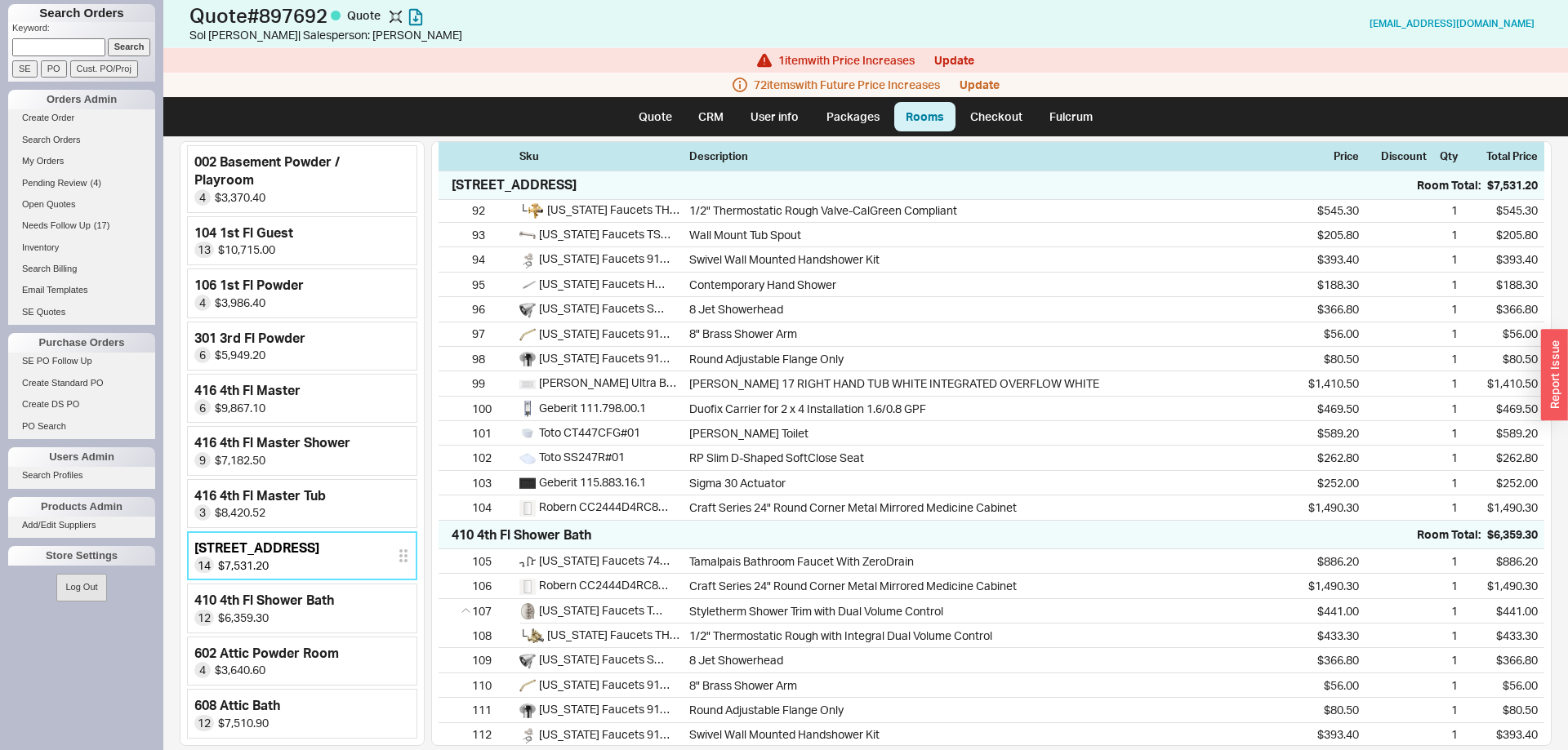
click at [245, 556] on div "412 4th Fl Tub Bath" at bounding box center [256, 548] width 125 height 18
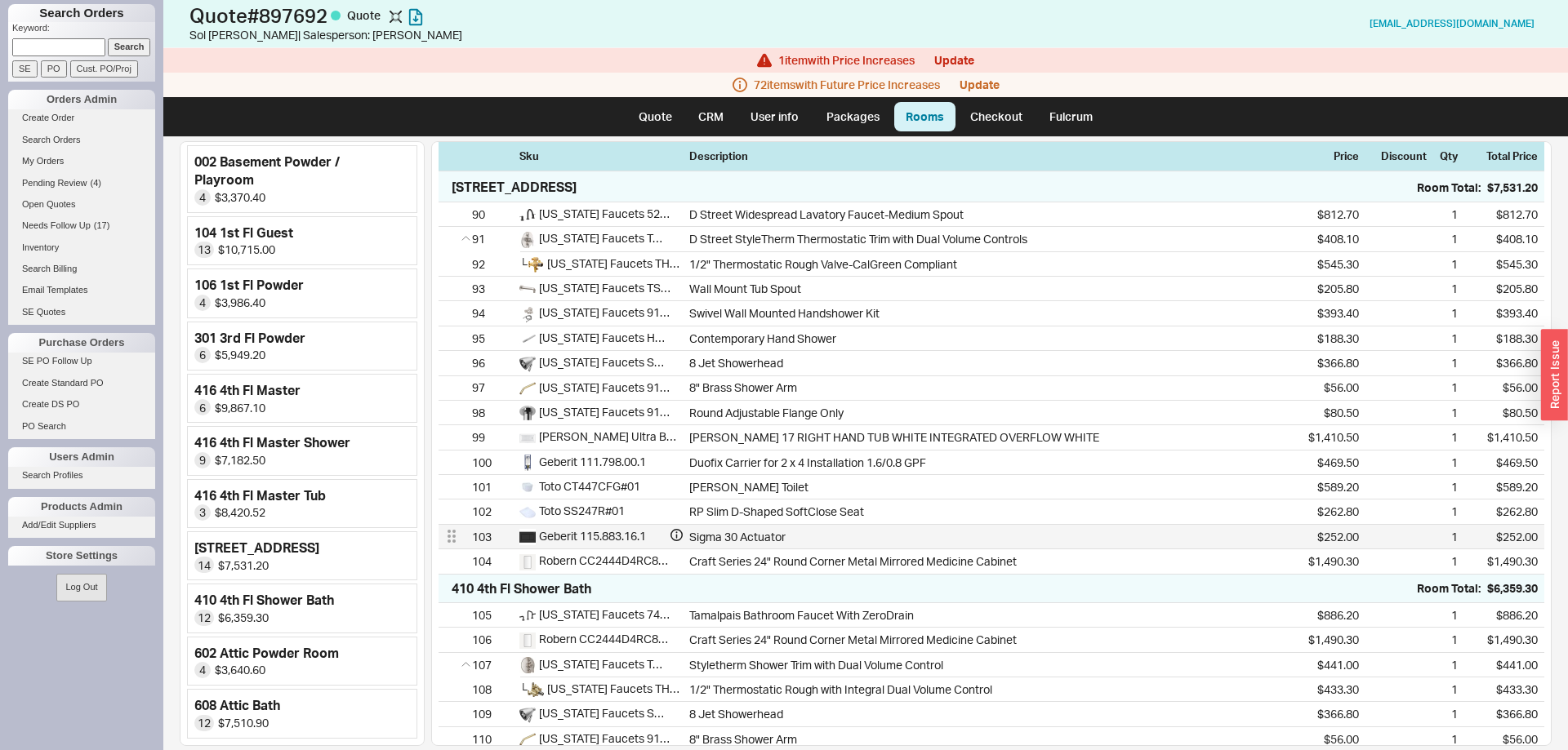
scroll to position [2441, 0]
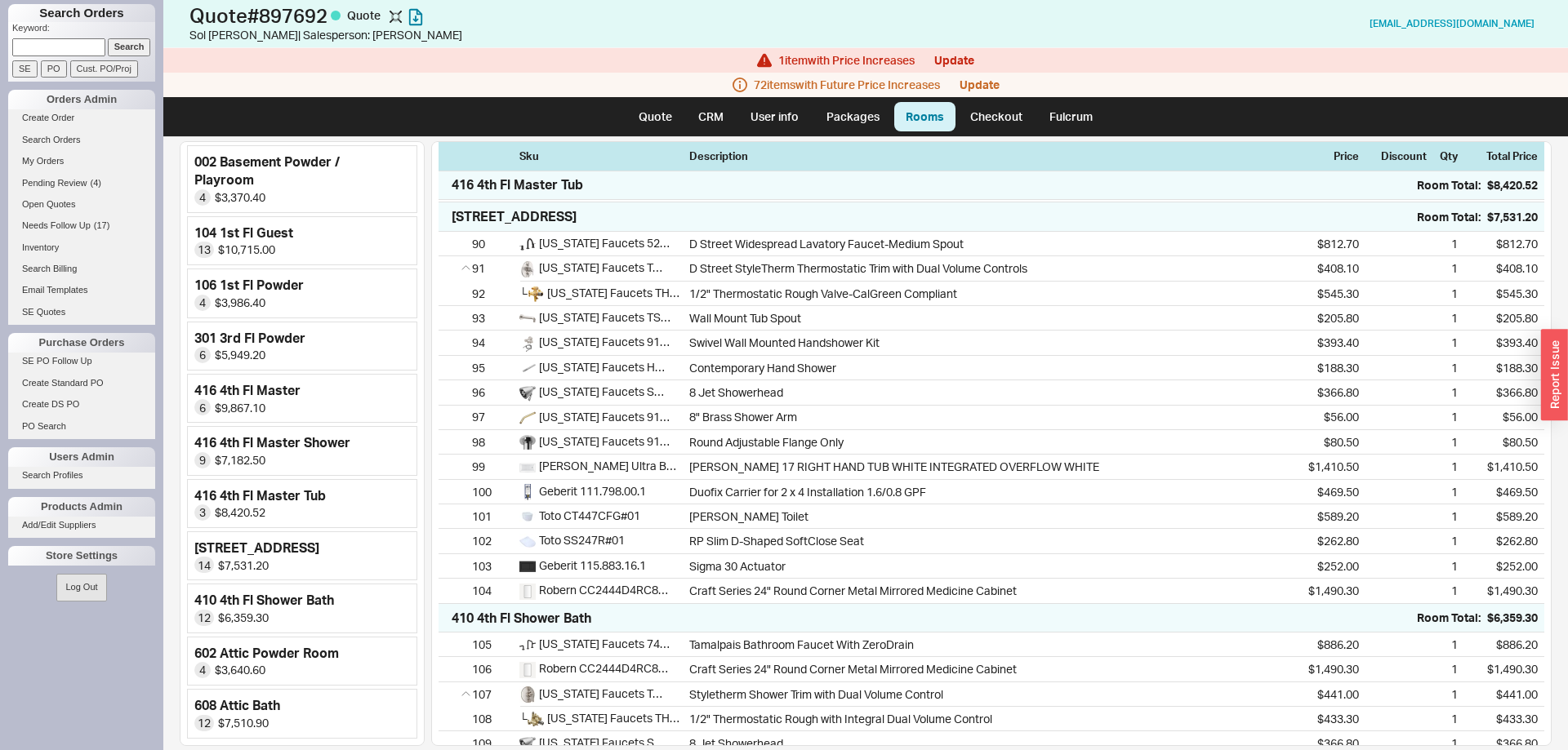
click at [437, 246] on div "Sku Description Price Discount Qty Total Price 001 Basement Guest Bath Room Tot…" at bounding box center [991, 443] width 1120 height 604
click at [452, 231] on div "412 4th Fl Tub Bath Room Total: $7,531.20" at bounding box center [991, 216] width 1106 height 28
click at [453, 225] on div "412 4th Fl Tub Bath" at bounding box center [514, 216] width 125 height 18
click at [841, 116] on link "Packages" at bounding box center [852, 116] width 77 height 29
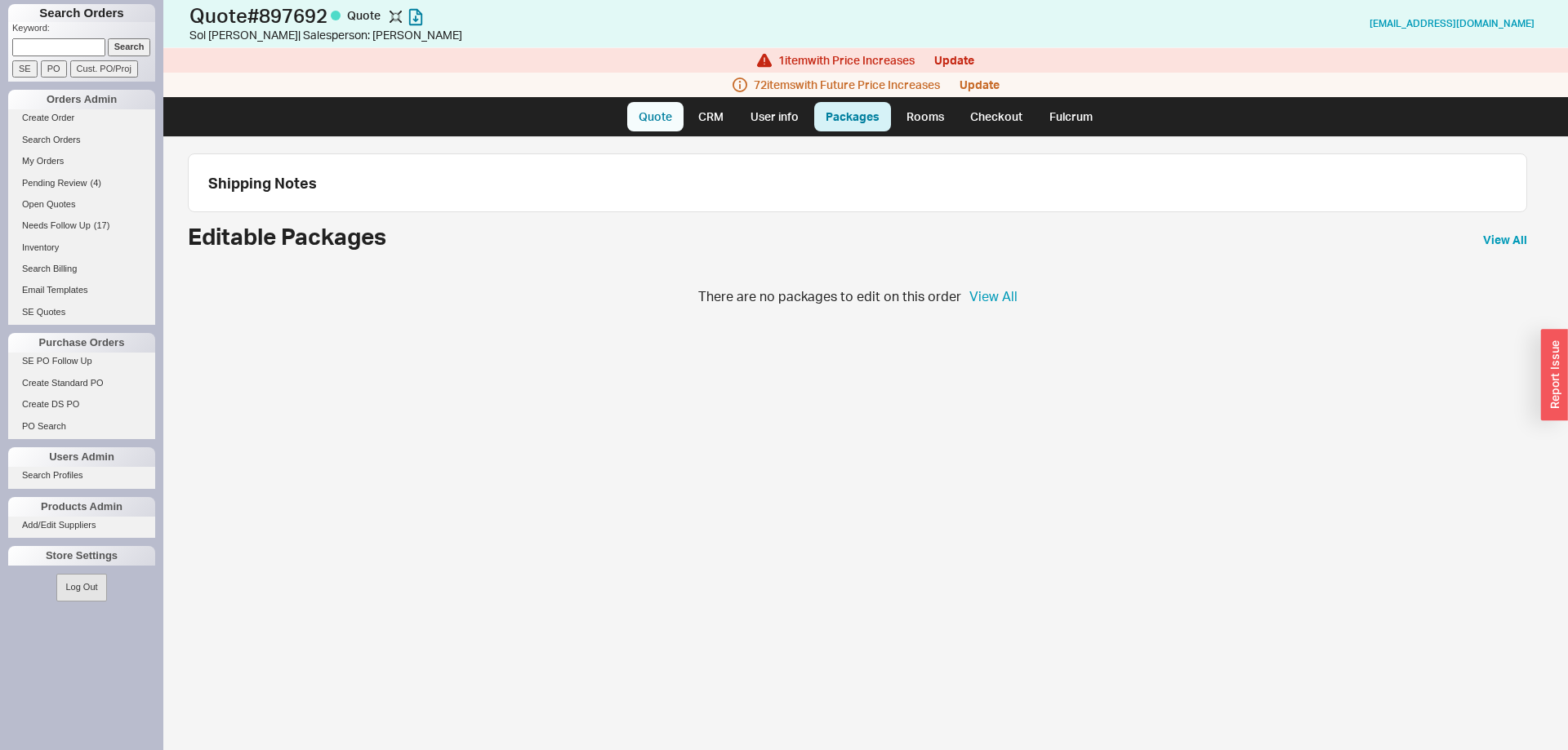
drag, startPoint x: 654, startPoint y: 119, endPoint x: 669, endPoint y: 125, distance: 16.2
click at [653, 119] on link "Quote" at bounding box center [655, 116] width 57 height 29
select select "LOW"
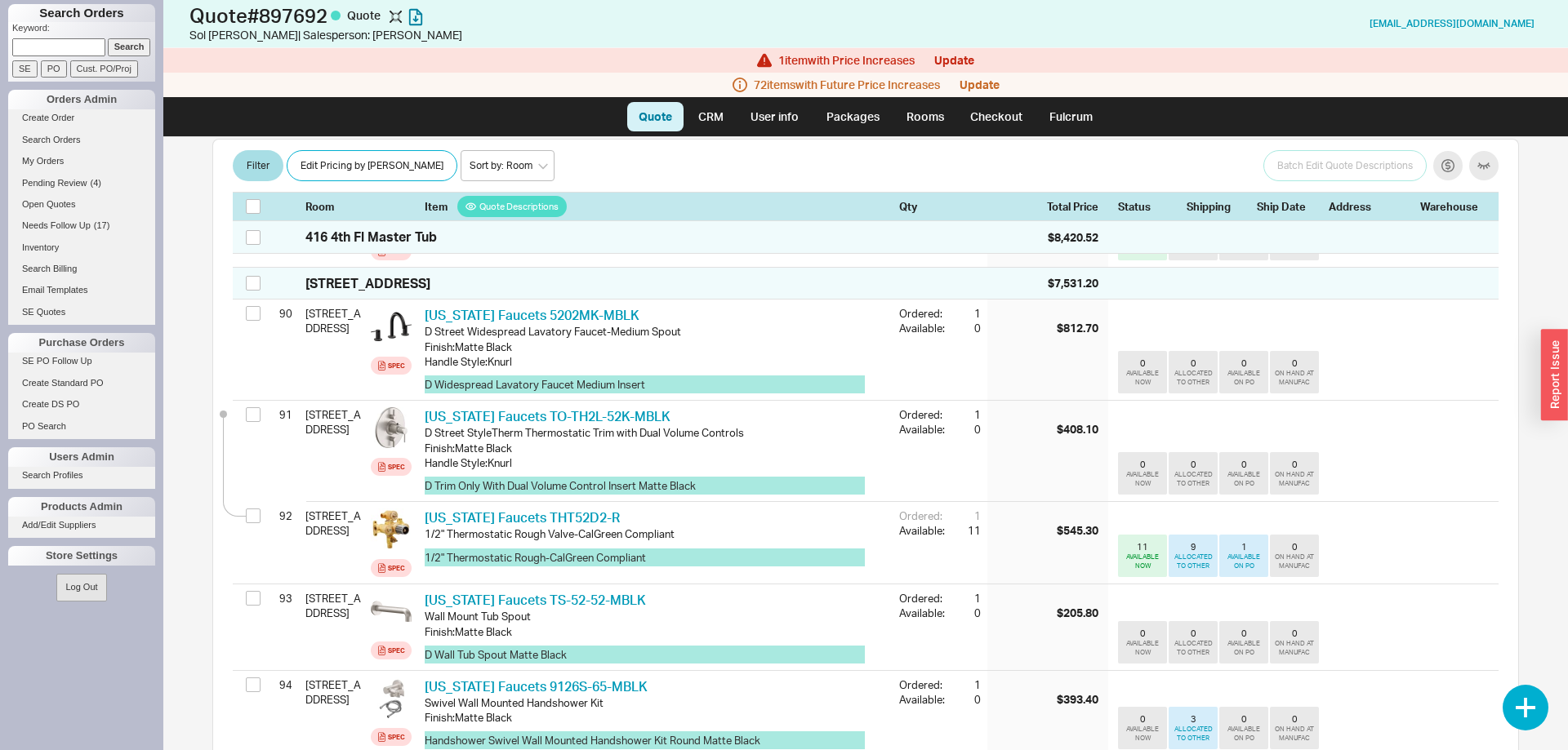
scroll to position [8406, 0]
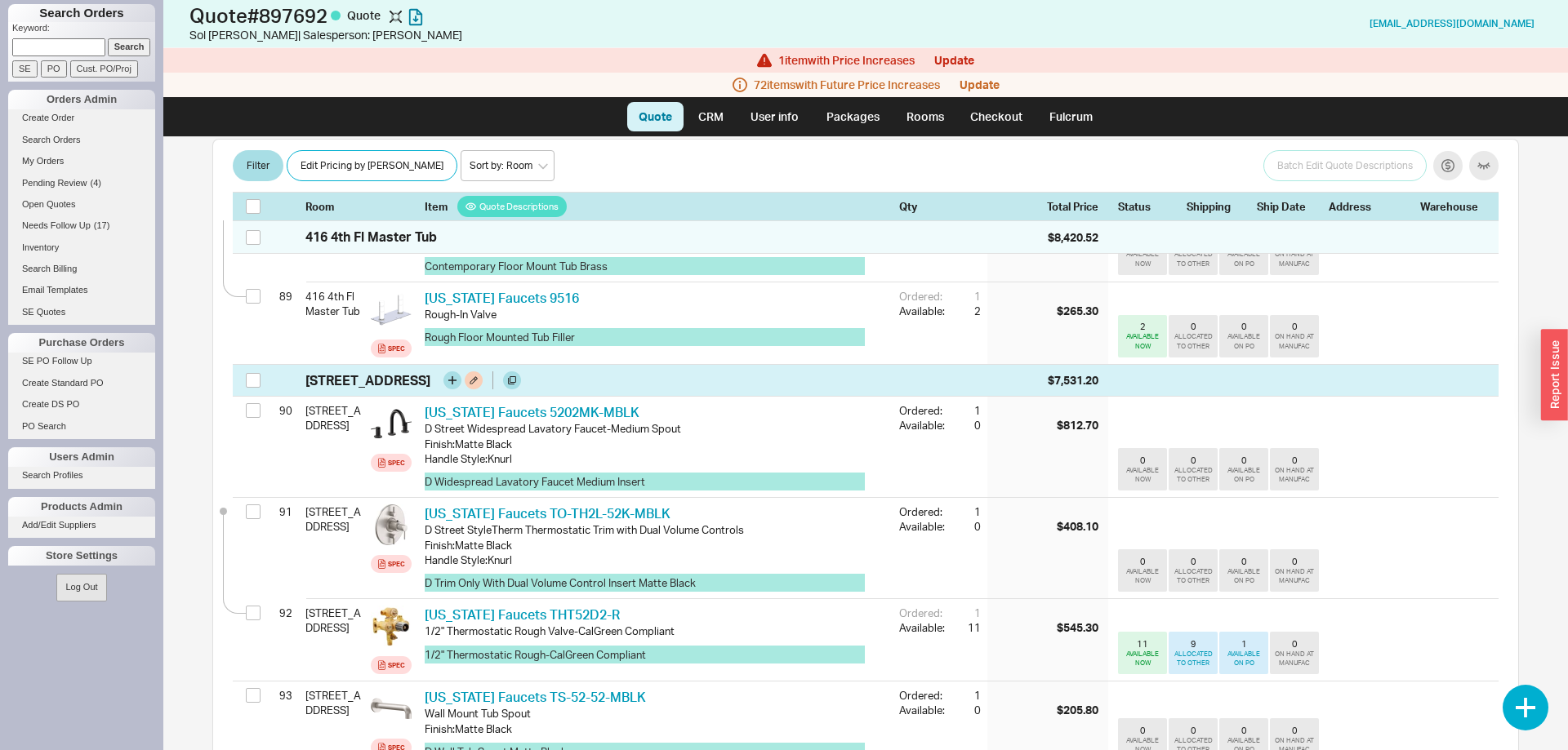
click at [245, 365] on div "412 4th Fl Tub Bath $7,531.20" at bounding box center [865, 381] width 1266 height 32
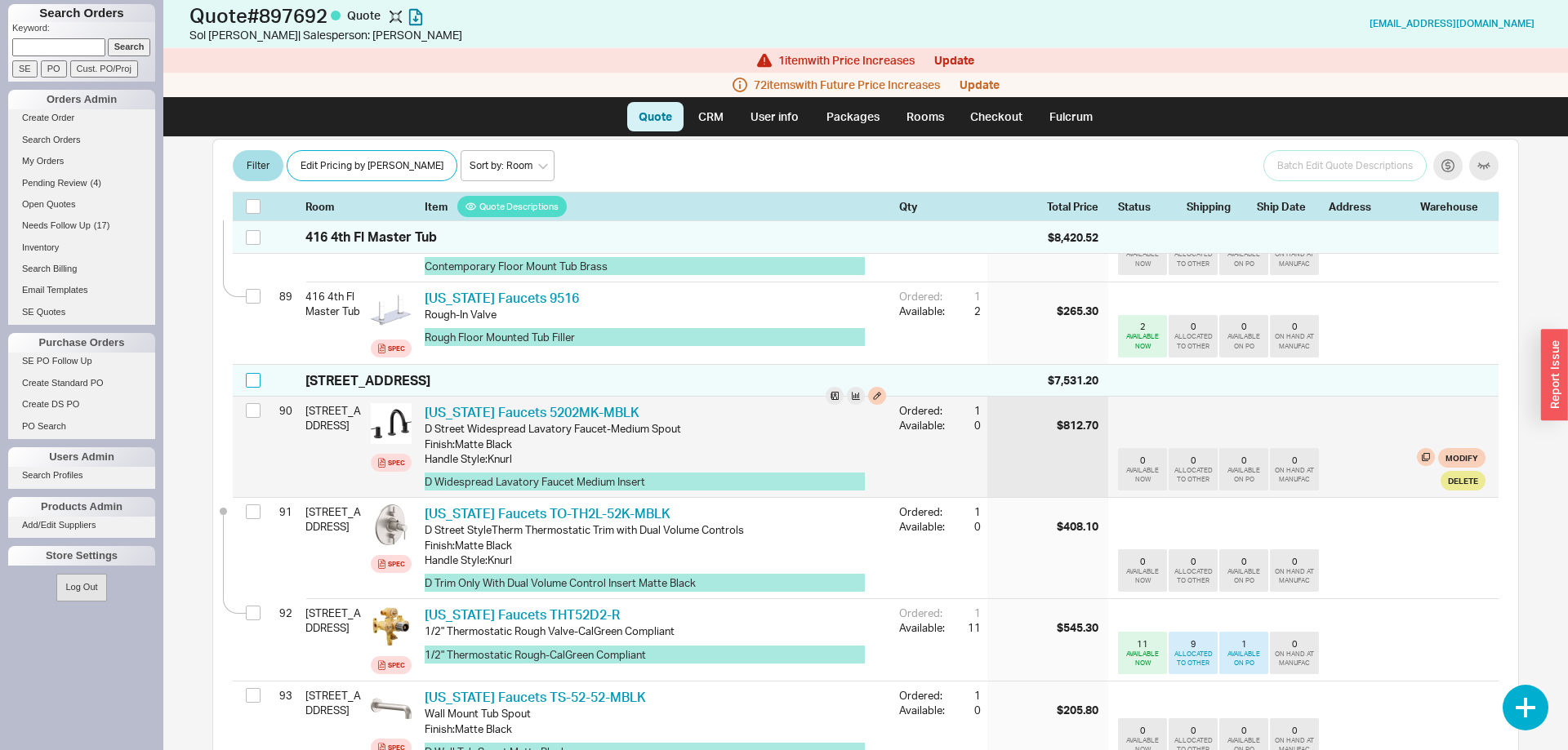
click at [252, 373] on input "checkbox" at bounding box center [253, 380] width 15 height 15
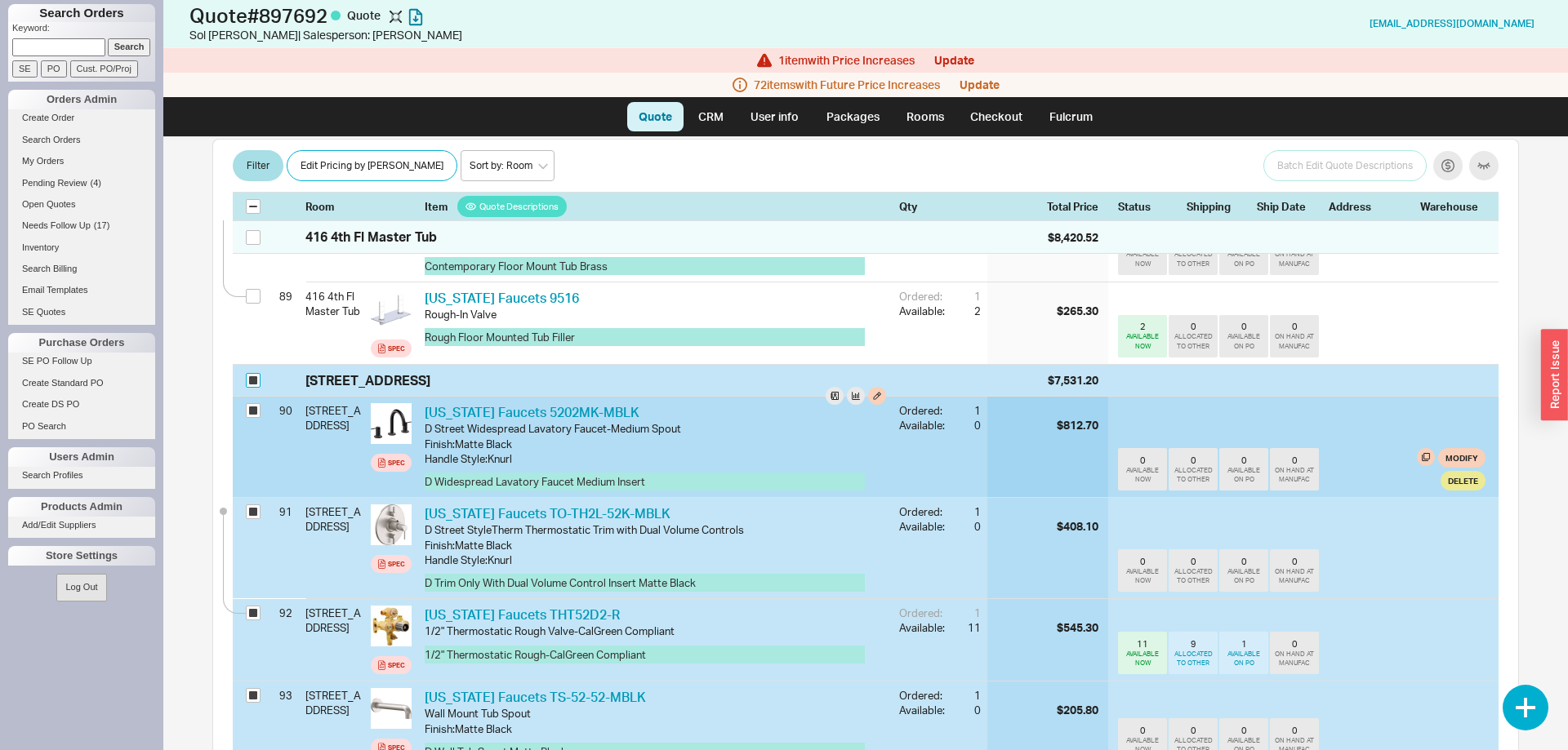
checkbox input "true"
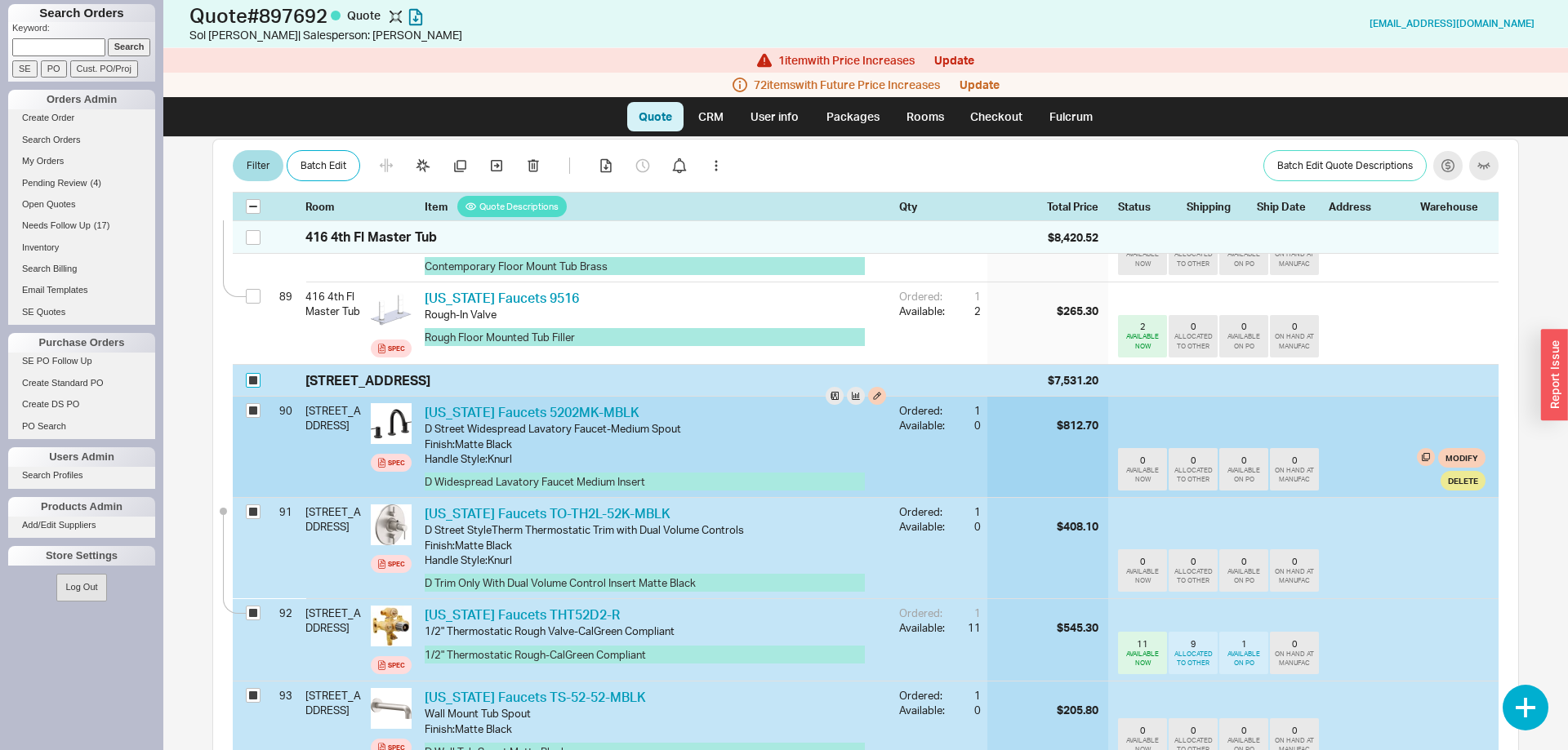
checkbox input "true"
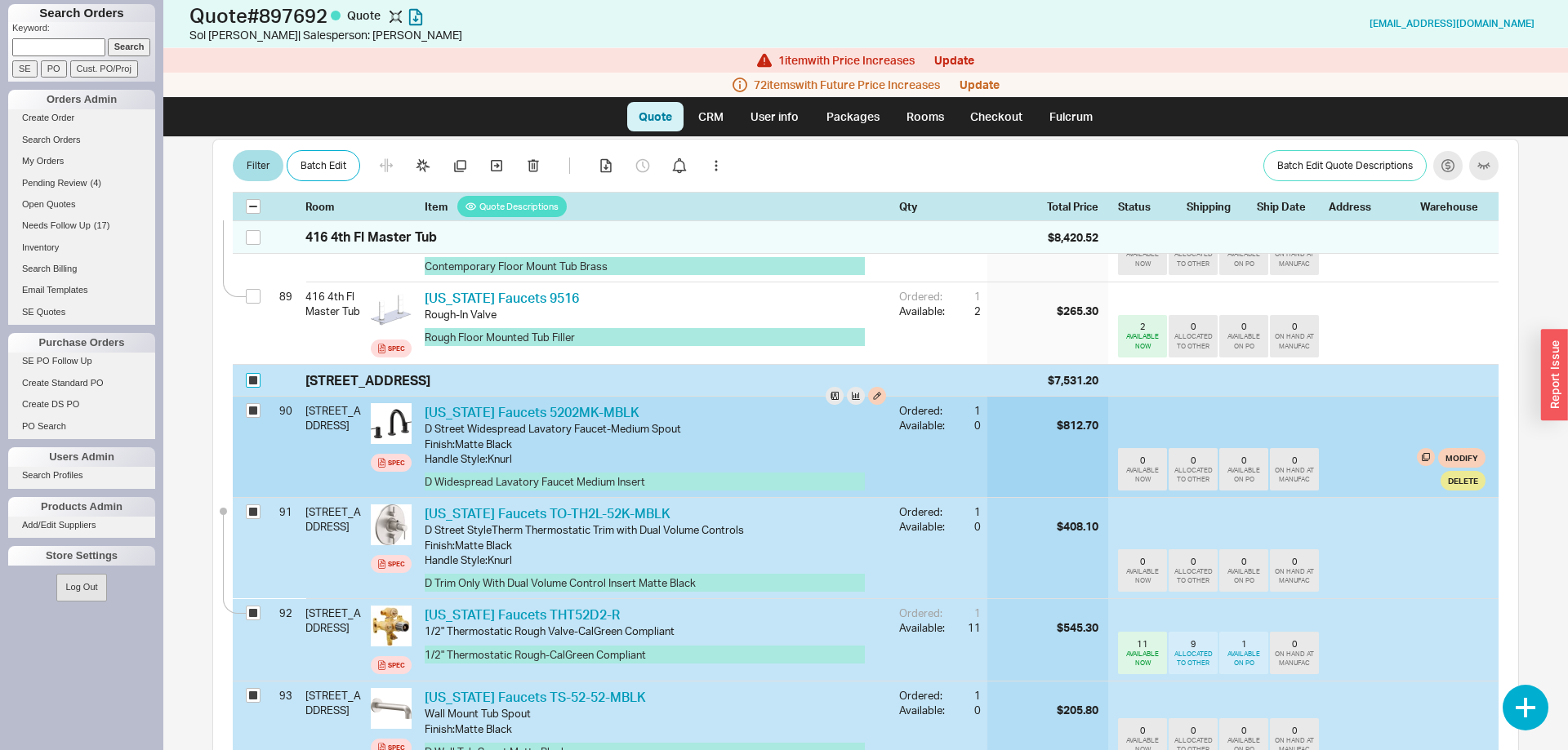
checkbox input "true"
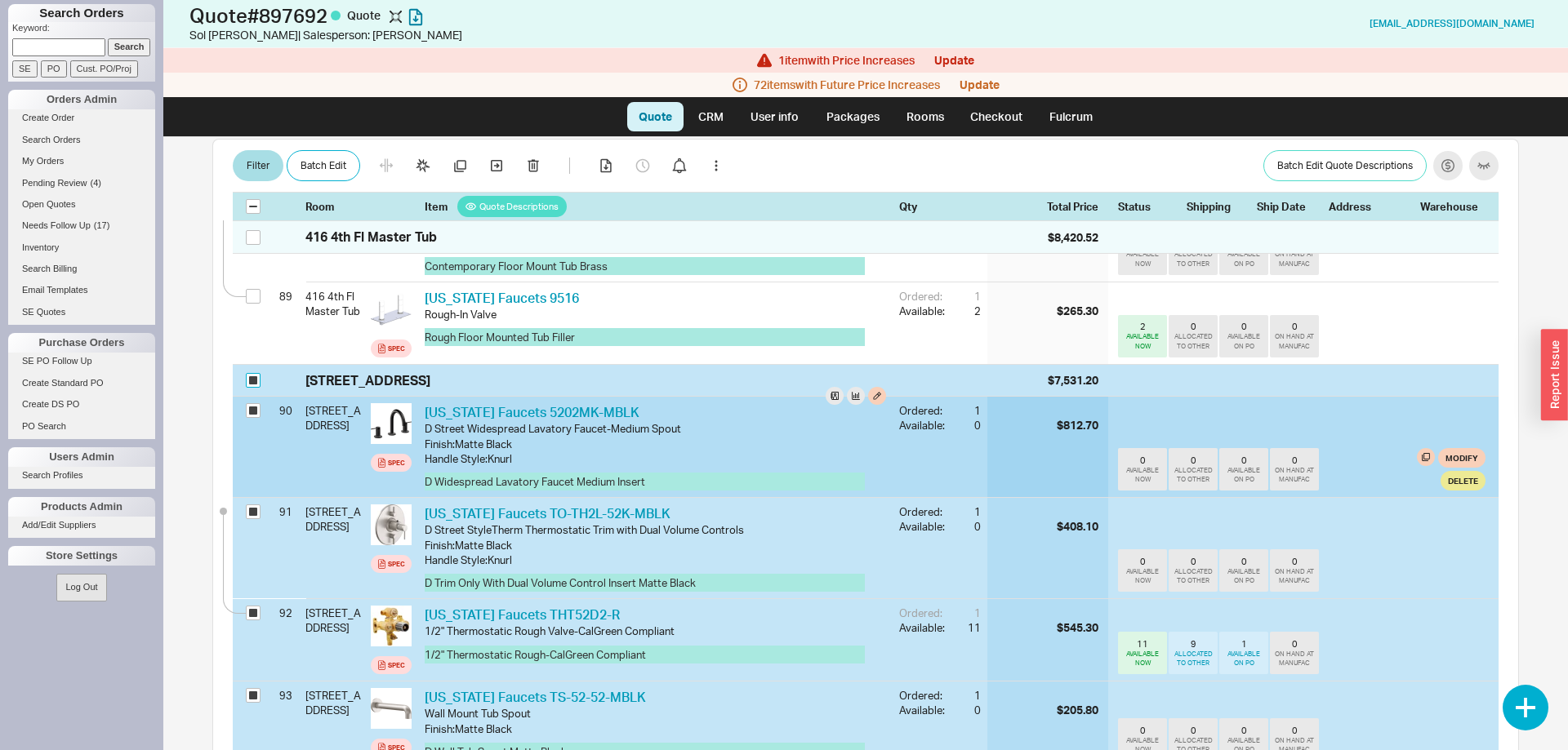
checkbox input "true"
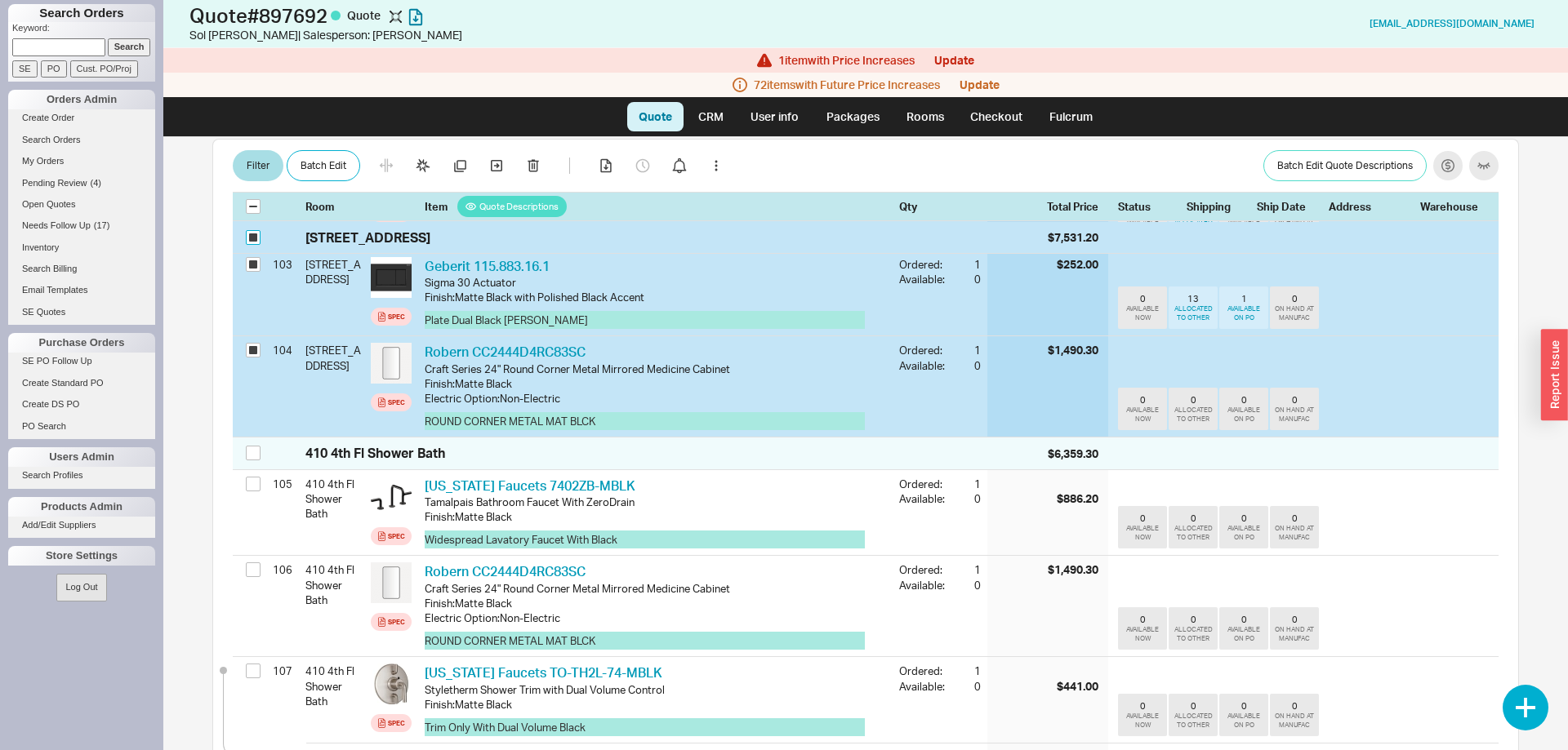
scroll to position [9739, 0]
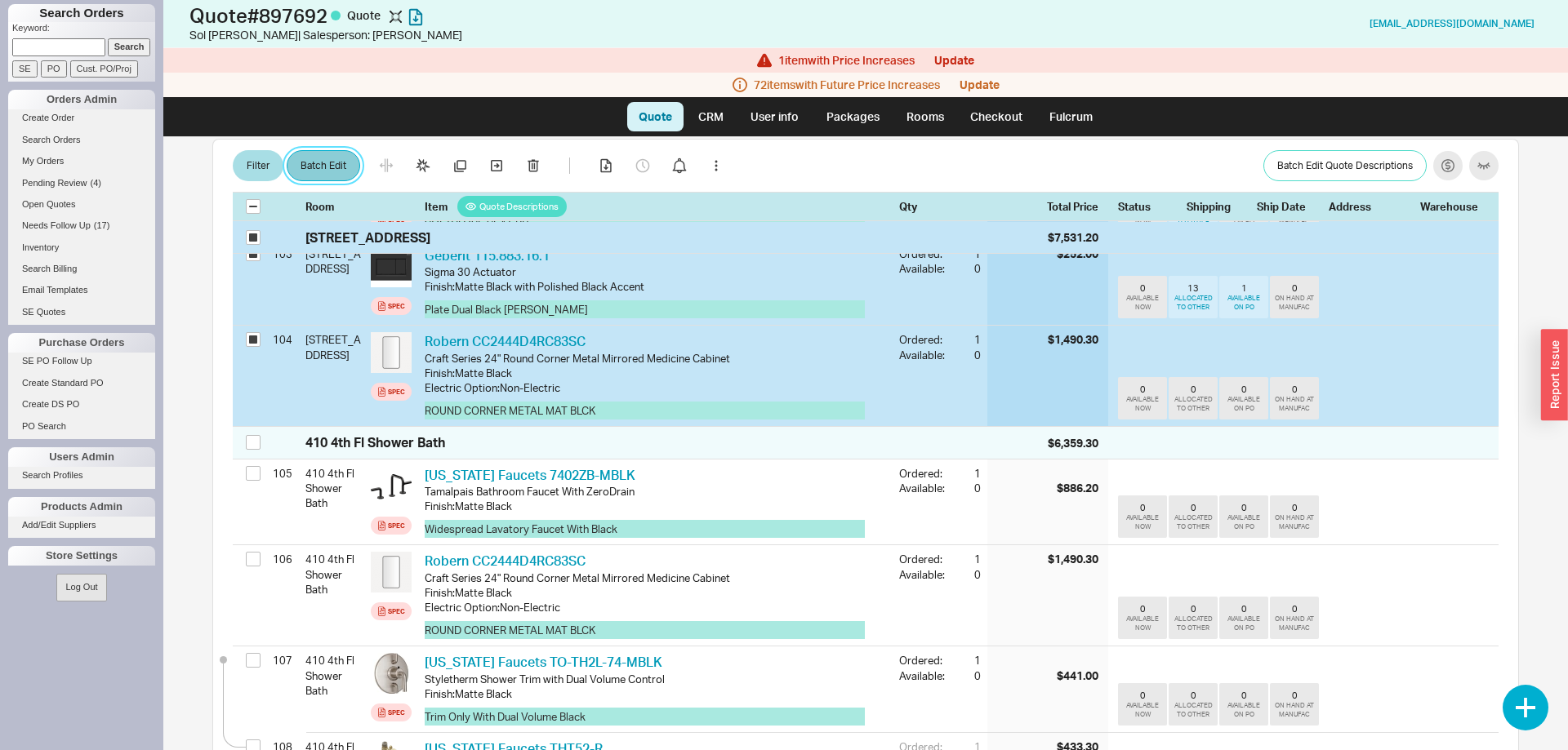
click at [340, 160] on button "Batch Edit" at bounding box center [323, 166] width 73 height 31
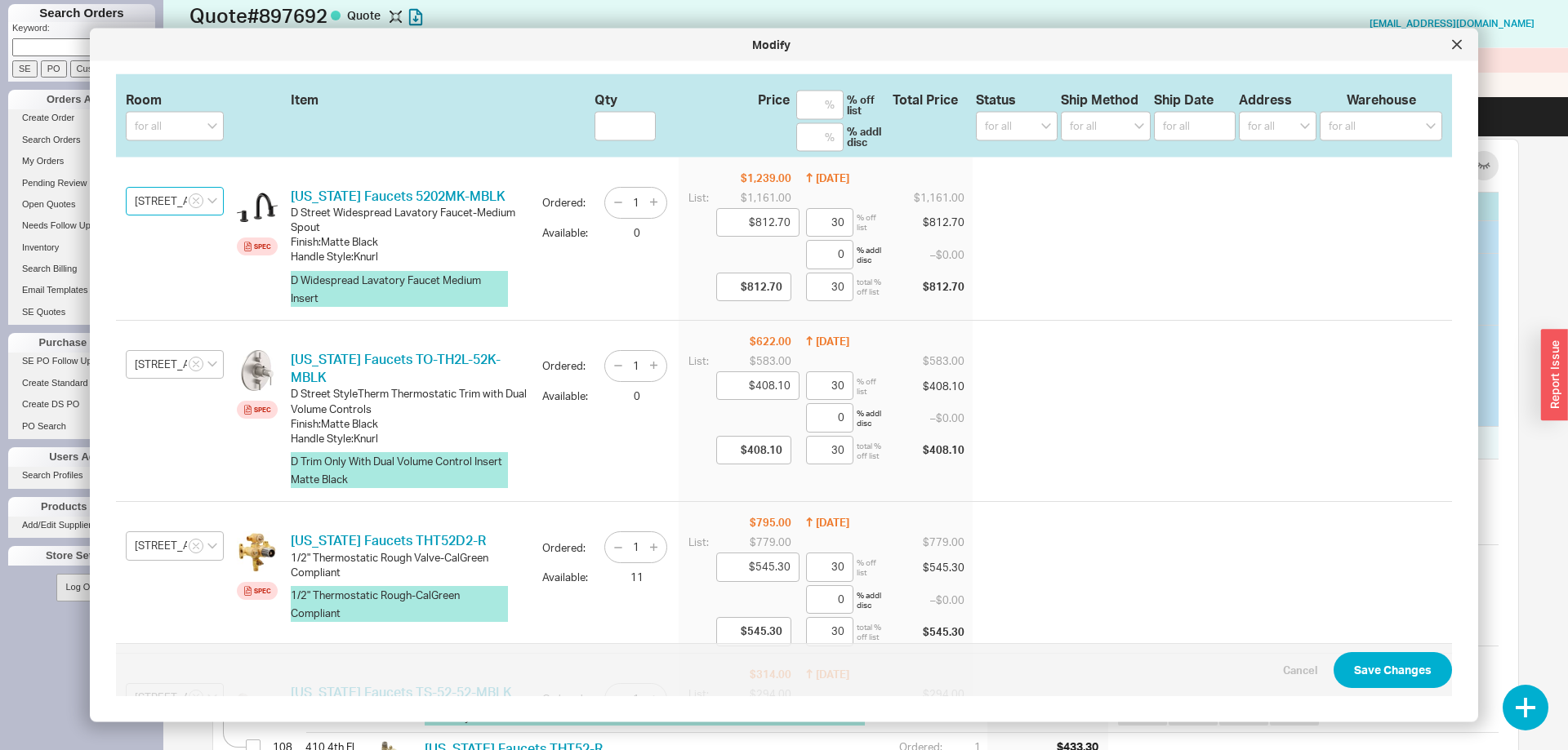
click at [158, 203] on input "412 4th Fl Tub Bath" at bounding box center [174, 201] width 98 height 29
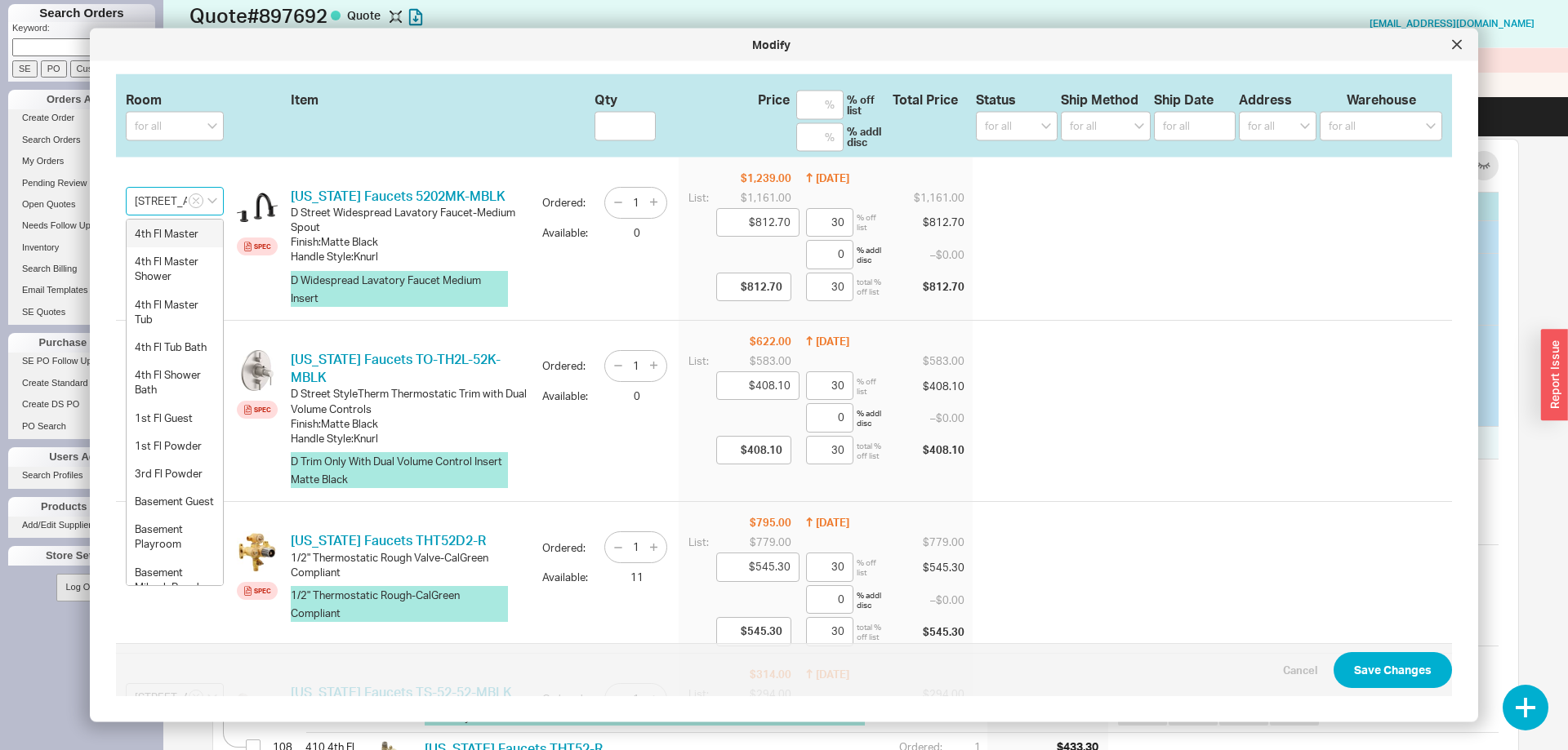
scroll to position [0, 40]
drag, startPoint x: 136, startPoint y: 202, endPoint x: 249, endPoint y: 206, distance: 113.1
click at [224, 206] on input "412 4th Fl Tub Bath" at bounding box center [174, 201] width 98 height 29
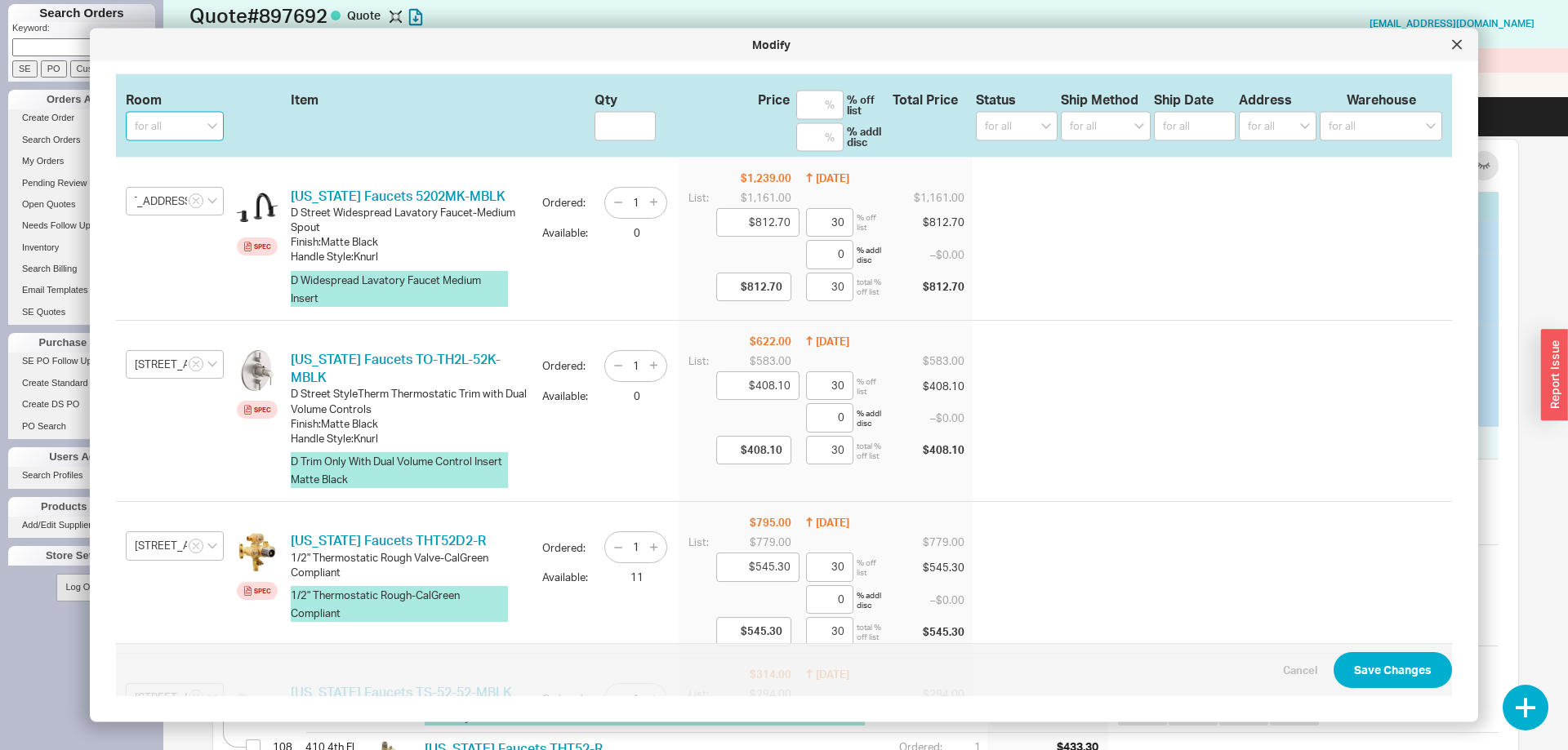
paste input "412 4th Fl Tub Bath"
drag, startPoint x: 158, startPoint y: 123, endPoint x: 97, endPoint y: 120, distance: 61.1
click at [126, 120] on input "412 4th Fl Tub Bath" at bounding box center [174, 126] width 98 height 29
click at [147, 133] on input "412 4th Fl Tub Bath" at bounding box center [174, 126] width 98 height 29
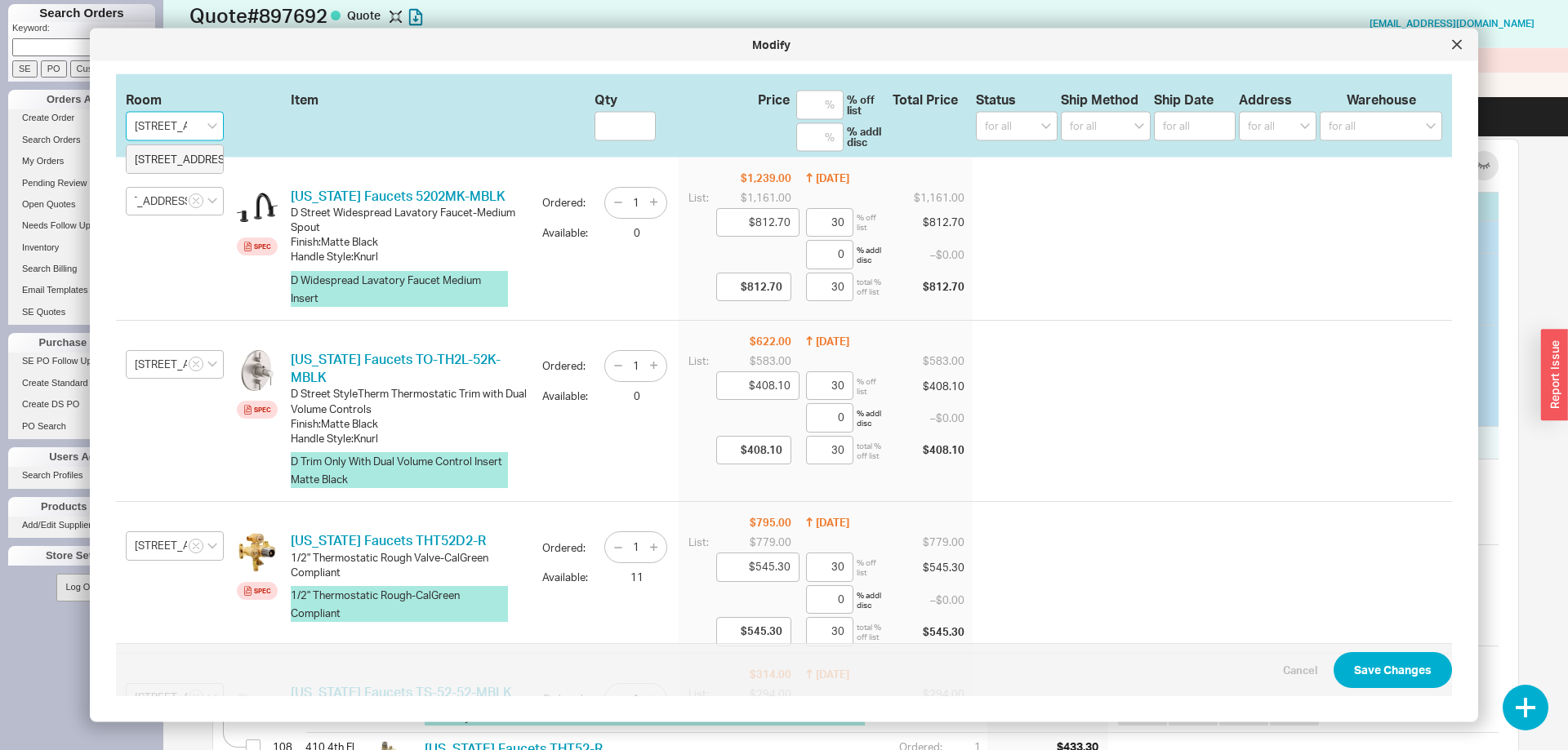
click at [152, 126] on input "412 4th Fl Tub Bath" at bounding box center [174, 126] width 98 height 29
type input "410 4th Fl Tub Bath"
click at [187, 178] on icon "create option 410 4th Fl Tub Bath" at bounding box center [200, 165] width 132 height 27
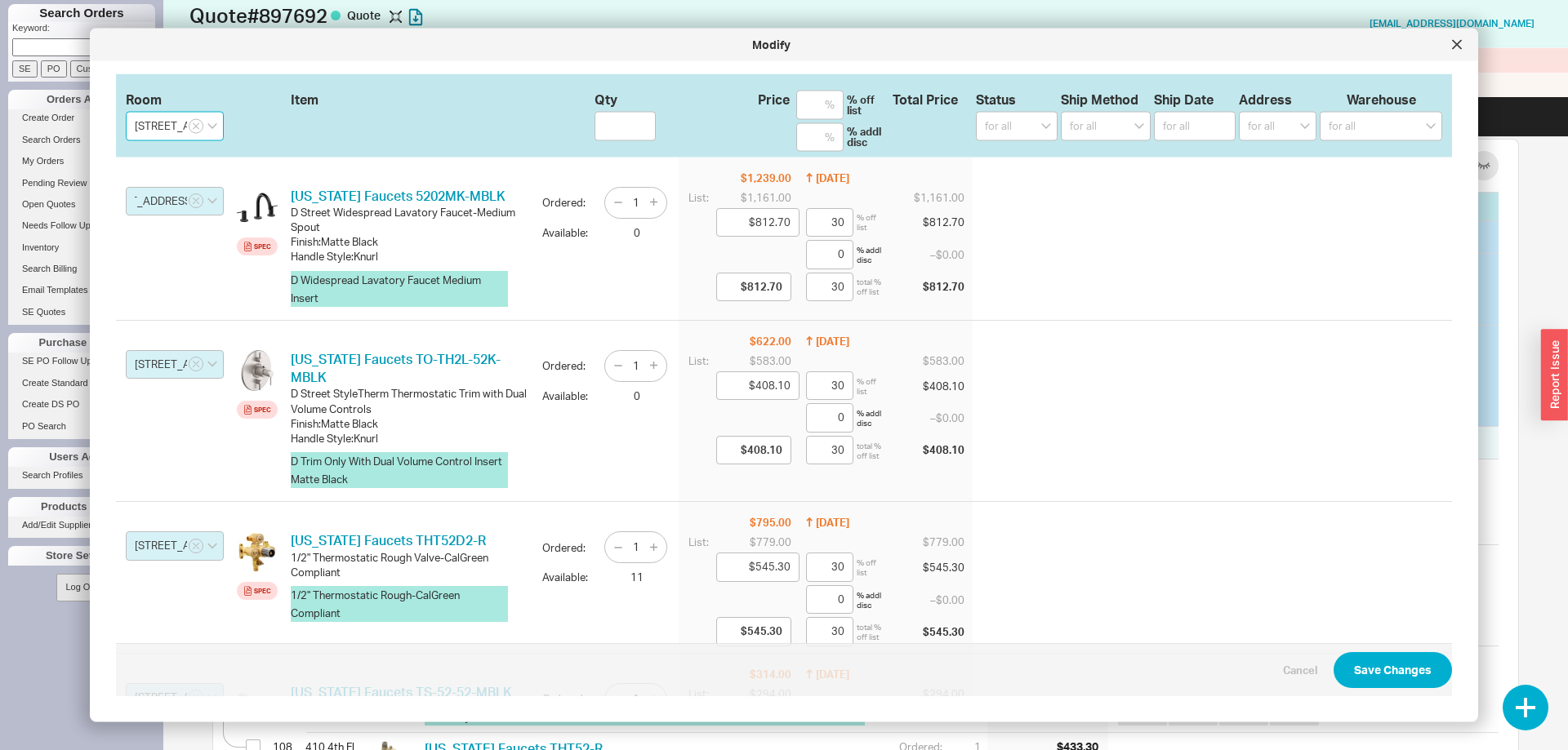
type input "410 4th Fl Tub Bath"
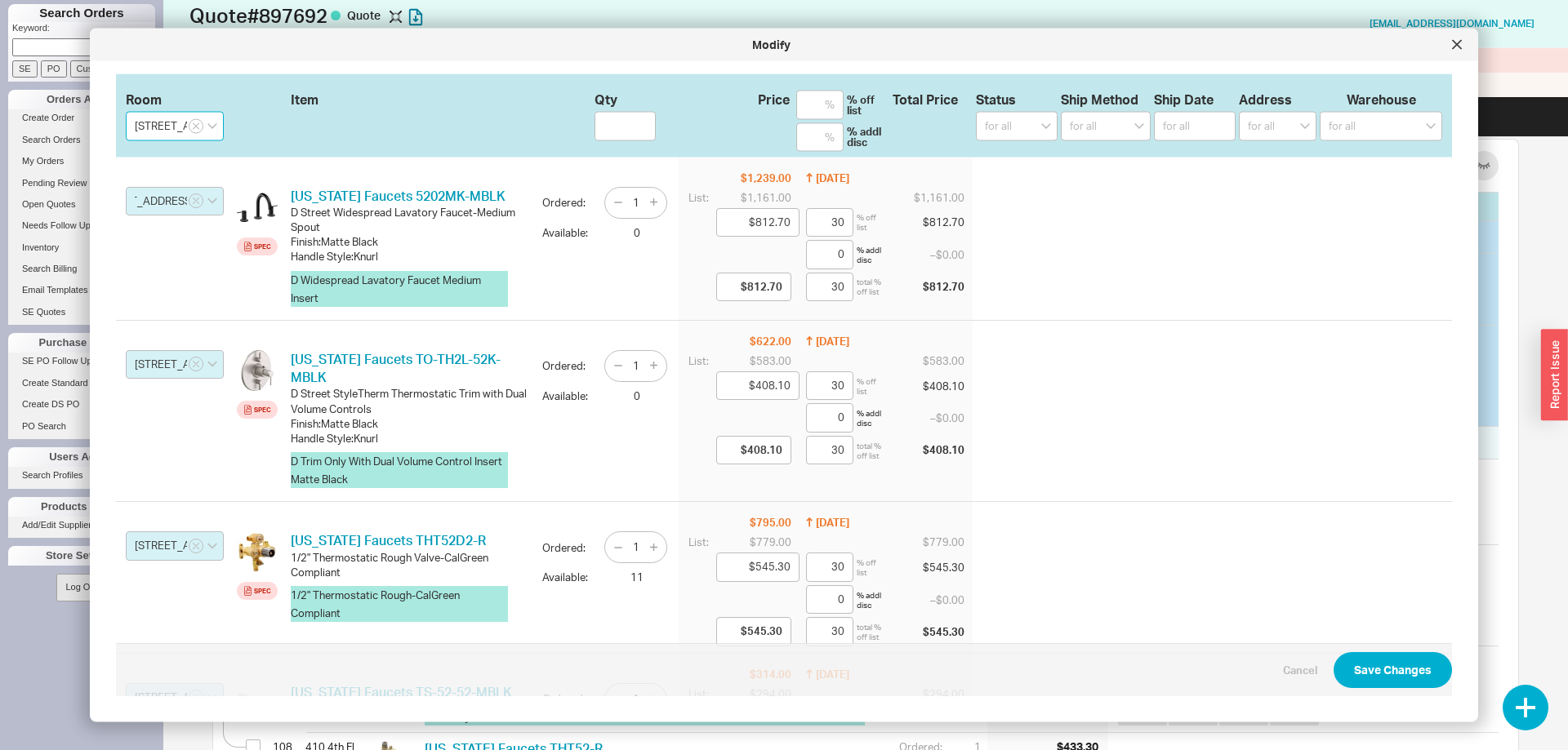
type input "410 4th Fl Tub Bath"
click at [1408, 671] on button "Save Changes" at bounding box center [1392, 670] width 118 height 36
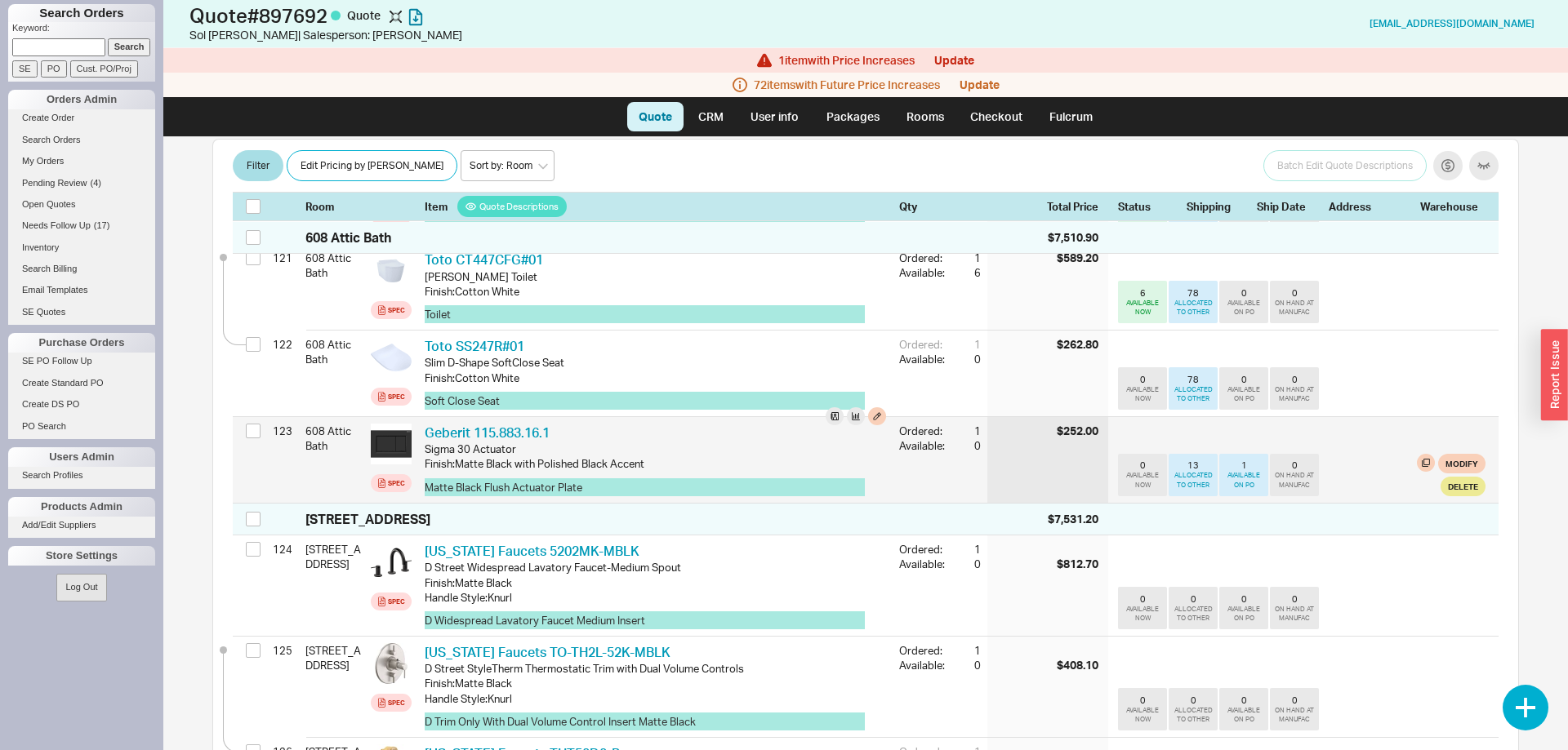
scroll to position [11423, 0]
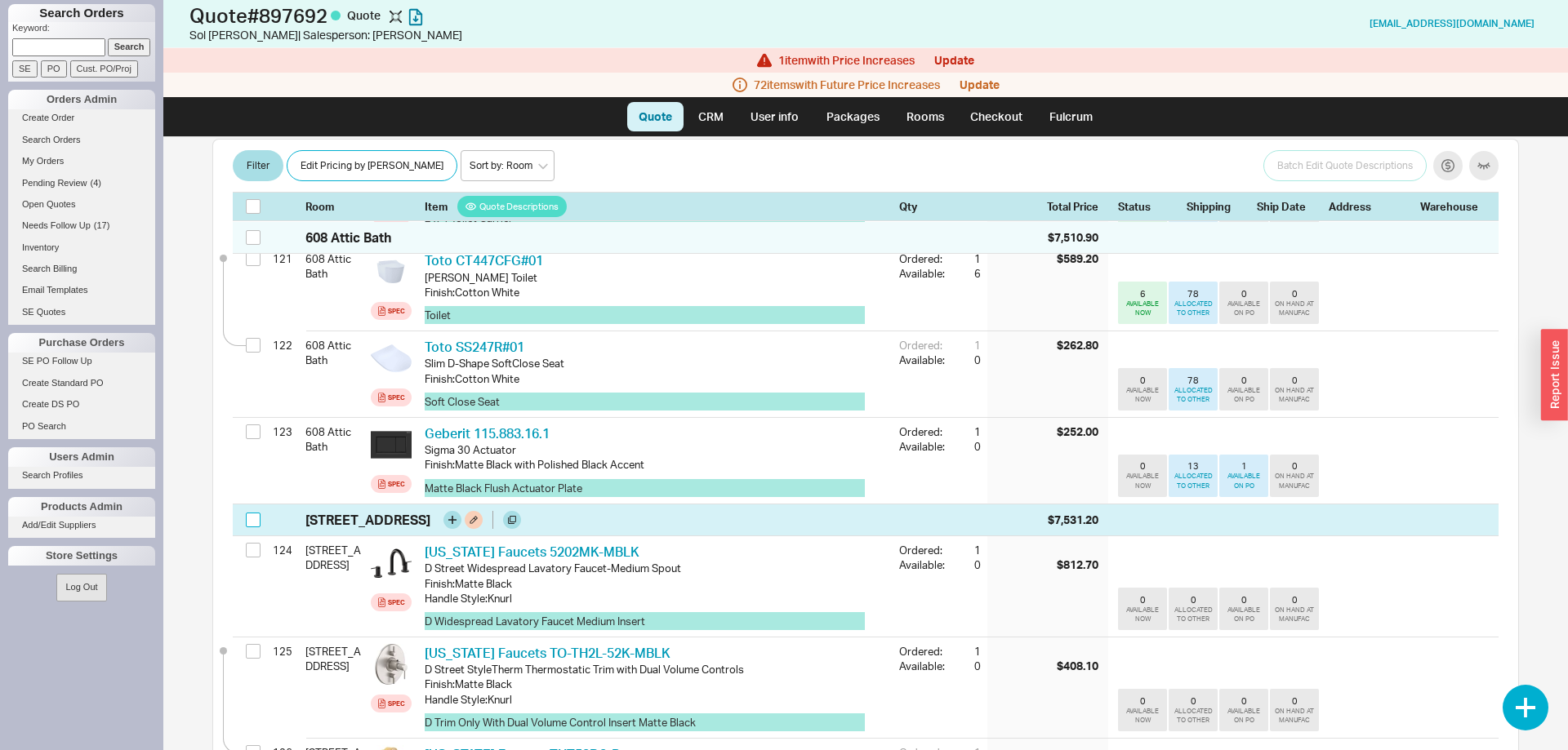
click at [255, 512] on input "checkbox" at bounding box center [253, 519] width 15 height 15
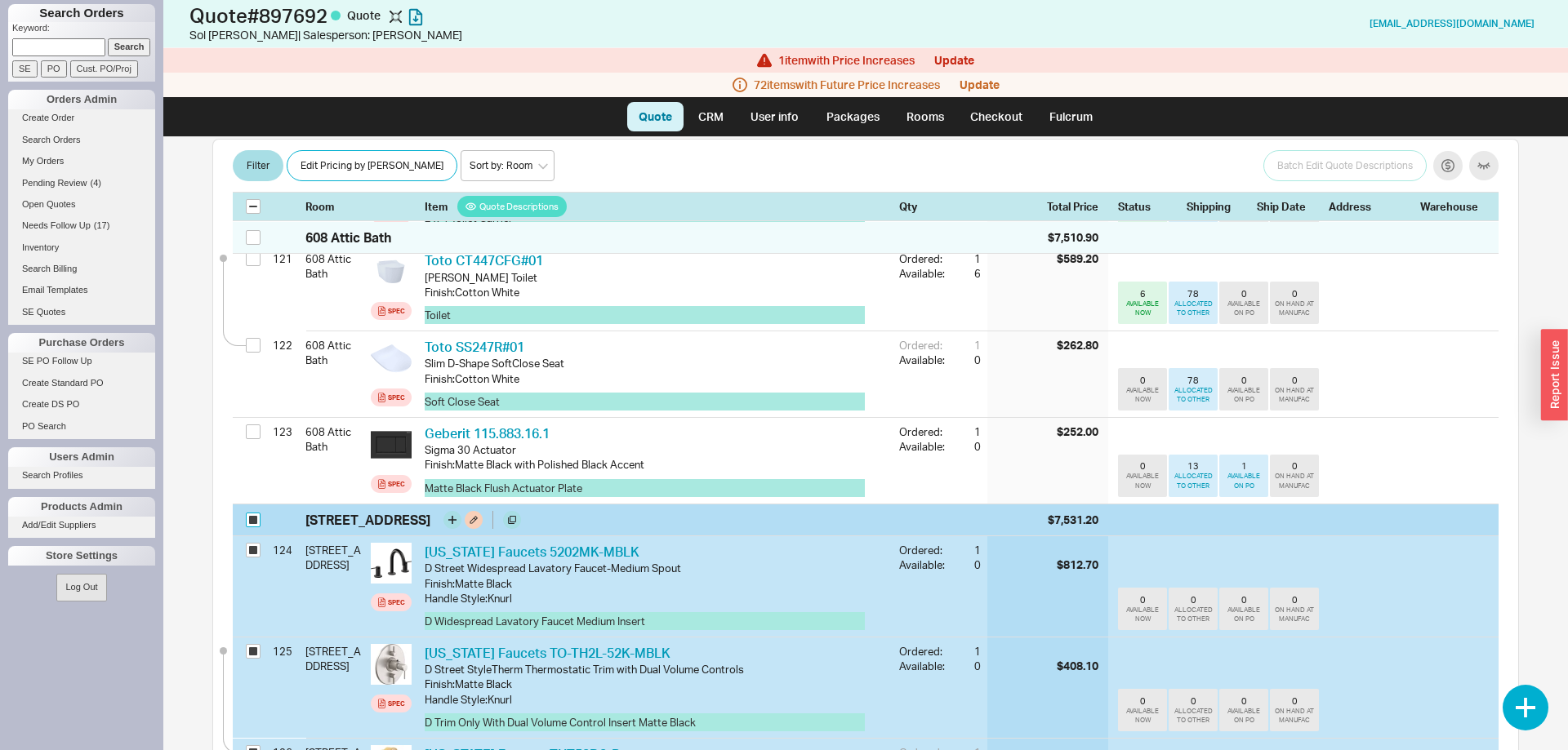
checkbox input "true"
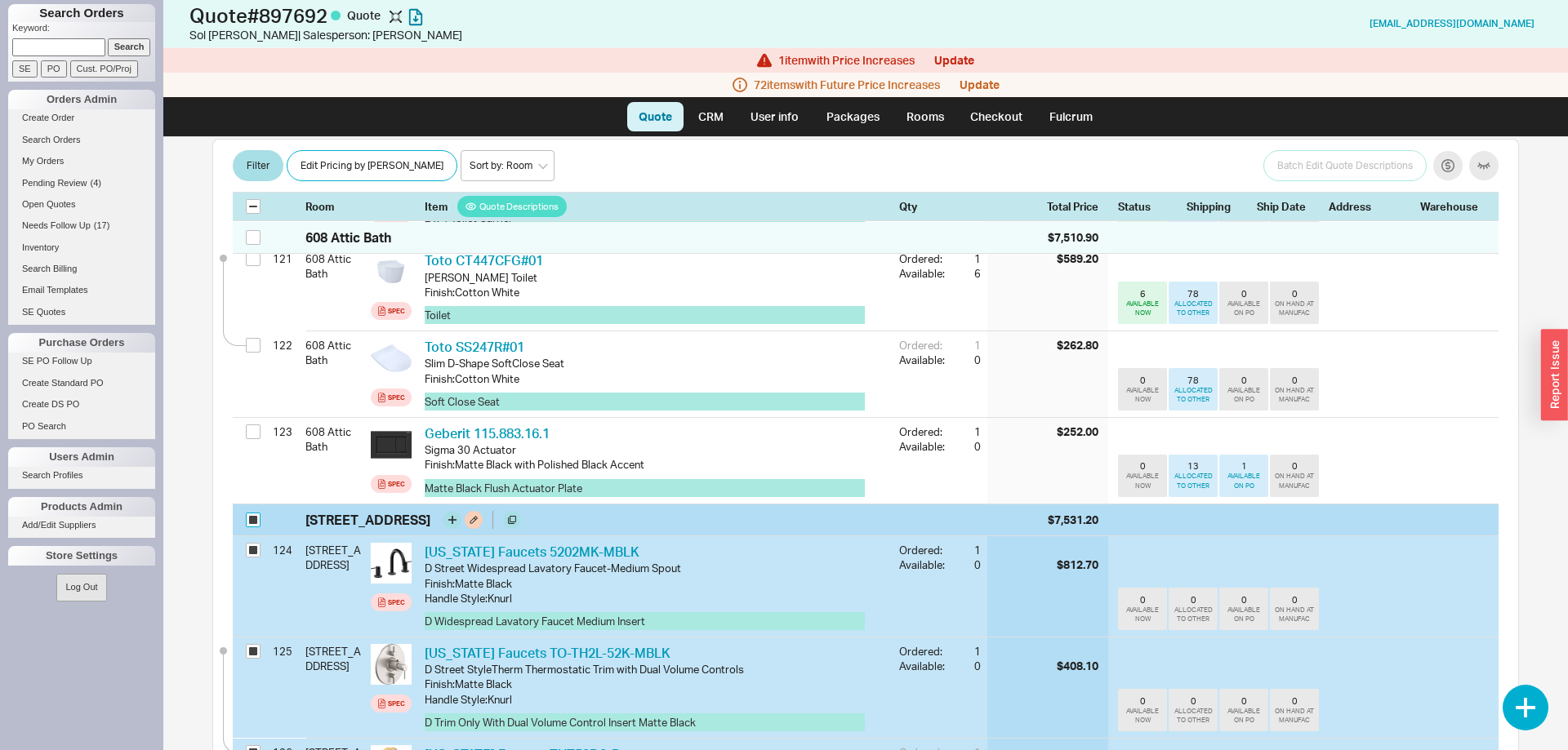
checkbox input "true"
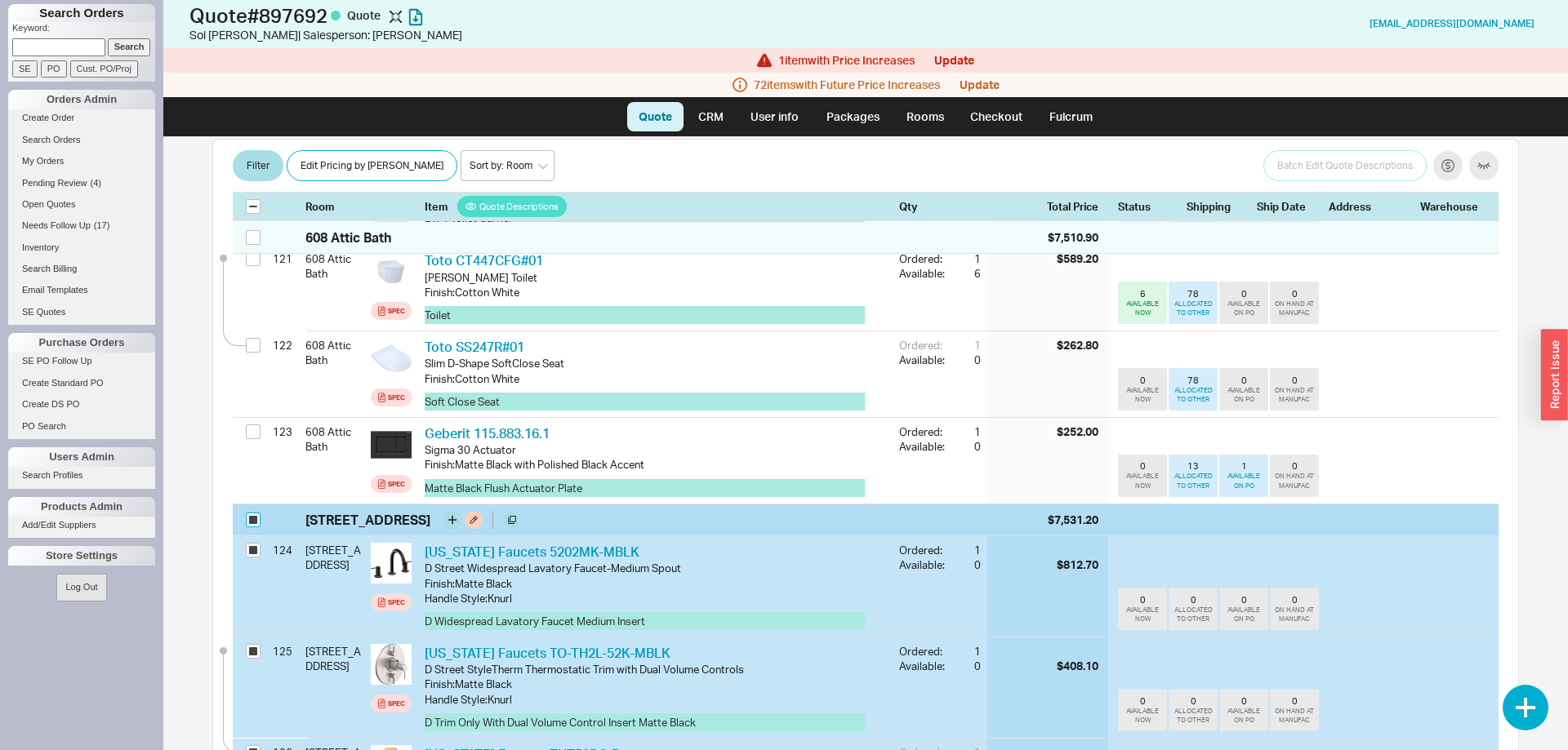
checkbox input "true"
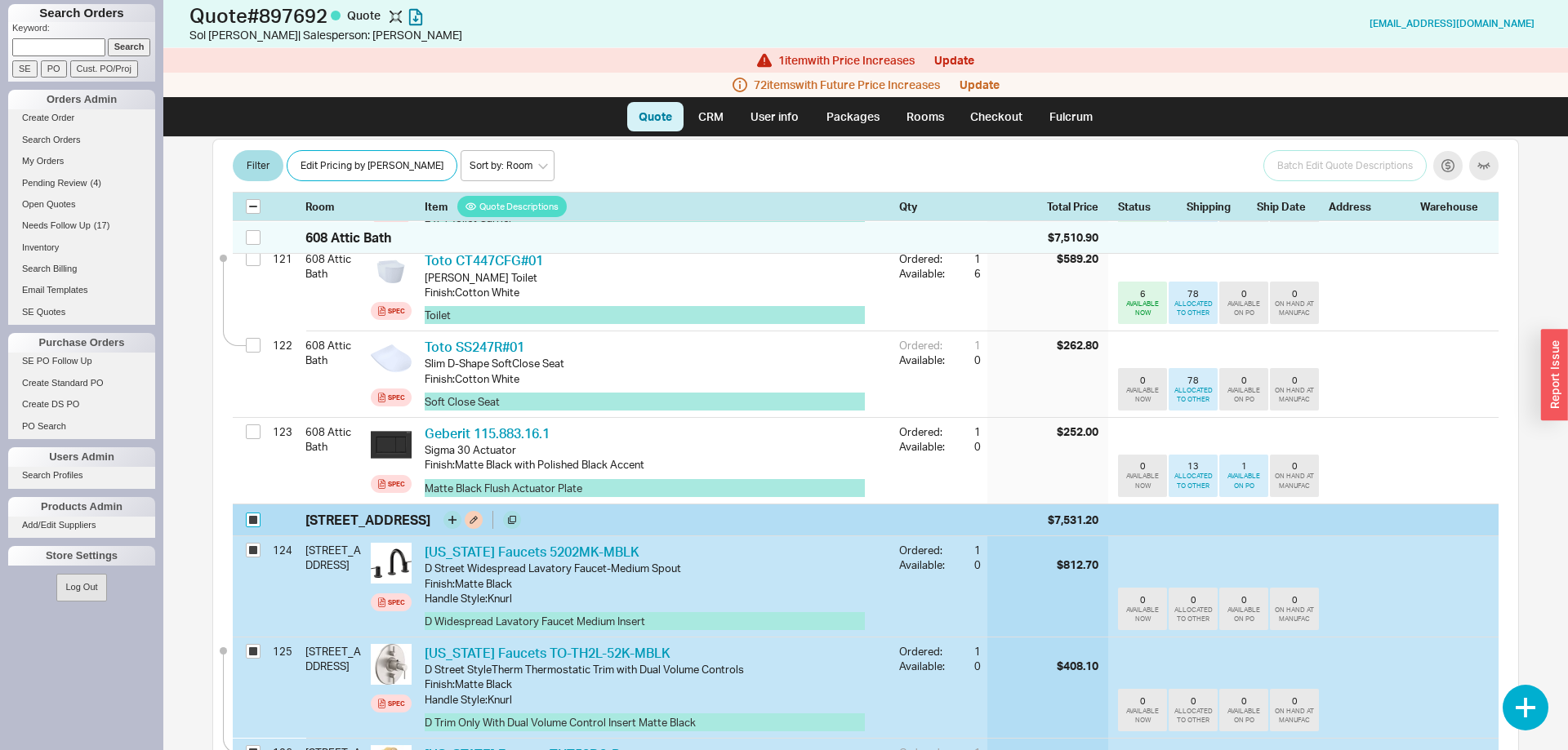
checkbox input "true"
click at [475, 511] on button at bounding box center [474, 519] width 18 height 18
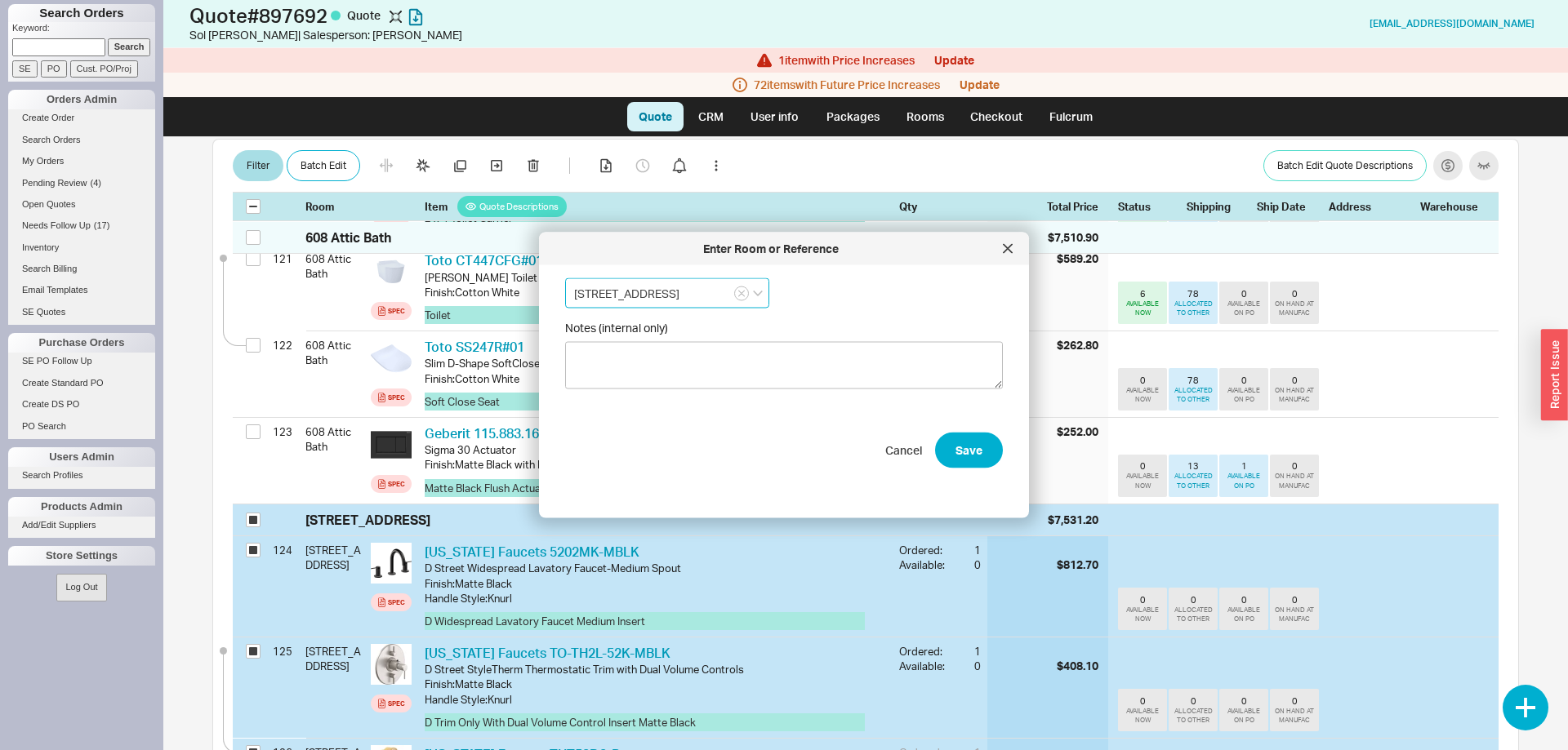
click at [592, 302] on input "410 4th Fl Tub Bath" at bounding box center [666, 293] width 204 height 30
type input "412 4th Fl Tub Bath"
click at [996, 456] on div "412 4th Fl Tub Bath 412 4th Fl Tub Bath Notes (internal only) Cancel Save" at bounding box center [796, 385] width 464 height 214
click at [979, 364] on button "Save" at bounding box center [969, 366] width 68 height 36
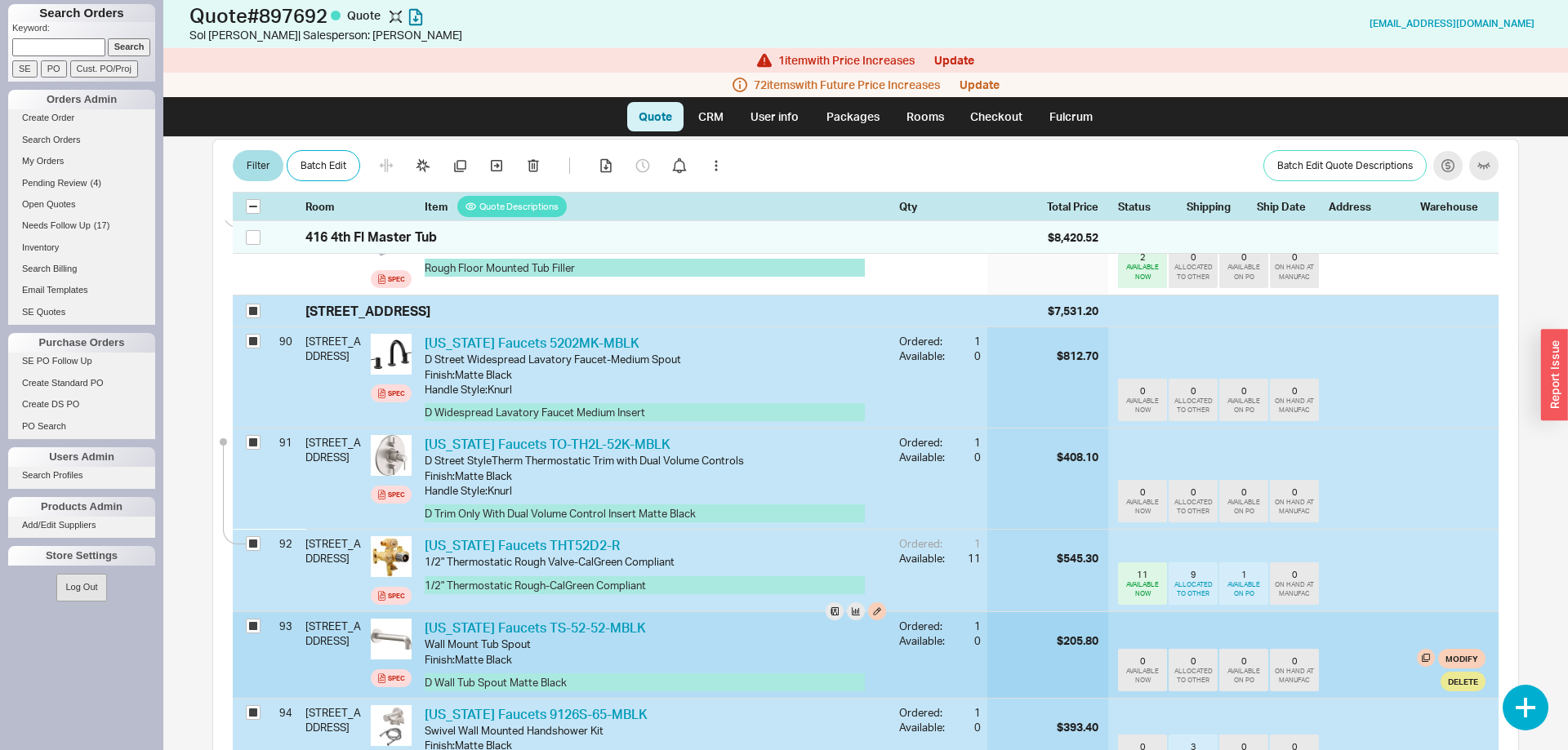
scroll to position [8406, 0]
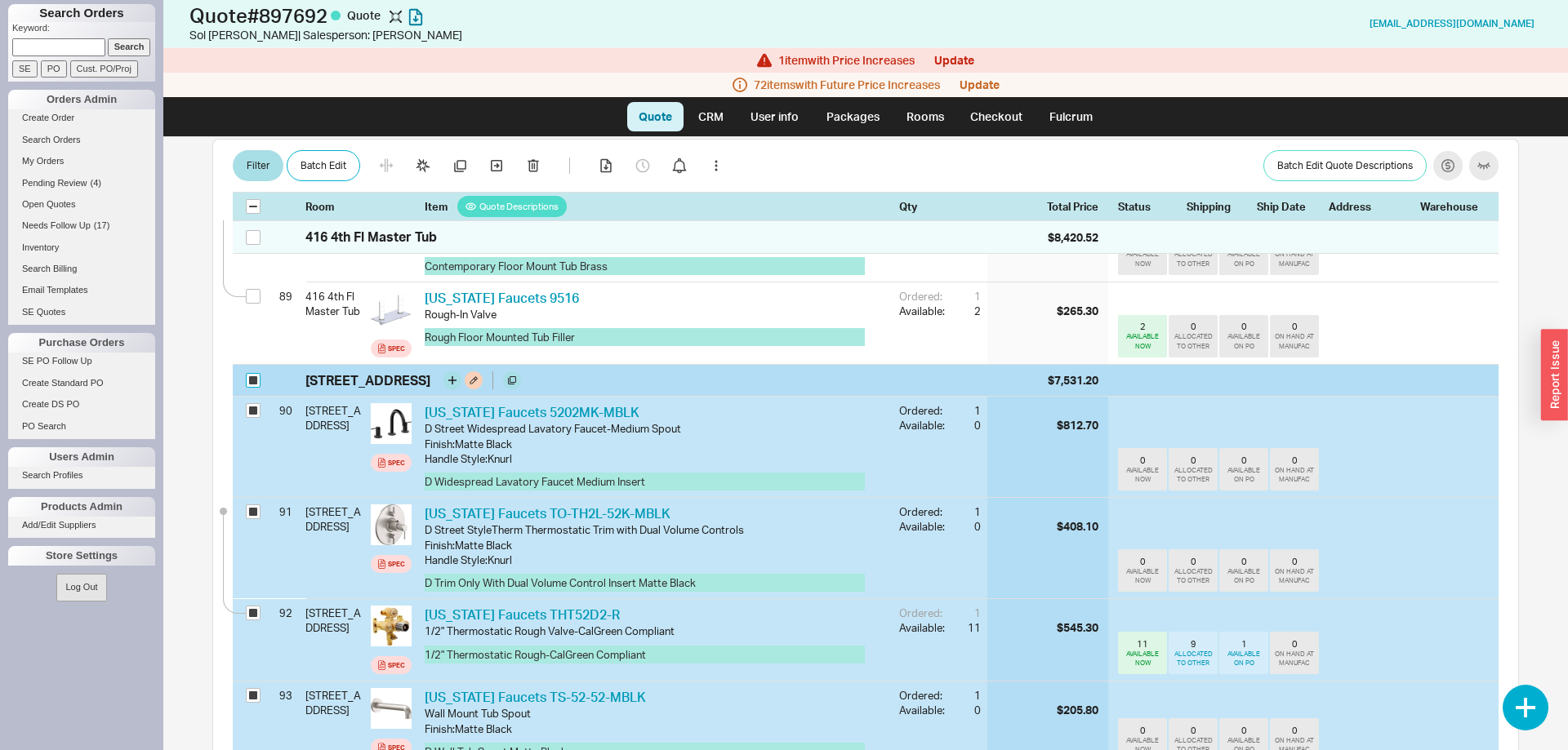
click at [255, 373] on input "checkbox" at bounding box center [253, 380] width 15 height 15
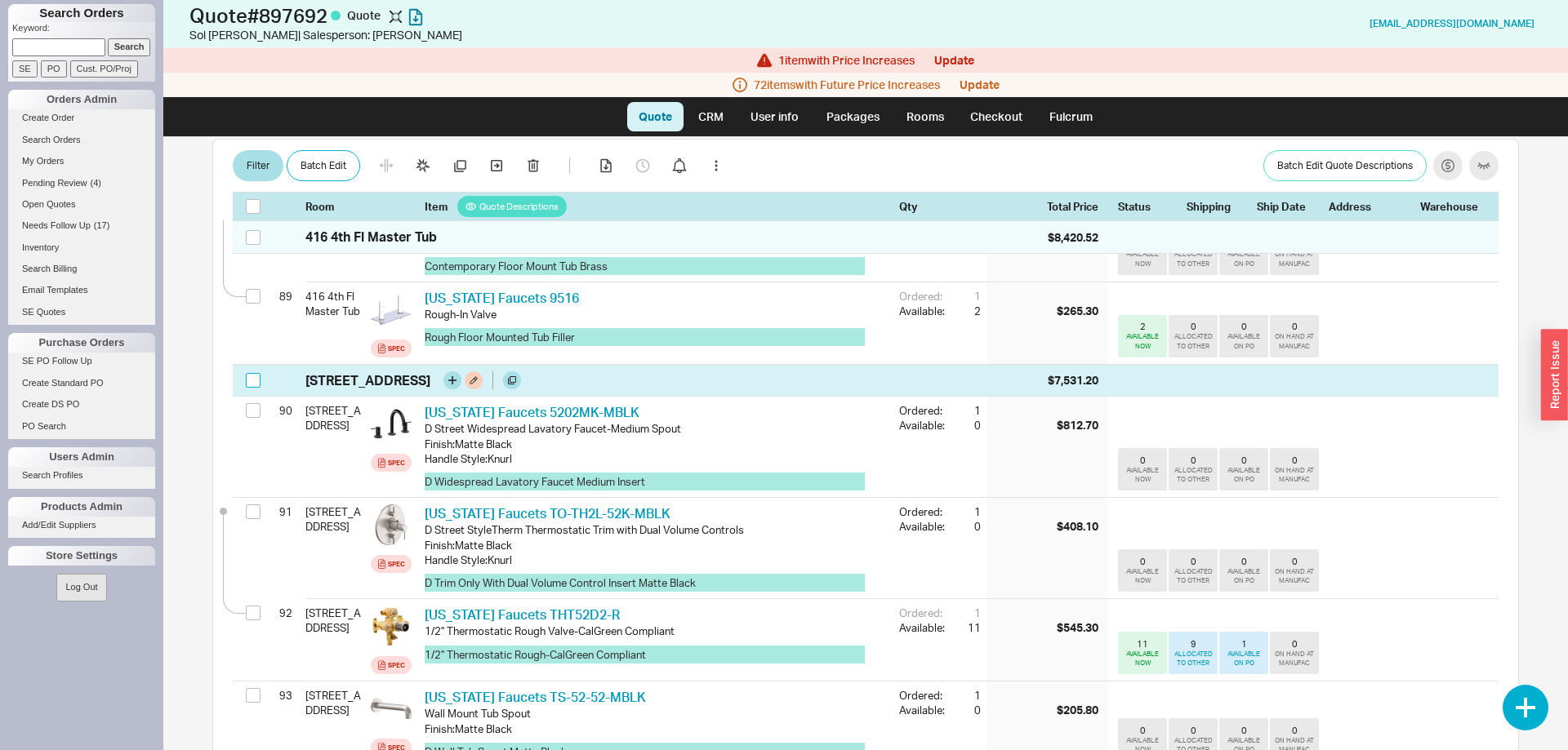
checkbox input "false"
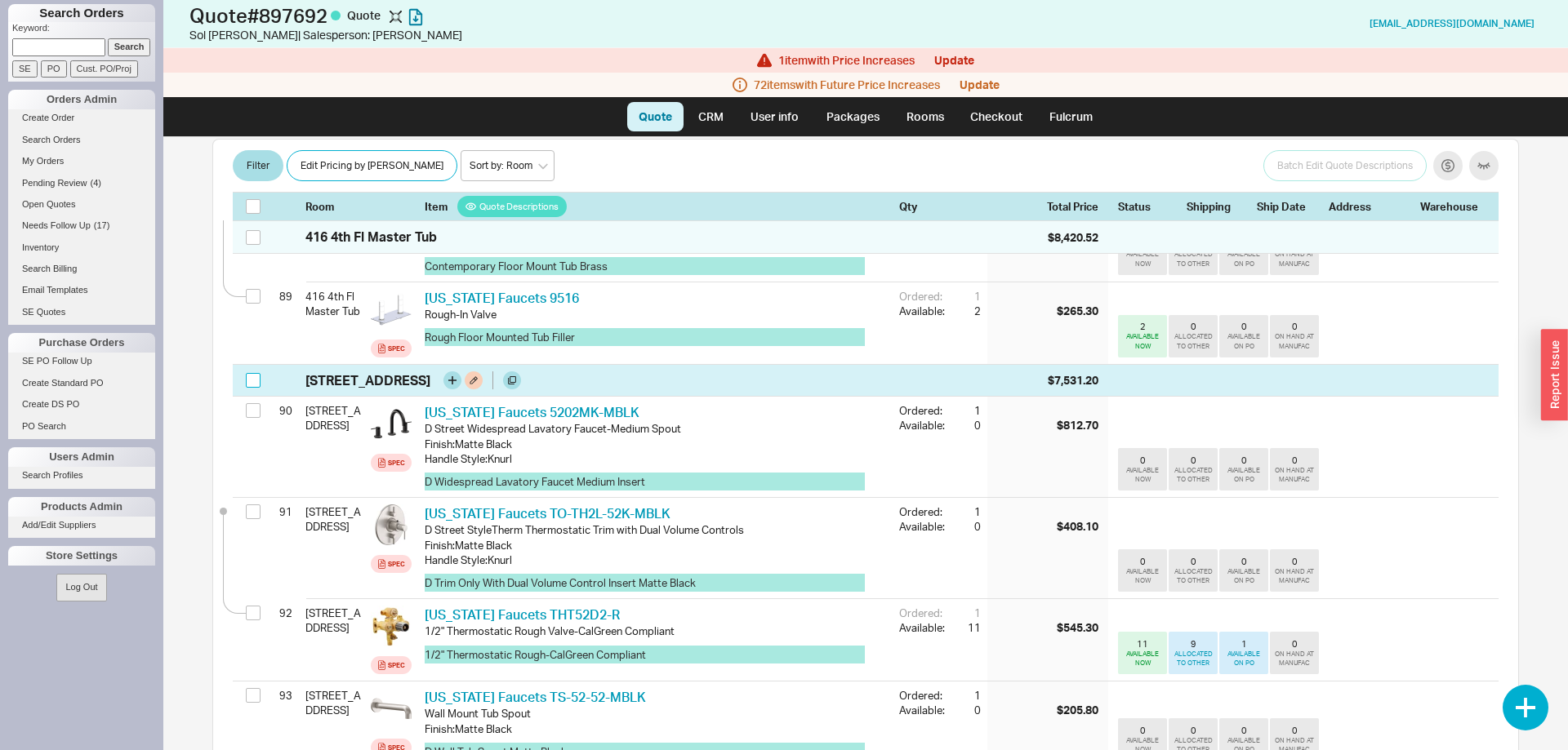
checkbox input "false"
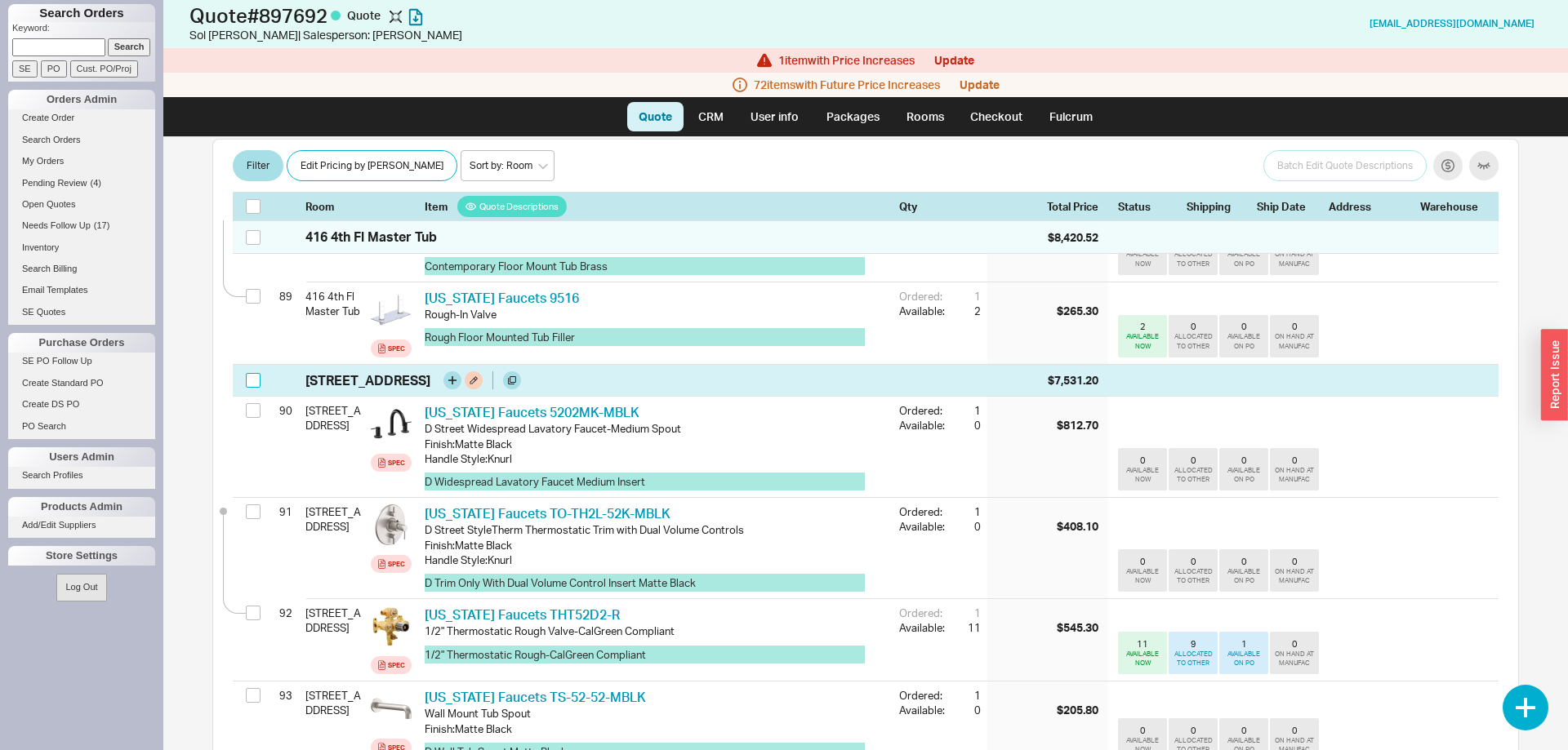
checkbox input "false"
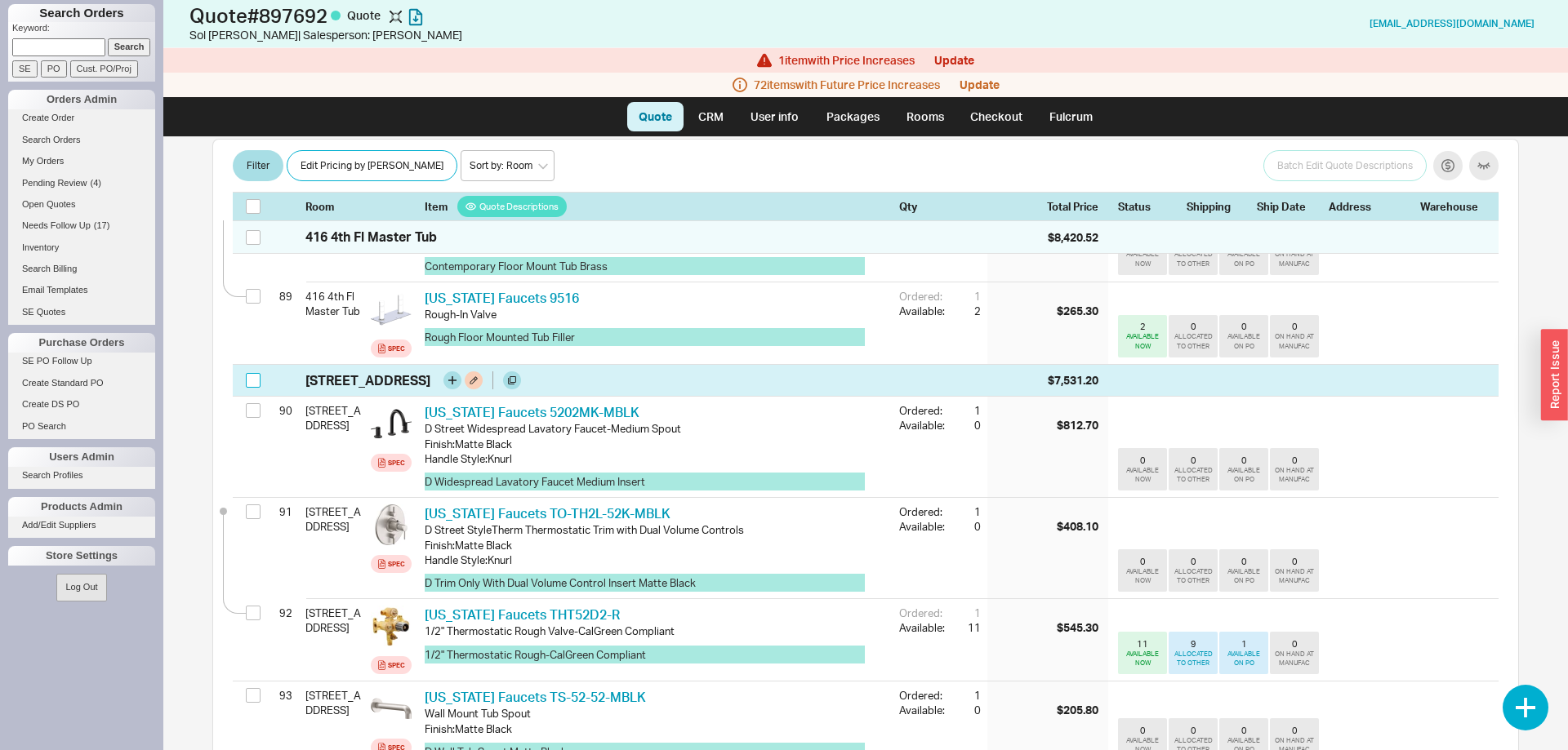
checkbox input "false"
click at [251, 373] on input "checkbox" at bounding box center [253, 380] width 15 height 15
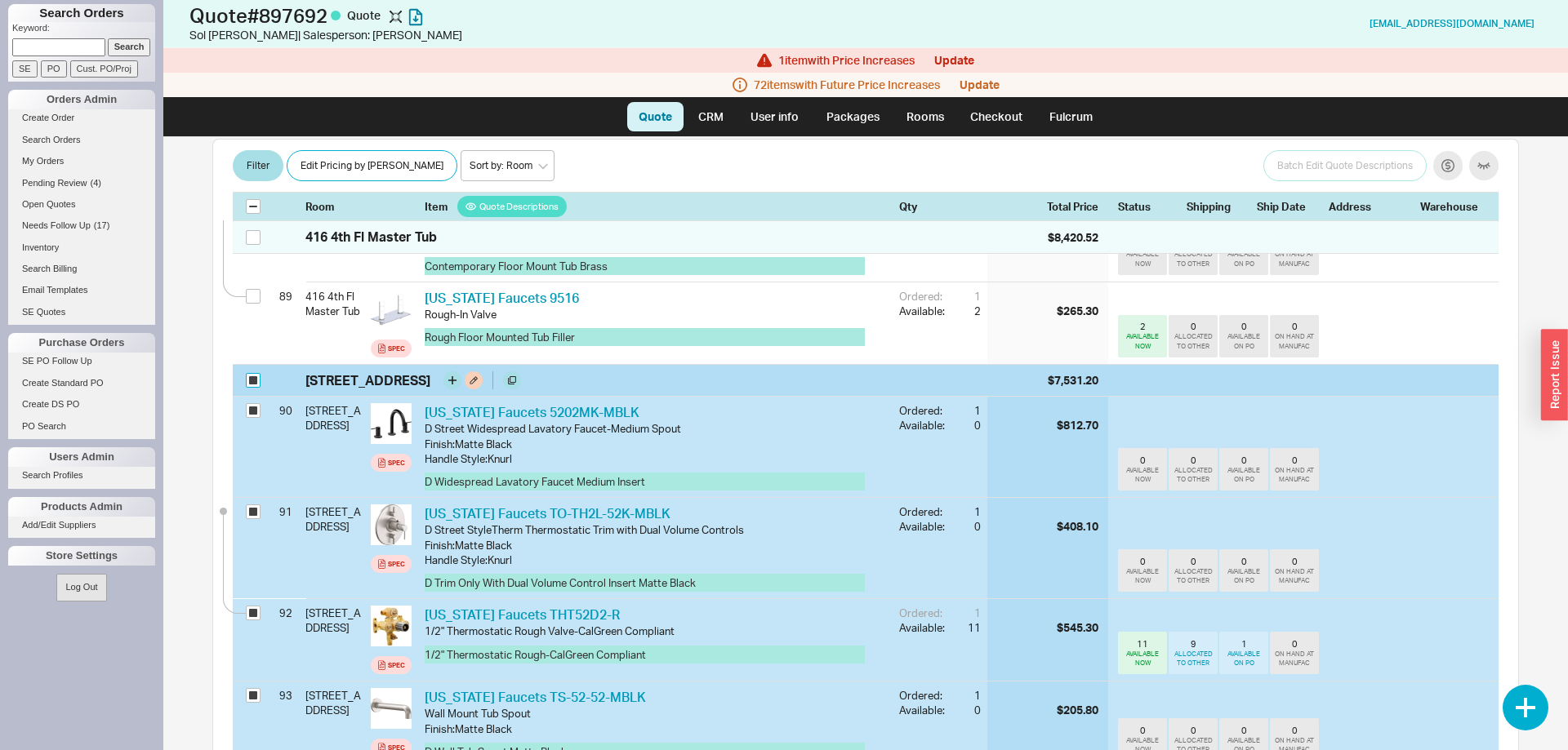
checkbox input "true"
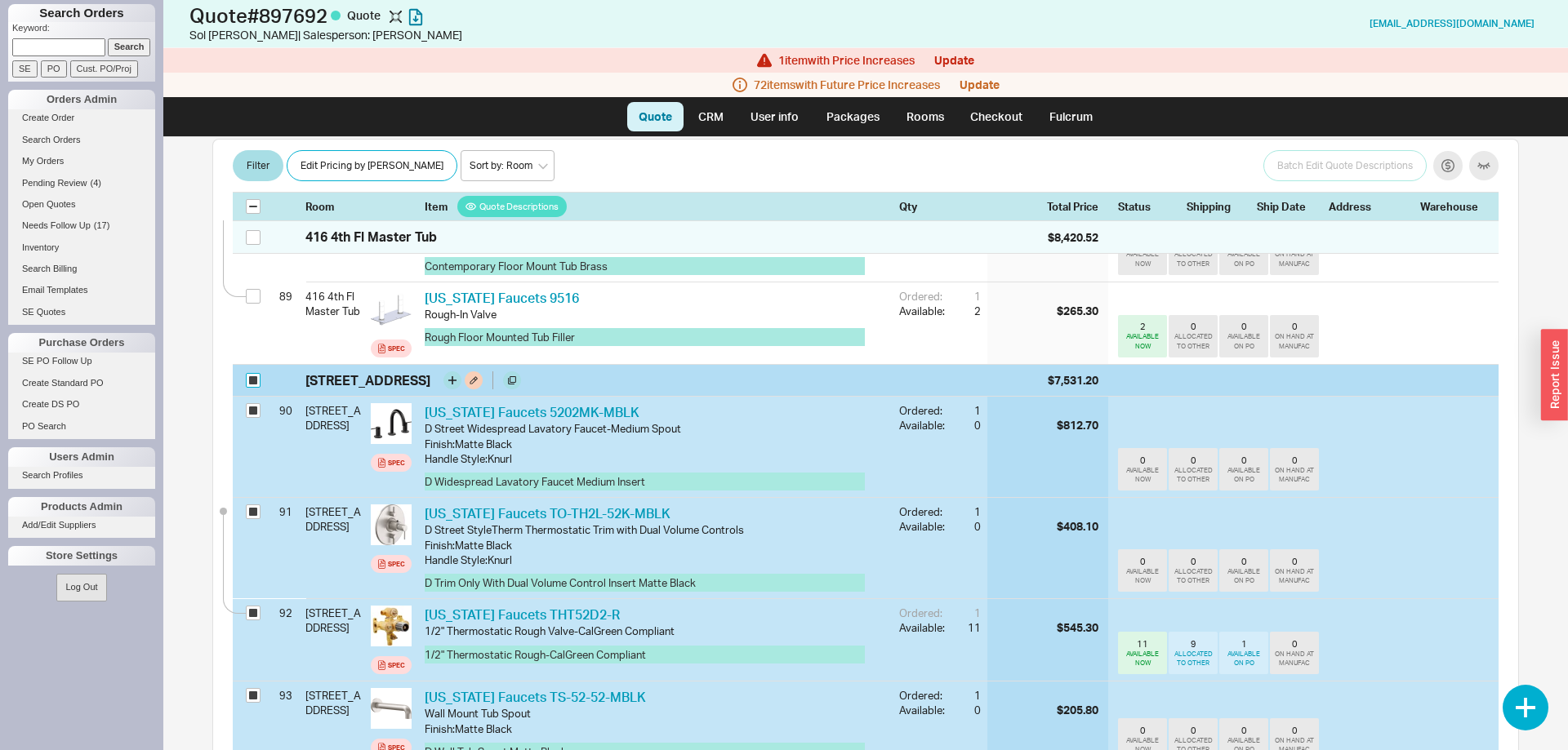
checkbox input "true"
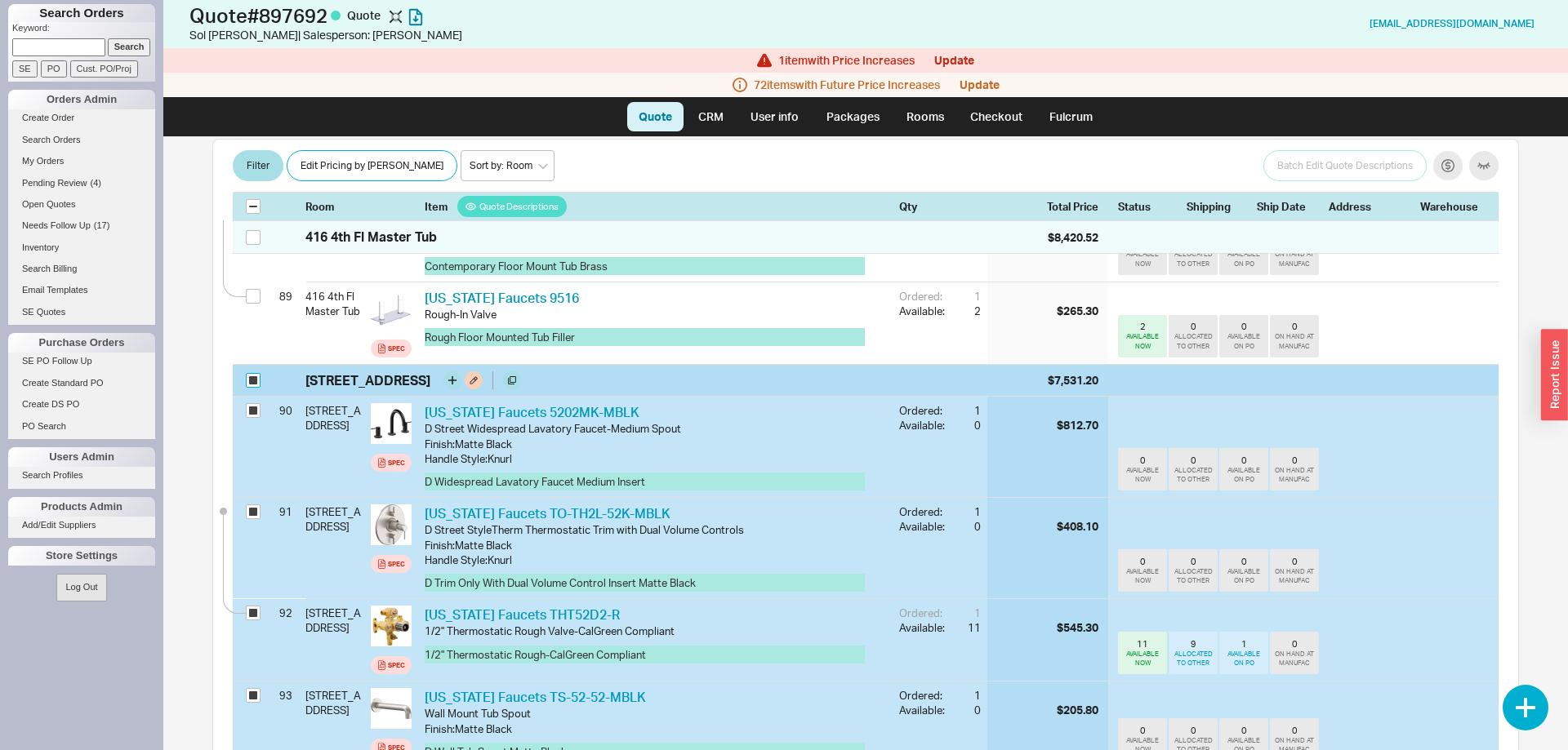
checkbox input "true"
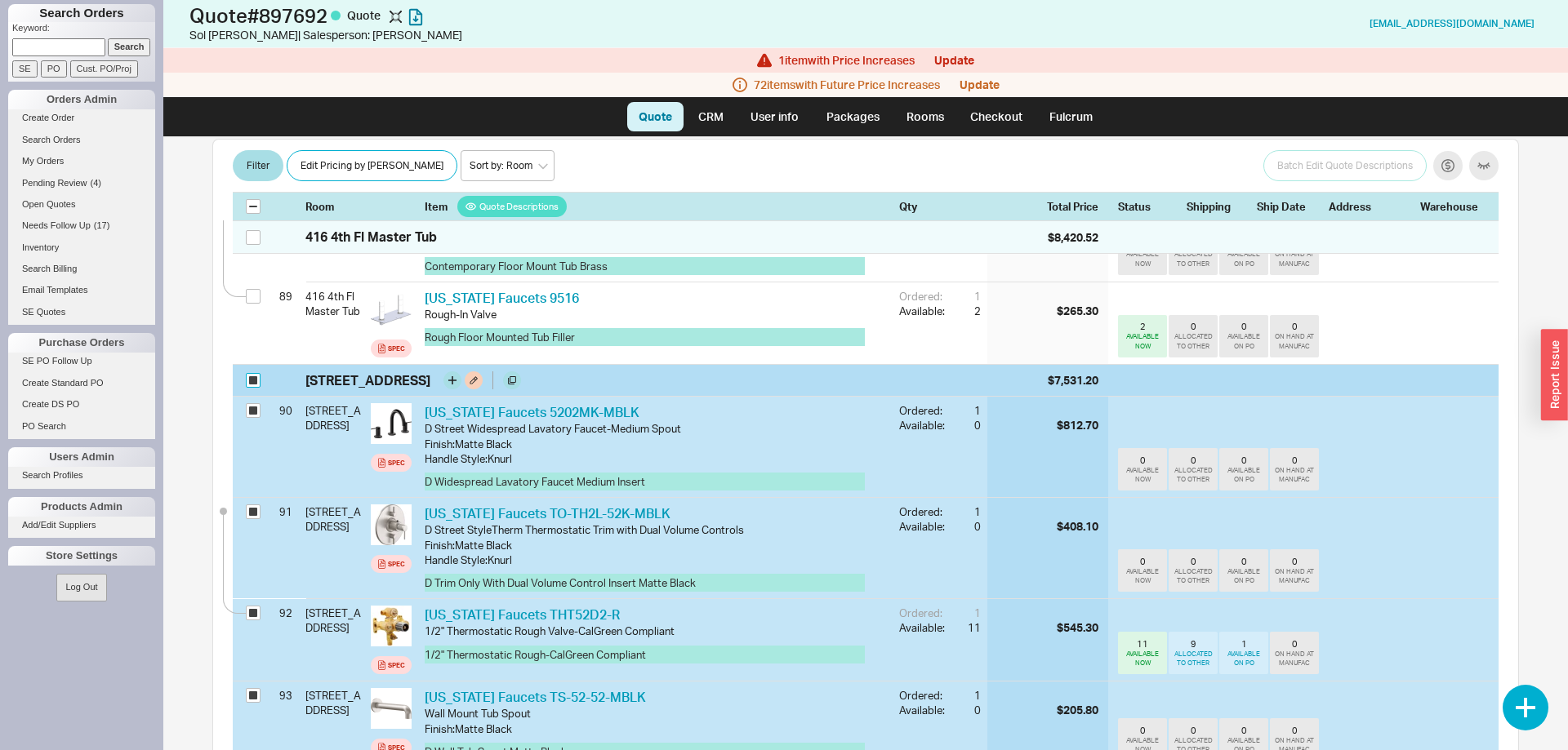
checkbox input "true"
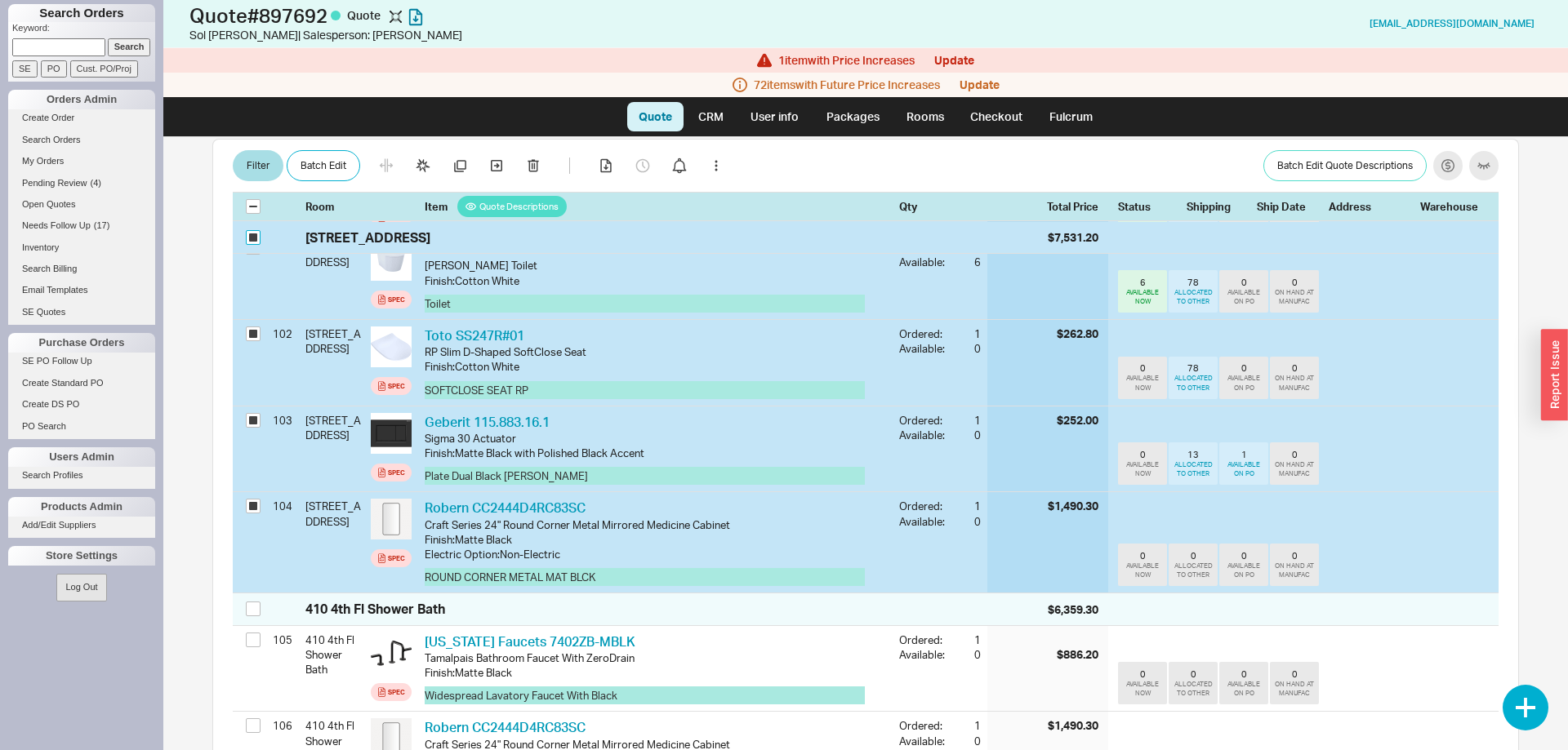
scroll to position [9489, 0]
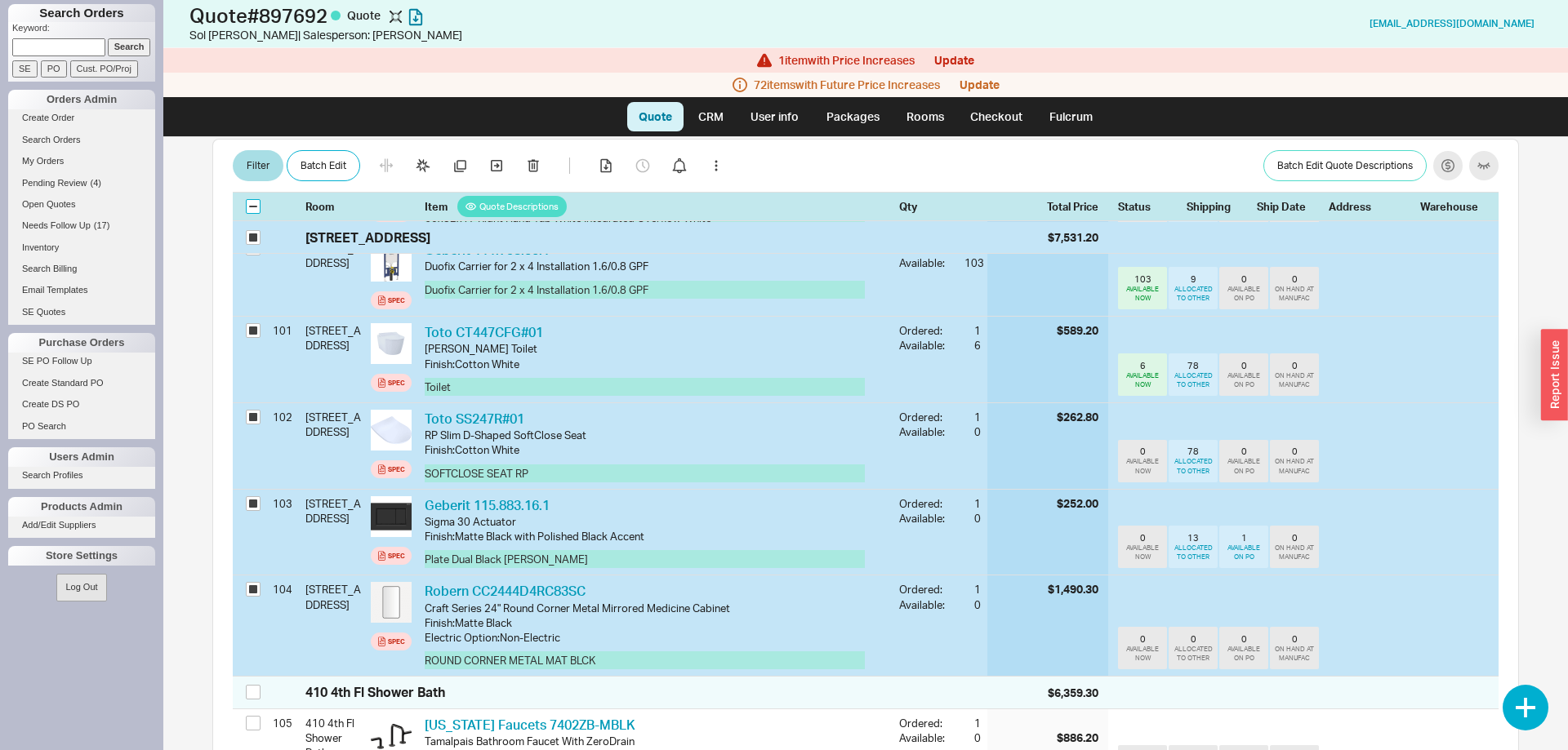
click at [255, 207] on input "checkbox" at bounding box center [253, 207] width 15 height 15
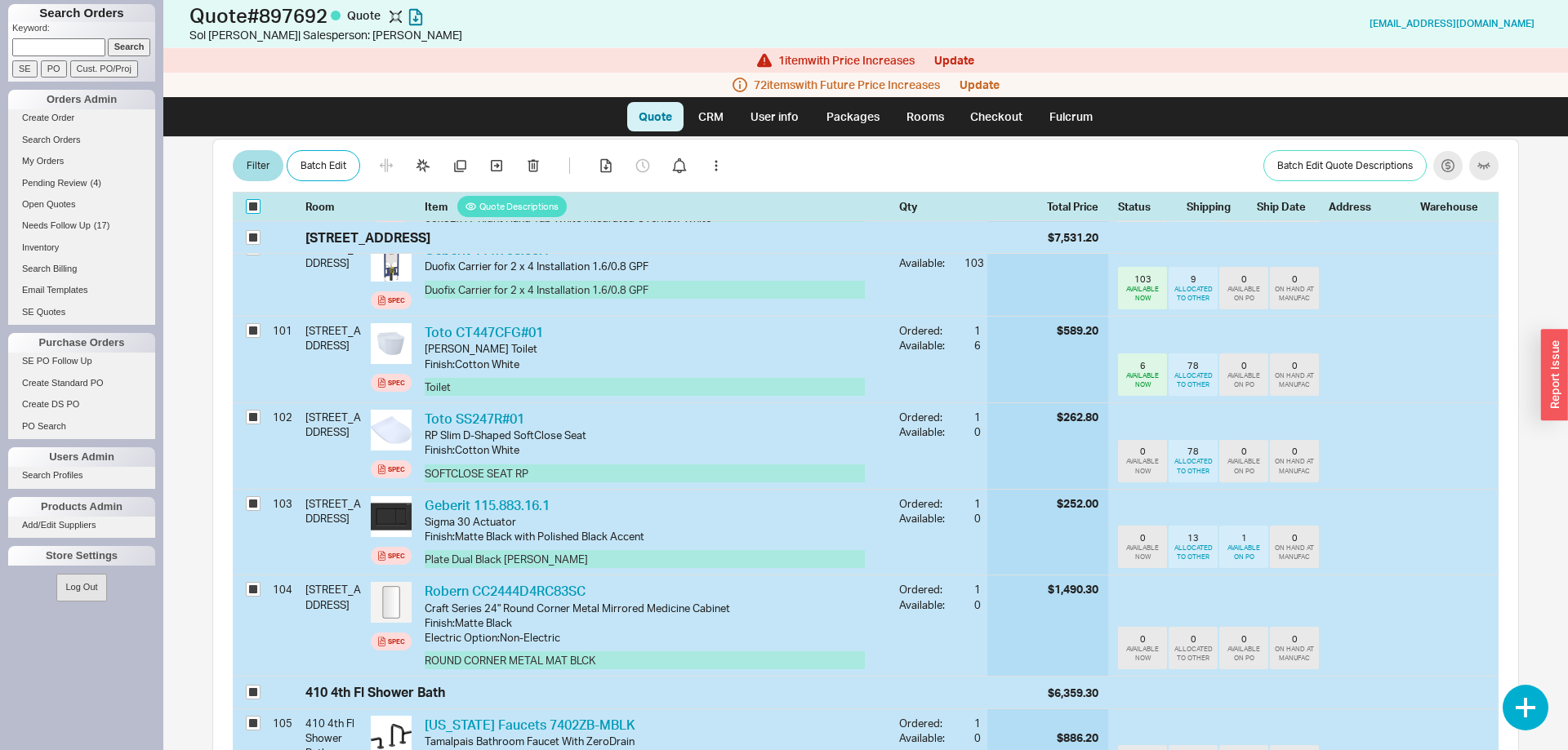
checkbox input "true"
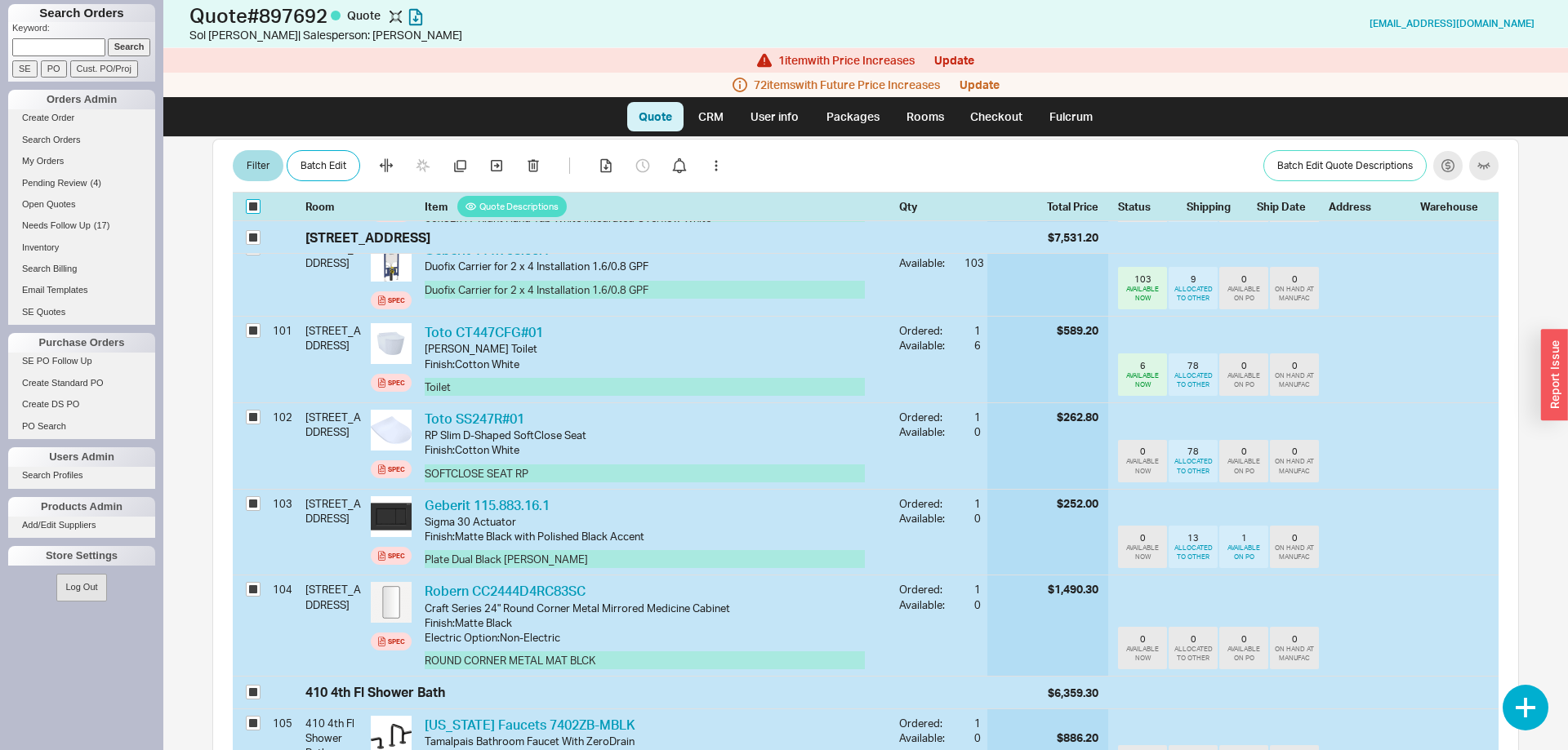
checkbox input "true"
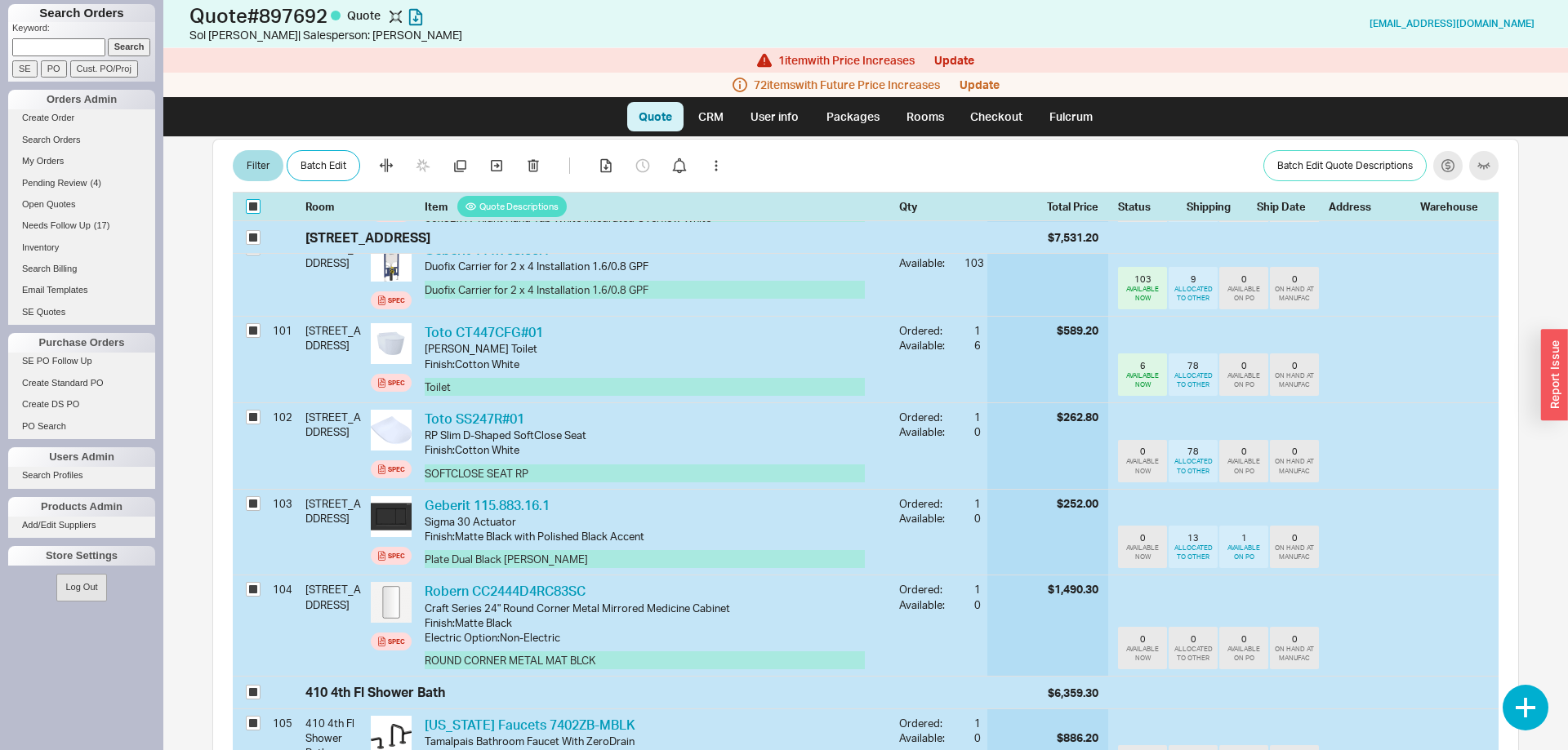
checkbox input "true"
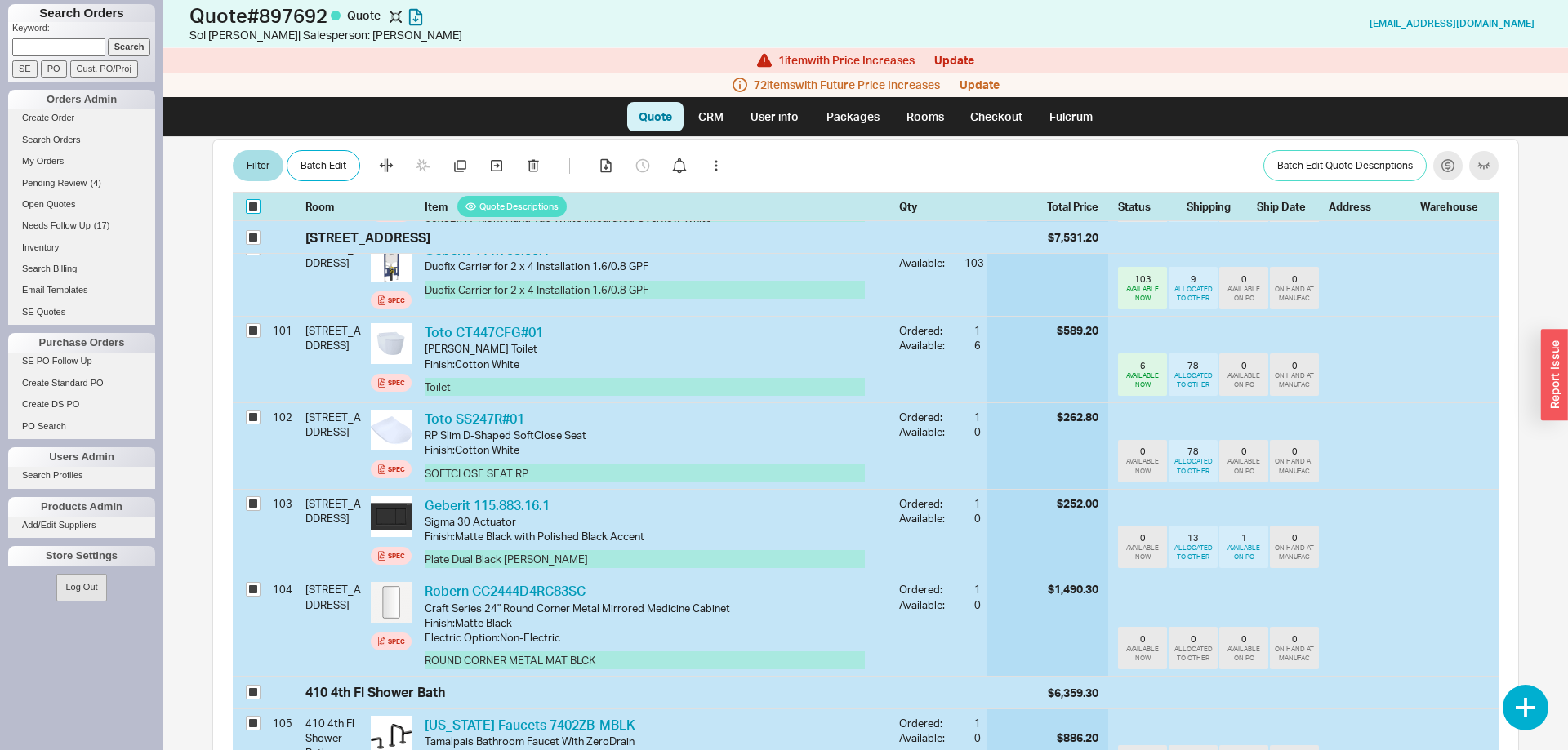
checkbox input "true"
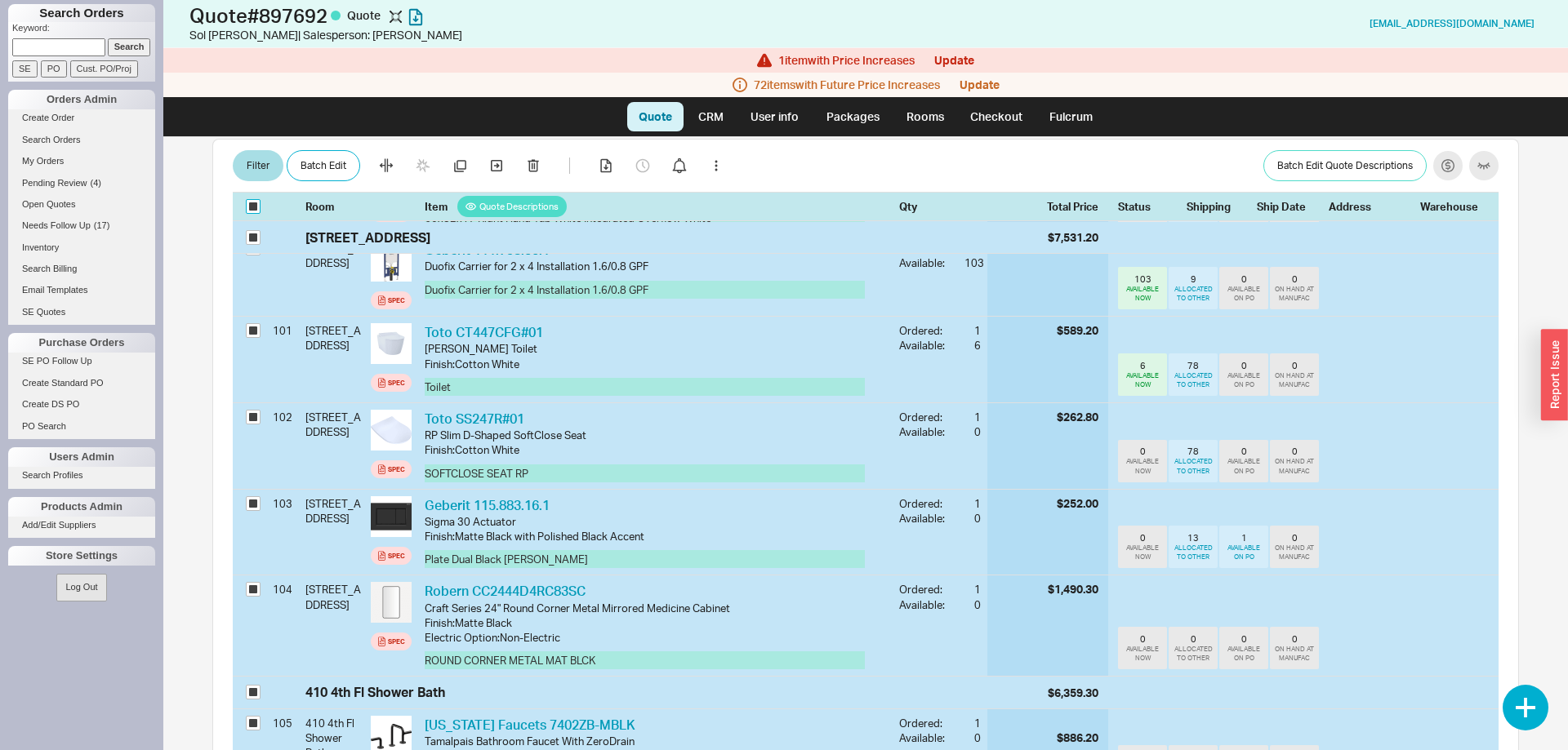
checkbox input "true"
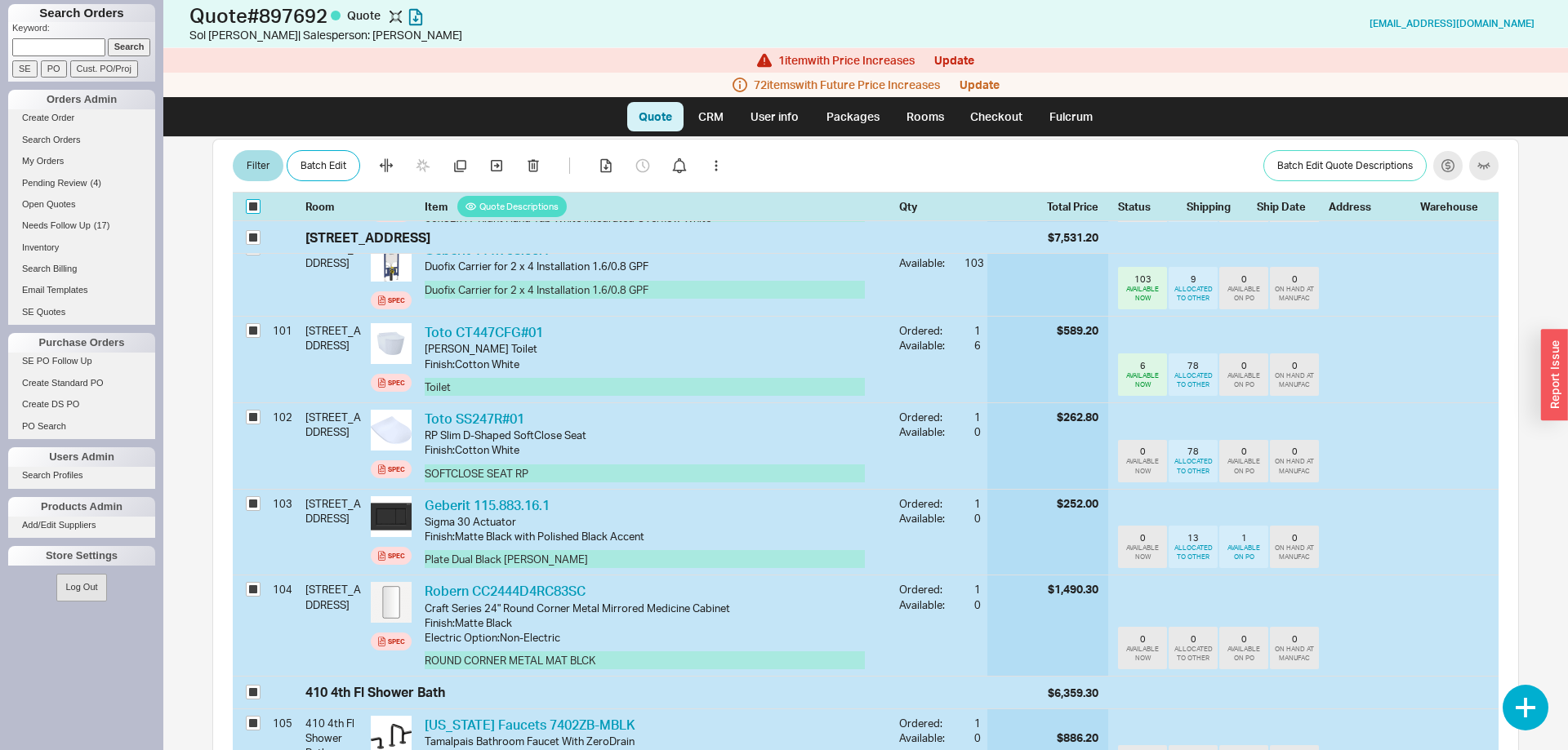
checkbox input "true"
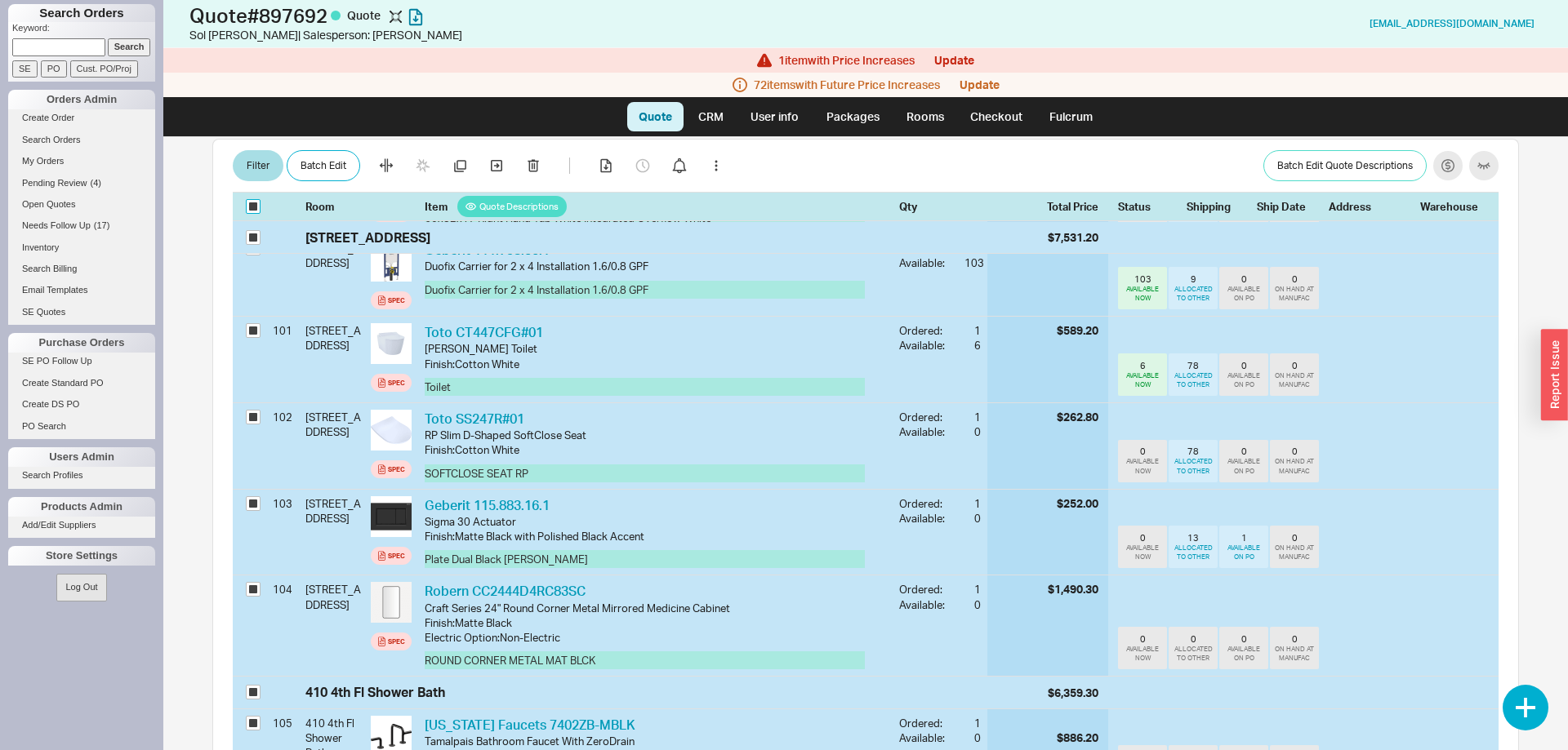
checkbox input "true"
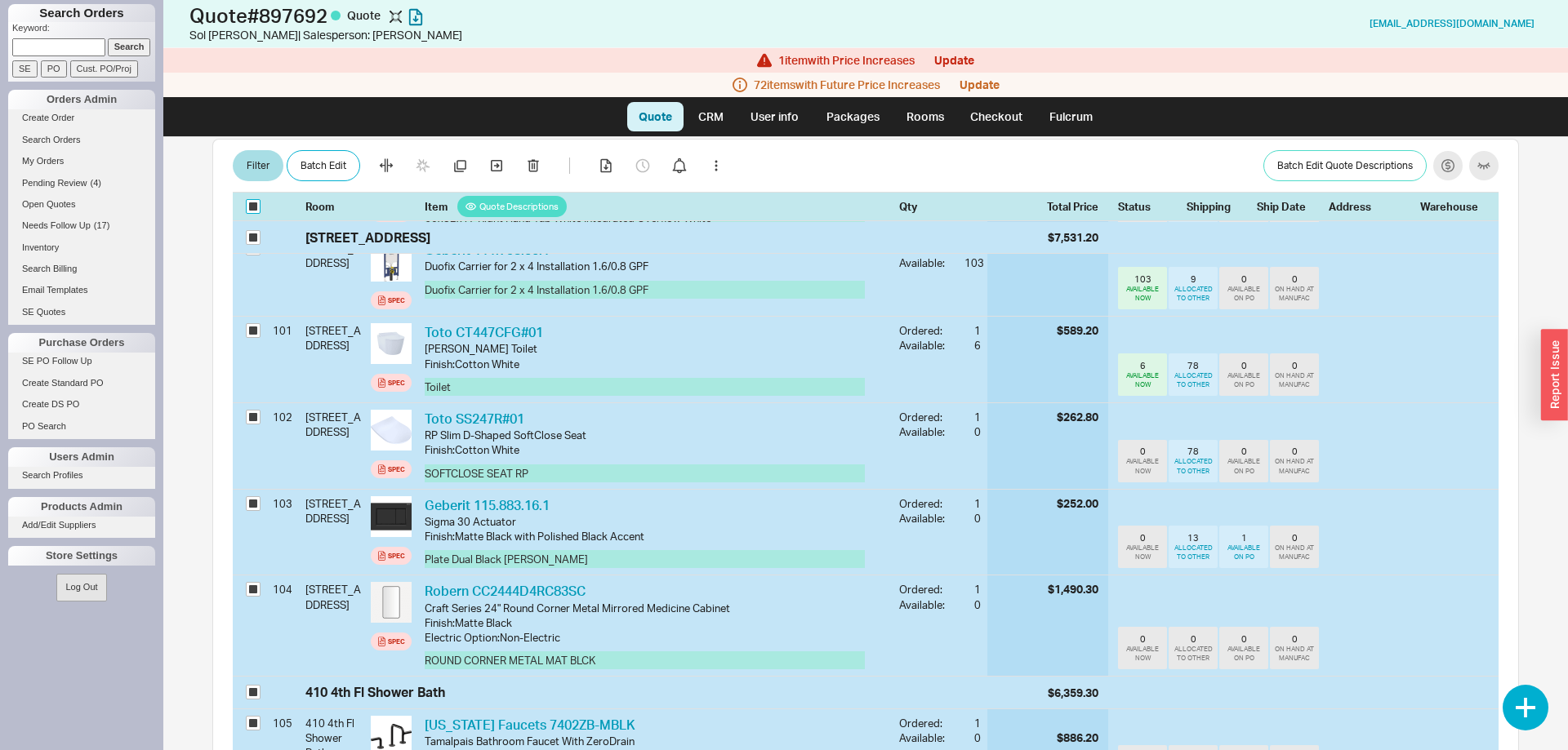
checkbox input "true"
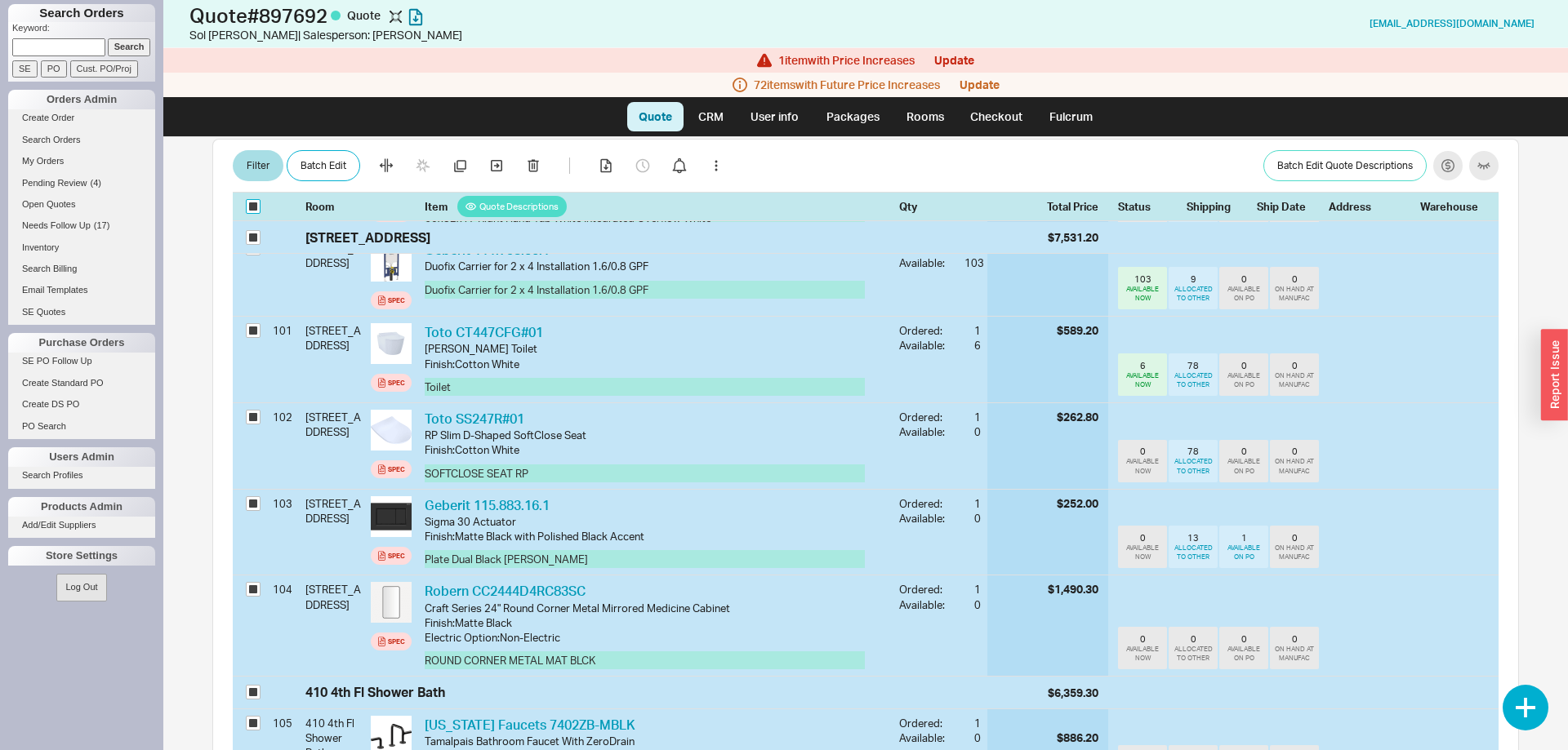
checkbox input "true"
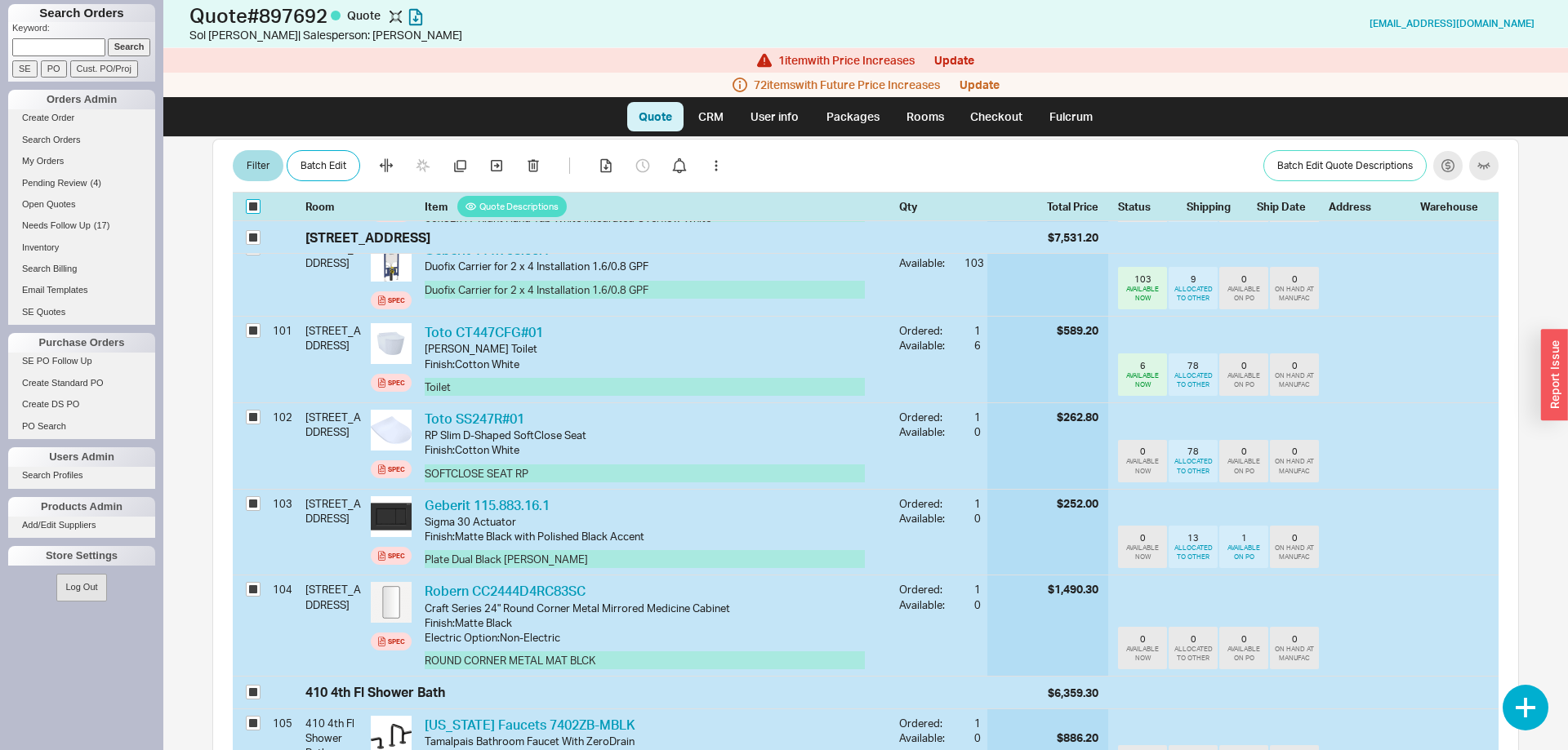
checkbox input "true"
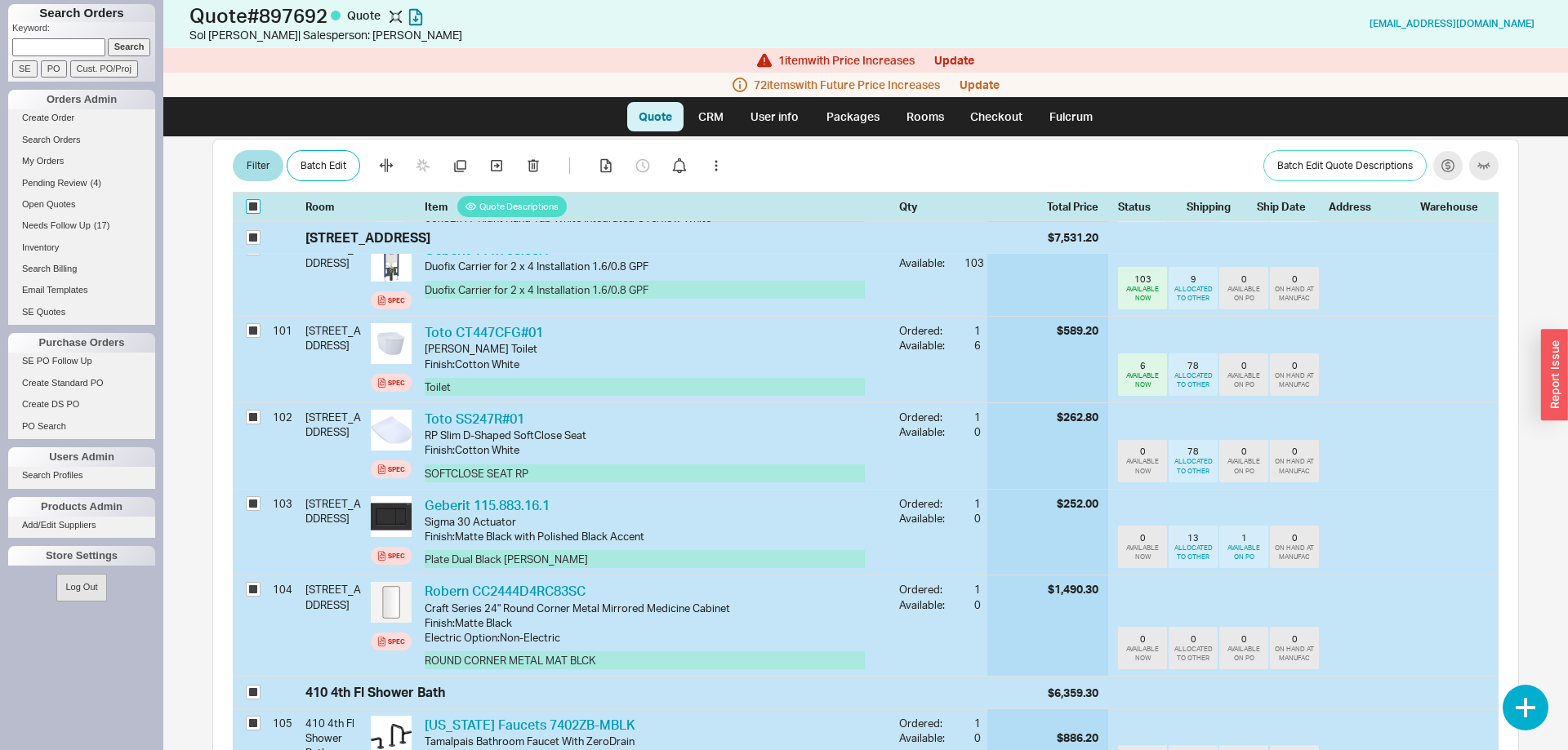
checkbox input "true"
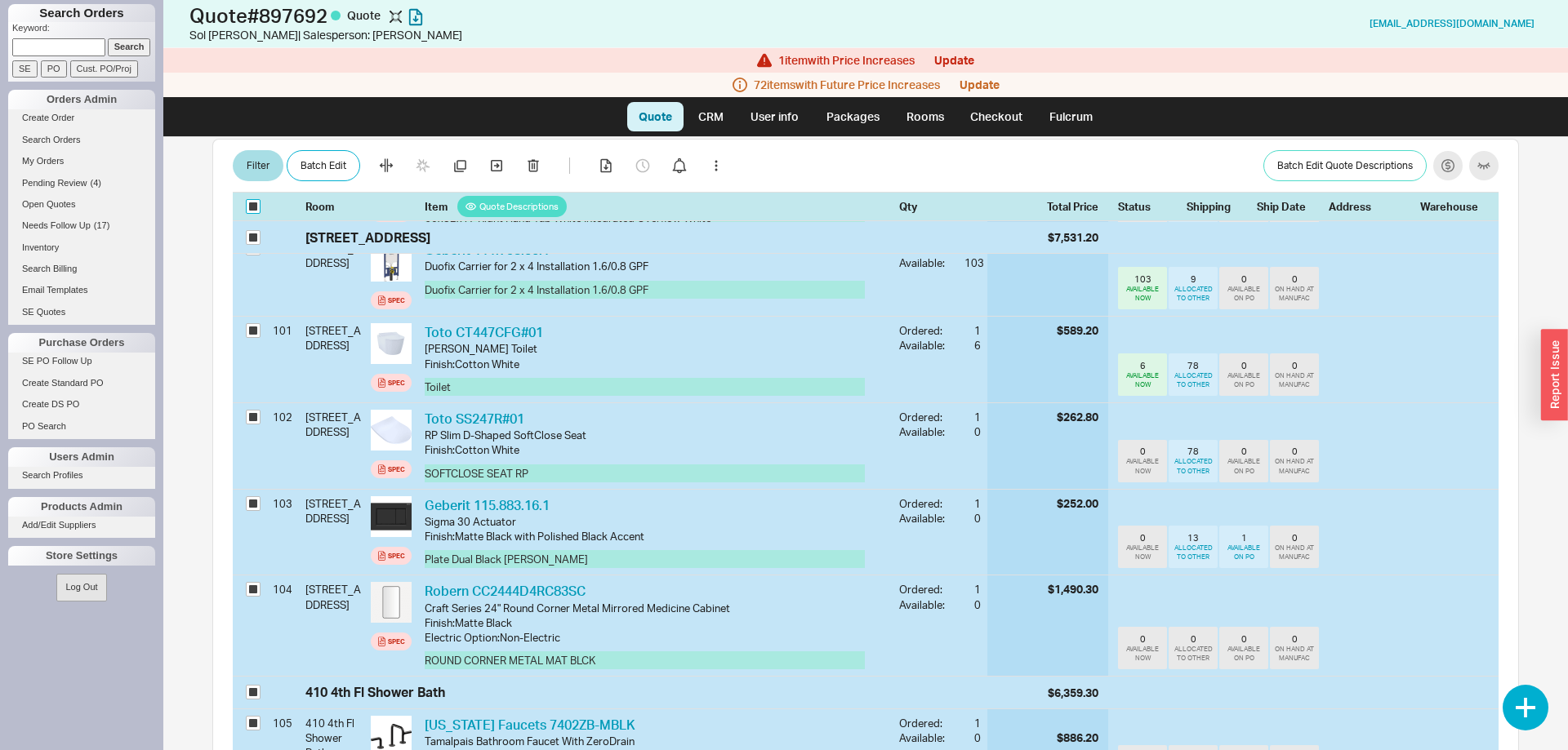
checkbox input "true"
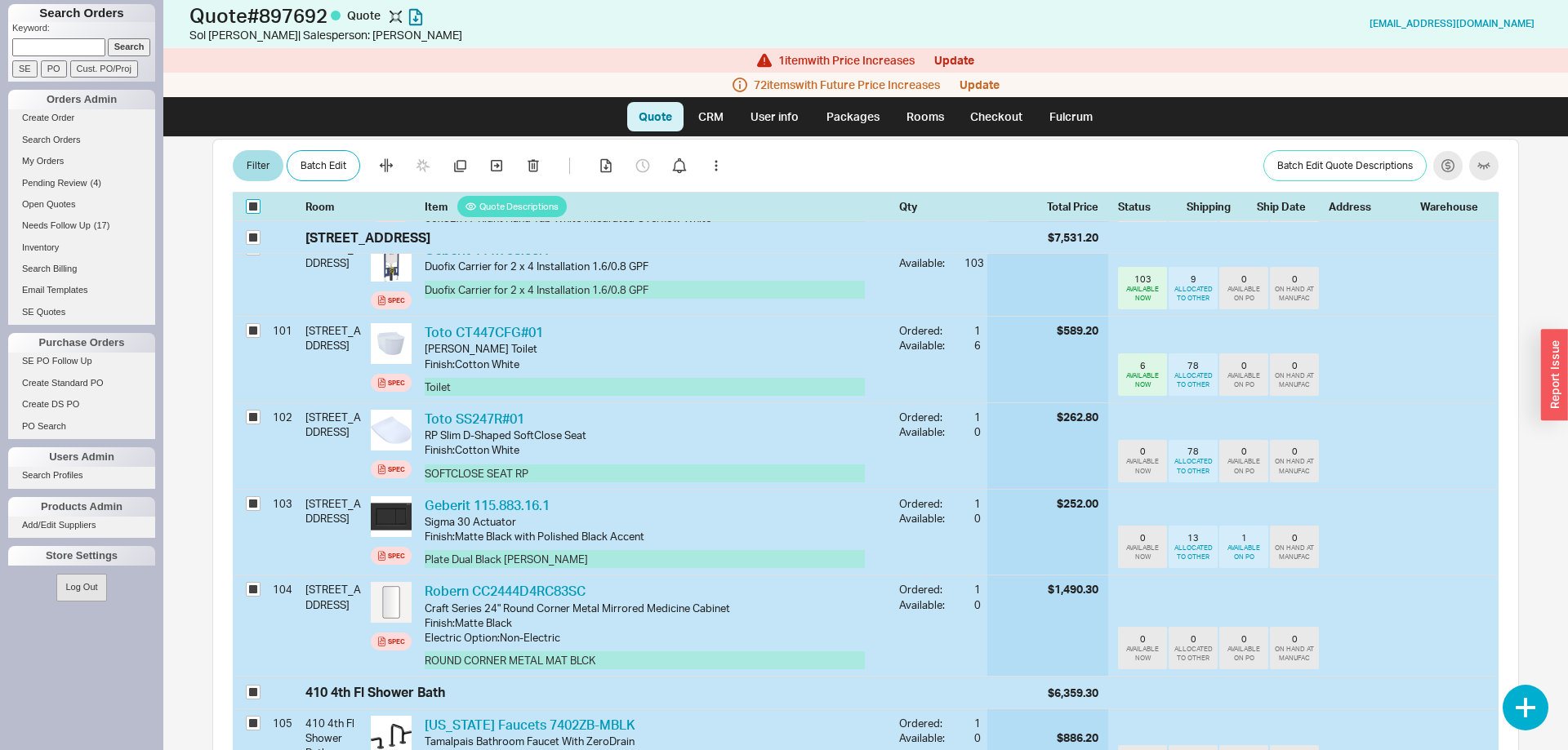
checkbox input "true"
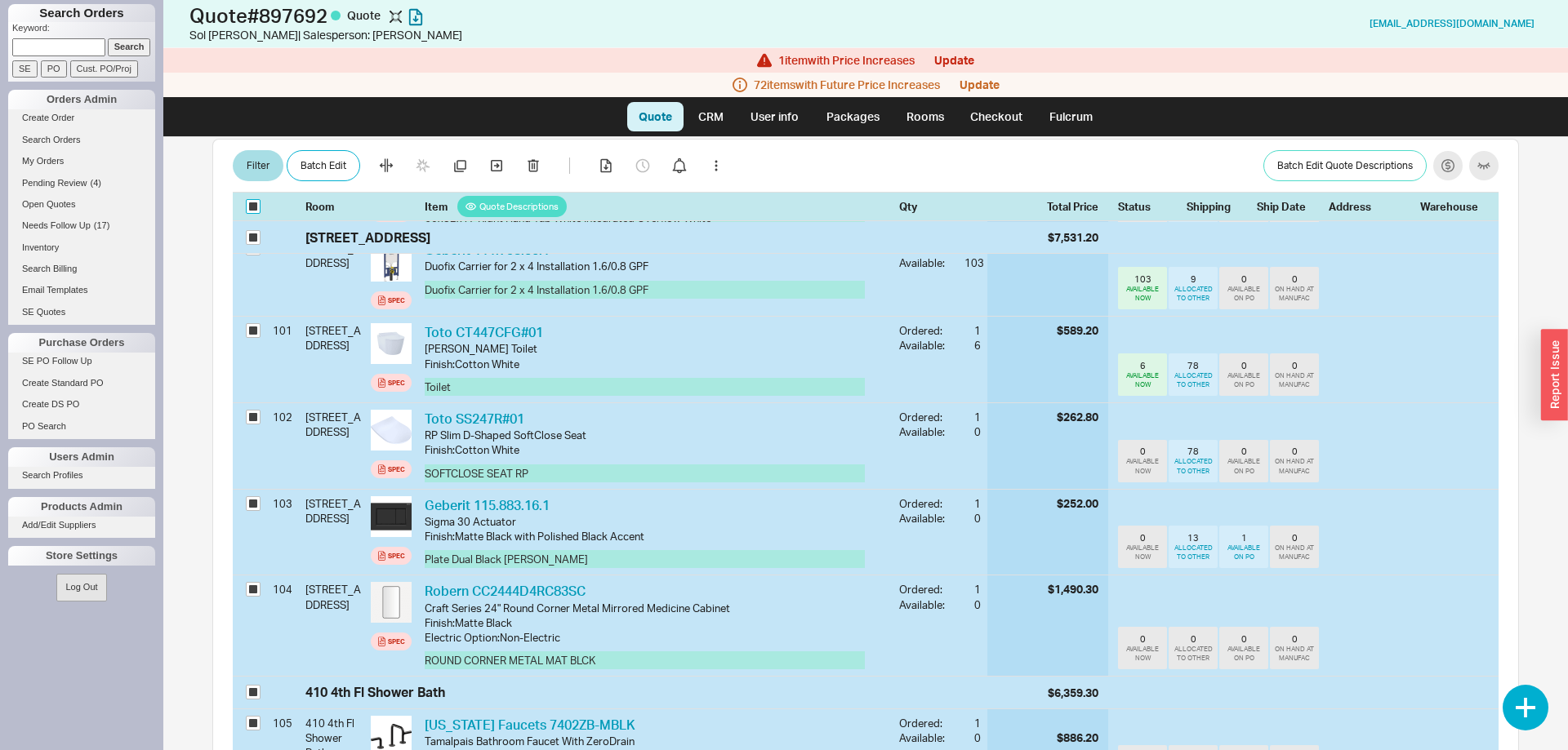
checkbox input "true"
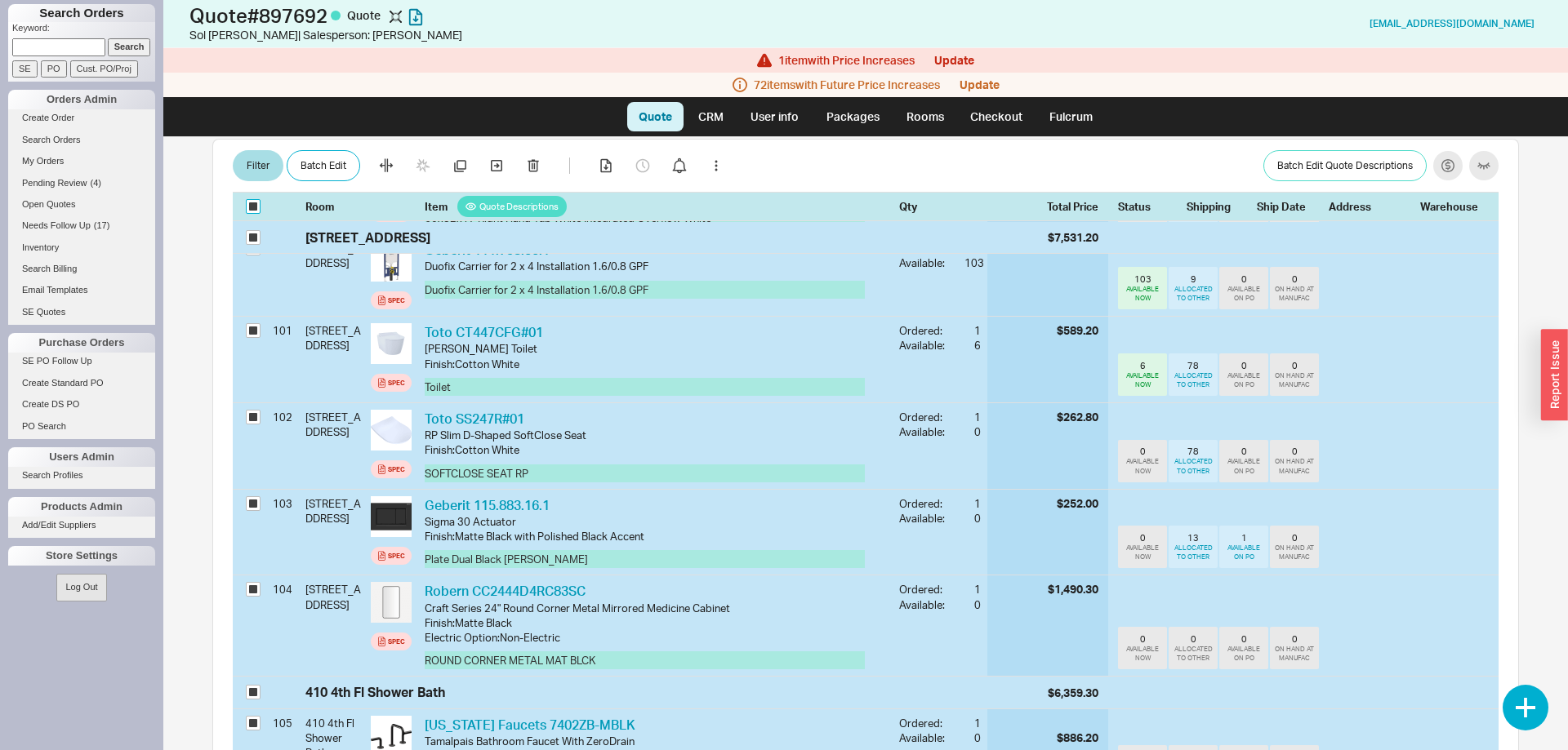
checkbox input "true"
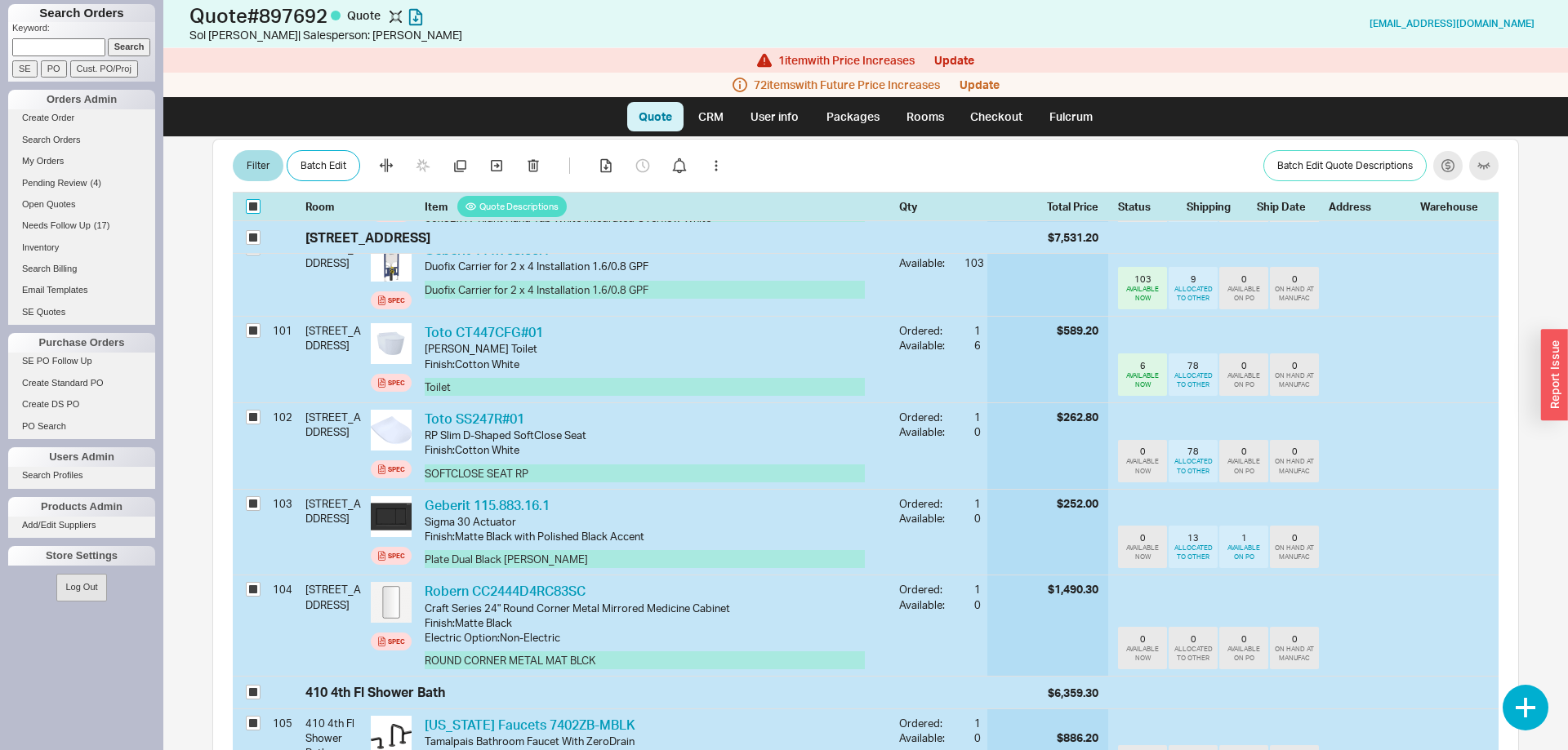
checkbox input "true"
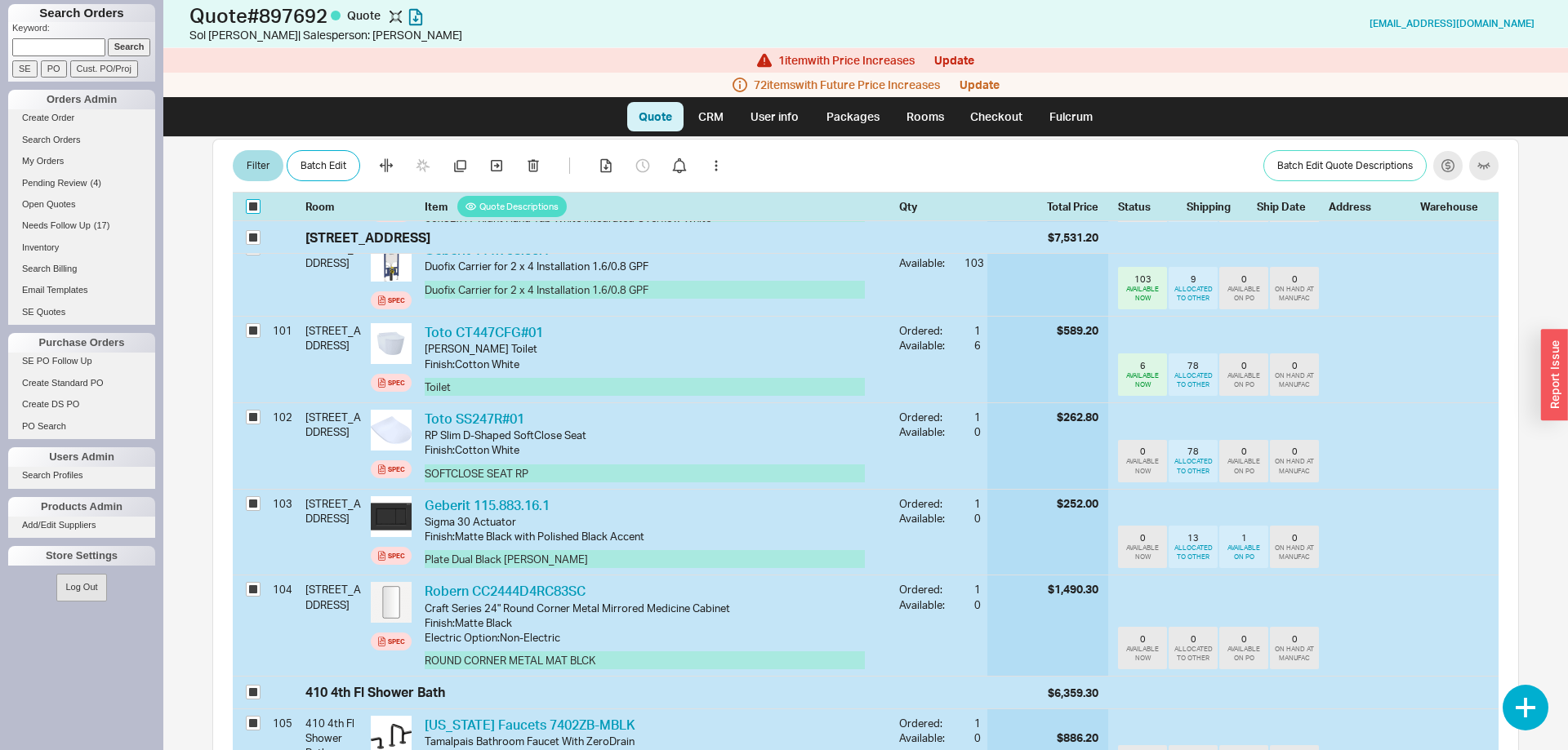
checkbox input "true"
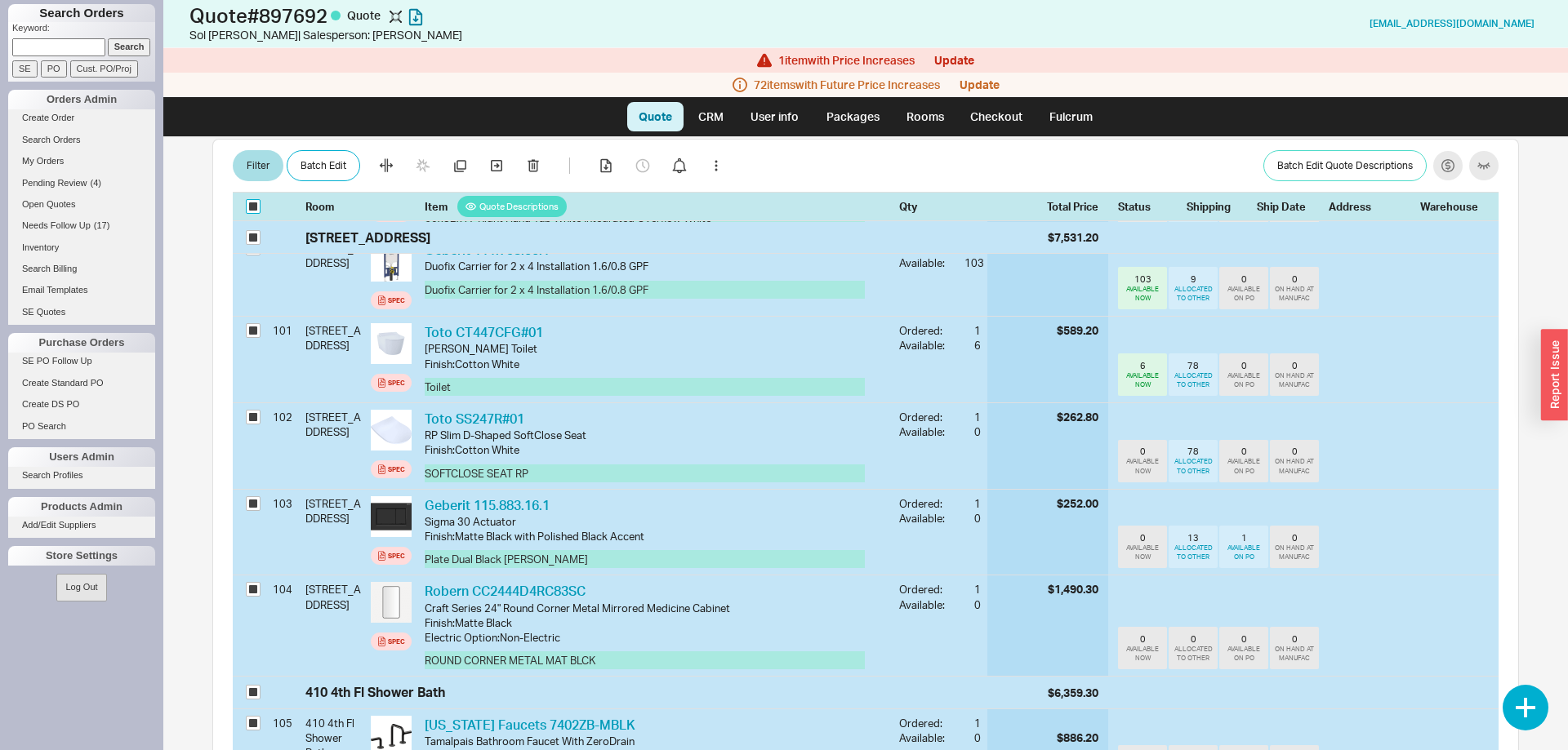
checkbox input "true"
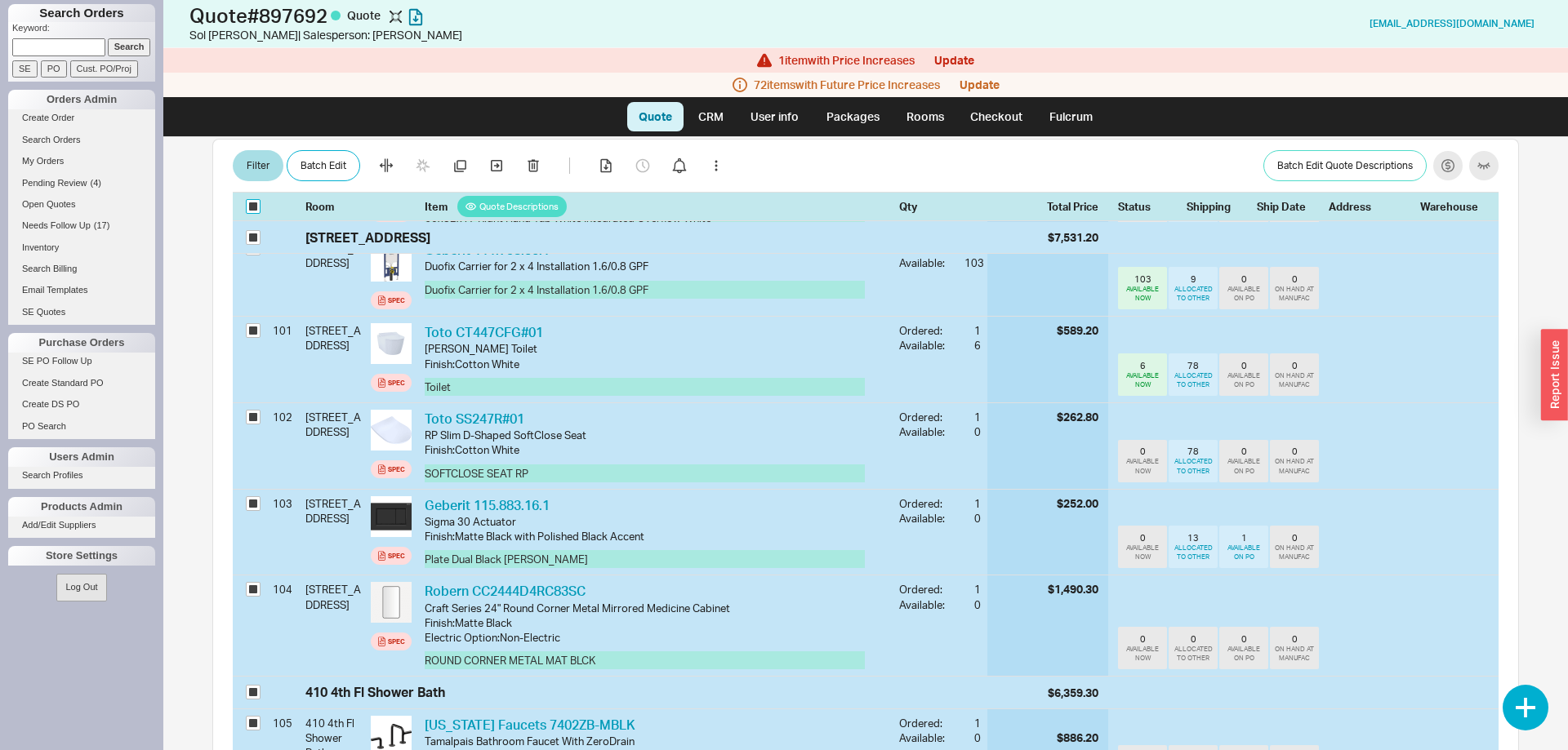
checkbox input "true"
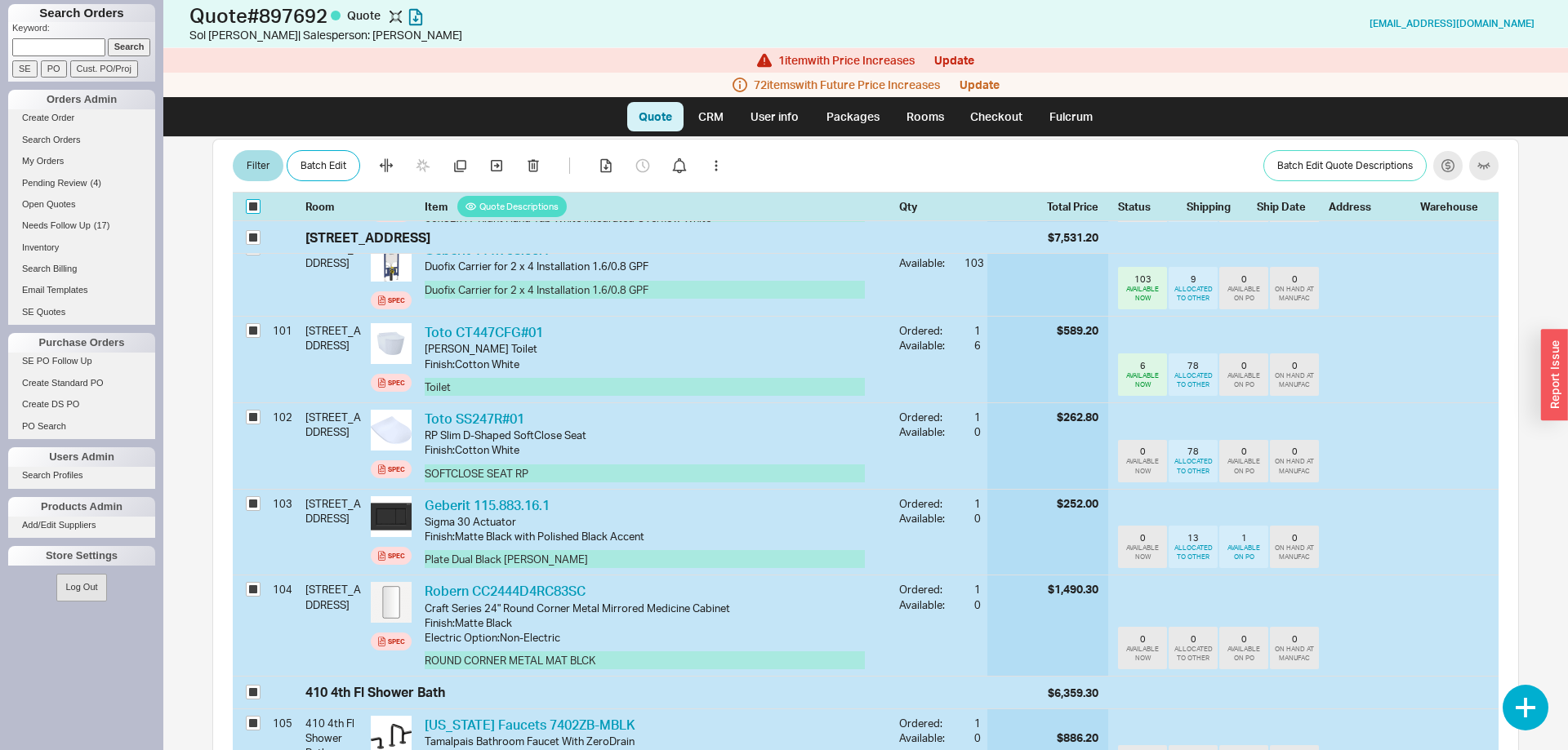
checkbox input "true"
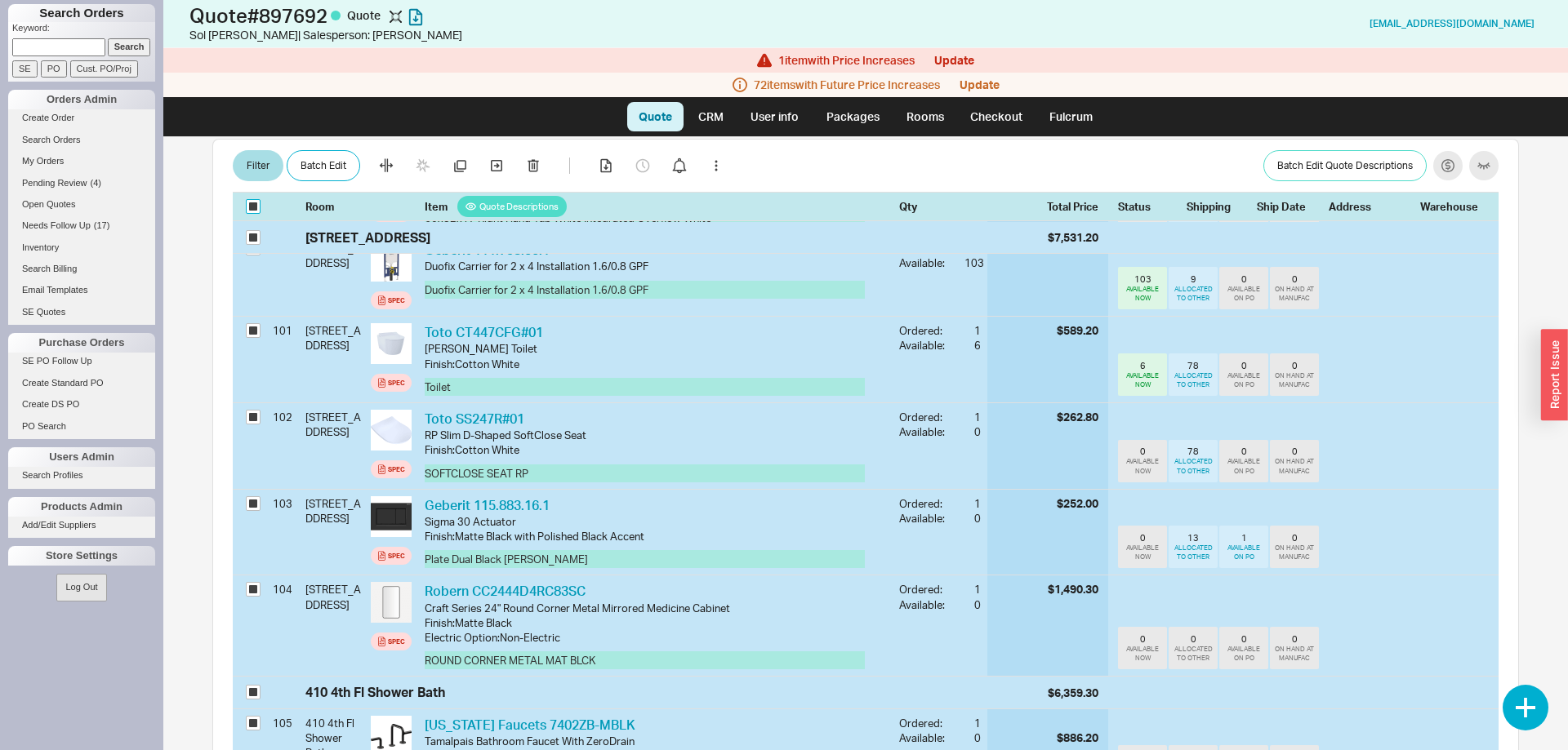
checkbox input "true"
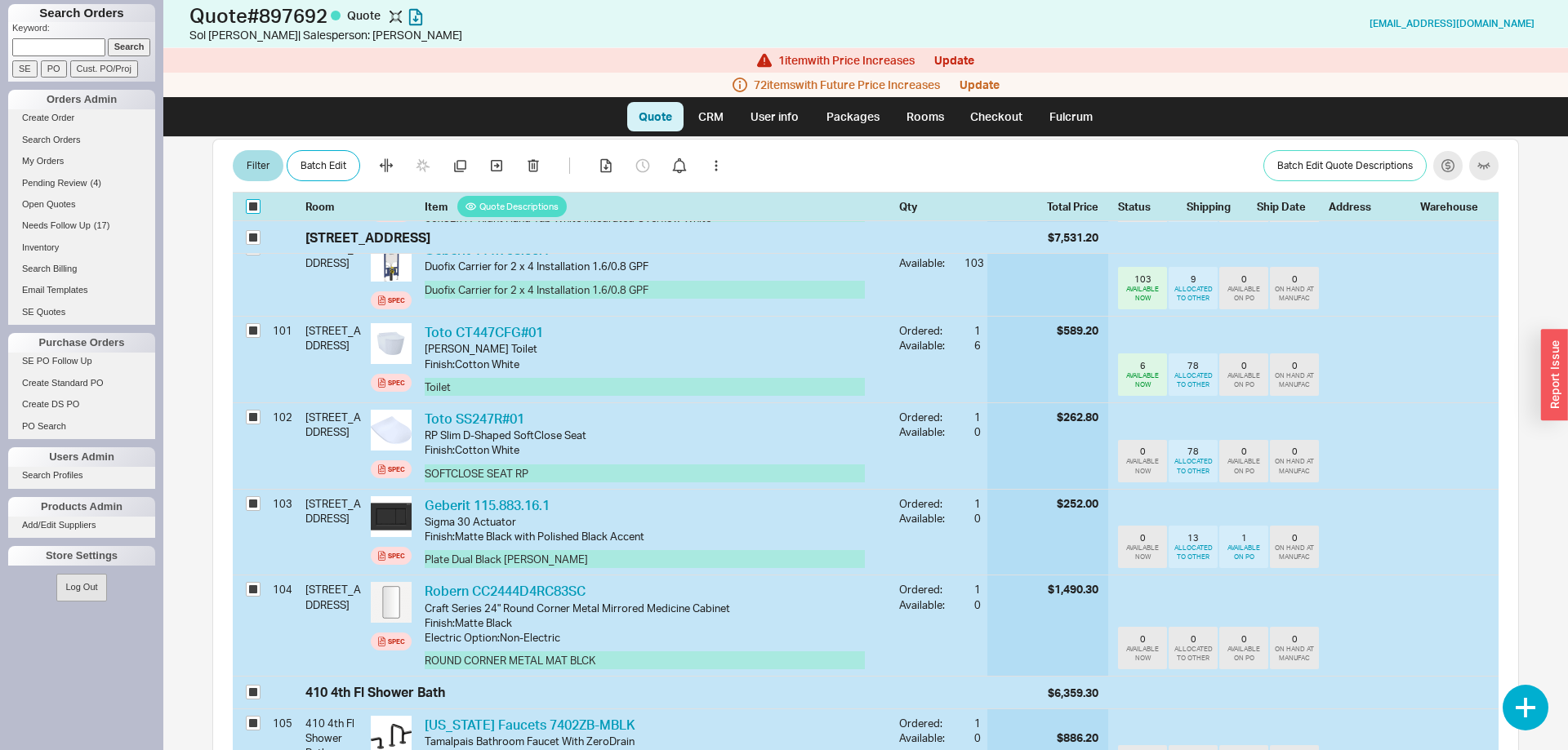
checkbox input "true"
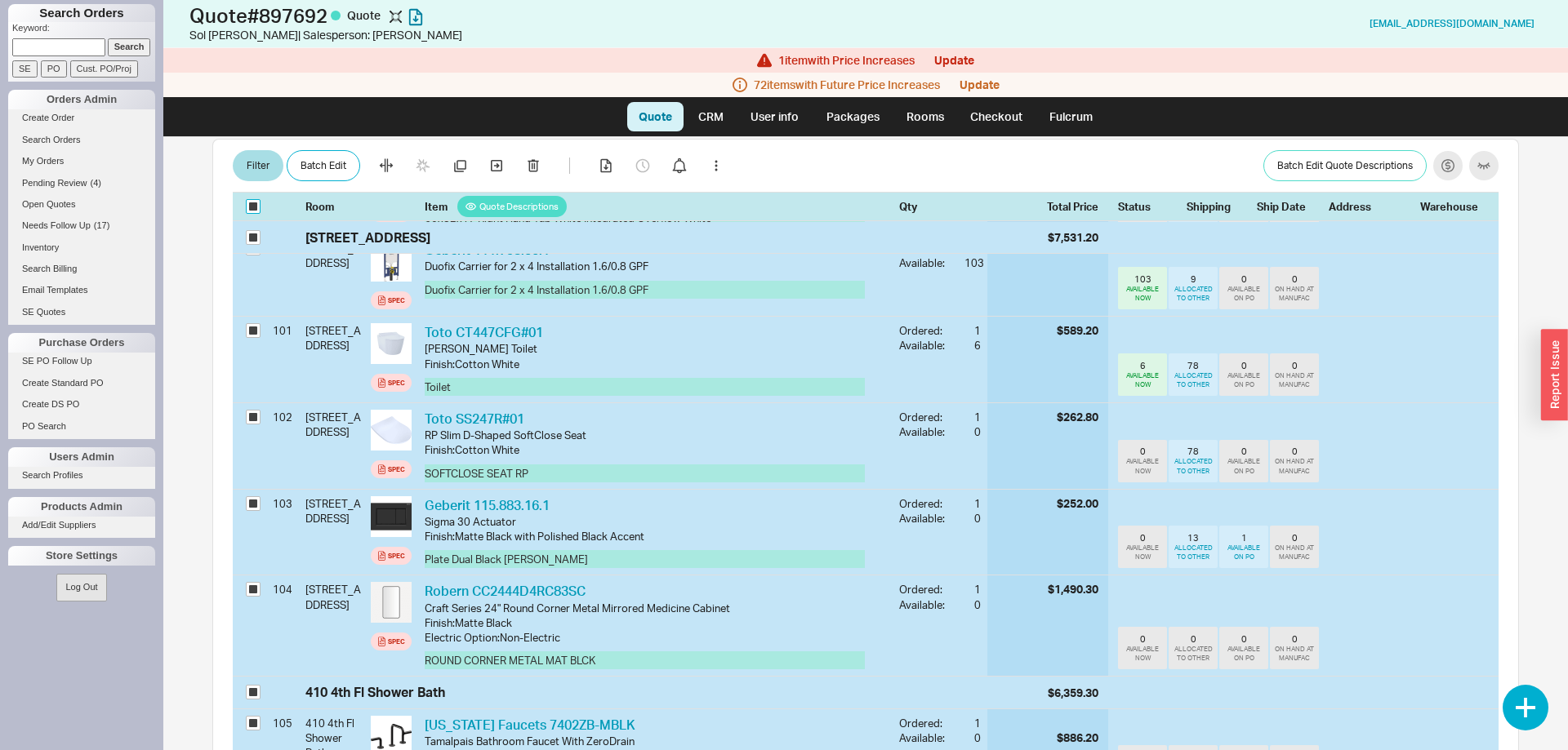
checkbox input "true"
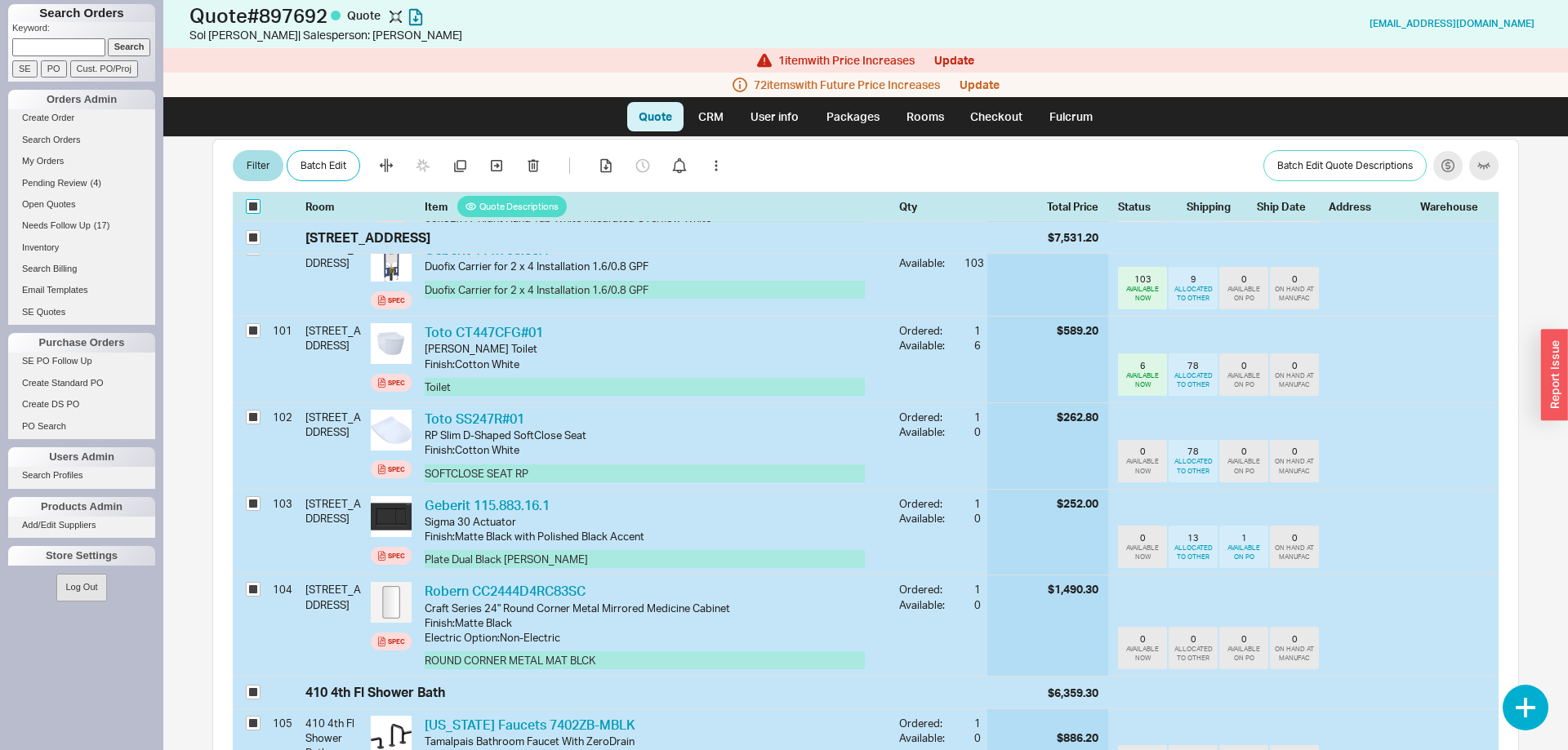
checkbox input "true"
click at [256, 208] on input "checkbox" at bounding box center [253, 207] width 15 height 15
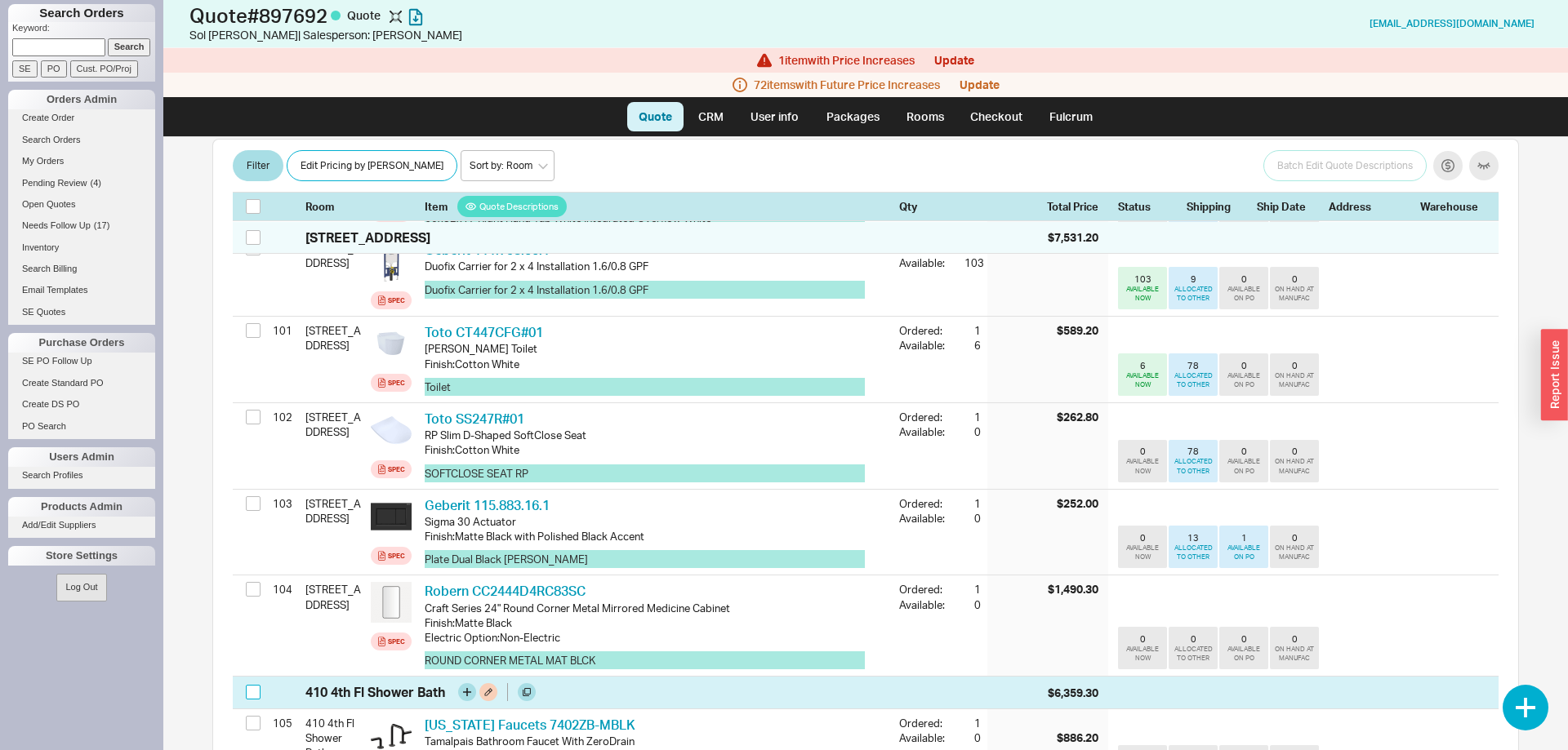
click at [255, 685] on input "checkbox" at bounding box center [253, 692] width 15 height 15
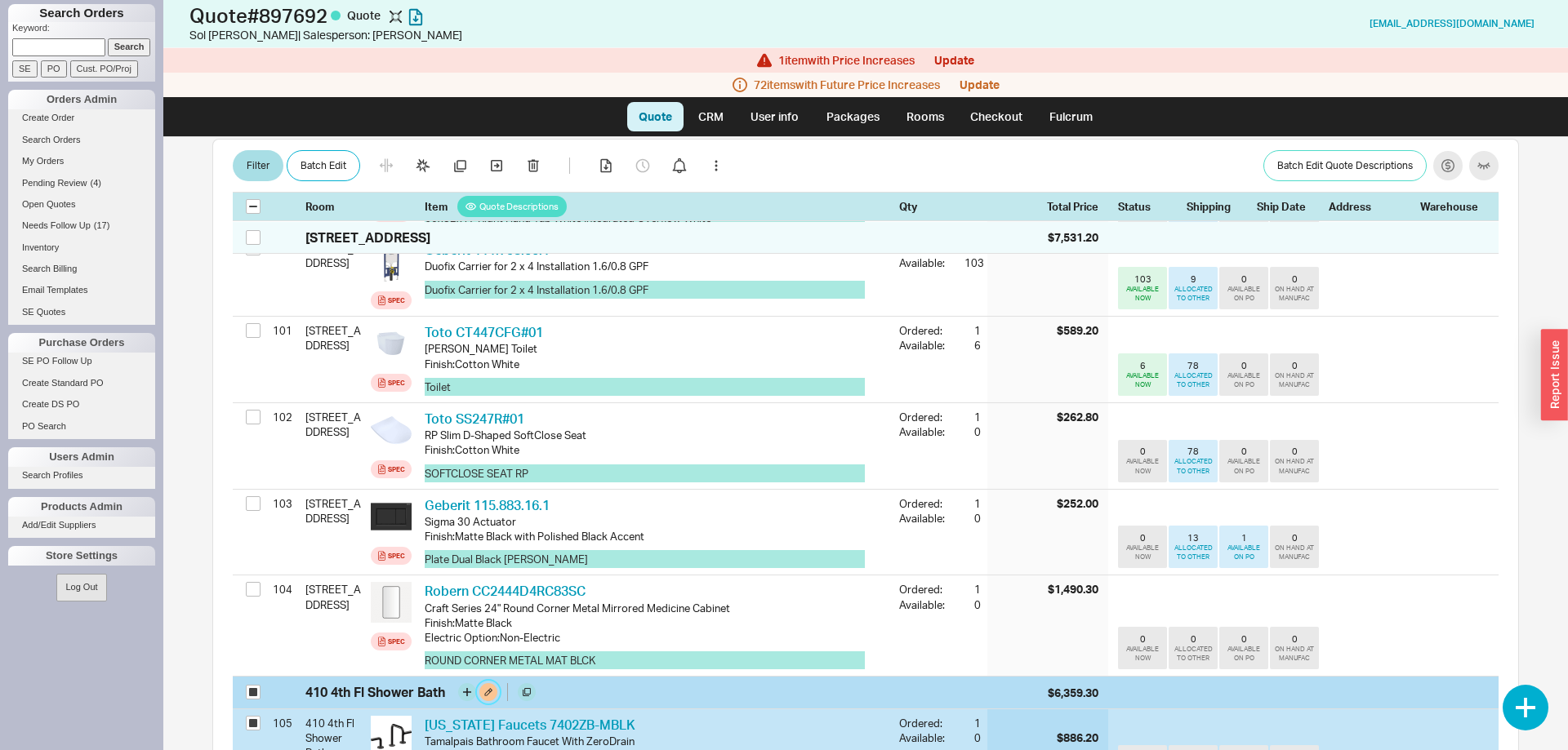
click at [490, 683] on button at bounding box center [488, 692] width 18 height 18
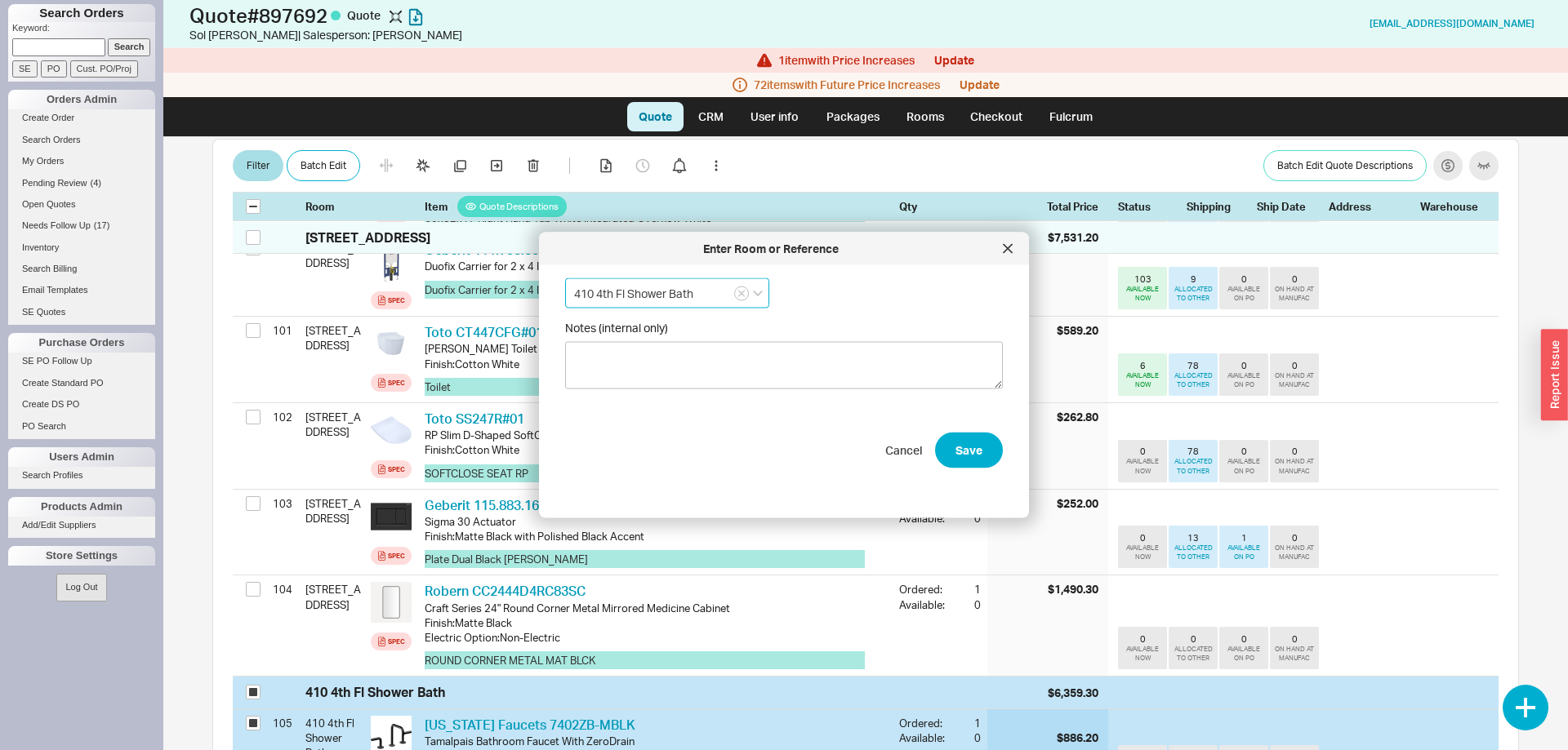
drag, startPoint x: 615, startPoint y: 289, endPoint x: 593, endPoint y: 293, distance: 22.4
click at [615, 289] on input "410 4th Fl Shower Bath" at bounding box center [666, 293] width 204 height 30
click at [588, 292] on input "410 4th Fl Shower Bath" at bounding box center [666, 293] width 204 height 30
click at [960, 444] on button "Save" at bounding box center [969, 450] width 68 height 36
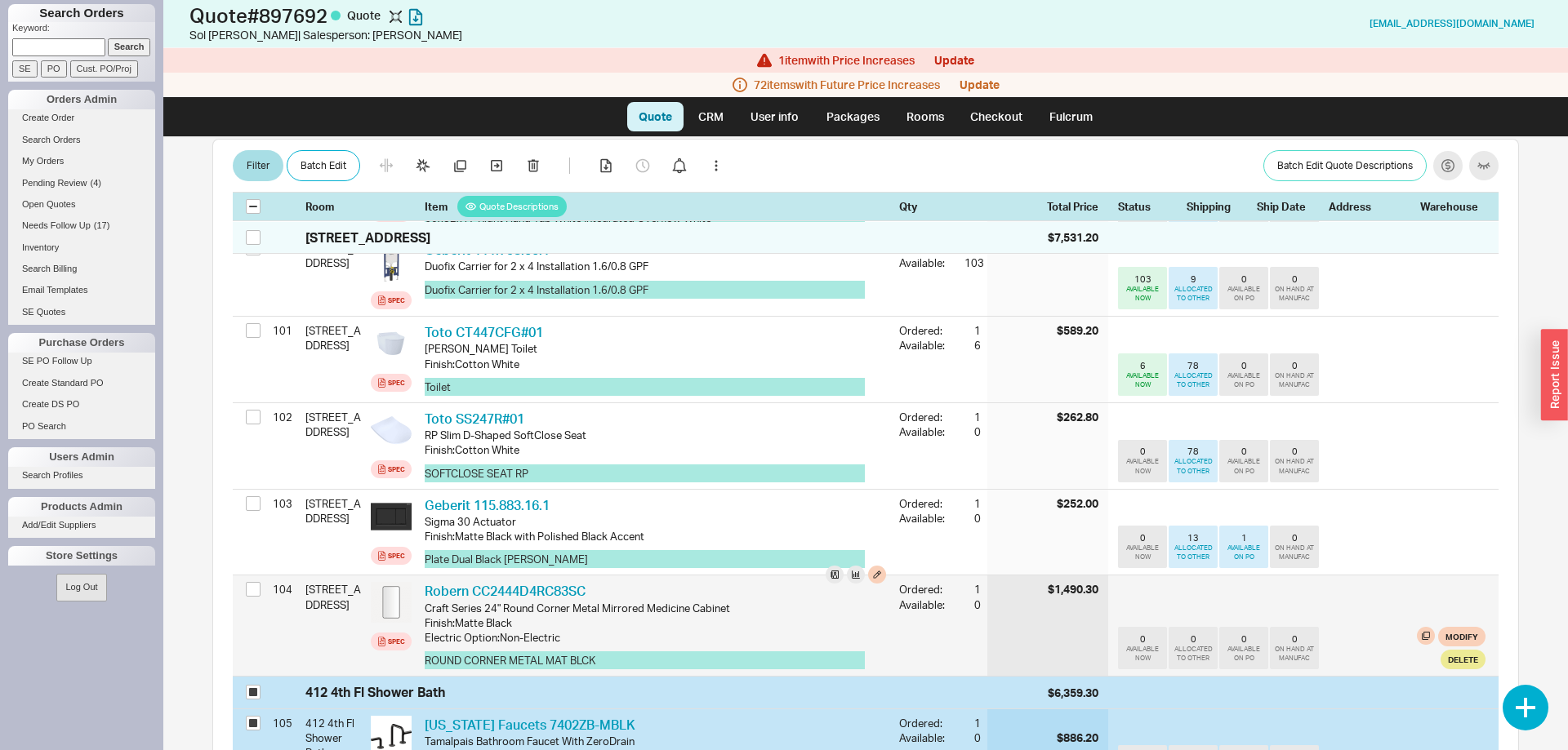
click at [1276, 575] on div "0 AVAILABLE NOW 0 ALLOCATED TO OTHER 0 AVAILABLE ON PO 0 ON HAND AT MANUFAC Mod…" at bounding box center [1302, 625] width 368 height 101
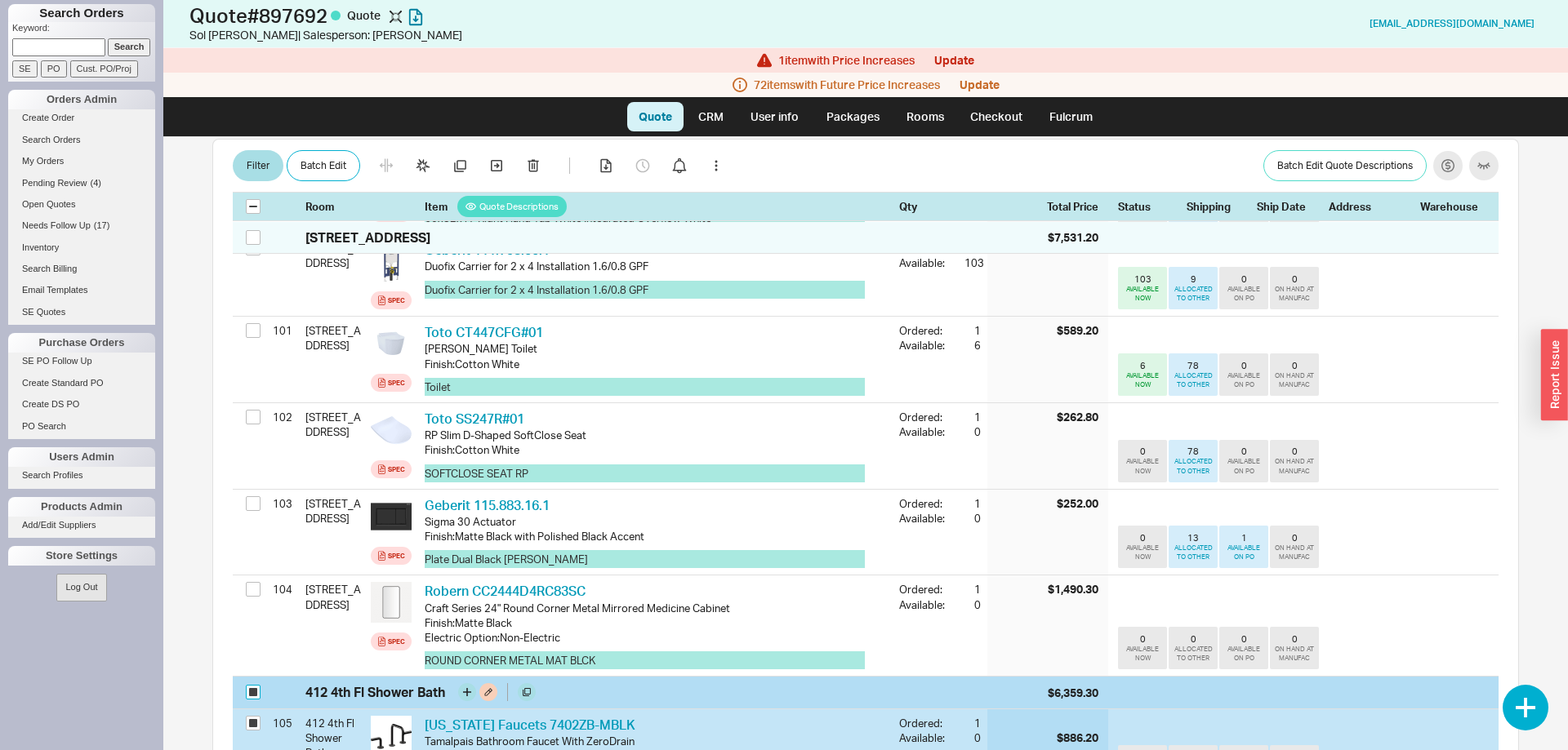
click at [255, 685] on input "checkbox" at bounding box center [253, 692] width 15 height 15
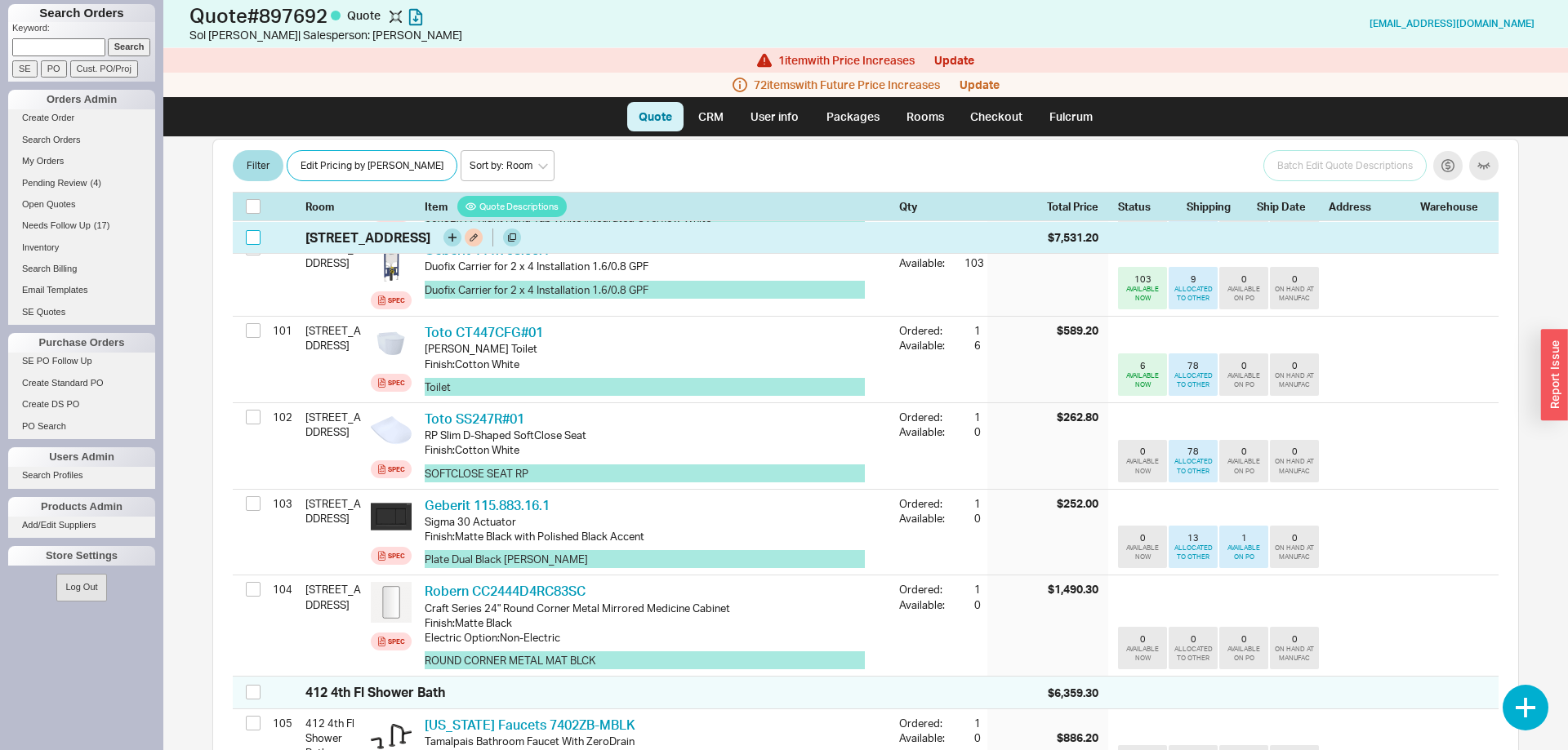
click at [253, 240] on input "checkbox" at bounding box center [253, 237] width 15 height 15
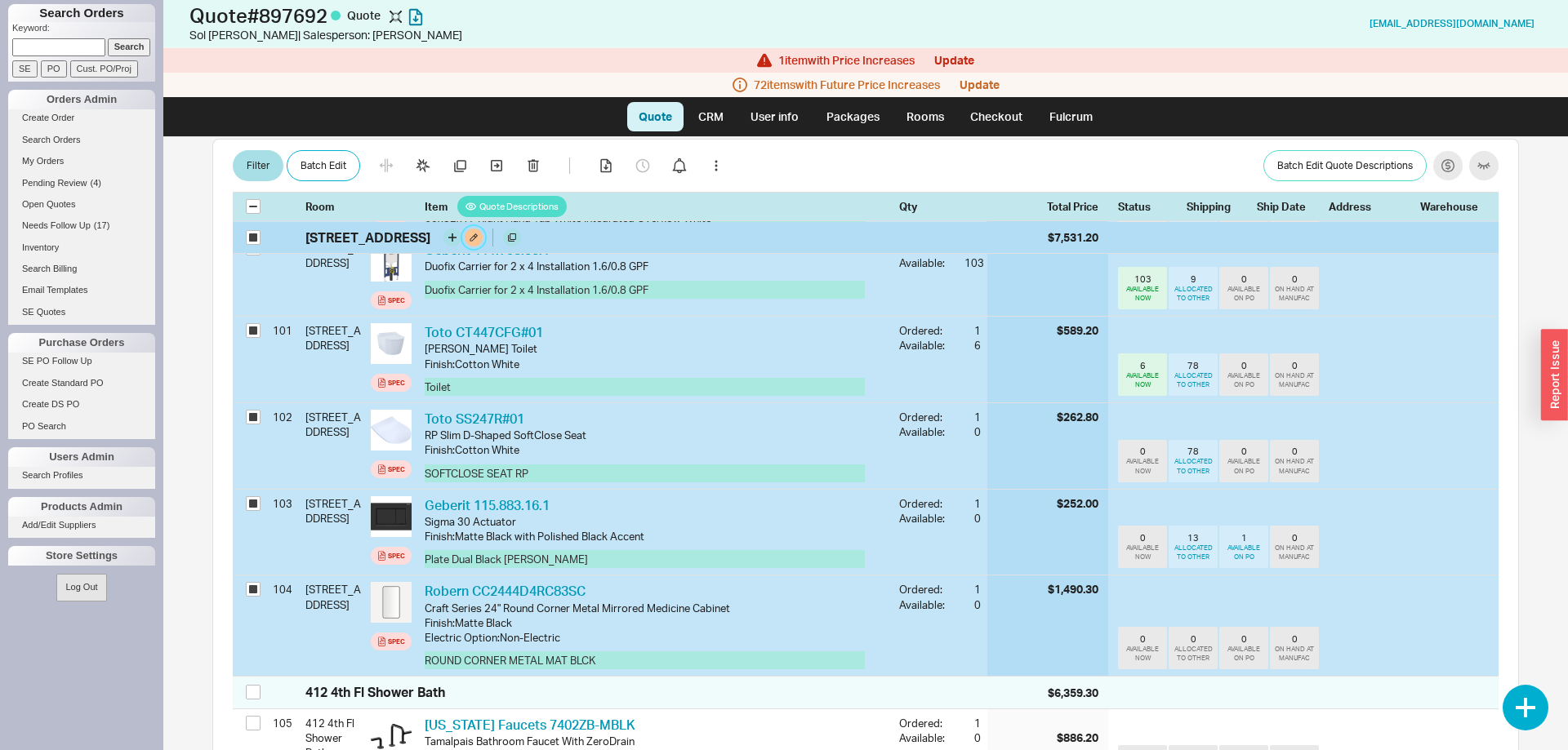
click at [470, 239] on button at bounding box center [474, 238] width 18 height 18
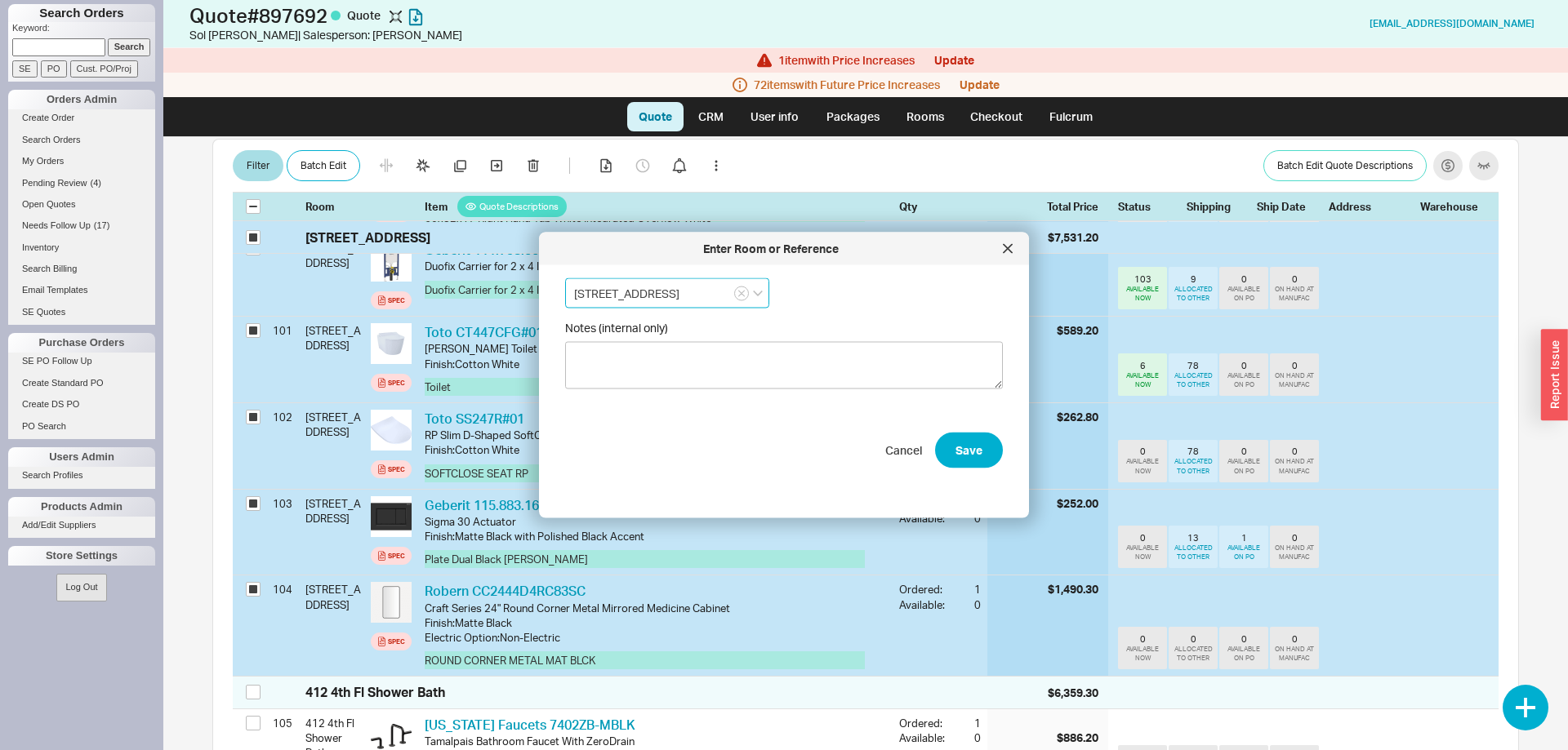
click at [638, 298] on input "412 4th Fl Tub Bath" at bounding box center [666, 293] width 204 height 30
click at [592, 293] on input "412 4th Fl Tub Bath" at bounding box center [666, 293] width 204 height 30
click at [983, 448] on div "410 4th Fl Tub Bath 410 4th Fl Tub Bath Notes (internal only) Cancel Save" at bounding box center [796, 385] width 464 height 214
click at [970, 362] on button "Save" at bounding box center [969, 366] width 68 height 36
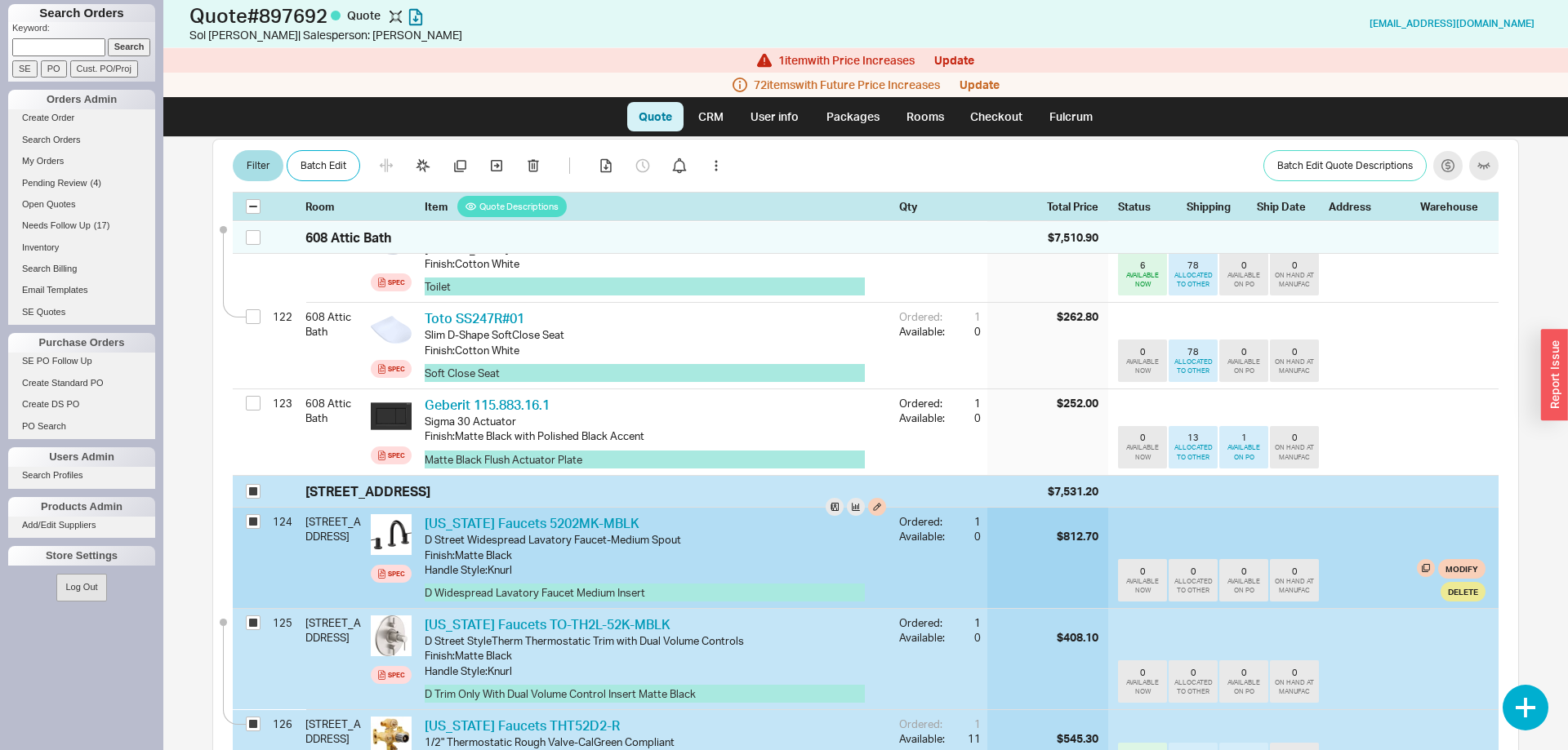
scroll to position [11423, 0]
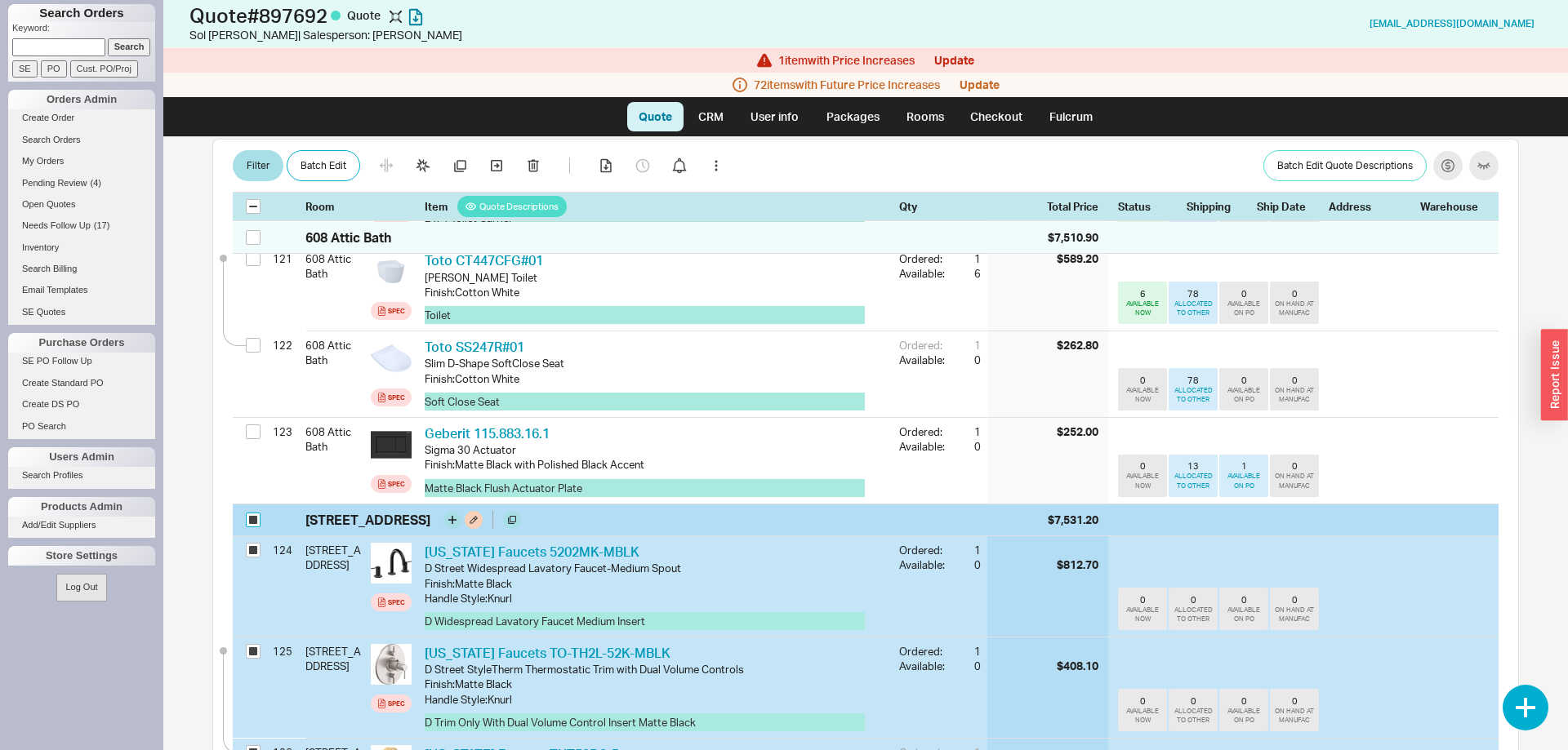
click at [255, 512] on input "checkbox" at bounding box center [253, 519] width 15 height 15
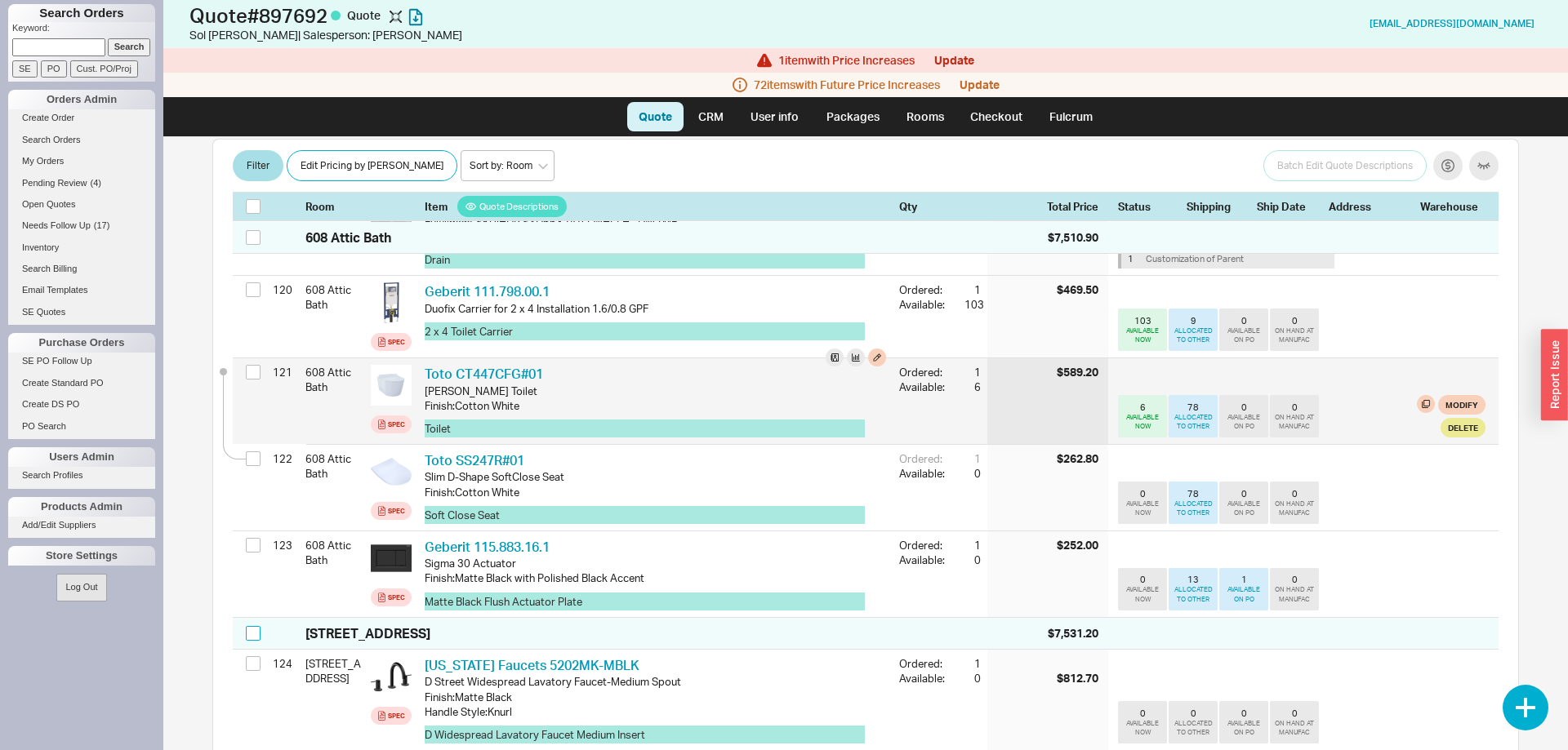
scroll to position [11257, 0]
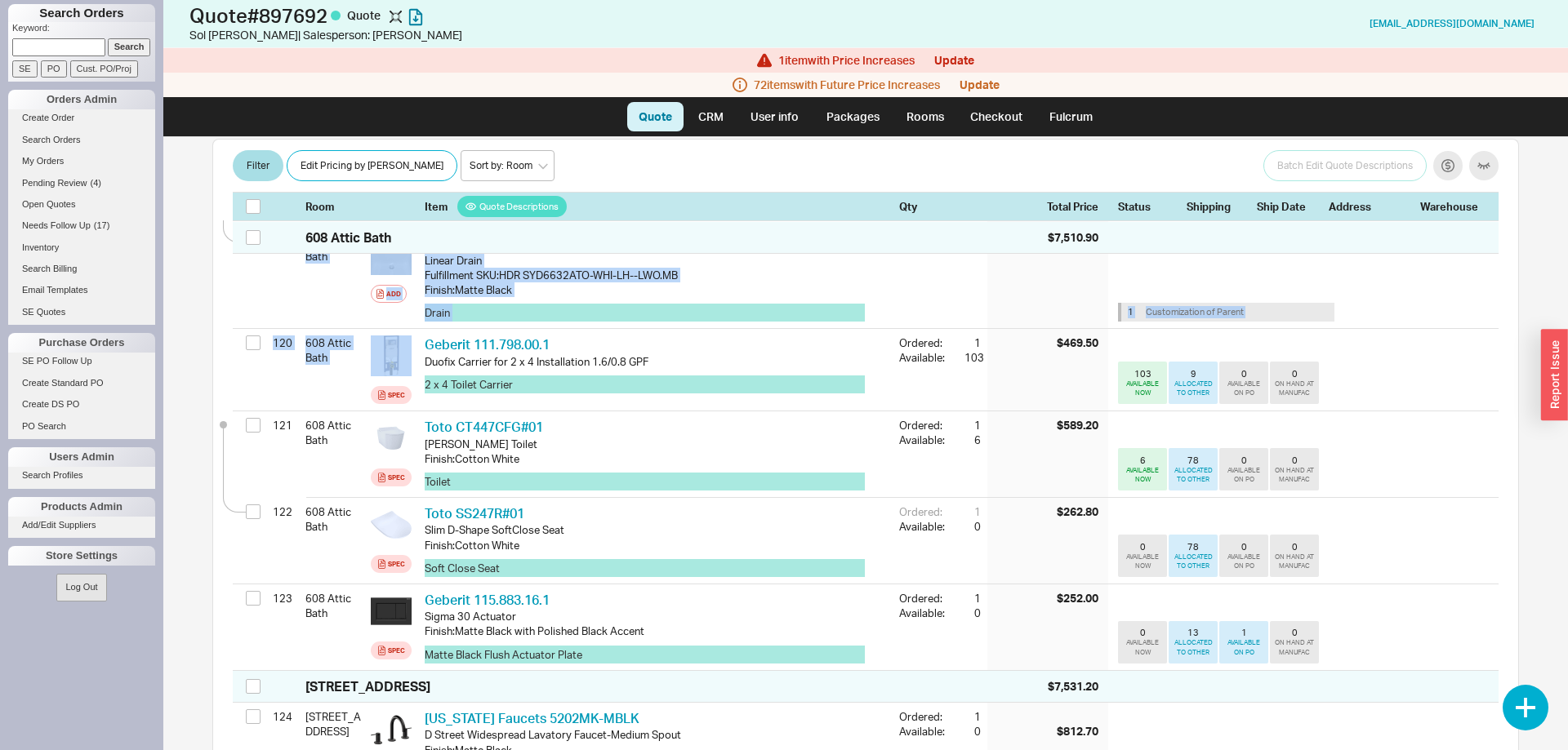
drag, startPoint x: 1536, startPoint y: 656, endPoint x: 1565, endPoint y: 279, distance: 378.1
click at [1567, 241] on div "sol@infinitecare.com 2/6/25 5:43 PM $102,489.07 Email sol @ infinitecare.com Cu…" at bounding box center [865, 443] width 1404 height 613
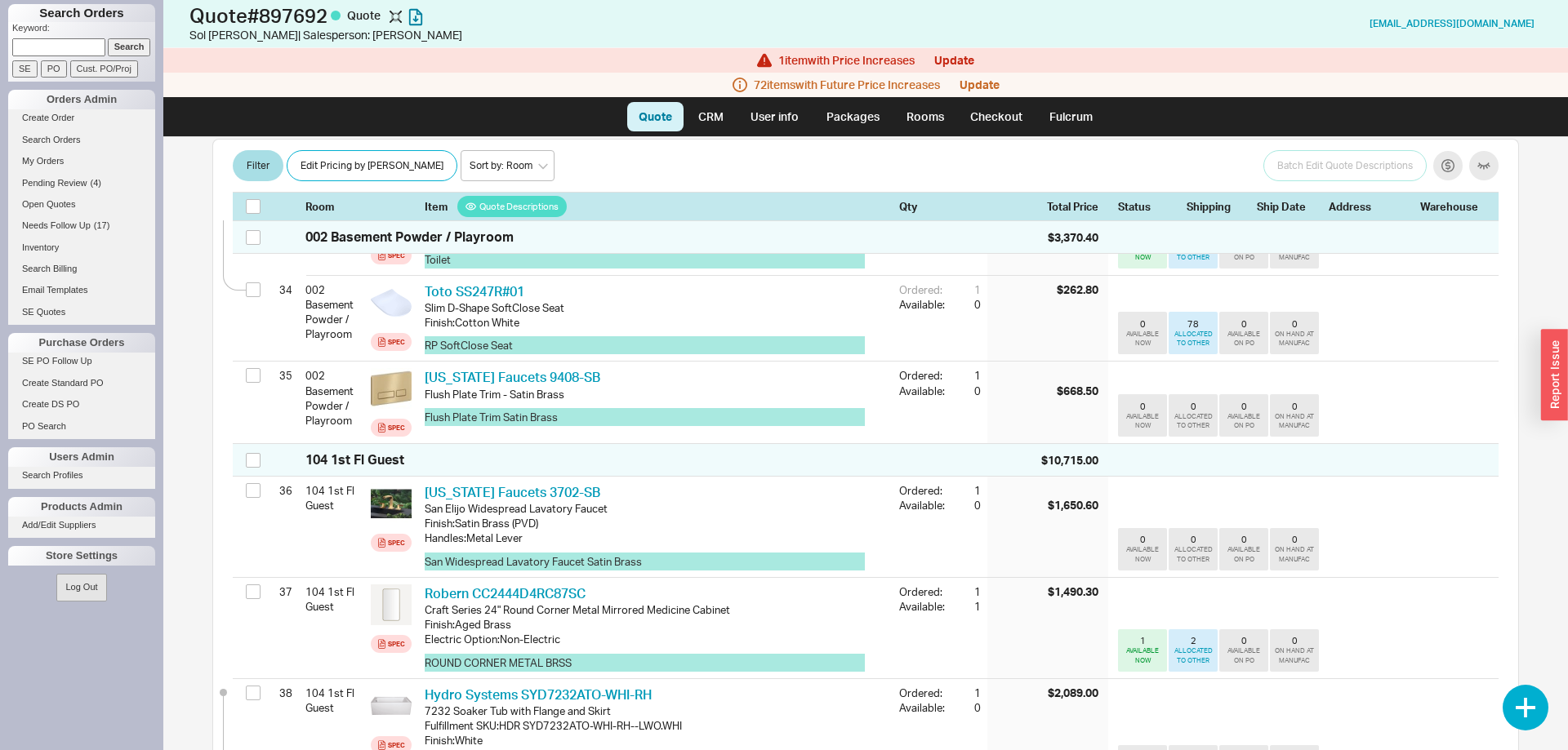
scroll to position [0, 0]
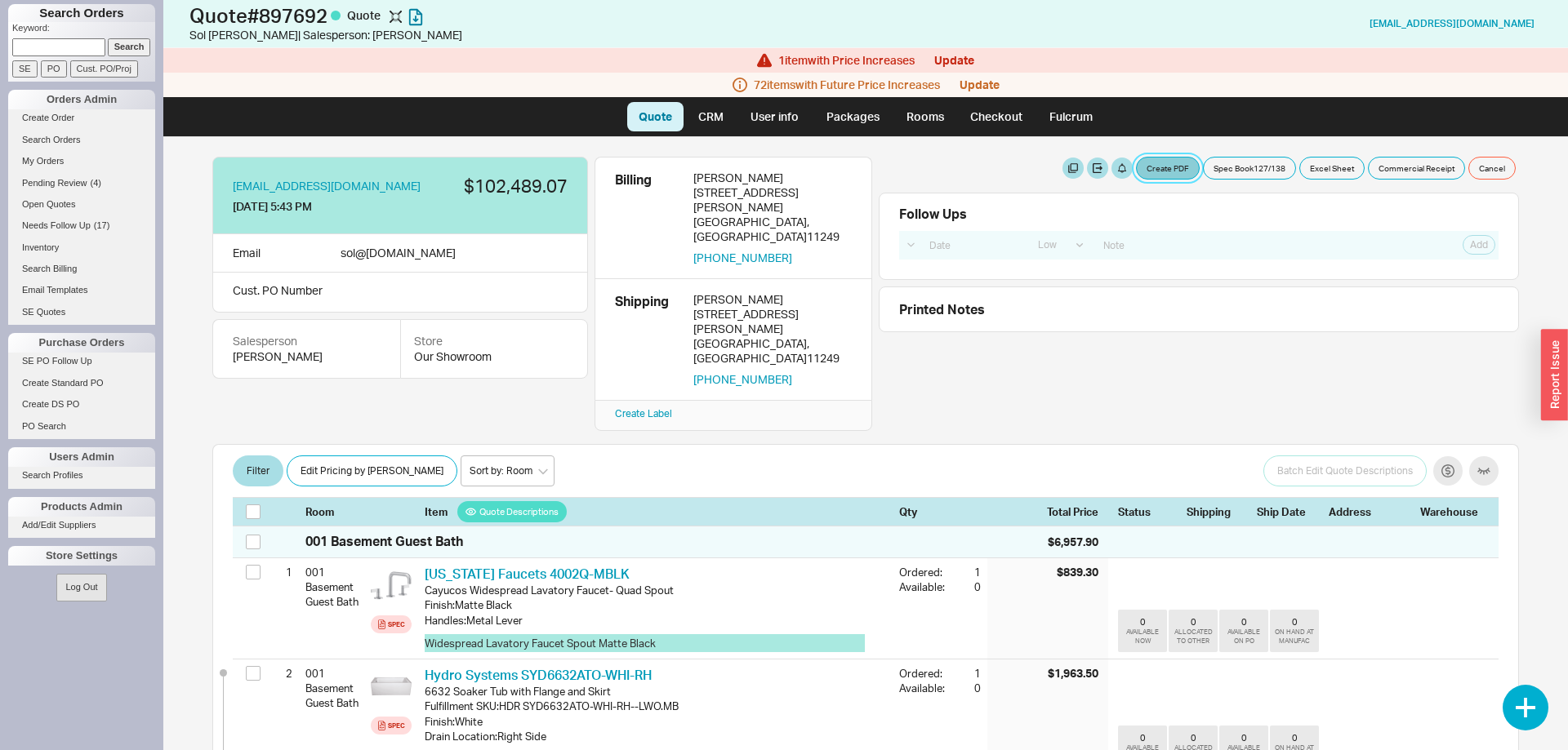
click at [1160, 163] on button "Create PDF" at bounding box center [1168, 168] width 64 height 23
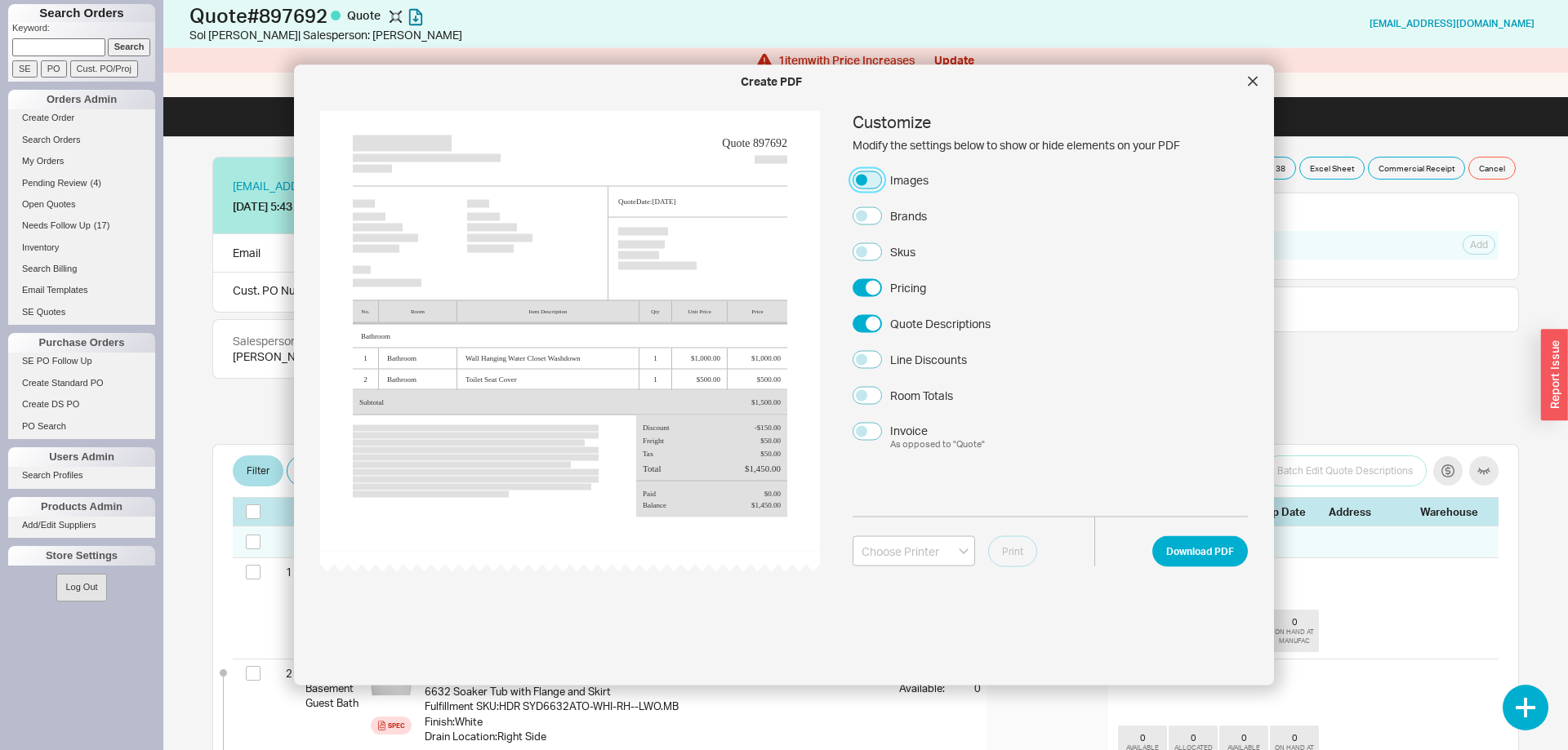
click at [860, 177] on button "Images" at bounding box center [866, 179] width 29 height 18
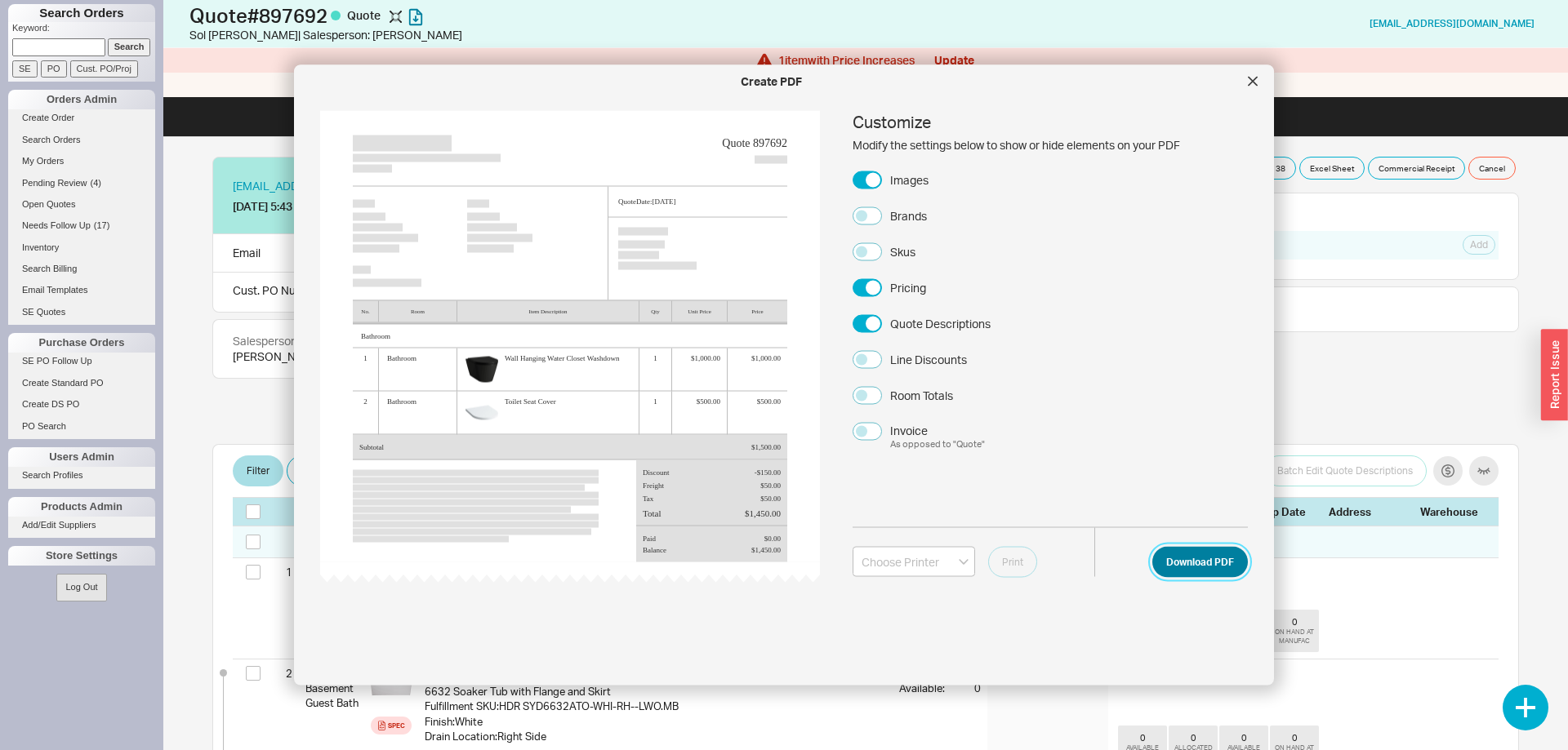
click at [1186, 551] on button "Download PDF" at bounding box center [1199, 561] width 95 height 31
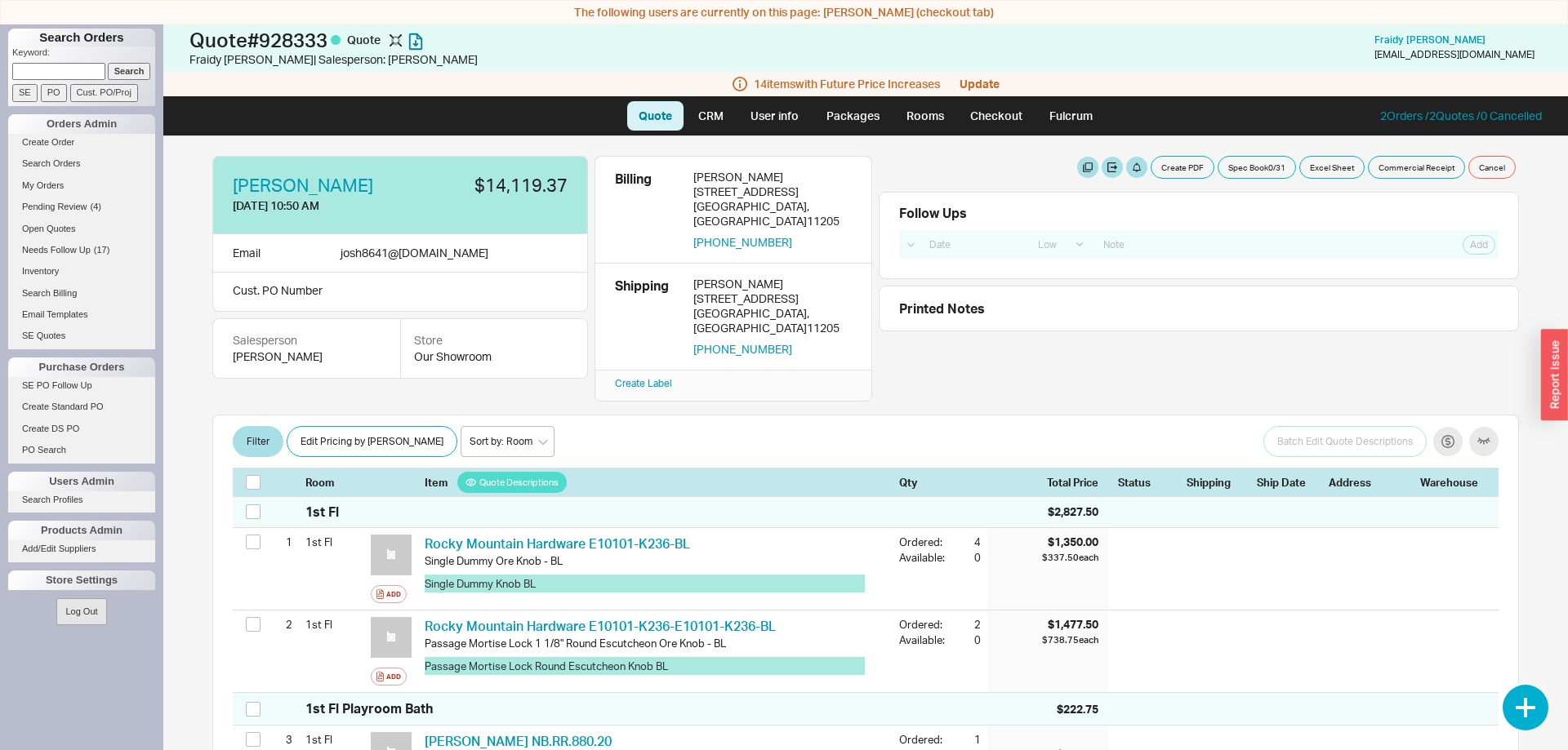
select select "LOW"
click at [1011, 130] on link "Checkout" at bounding box center [995, 116] width 75 height 29
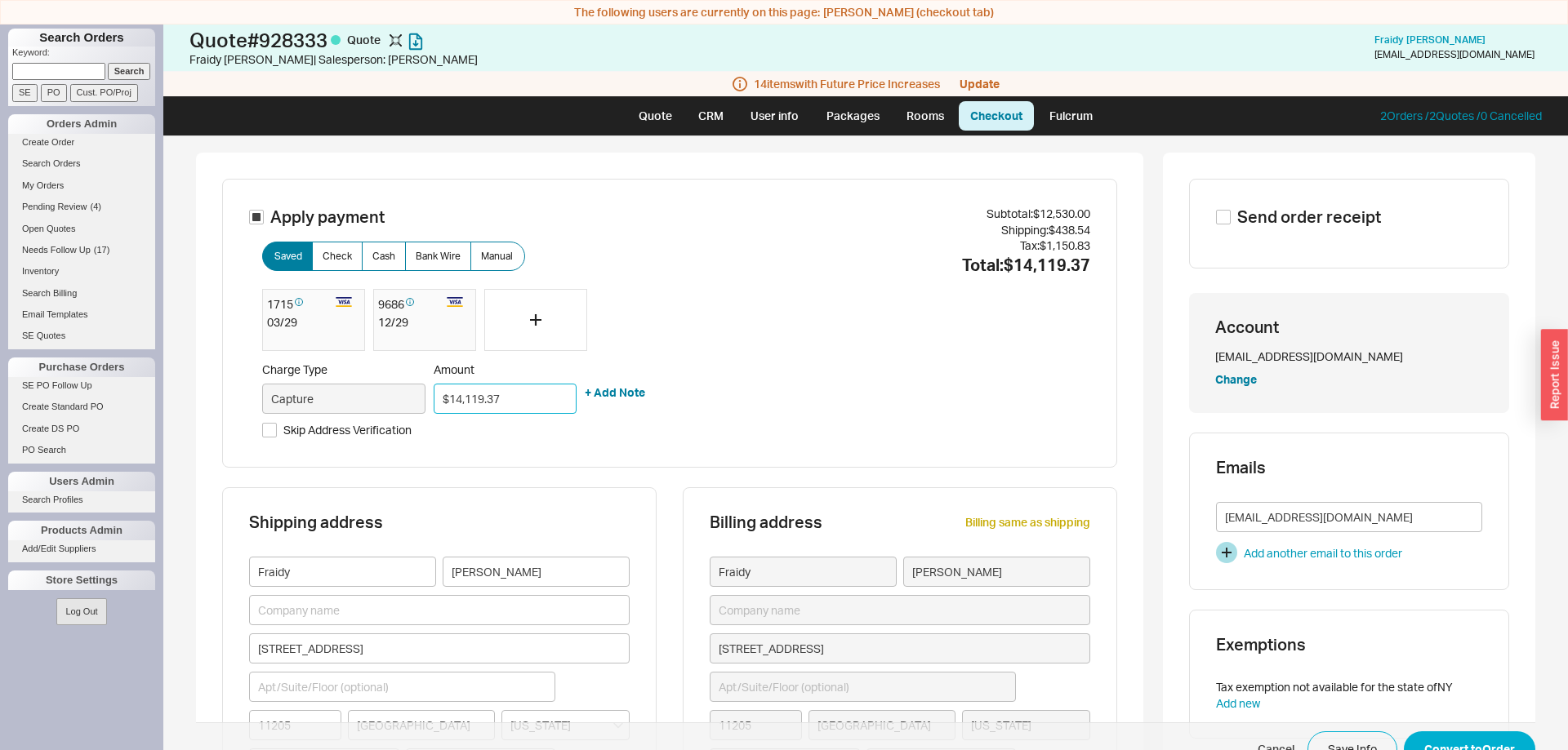
drag, startPoint x: 510, startPoint y: 390, endPoint x: 383, endPoint y: 397, distance: 127.2
click at [433, 397] on input "$14,119.37" at bounding box center [505, 398] width 143 height 30
type input "$2,800.00"
click at [537, 309] on div at bounding box center [536, 320] width 103 height 62
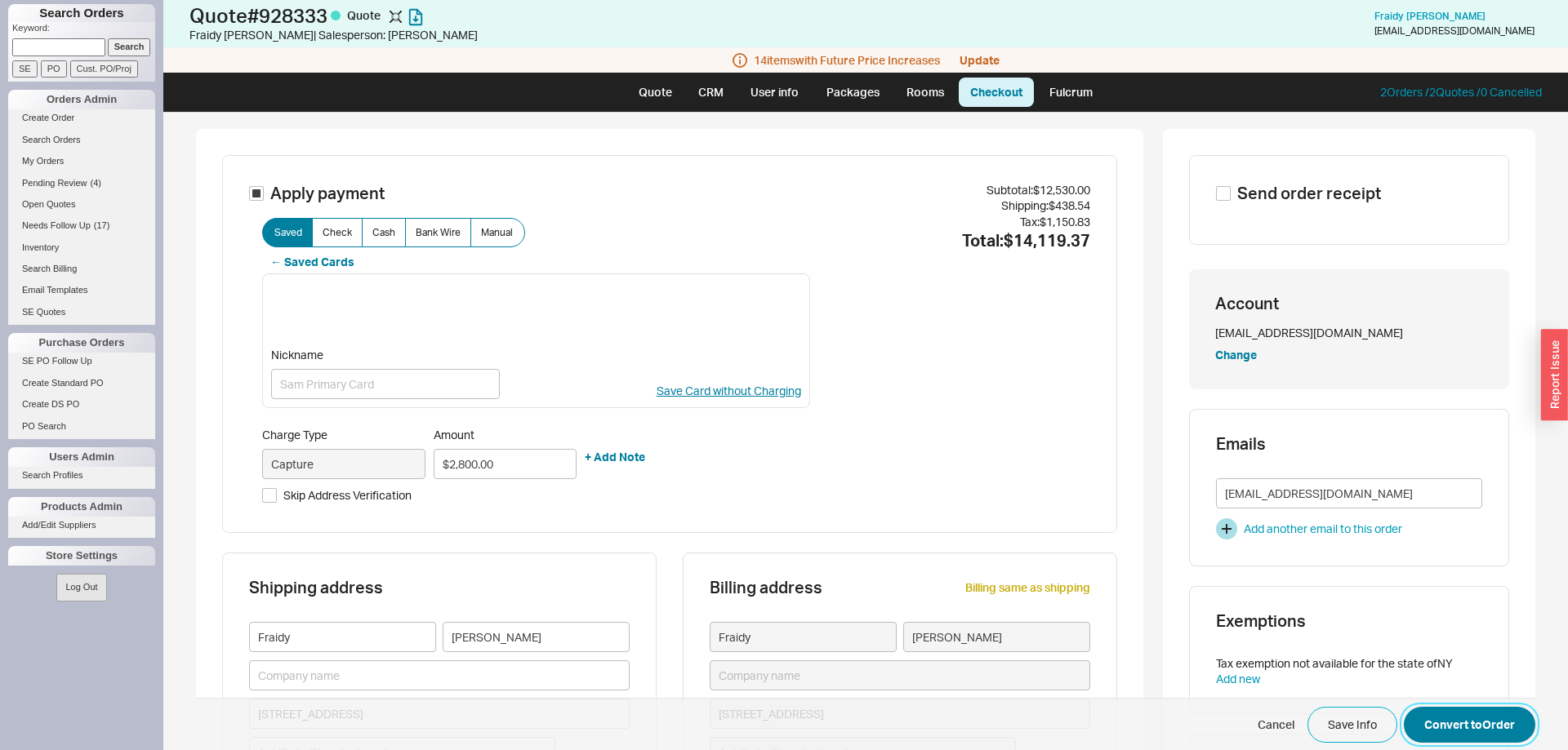
click at [1490, 736] on button "Convert to Order" at bounding box center [1469, 724] width 132 height 36
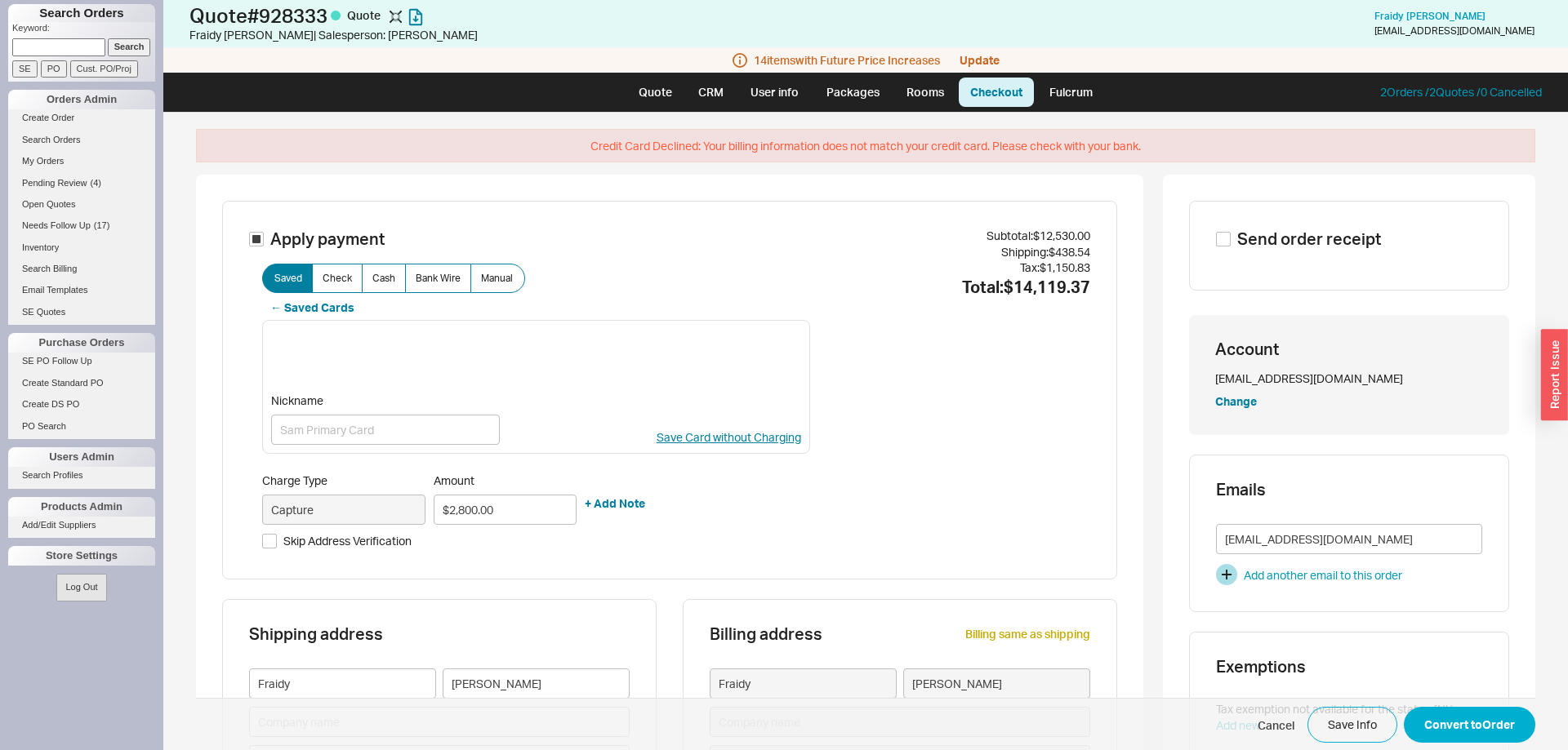
click at [300, 542] on span "Skip Address Verification" at bounding box center [347, 541] width 128 height 16
click at [277, 542] on input "Skip Address Verification" at bounding box center [270, 541] width 15 height 15
checkbox input "true"
click at [1453, 719] on button "Convert to Order" at bounding box center [1469, 724] width 132 height 36
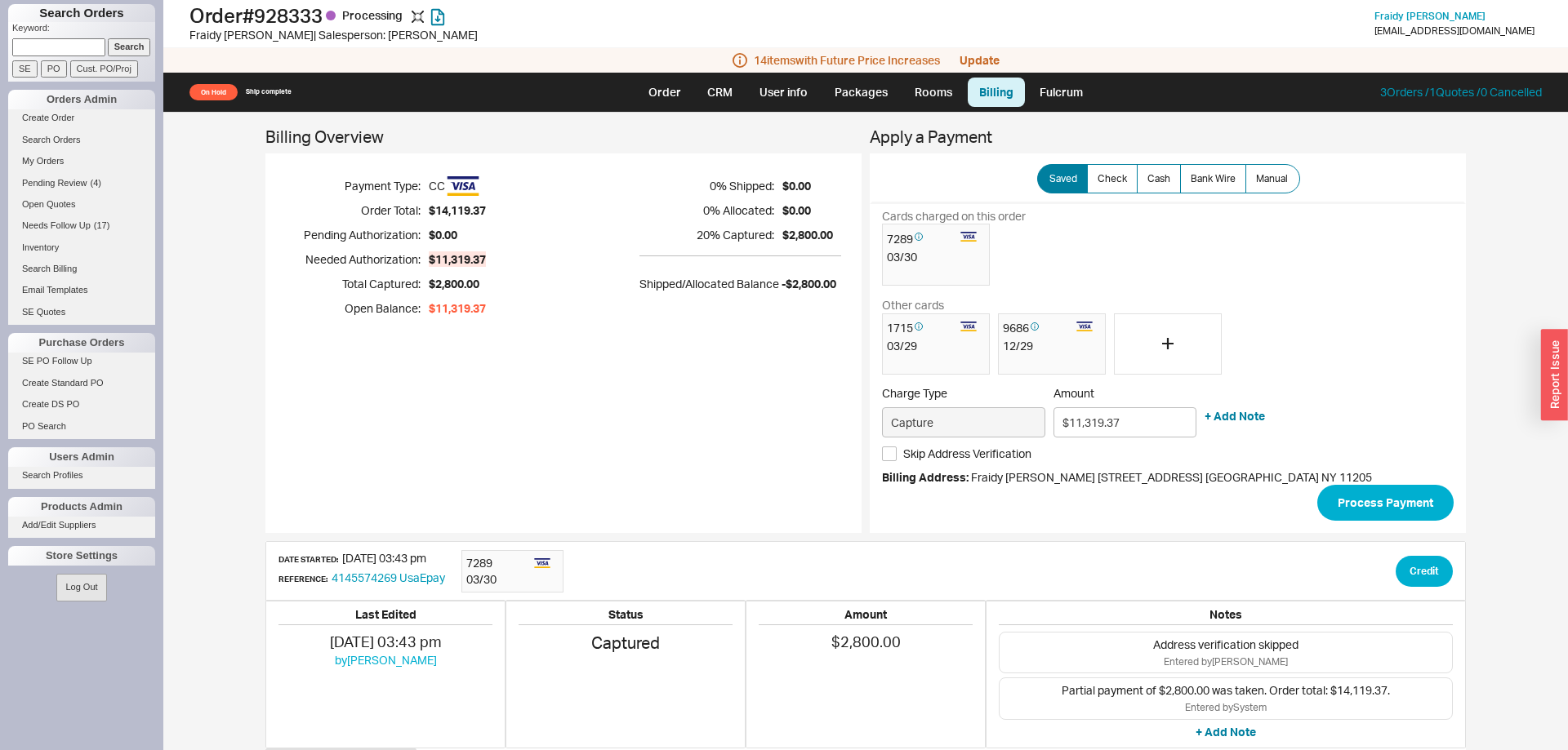
drag, startPoint x: 632, startPoint y: 124, endPoint x: 644, endPoint y: 110, distance: 18.4
click at [636, 123] on div "Billing Overview Payment Type: CC Order Total: $14,119.37 Pending Authorization…" at bounding box center [865, 430] width 1404 height 637
click at [652, 89] on link "Order" at bounding box center [665, 92] width 56 height 29
select select "LOW"
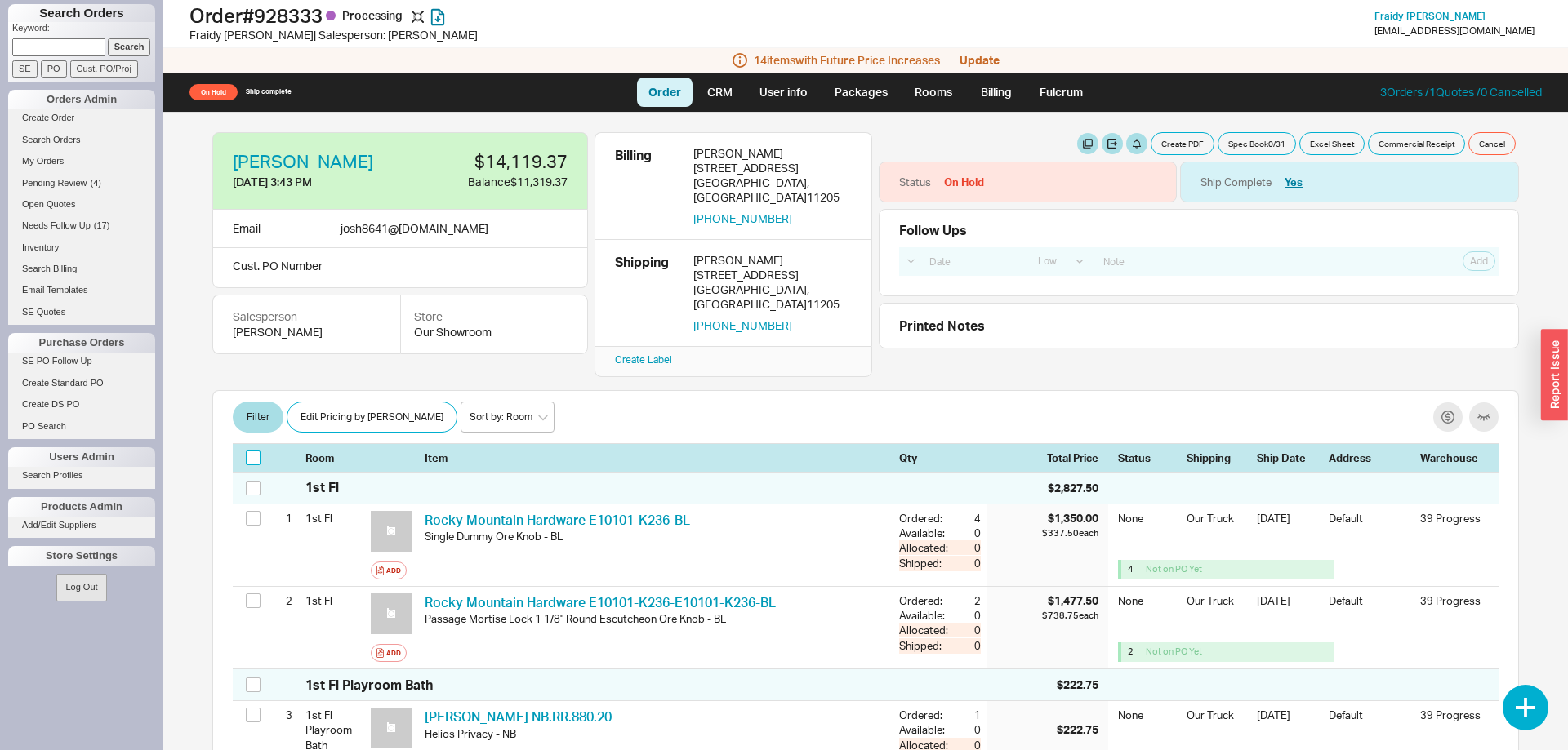
click at [260, 451] on input "checkbox" at bounding box center [253, 458] width 15 height 15
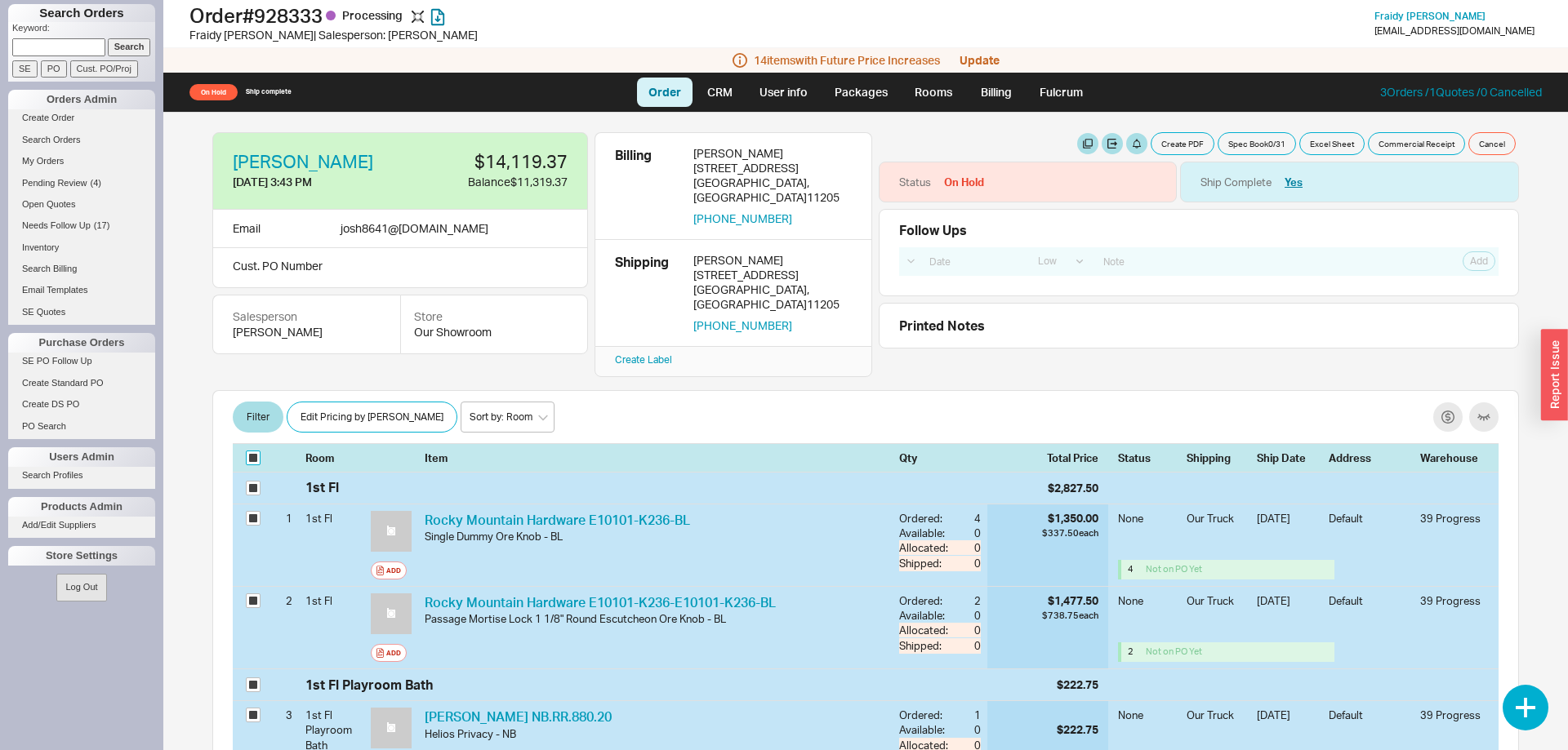
checkbox input "true"
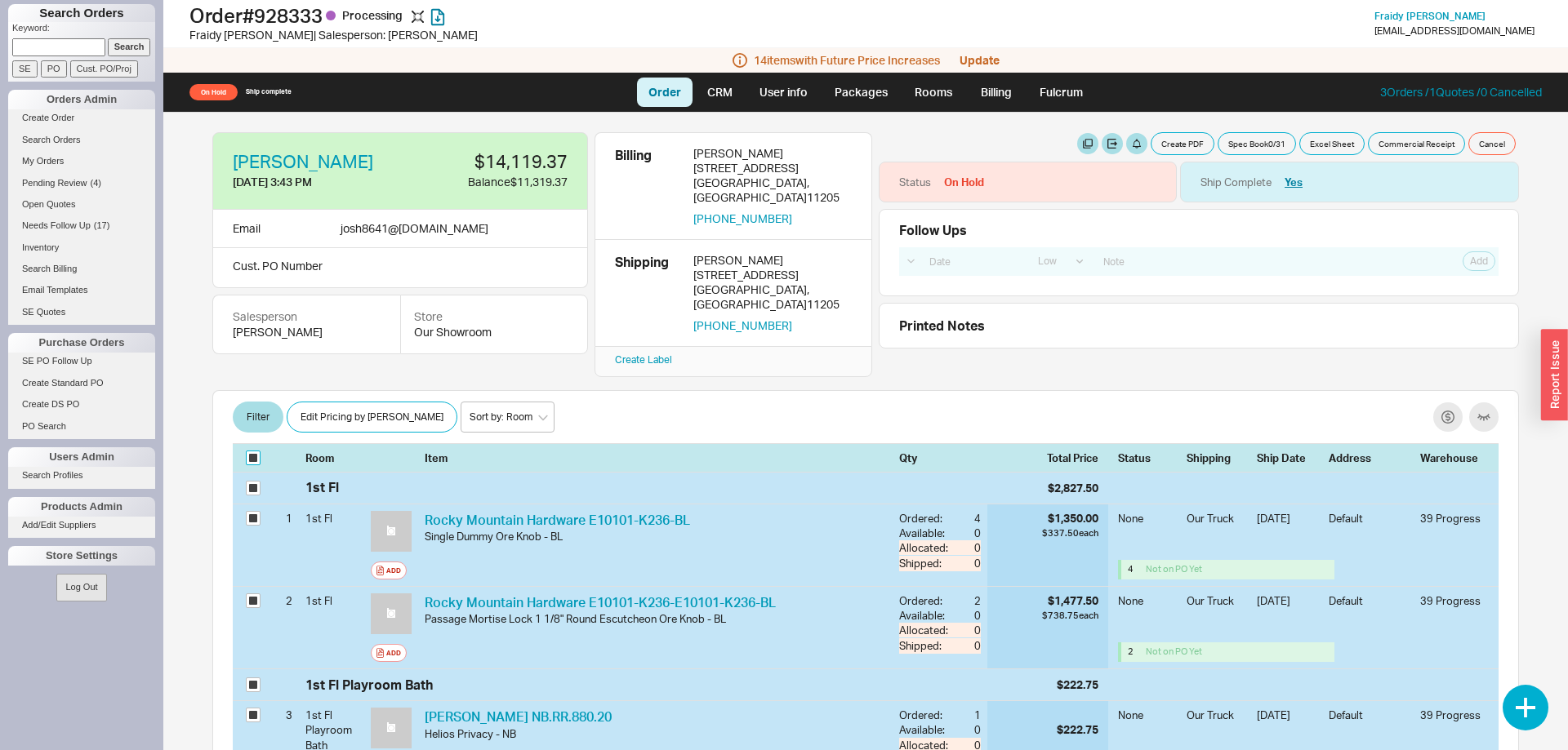
checkbox input "true"
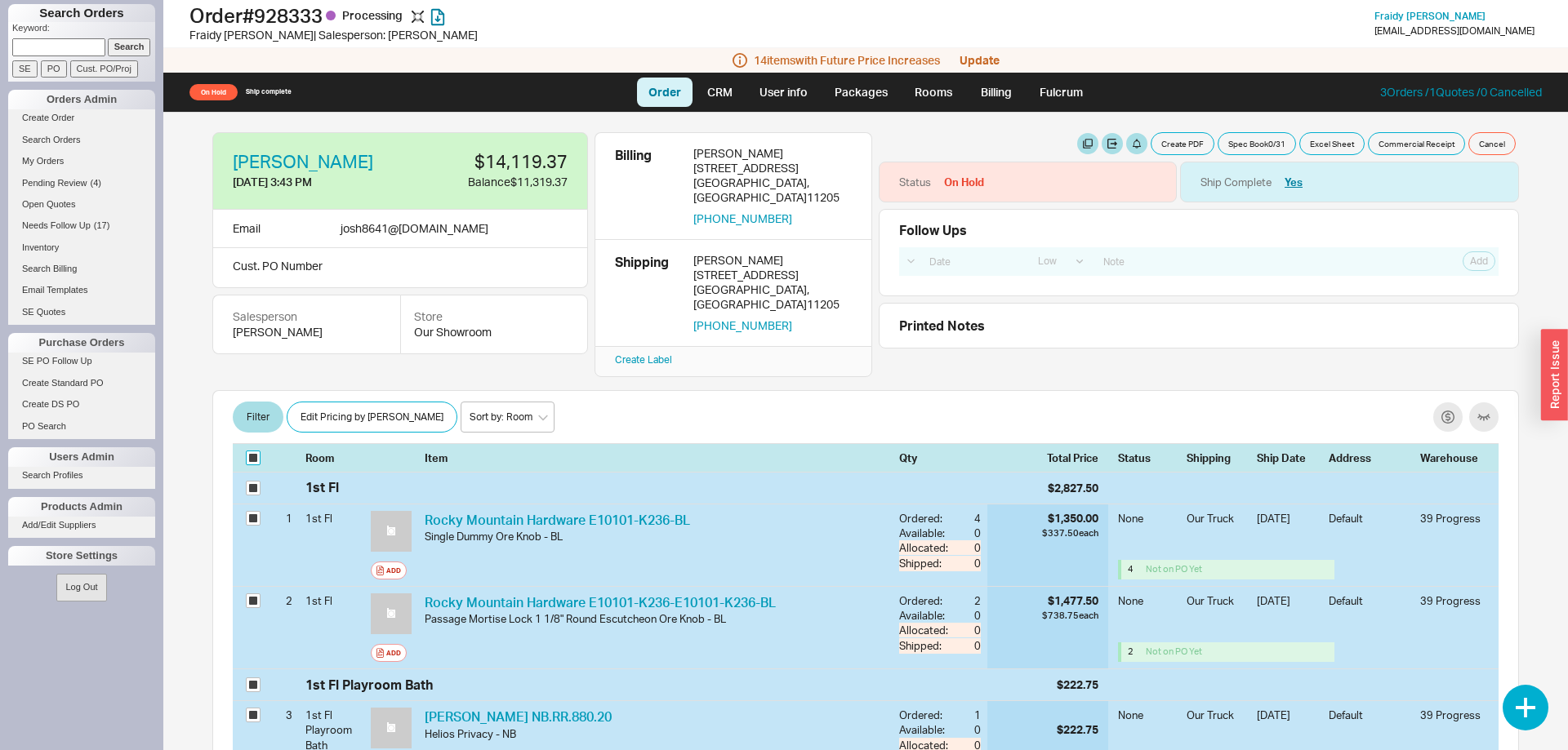
checkbox input "true"
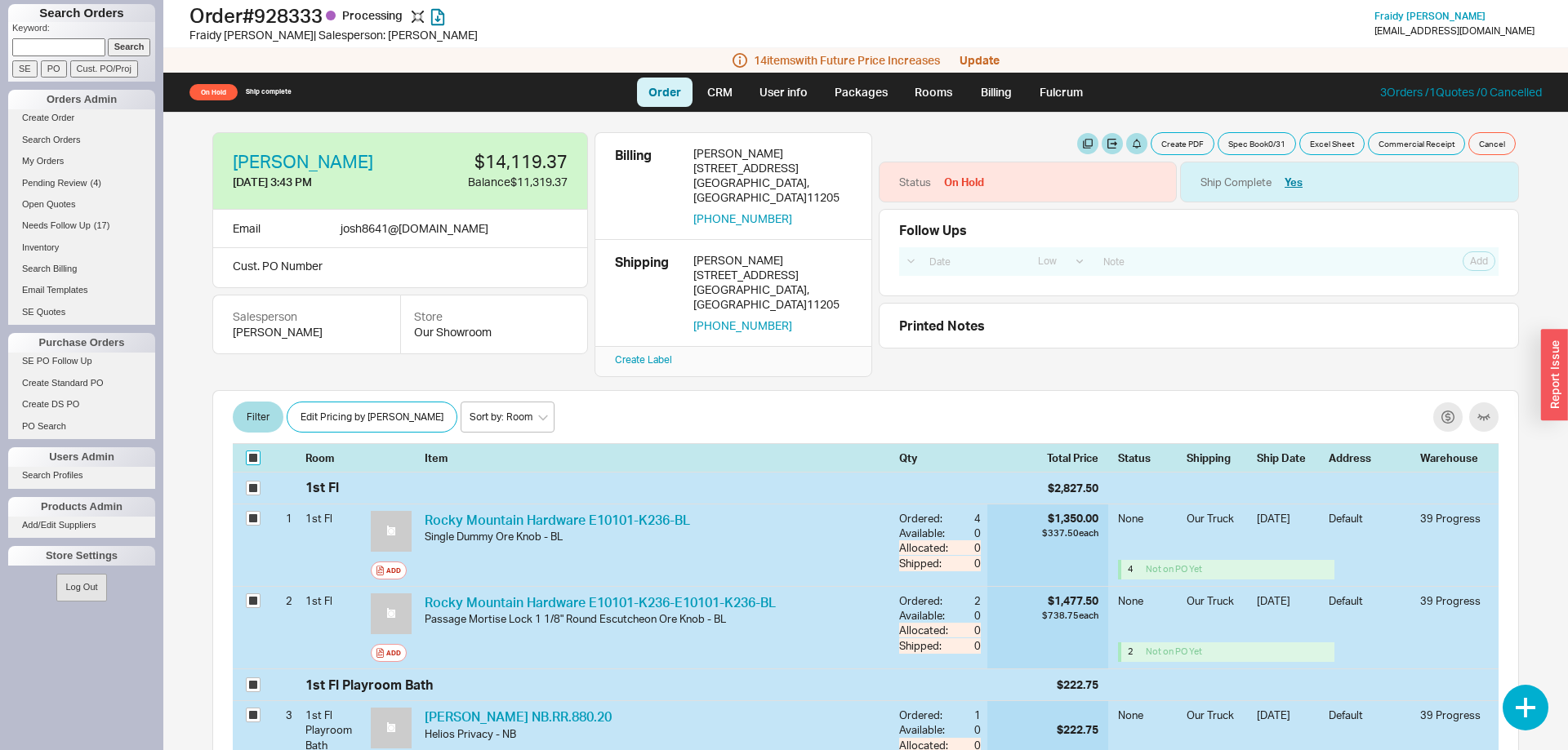
checkbox input "true"
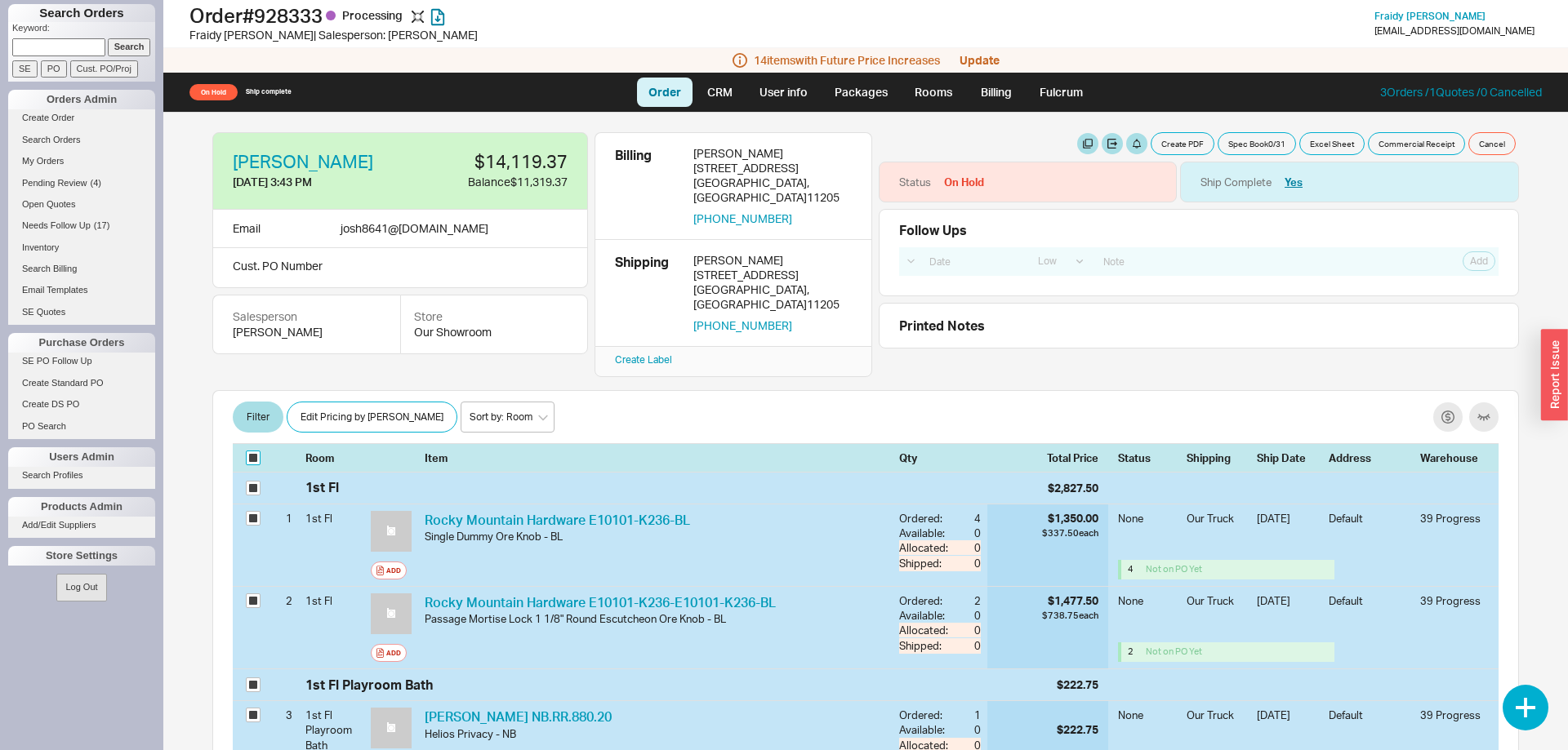
checkbox input "true"
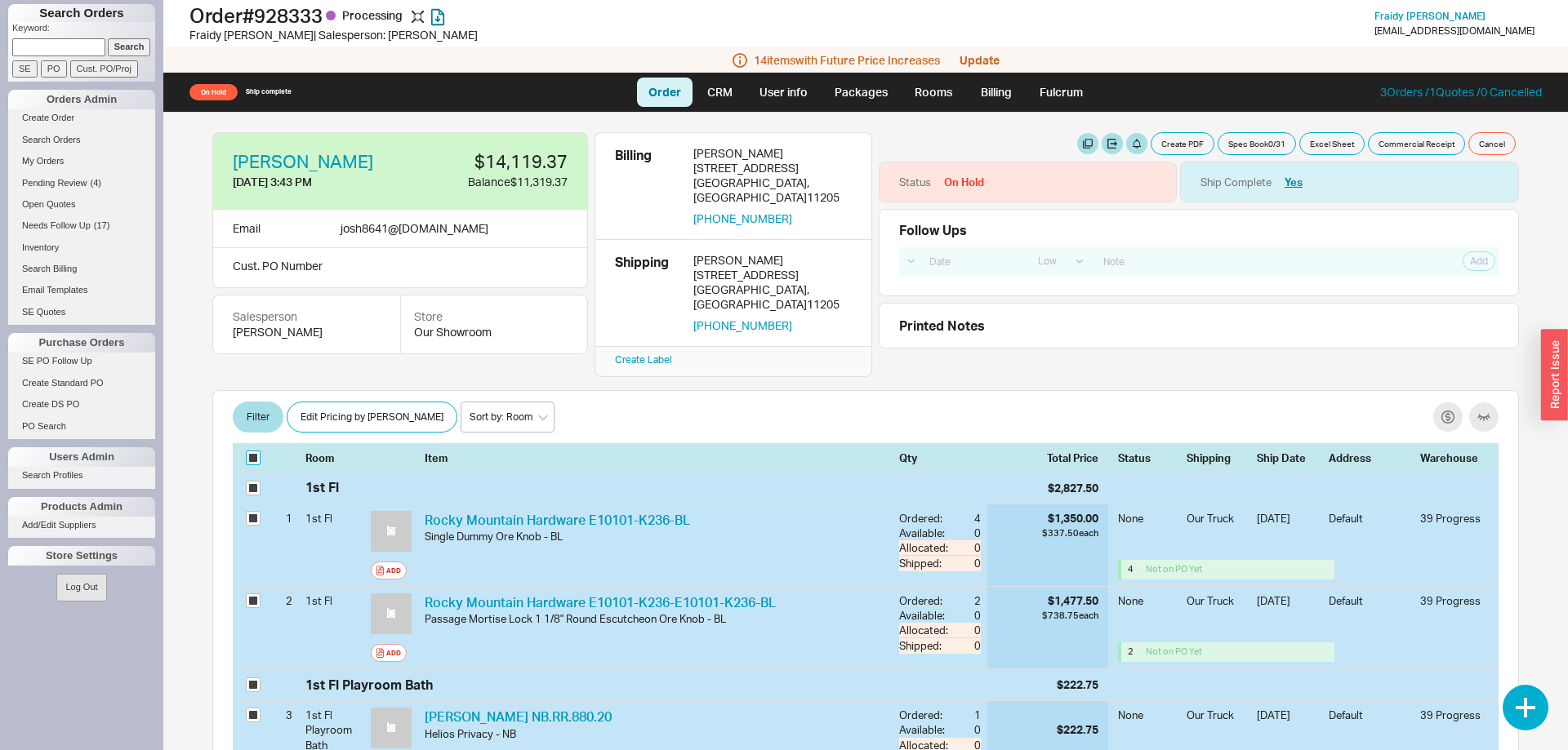
checkbox input "true"
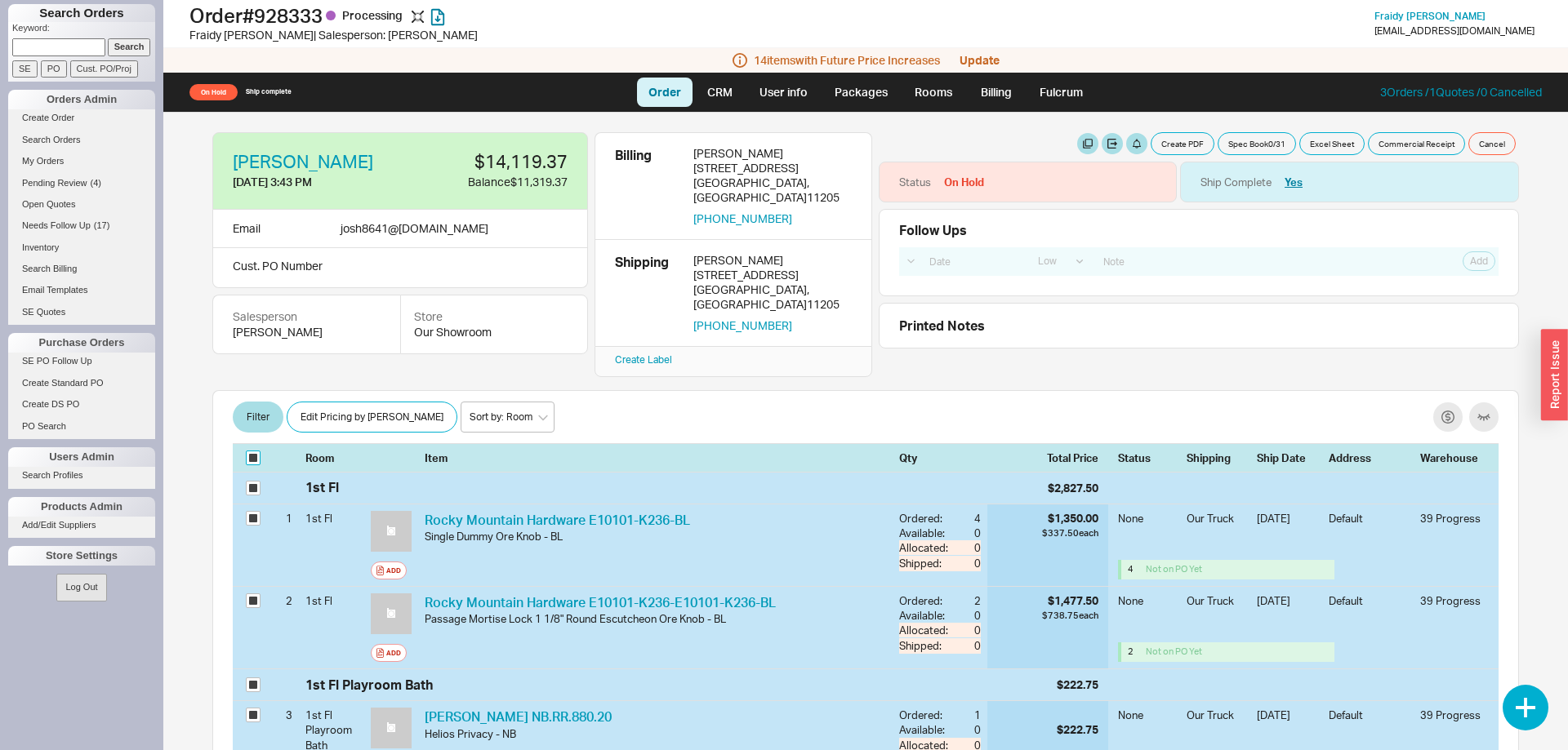
checkbox input "true"
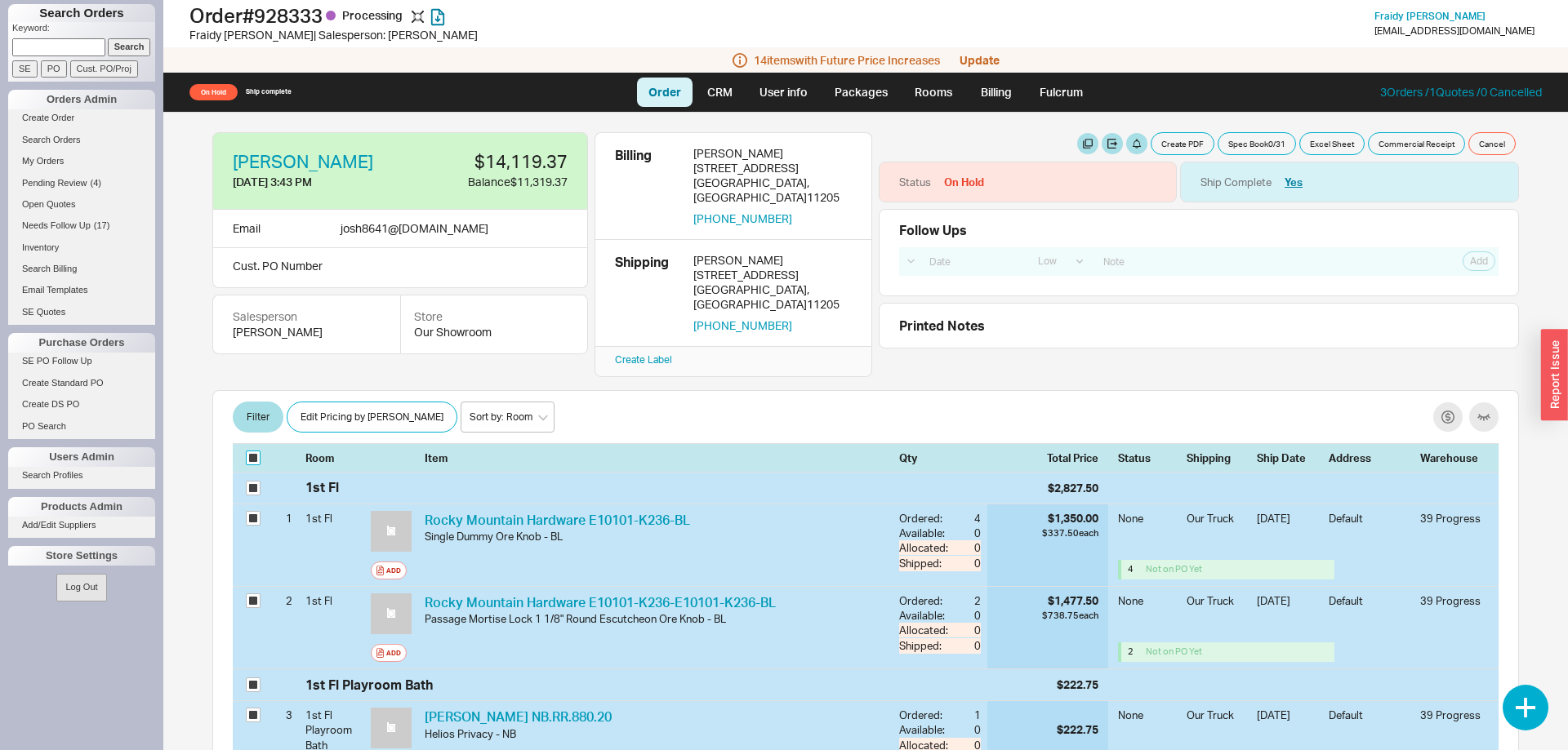
checkbox input "true"
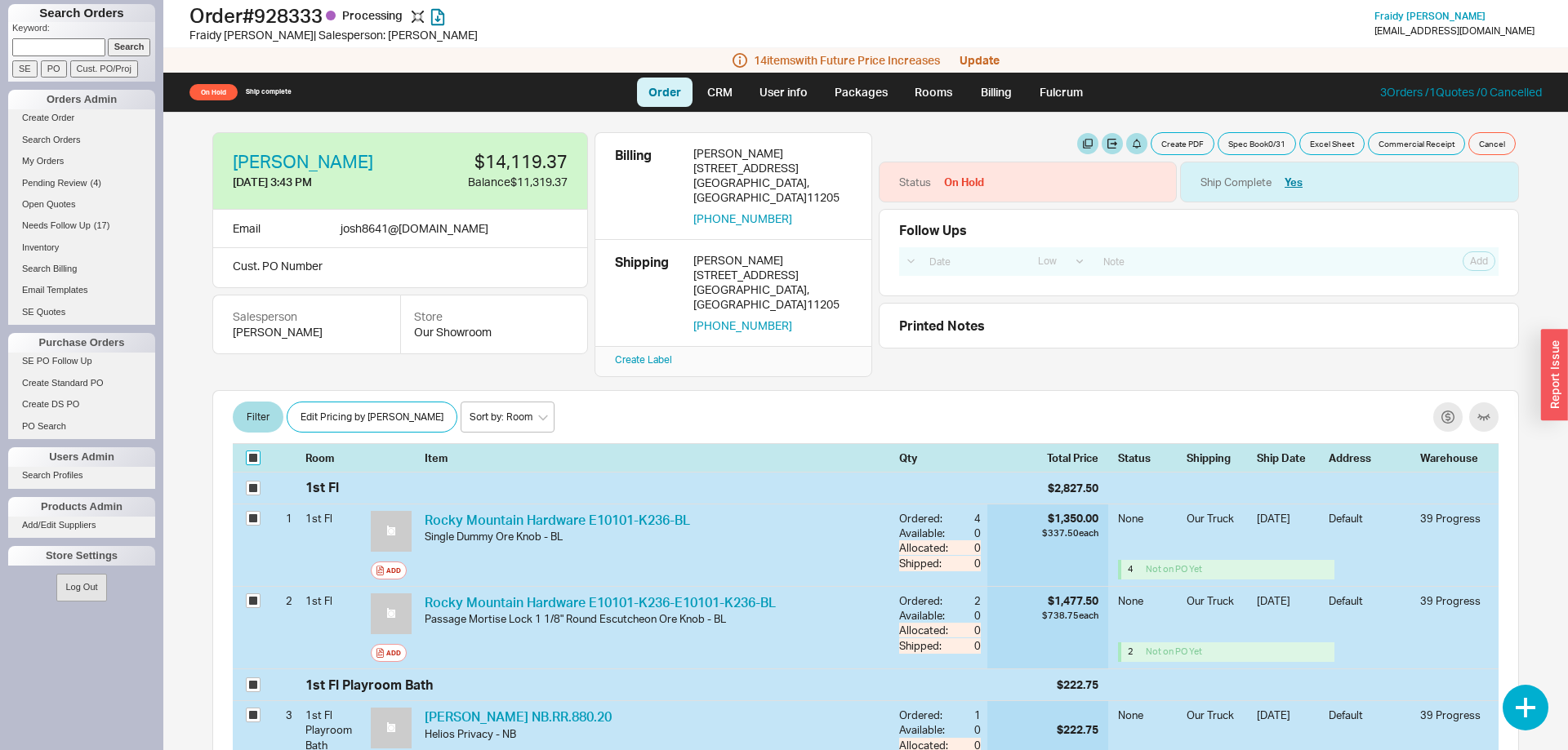
checkbox input "true"
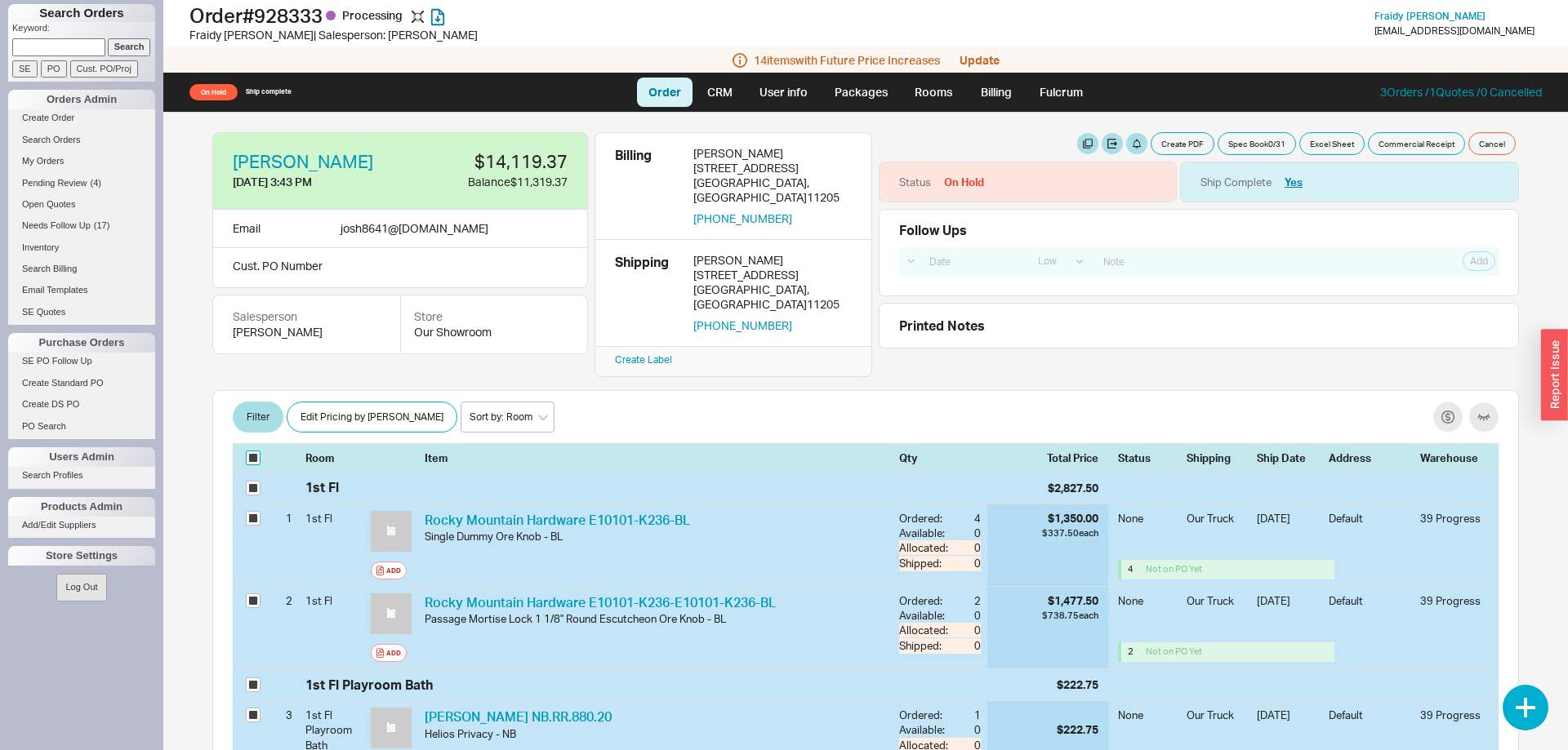
checkbox input "true"
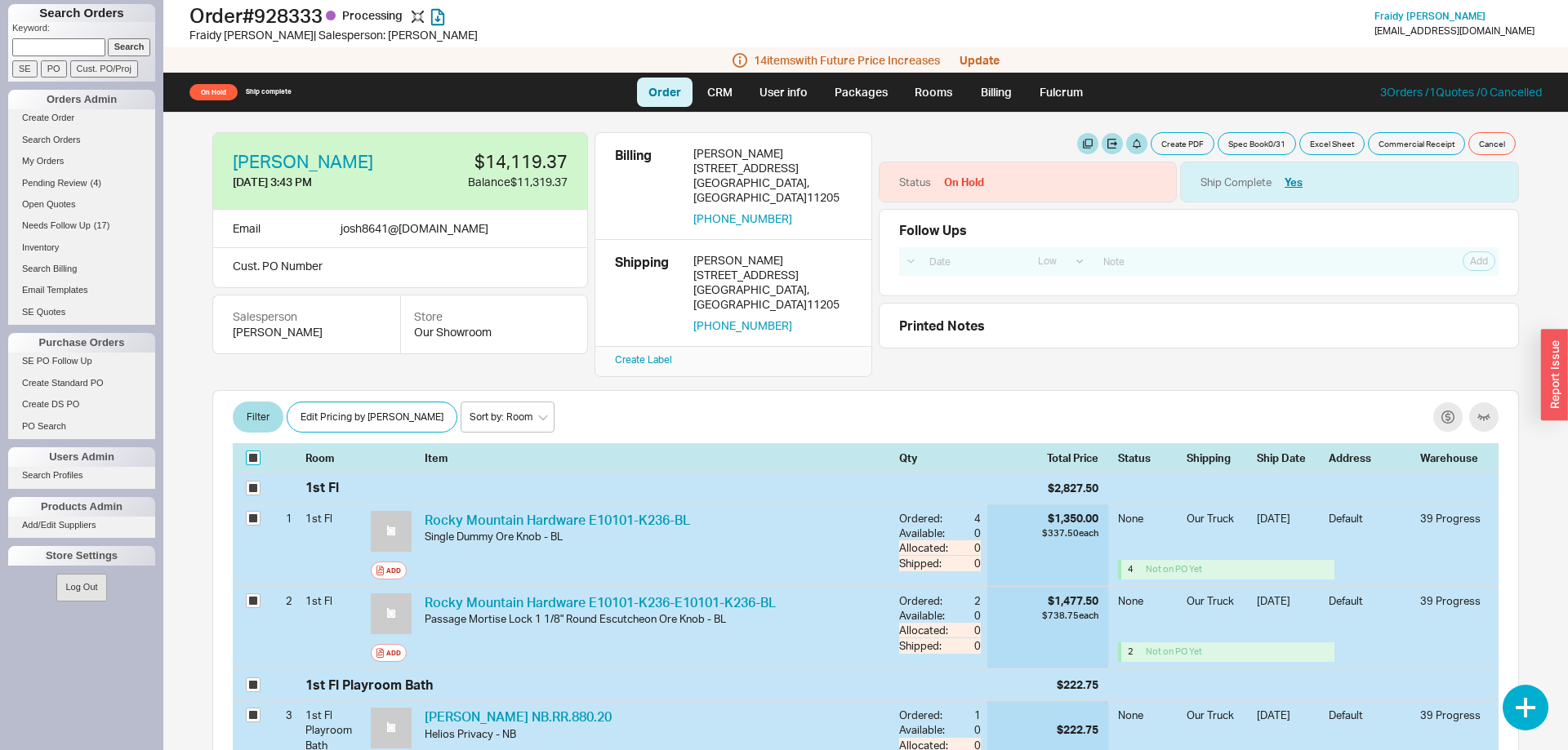
checkbox input "true"
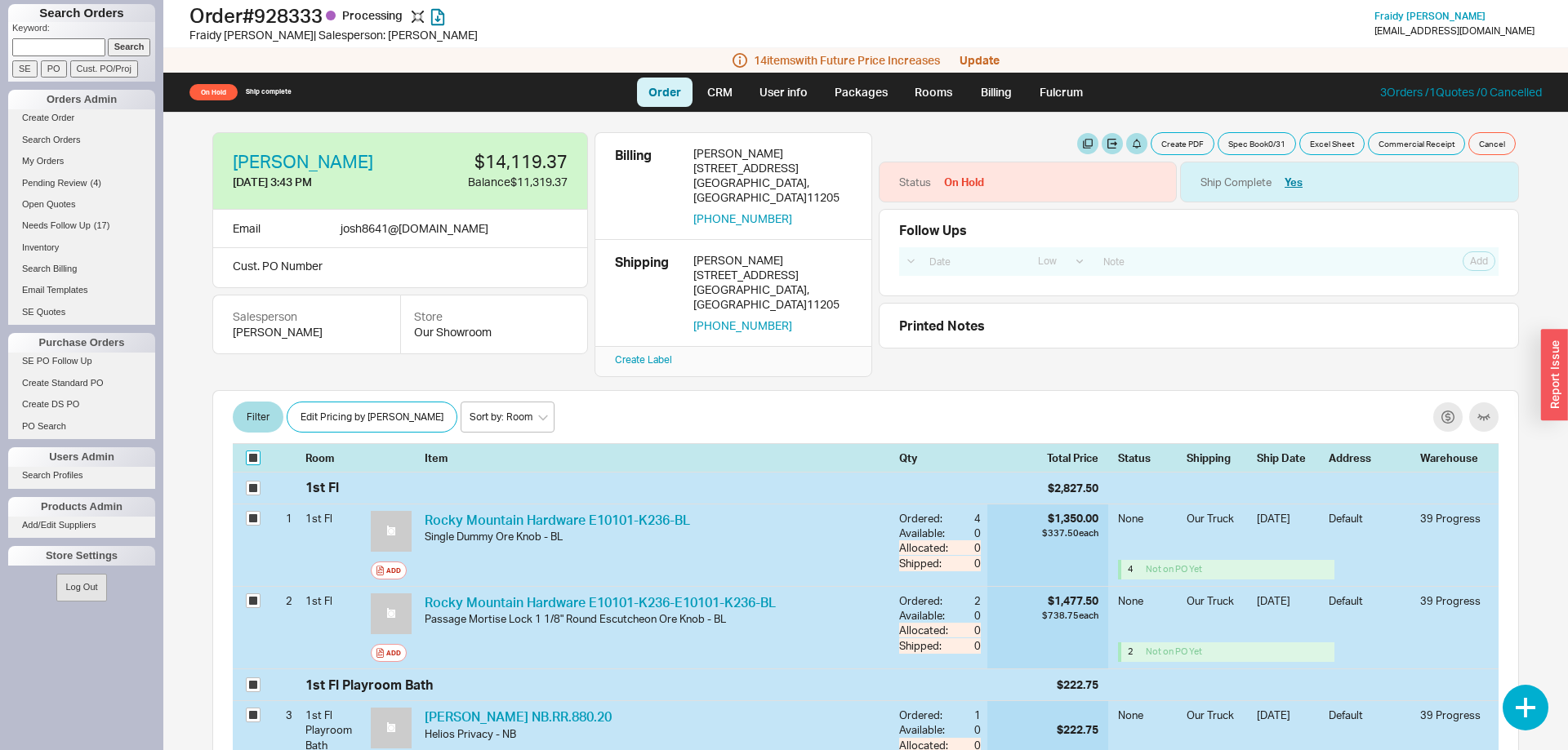
checkbox input "true"
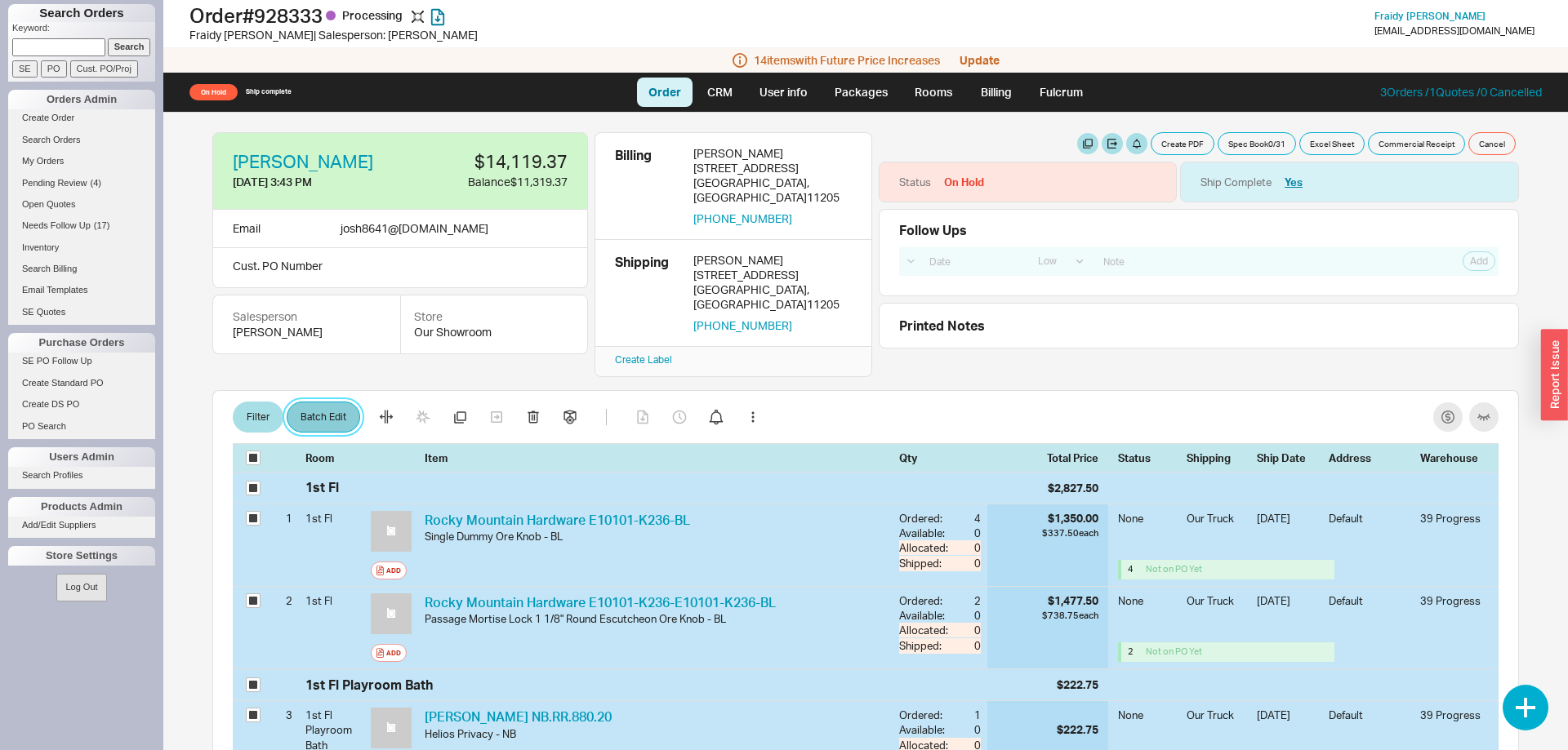
click at [308, 409] on button "Batch Edit" at bounding box center [323, 416] width 73 height 31
select select "8"
select select "3"
select select "8"
select select "3"
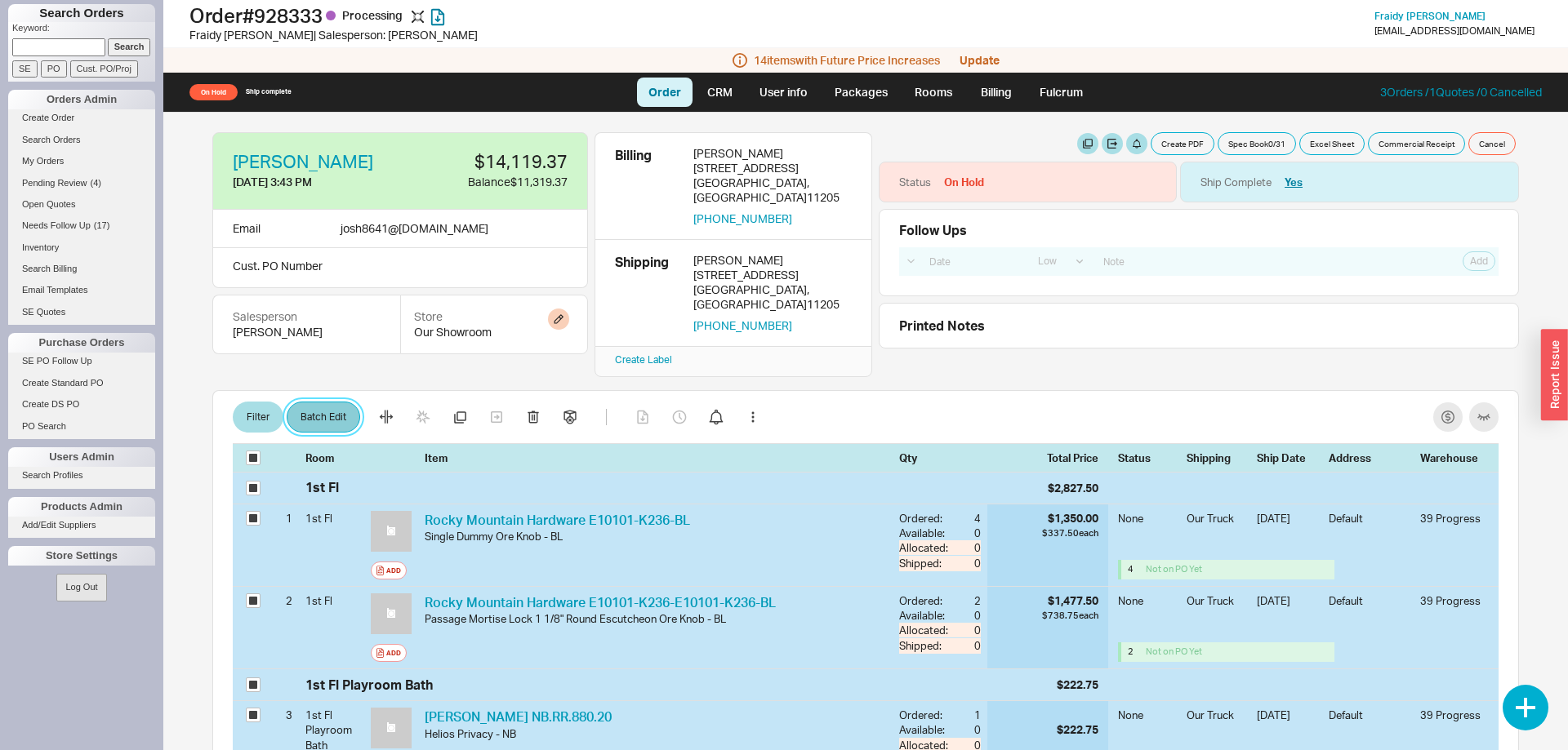
select select "8"
select select "3"
select select "8"
select select "3"
select select "8"
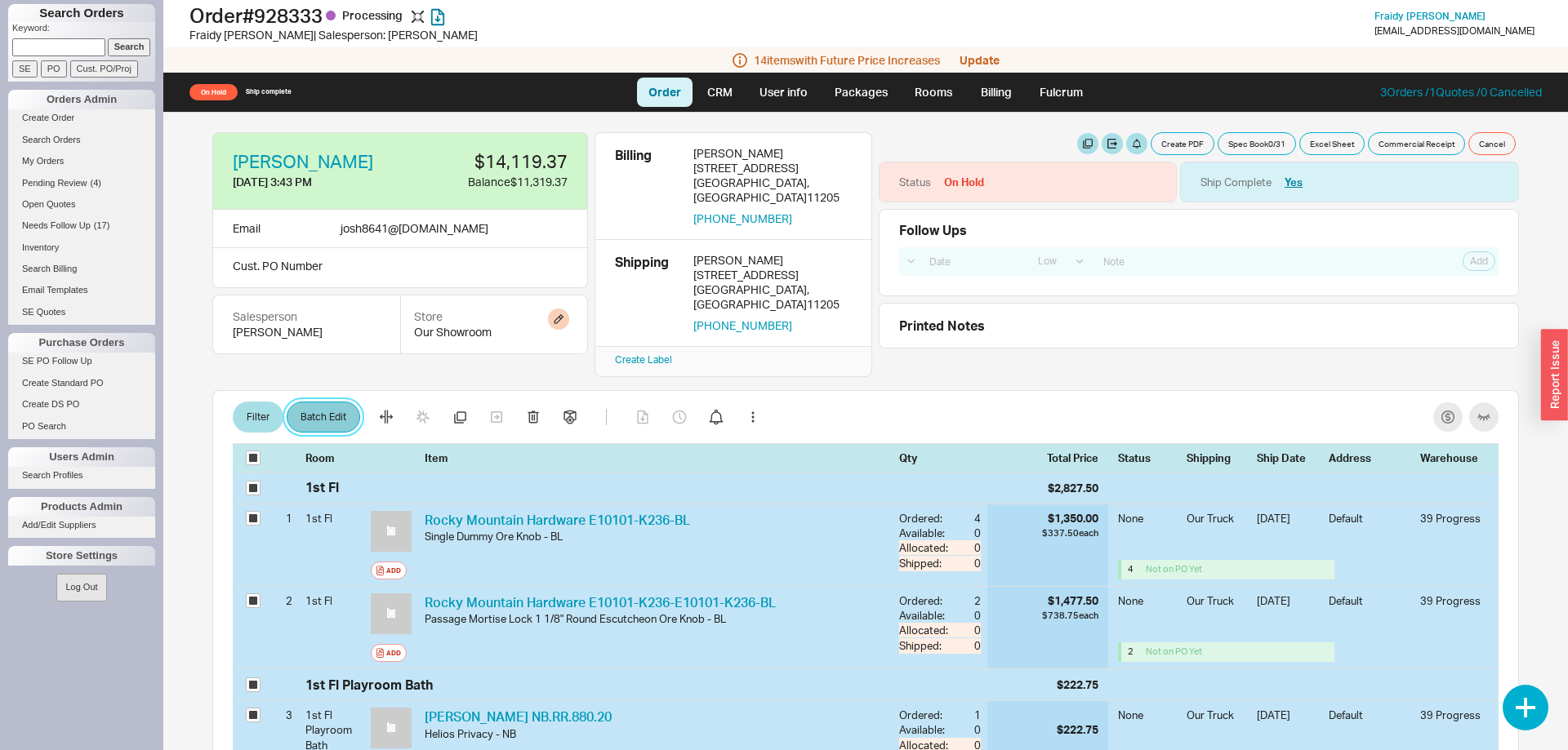
select select "3"
select select "8"
select select "3"
select select "8"
select select "3"
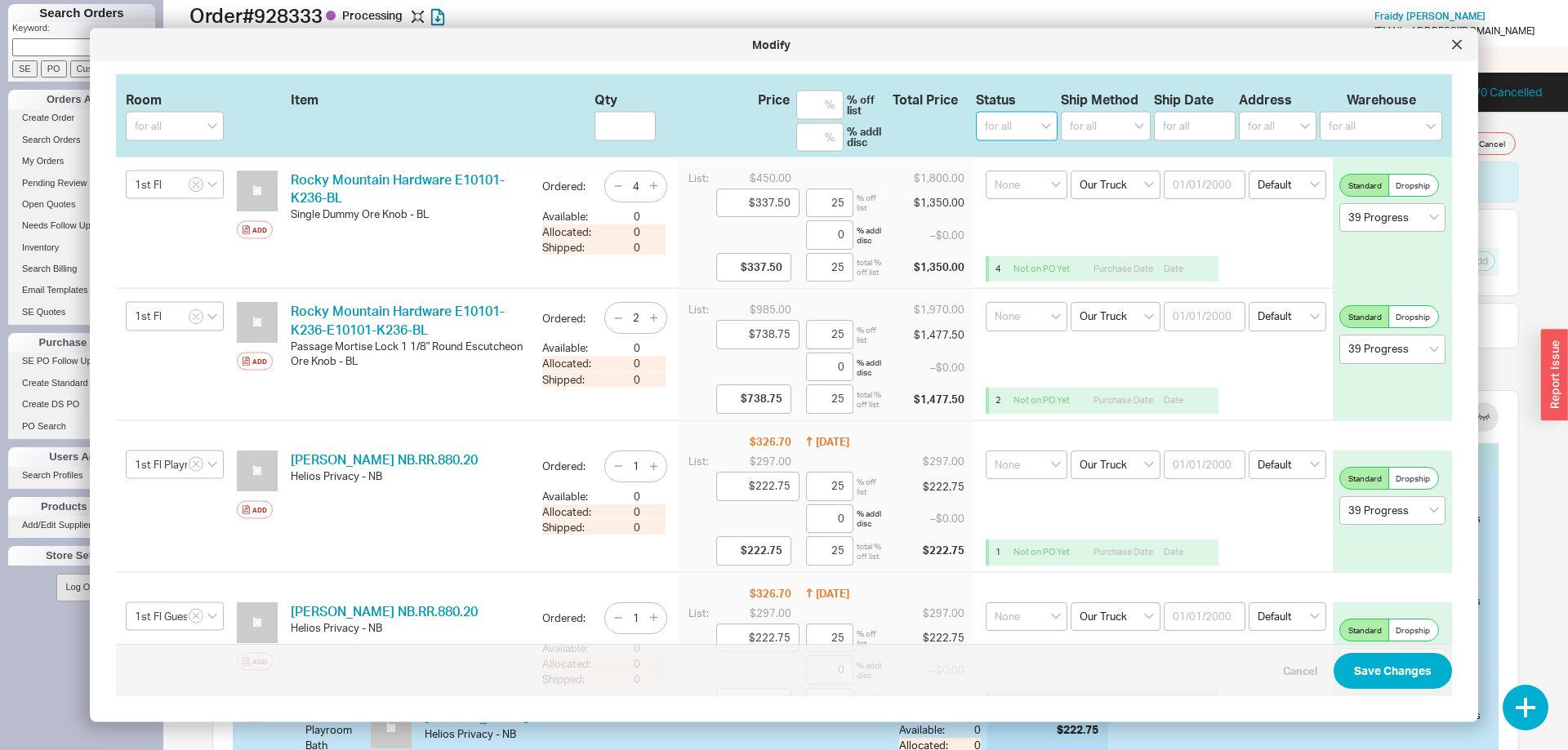
click at [976, 112] on select "for all (none) On Hold Call Before Ship Hold for Balance Wait For Cust. Call Wa…" at bounding box center [1016, 126] width 81 height 29
select select "On Hold"
click option "On Hold" at bounding box center [0, 0] width 0 height 0
select select
select select "On Hold"
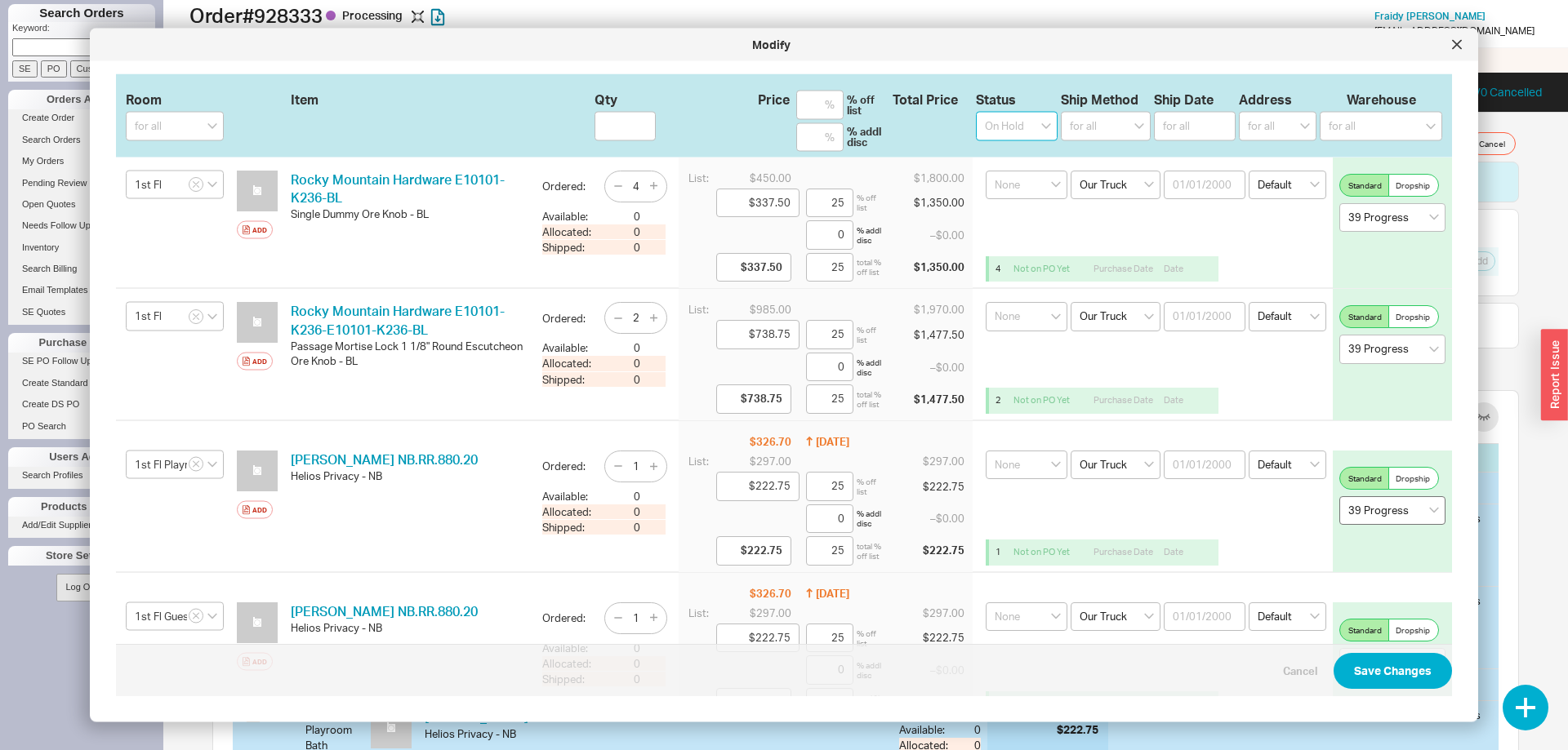
select select "On Hold"
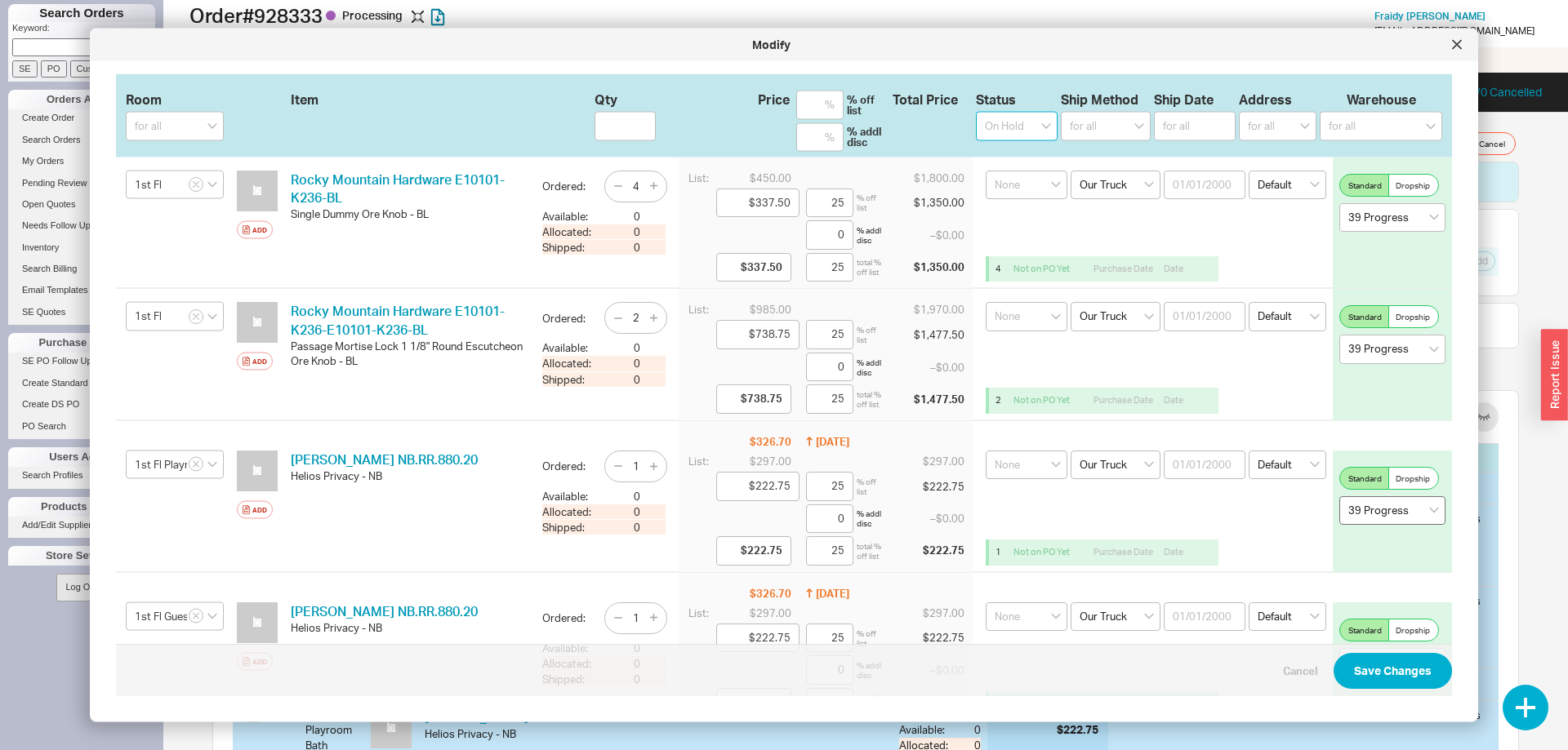
select select "On Hold"
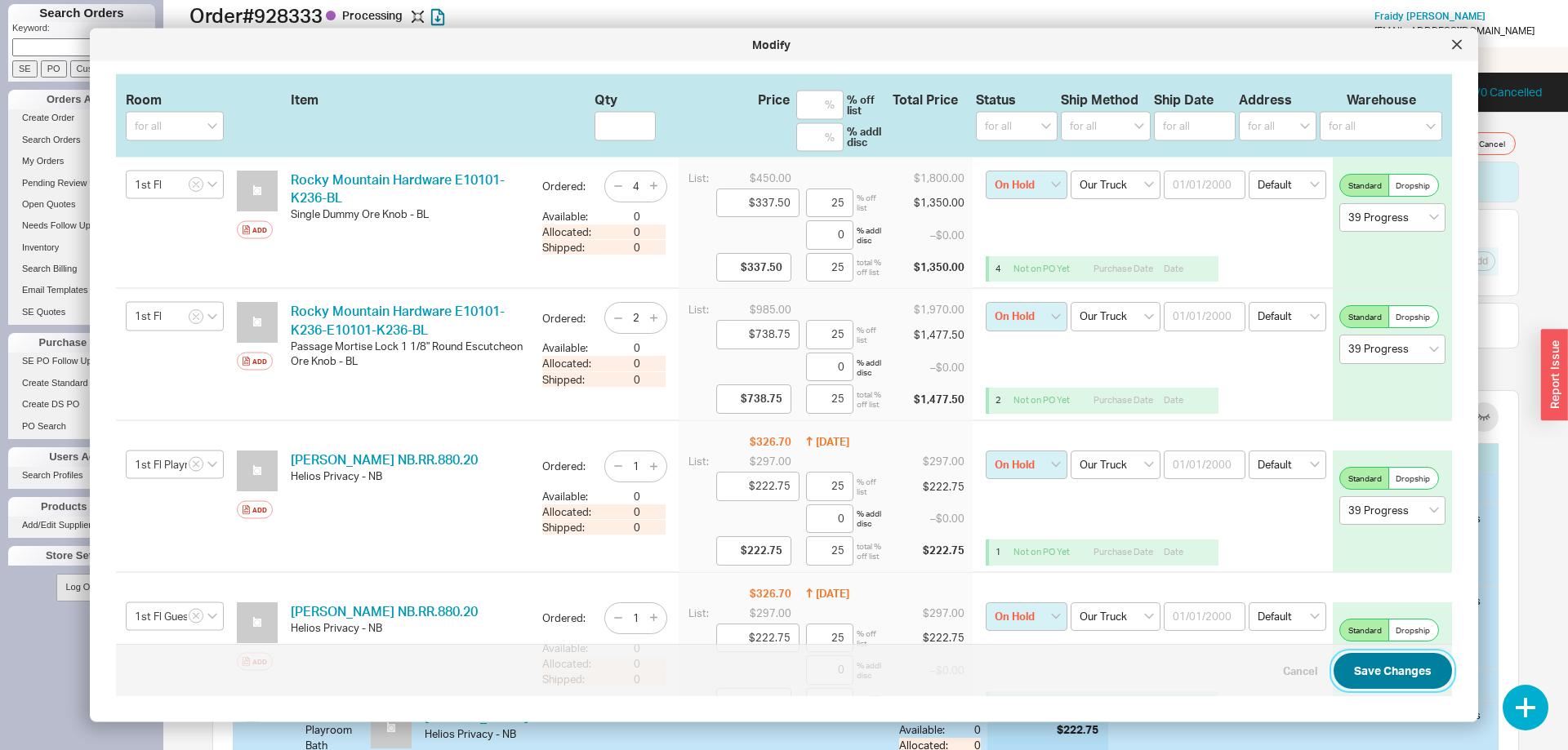
click at [1374, 672] on button "Save Changes" at bounding box center [1392, 670] width 118 height 36
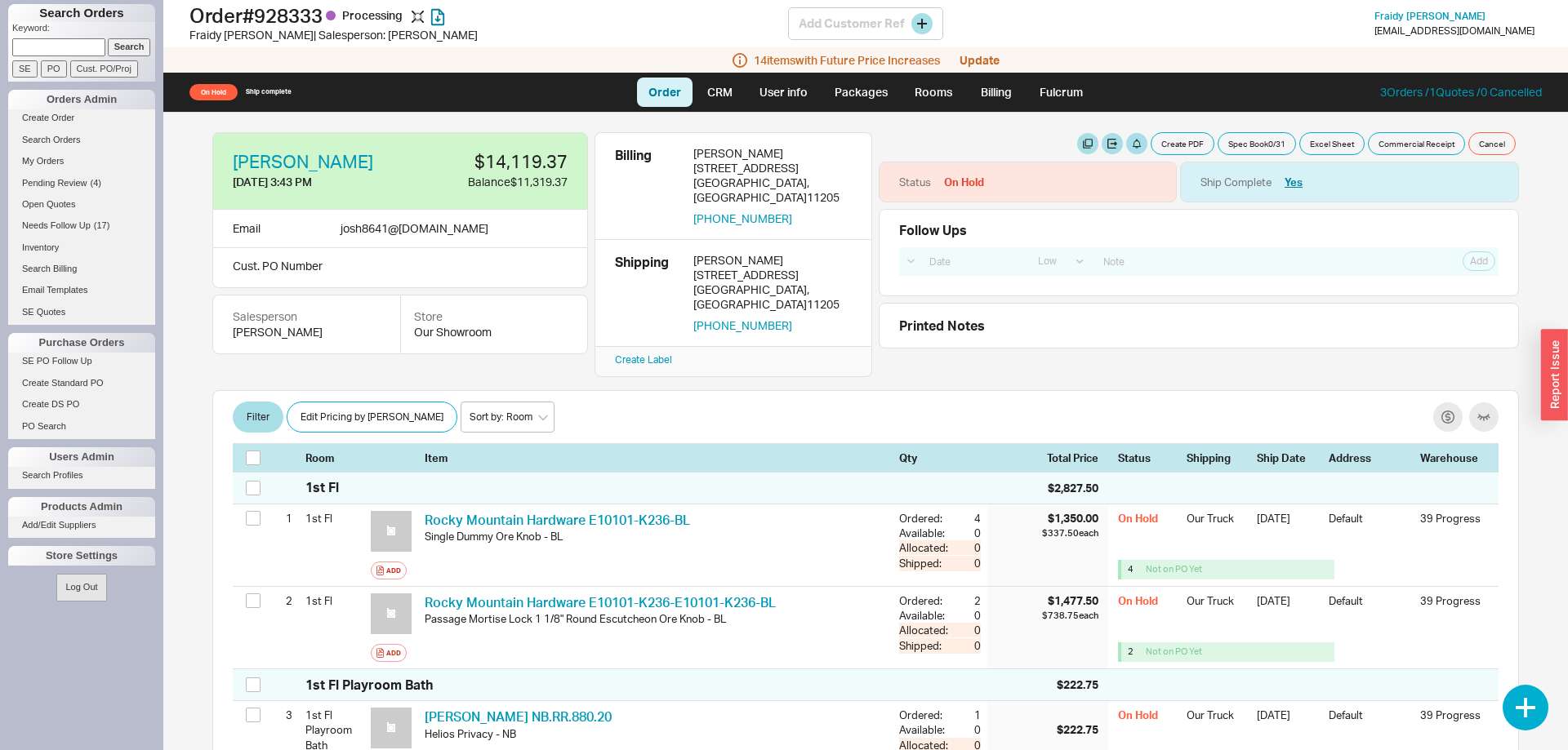
checkbox input "false"
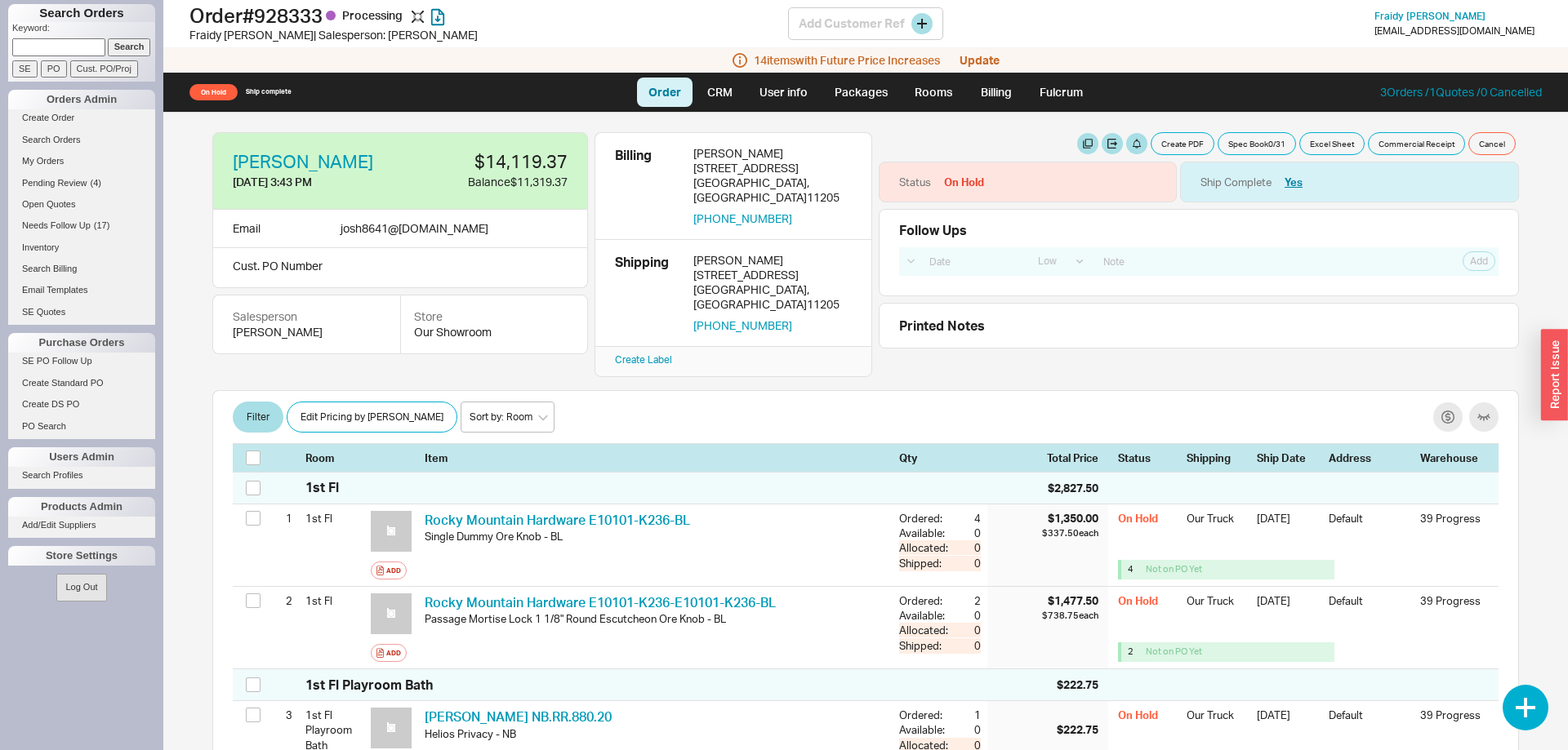
checkbox input "false"
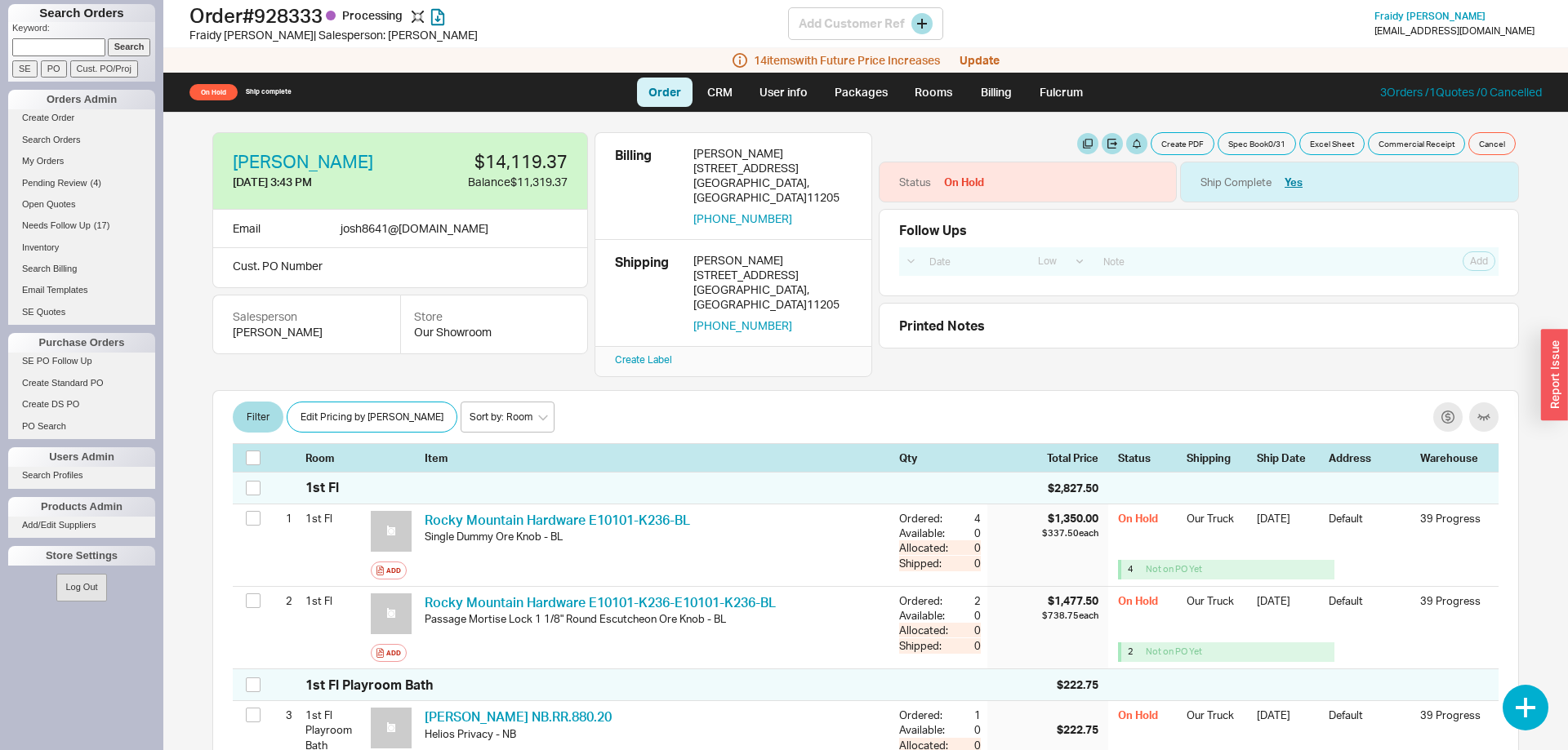
checkbox input "false"
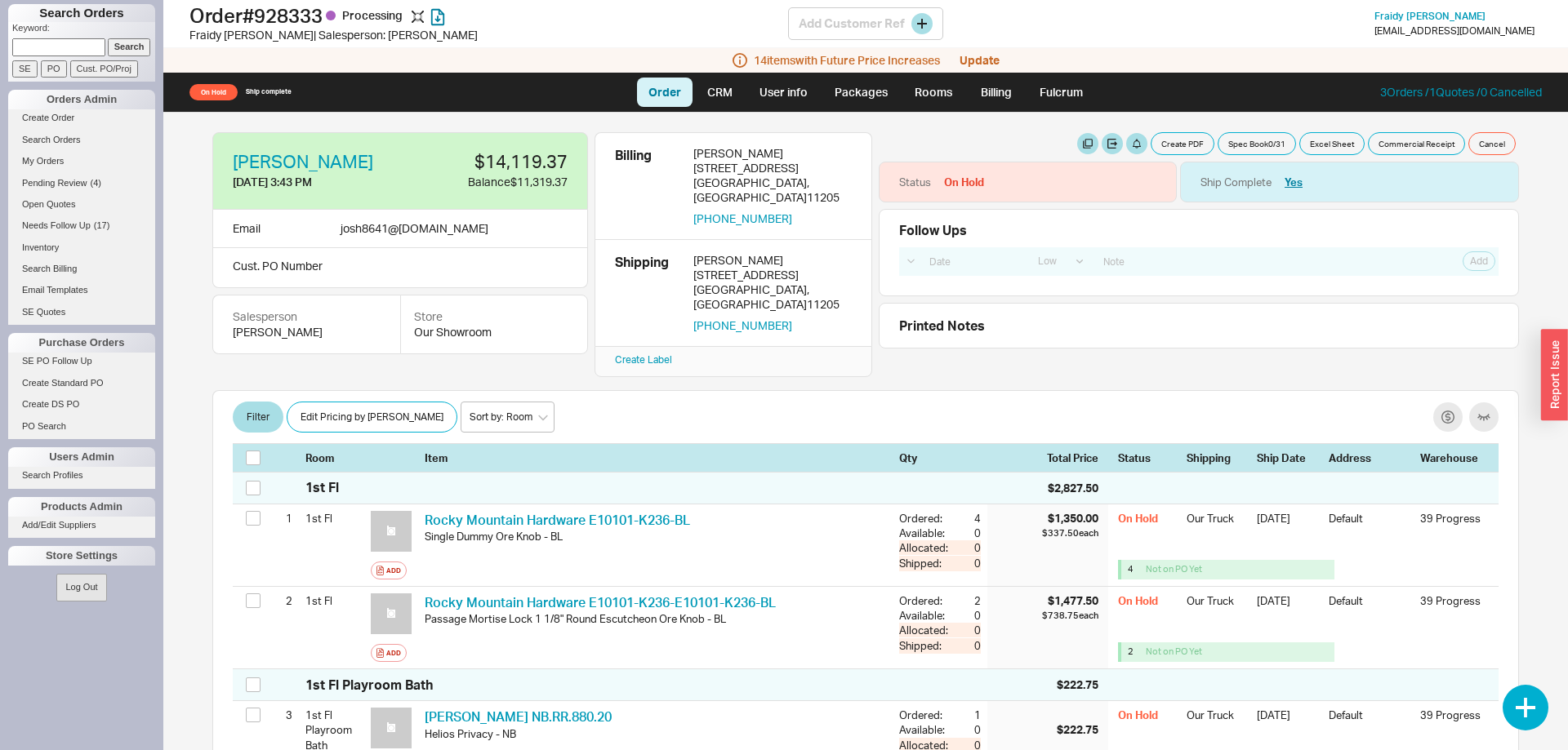
checkbox input "false"
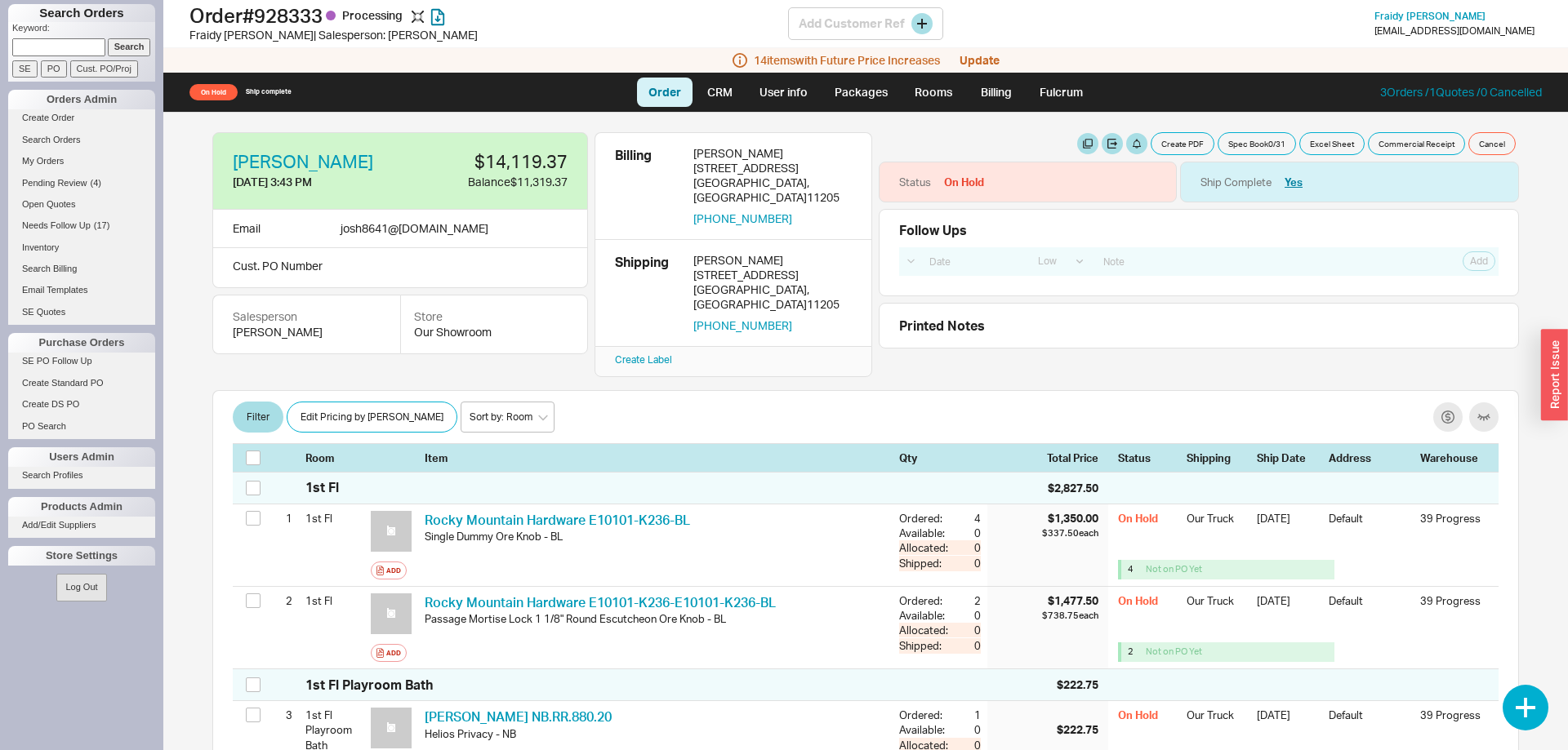
checkbox input "false"
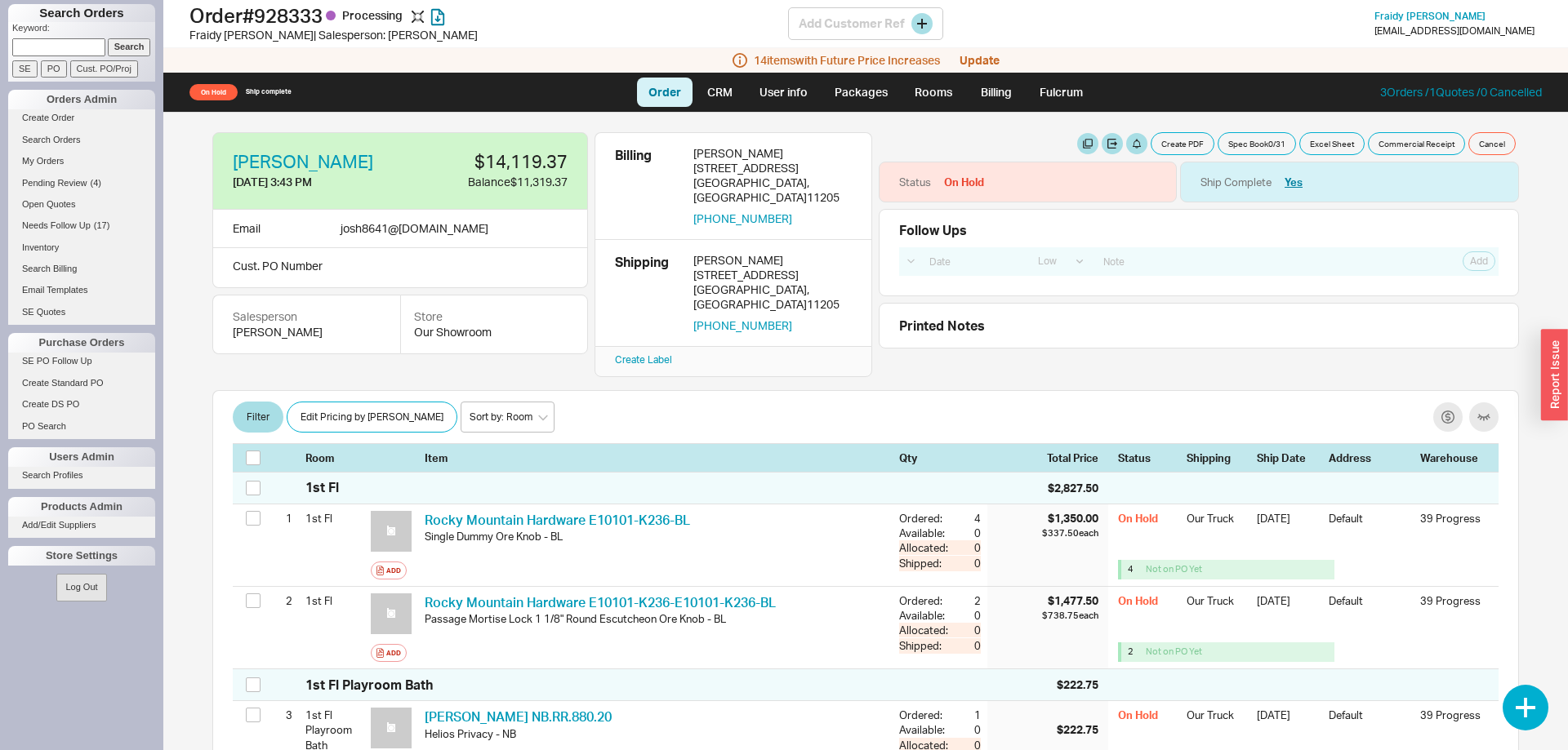
checkbox input "false"
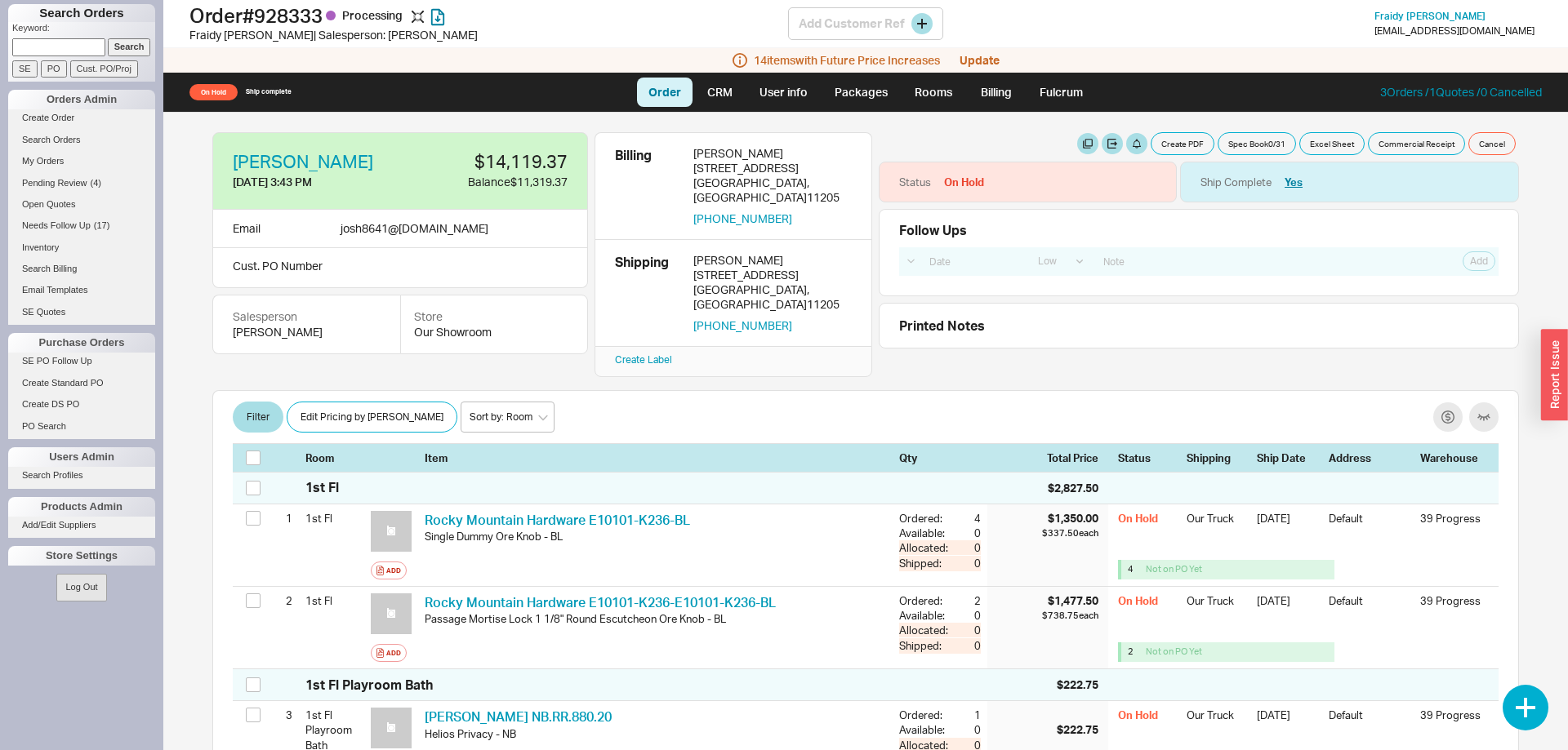
checkbox input "false"
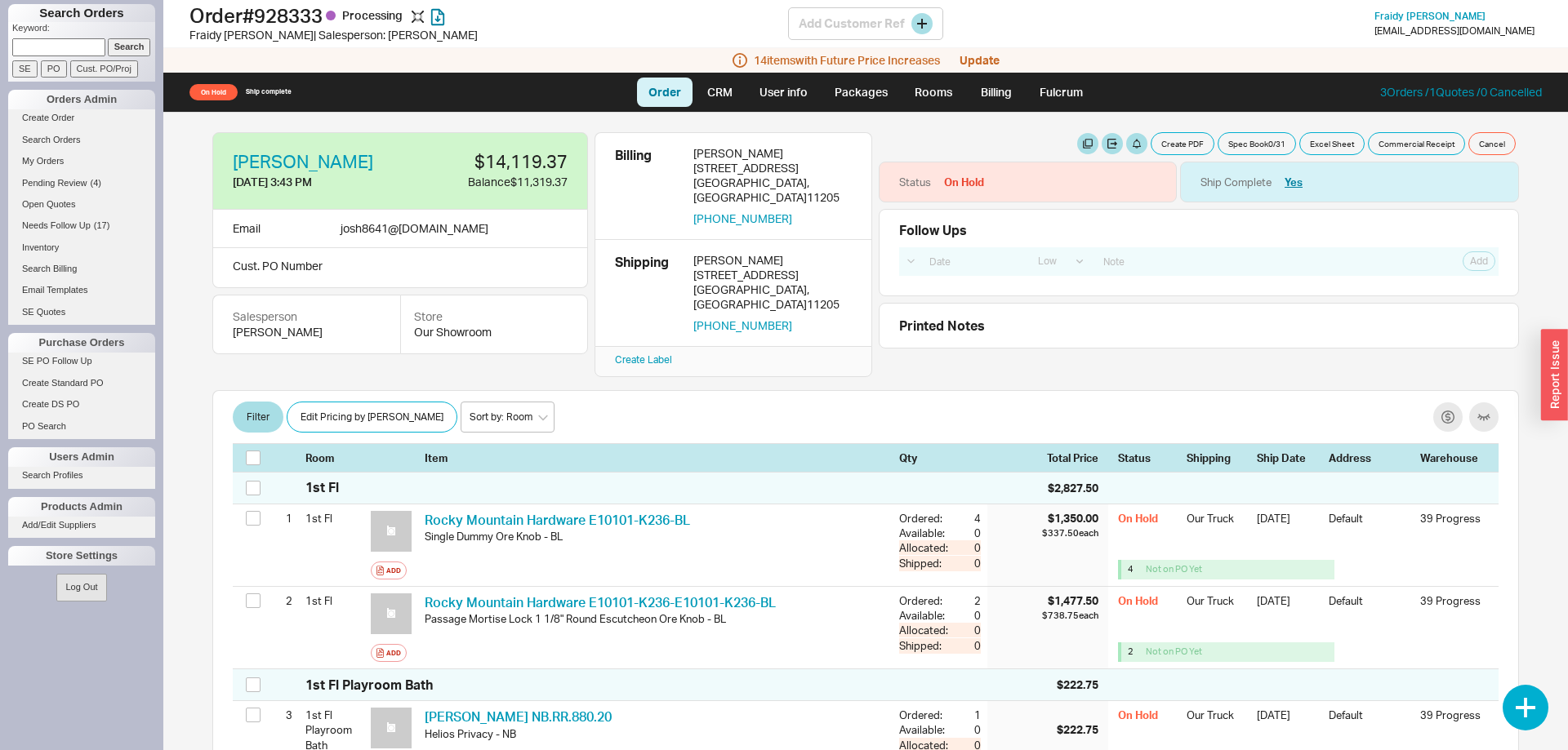
checkbox input "false"
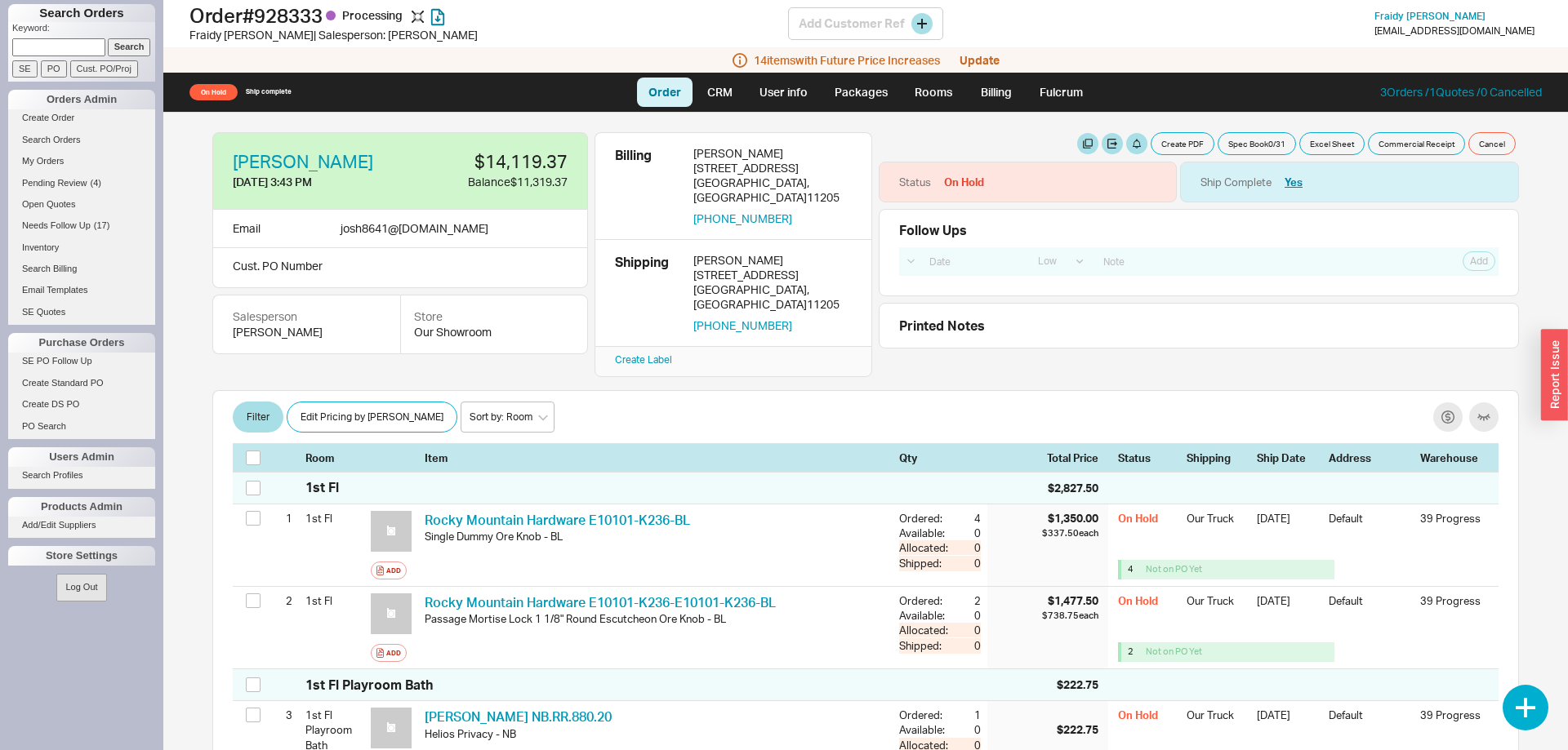
checkbox input "false"
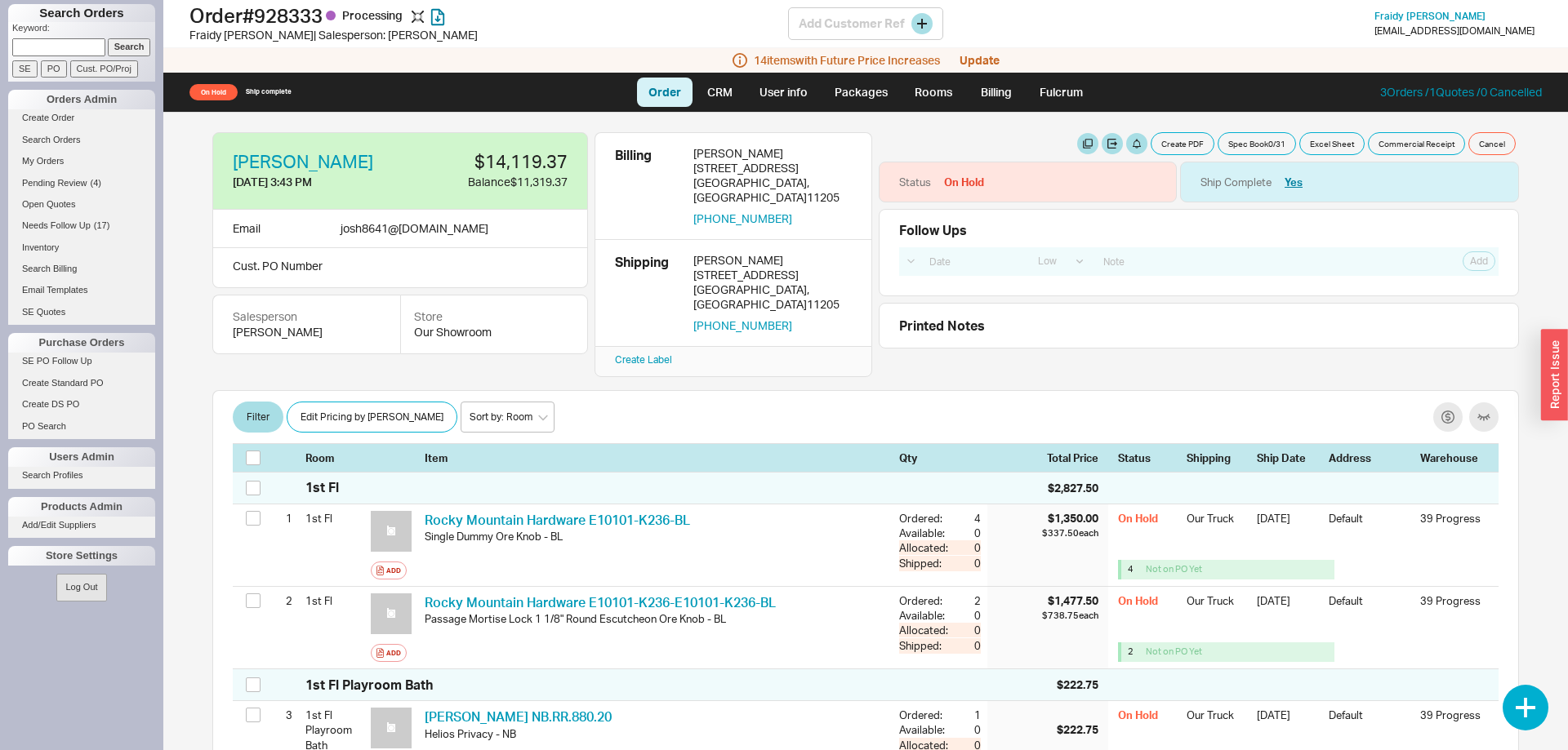
checkbox input "false"
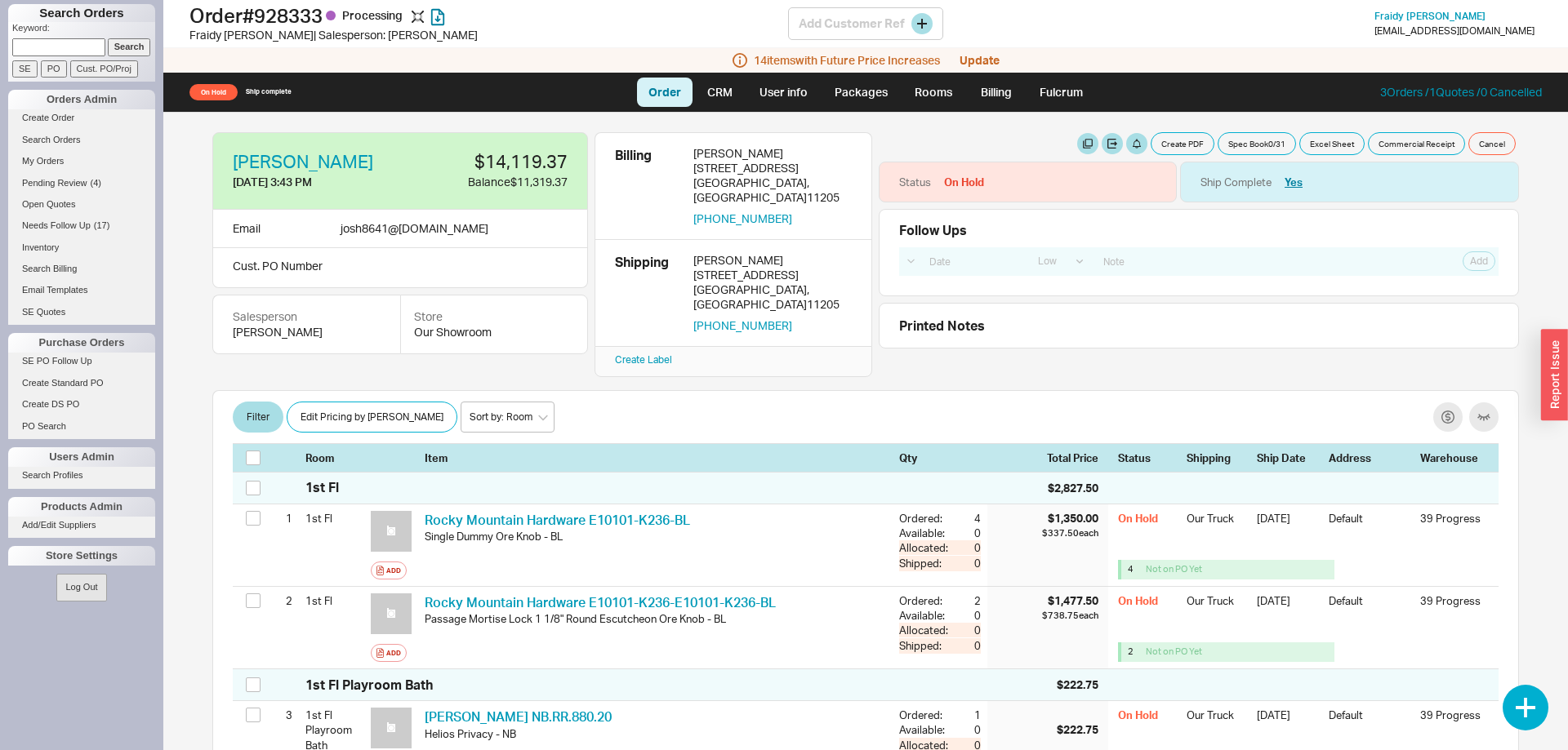
checkbox input "false"
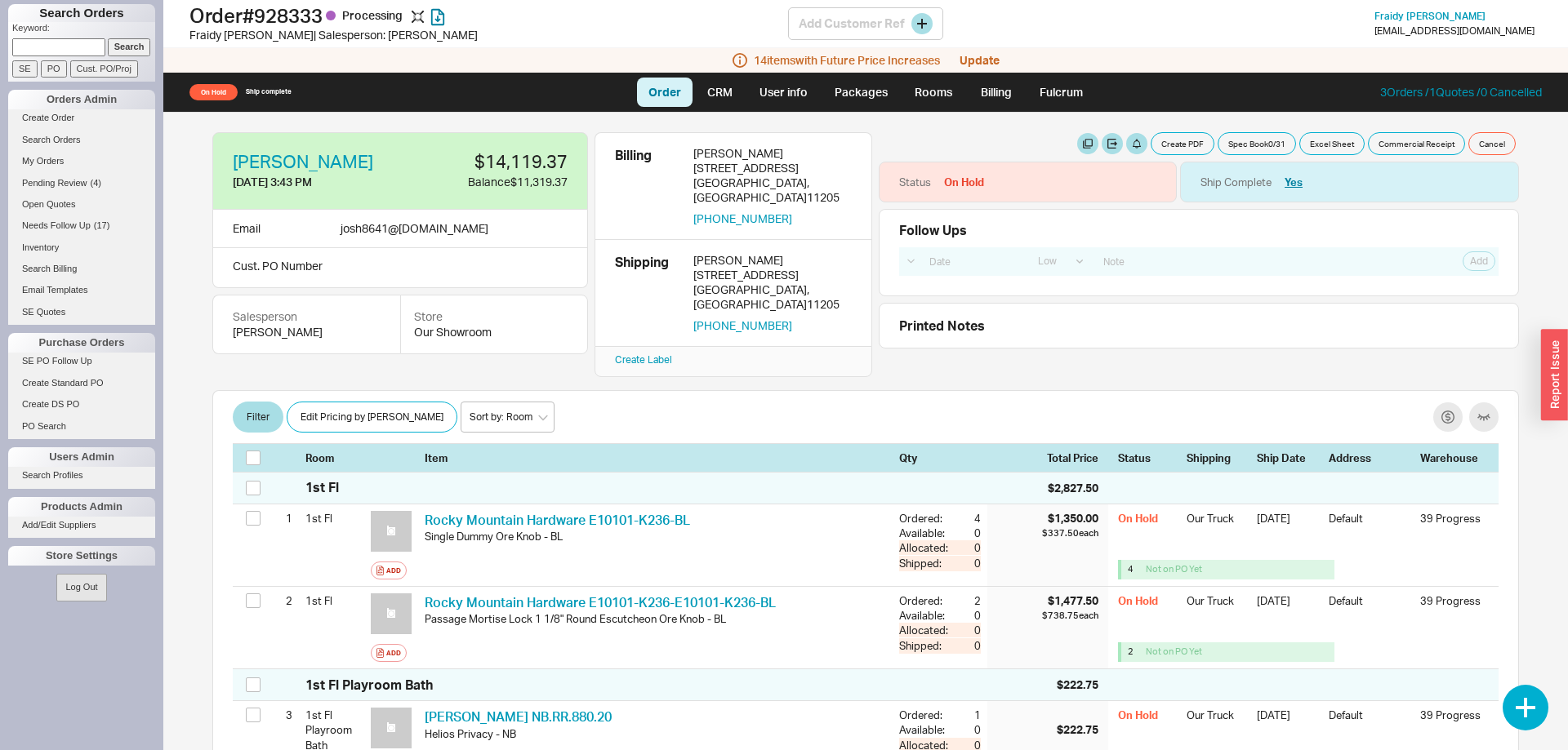
checkbox input "false"
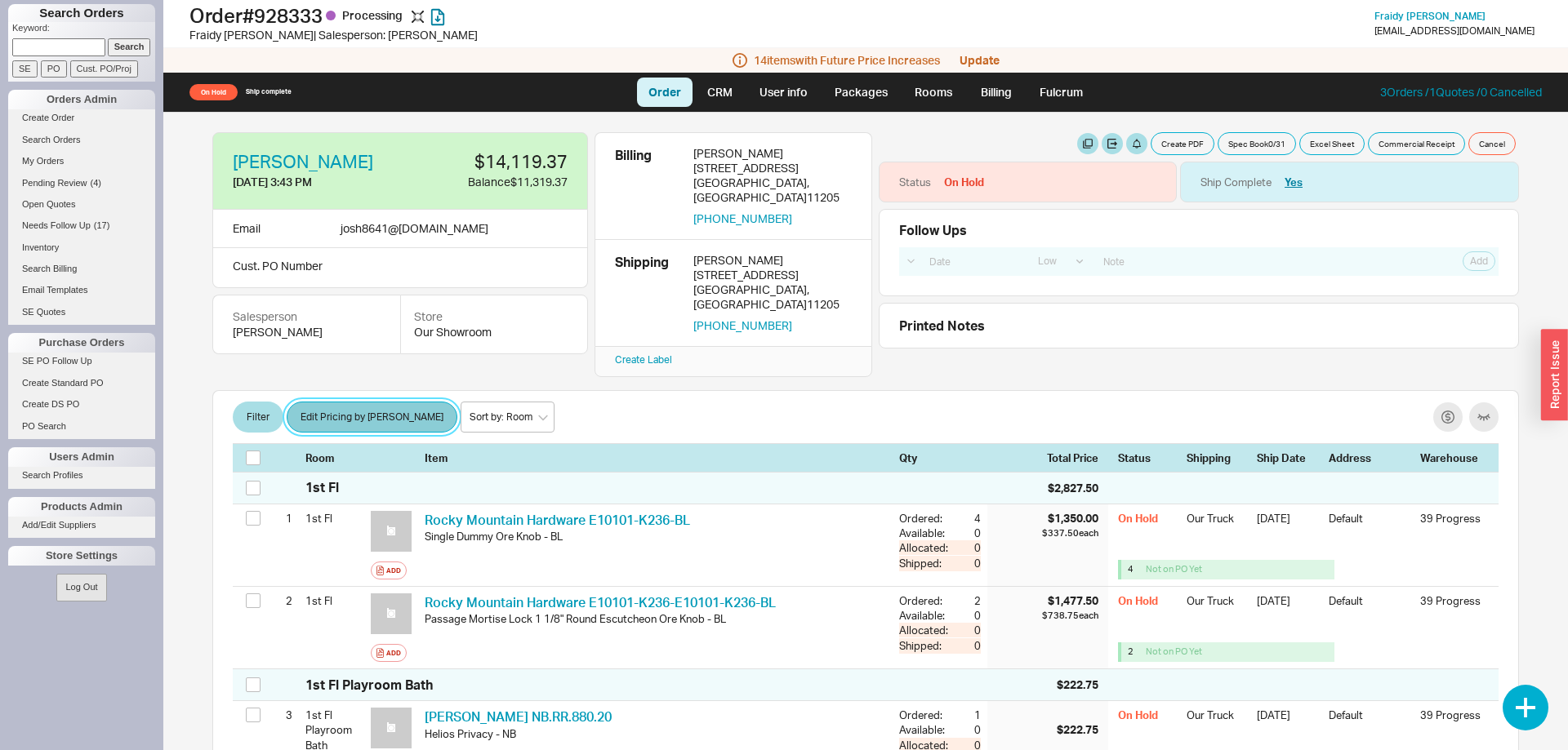
click at [381, 401] on button "Edit Pricing by [PERSON_NAME]" at bounding box center [371, 416] width 171 height 31
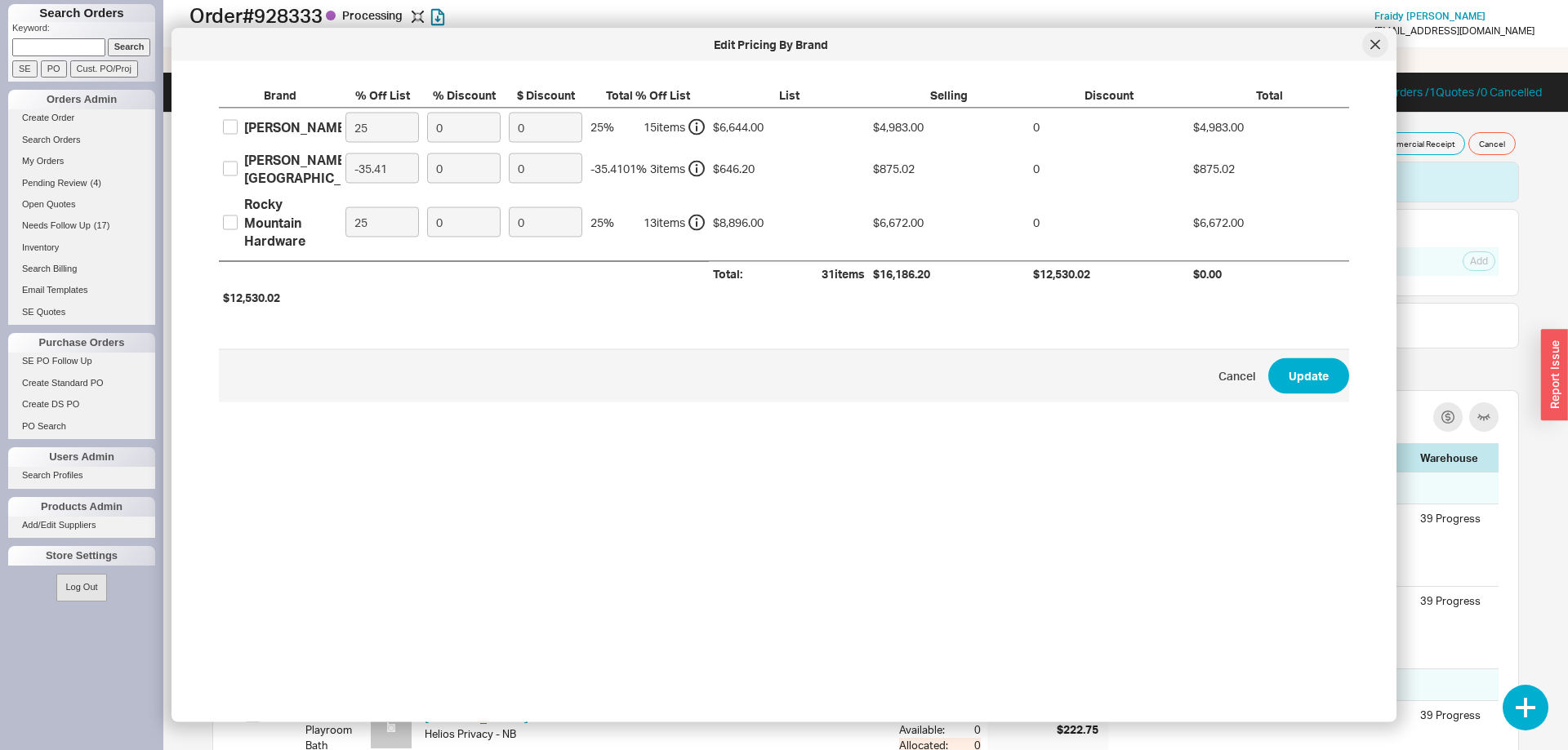
click at [1371, 45] on icon at bounding box center [1374, 44] width 10 height 10
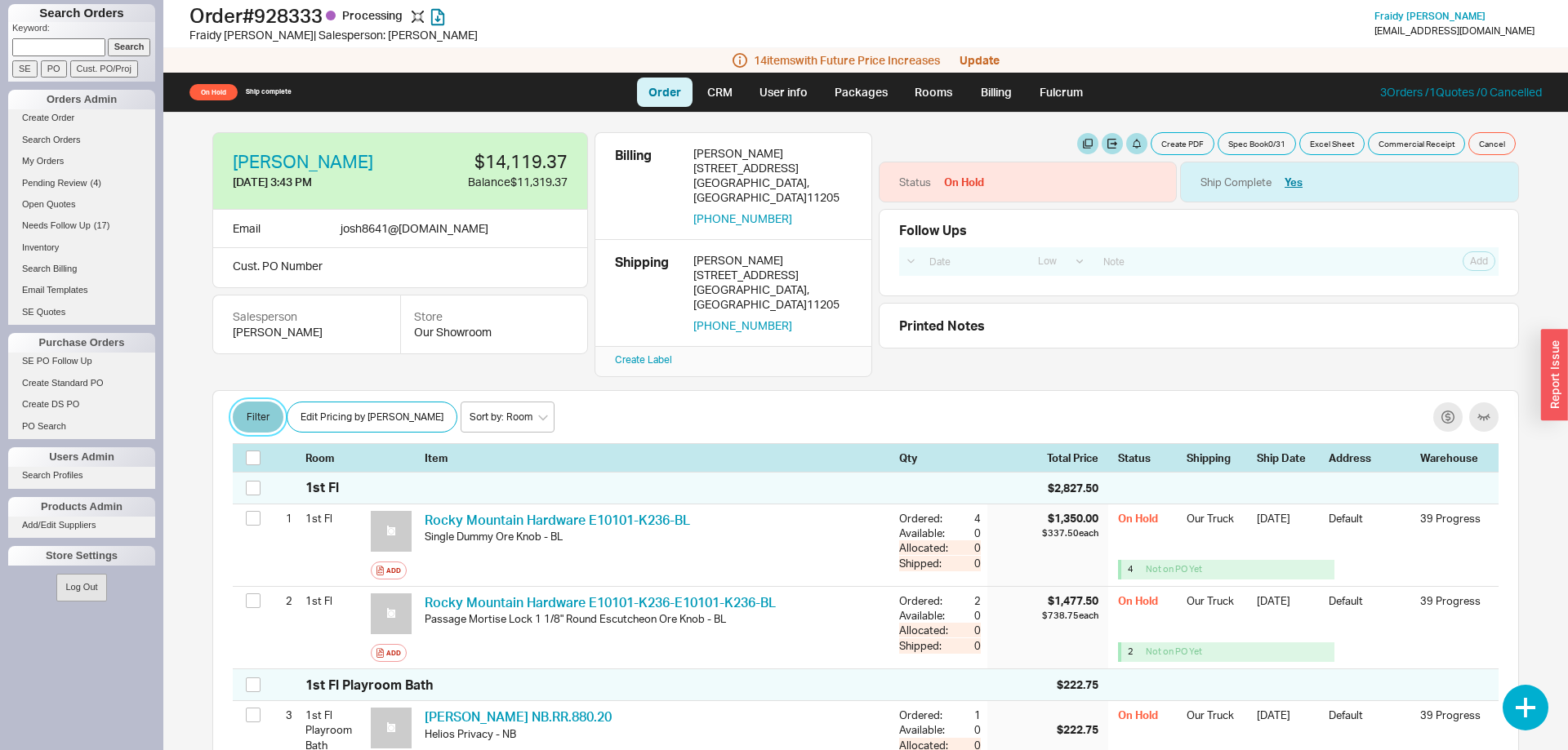
click at [240, 401] on button "Filter" at bounding box center [257, 416] width 50 height 31
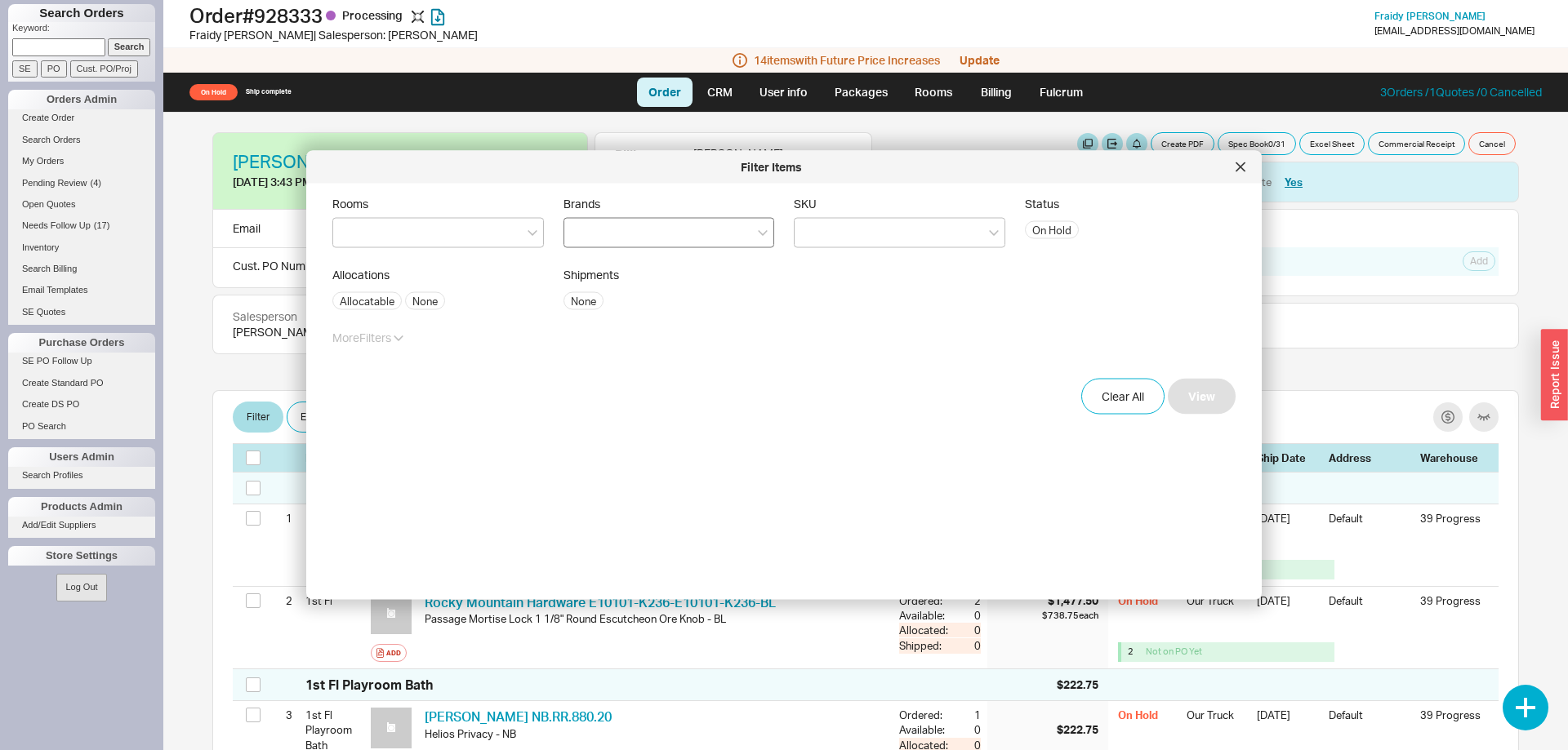
click at [615, 219] on div at bounding box center [668, 233] width 211 height 30
click at [618, 227] on div at bounding box center [668, 233] width 211 height 30
click at [583, 227] on input "Brands" at bounding box center [578, 232] width 11 height 19
click at [647, 265] on div "Ashley Norton" at bounding box center [668, 266] width 209 height 29
click at [1214, 394] on button "View" at bounding box center [1201, 396] width 68 height 36
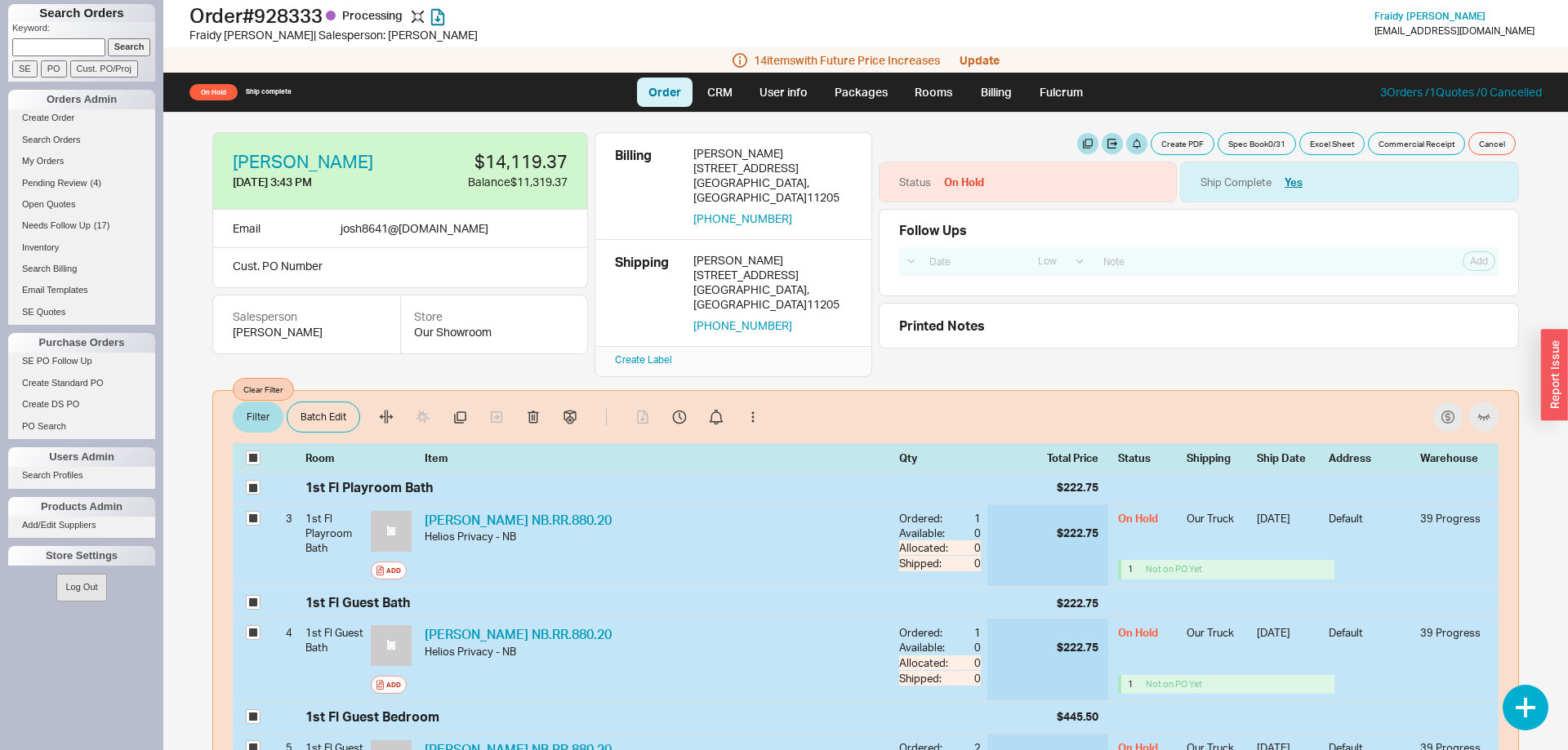
checkbox input "true"
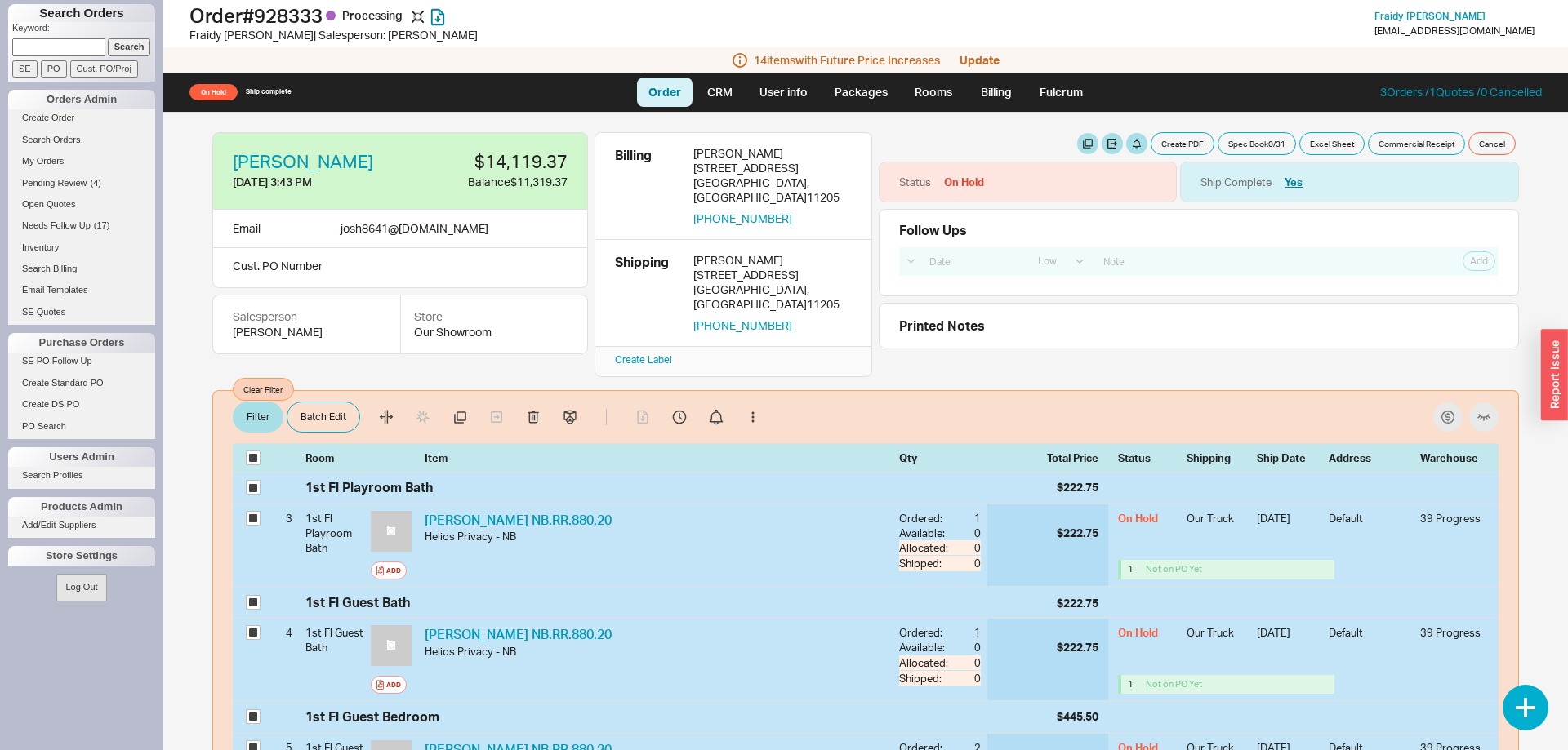
checkbox input "true"
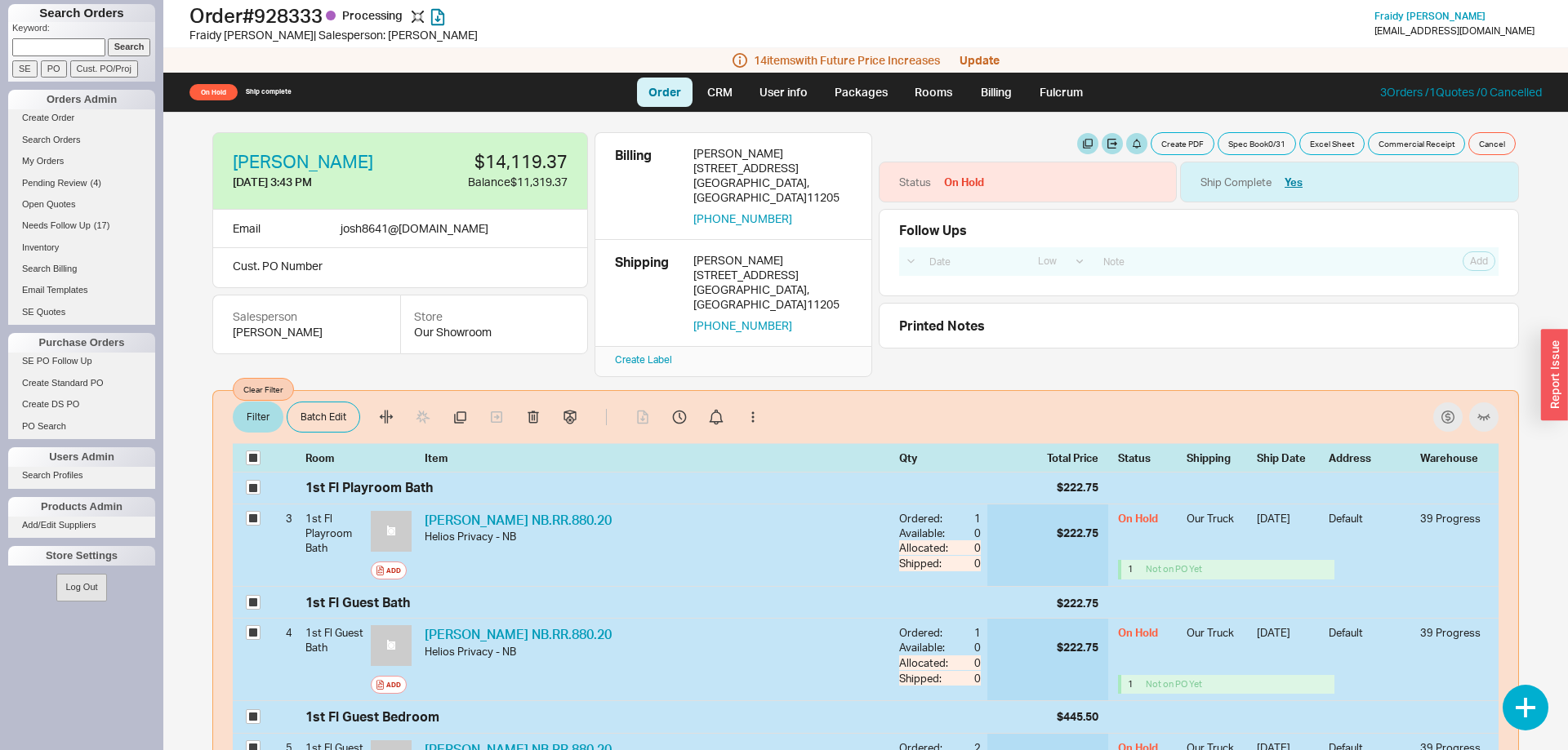
checkbox input "true"
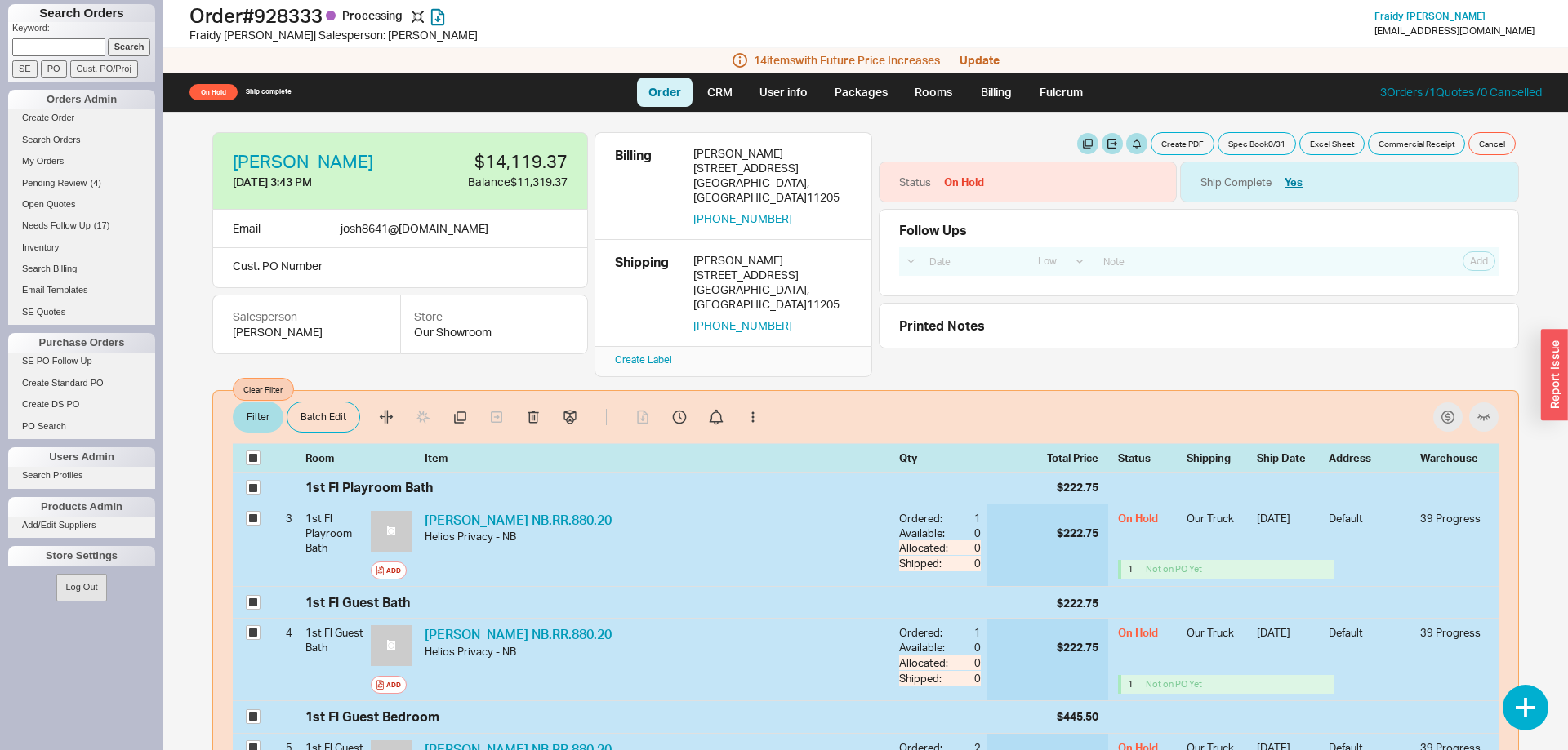
checkbox input "true"
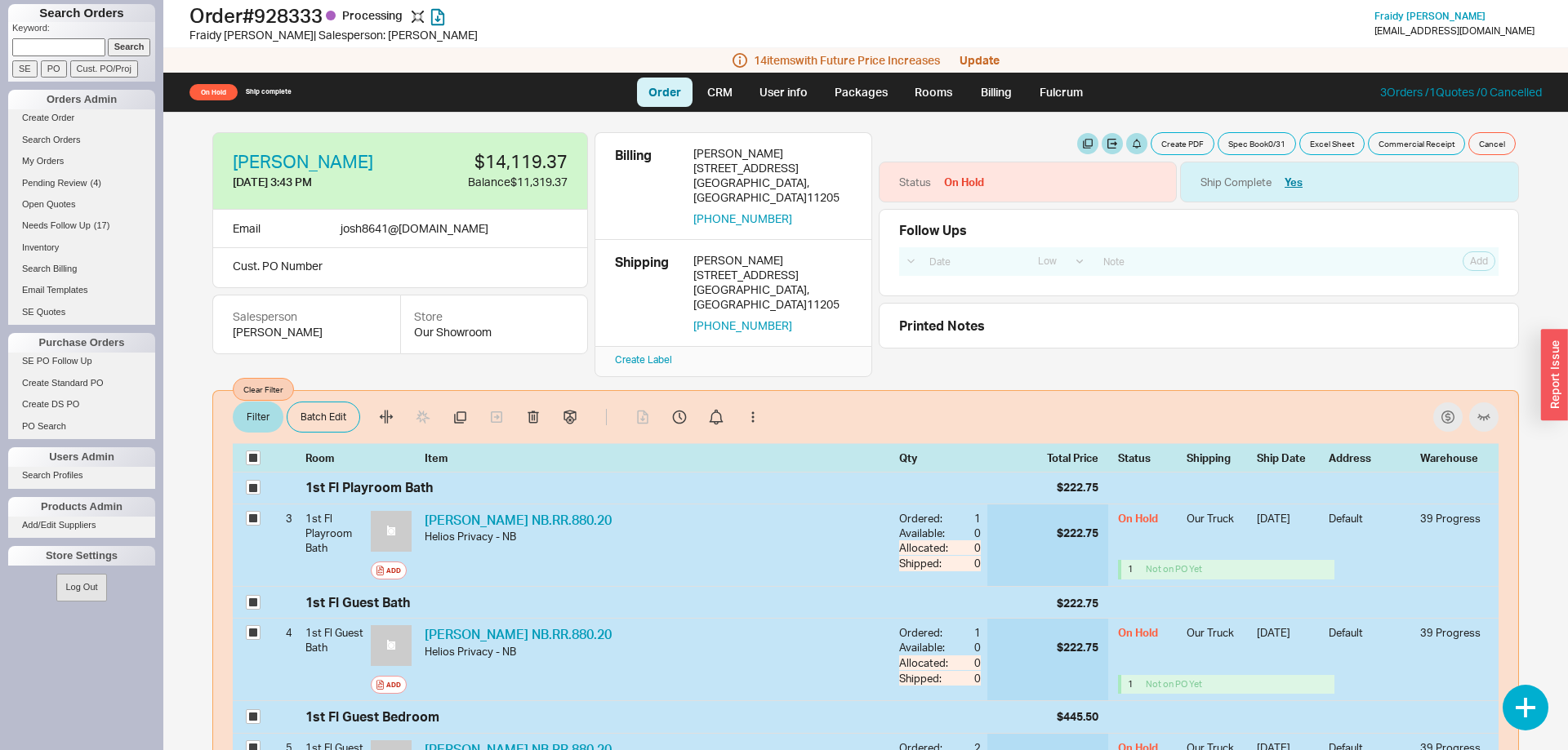
checkbox input "true"
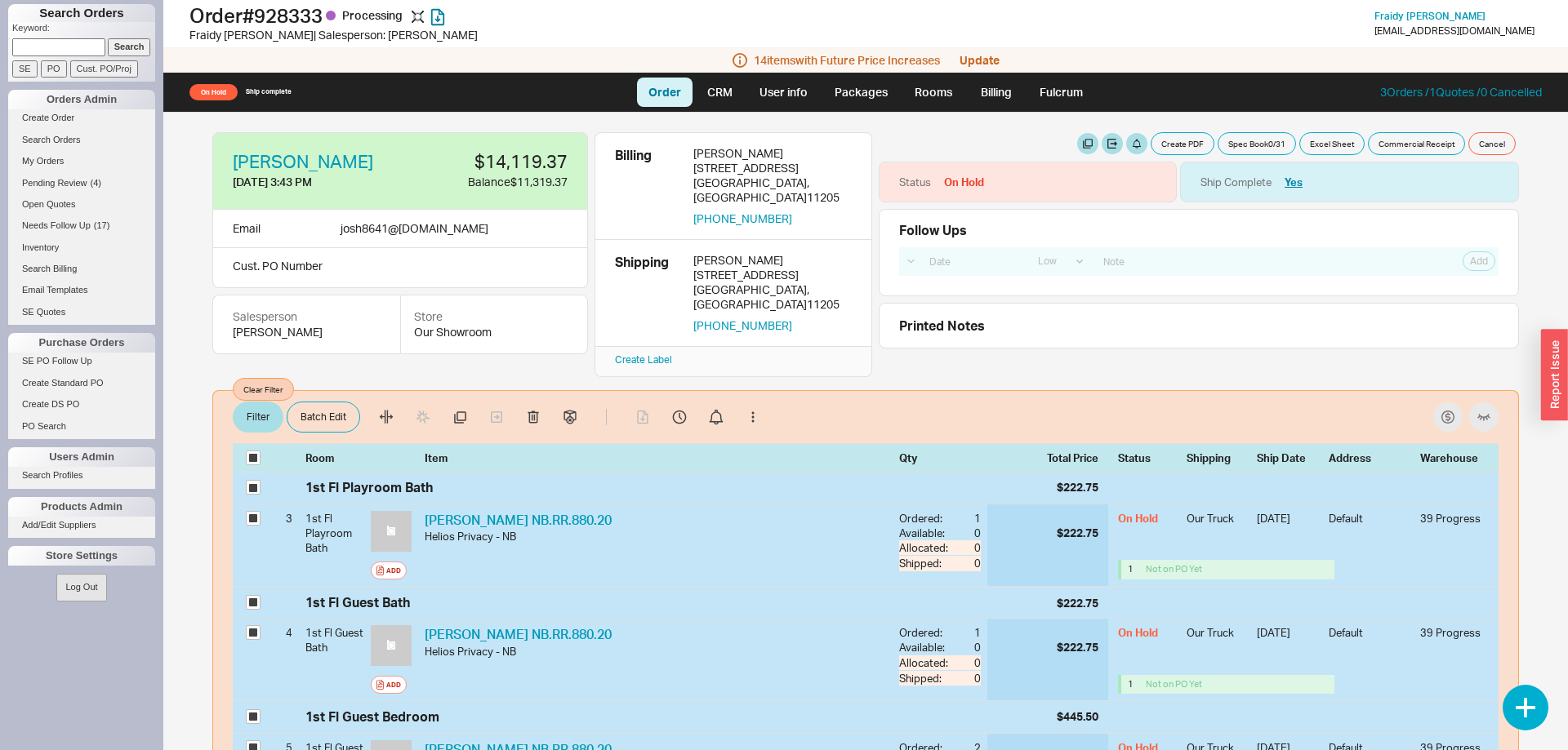
checkbox input "true"
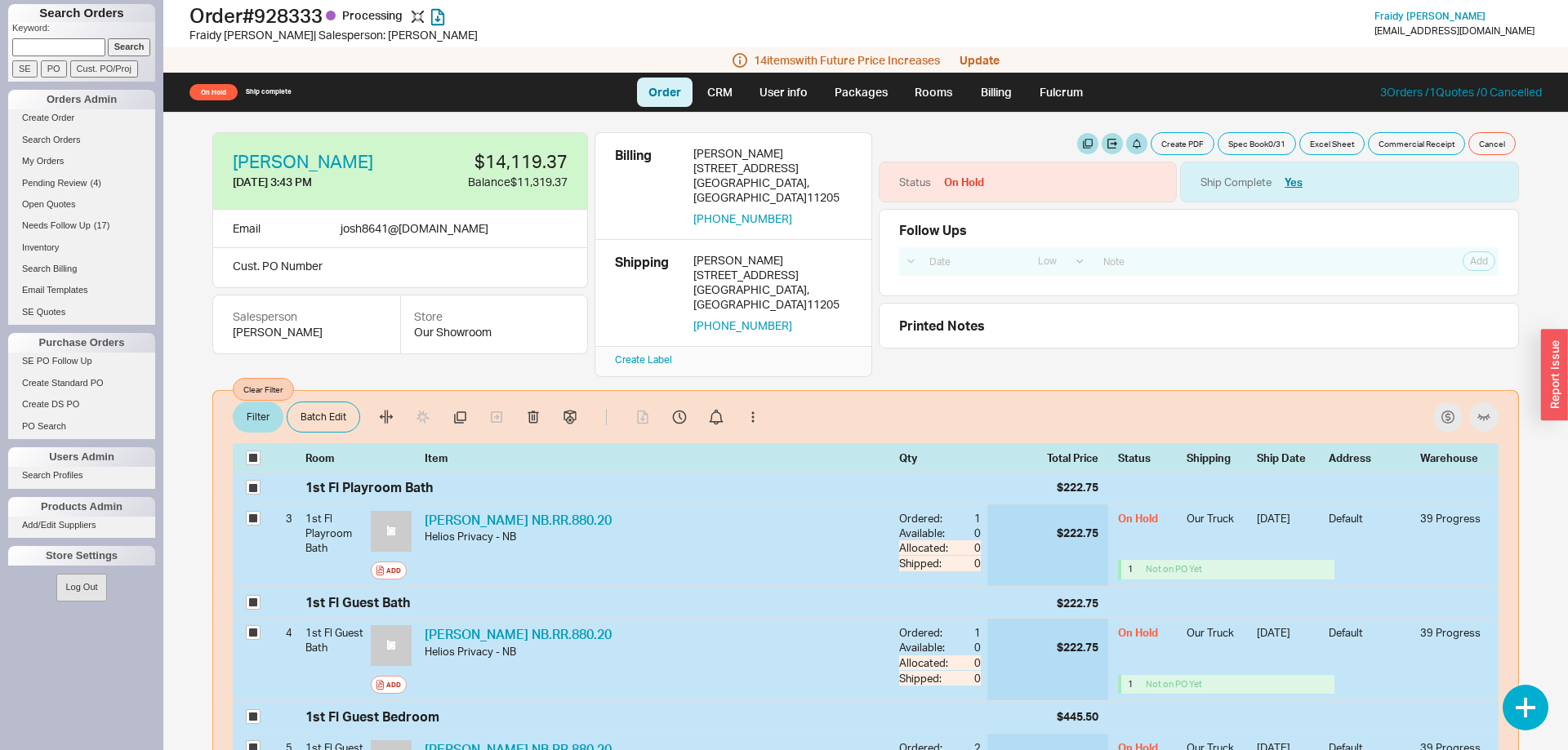
checkbox input "true"
click at [349, 401] on button "Batch Edit" at bounding box center [323, 416] width 73 height 31
select select "8"
select select "3"
select select "8"
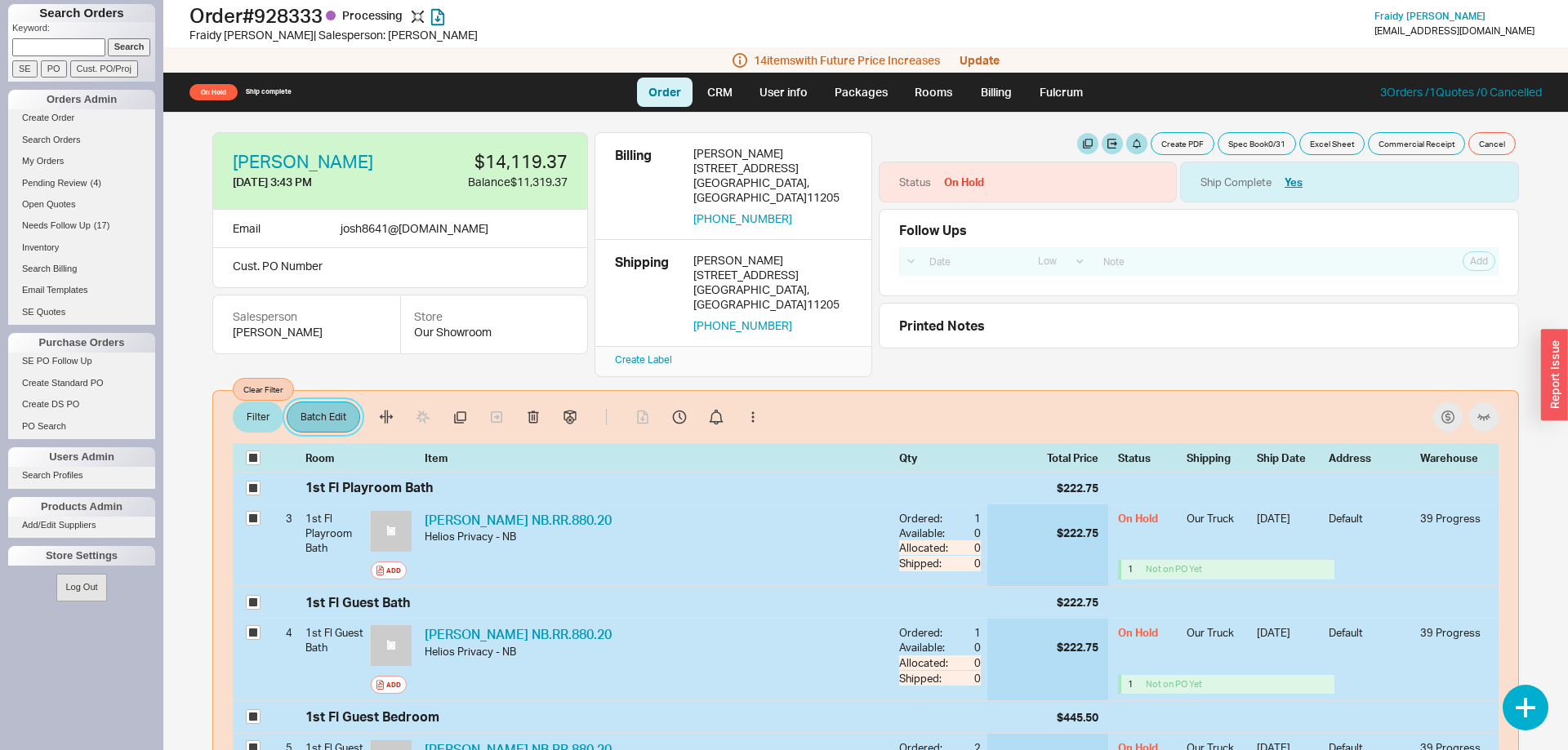
select select "3"
select select "8"
select select "3"
select select "8"
select select "3"
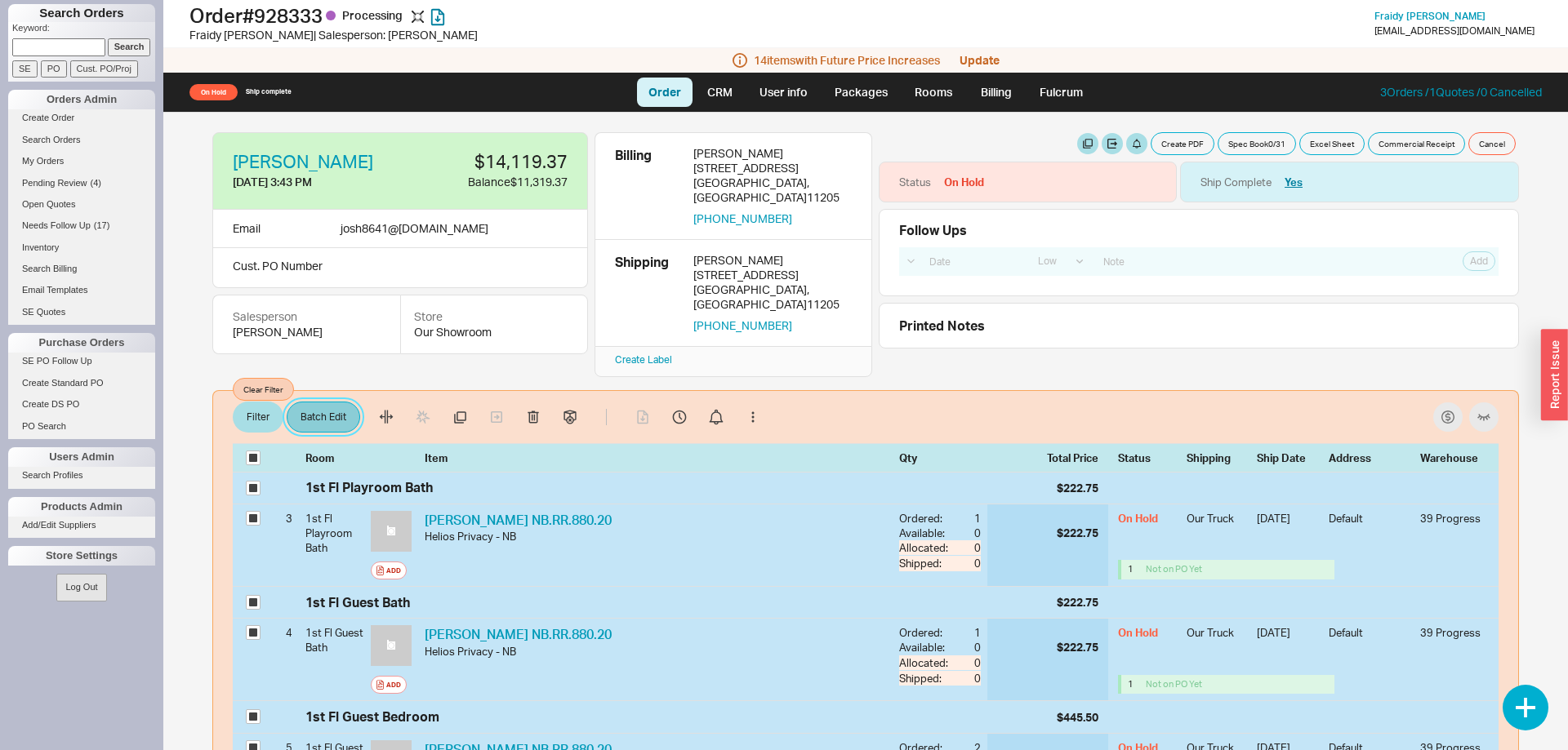
select select "8"
select select "3"
select select "8"
select select "3"
select select "8"
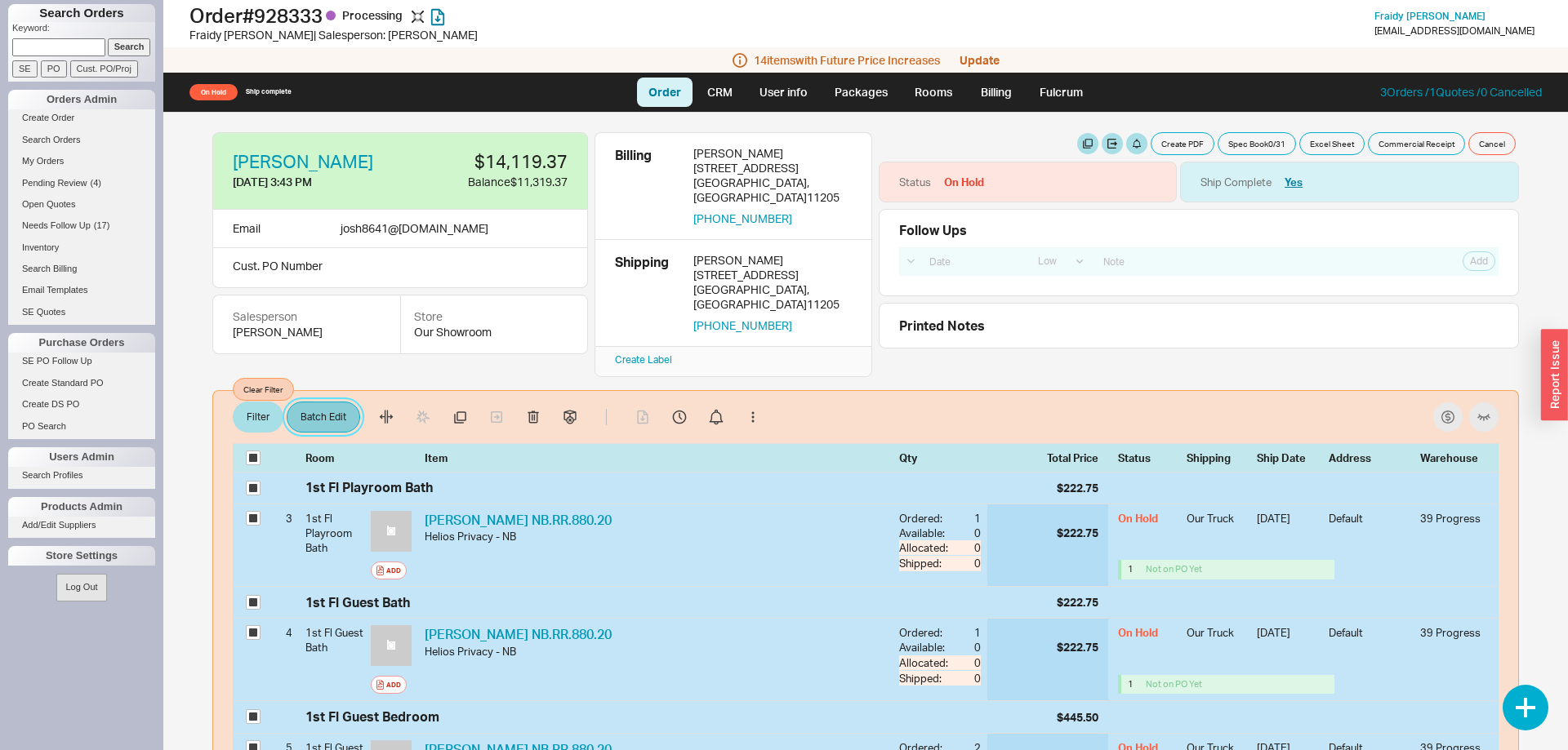
select select "3"
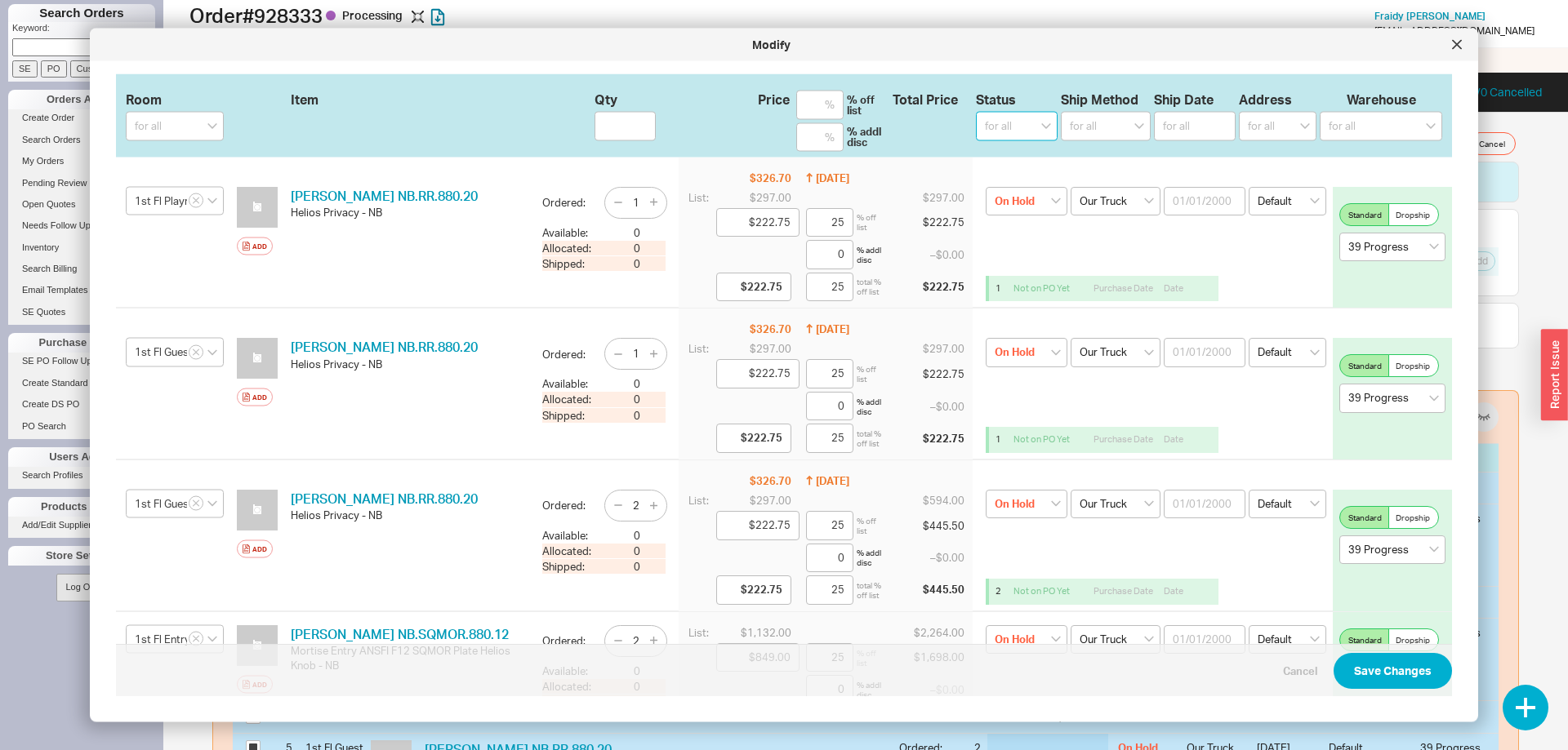
click at [976, 112] on select "for all (none) On Hold Call Before Ship Hold for Balance Wait For Cust. Call Wa…" at bounding box center [1016, 126] width 81 height 29
select select
click option "(none)" at bounding box center [0, 0] width 0 height 0
select select
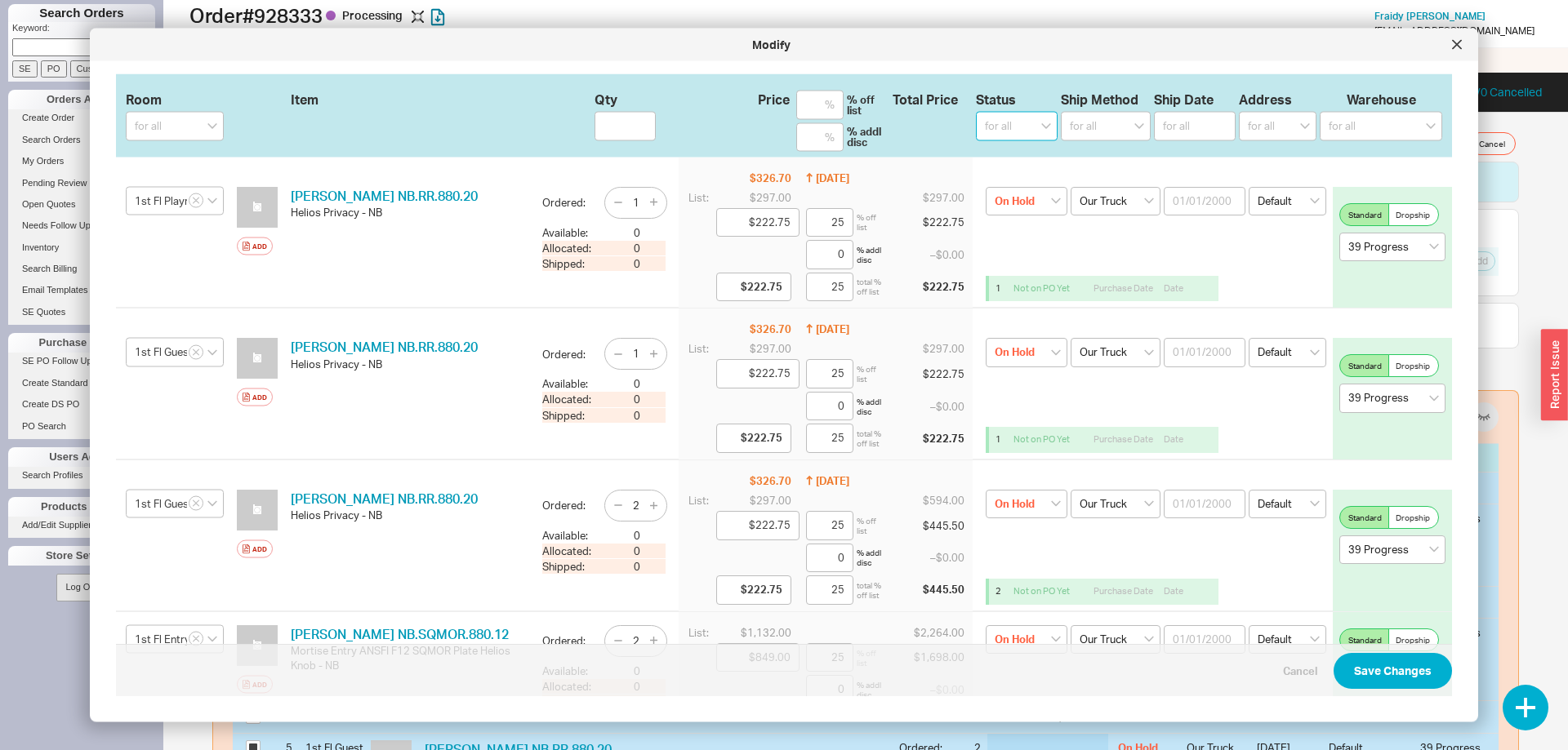
select select
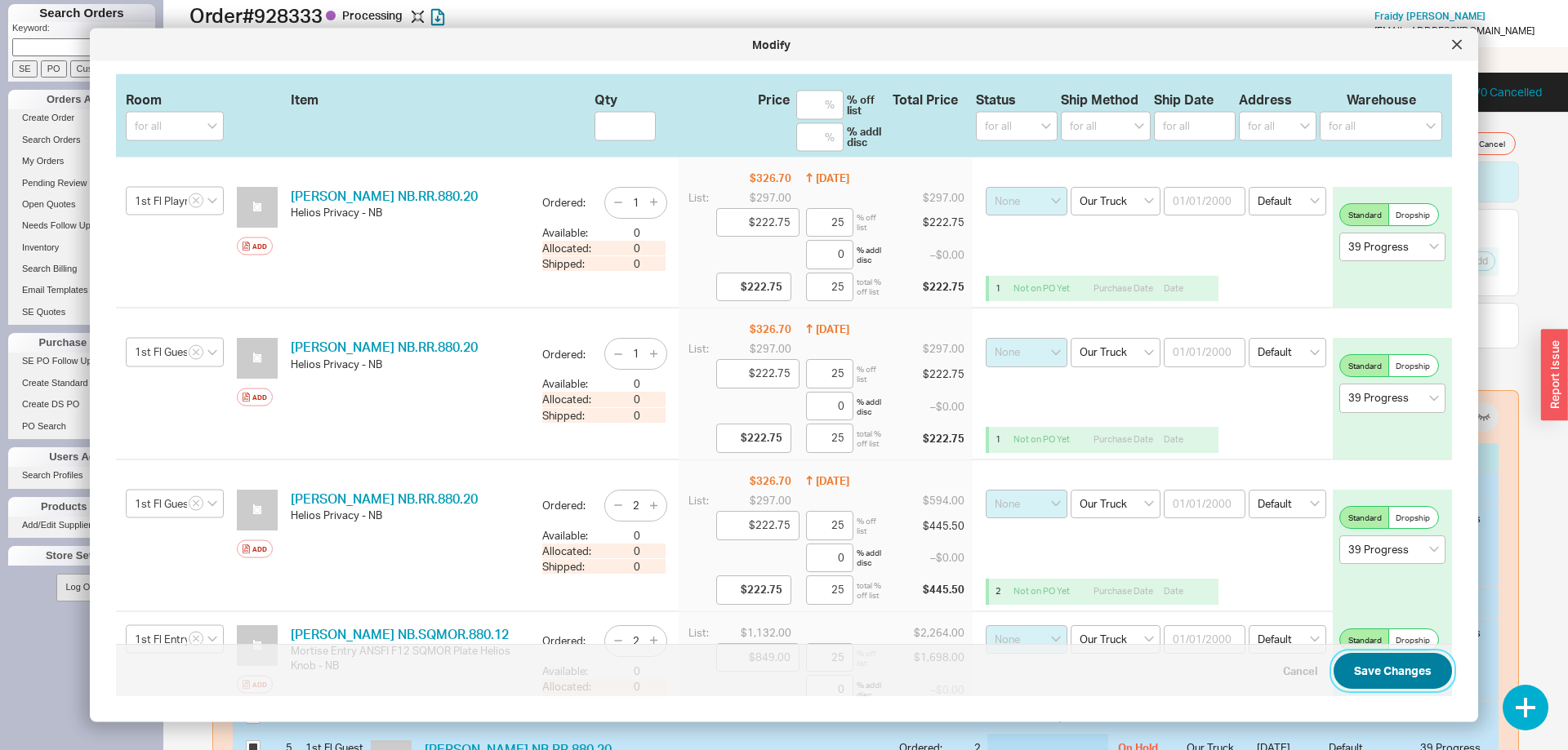
click at [1418, 672] on button "Save Changes" at bounding box center [1392, 670] width 118 height 36
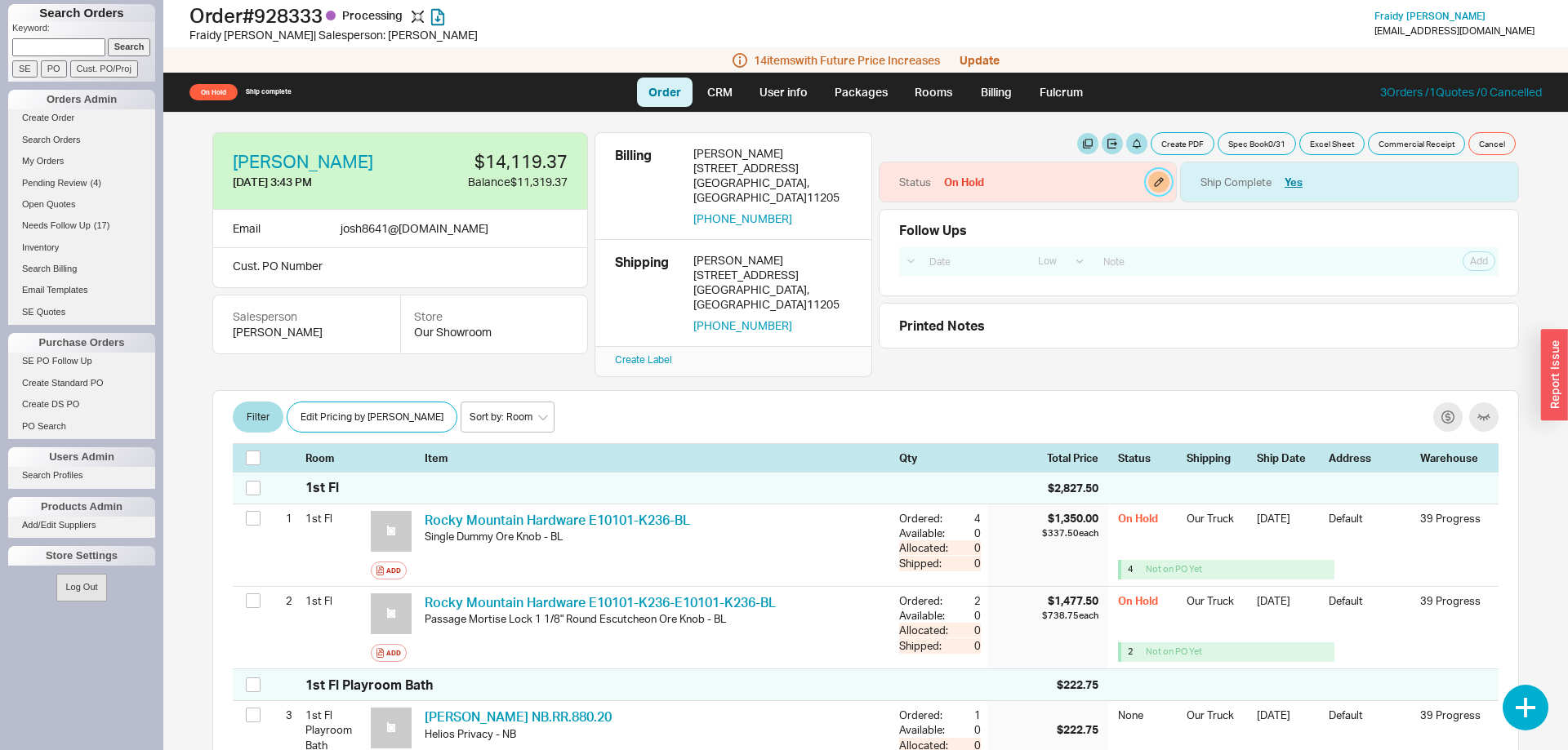
click at [1158, 184] on button "button" at bounding box center [1159, 182] width 21 height 21
click at [1003, 222] on select "None On Hold Call Before Ship Hold for Balance Hold For Payment Wait For Cust. …" at bounding box center [1081, 237] width 156 height 30
click option "None" at bounding box center [0, 0] width 0 height 0
click at [1130, 269] on button "Update" at bounding box center [1134, 277] width 48 height 23
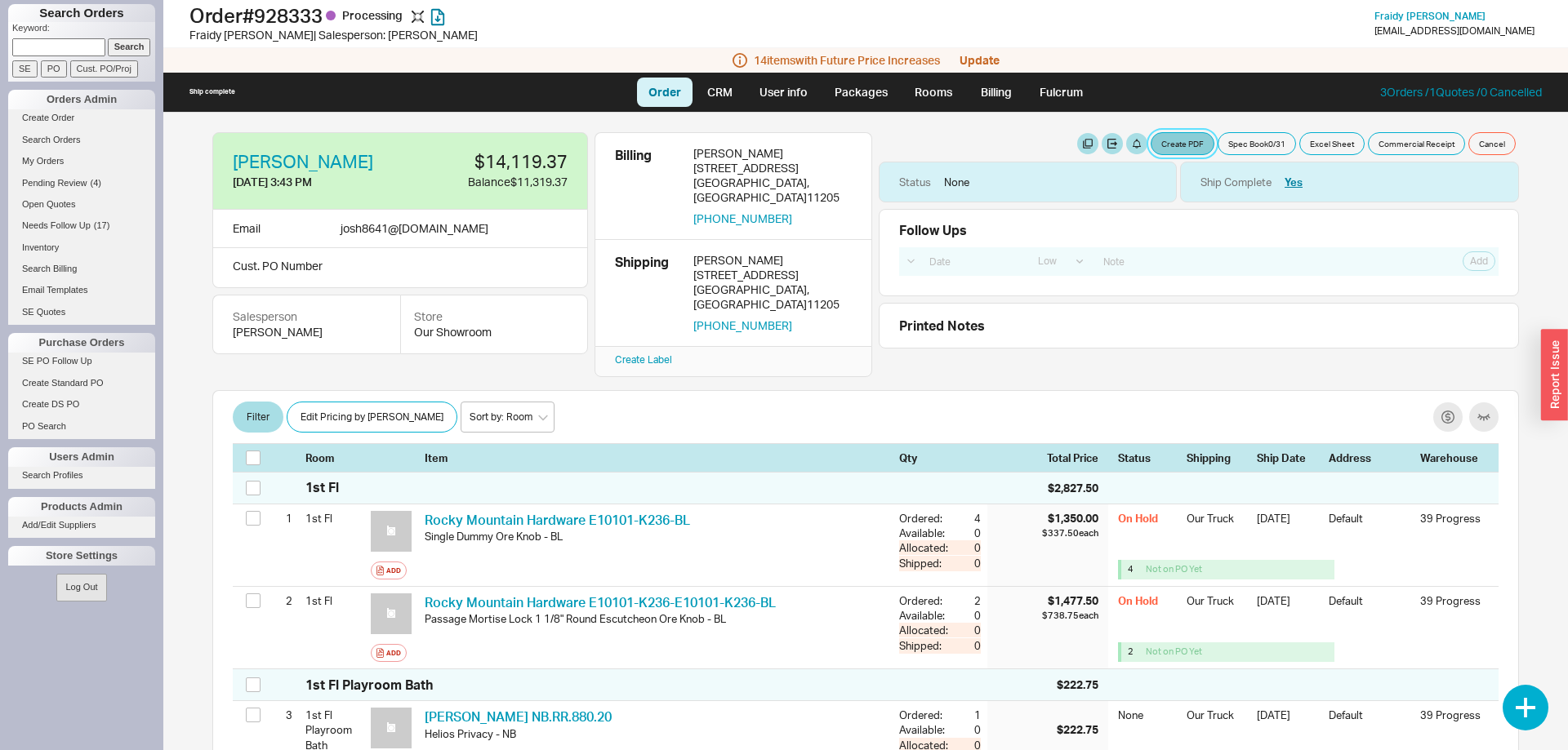
click at [1163, 154] on button "Create PDF" at bounding box center [1183, 144] width 64 height 23
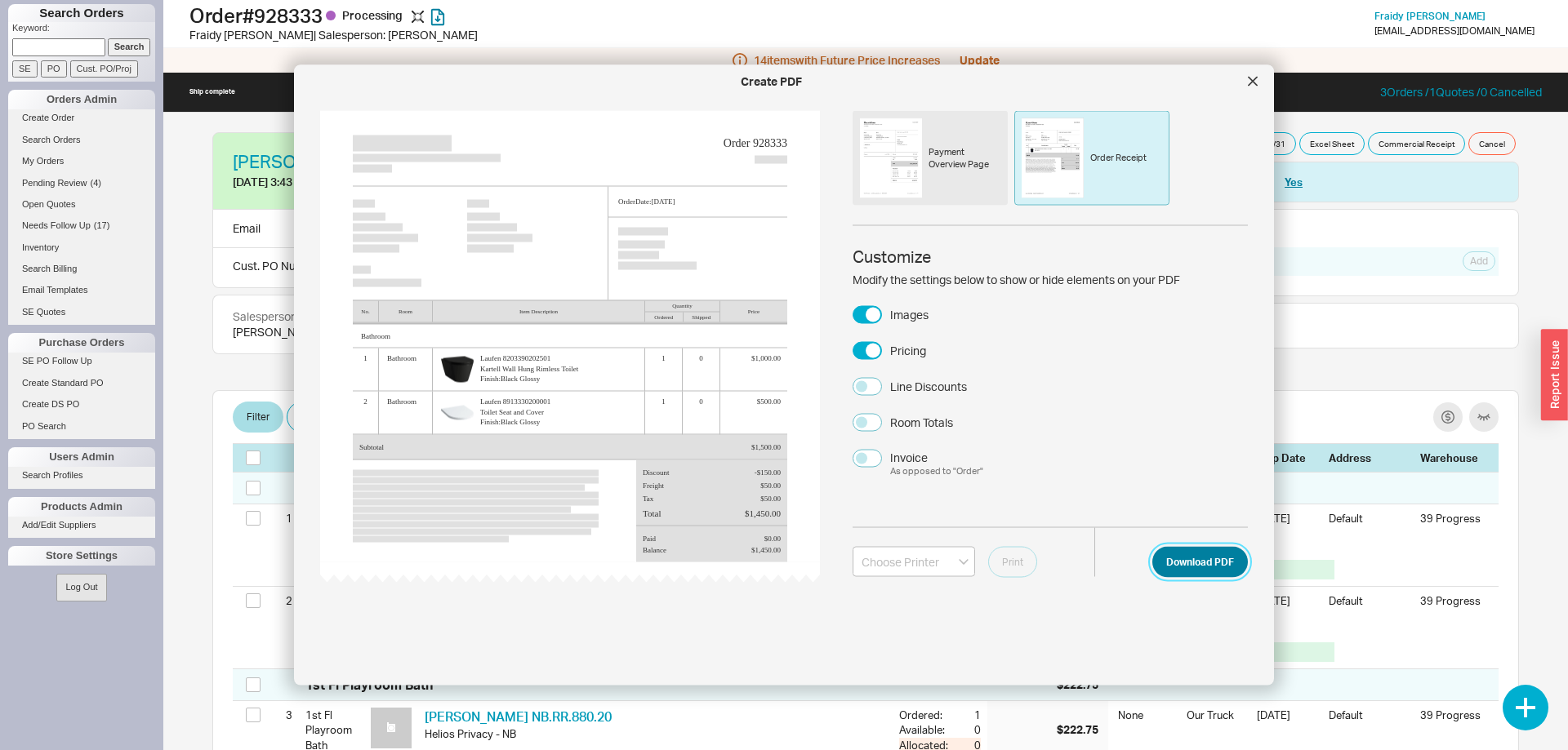
click at [1200, 553] on button "Download PDF" at bounding box center [1199, 561] width 95 height 31
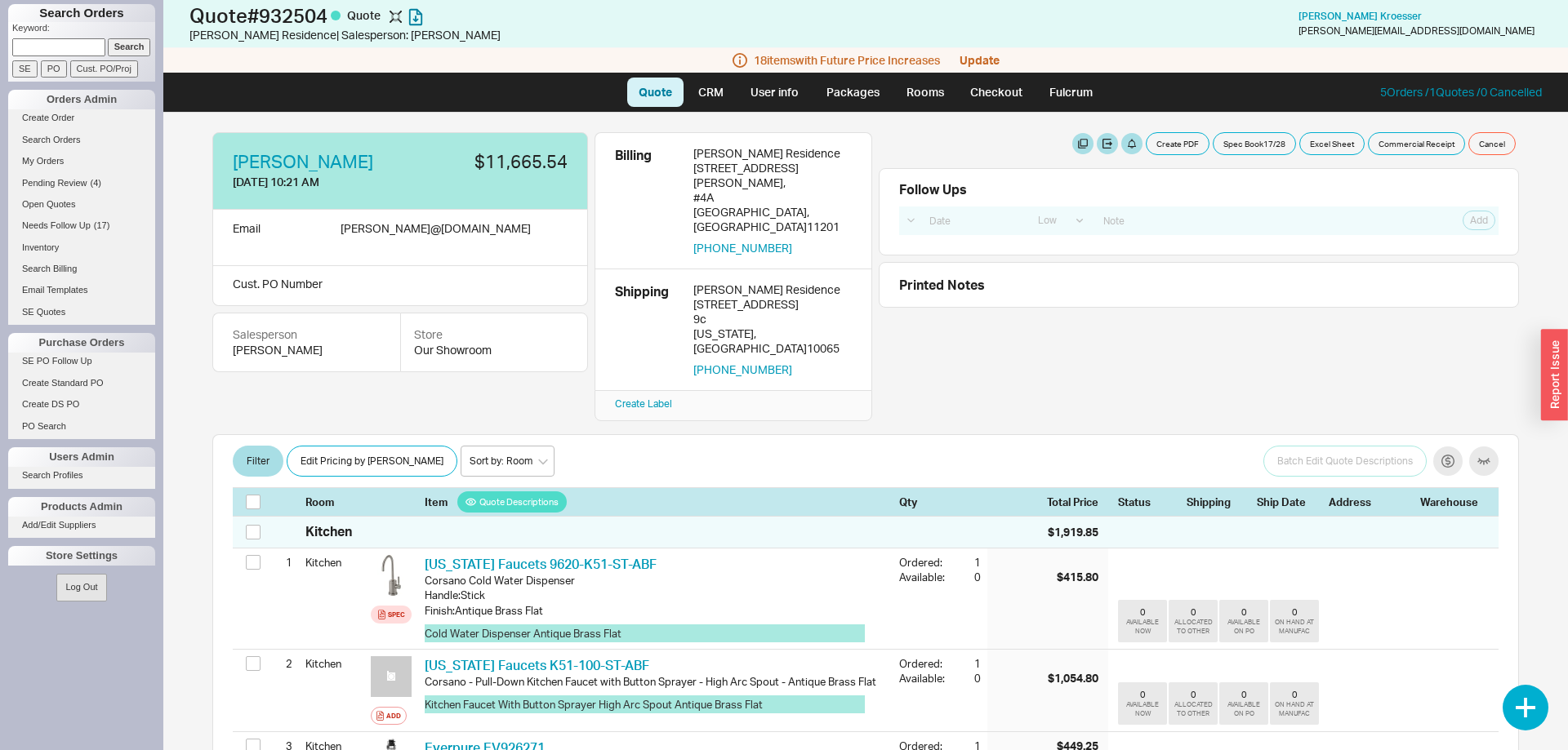
select select "LOW"
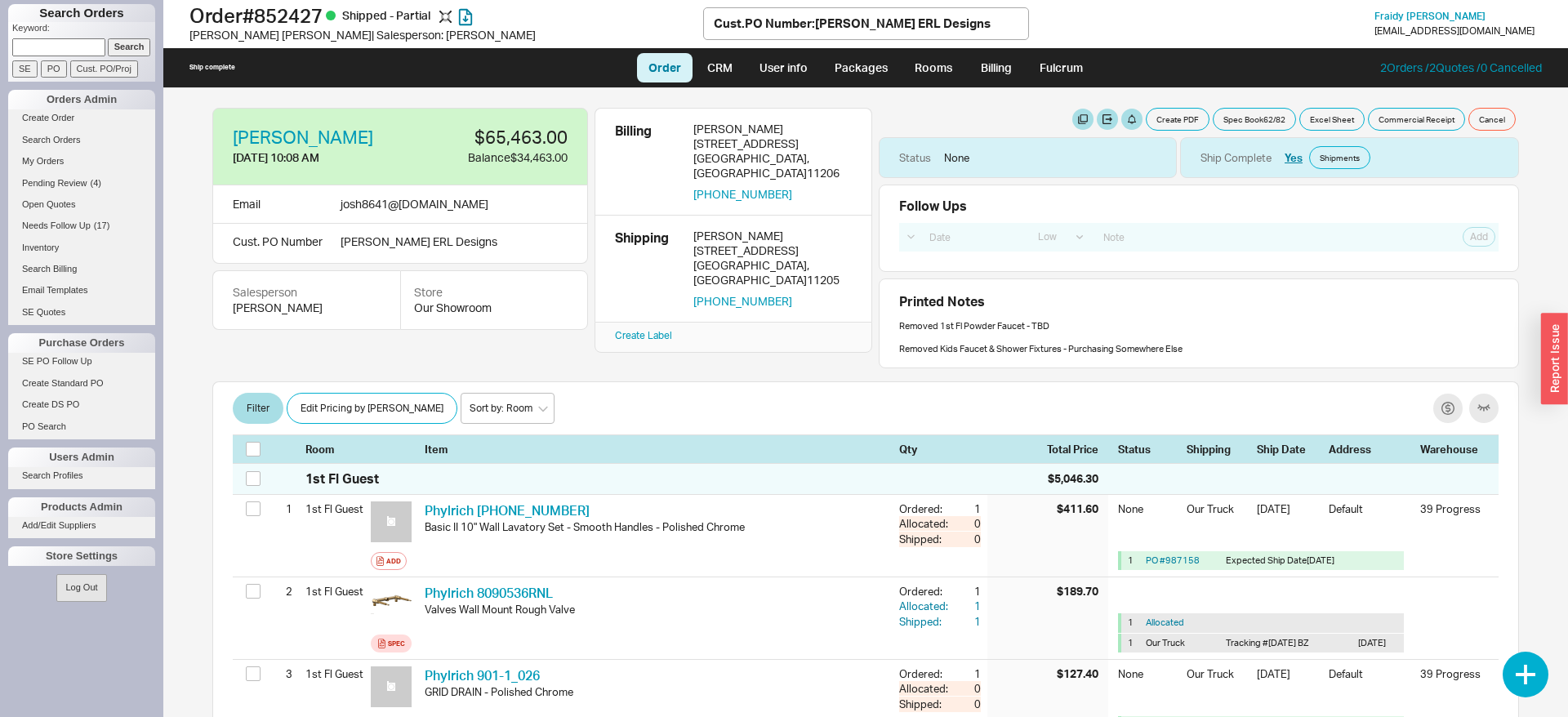
select select "LOW"
click at [1194, 123] on button "Create PDF" at bounding box center [1177, 119] width 64 height 23
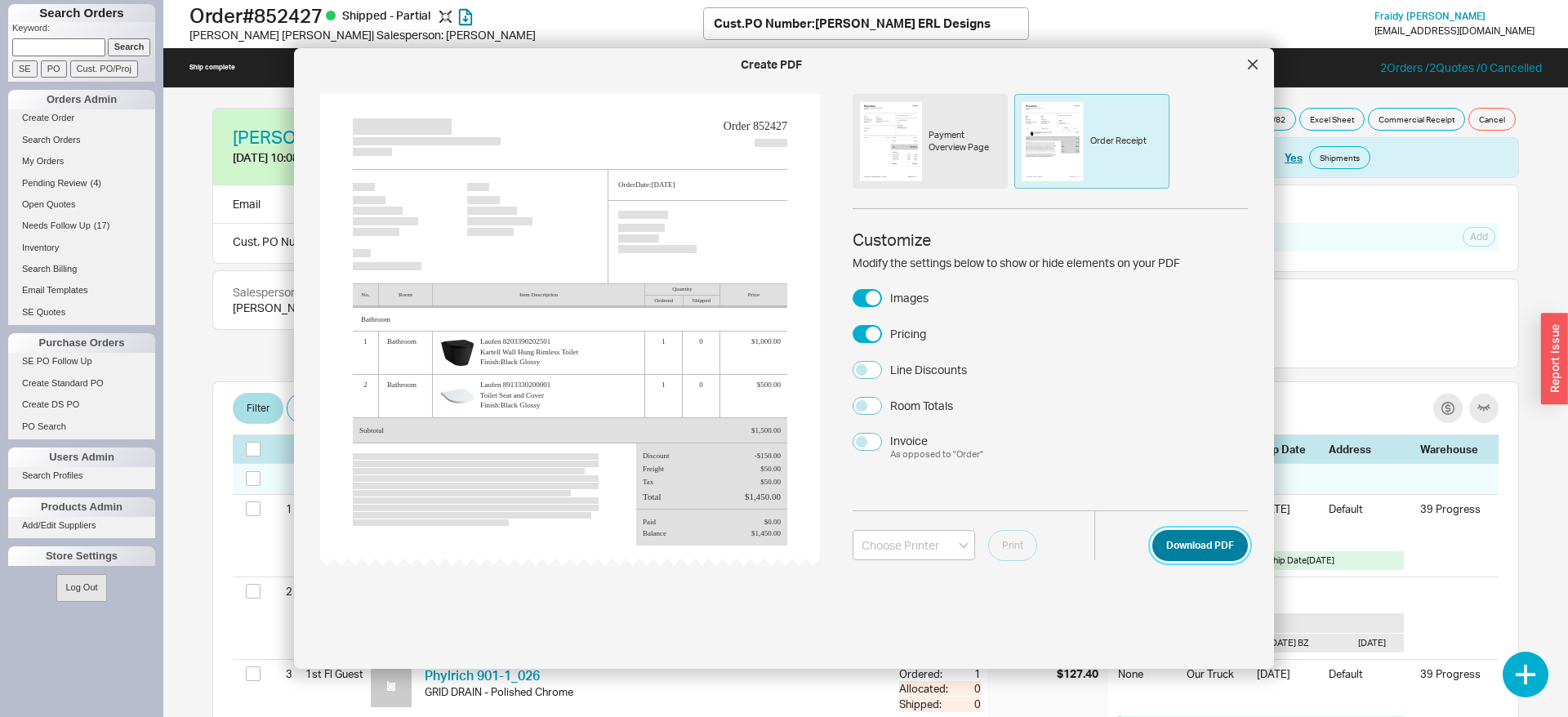
click at [1183, 535] on button "Download PDF" at bounding box center [1199, 545] width 95 height 31
